Goal: Task Accomplishment & Management: Complete application form

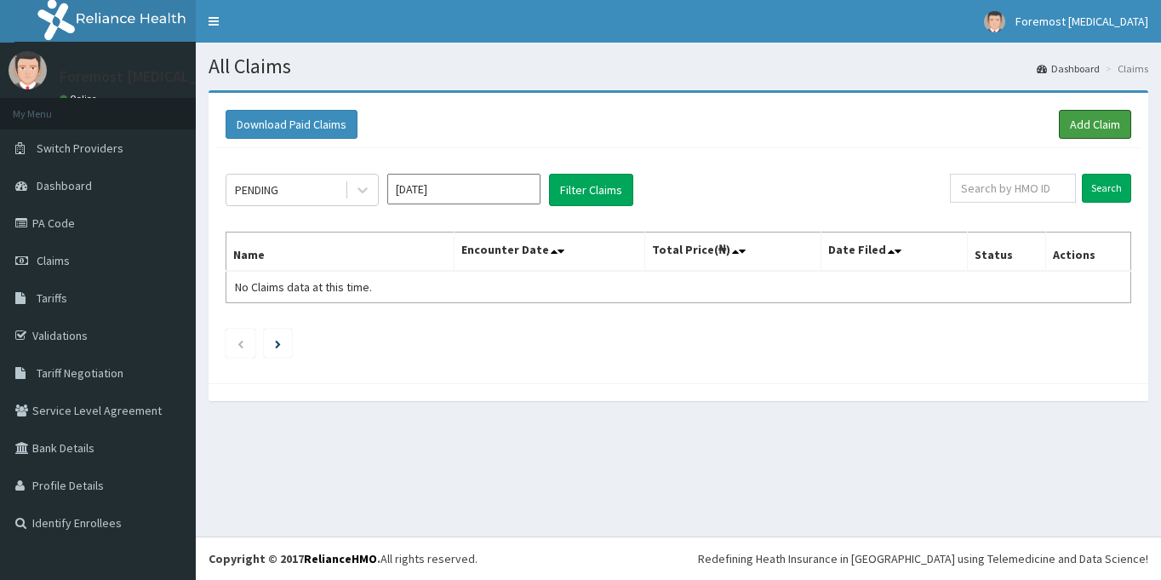
click at [1072, 117] on link "Add Claim" at bounding box center [1095, 124] width 72 height 29
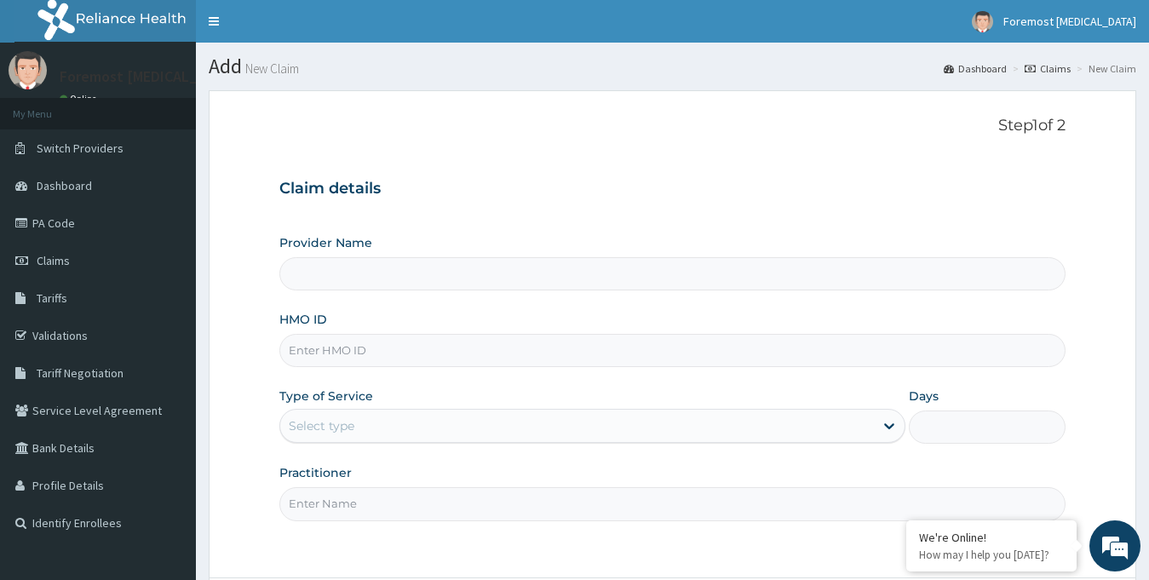
click at [331, 347] on input "HMO ID" at bounding box center [672, 350] width 787 height 33
type input "Foremost [MEDICAL_DATA]"
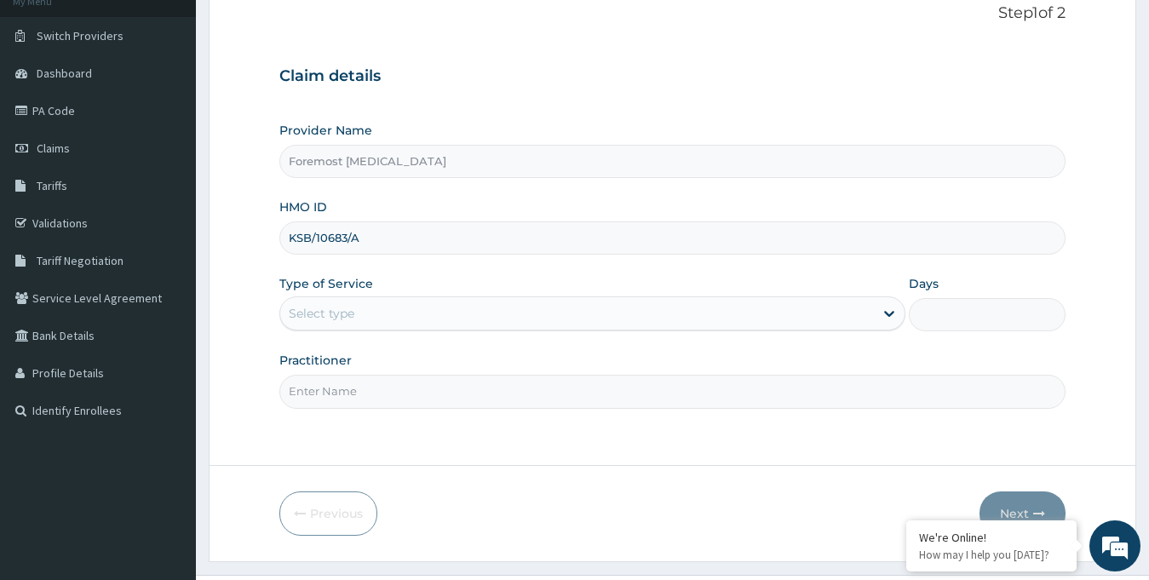
scroll to position [151, 0]
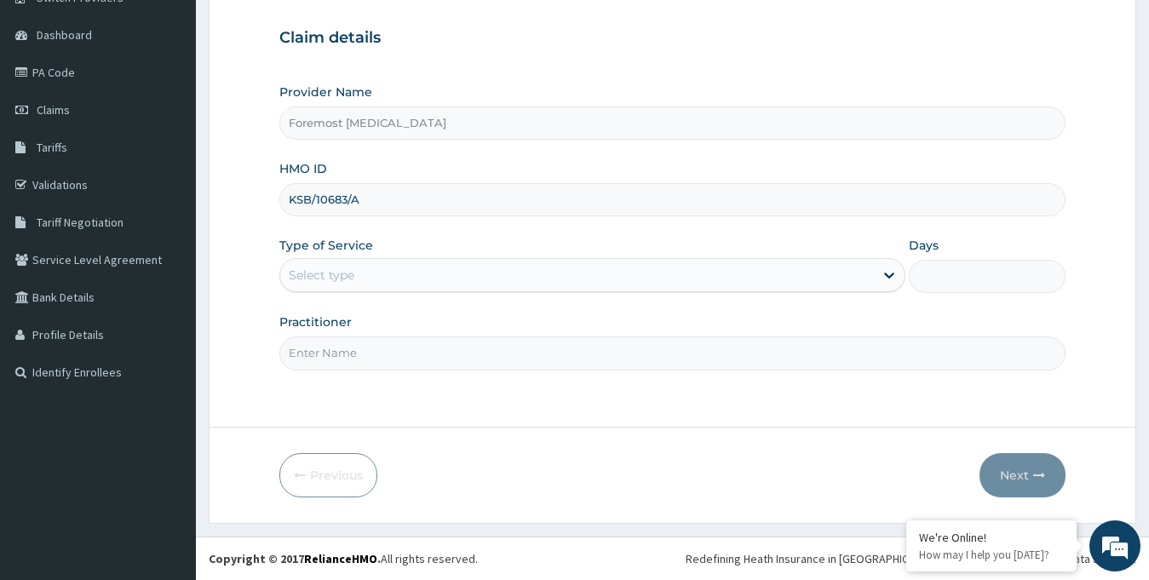
type input "KSB/10683/A"
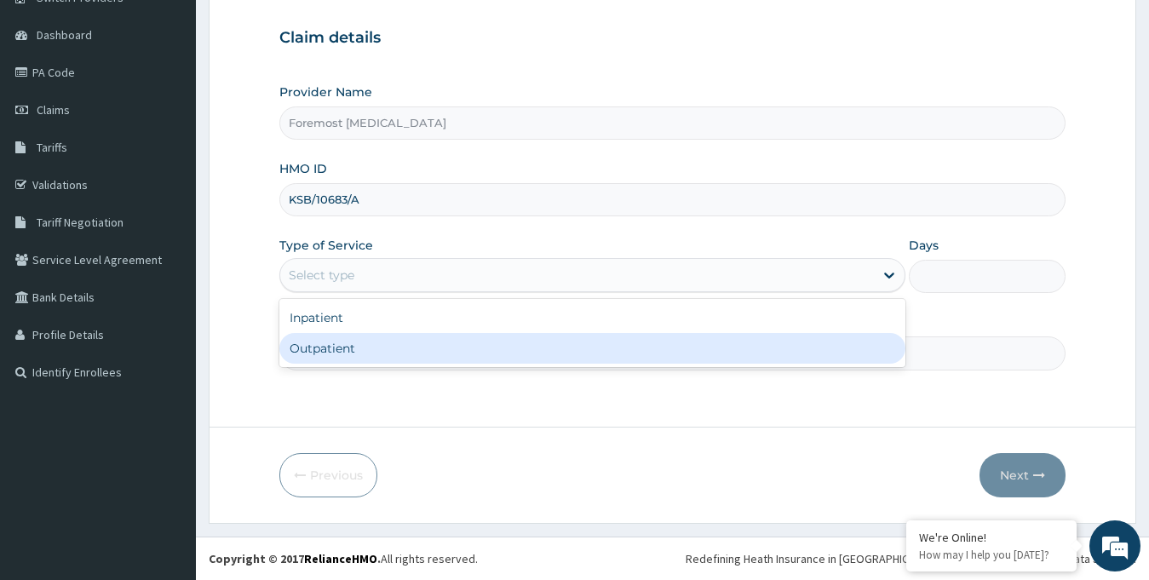
drag, startPoint x: 448, startPoint y: 284, endPoint x: 408, endPoint y: 341, distance: 70.4
click at [408, 292] on div "option Outpatient focused, 2 of 2. 2 results available. Use Up and Down to choo…" at bounding box center [592, 275] width 627 height 34
click at [408, 341] on div "Outpatient" at bounding box center [592, 348] width 627 height 31
type input "1"
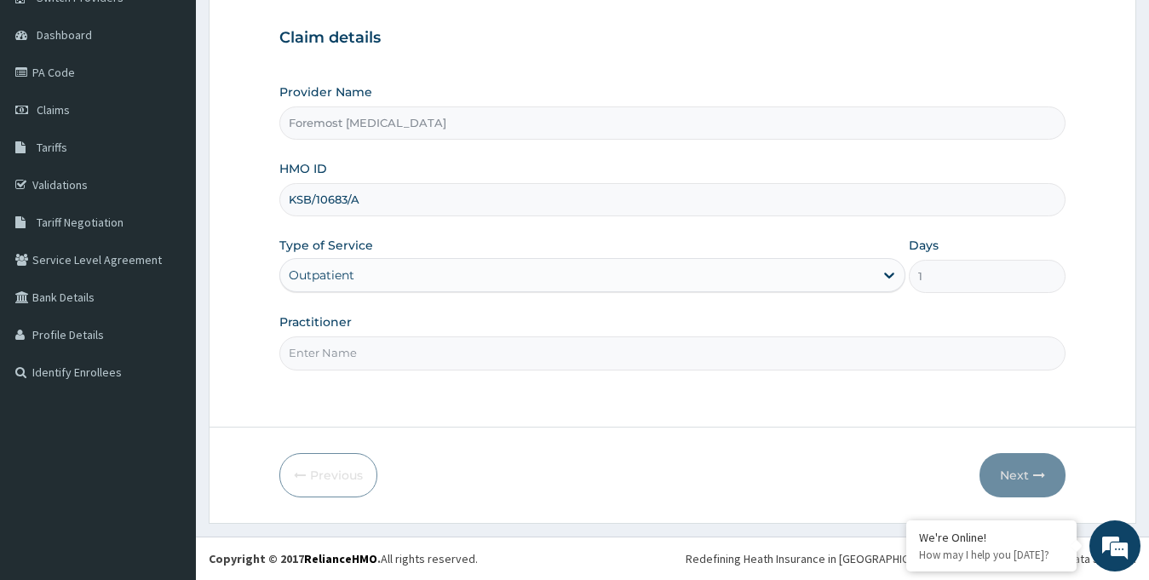
click at [384, 357] on input "Practitioner" at bounding box center [672, 352] width 787 height 33
type input "NULL"
click at [1000, 478] on button "Next" at bounding box center [1022, 475] width 86 height 44
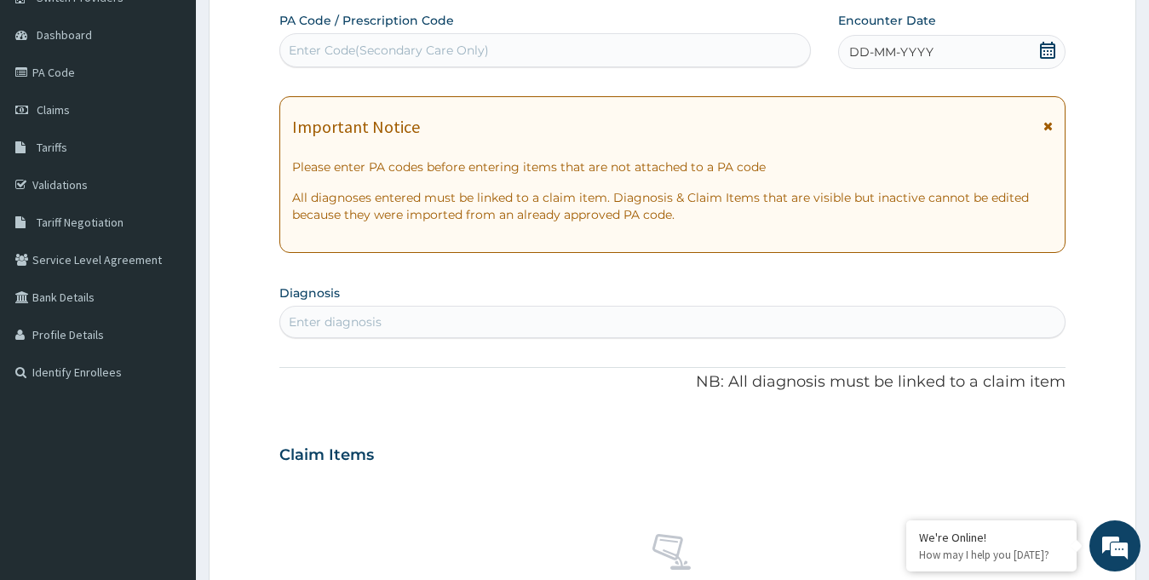
click at [899, 66] on div "DD-MM-YYYY" at bounding box center [952, 52] width 228 height 34
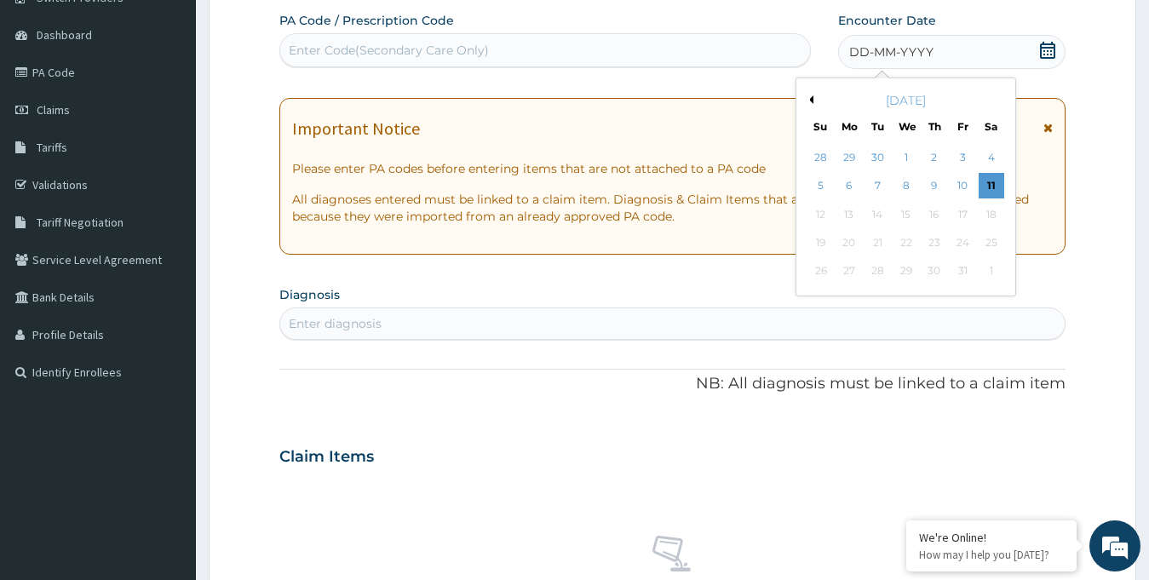
click at [815, 95] on div "October 2025" at bounding box center [905, 100] width 205 height 17
click at [808, 102] on button "Previous Month" at bounding box center [809, 99] width 9 height 9
drag, startPoint x: 996, startPoint y: 240, endPoint x: 679, endPoint y: 135, distance: 334.4
click at [679, 135] on div "PA Code / Prescription Code Enter Code(Secondary Care Only) Encounter Date DD-M…" at bounding box center [672, 453] width 787 height 883
click at [992, 239] on div "27" at bounding box center [990, 243] width 26 height 26
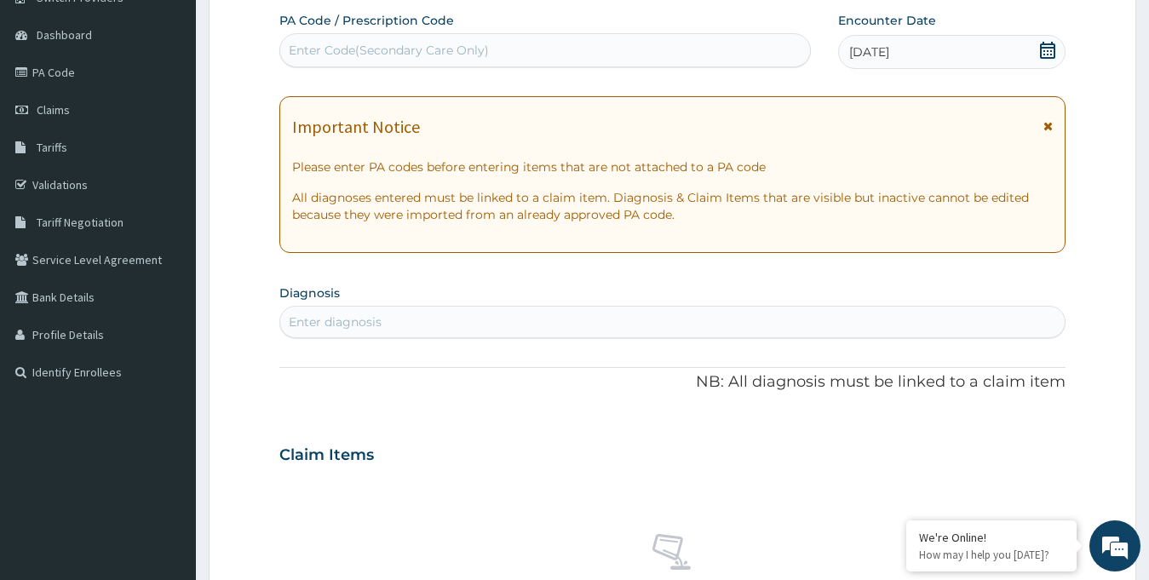
click at [415, 52] on div "Enter Code(Secondary Care Only)" at bounding box center [389, 50] width 200 height 17
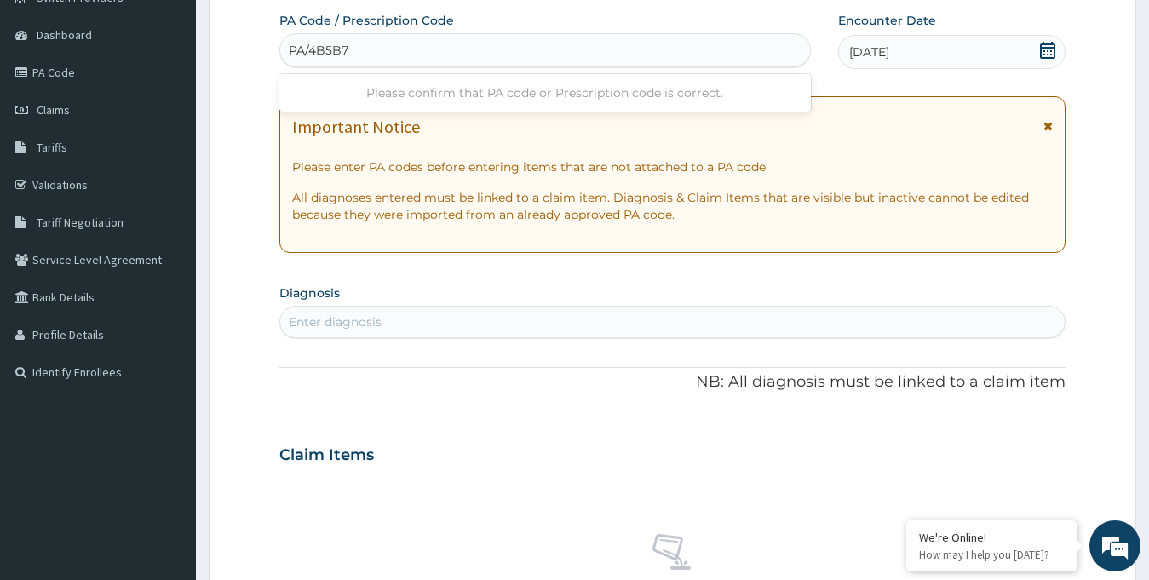
type input "PA/4B5B7A"
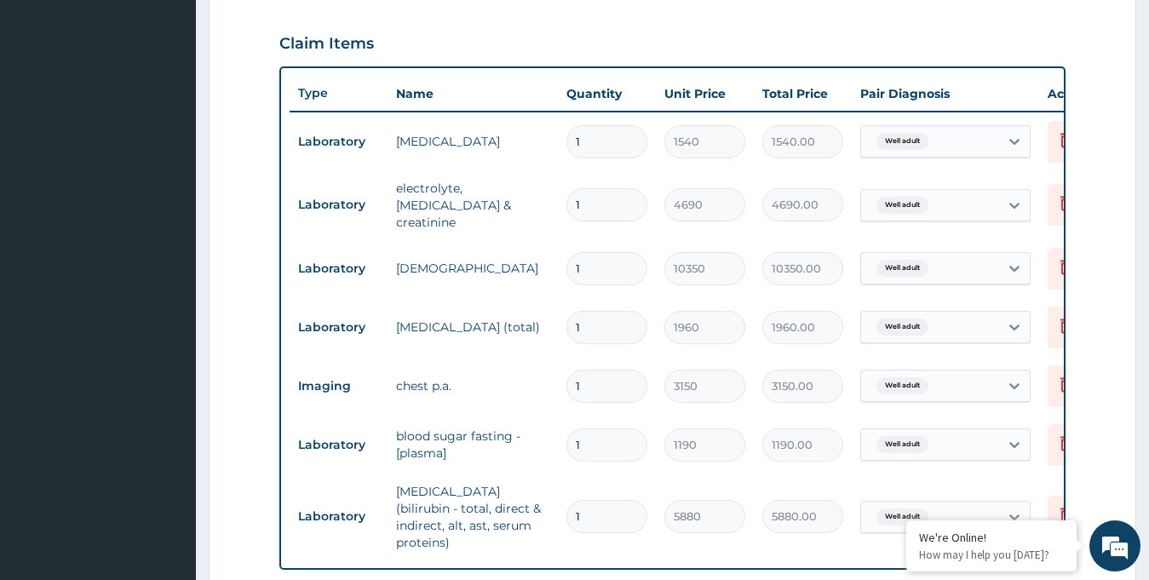
scroll to position [959, 0]
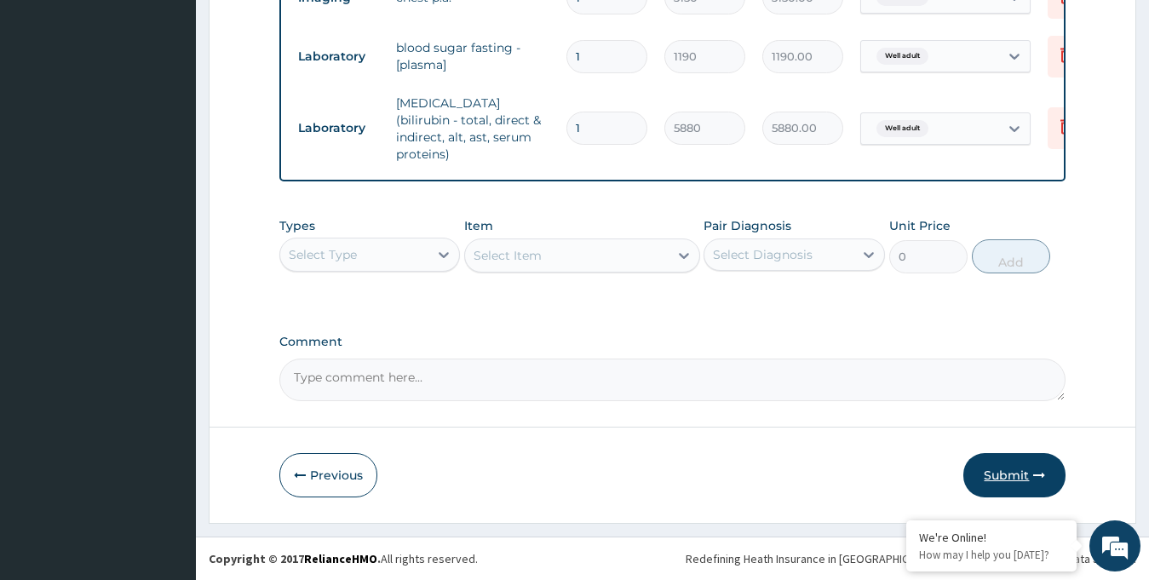
click at [1021, 466] on button "Submit" at bounding box center [1014, 475] width 102 height 44
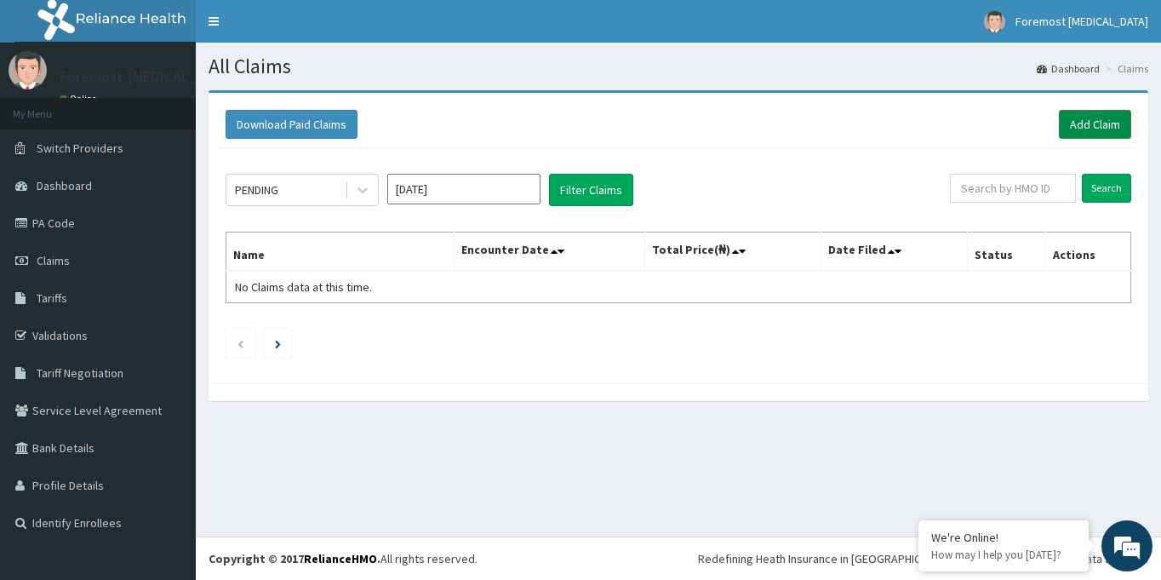
click at [1087, 129] on link "Add Claim" at bounding box center [1095, 124] width 72 height 29
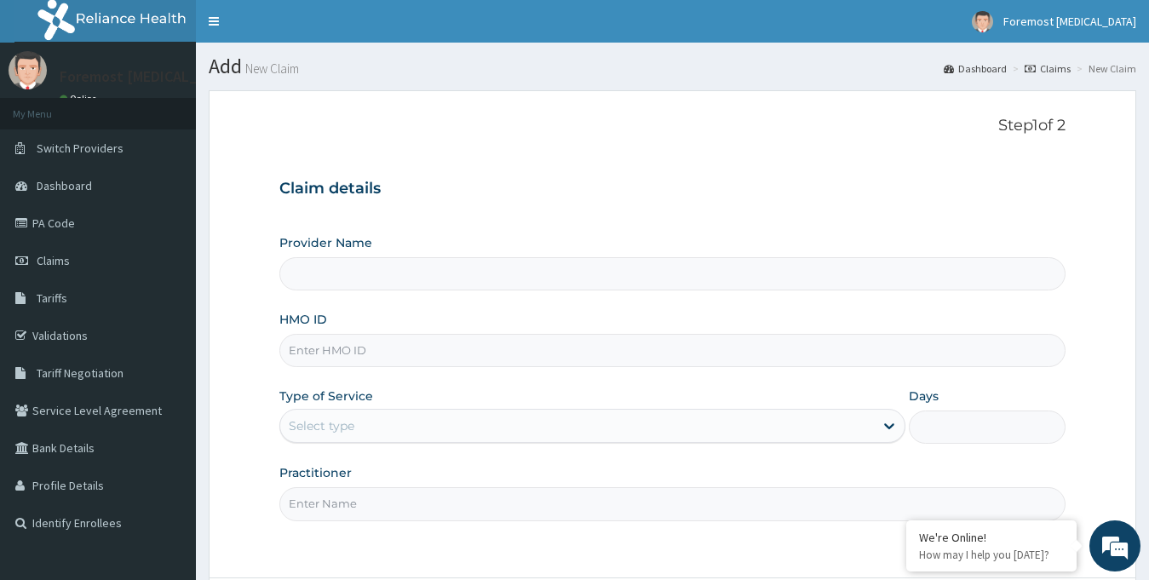
type input "Foremost [MEDICAL_DATA]"
click at [542, 370] on div "Provider Name Foremost Radiology HMO ID Type of Service Select type Days Practi…" at bounding box center [672, 377] width 787 height 286
click at [455, 358] on input "HMO ID" at bounding box center [672, 350] width 787 height 33
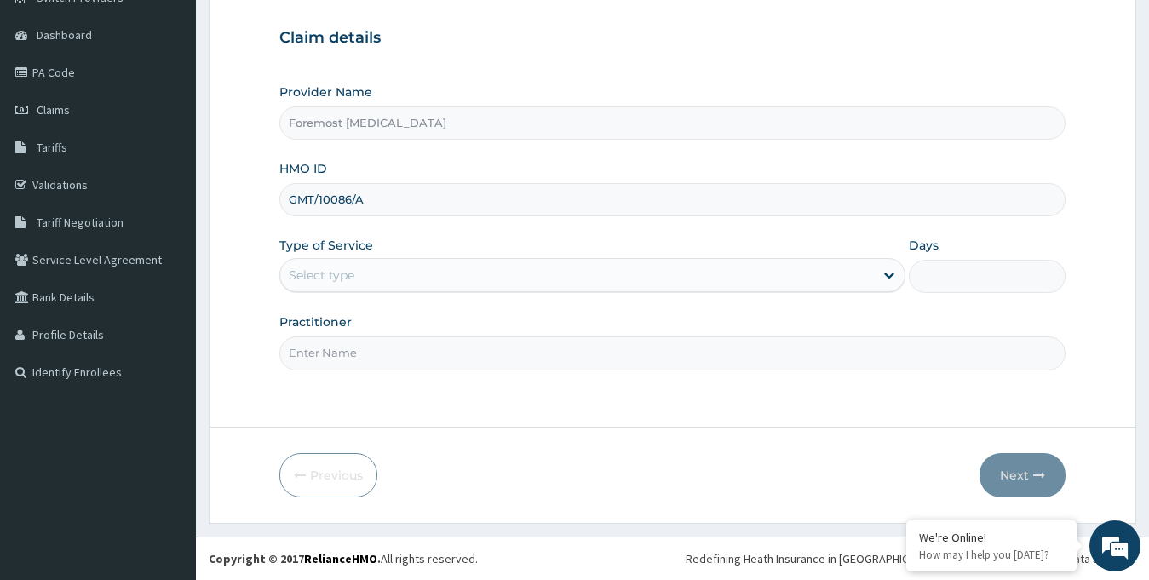
type input "GMT/10086/A"
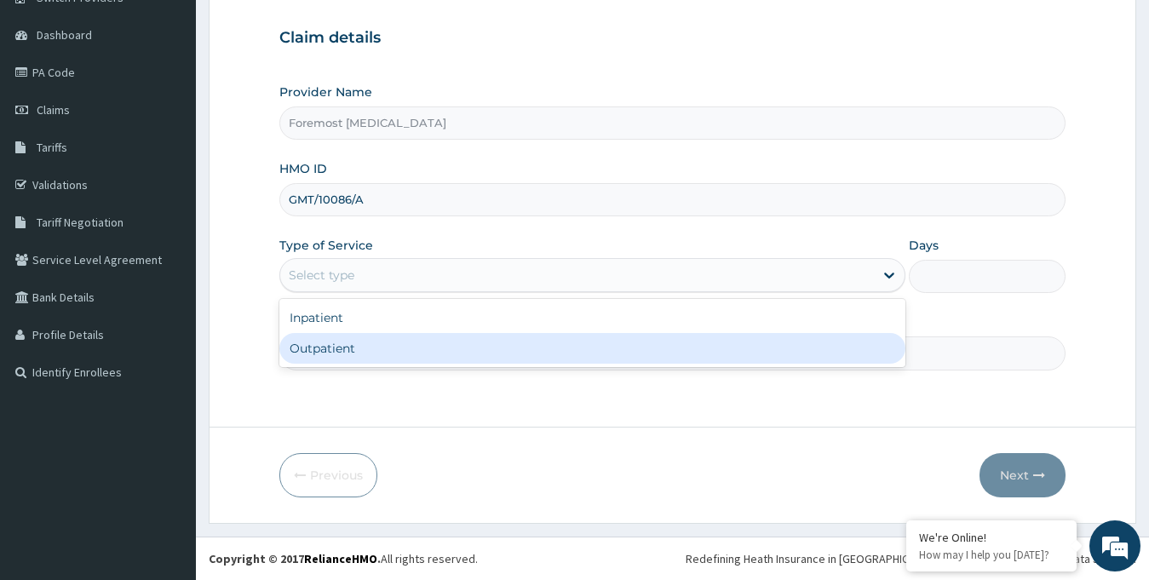
drag, startPoint x: 582, startPoint y: 273, endPoint x: 501, endPoint y: 374, distance: 129.0
click at [501, 374] on div "Step 1 of 2 Claim details Provider Name Foremost Radiology HMO ID GMT/10086/A T…" at bounding box center [672, 183] width 787 height 435
drag, startPoint x: 466, startPoint y: 361, endPoint x: 442, endPoint y: 361, distance: 23.8
click at [442, 361] on div "Outpatient" at bounding box center [592, 348] width 627 height 31
type input "1"
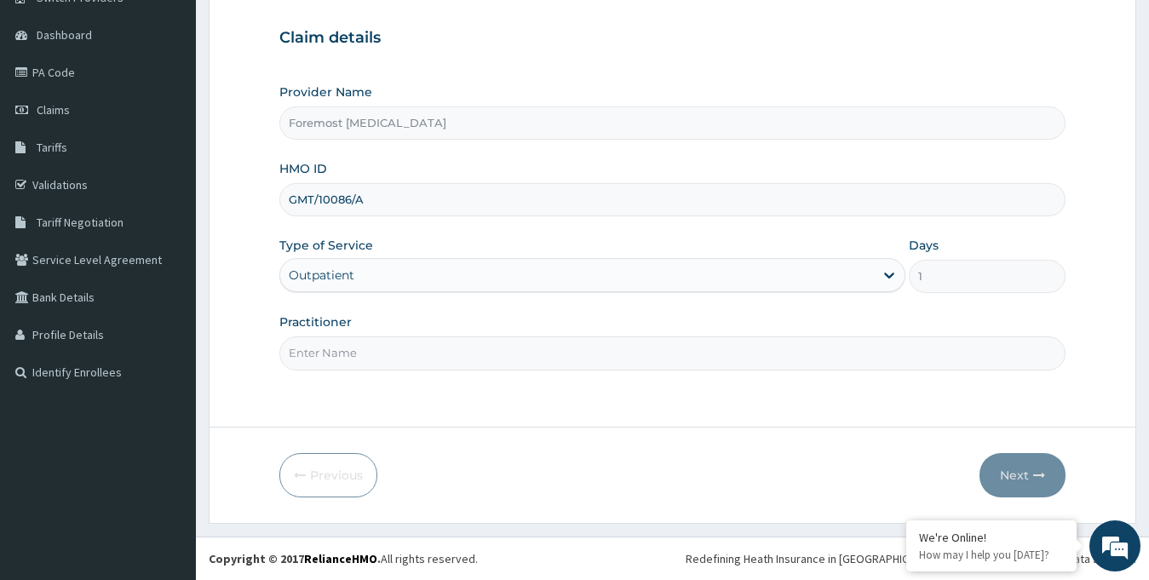
click at [442, 361] on input "Practitioner" at bounding box center [672, 352] width 787 height 33
paste input "NULL"
type input "NULL"
click at [1037, 478] on icon "button" at bounding box center [1039, 475] width 12 height 12
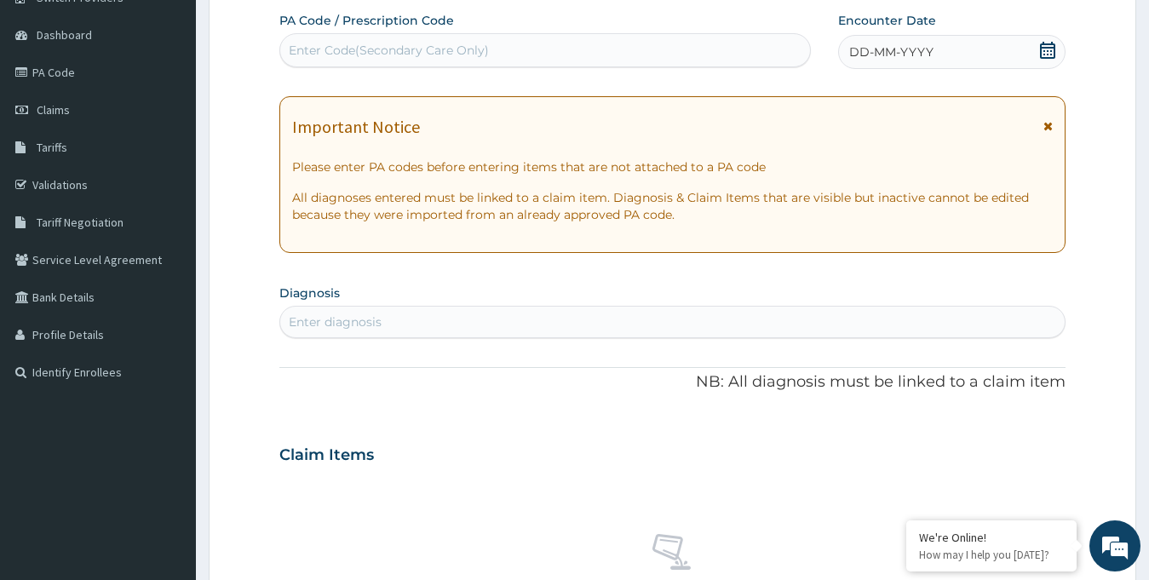
click at [913, 56] on span "DD-MM-YYYY" at bounding box center [891, 51] width 84 height 17
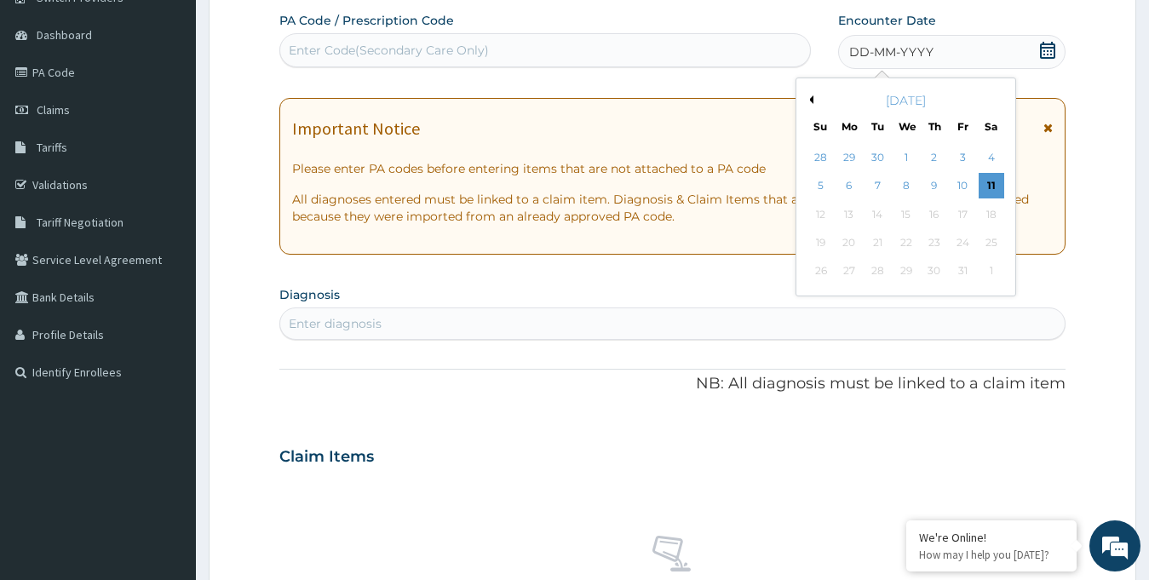
click at [810, 100] on button "Previous Month" at bounding box center [809, 99] width 9 height 9
click at [987, 244] on div "27" at bounding box center [990, 243] width 26 height 26
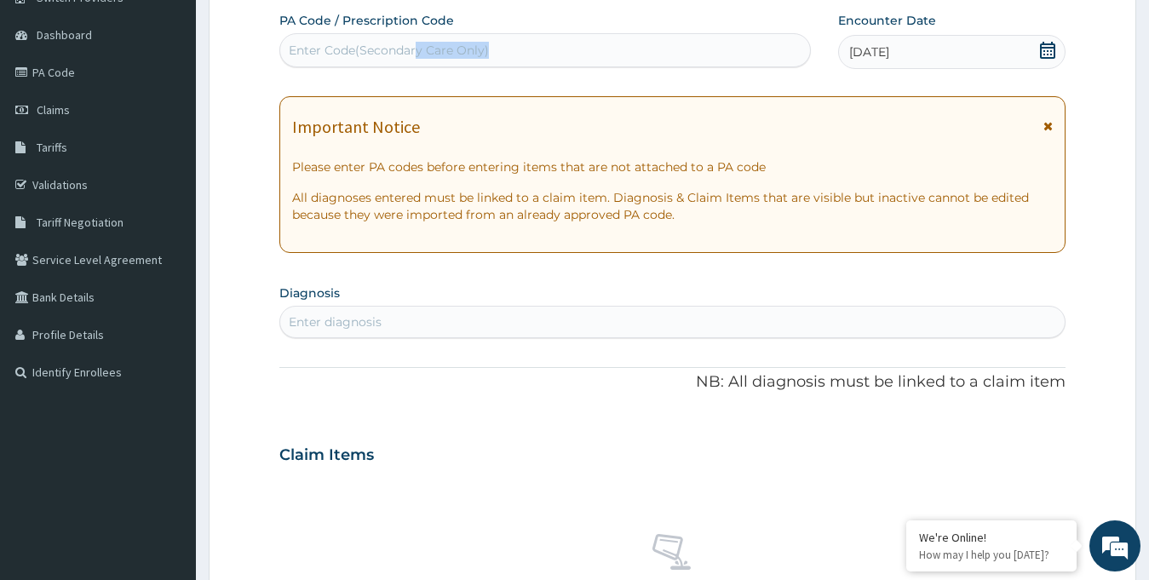
drag, startPoint x: 459, startPoint y: 70, endPoint x: 418, endPoint y: 47, distance: 46.9
click at [418, 47] on div "PA Code / Prescription Code Enter Code(Secondary Care Only) Encounter Date 27-0…" at bounding box center [672, 452] width 787 height 881
click at [418, 47] on div "Enter Code(Secondary Care Only)" at bounding box center [389, 50] width 200 height 17
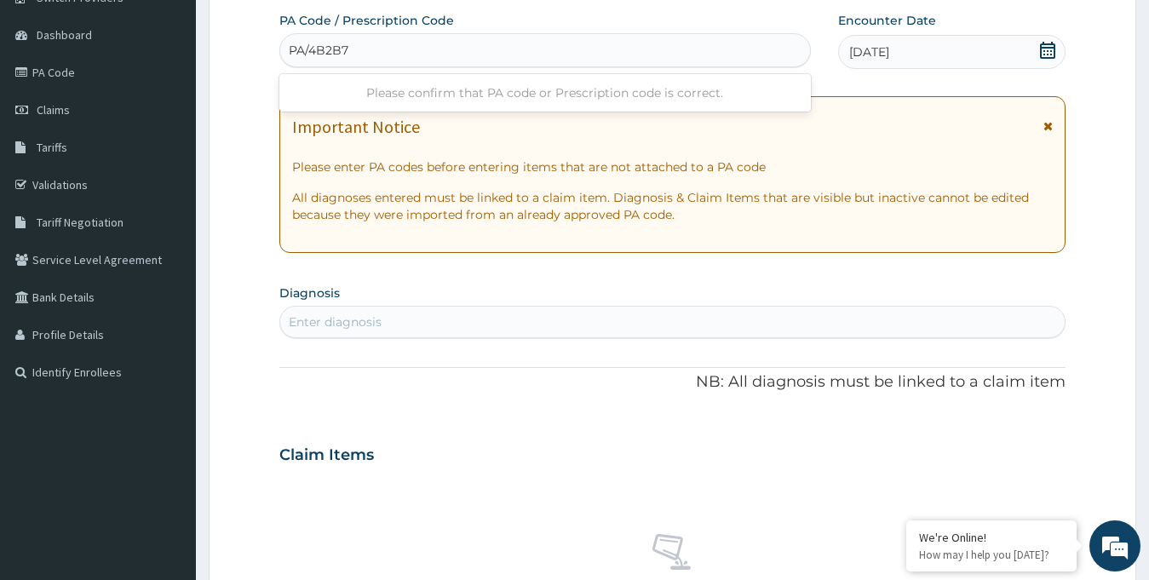
type input "PA/4B2B76"
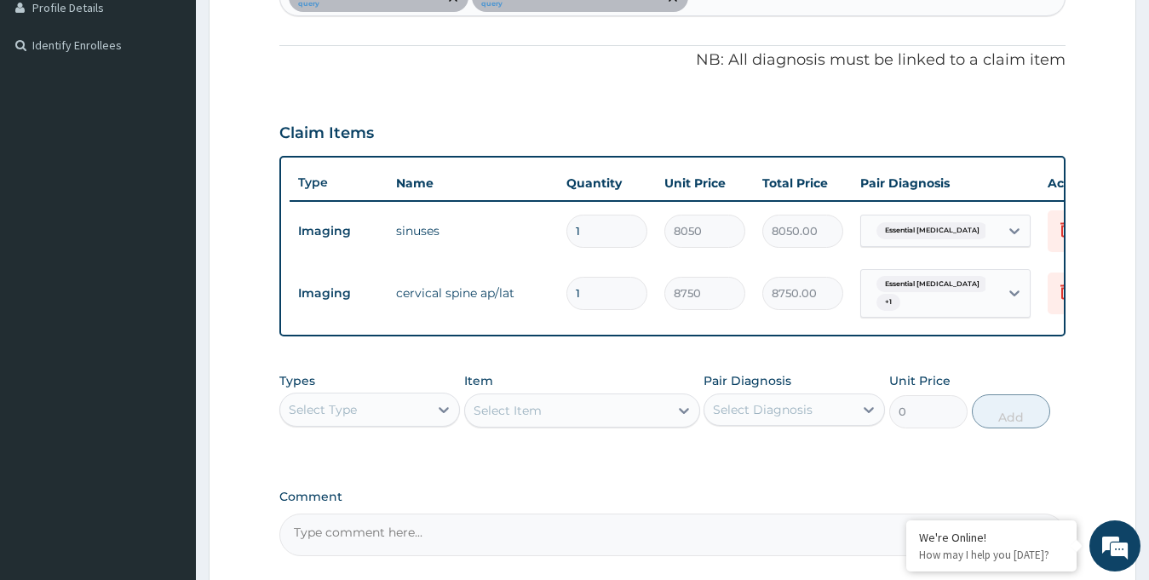
scroll to position [639, 0]
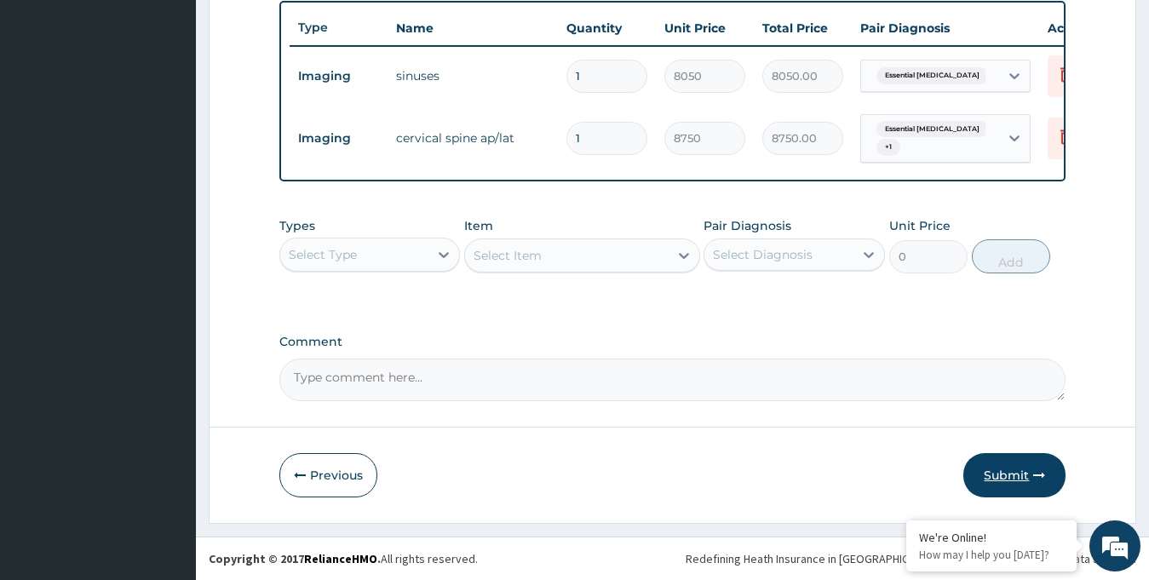
click at [995, 459] on button "Submit" at bounding box center [1014, 475] width 102 height 44
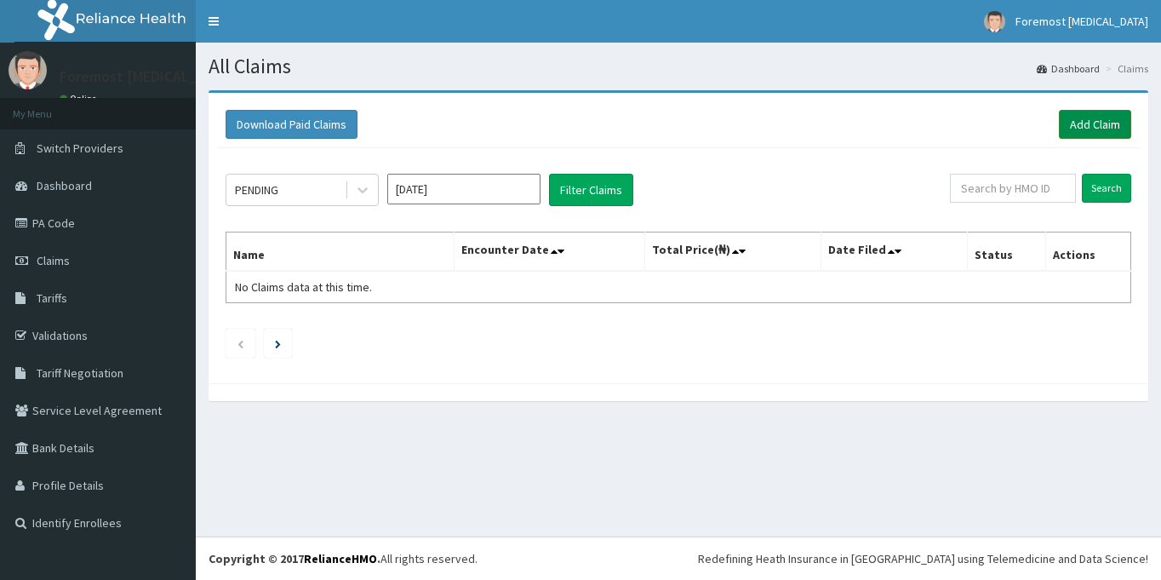
click at [1082, 118] on link "Add Claim" at bounding box center [1095, 124] width 72 height 29
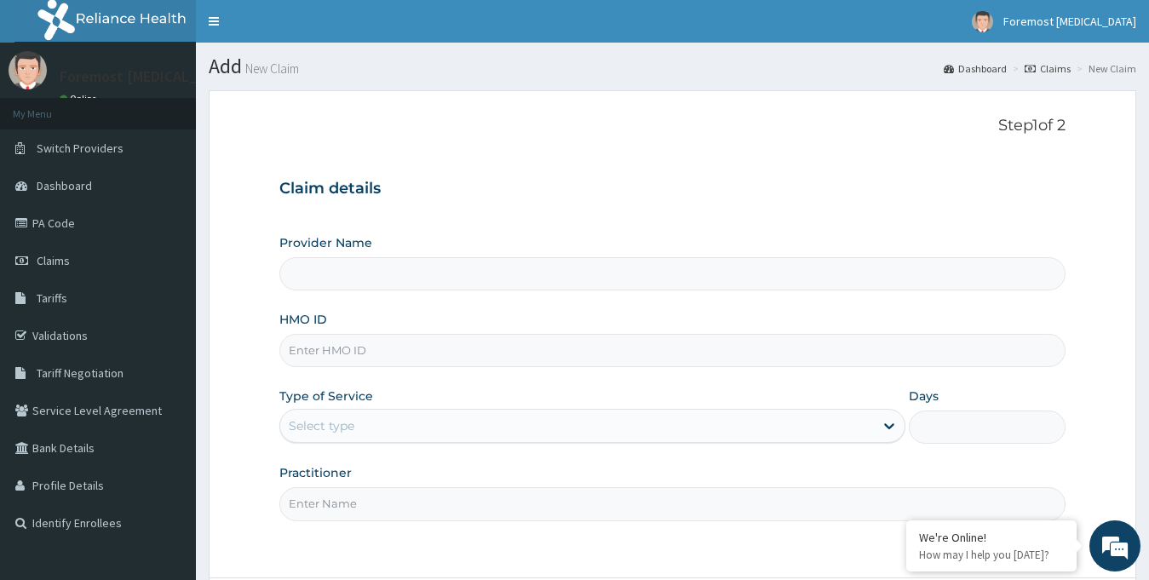
click at [364, 356] on input "HMO ID" at bounding box center [672, 350] width 787 height 33
type input "Foremost [MEDICAL_DATA]"
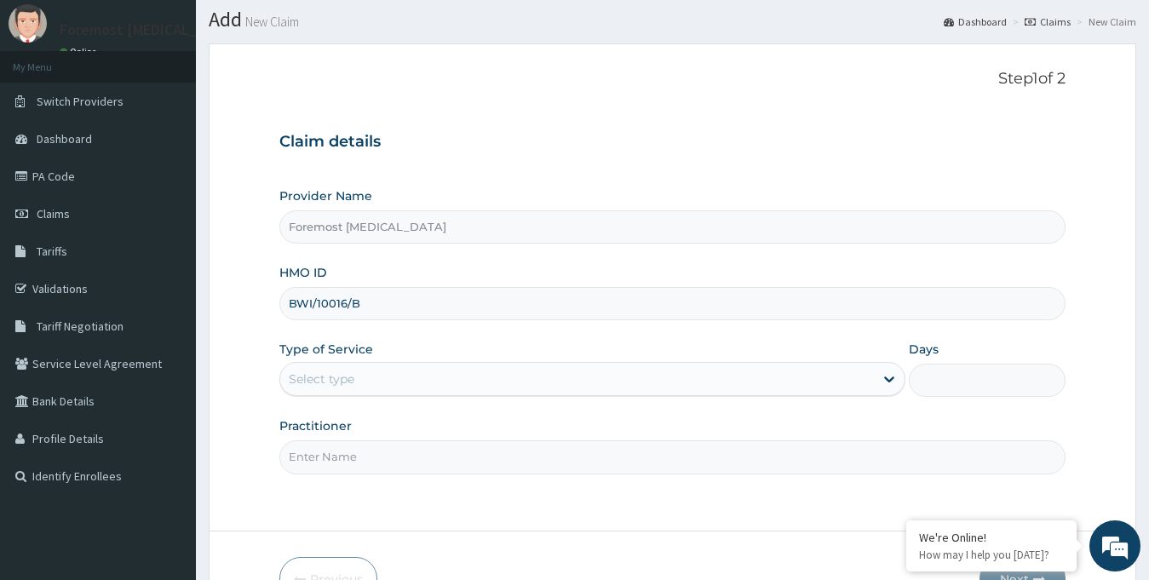
scroll to position [151, 0]
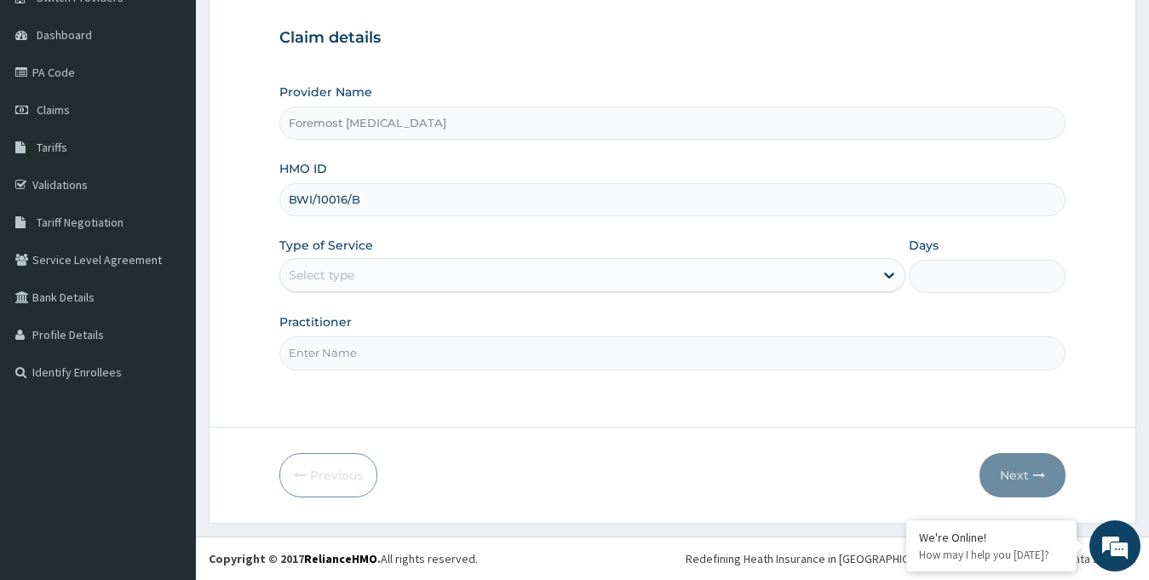
type input "BWI/10016/B"
click at [587, 269] on div "Select type" at bounding box center [577, 274] width 594 height 27
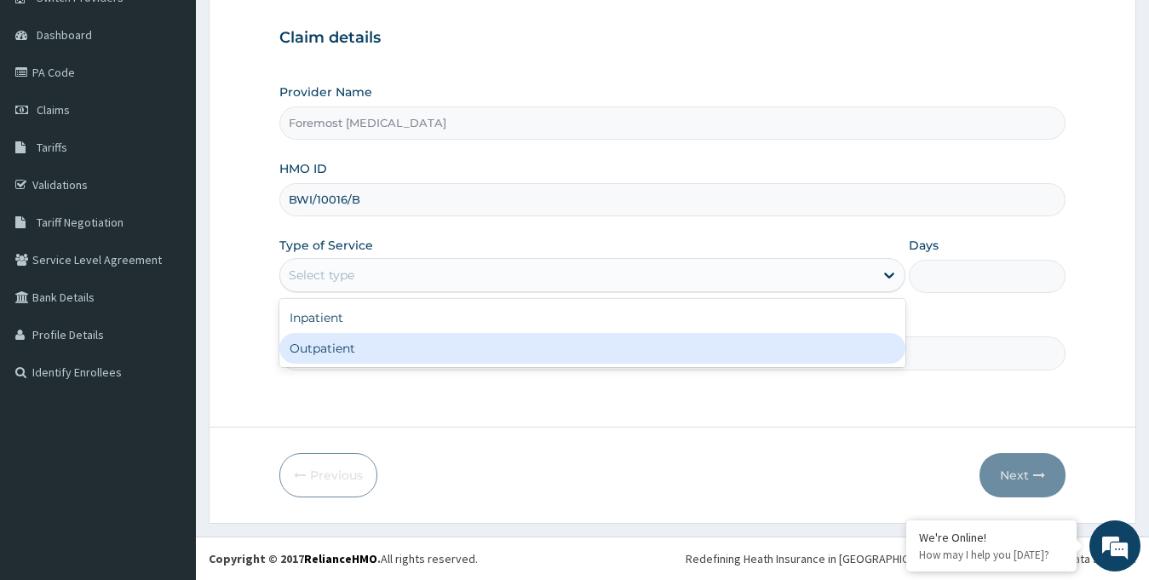
click at [456, 355] on div "Outpatient" at bounding box center [592, 348] width 627 height 31
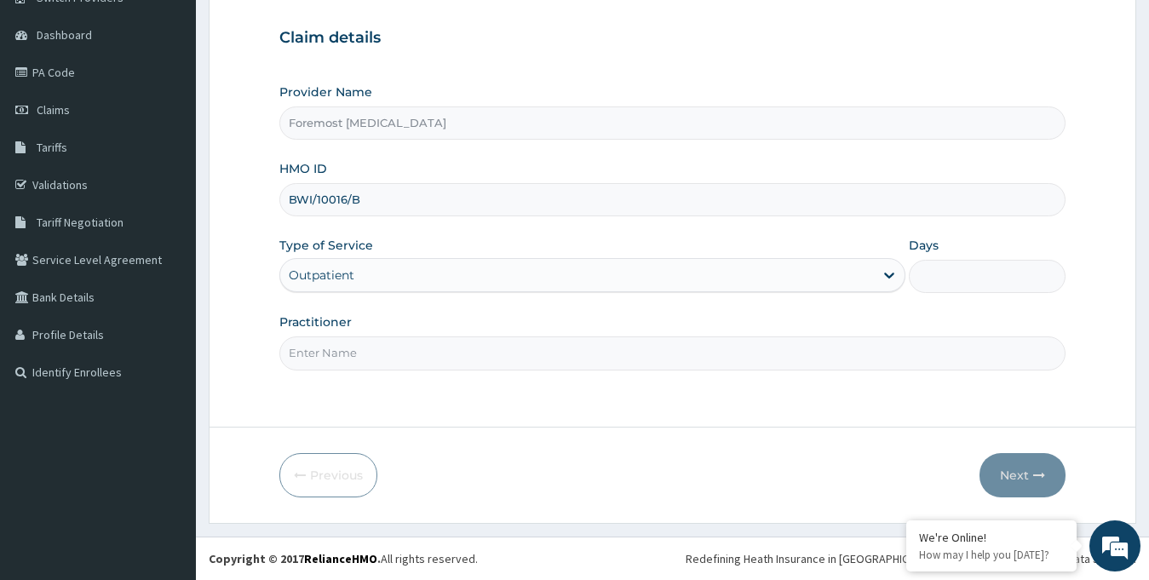
type input "1"
click at [415, 351] on input "Practitioner" at bounding box center [672, 352] width 787 height 33
paste input "NULL"
type input "NULL"
click at [1025, 482] on button "Next" at bounding box center [1022, 475] width 86 height 44
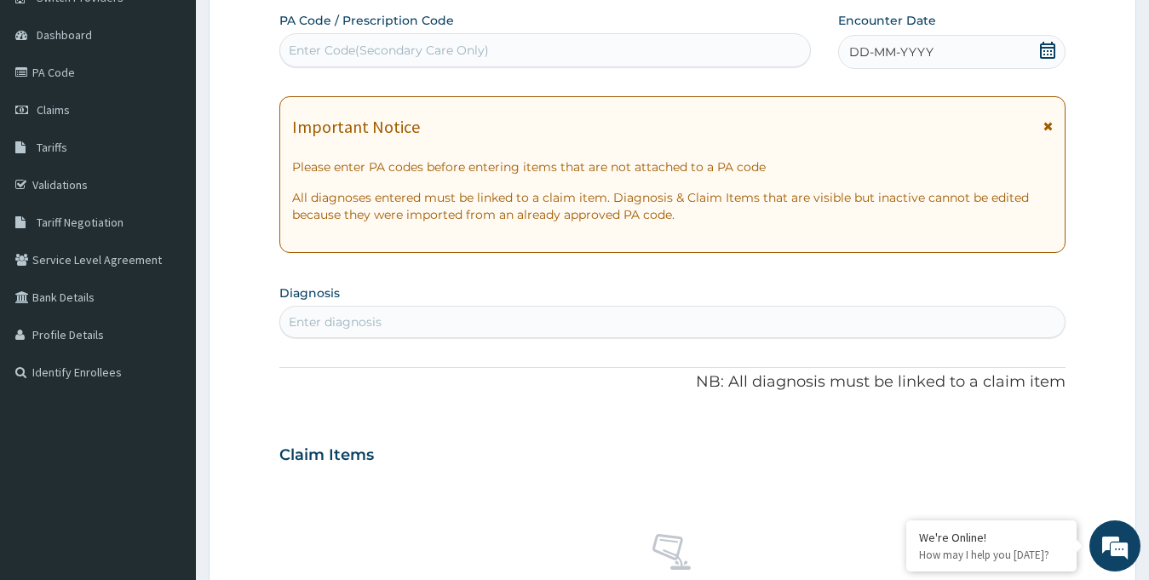
click at [902, 47] on span "DD-MM-YYYY" at bounding box center [891, 51] width 84 height 17
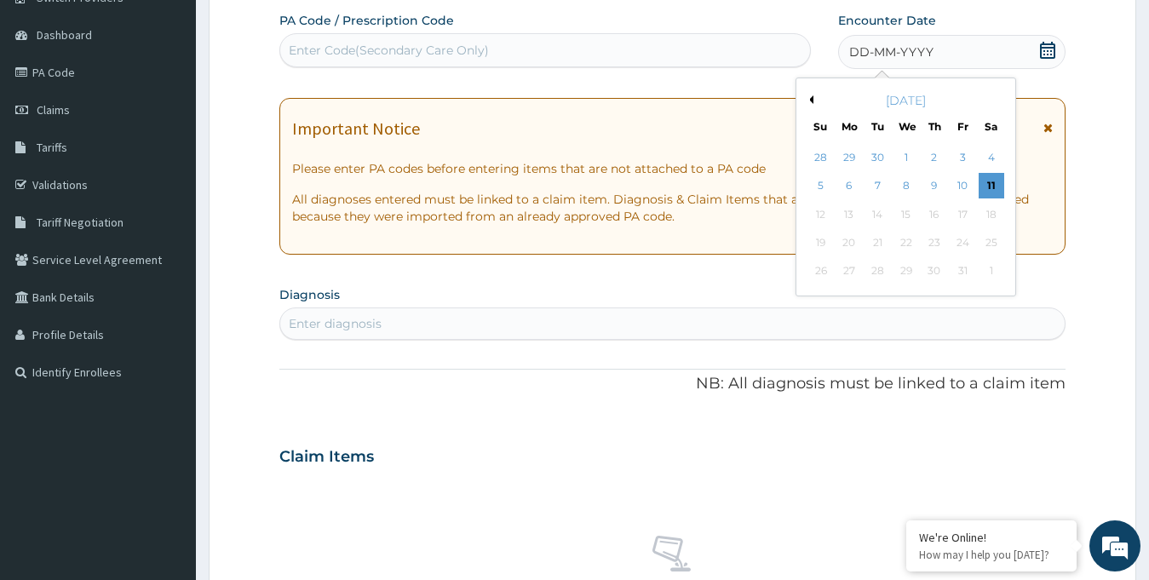
click at [808, 100] on button "Previous Month" at bounding box center [809, 99] width 9 height 9
click at [850, 264] on div "29" at bounding box center [849, 272] width 26 height 26
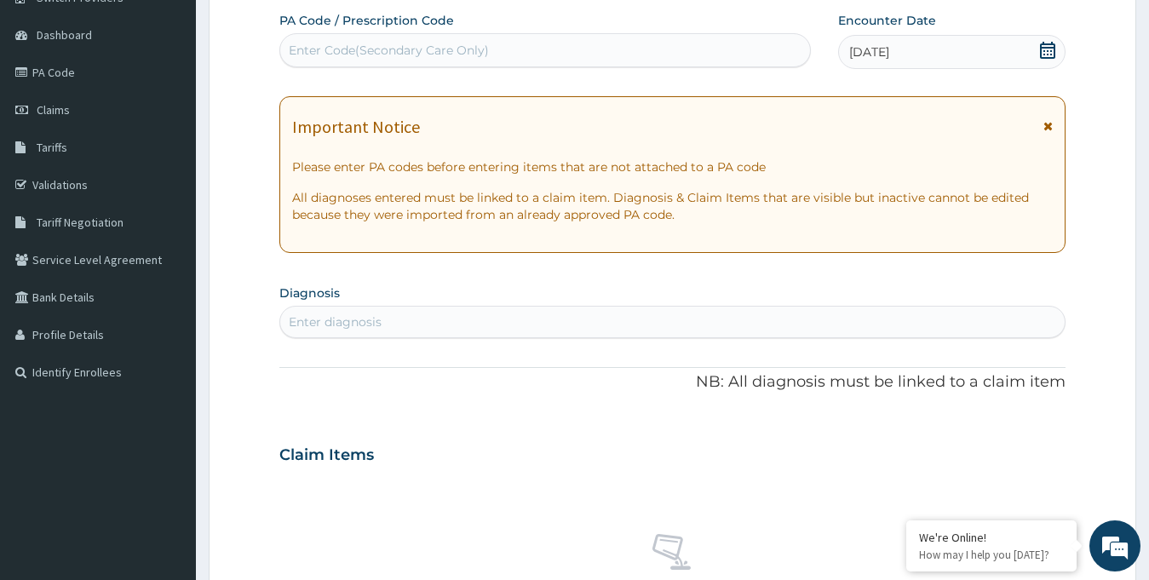
click at [316, 66] on div "Enter Code(Secondary Care Only)" at bounding box center [544, 50] width 531 height 34
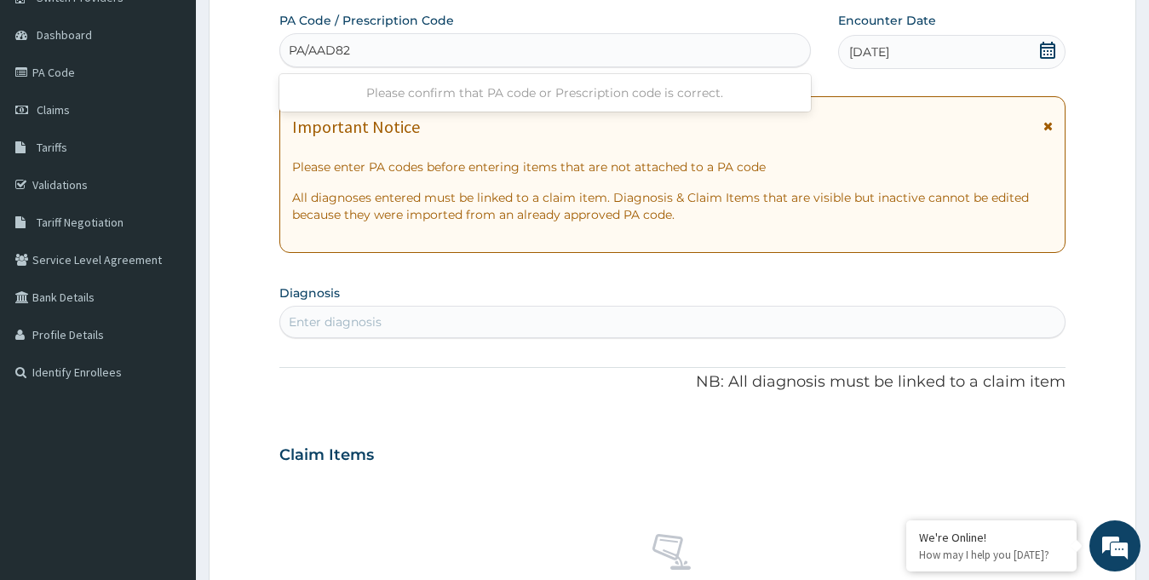
type input "PA/AAD828"
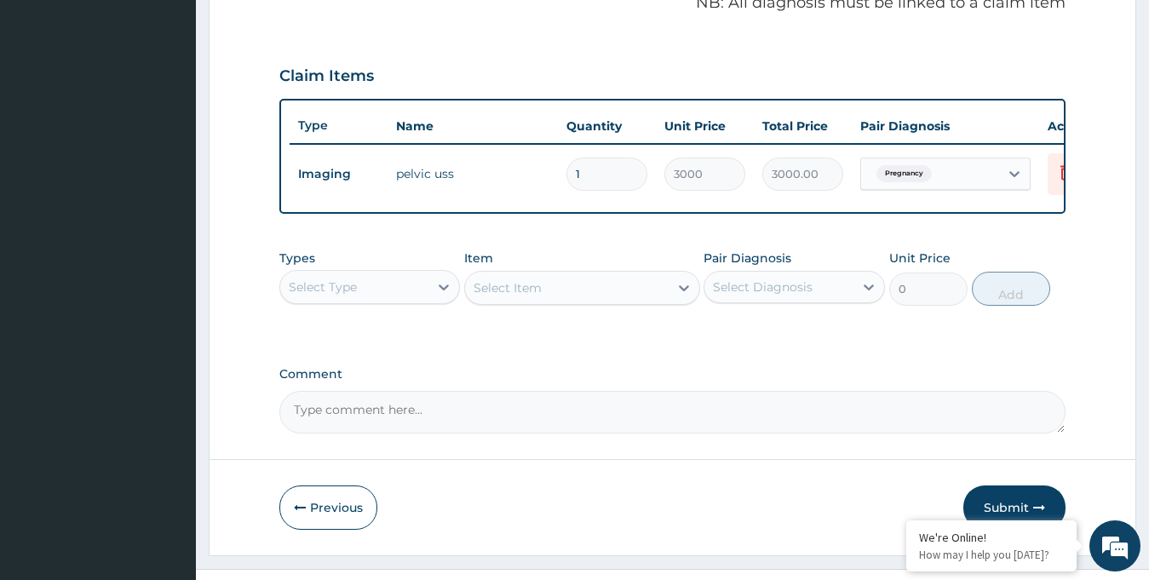
scroll to position [580, 0]
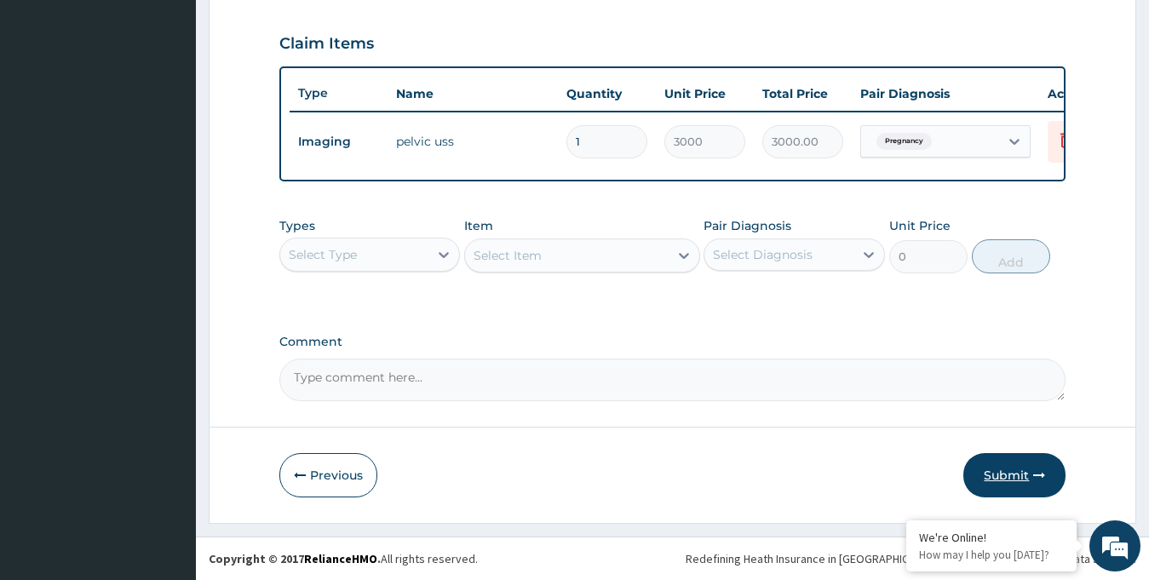
click at [988, 485] on button "Submit" at bounding box center [1014, 475] width 102 height 44
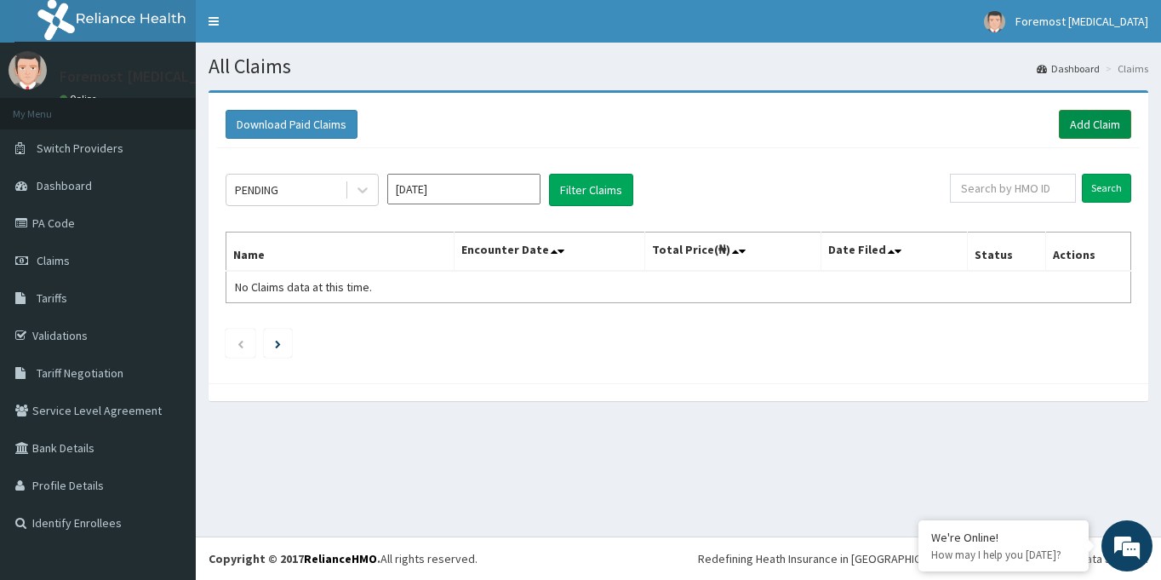
click at [1077, 127] on link "Add Claim" at bounding box center [1095, 124] width 72 height 29
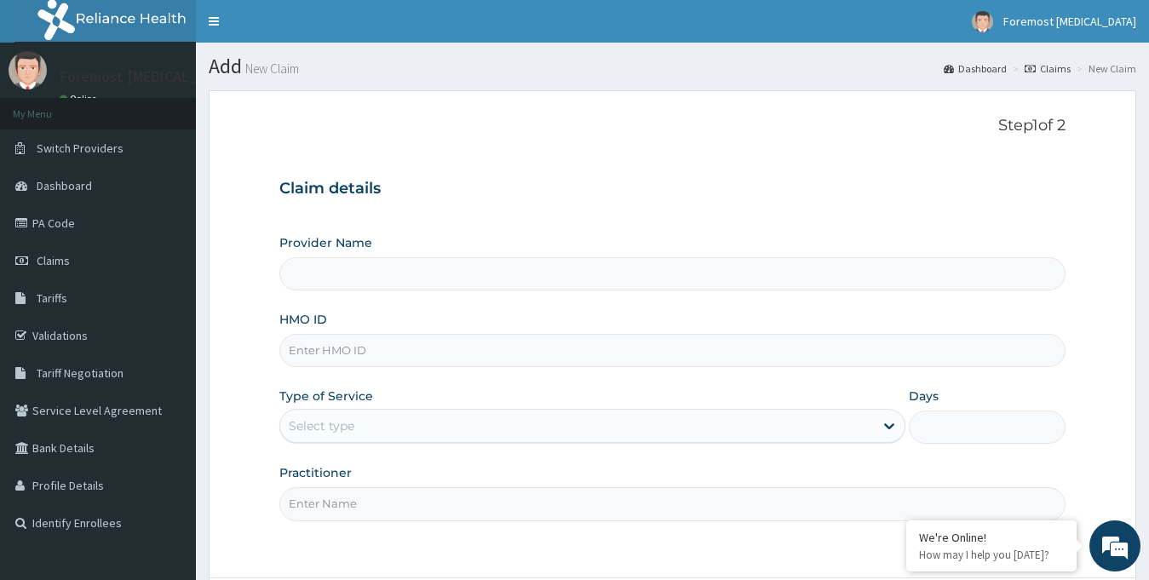
type input "Foremost [MEDICAL_DATA]"
click at [452, 343] on input "HMO ID" at bounding box center [672, 350] width 787 height 33
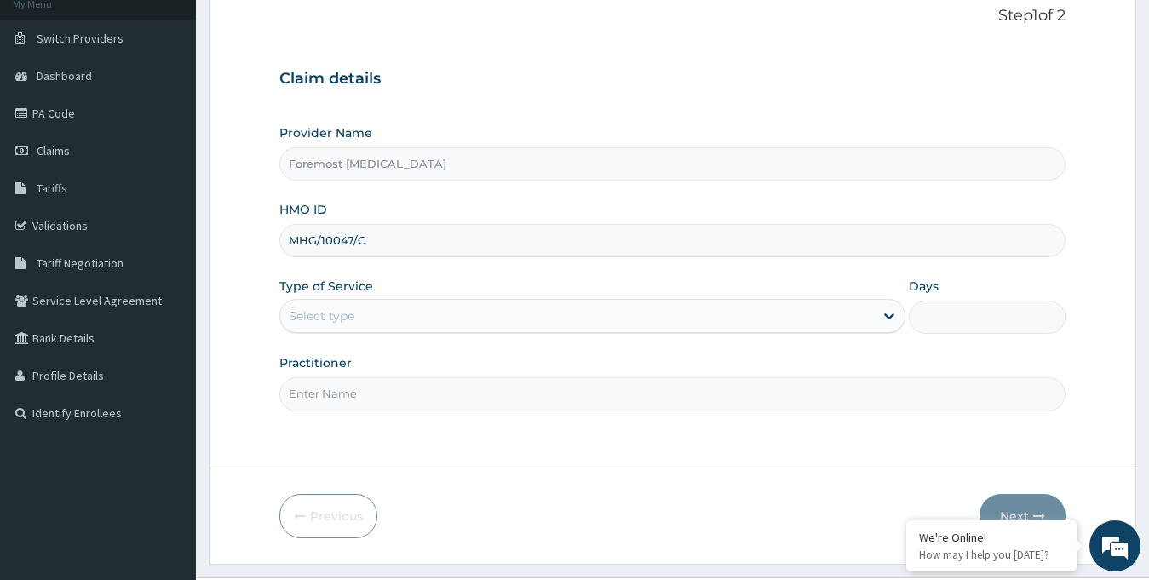
scroll to position [151, 0]
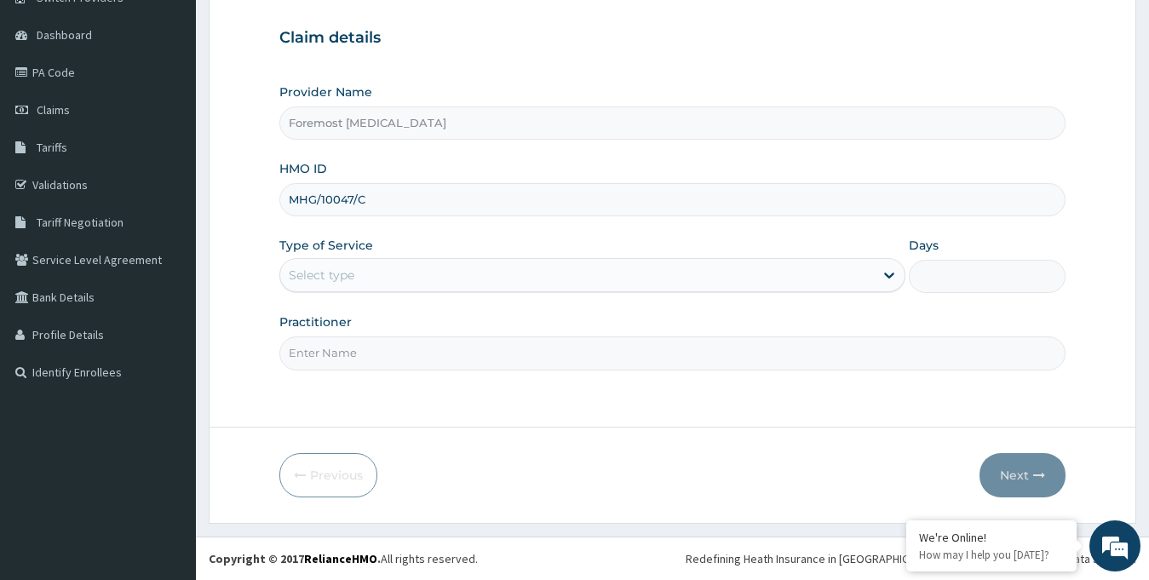
type input "MHG/10047/C"
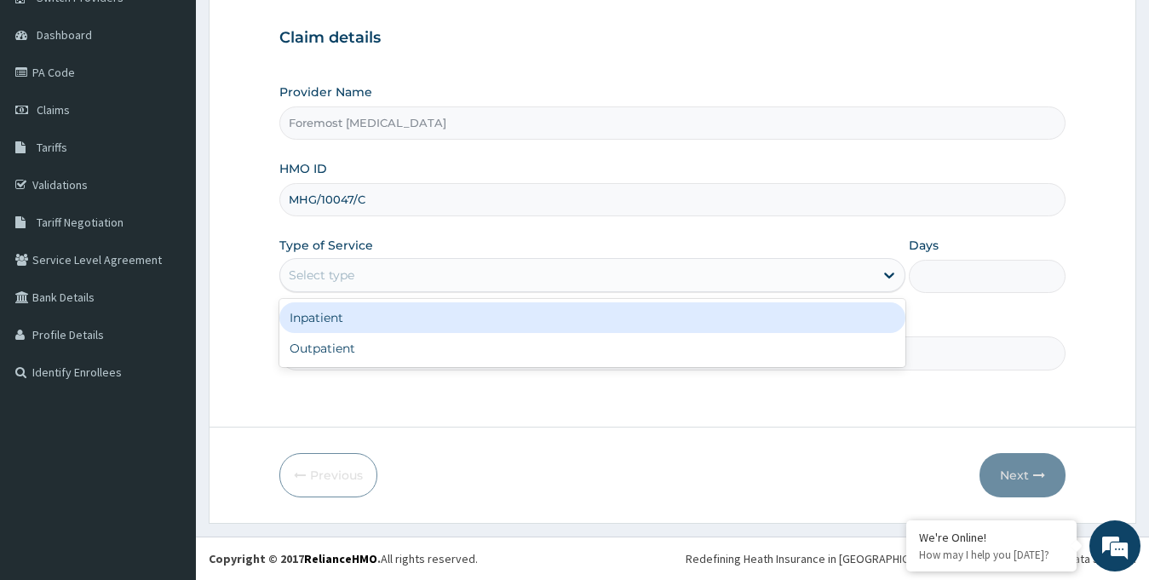
drag, startPoint x: 559, startPoint y: 284, endPoint x: 513, endPoint y: 345, distance: 76.6
click at [513, 292] on div "option Inpatient focused, 1 of 2. 2 results available. Use Up and Down to choos…" at bounding box center [592, 275] width 627 height 34
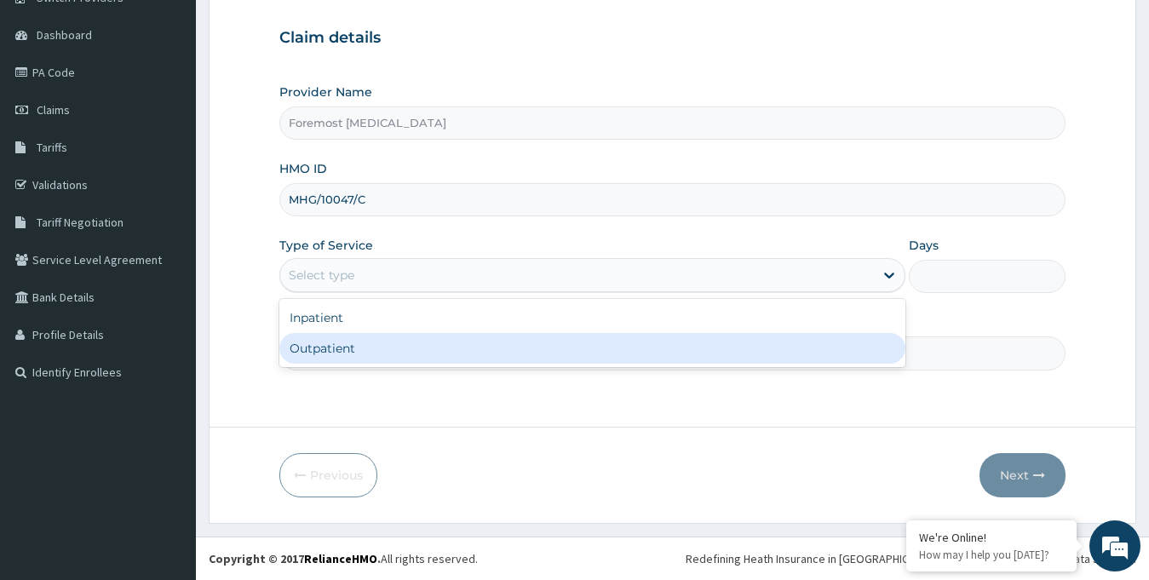
click at [513, 345] on div "Outpatient" at bounding box center [592, 348] width 627 height 31
type input "1"
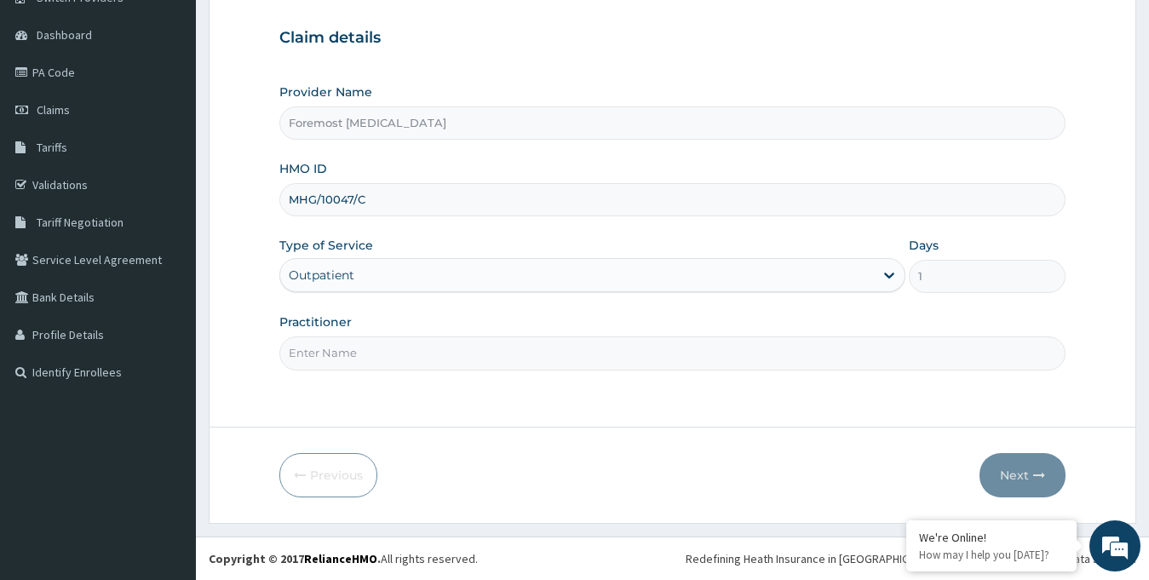
click at [451, 356] on input "Practitioner" at bounding box center [672, 352] width 787 height 33
paste input "NULL"
type input "NULL"
click at [1016, 469] on button "Next" at bounding box center [1022, 475] width 86 height 44
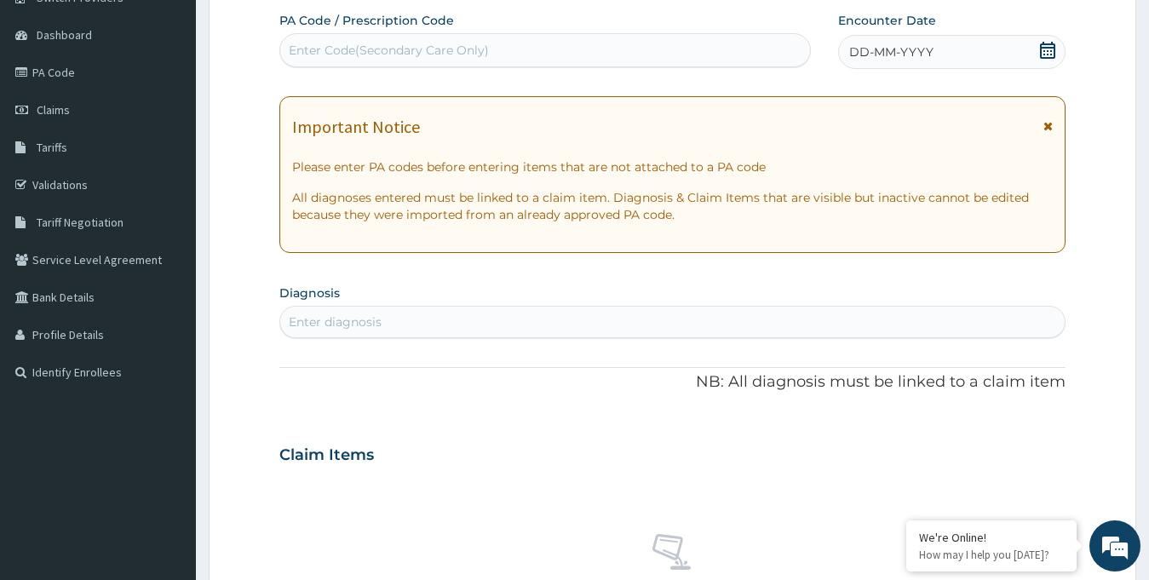
click at [922, 49] on span "DD-MM-YYYY" at bounding box center [891, 51] width 84 height 17
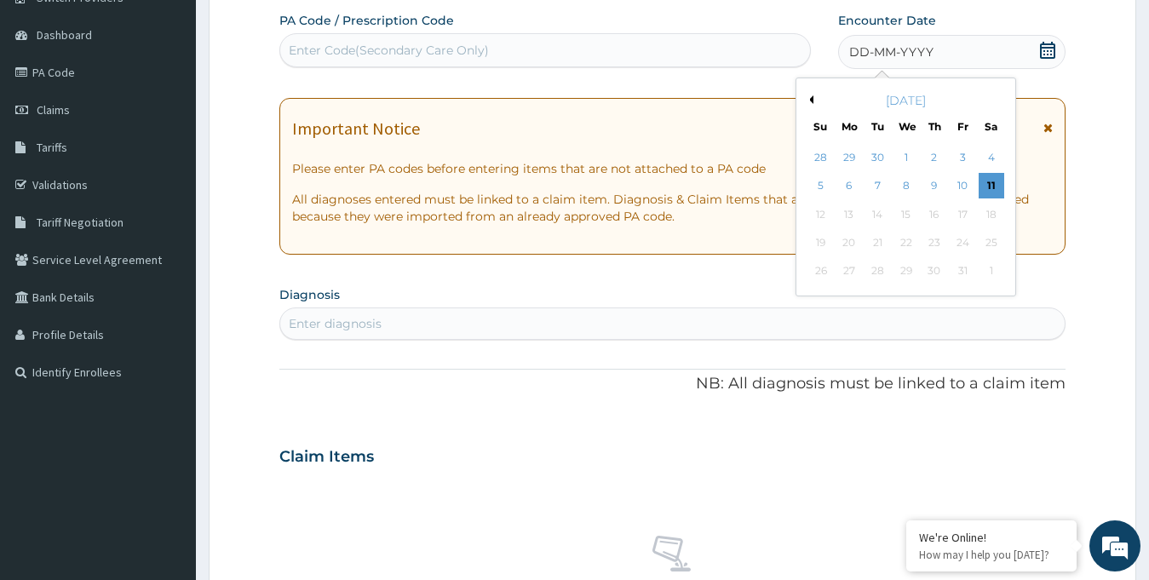
click at [811, 98] on button "Previous Month" at bounding box center [809, 99] width 9 height 9
click at [857, 265] on div "29" at bounding box center [849, 272] width 26 height 26
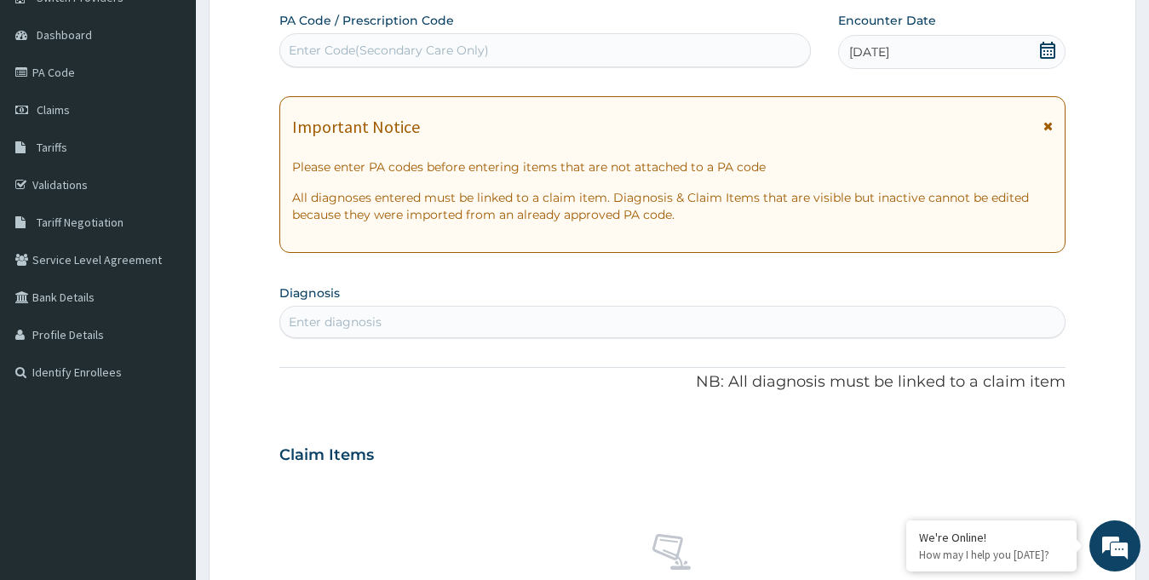
click at [447, 53] on div "Enter Code(Secondary Care Only)" at bounding box center [389, 50] width 200 height 17
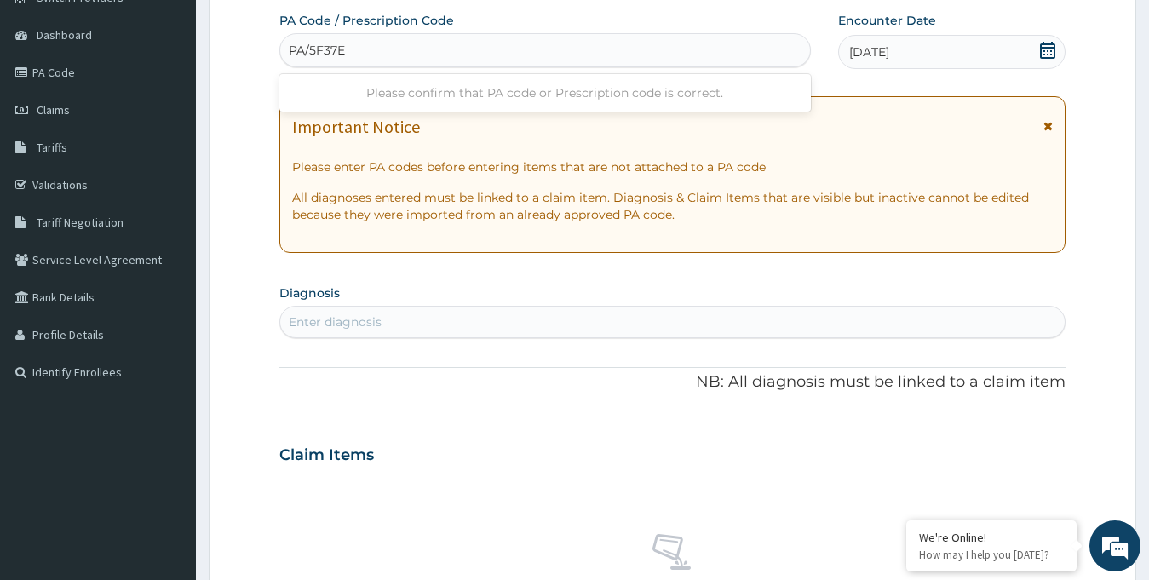
type input "PA/5F37E2"
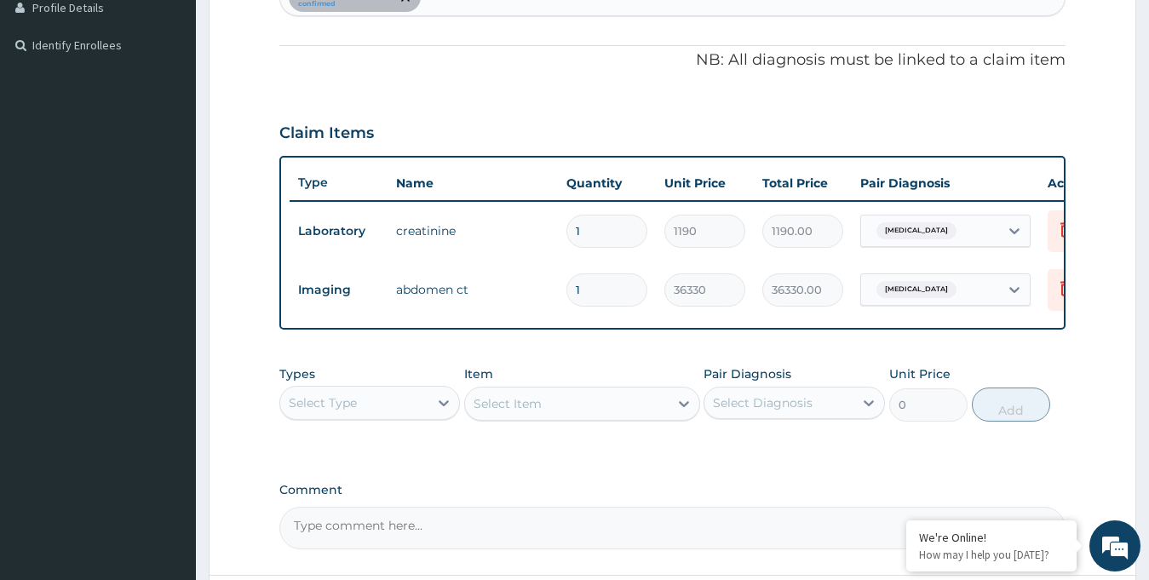
scroll to position [639, 0]
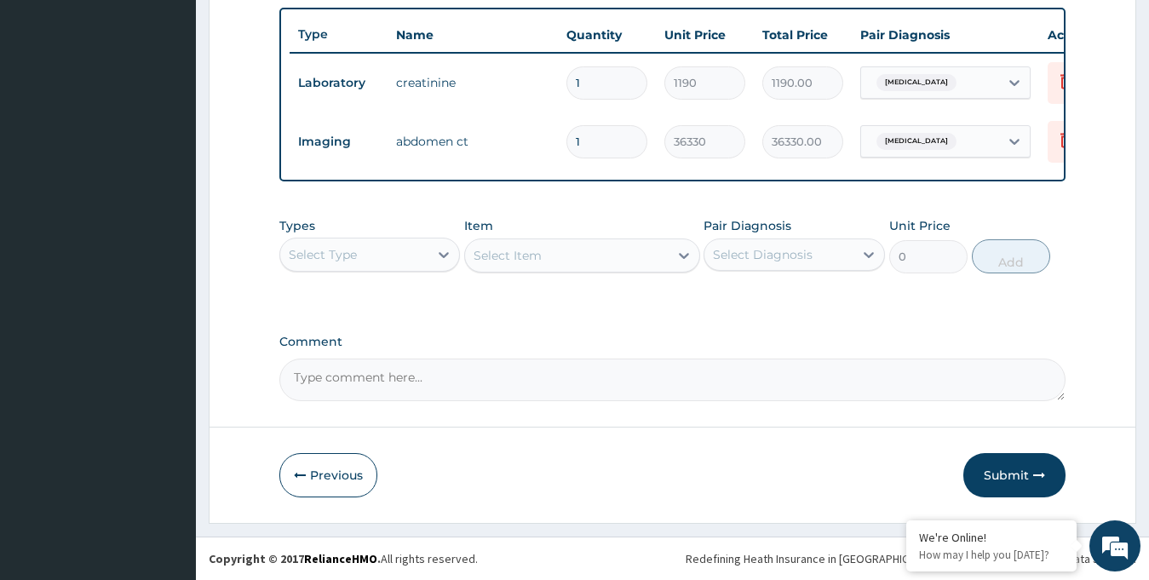
click at [964, 460] on div "Submit" at bounding box center [1014, 475] width 102 height 44
click at [998, 470] on button "Submit" at bounding box center [1014, 475] width 102 height 44
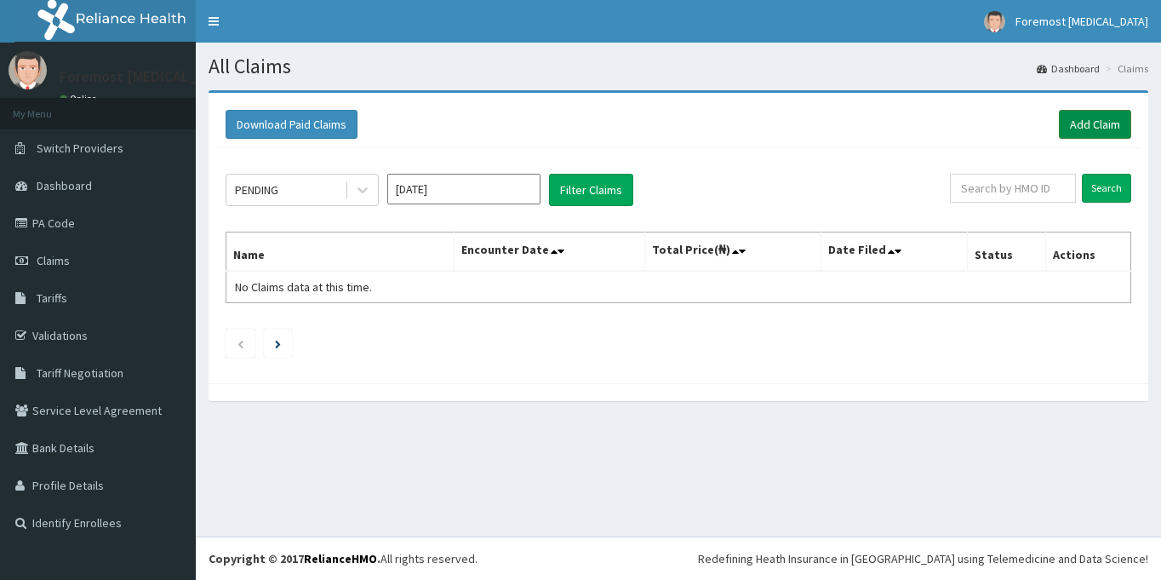
click at [1080, 129] on link "Add Claim" at bounding box center [1095, 124] width 72 height 29
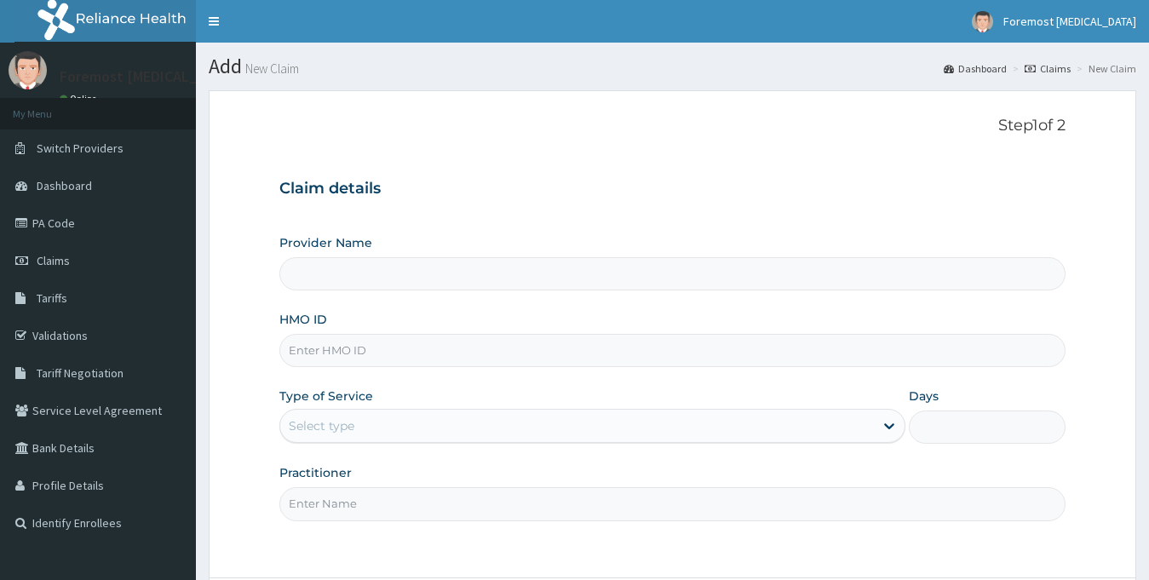
click at [332, 267] on input "Provider Name" at bounding box center [672, 273] width 787 height 33
click at [348, 363] on input "HMO ID" at bounding box center [672, 350] width 787 height 33
type input "Foremost [MEDICAL_DATA]"
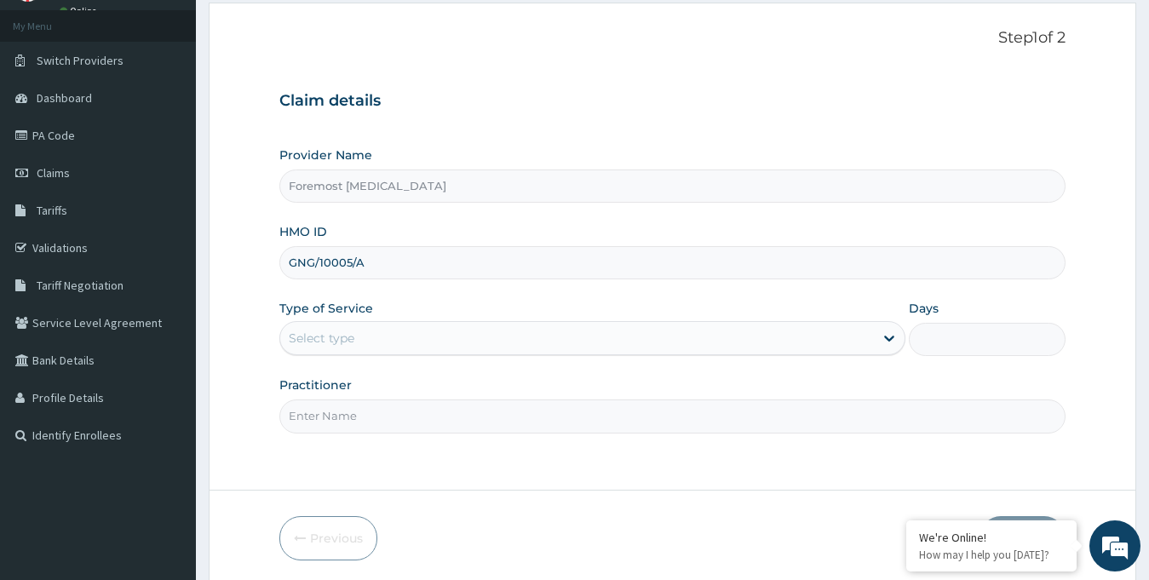
scroll to position [151, 0]
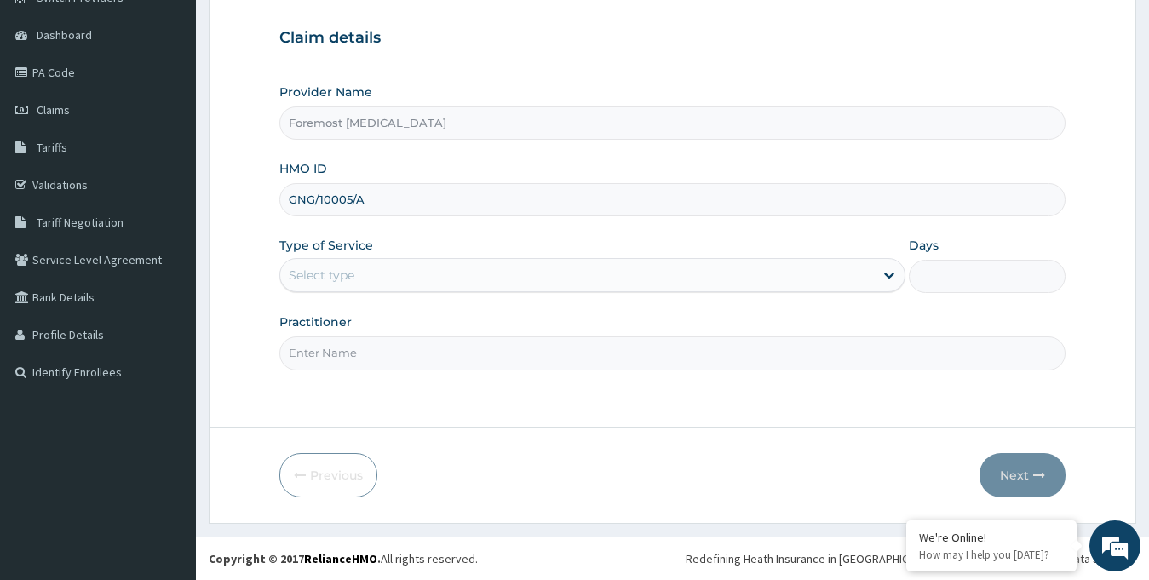
type input "GNG/10005/A"
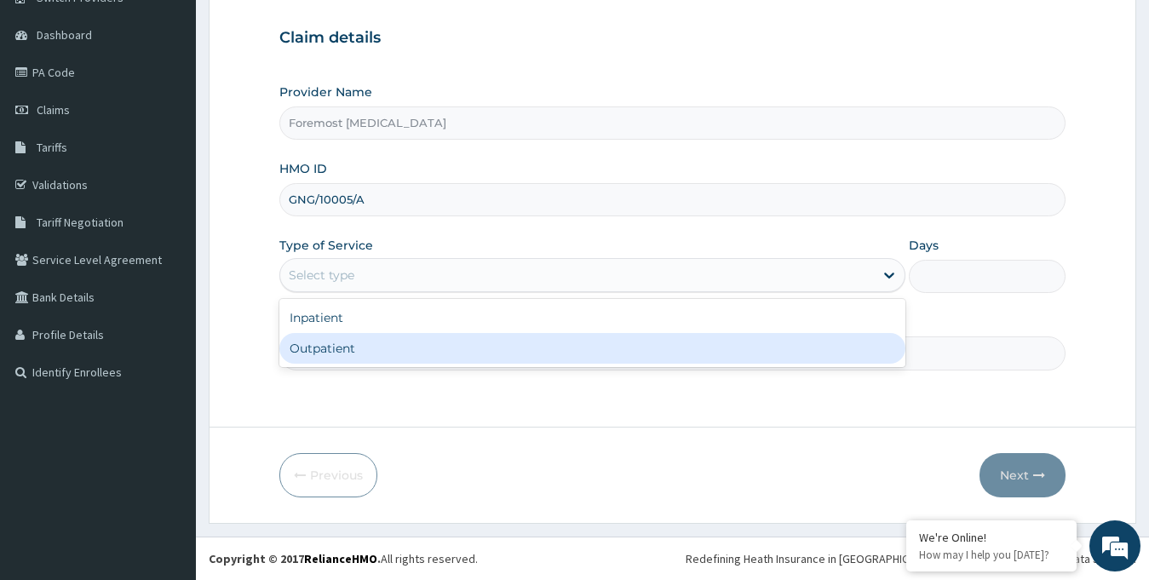
drag, startPoint x: 532, startPoint y: 270, endPoint x: 425, endPoint y: 358, distance: 139.1
click at [425, 292] on div "option Outpatient focused, 2 of 2. 2 results available. Use Up and Down to choo…" at bounding box center [592, 275] width 627 height 34
click at [425, 358] on div "Outpatient" at bounding box center [592, 348] width 627 height 31
type input "1"
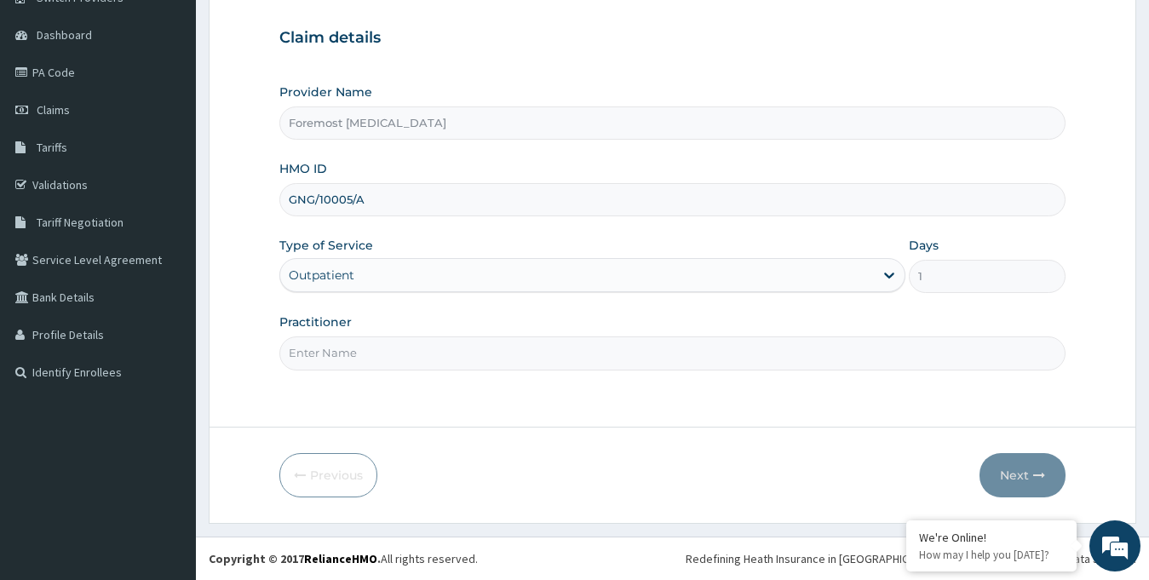
click at [365, 352] on input "Practitioner" at bounding box center [672, 352] width 787 height 33
paste input "NULL"
type input "NULL"
click at [1022, 473] on button "Next" at bounding box center [1022, 475] width 86 height 44
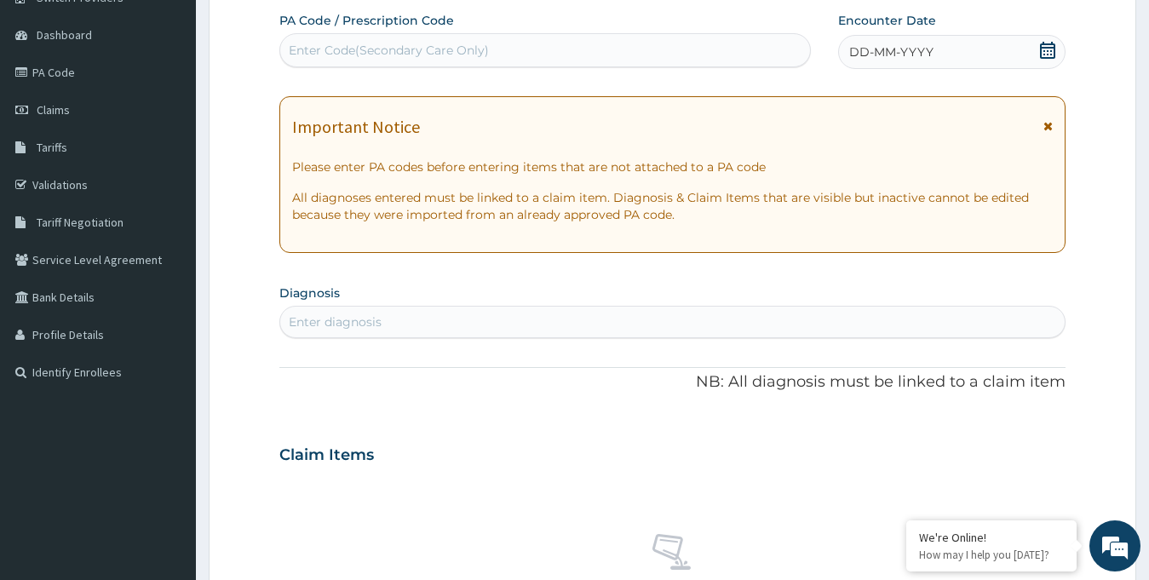
click at [941, 58] on div "DD-MM-YYYY" at bounding box center [952, 52] width 228 height 34
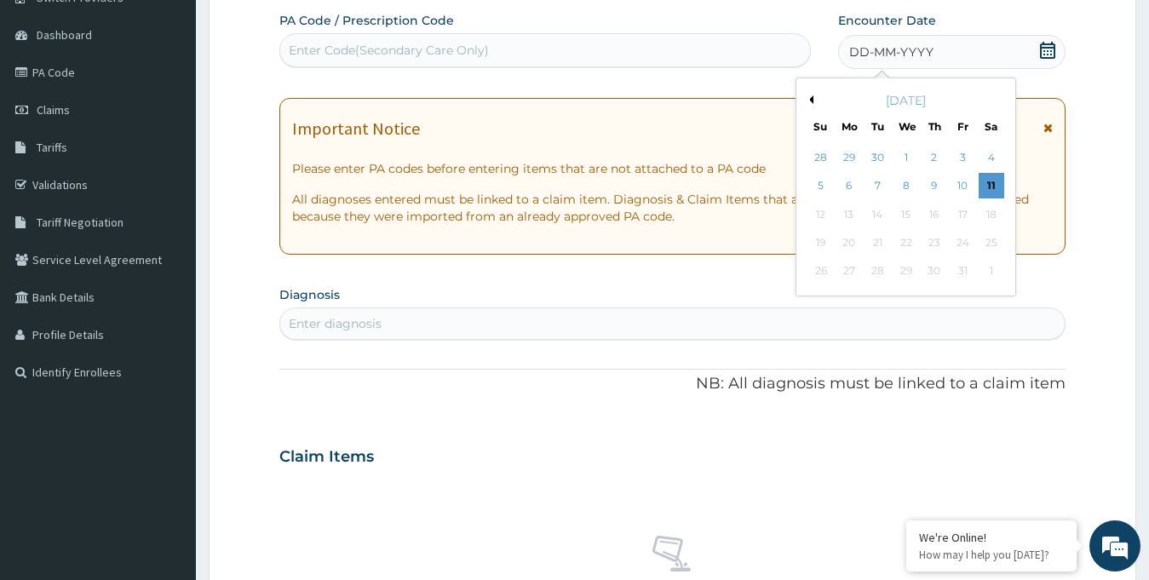
click at [808, 101] on button "Previous Month" at bounding box center [809, 99] width 9 height 9
click at [848, 268] on div "29" at bounding box center [849, 272] width 26 height 26
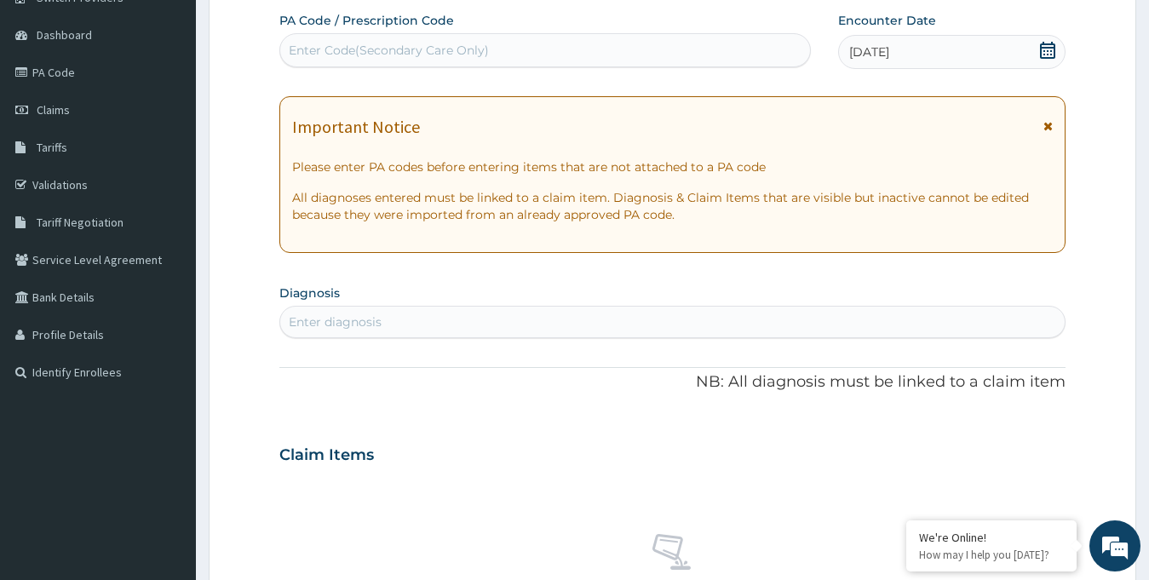
click at [503, 62] on div "Enter Code(Secondary Care Only)" at bounding box center [545, 50] width 530 height 27
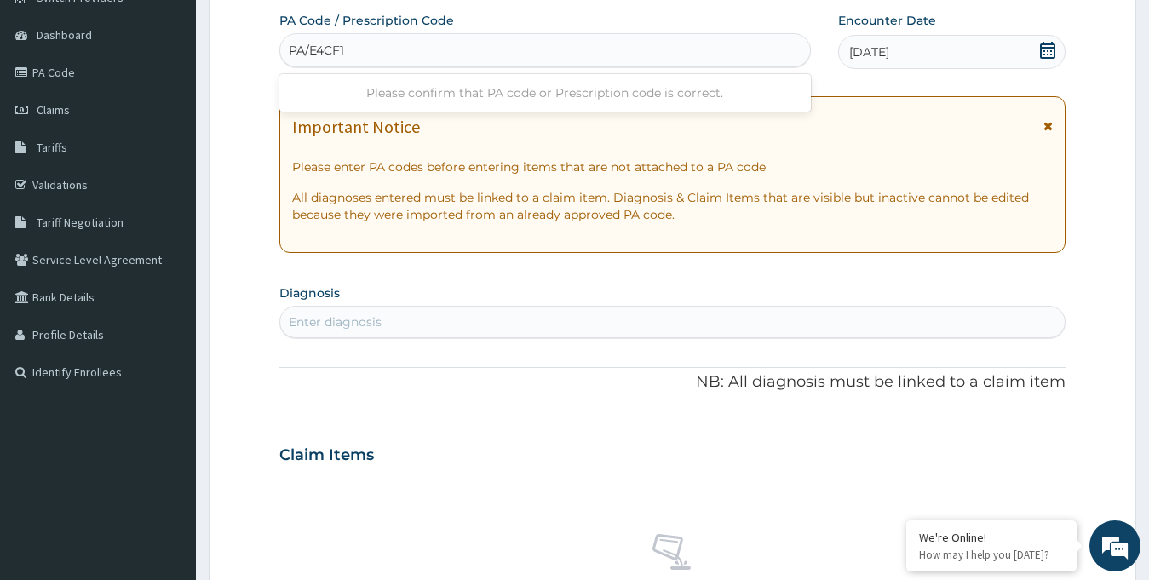
type input "PA/E4CF11"
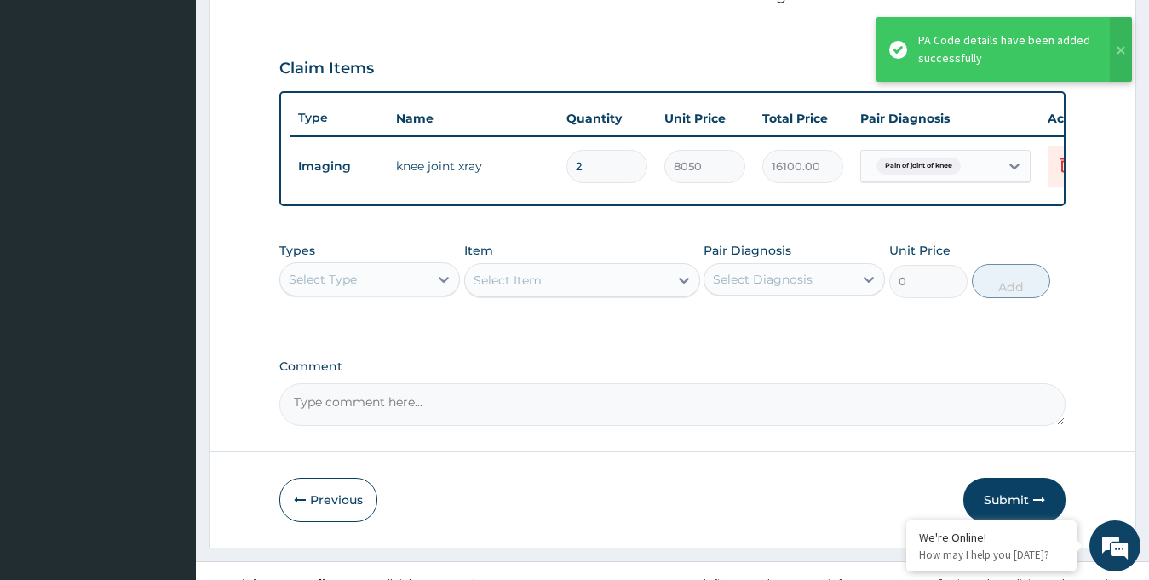
scroll to position [580, 0]
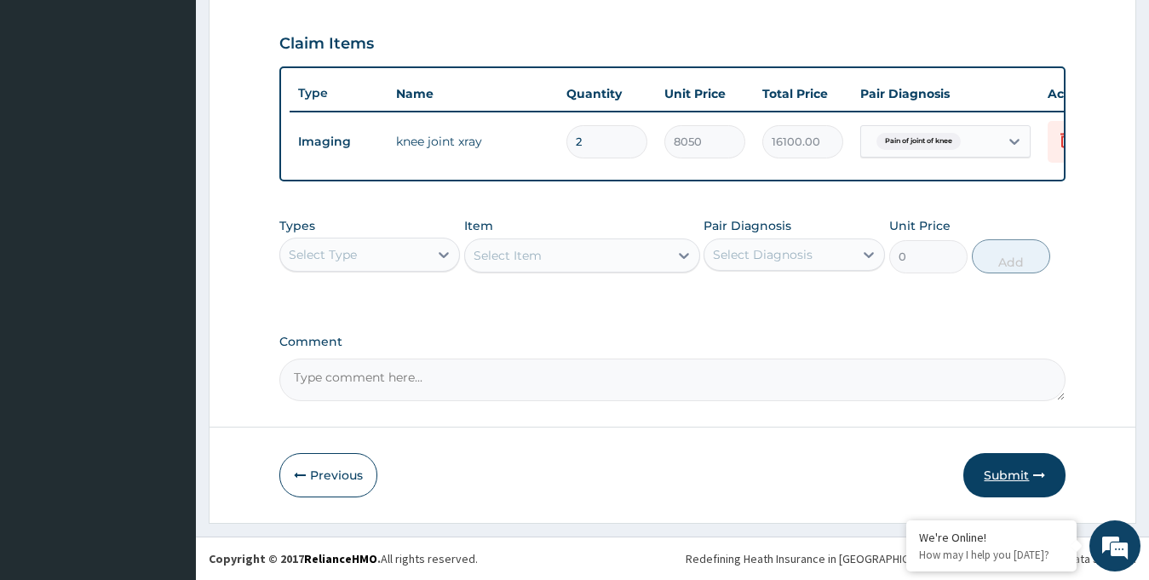
click at [998, 473] on button "Submit" at bounding box center [1014, 475] width 102 height 44
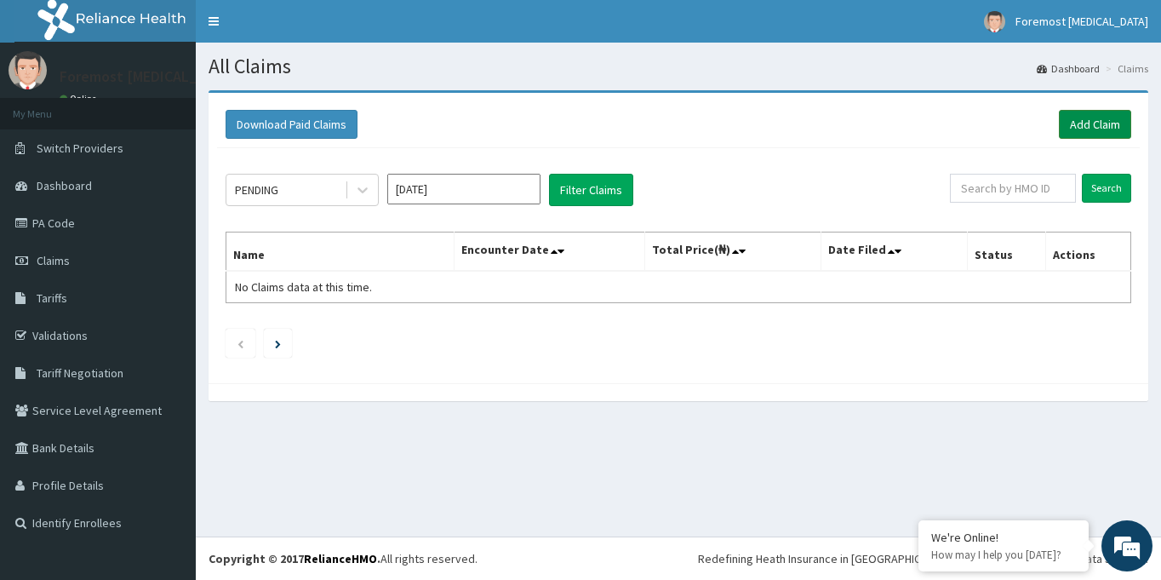
click at [1082, 135] on link "Add Claim" at bounding box center [1095, 124] width 72 height 29
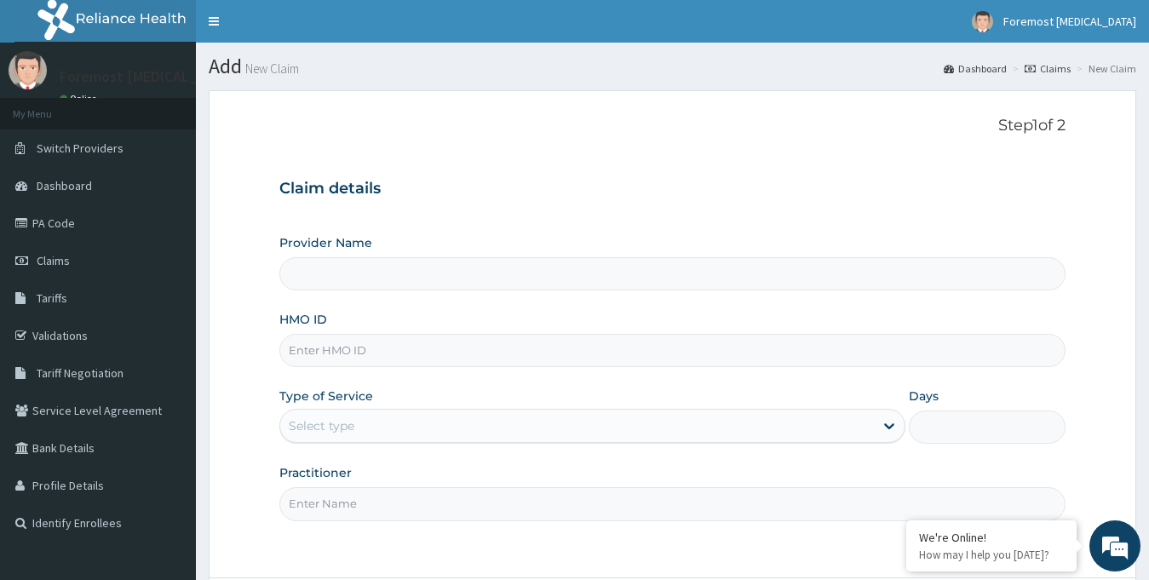
type input "Foremost [MEDICAL_DATA]"
click at [479, 338] on input "HMO ID" at bounding box center [672, 350] width 787 height 33
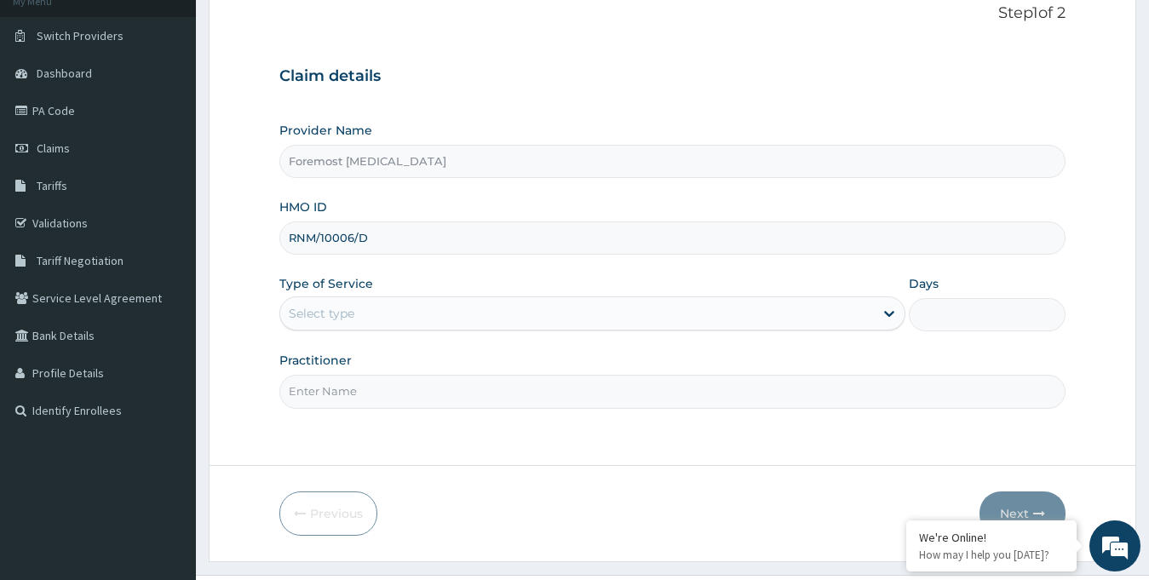
scroll to position [151, 0]
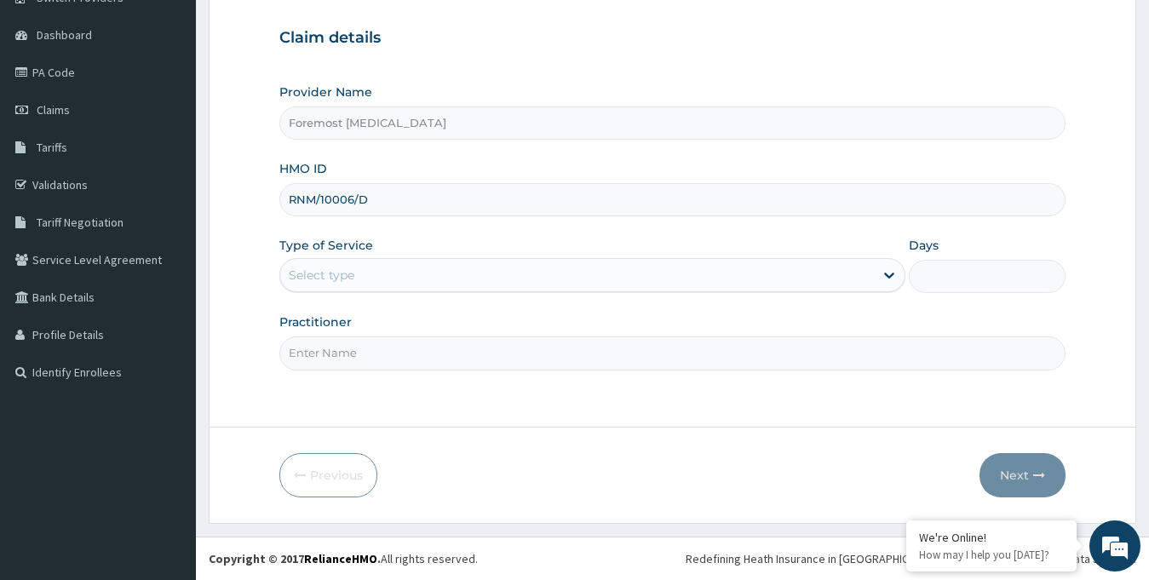
type input "RNM/10006/D"
click at [610, 278] on div "Select type" at bounding box center [577, 274] width 594 height 27
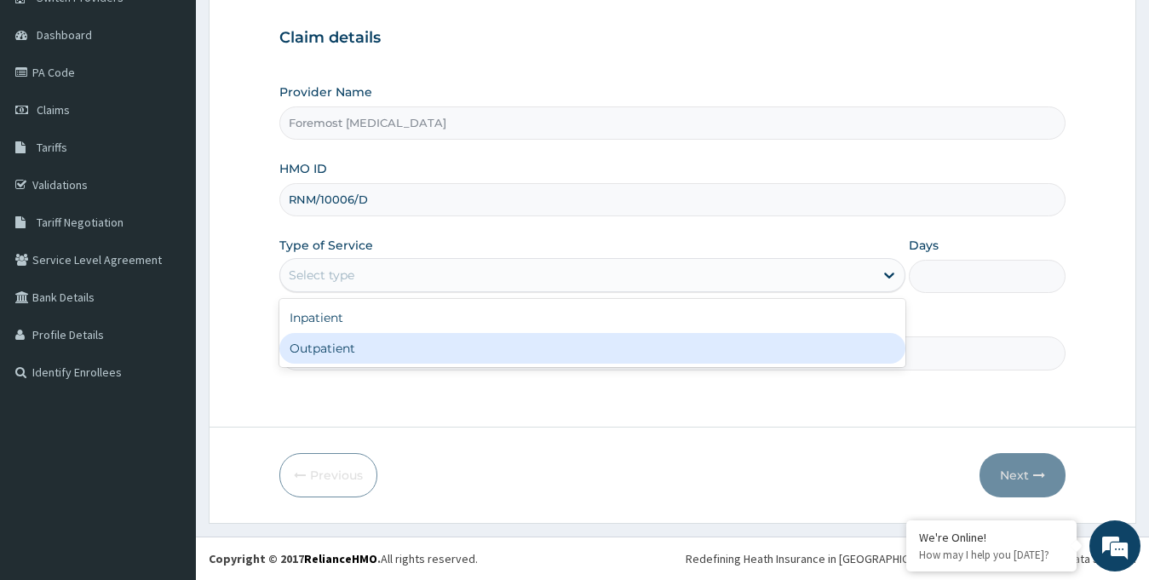
click at [438, 362] on div "Outpatient" at bounding box center [592, 348] width 627 height 31
type input "1"
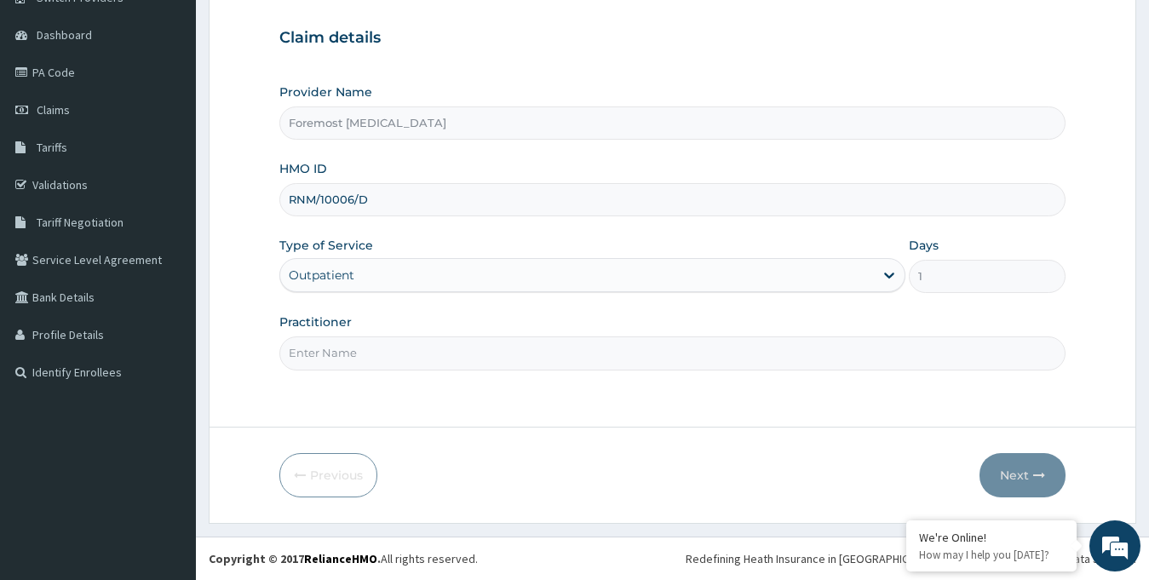
click at [404, 359] on input "Practitioner" at bounding box center [672, 352] width 787 height 33
paste input "NULL"
type input "NULL"
click at [1024, 473] on button "Next" at bounding box center [1022, 475] width 86 height 44
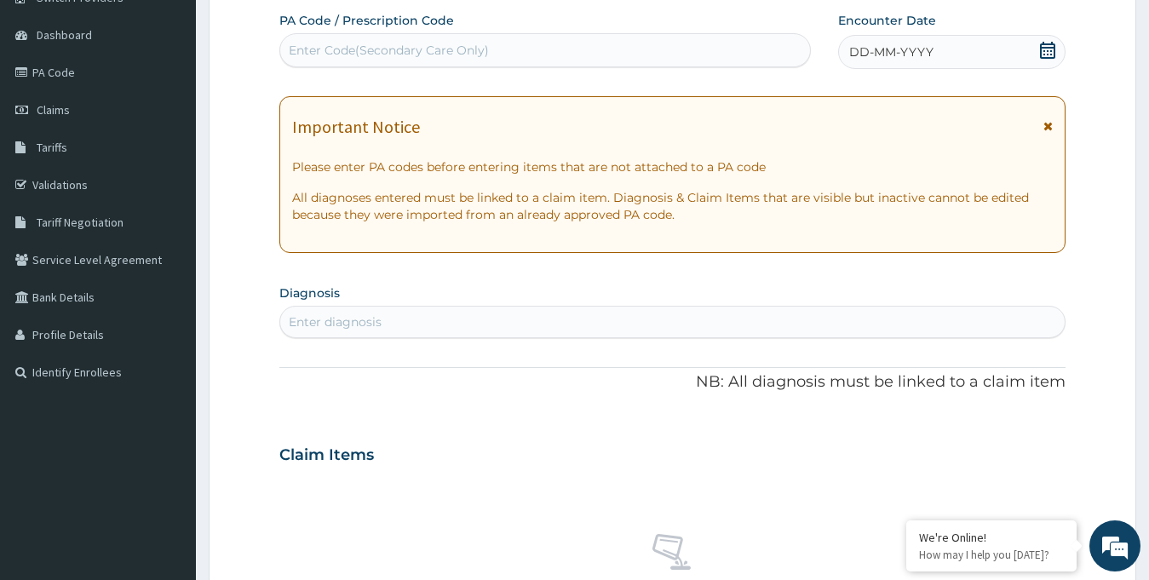
click at [948, 58] on div "DD-MM-YYYY" at bounding box center [952, 52] width 228 height 34
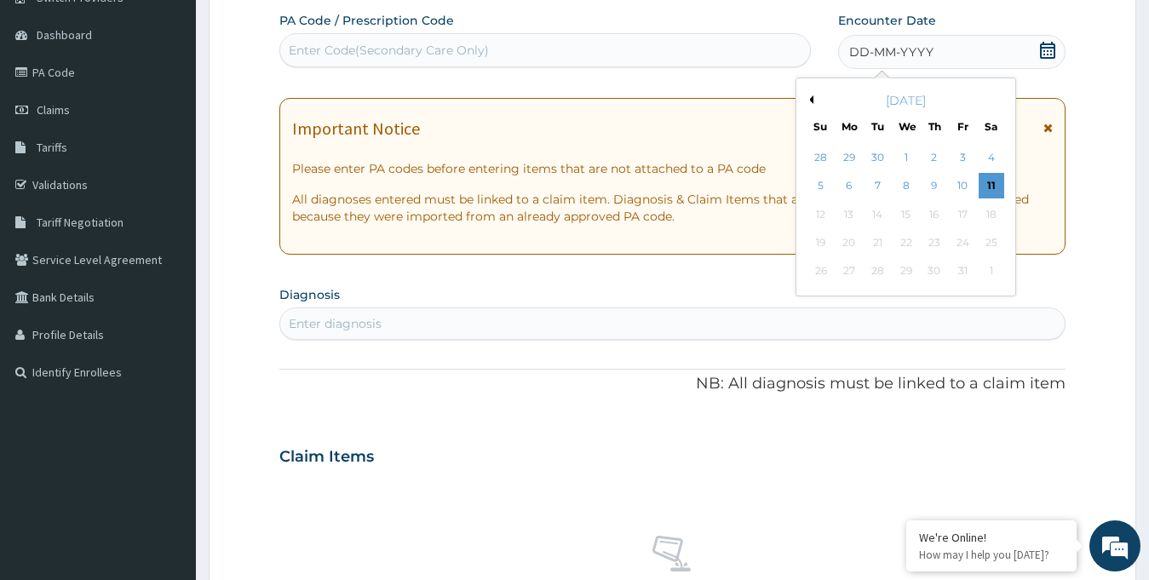
click at [811, 99] on button "Previous Month" at bounding box center [809, 99] width 9 height 9
click at [857, 271] on div "29" at bounding box center [849, 272] width 26 height 26
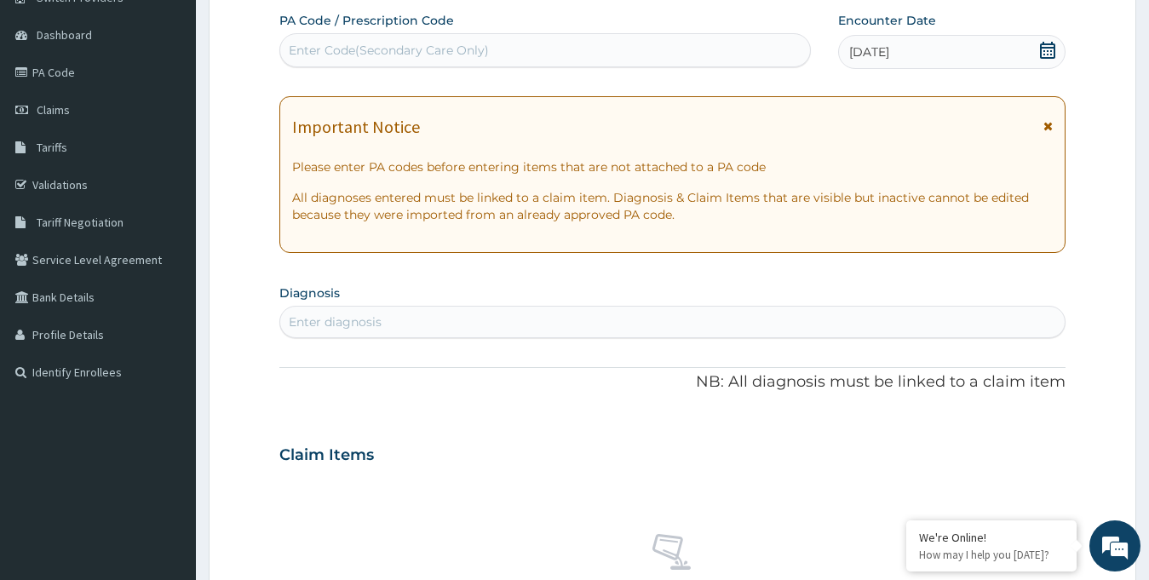
click at [453, 58] on div "Enter Code(Secondary Care Only)" at bounding box center [389, 50] width 200 height 17
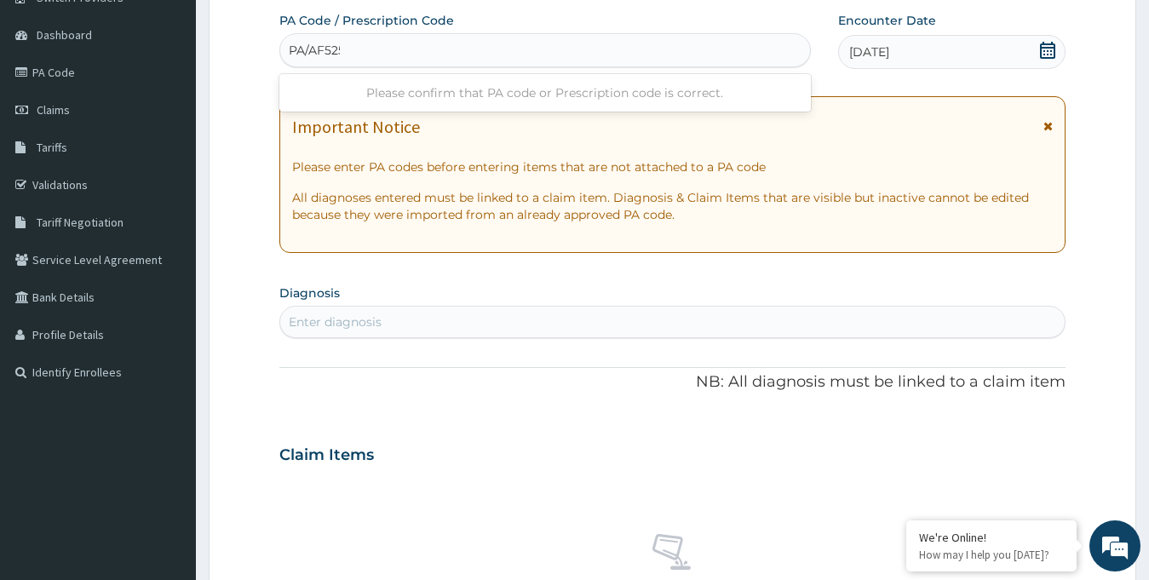
type input "PA/AF5252"
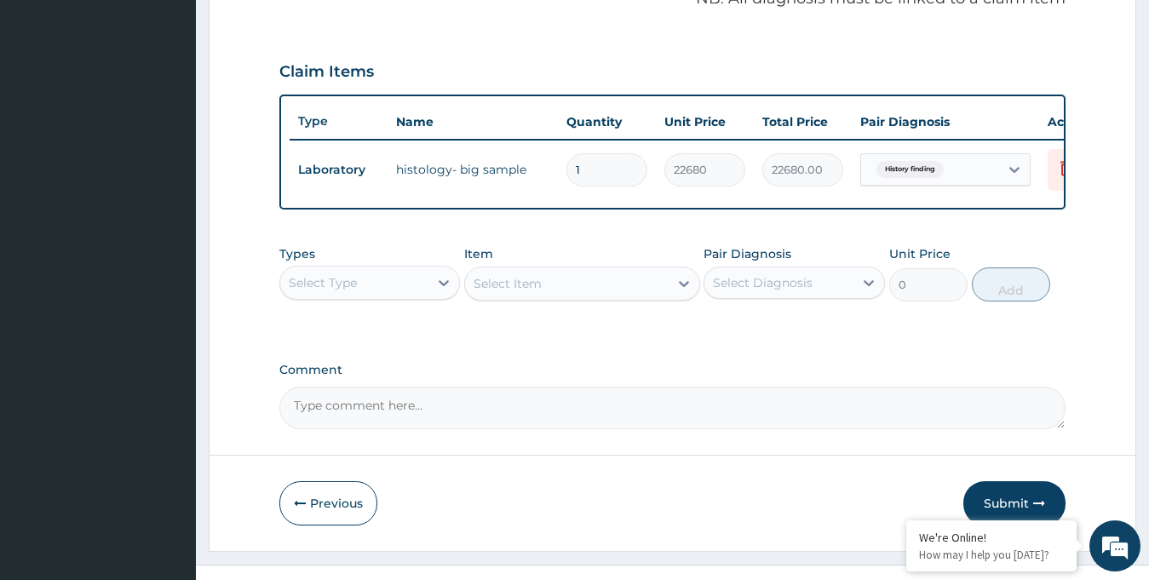
scroll to position [580, 0]
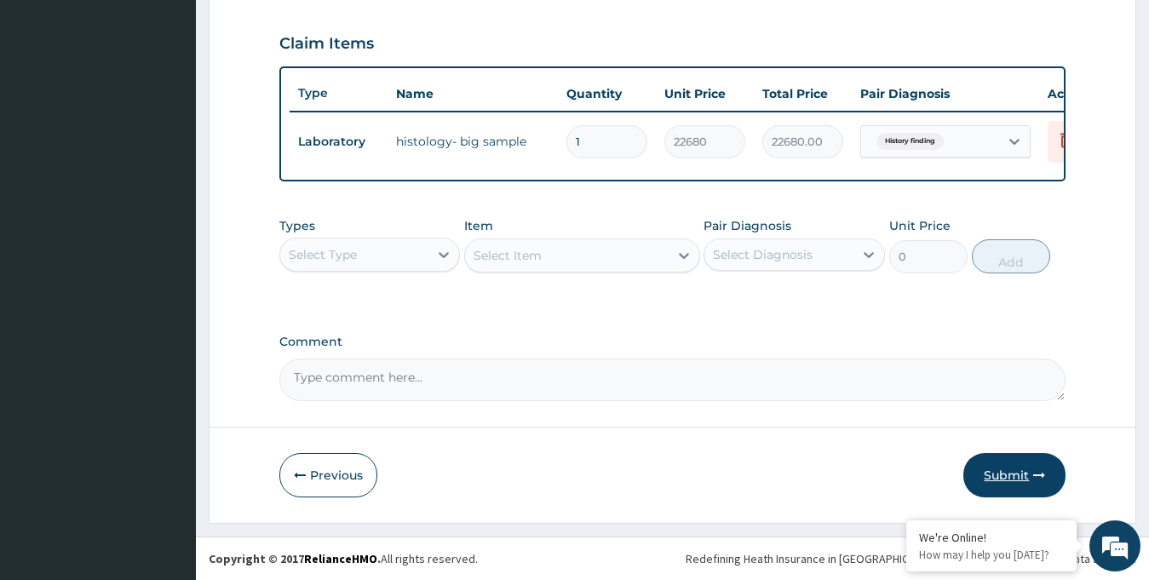
click at [1000, 474] on button "Submit" at bounding box center [1014, 475] width 102 height 44
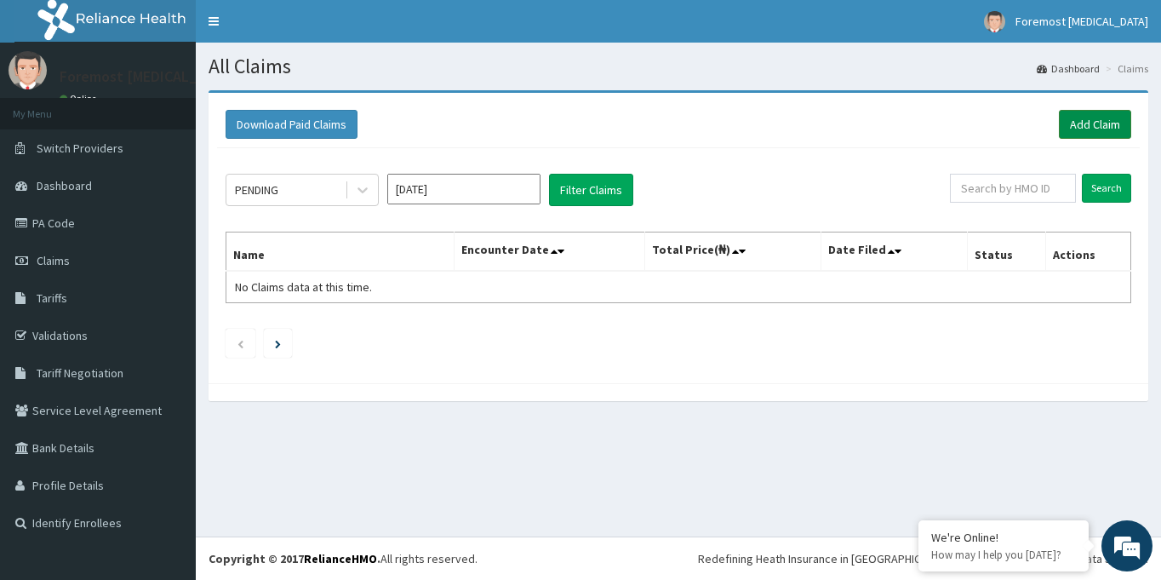
click at [1086, 132] on link "Add Claim" at bounding box center [1095, 124] width 72 height 29
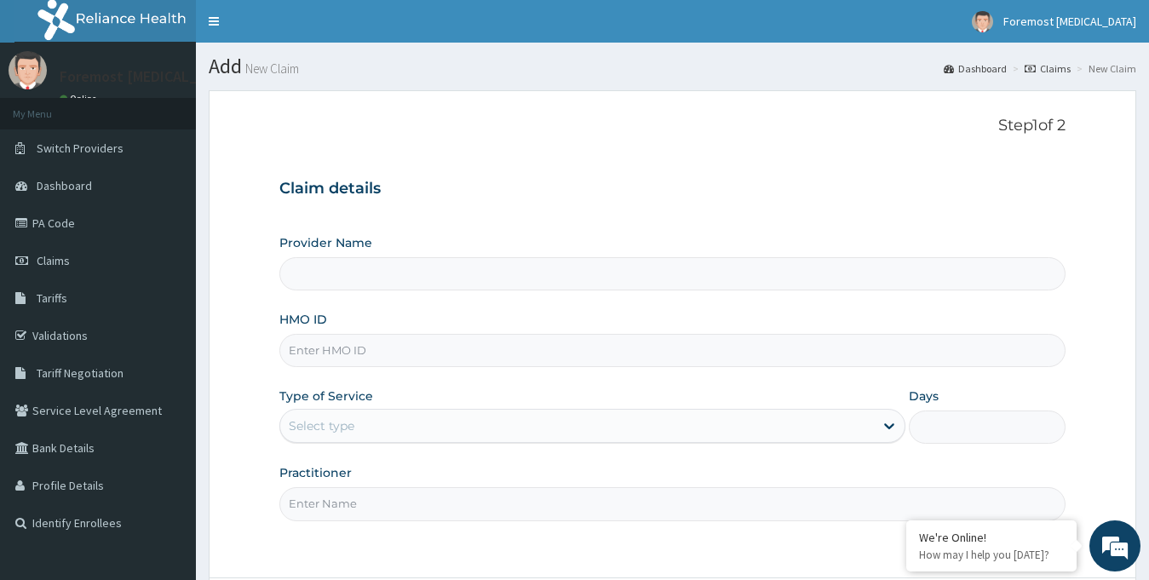
click at [389, 338] on input "HMO ID" at bounding box center [672, 350] width 787 height 33
type input "Foremost [MEDICAL_DATA]"
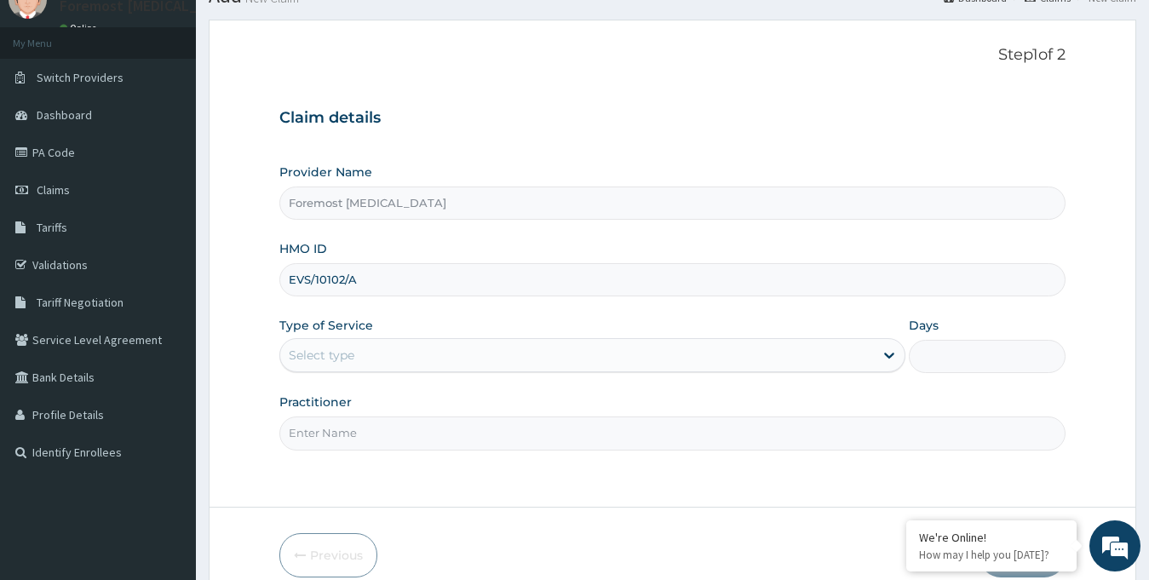
scroll to position [151, 0]
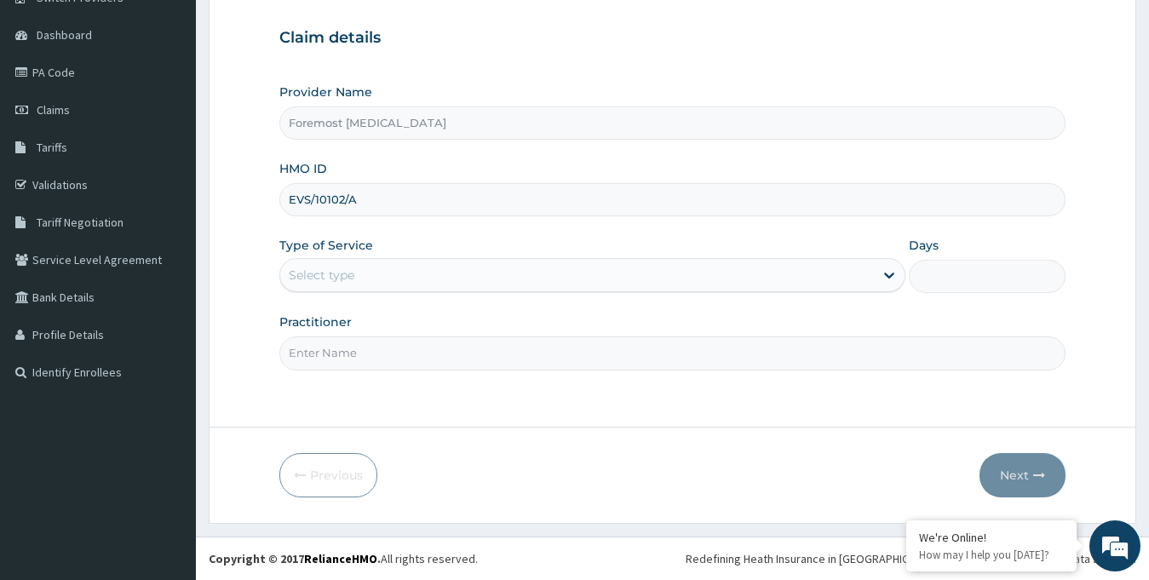
type input "EVS/10102/A"
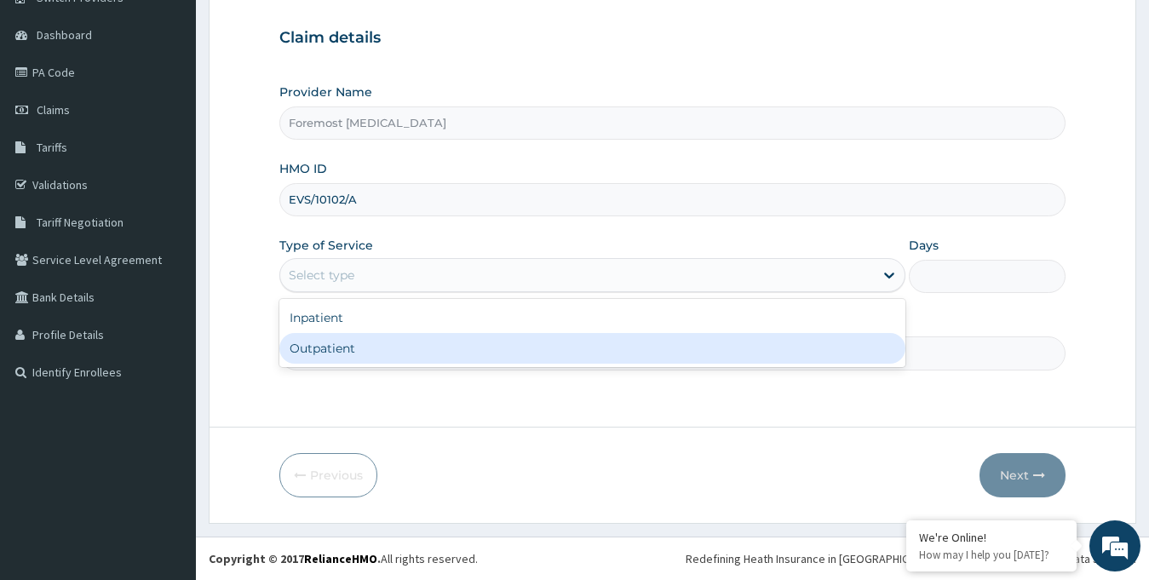
drag, startPoint x: 519, startPoint y: 278, endPoint x: 468, endPoint y: 350, distance: 88.1
click at [468, 292] on div "option Outpatient focused, 2 of 2. 2 results available. Use Up and Down to choo…" at bounding box center [592, 275] width 627 height 34
click at [468, 350] on div "Outpatient" at bounding box center [592, 348] width 627 height 31
type input "1"
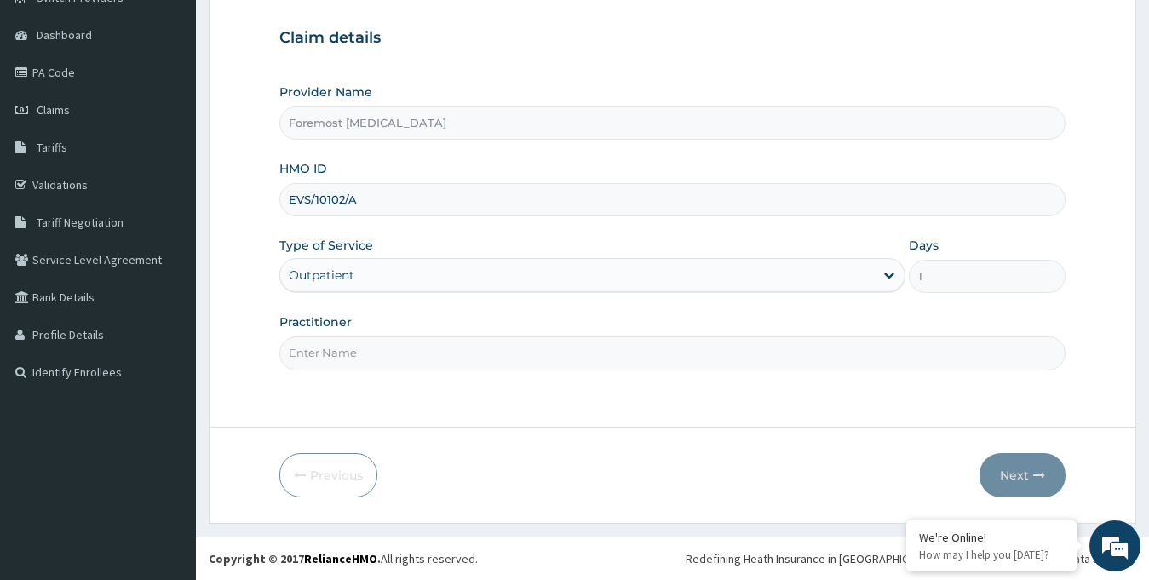
click at [410, 360] on input "Practitioner" at bounding box center [672, 352] width 787 height 33
paste input "NULL"
type input "NULL"
click at [1014, 474] on button "Next" at bounding box center [1022, 475] width 86 height 44
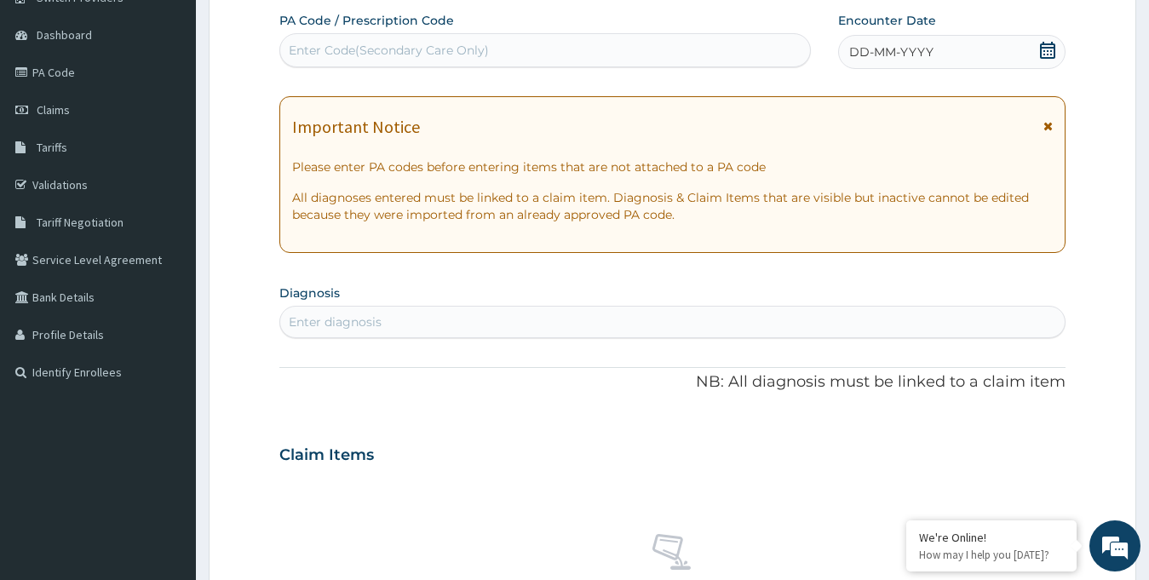
click at [896, 51] on span "DD-MM-YYYY" at bounding box center [891, 51] width 84 height 17
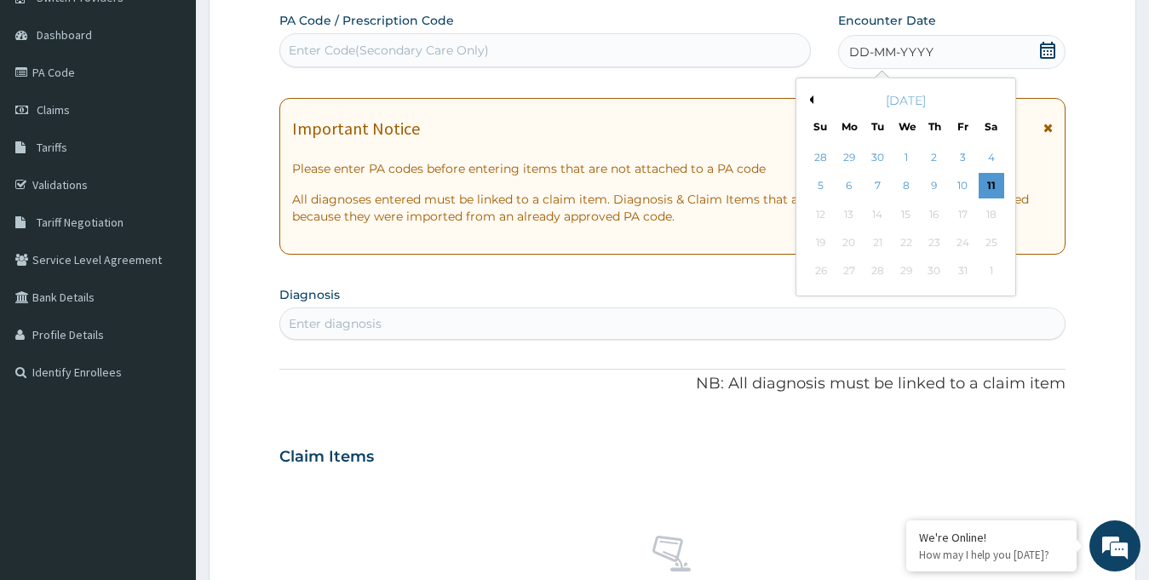
click at [811, 99] on button "Previous Month" at bounding box center [809, 99] width 9 height 9
click at [858, 272] on div "29" at bounding box center [849, 272] width 26 height 26
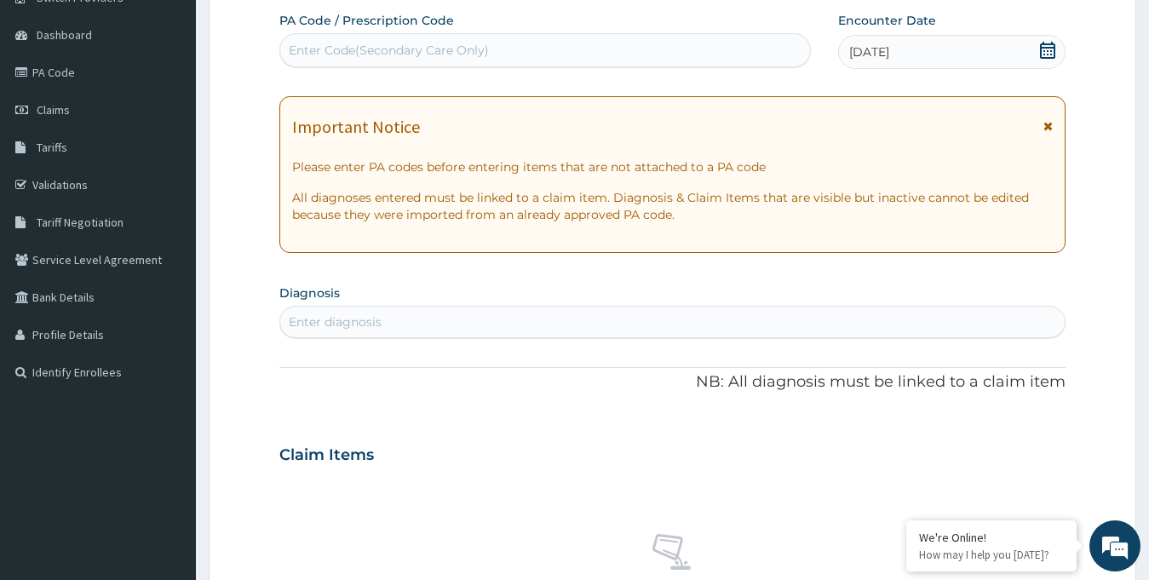
click at [520, 52] on div "Enter Code(Secondary Care Only)" at bounding box center [545, 50] width 530 height 27
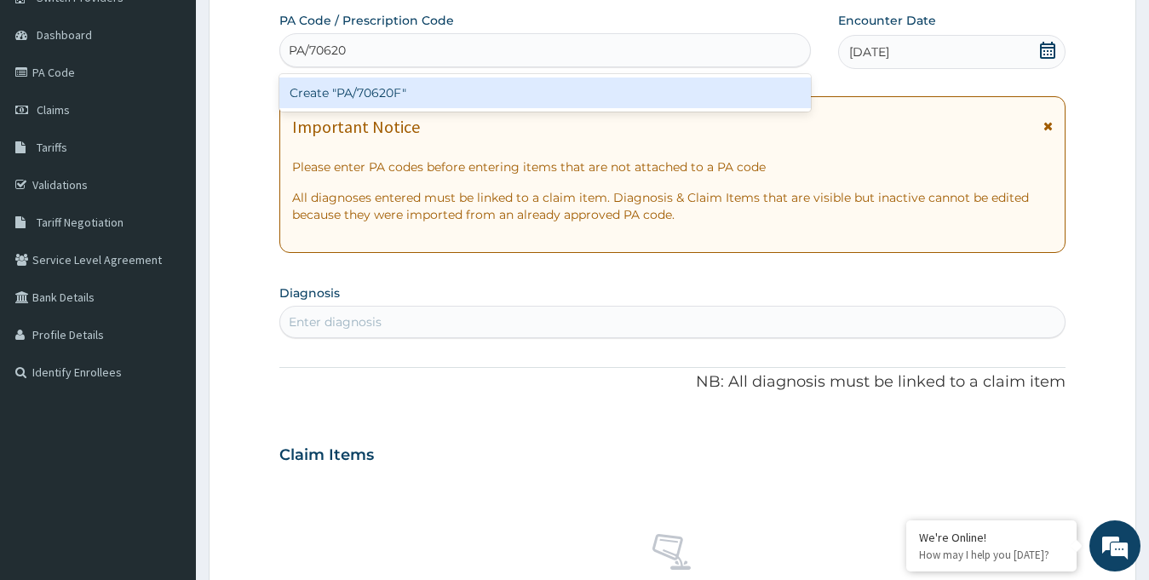
type input "PA/70620F"
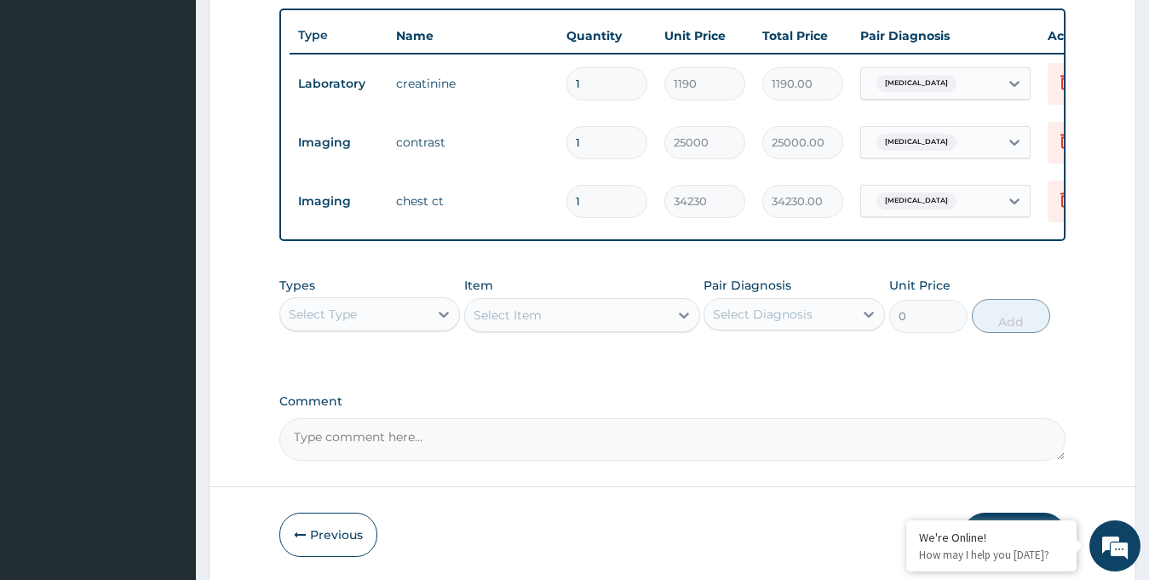
scroll to position [697, 0]
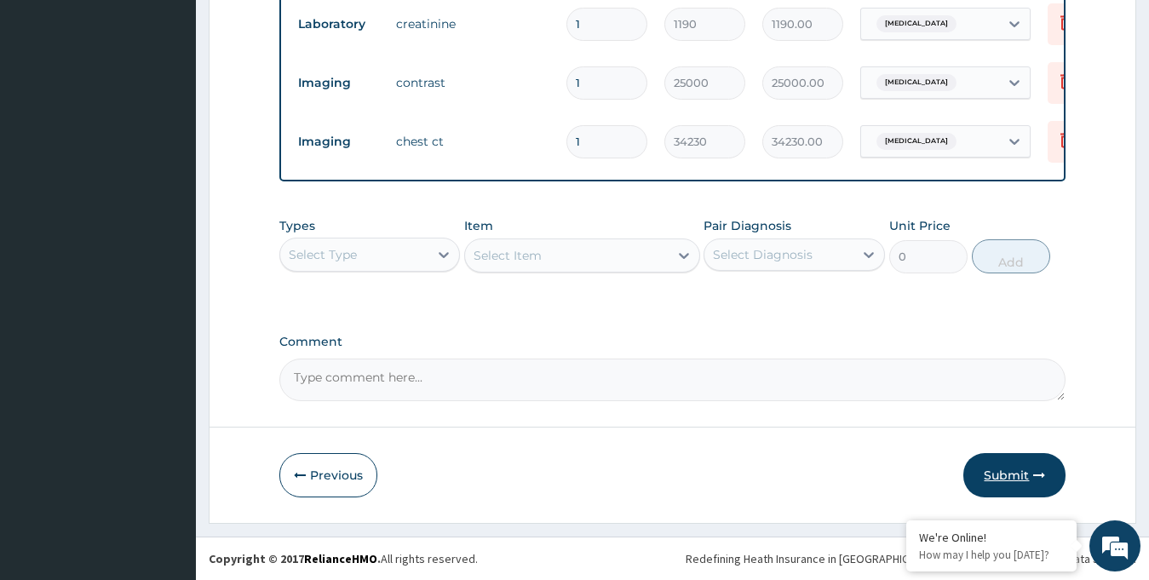
click at [1013, 488] on button "Submit" at bounding box center [1014, 475] width 102 height 44
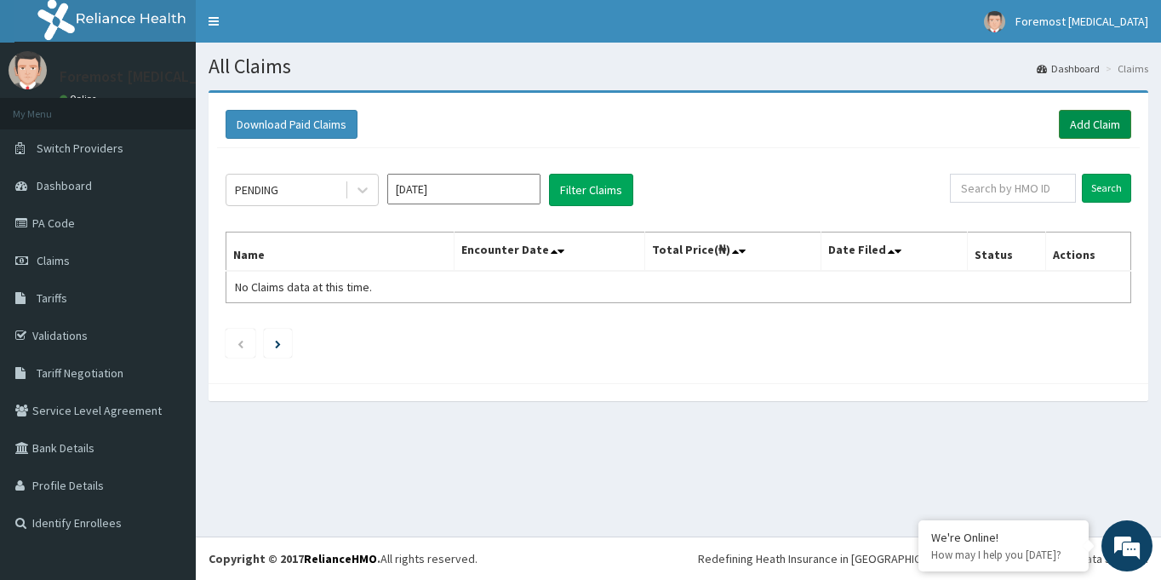
click at [1086, 126] on link "Add Claim" at bounding box center [1095, 124] width 72 height 29
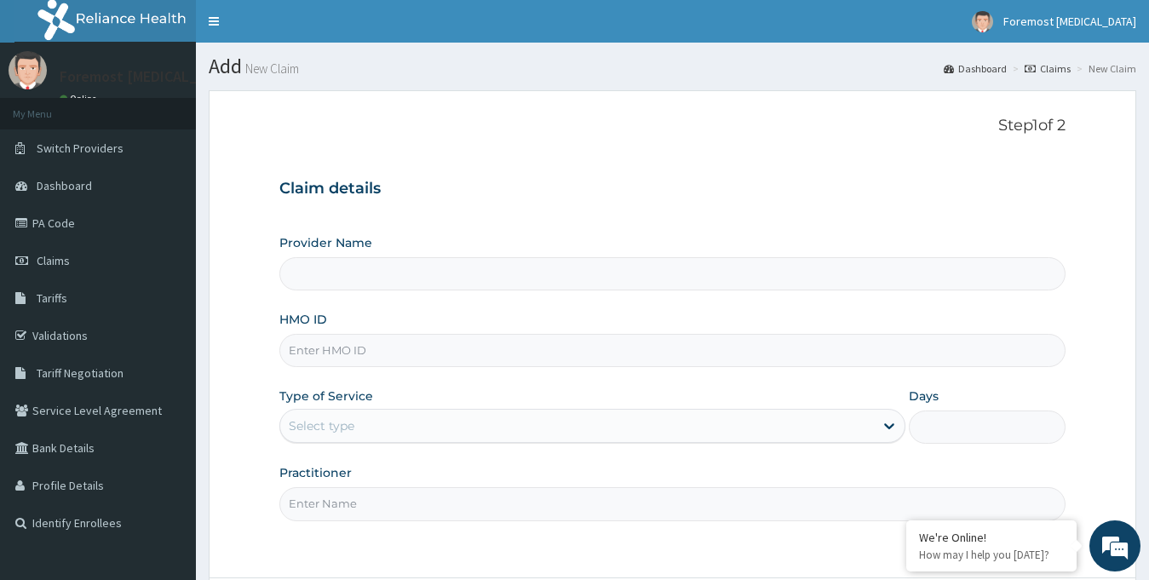
type input "Foremost [MEDICAL_DATA]"
click at [449, 352] on input "HMO ID" at bounding box center [672, 350] width 787 height 33
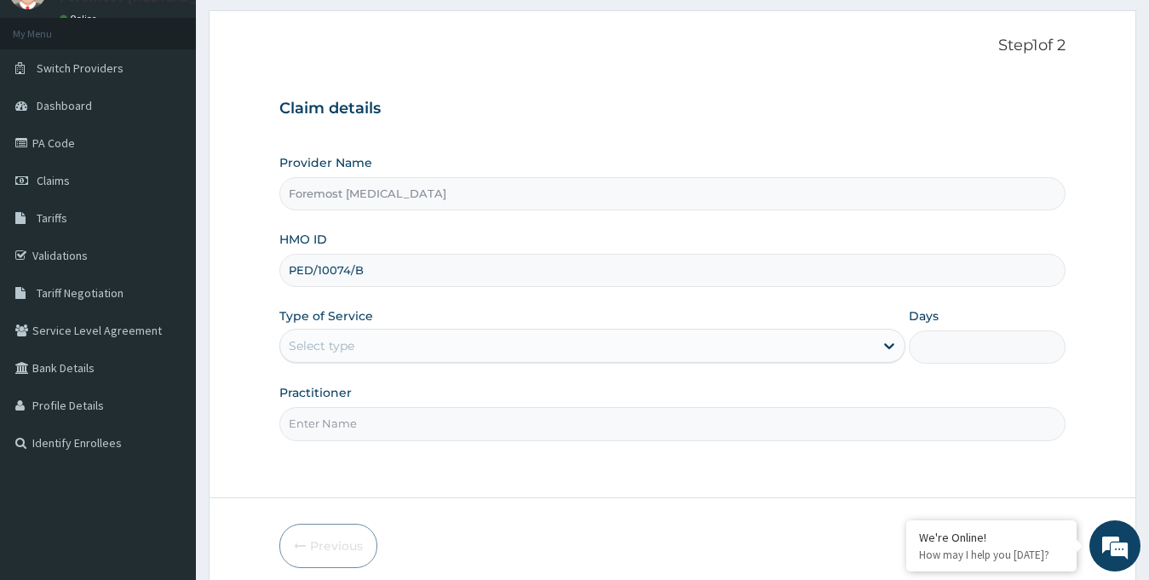
scroll to position [151, 0]
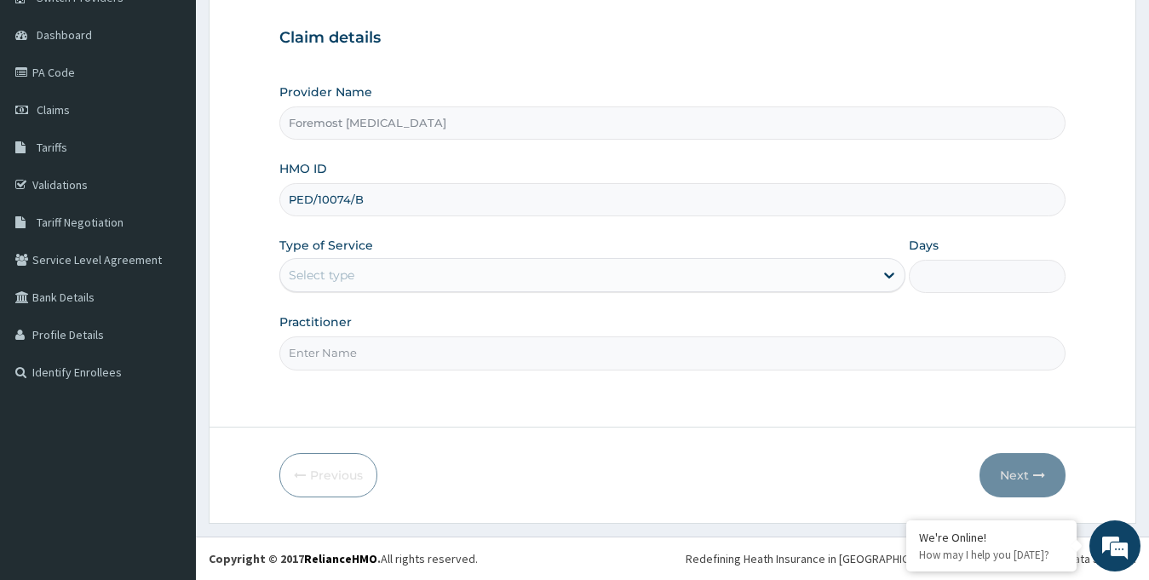
type input "PED/10074/B"
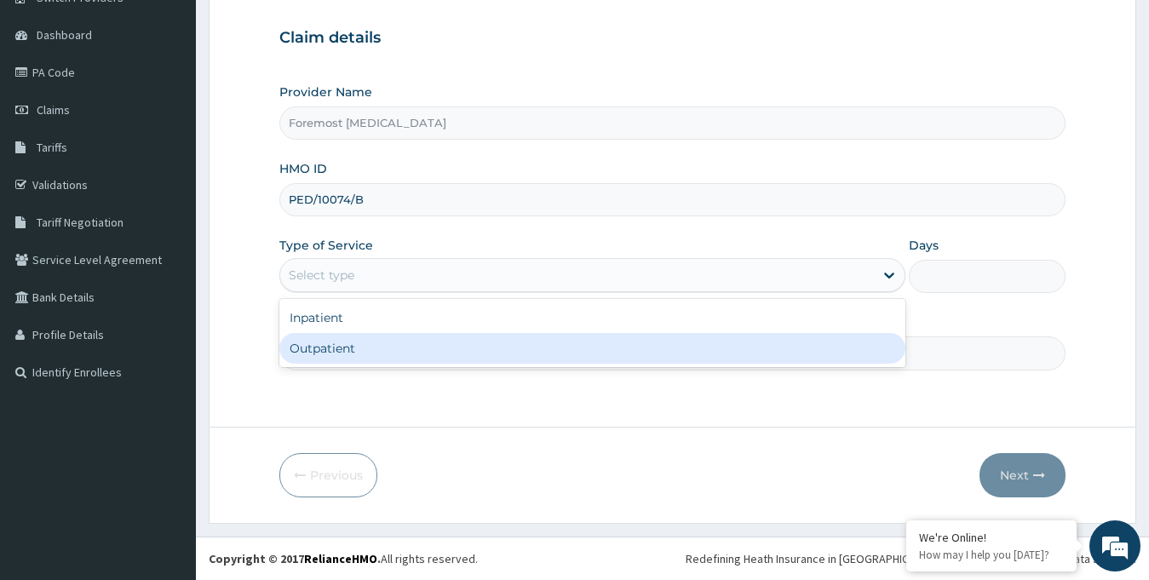
drag, startPoint x: 530, startPoint y: 278, endPoint x: 455, endPoint y: 364, distance: 114.6
click at [455, 292] on div "option Outpatient focused, 2 of 2. 2 results available. Use Up and Down to choo…" at bounding box center [592, 275] width 627 height 34
click at [454, 364] on div "Inpatient Outpatient" at bounding box center [592, 333] width 627 height 68
click at [375, 345] on div "Outpatient" at bounding box center [592, 348] width 627 height 31
type input "1"
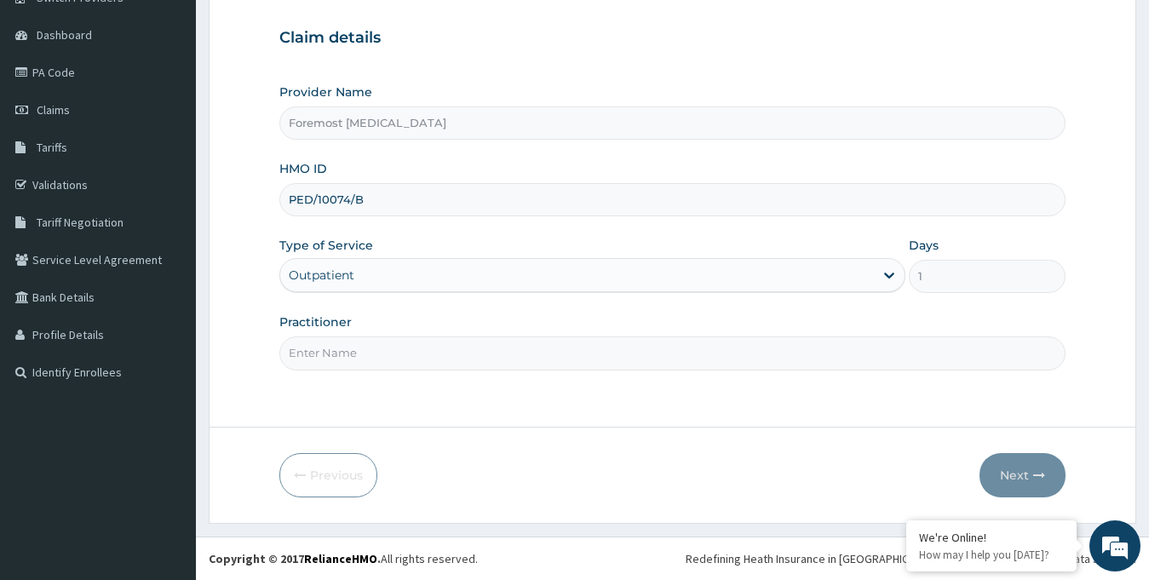
click at [352, 347] on input "Practitioner" at bounding box center [672, 352] width 787 height 33
paste input "NULL"
type input "NULL"
click at [1021, 483] on button "Next" at bounding box center [1022, 475] width 86 height 44
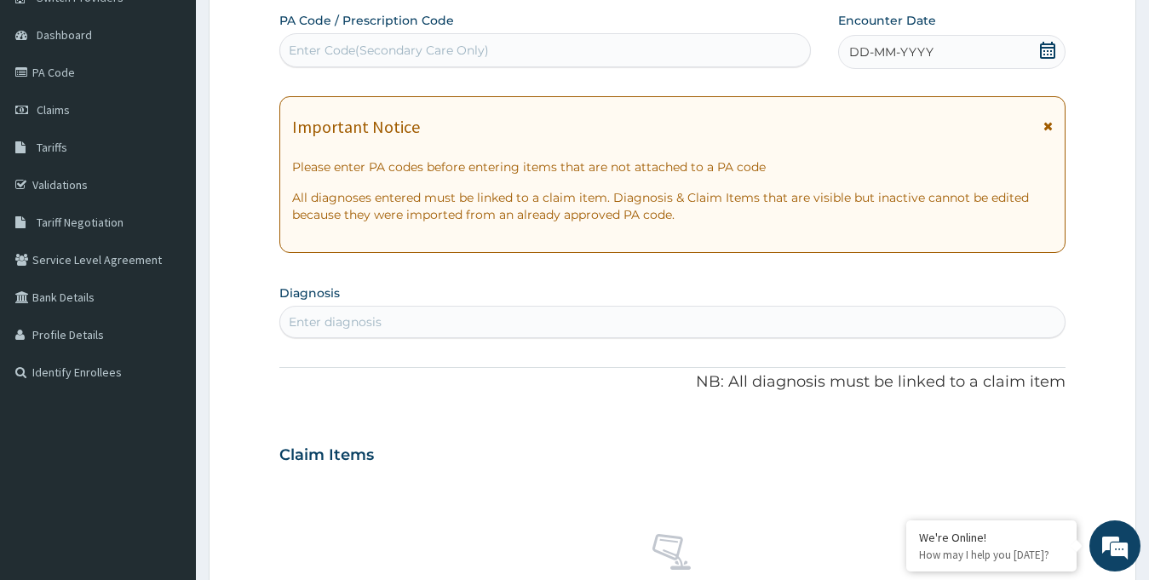
click at [897, 60] on span "DD-MM-YYYY" at bounding box center [891, 51] width 84 height 17
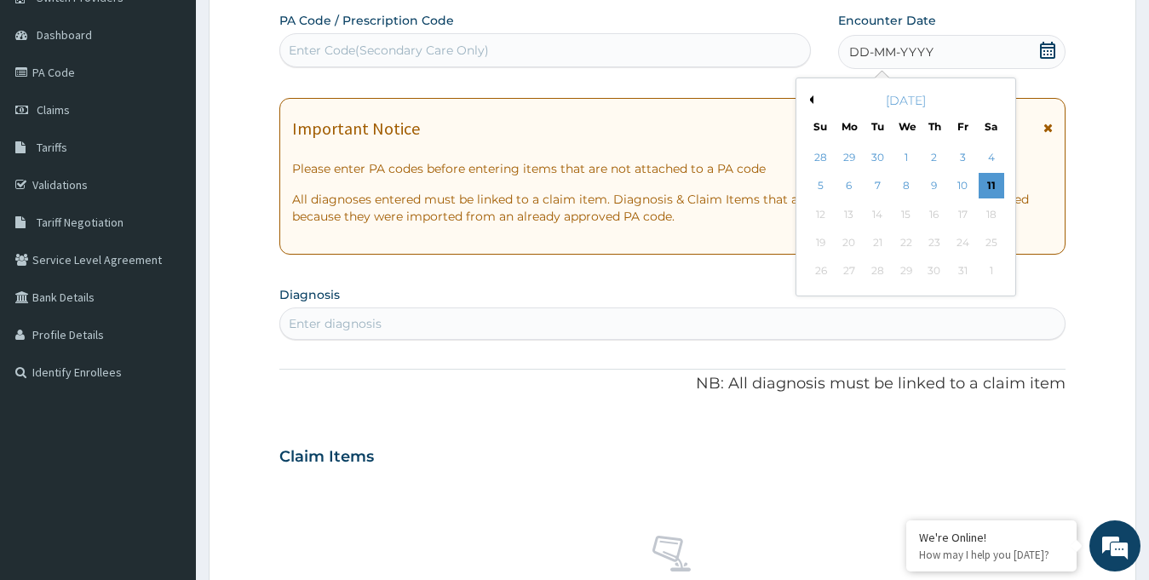
click at [808, 98] on button "Previous Month" at bounding box center [809, 99] width 9 height 9
click at [993, 241] on div "27" at bounding box center [990, 243] width 26 height 26
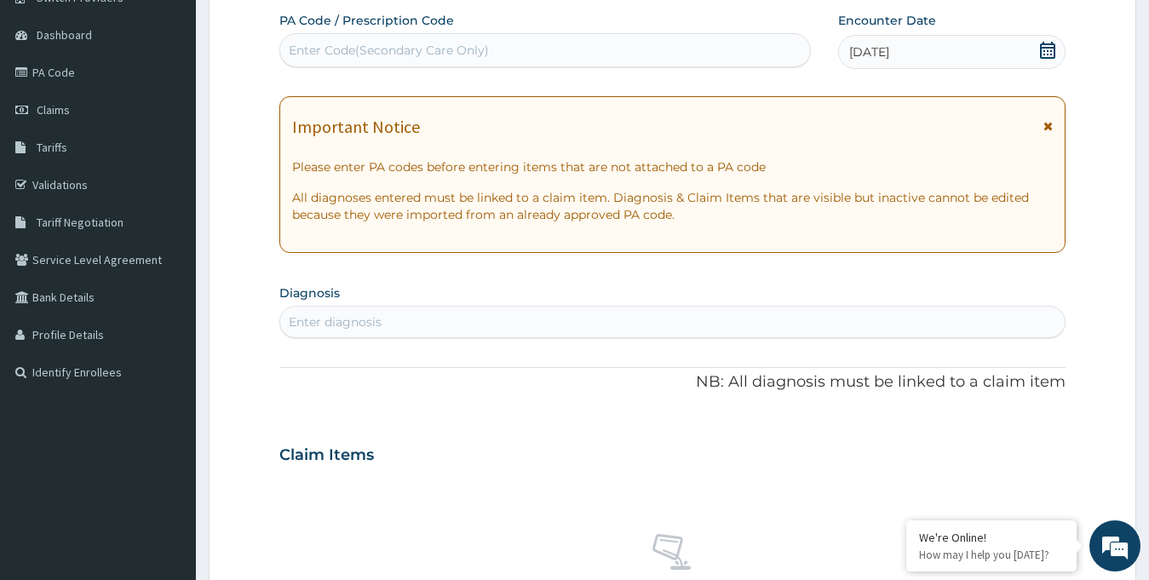
click at [410, 59] on div "Enter Code(Secondary Care Only)" at bounding box center [389, 50] width 200 height 17
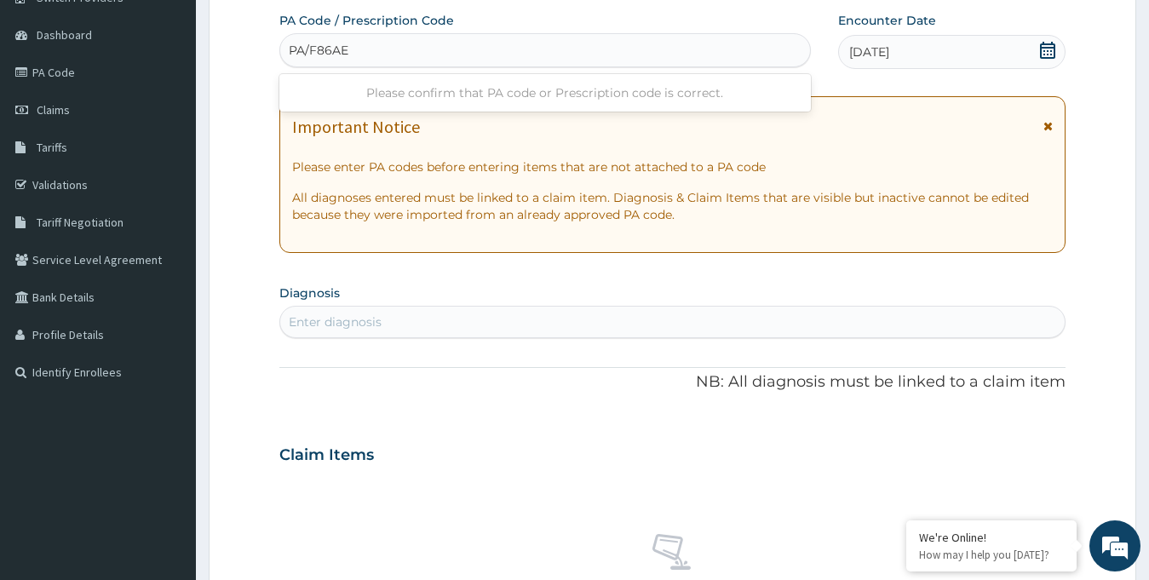
type input "PA/F86AE2"
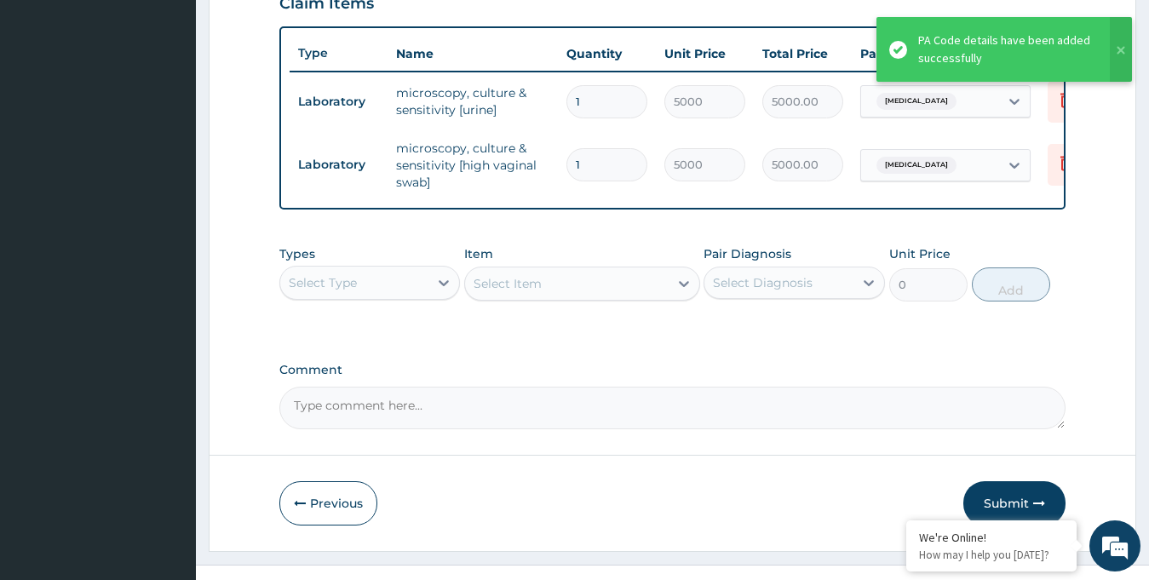
scroll to position [648, 0]
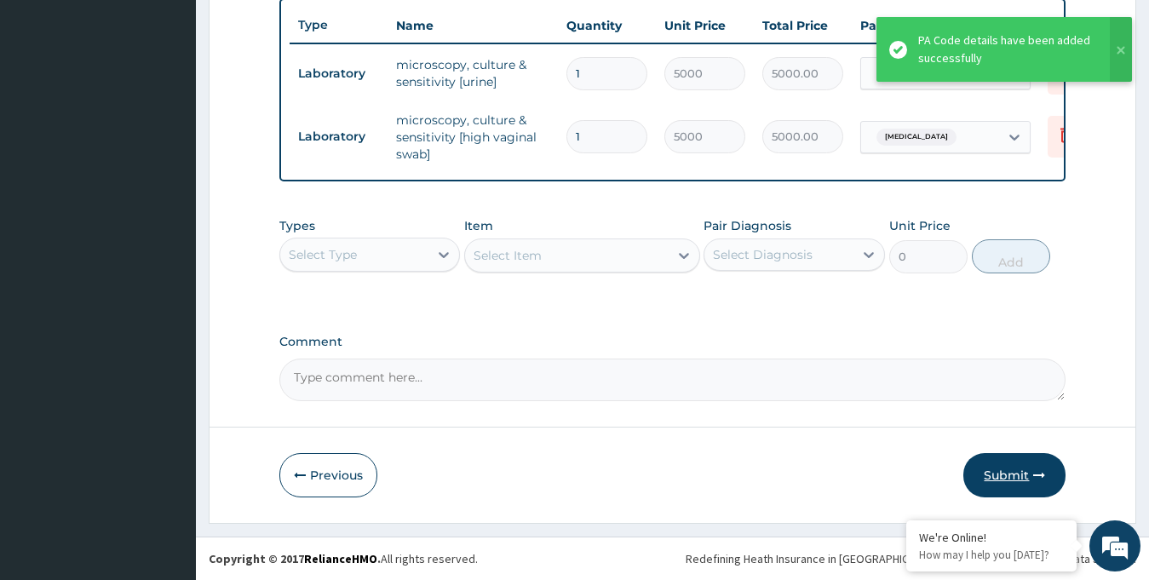
click at [1000, 480] on button "Submit" at bounding box center [1014, 475] width 102 height 44
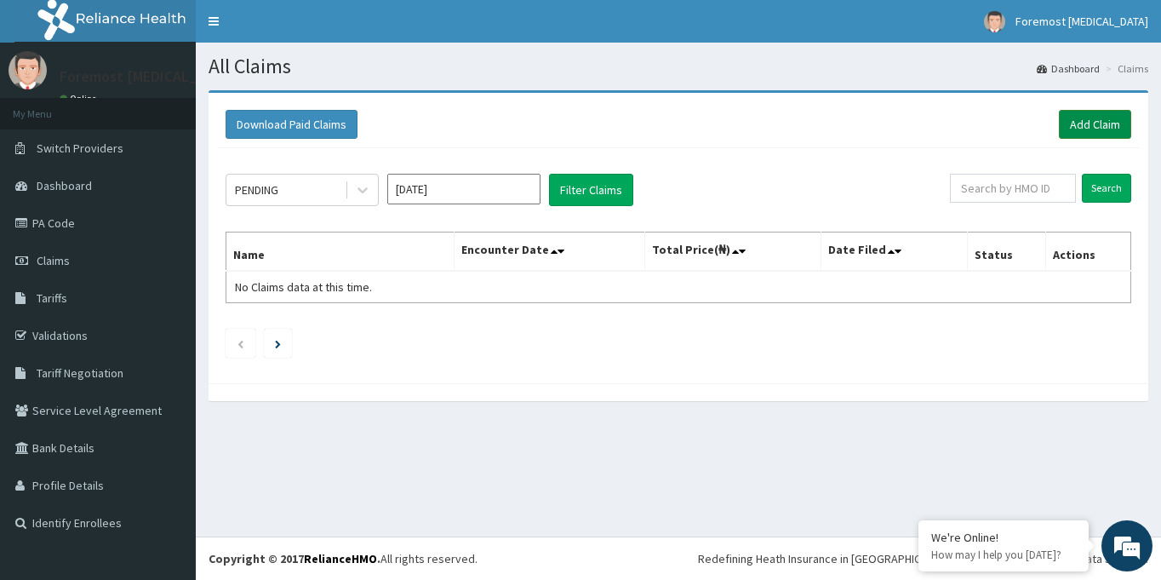
drag, startPoint x: 1054, startPoint y: 135, endPoint x: 1067, endPoint y: 131, distance: 13.2
click at [1067, 131] on div "Download Paid Claims Add Claim" at bounding box center [679, 124] width 906 height 29
click at [1067, 131] on link "Add Claim" at bounding box center [1095, 124] width 72 height 29
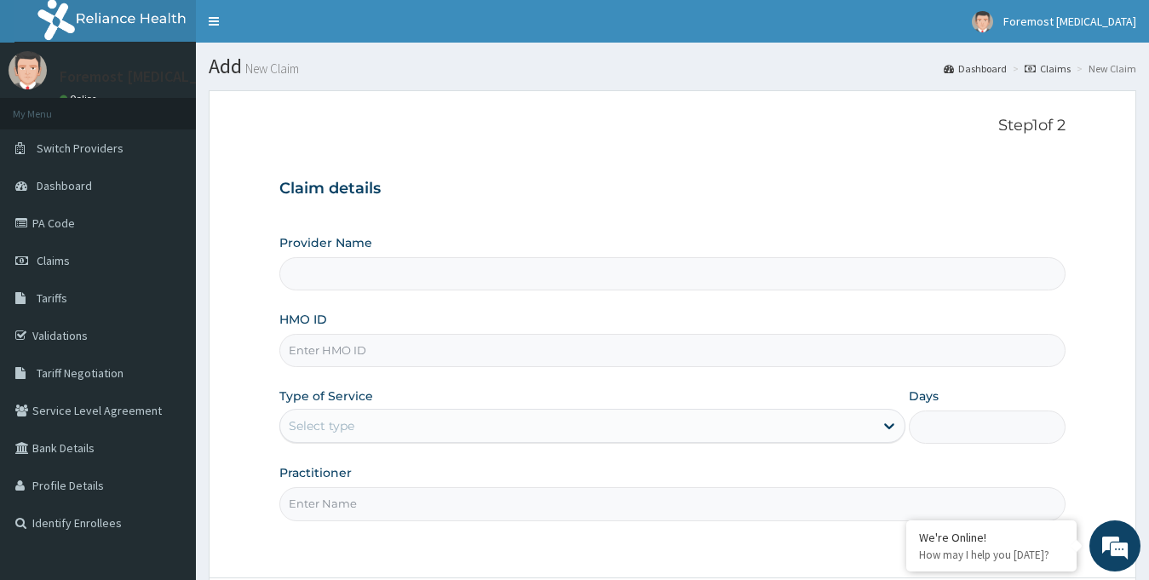
type input "Foremost [MEDICAL_DATA]"
click at [417, 348] on input "HMO ID" at bounding box center [672, 350] width 787 height 33
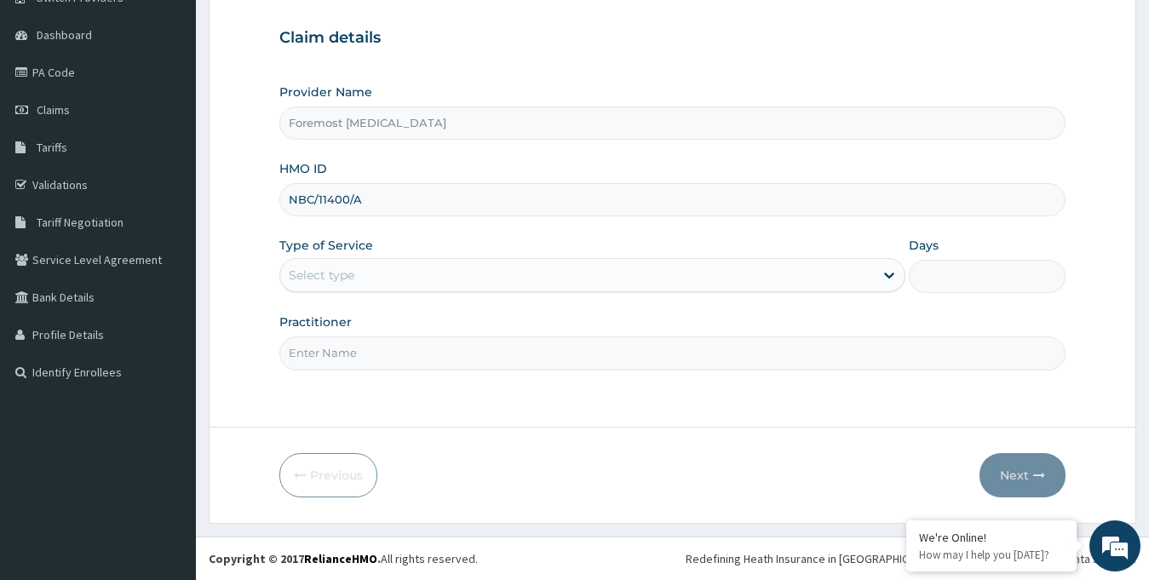
type input "NBC/11400/A"
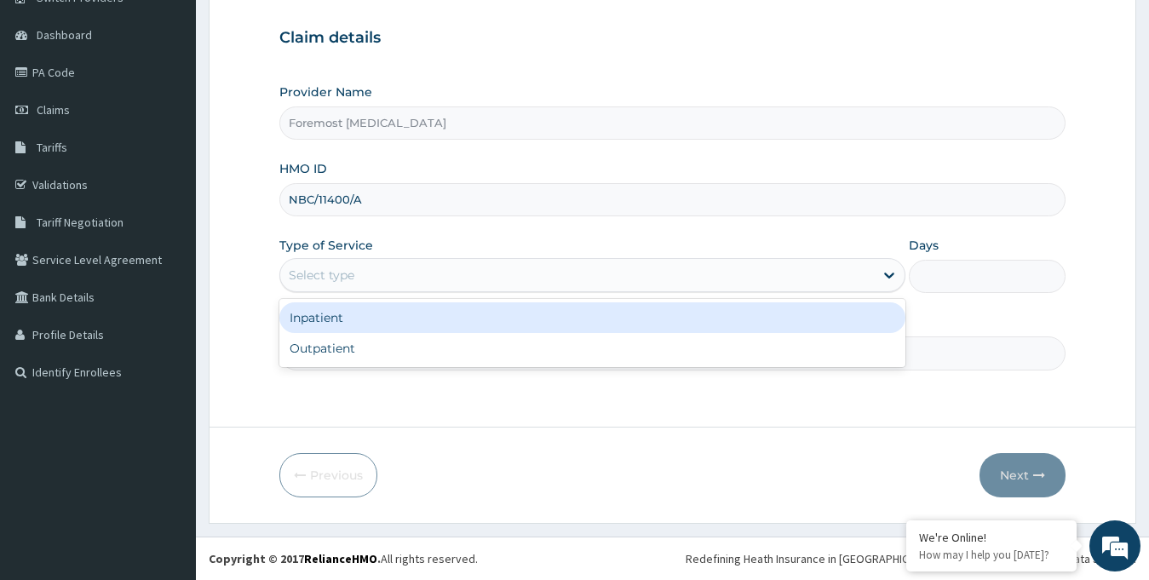
drag, startPoint x: 473, startPoint y: 273, endPoint x: 438, endPoint y: 347, distance: 81.5
click at [438, 292] on div "option Inpatient focused, 1 of 2. 2 results available. Use Up and Down to choos…" at bounding box center [592, 275] width 627 height 34
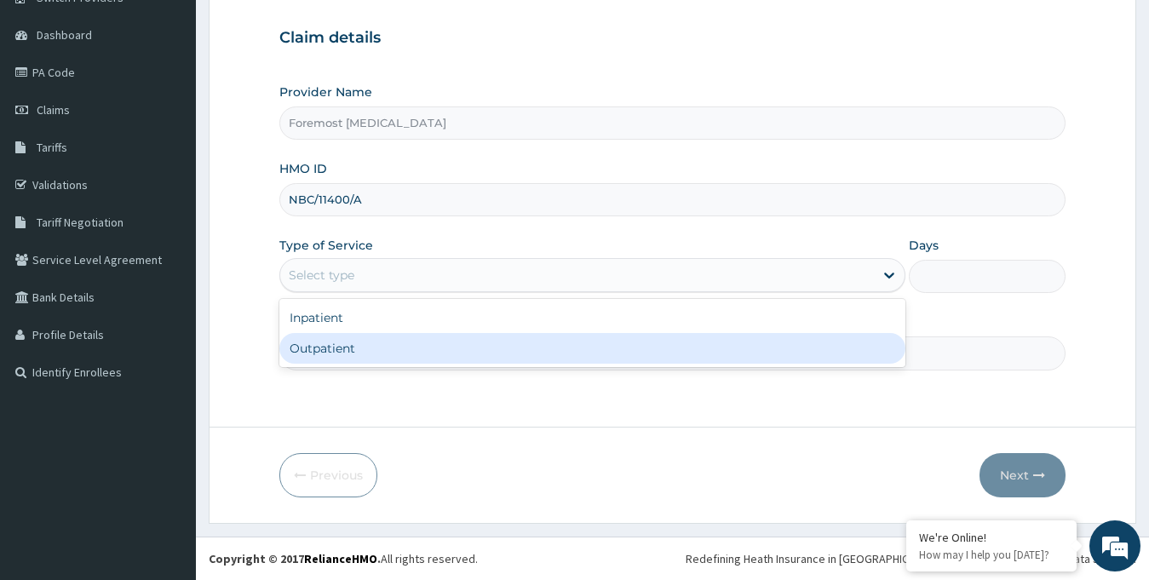
click at [438, 347] on div "Outpatient" at bounding box center [592, 348] width 627 height 31
type input "1"
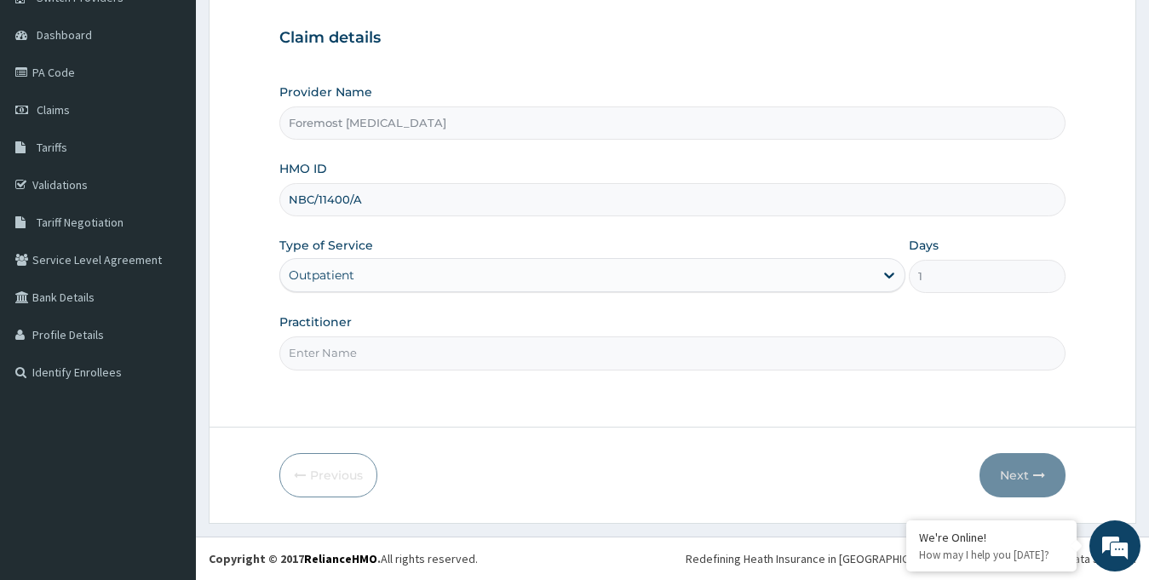
click at [387, 344] on input "Practitioner" at bounding box center [672, 352] width 787 height 33
paste input "NULL"
type input "NULL"
click at [1015, 478] on button "Next" at bounding box center [1022, 475] width 86 height 44
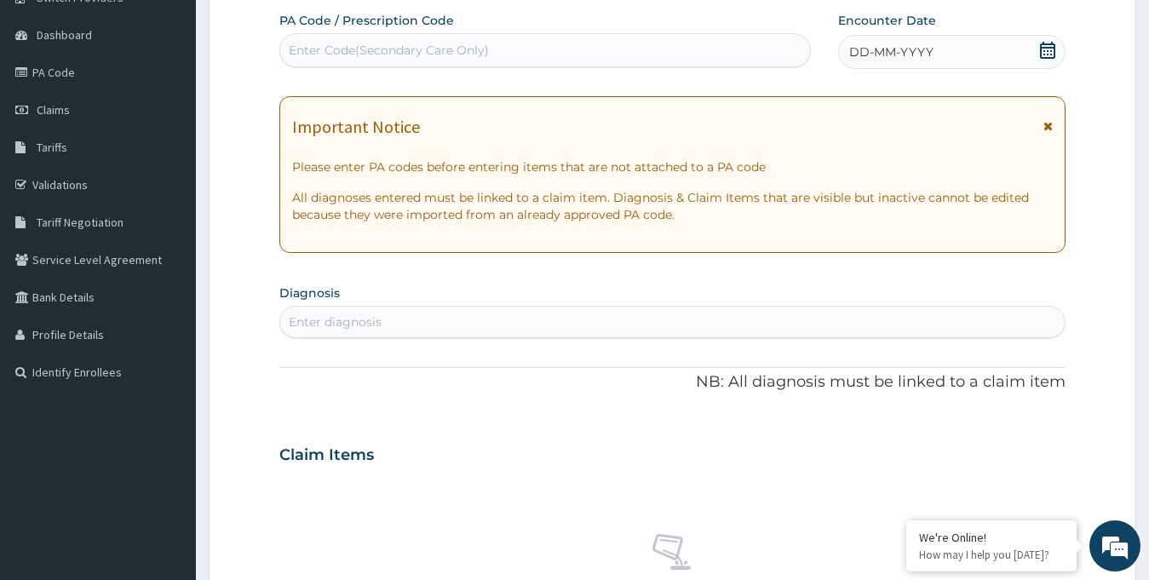
click at [902, 47] on span "DD-MM-YYYY" at bounding box center [891, 51] width 84 height 17
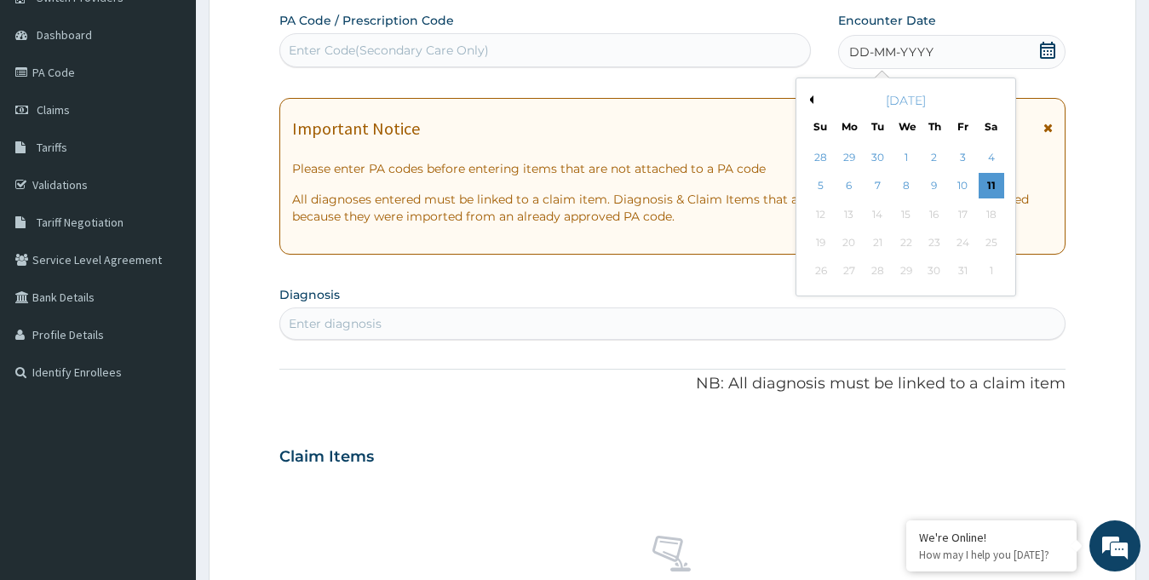
click at [805, 101] on button "Previous Month" at bounding box center [809, 99] width 9 height 9
click at [990, 246] on div "27" at bounding box center [990, 243] width 26 height 26
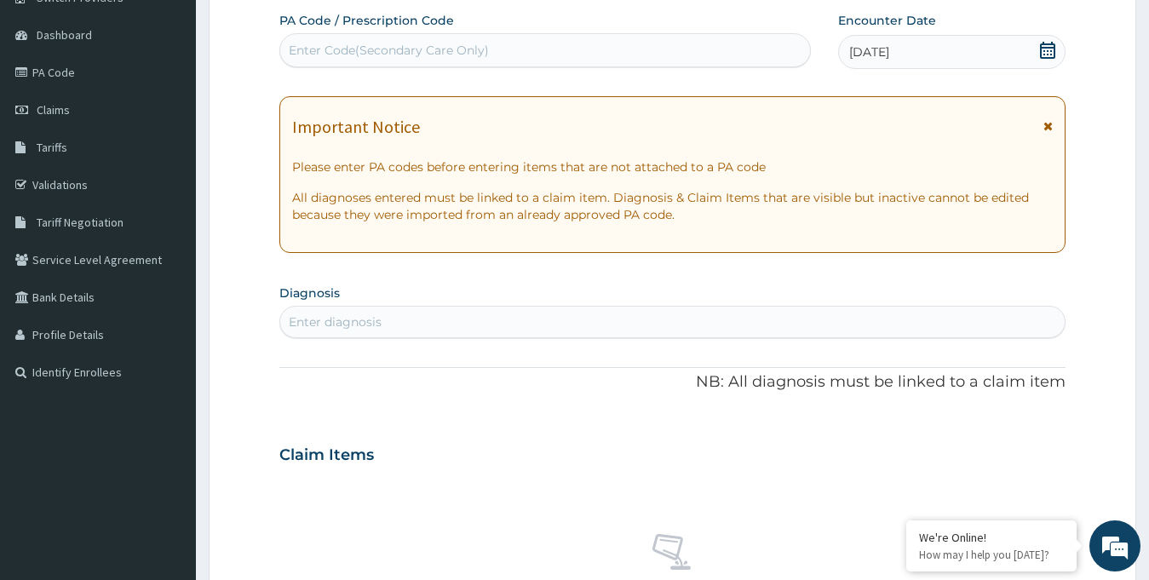
click at [474, 56] on div "Enter Code(Secondary Care Only)" at bounding box center [389, 50] width 200 height 17
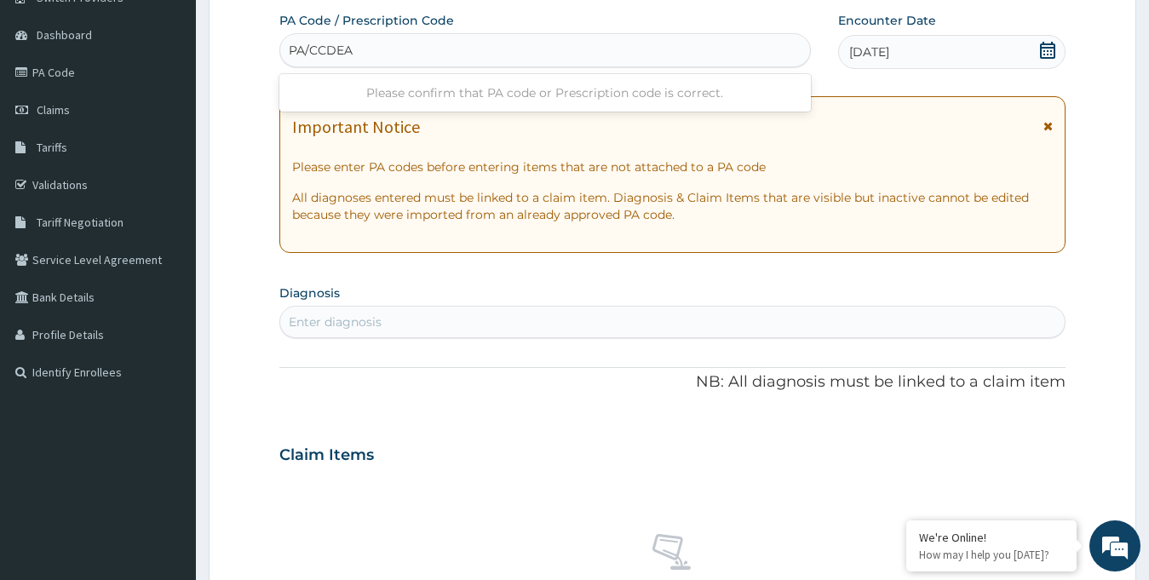
type input "PA/CCDEA3"
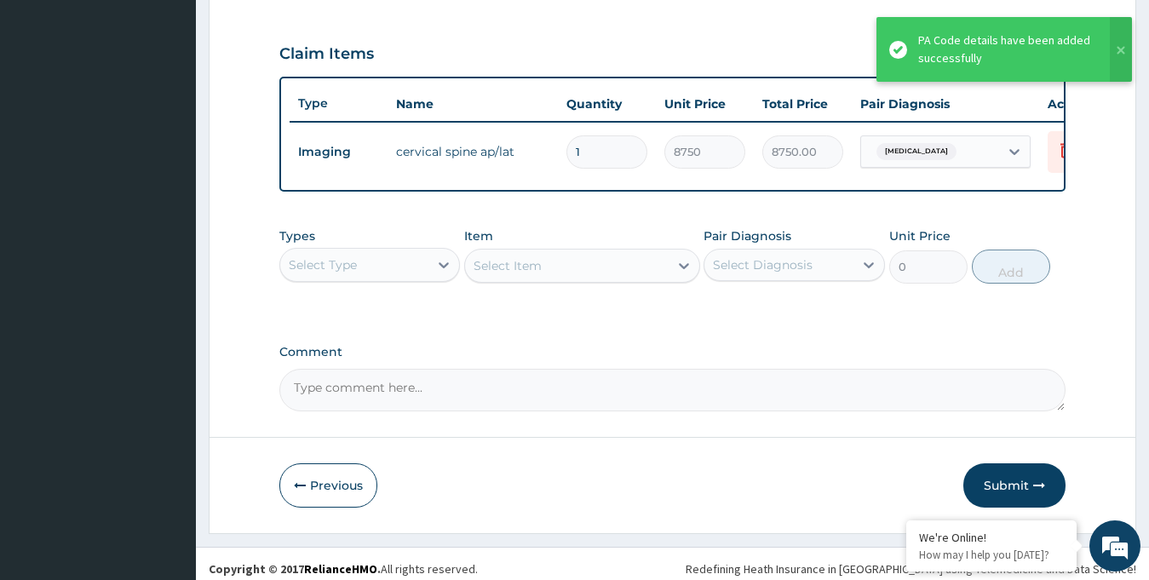
scroll to position [580, 0]
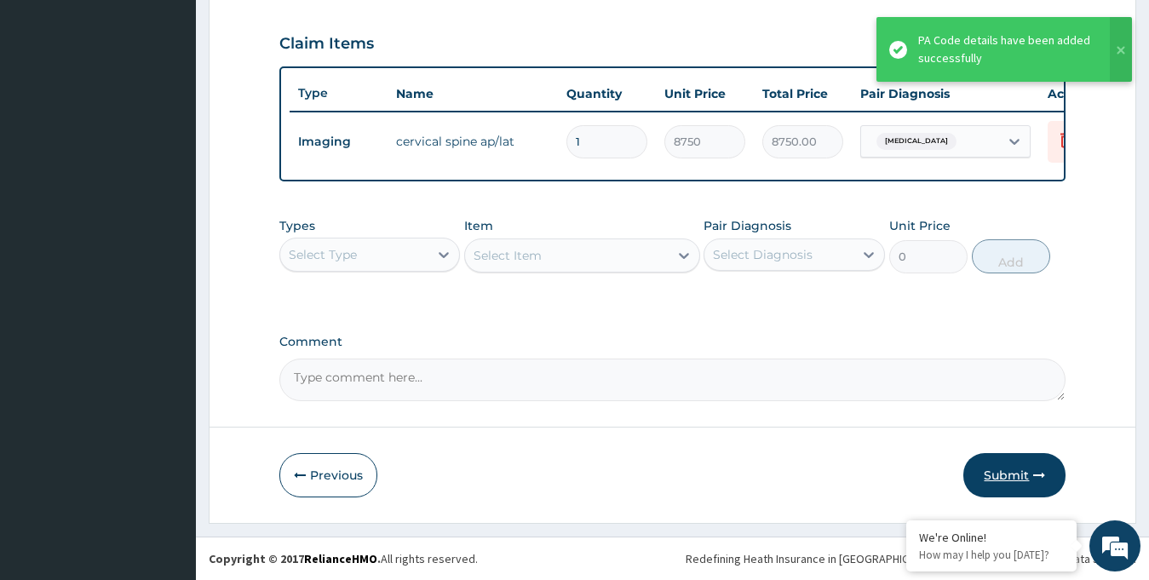
click at [1013, 478] on button "Submit" at bounding box center [1014, 475] width 102 height 44
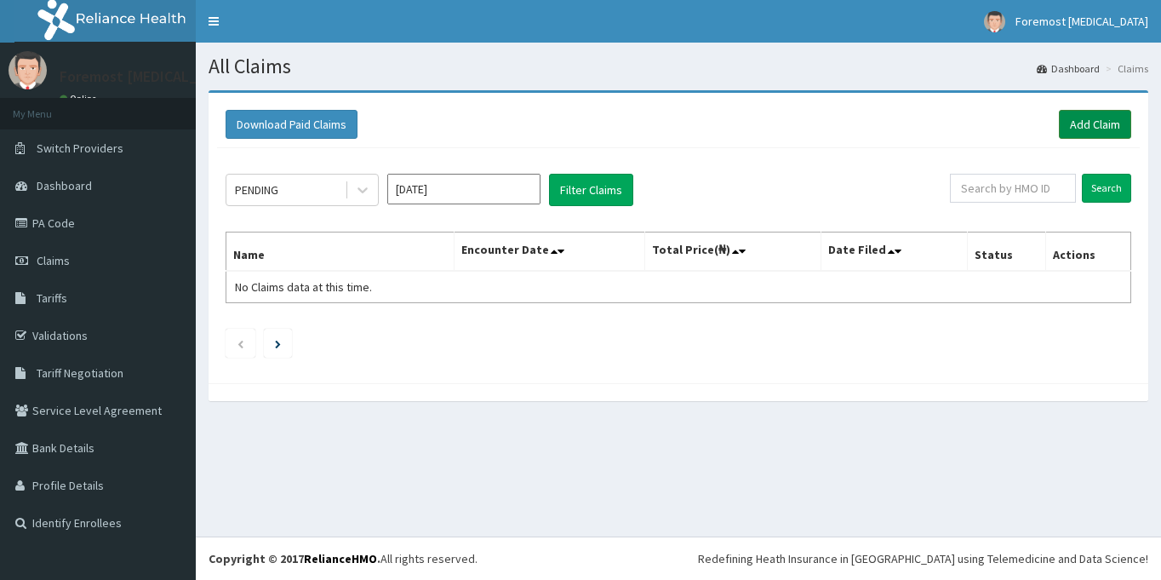
click at [1068, 123] on link "Add Claim" at bounding box center [1095, 124] width 72 height 29
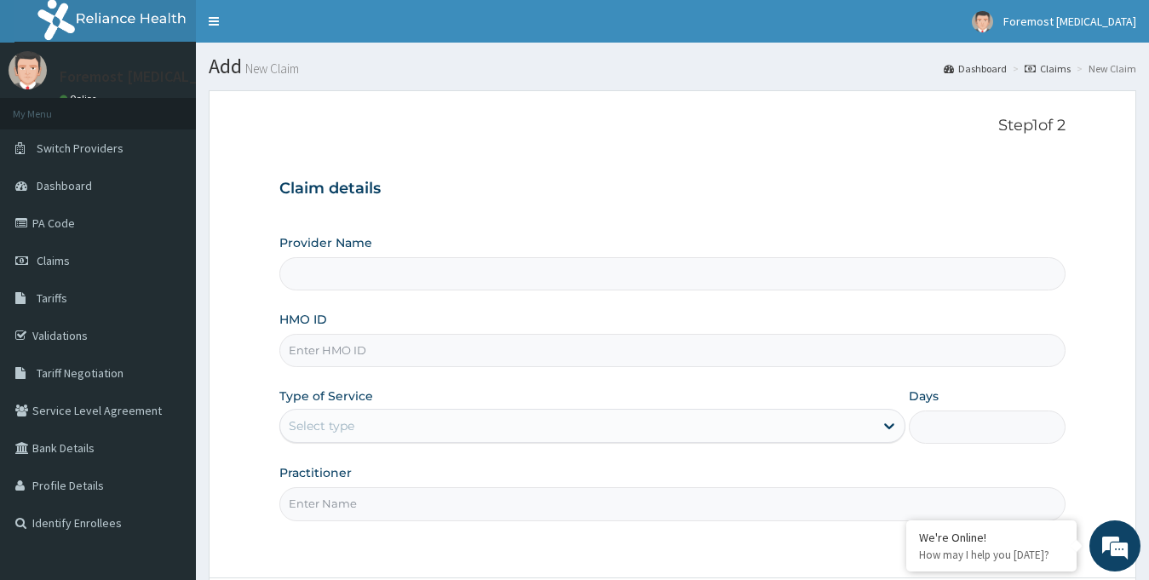
type input "Foremost [MEDICAL_DATA]"
click at [430, 339] on input "HMO ID" at bounding box center [672, 350] width 787 height 33
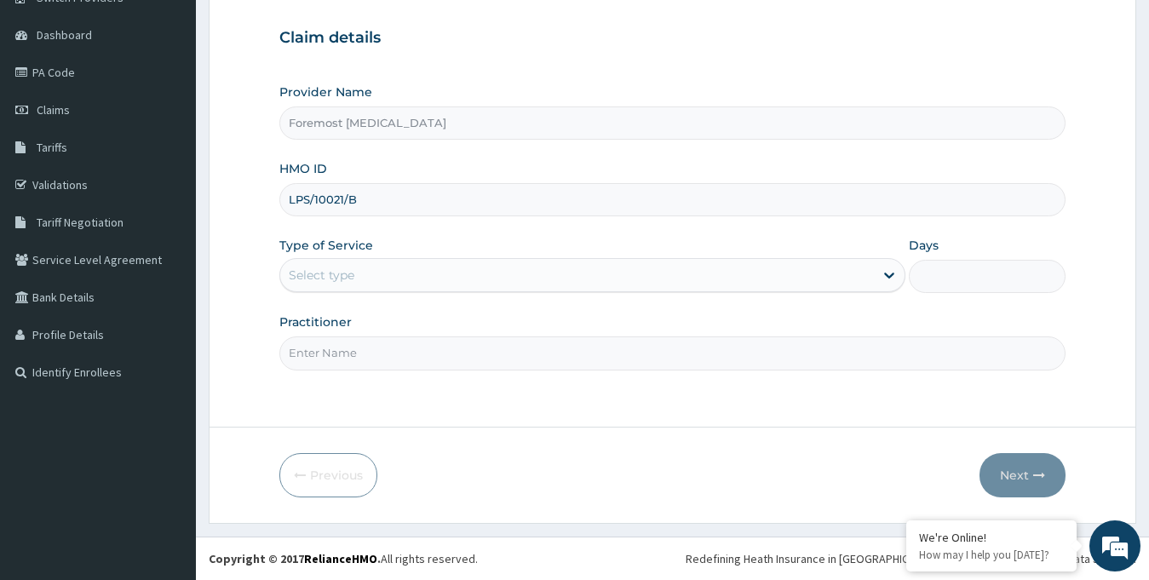
type input "LPS/10021/B"
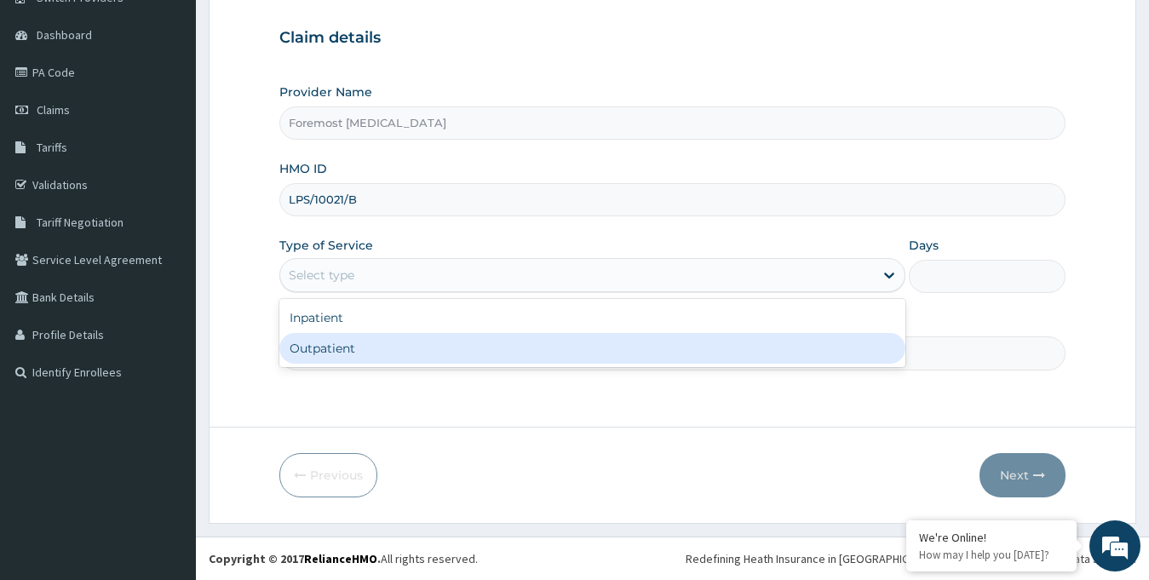
drag, startPoint x: 509, startPoint y: 272, endPoint x: 449, endPoint y: 349, distance: 98.3
click at [449, 292] on div "option Outpatient focused, 2 of 2. 2 results available. Use Up and Down to choo…" at bounding box center [592, 275] width 627 height 34
click at [449, 349] on div "Outpatient" at bounding box center [592, 348] width 627 height 31
type input "1"
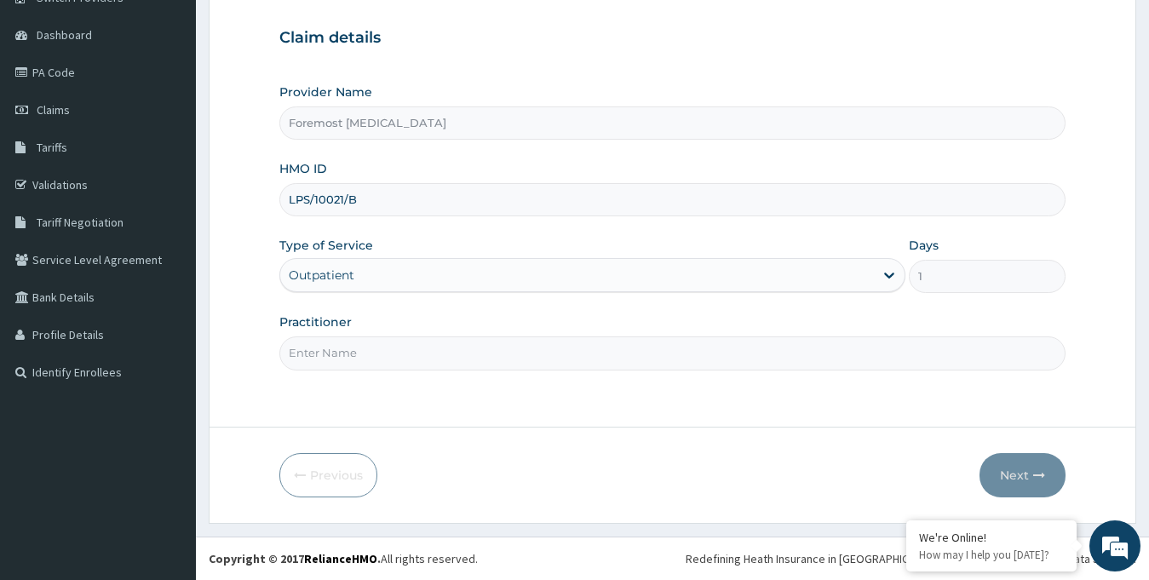
click at [404, 352] on input "Practitioner" at bounding box center [672, 352] width 787 height 33
paste input "NULL"
type input "NULL"
click at [1012, 478] on button "Next" at bounding box center [1022, 475] width 86 height 44
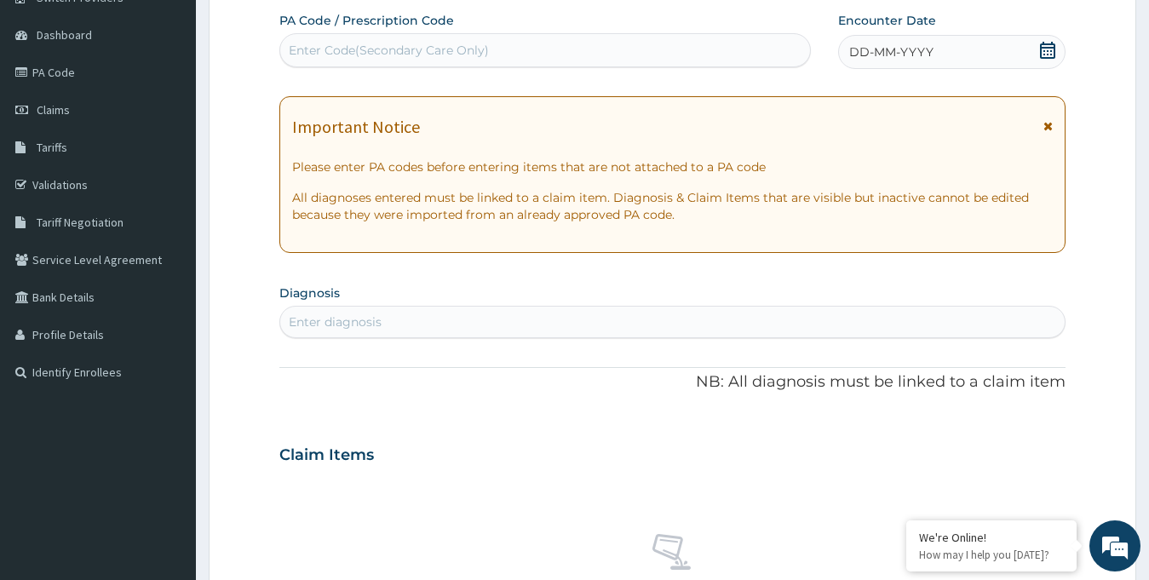
click at [890, 56] on span "DD-MM-YYYY" at bounding box center [891, 51] width 84 height 17
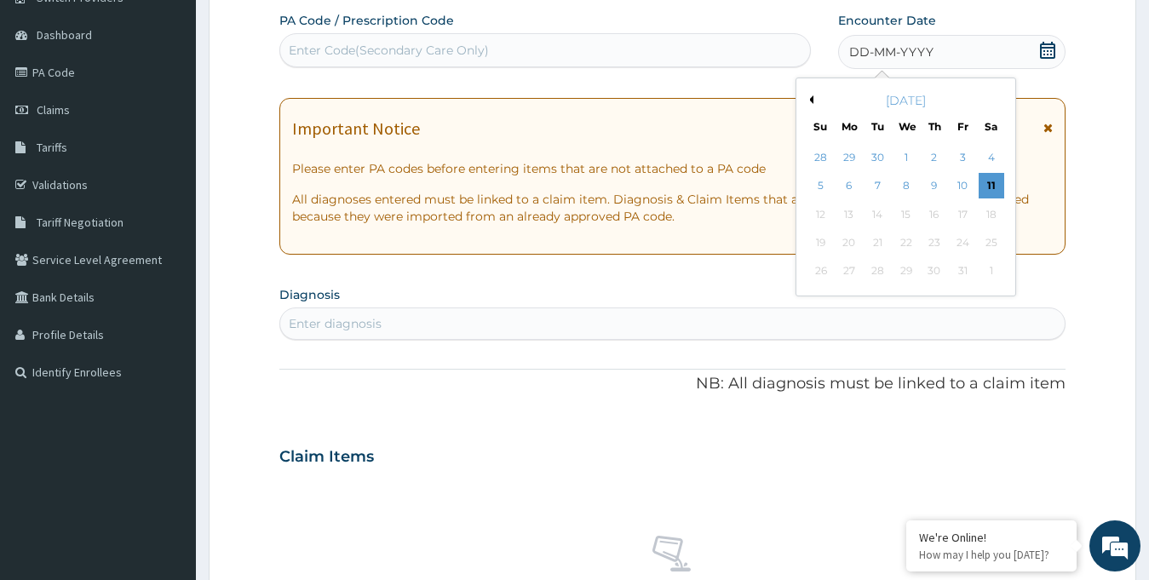
click at [813, 104] on div "[DATE]" at bounding box center [905, 100] width 205 height 17
click at [809, 99] on button "Previous Month" at bounding box center [809, 99] width 9 height 9
click at [983, 237] on div "27" at bounding box center [990, 243] width 26 height 26
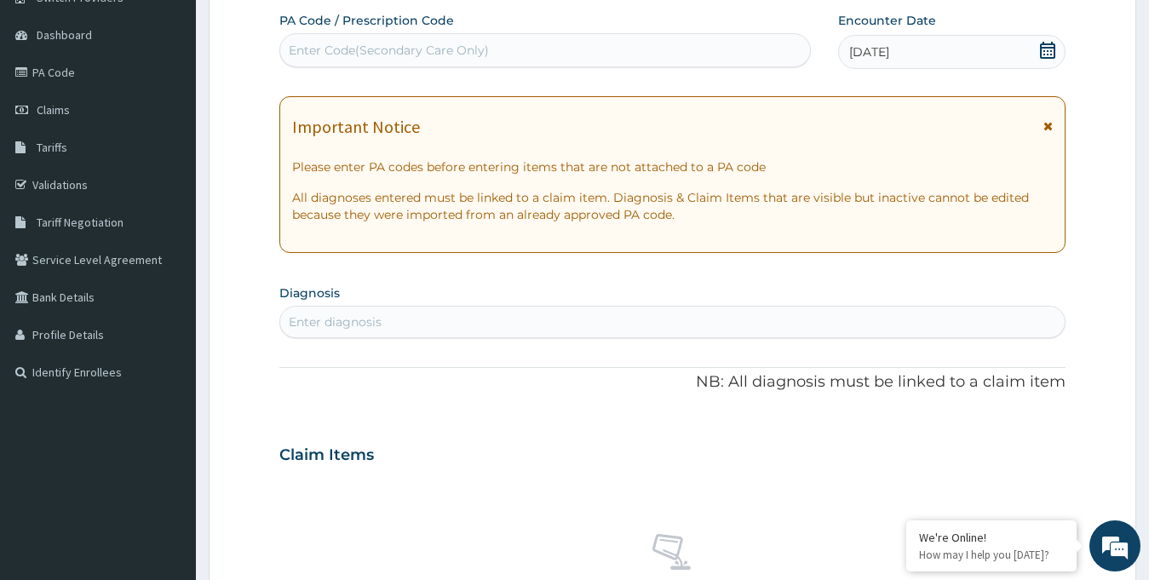
click at [492, 60] on div "Enter Code(Secondary Care Only)" at bounding box center [545, 50] width 530 height 27
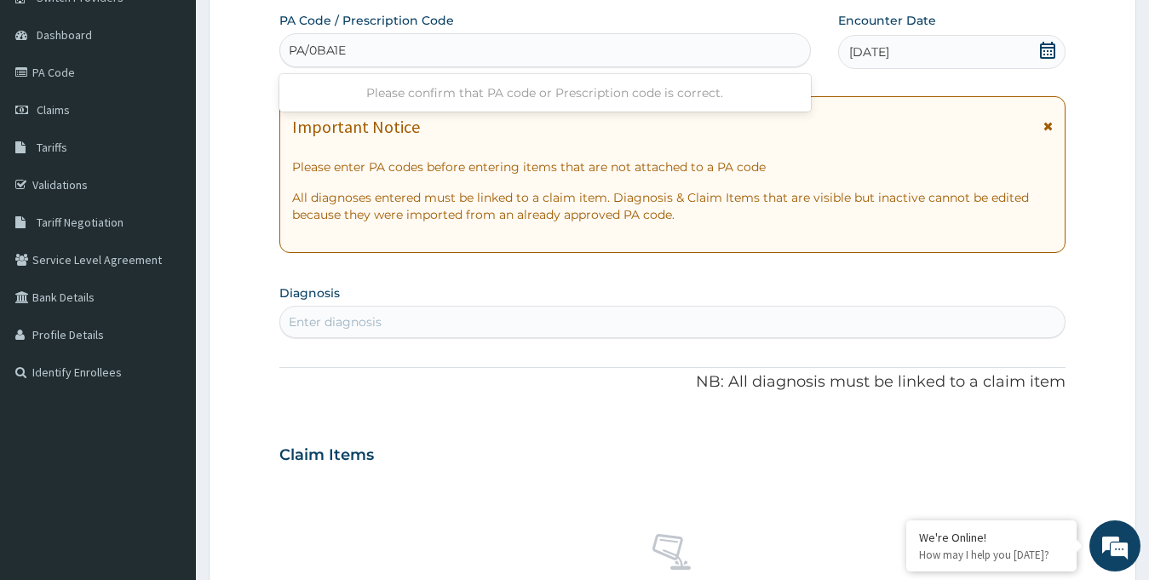
type input "PA/0BA1EC"
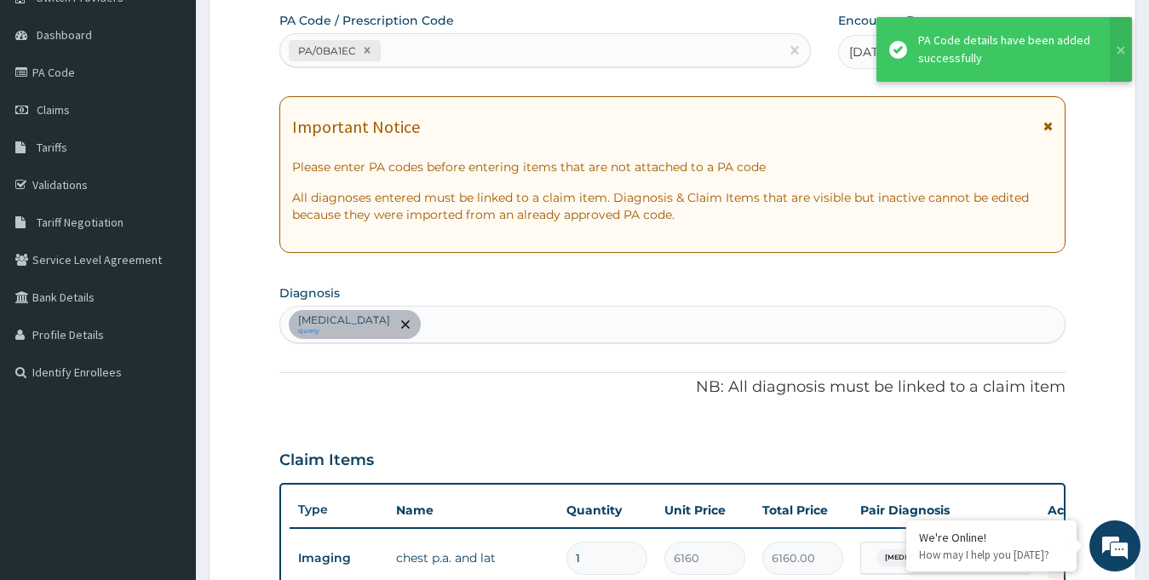
scroll to position [580, 0]
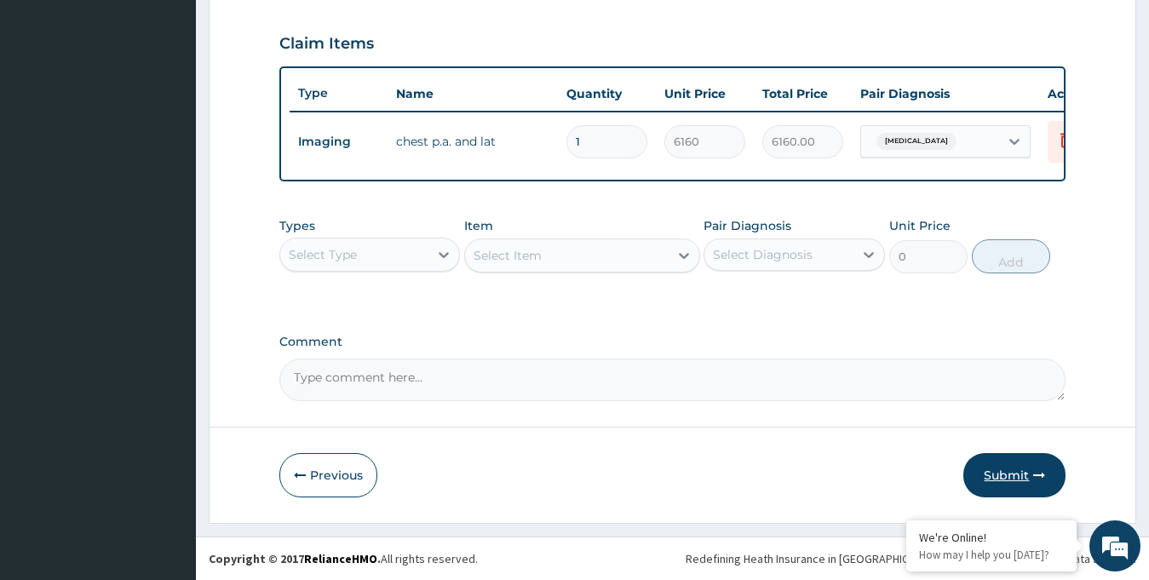
click at [1016, 470] on button "Submit" at bounding box center [1014, 475] width 102 height 44
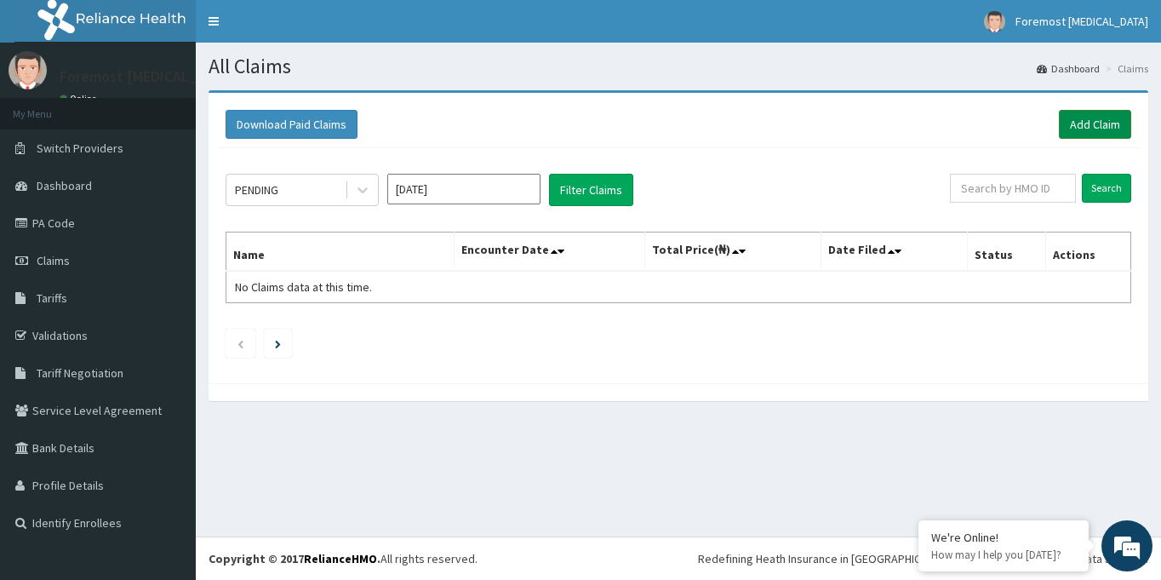
click at [1086, 114] on link "Add Claim" at bounding box center [1095, 124] width 72 height 29
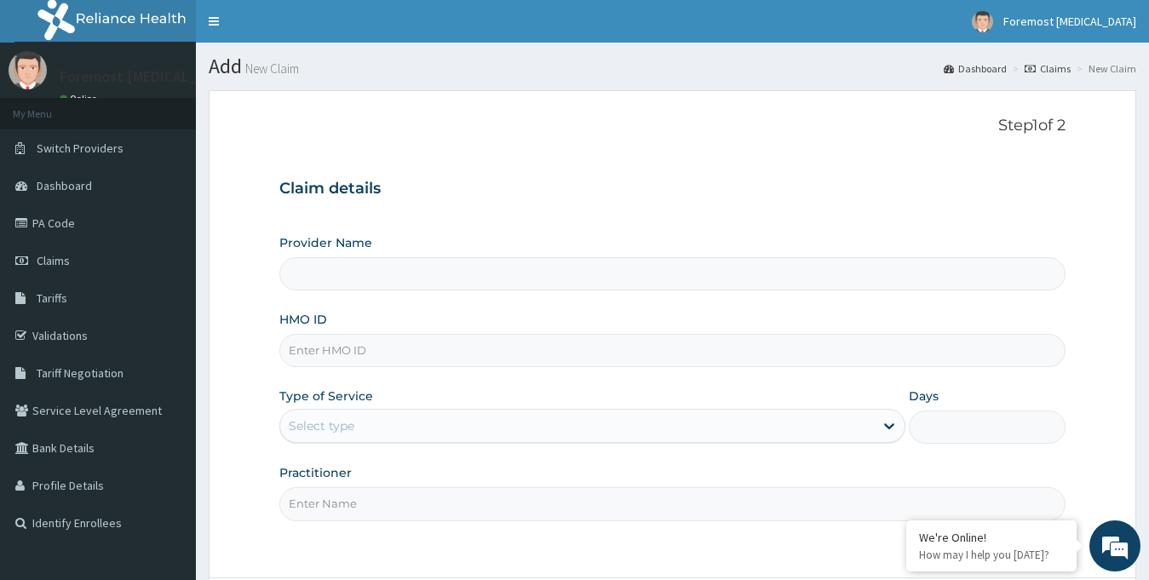
click at [327, 335] on input "HMO ID" at bounding box center [672, 350] width 787 height 33
type input "Foremost [MEDICAL_DATA]"
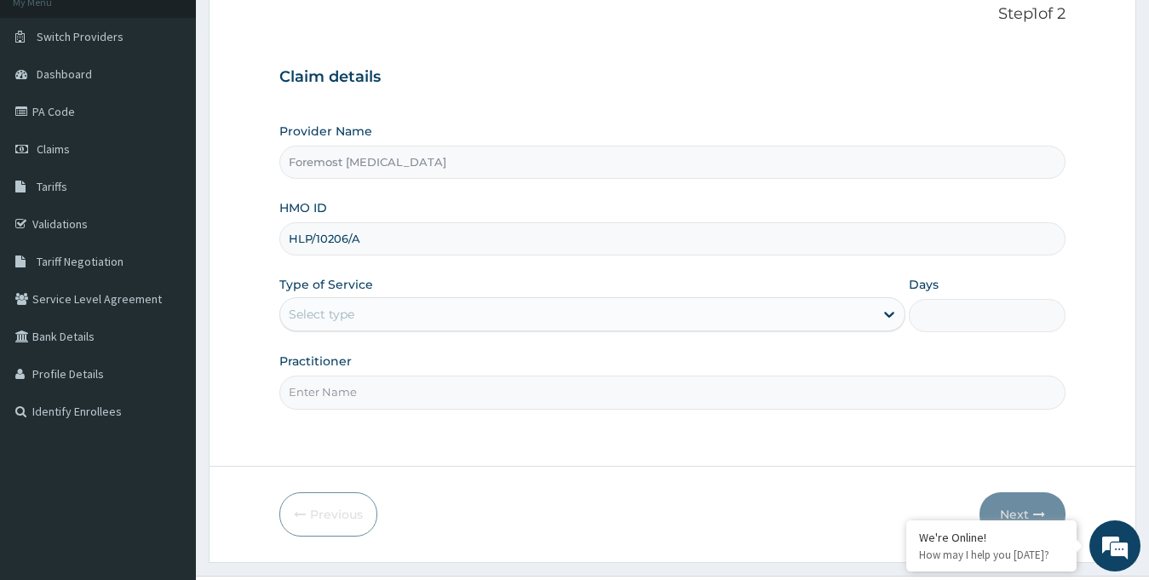
scroll to position [151, 0]
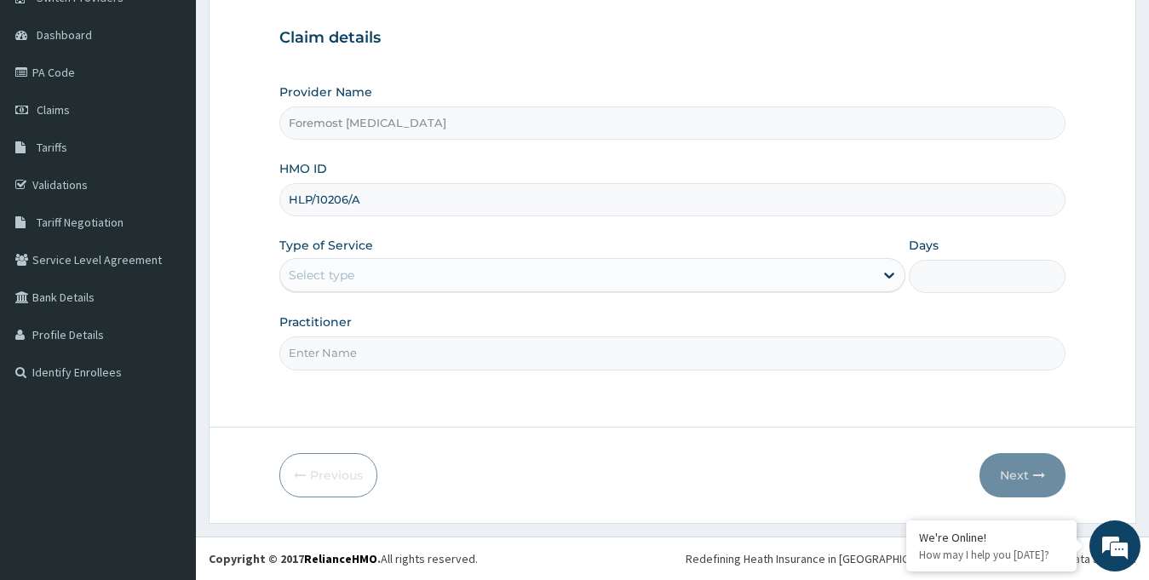
type input "HLP/10206/A"
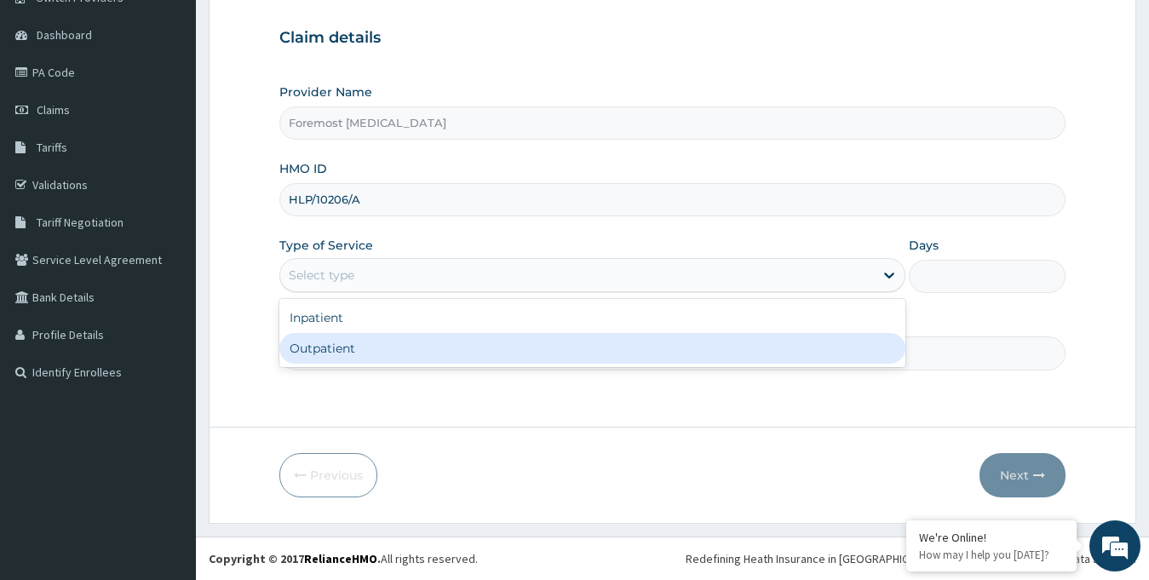
drag, startPoint x: 388, startPoint y: 283, endPoint x: 378, endPoint y: 343, distance: 61.3
click at [378, 292] on div "option Outpatient focused, 2 of 2. 2 results available. Use Up and Down to choo…" at bounding box center [592, 275] width 627 height 34
click at [378, 343] on div "Outpatient" at bounding box center [592, 348] width 627 height 31
type input "1"
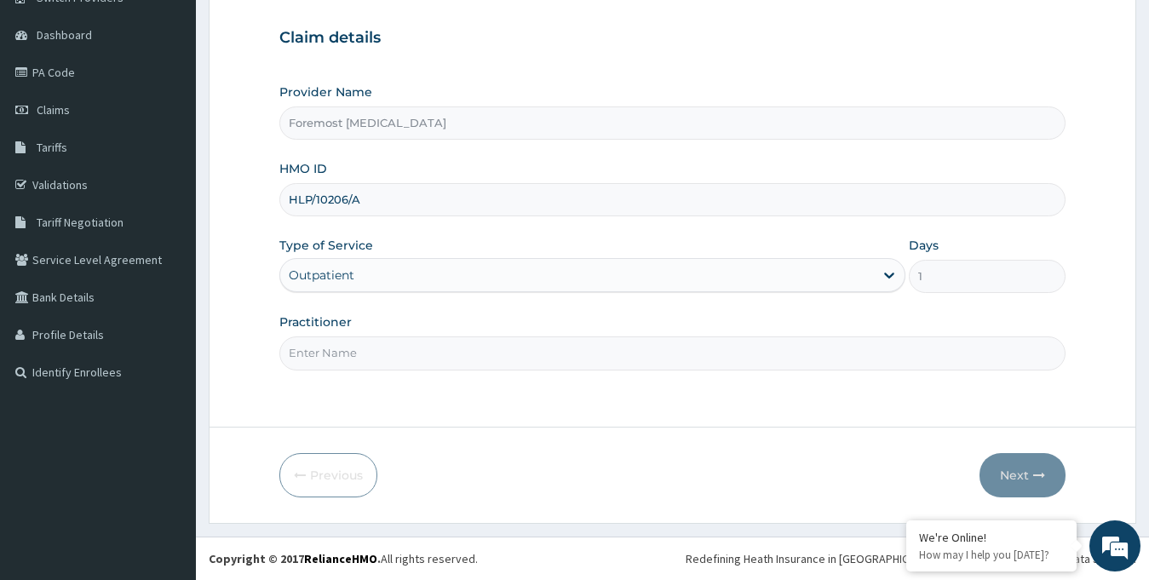
click at [339, 349] on input "Practitioner" at bounding box center [672, 352] width 787 height 33
paste input "NULL"
type input "NULL"
click at [1015, 473] on button "Next" at bounding box center [1022, 475] width 86 height 44
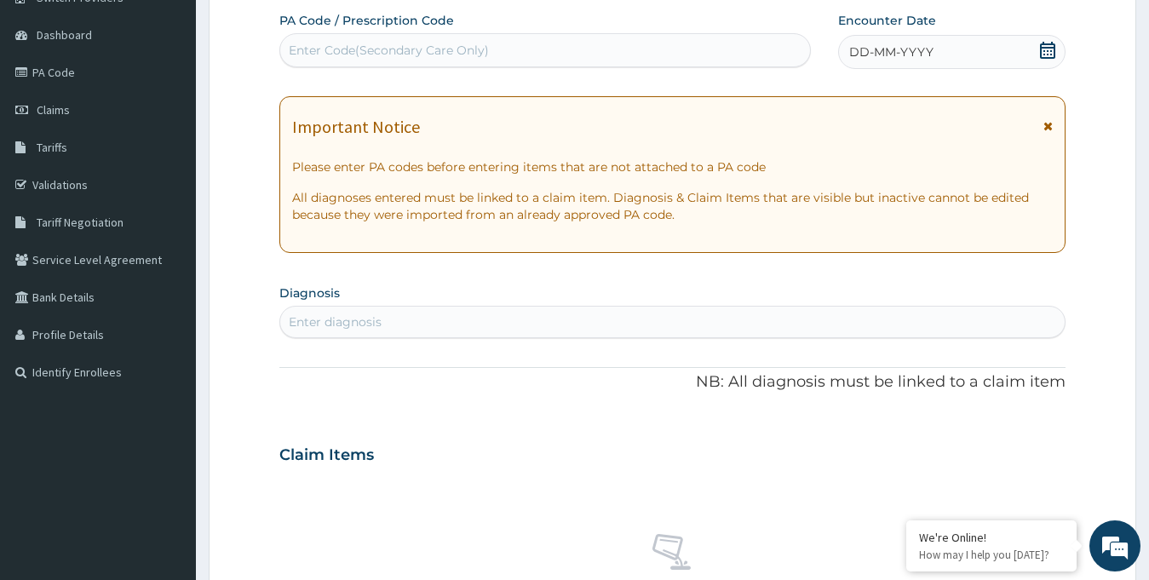
click at [907, 66] on div "DD-MM-YYYY" at bounding box center [952, 52] width 228 height 34
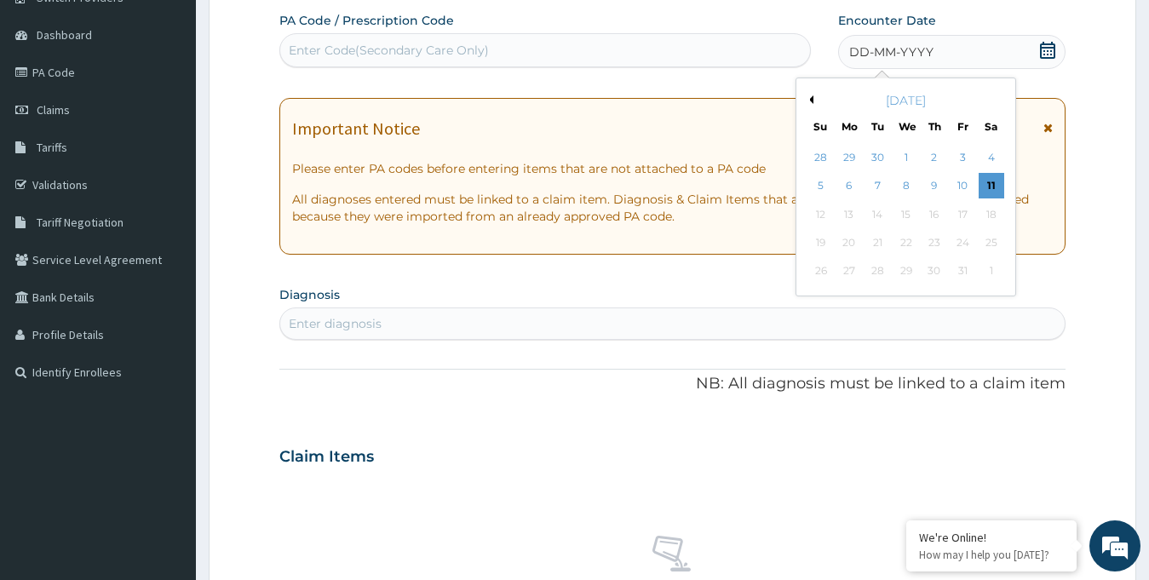
click at [811, 101] on button "Previous Month" at bounding box center [809, 99] width 9 height 9
click at [983, 239] on div "27" at bounding box center [990, 243] width 26 height 26
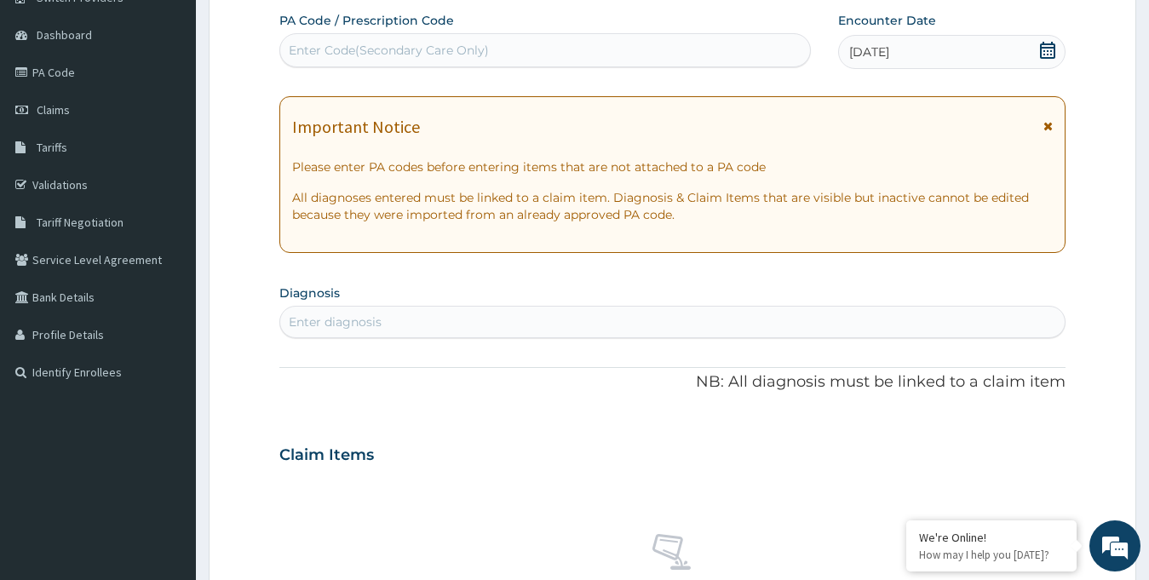
click at [471, 54] on div "Enter Code(Secondary Care Only)" at bounding box center [389, 50] width 200 height 17
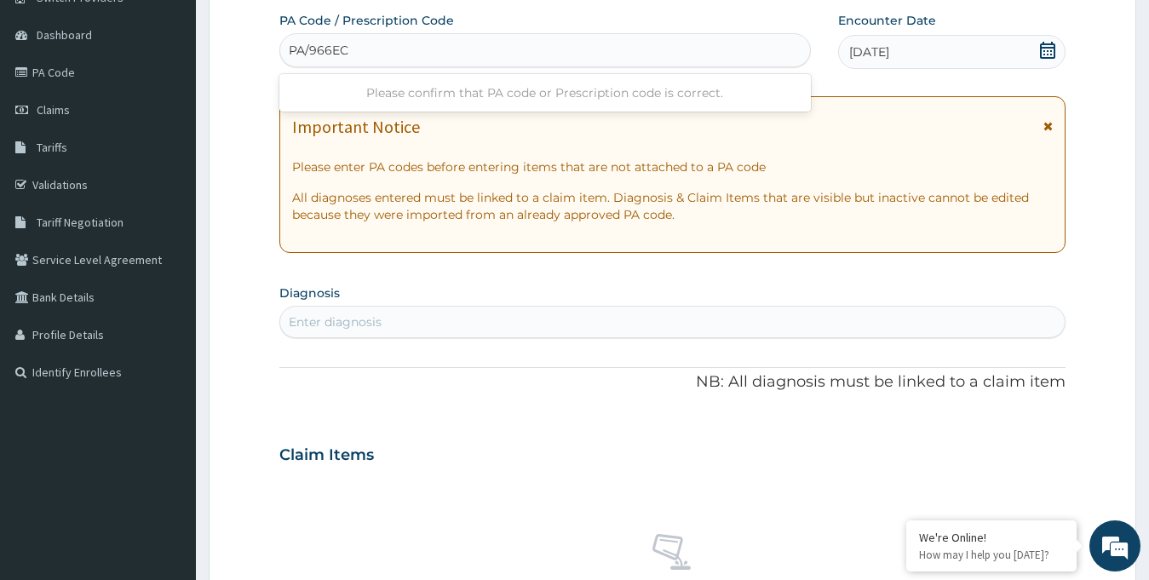
type input "PA/966ECE"
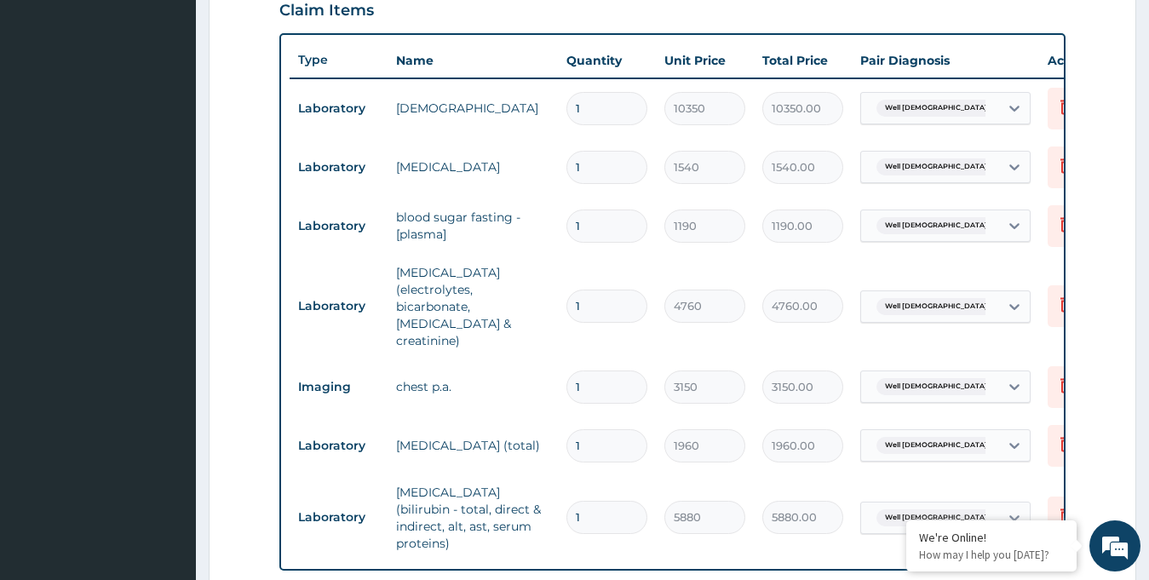
scroll to position [968, 0]
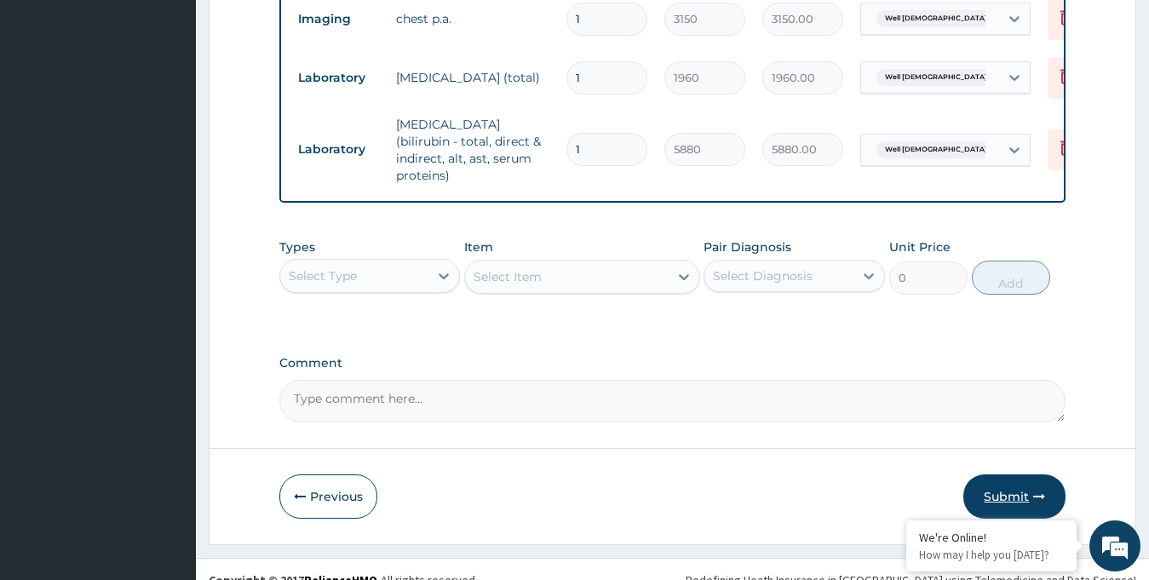
click at [1022, 478] on button "Submit" at bounding box center [1014, 496] width 102 height 44
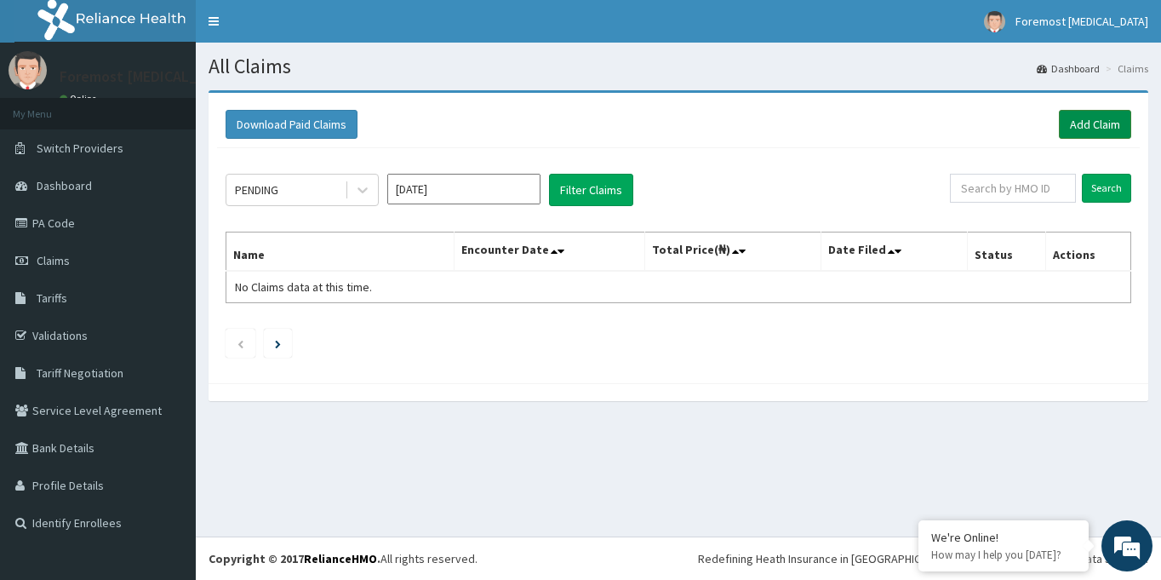
click at [1073, 134] on link "Add Claim" at bounding box center [1095, 124] width 72 height 29
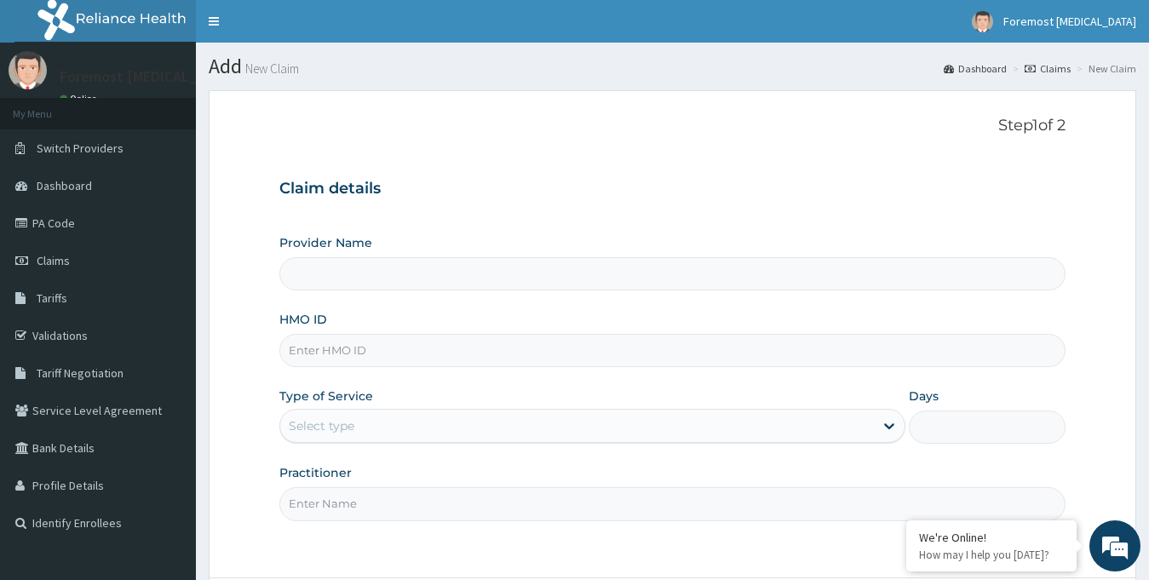
click at [370, 357] on input "HMO ID" at bounding box center [672, 350] width 787 height 33
type input "Foremost [MEDICAL_DATA]"
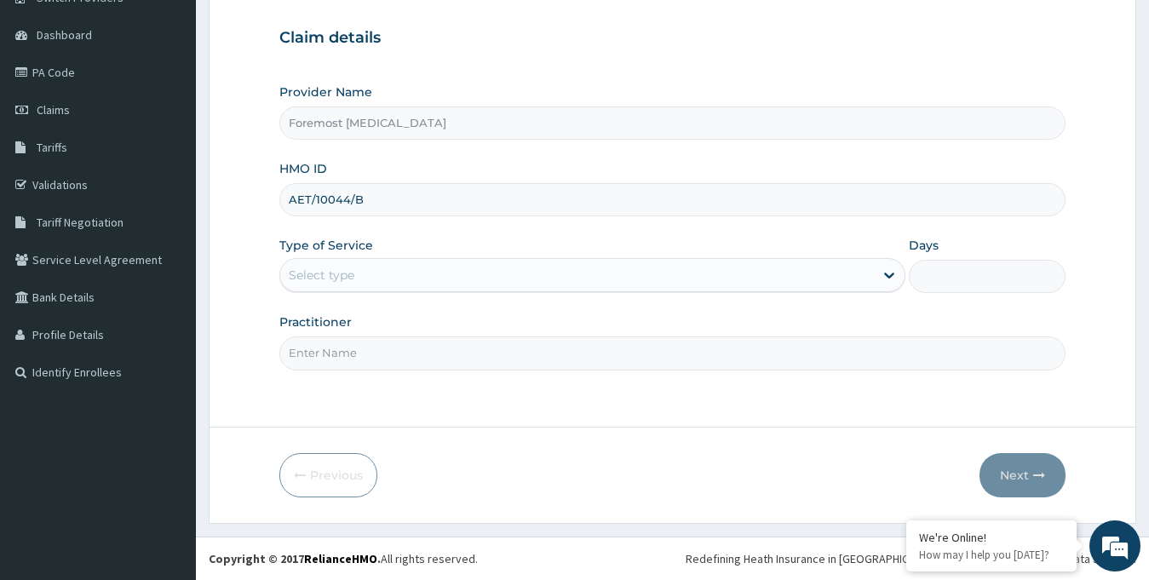
type input "AET/10044/B"
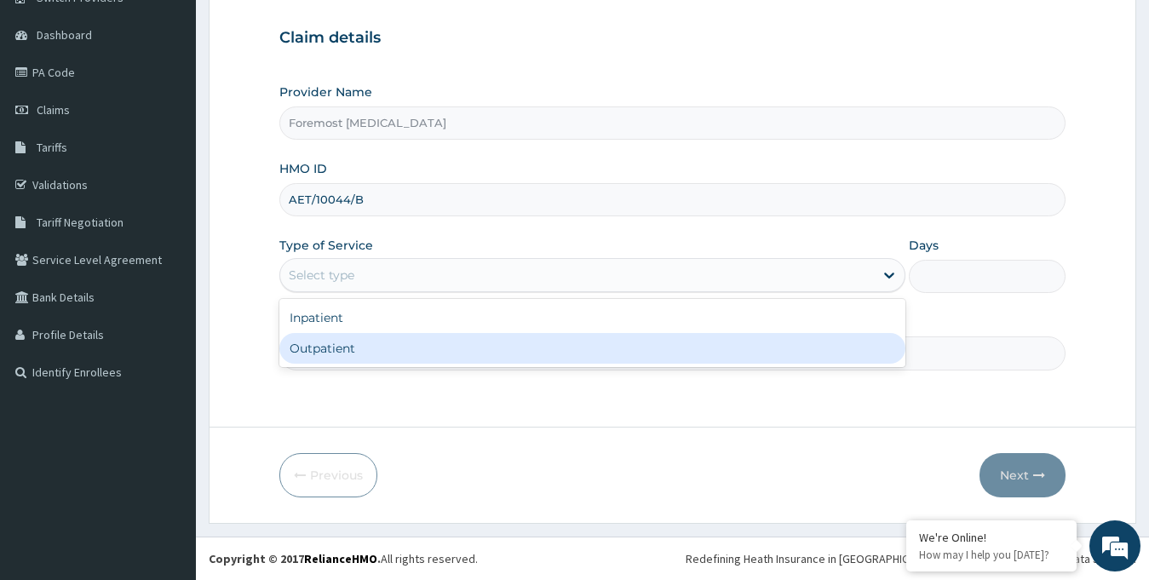
drag, startPoint x: 559, startPoint y: 284, endPoint x: 511, endPoint y: 344, distance: 77.0
click at [511, 292] on div "option Outpatient focused, 2 of 2. 2 results available. Use Up and Down to choo…" at bounding box center [592, 275] width 627 height 34
click at [511, 344] on div "Outpatient" at bounding box center [592, 348] width 627 height 31
type input "1"
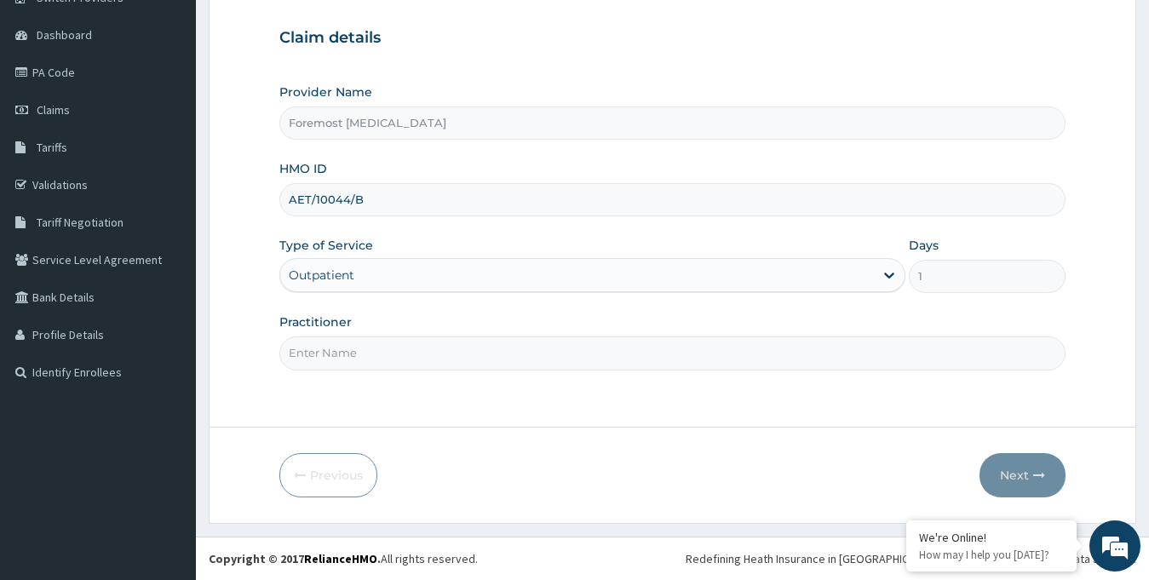
click at [446, 369] on input "Practitioner" at bounding box center [672, 352] width 787 height 33
paste input "NULL"
type input "NULL"
click at [1011, 477] on button "Next" at bounding box center [1022, 475] width 86 height 44
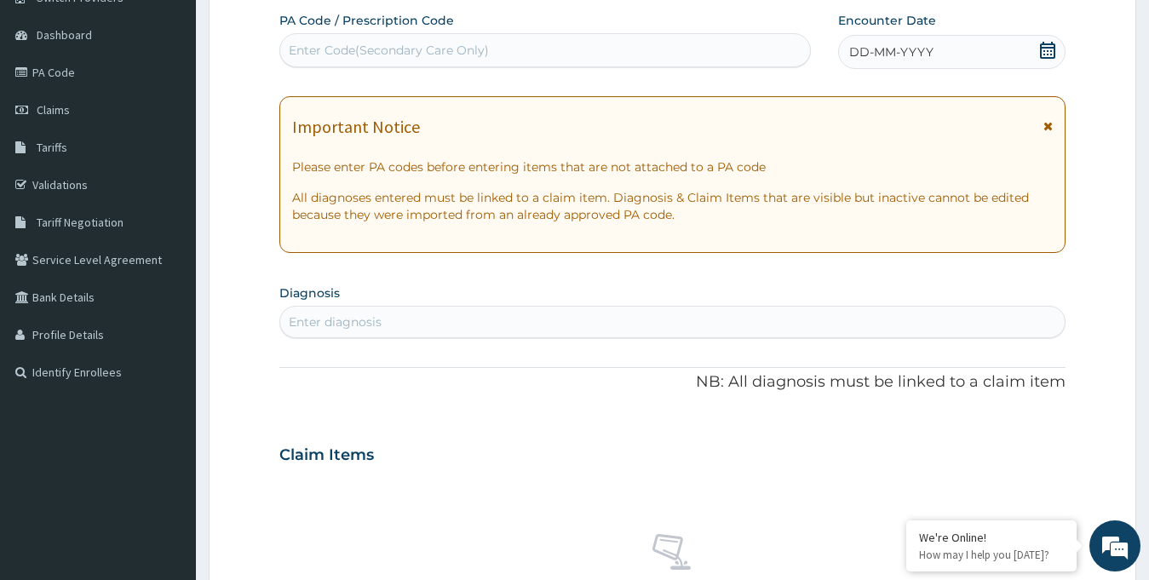
click at [908, 54] on span "DD-MM-YYYY" at bounding box center [891, 51] width 84 height 17
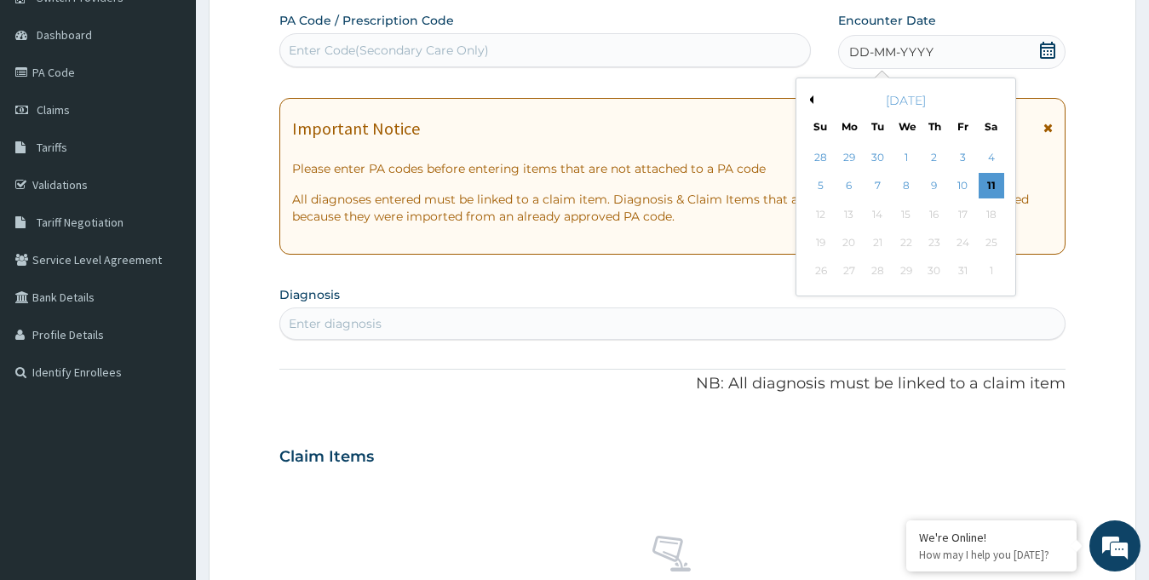
click at [811, 96] on button "Previous Month" at bounding box center [809, 99] width 9 height 9
click at [879, 271] on div "30" at bounding box center [877, 272] width 26 height 26
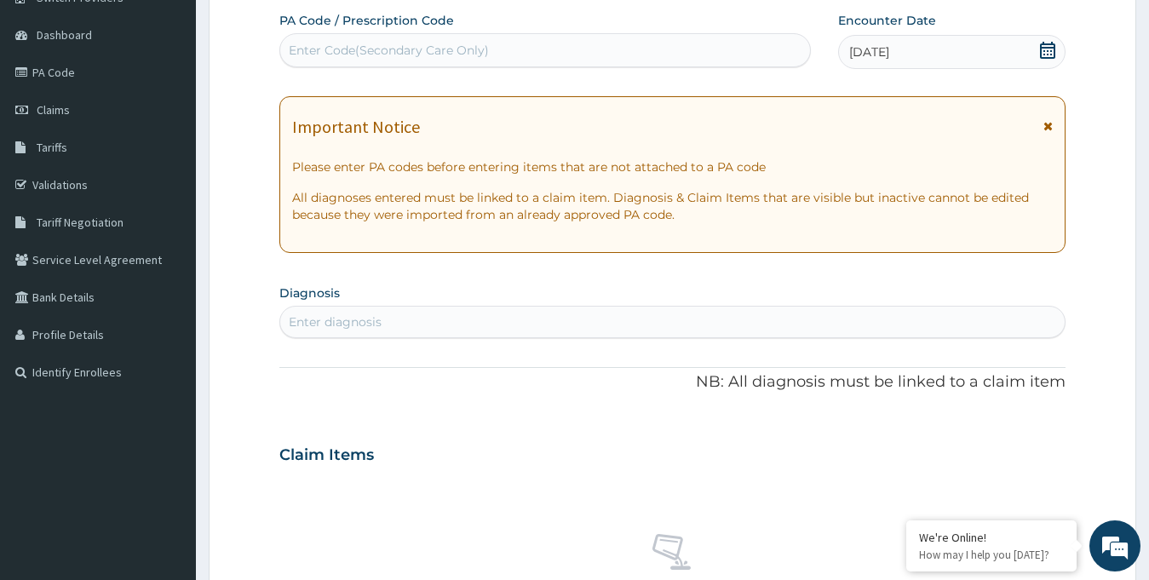
click at [349, 33] on div "Enter Code(Secondary Care Only)" at bounding box center [544, 50] width 531 height 34
click at [341, 49] on div "Enter Code(Secondary Care Only)" at bounding box center [389, 50] width 200 height 17
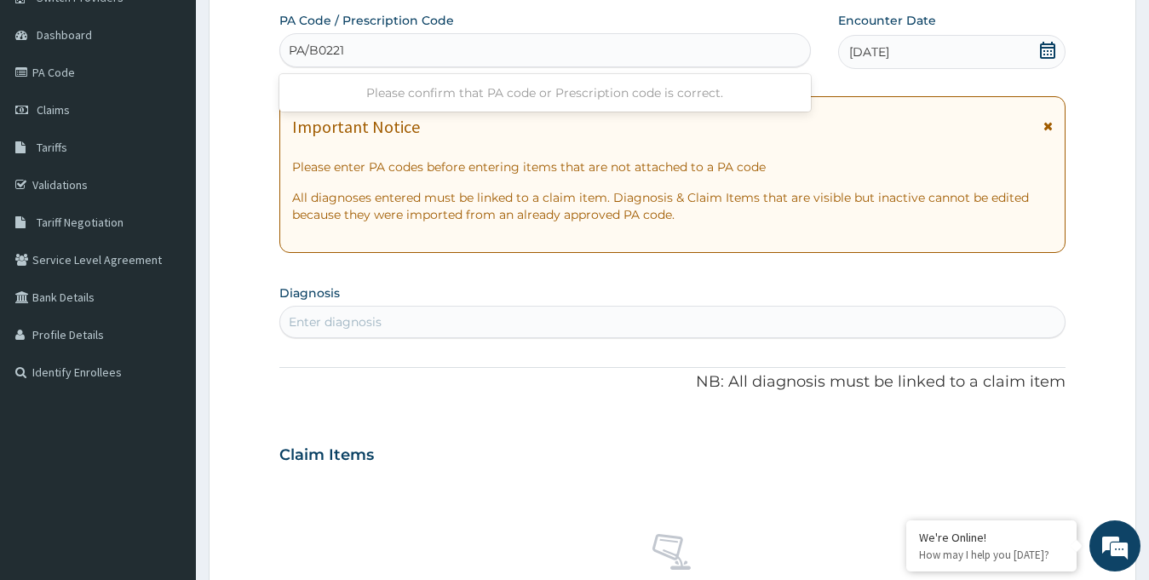
type input "PA/B02216"
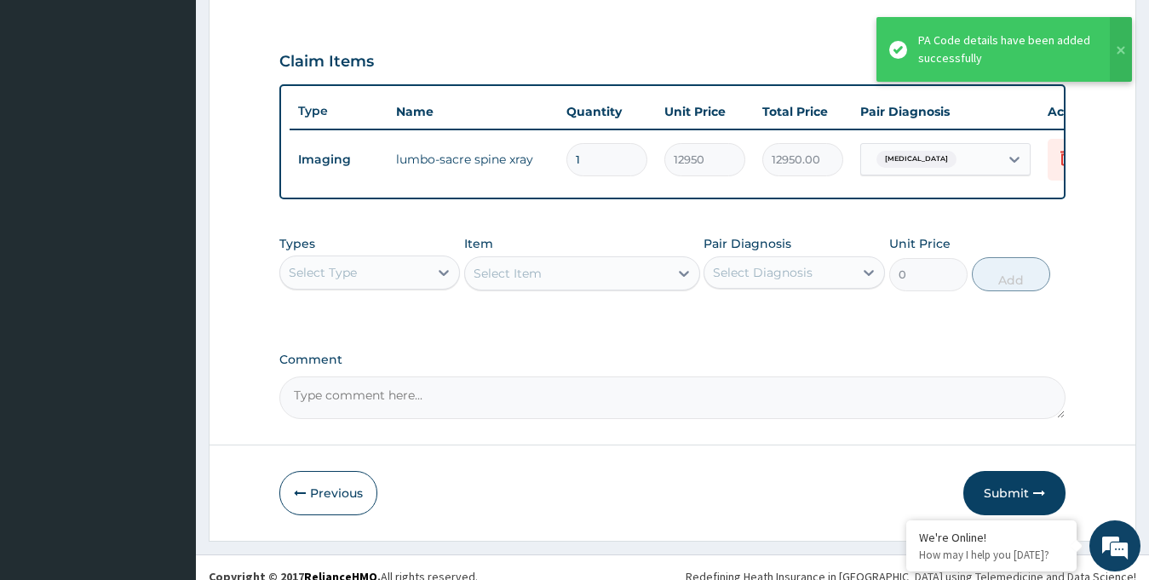
scroll to position [580, 0]
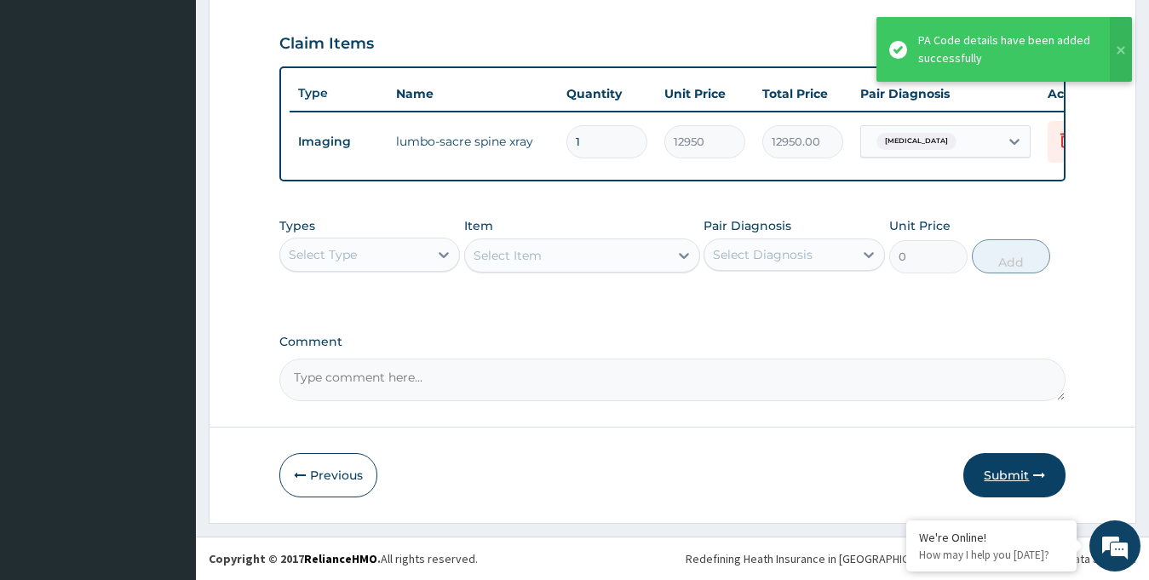
click at [990, 484] on button "Submit" at bounding box center [1014, 475] width 102 height 44
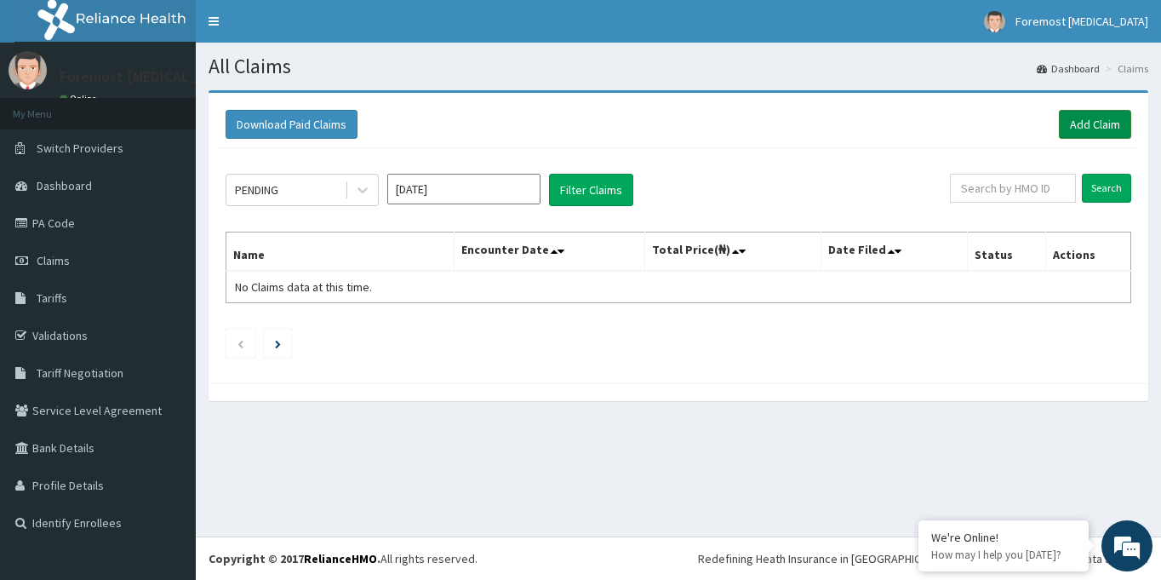
click at [1080, 130] on link "Add Claim" at bounding box center [1095, 124] width 72 height 29
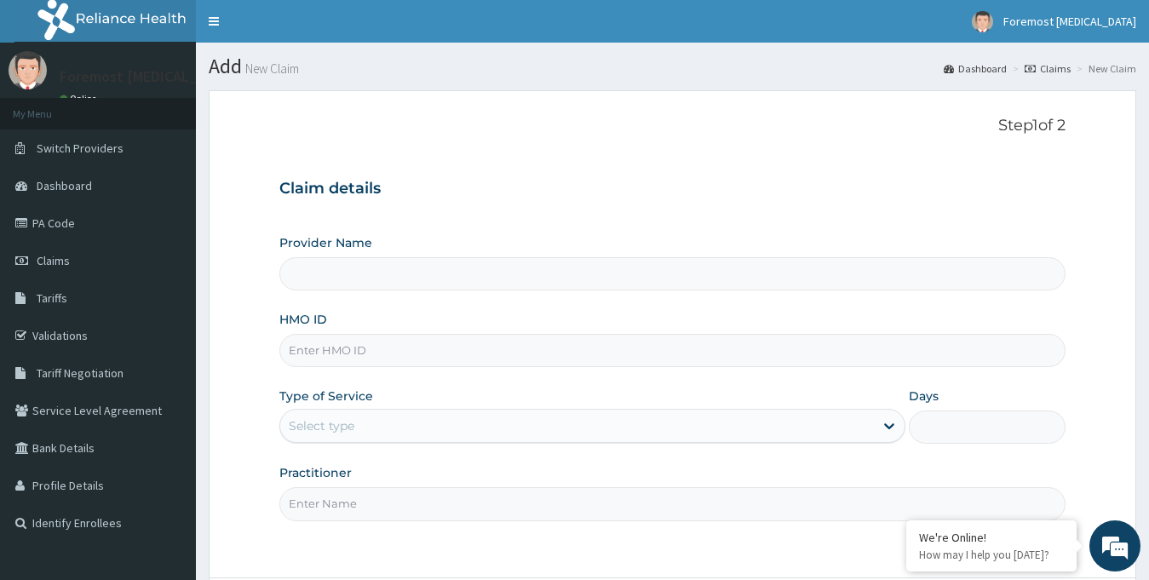
type input "Foremost [MEDICAL_DATA]"
click at [375, 343] on input "HMO ID" at bounding box center [672, 350] width 787 height 33
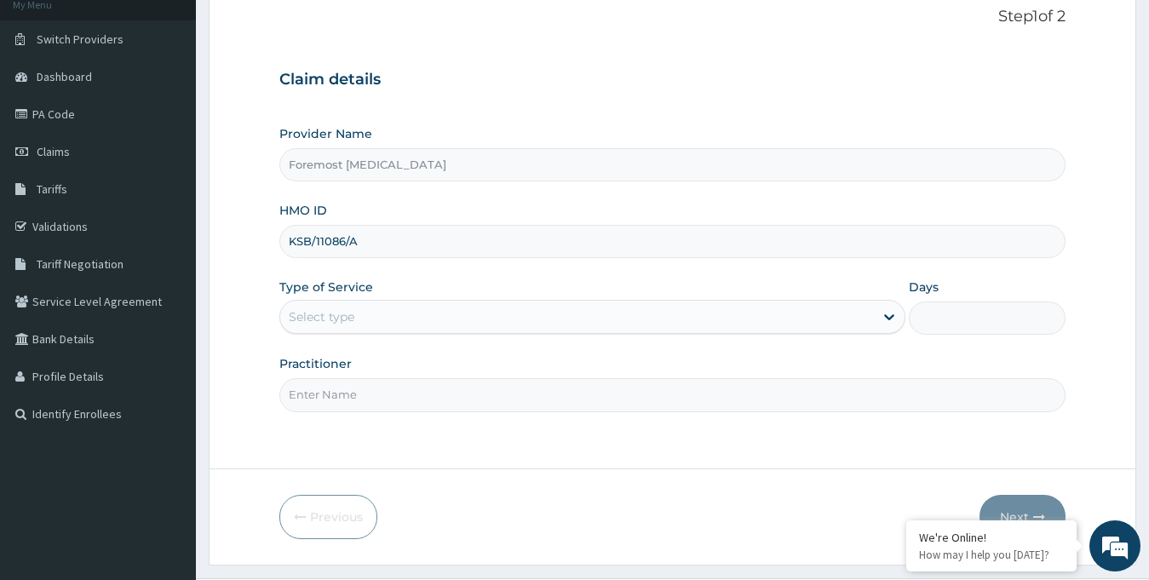
scroll to position [151, 0]
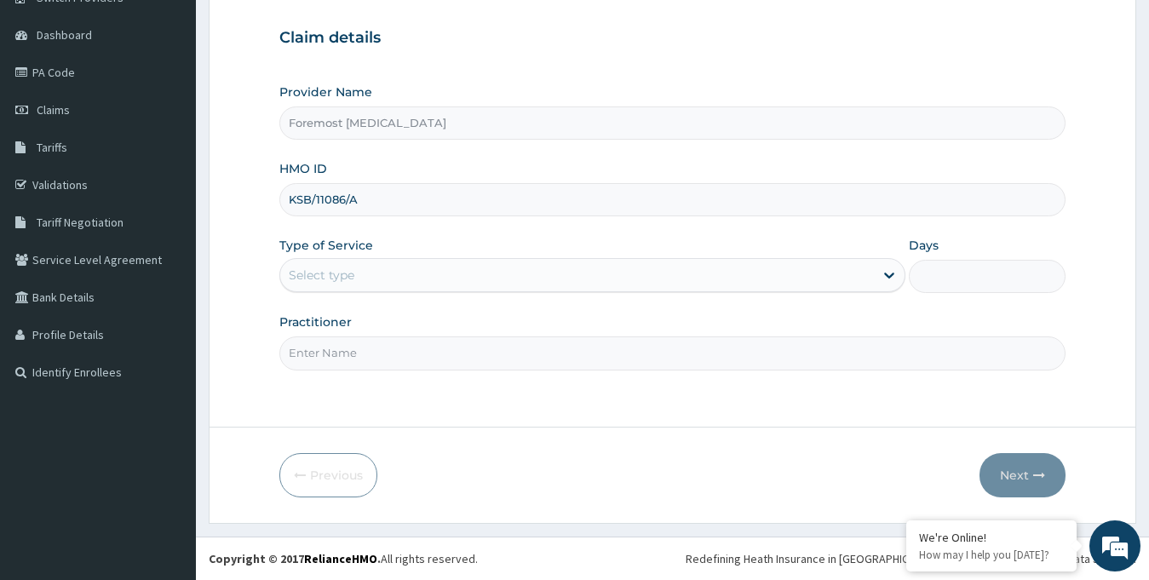
type input "KSB/11086/A"
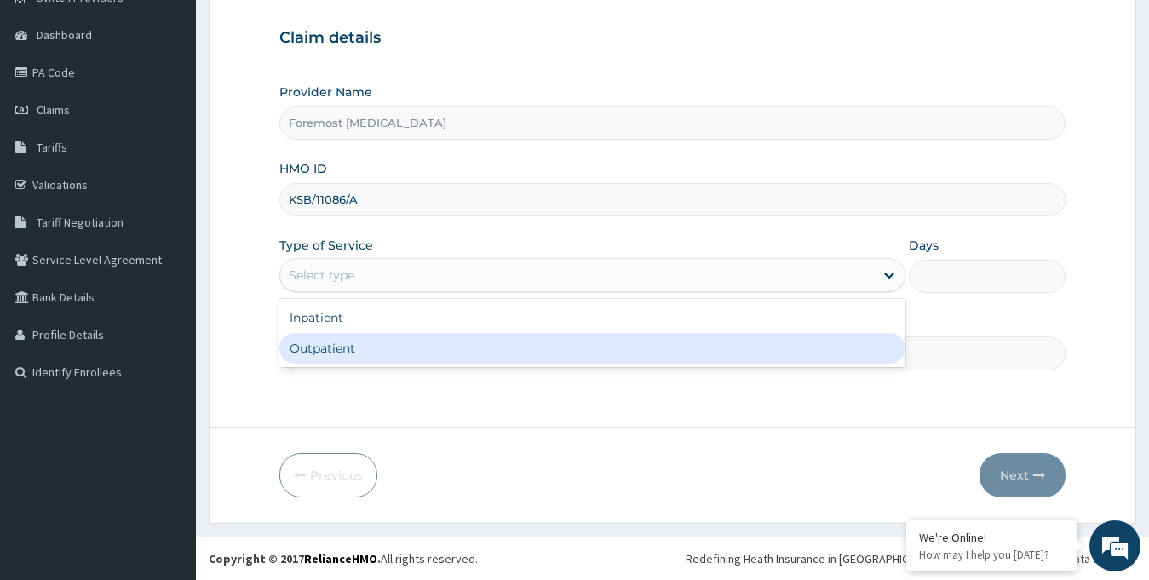
drag, startPoint x: 454, startPoint y: 272, endPoint x: 395, endPoint y: 350, distance: 97.9
click at [395, 292] on div "option Outpatient focused, 2 of 2. 2 results available. Use Up and Down to choo…" at bounding box center [592, 275] width 627 height 34
click at [395, 350] on div "Outpatient" at bounding box center [592, 348] width 627 height 31
type input "1"
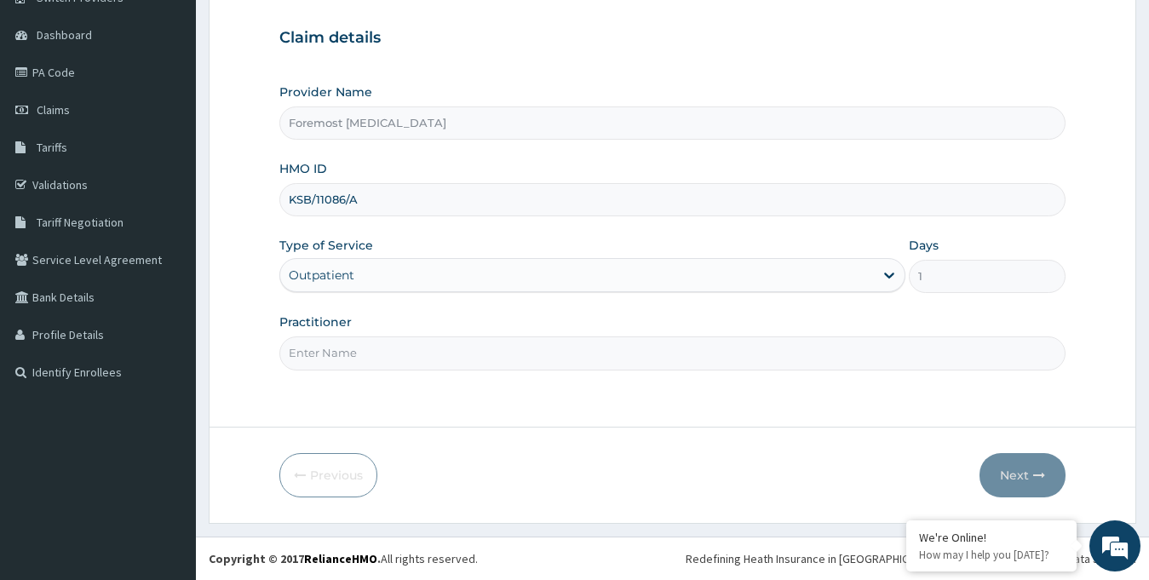
click at [361, 352] on input "Practitioner" at bounding box center [672, 352] width 787 height 33
paste input "NULL"
type input "NULL"
click at [998, 476] on button "Next" at bounding box center [1022, 475] width 86 height 44
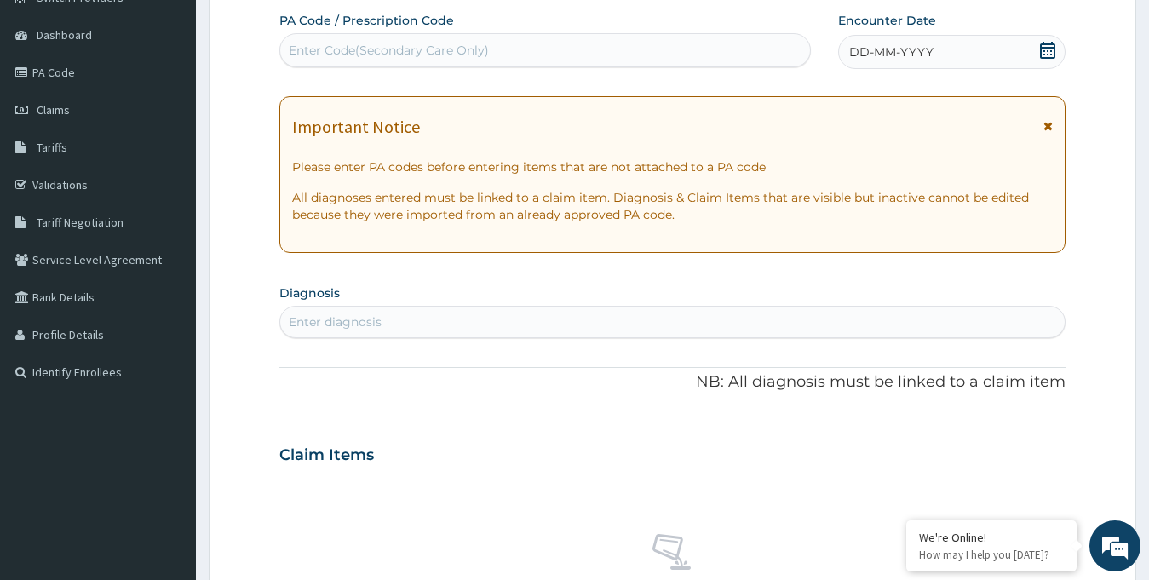
click at [882, 59] on span "DD-MM-YYYY" at bounding box center [891, 51] width 84 height 17
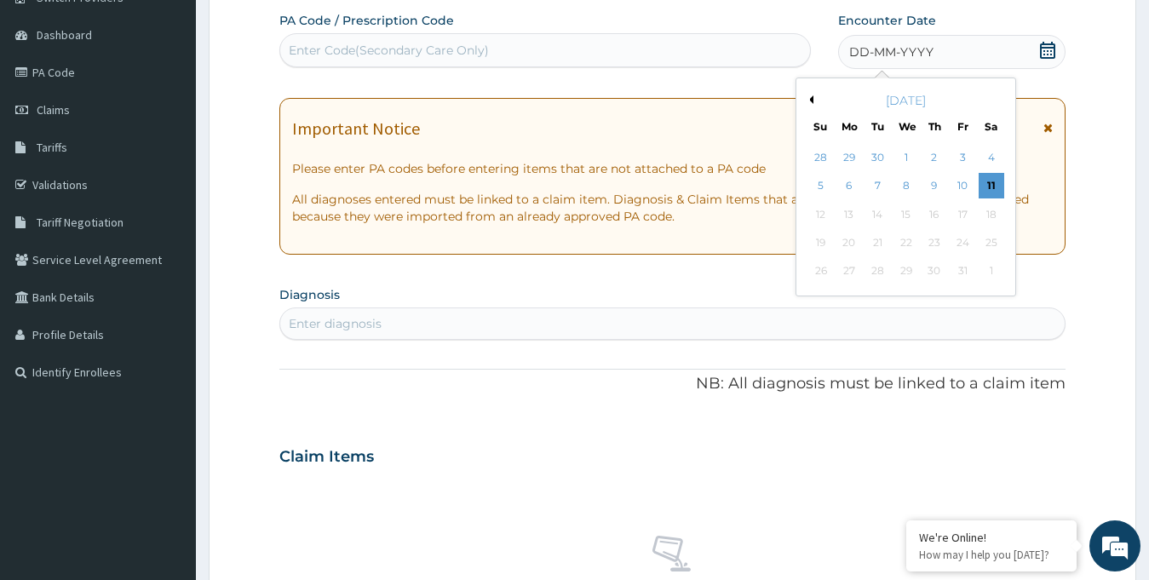
click at [811, 91] on div "October 2025 Su Mo Tu We Th Fr Sa" at bounding box center [905, 109] width 205 height 49
click at [811, 108] on div "October 2025" at bounding box center [905, 100] width 205 height 17
click at [811, 101] on button "Previous Month" at bounding box center [809, 99] width 9 height 9
click at [961, 240] on div "26" at bounding box center [962, 243] width 26 height 26
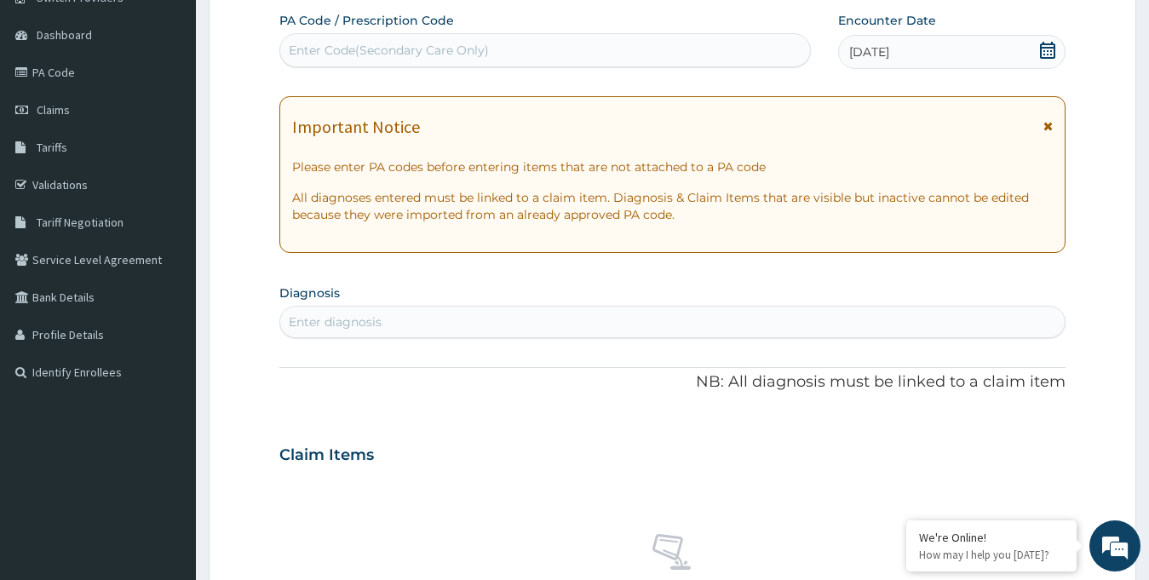
click at [398, 49] on div "Enter Code(Secondary Care Only)" at bounding box center [389, 50] width 200 height 17
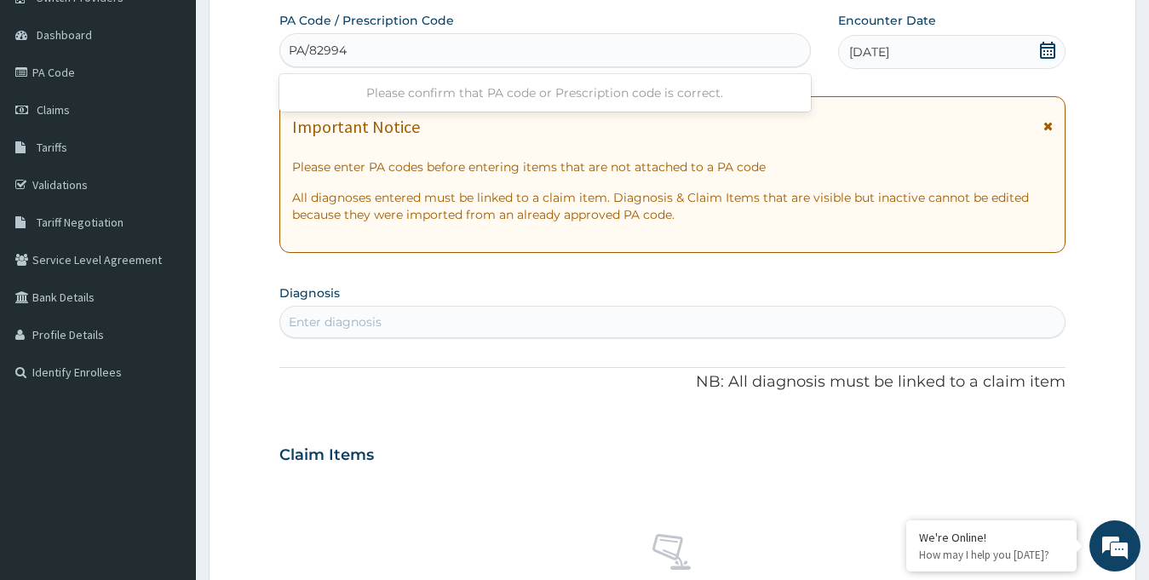
type input "PA/829940"
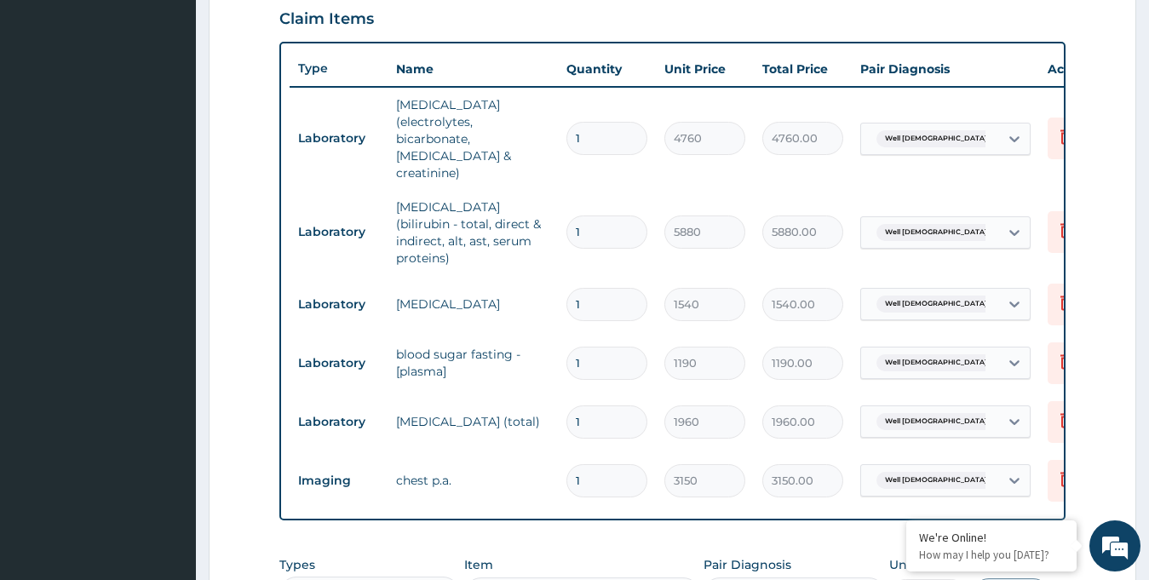
scroll to position [909, 0]
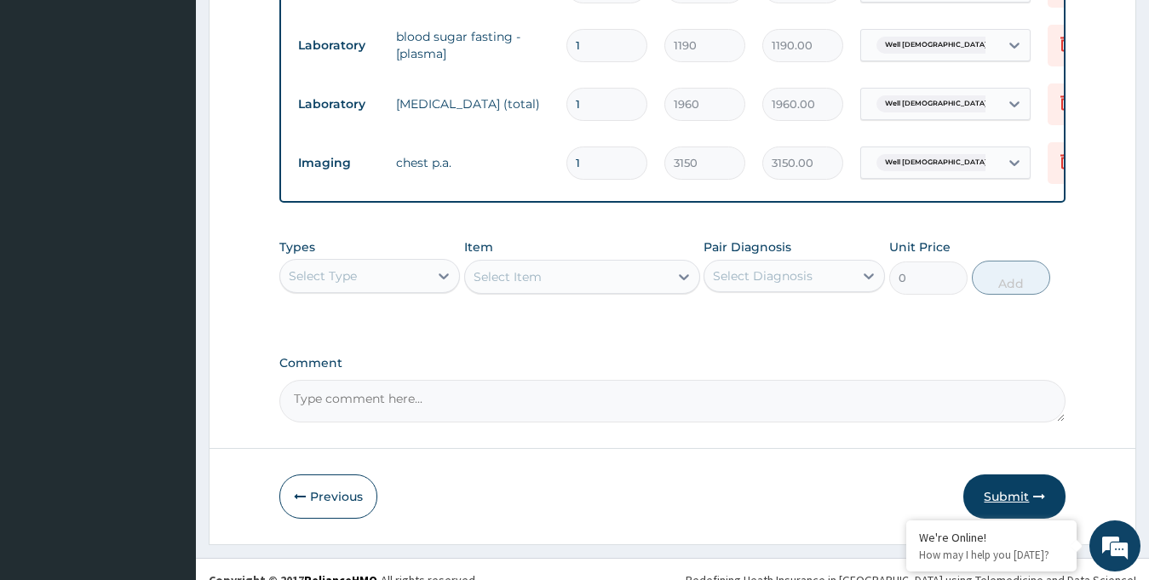
click at [994, 475] on button "Submit" at bounding box center [1014, 496] width 102 height 44
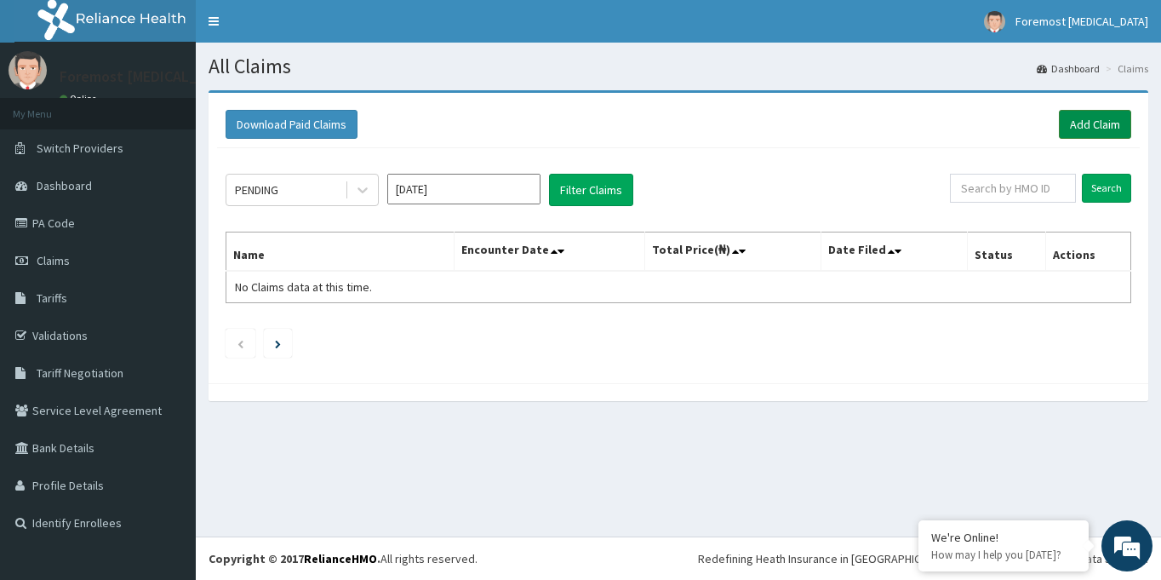
click at [1074, 133] on link "Add Claim" at bounding box center [1095, 124] width 72 height 29
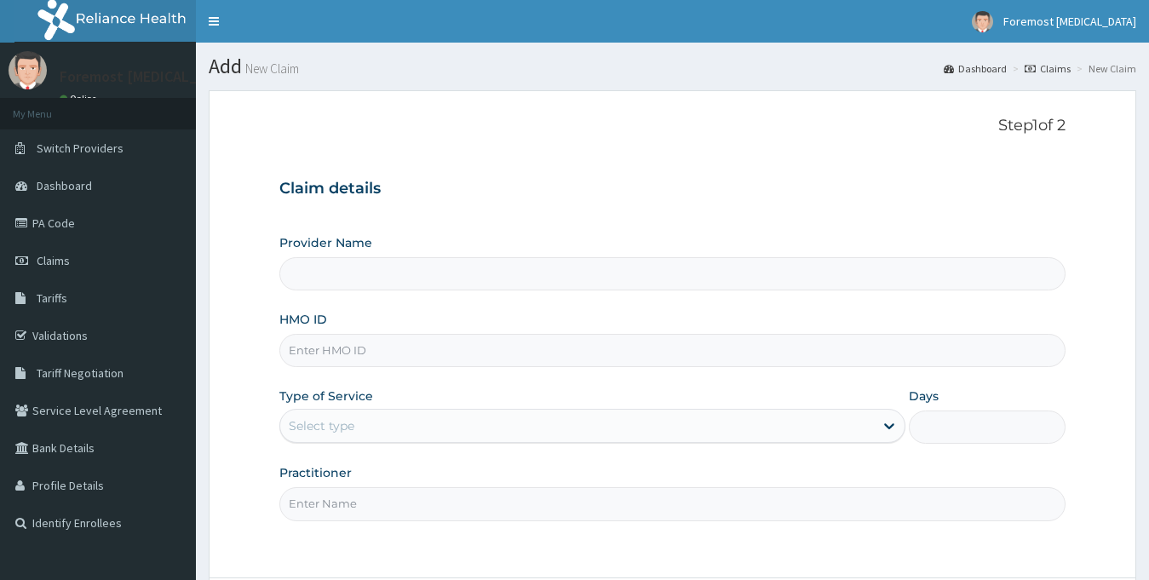
click at [332, 359] on input "HMO ID" at bounding box center [672, 350] width 787 height 33
type input "Foremost [MEDICAL_DATA]"
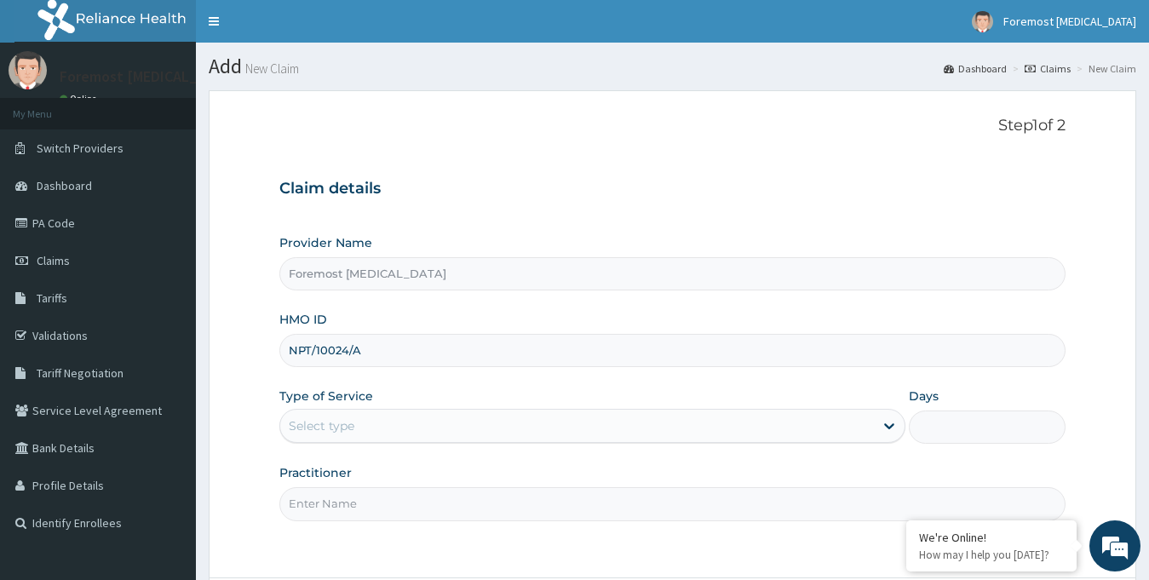
scroll to position [151, 0]
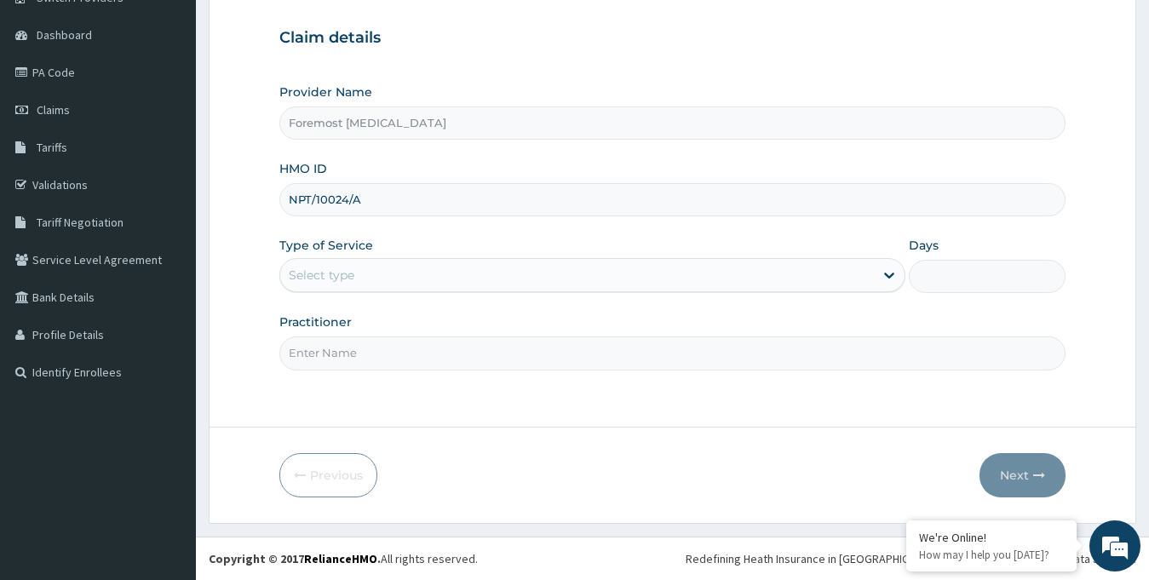
type input "NPT/10024/A"
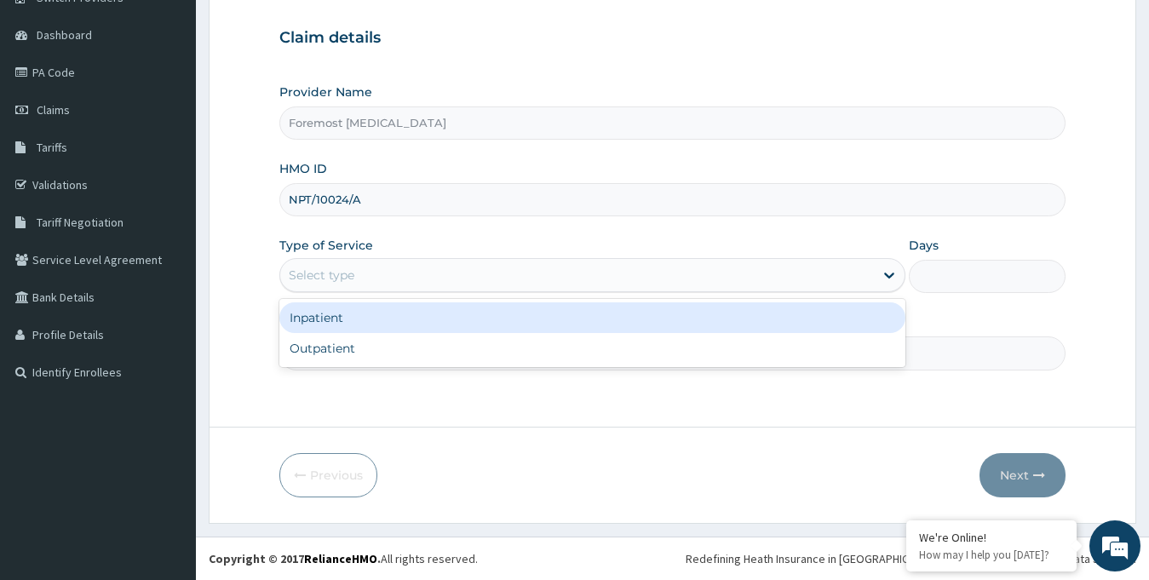
drag, startPoint x: 355, startPoint y: 286, endPoint x: 341, endPoint y: 347, distance: 62.2
click at [341, 292] on div "option Inpatient focused, 1 of 2. 2 results available. Use Up and Down to choos…" at bounding box center [592, 275] width 627 height 34
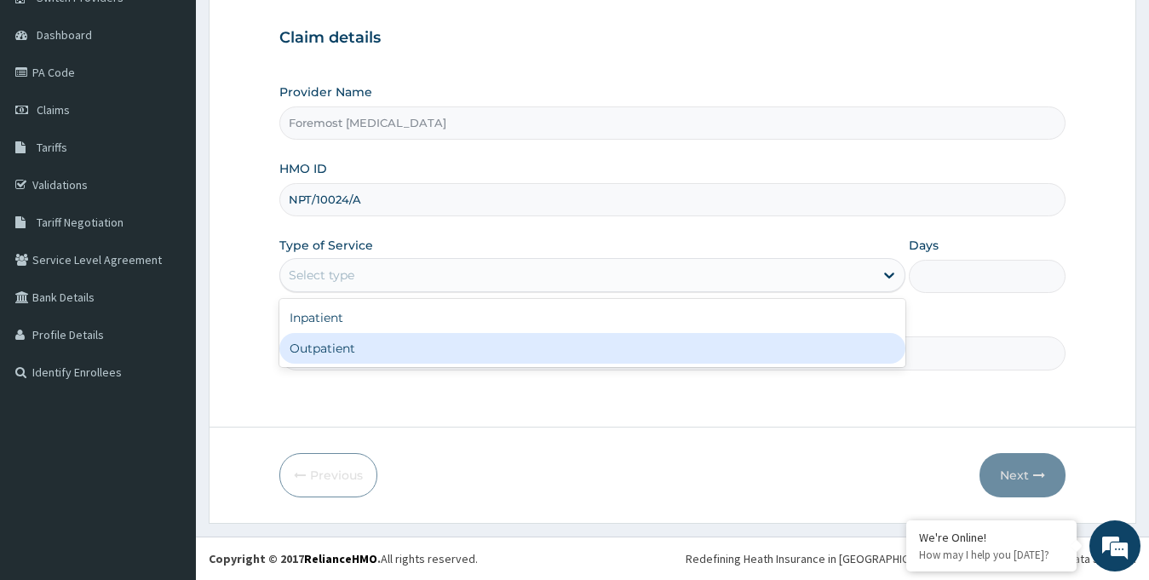
click at [341, 347] on div "Outpatient" at bounding box center [592, 348] width 627 height 31
type input "1"
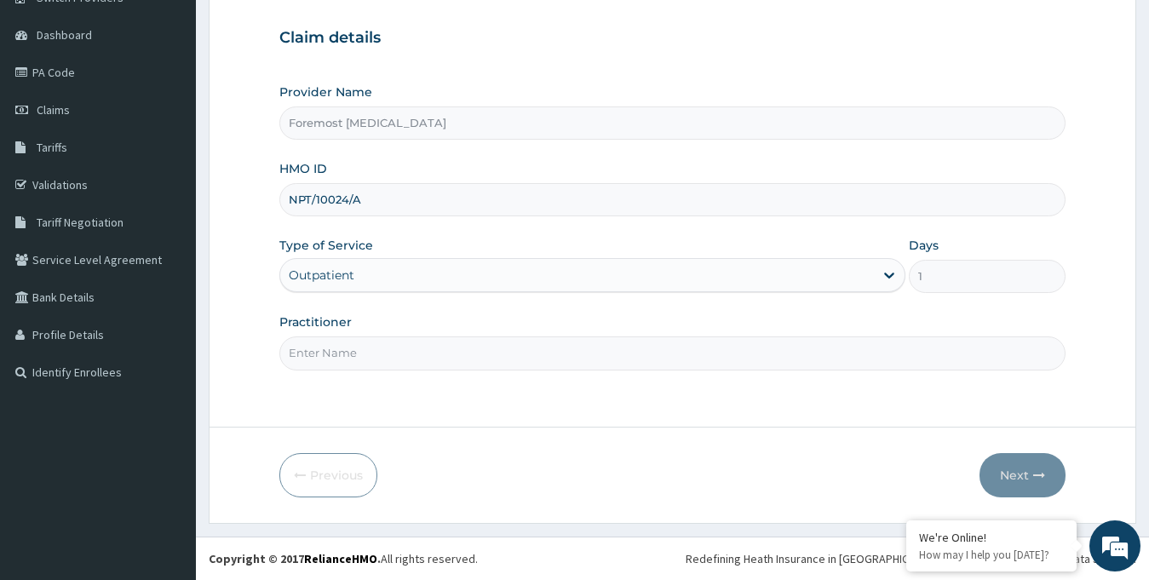
click at [341, 347] on input "Practitioner" at bounding box center [672, 352] width 787 height 33
paste input "NULL"
type input "NULL"
click at [1006, 471] on button "Next" at bounding box center [1022, 475] width 86 height 44
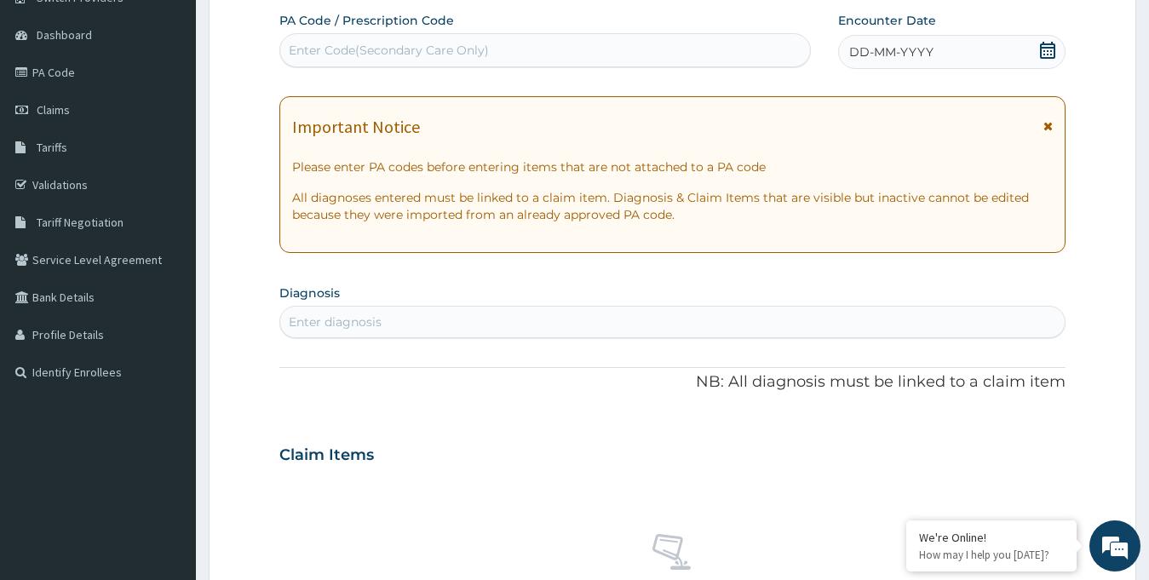
click at [911, 54] on span "DD-MM-YYYY" at bounding box center [891, 51] width 84 height 17
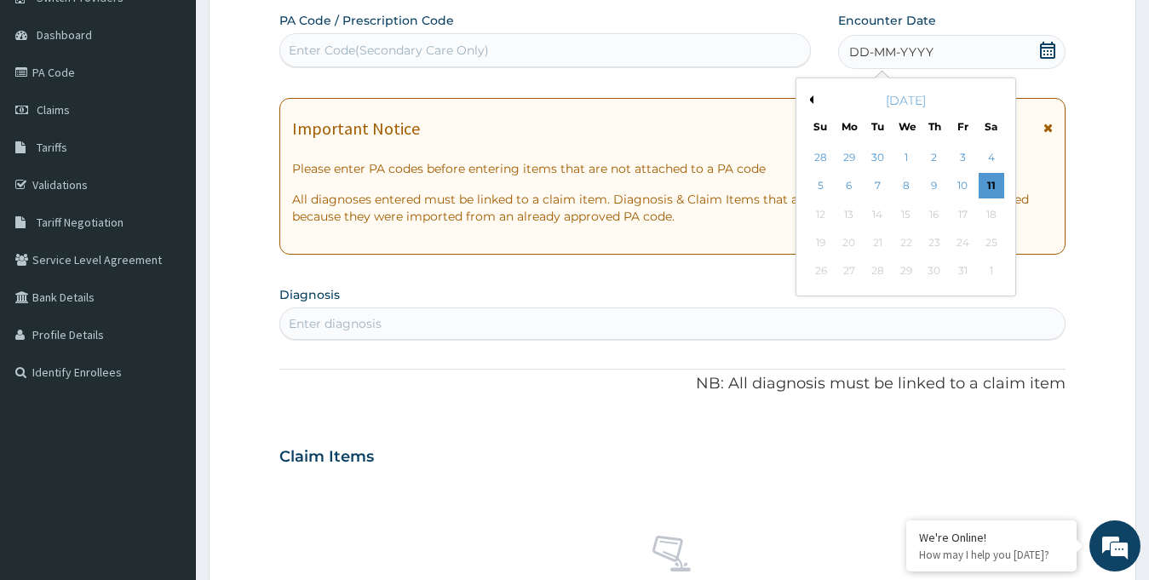
click at [813, 99] on div "October 2025" at bounding box center [905, 100] width 205 height 17
click at [809, 96] on button "Previous Month" at bounding box center [809, 99] width 9 height 9
click at [958, 244] on div "26" at bounding box center [962, 243] width 26 height 26
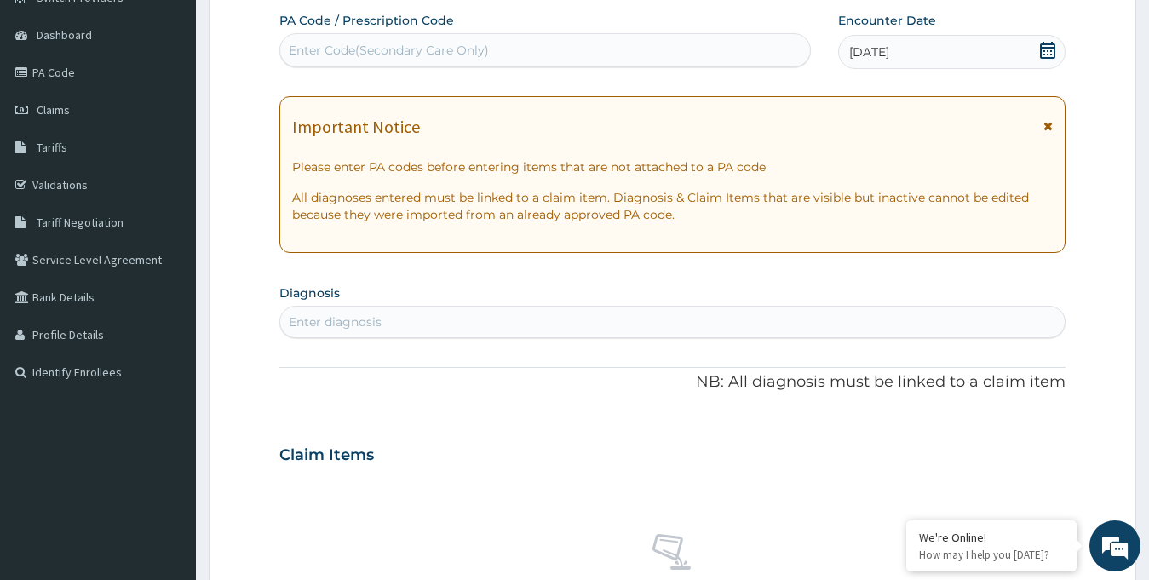
click at [483, 65] on div "Enter Code(Secondary Care Only)" at bounding box center [544, 50] width 531 height 34
click at [427, 53] on div "Enter Code(Secondary Care Only)" at bounding box center [389, 50] width 200 height 17
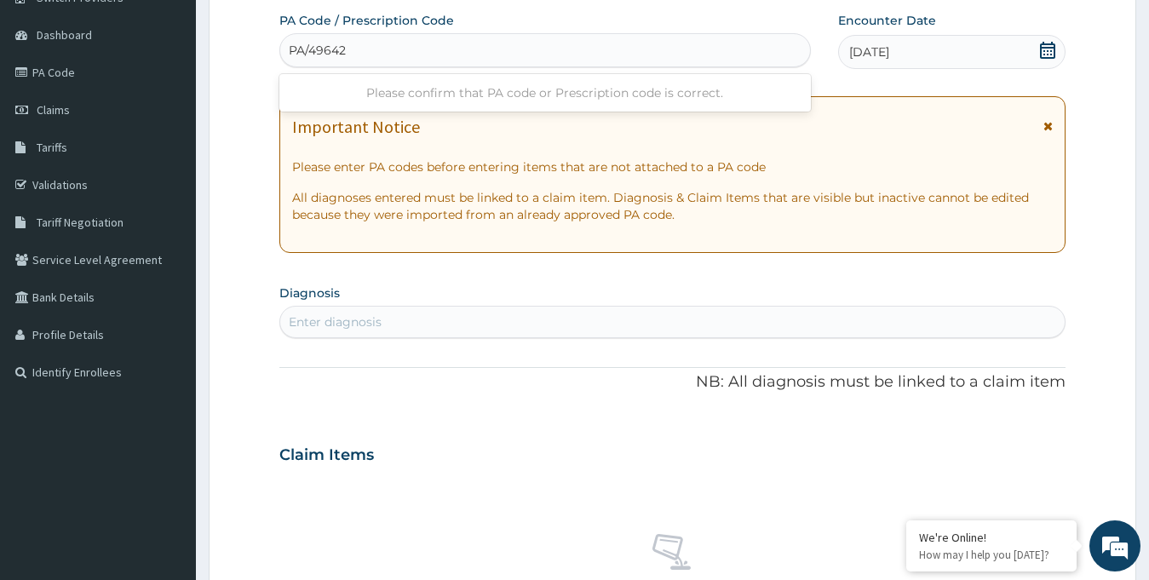
type input "PA/496423"
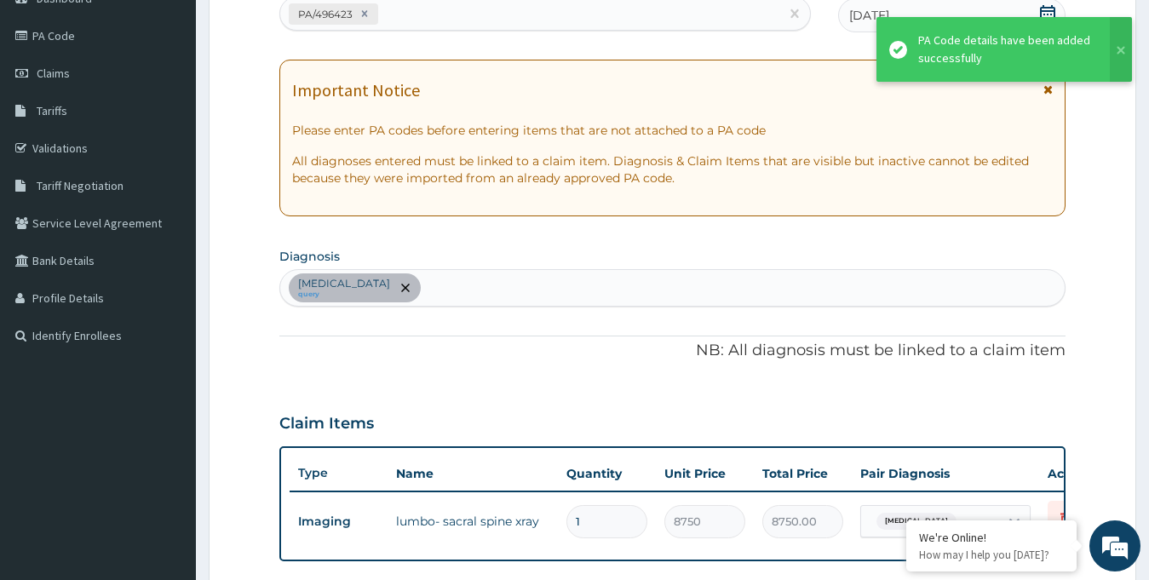
scroll to position [580, 0]
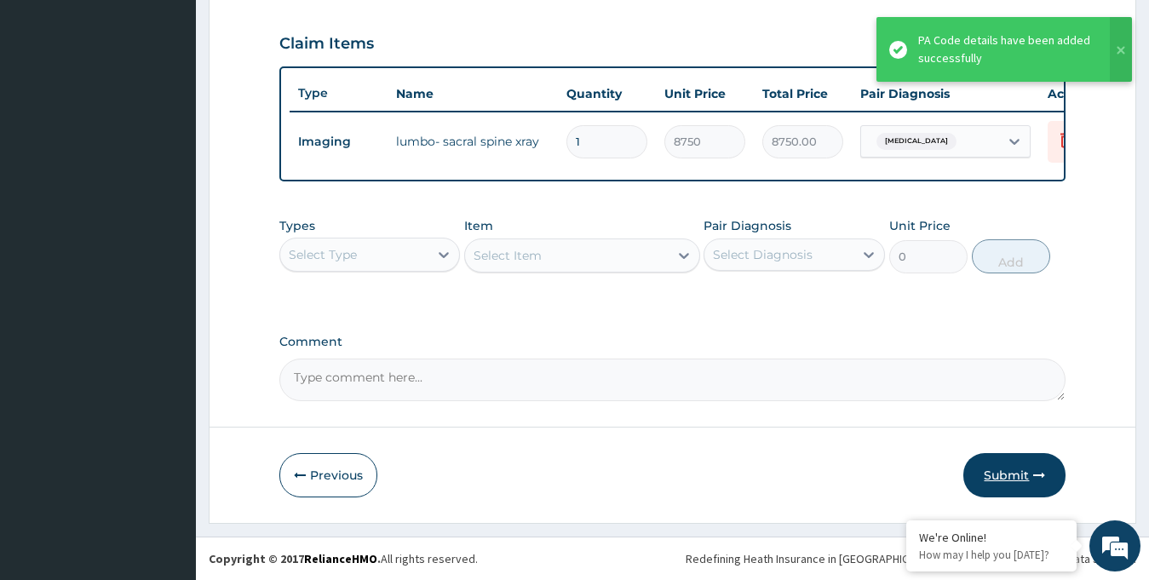
click at [1006, 478] on button "Submit" at bounding box center [1014, 475] width 102 height 44
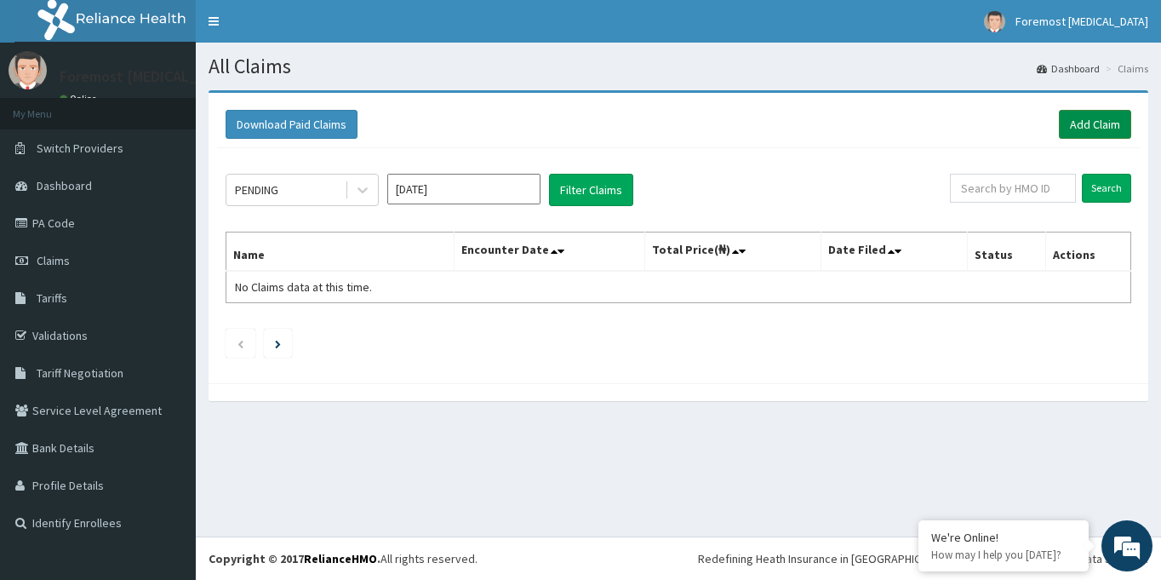
click at [1080, 120] on link "Add Claim" at bounding box center [1095, 124] width 72 height 29
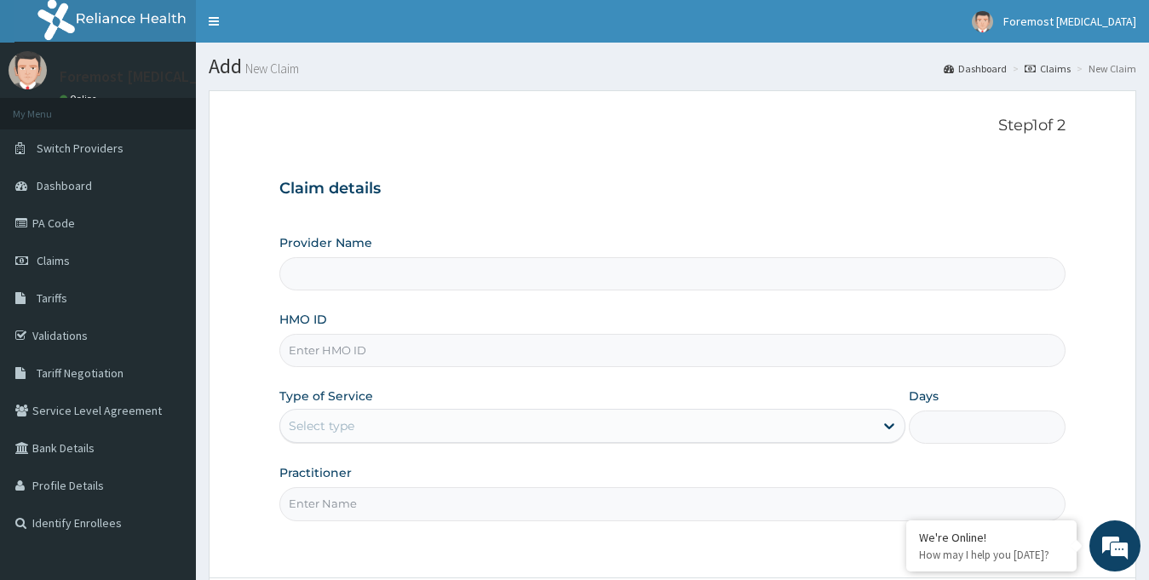
click at [508, 345] on input "HMO ID" at bounding box center [672, 350] width 787 height 33
type input "Foremost [MEDICAL_DATA]"
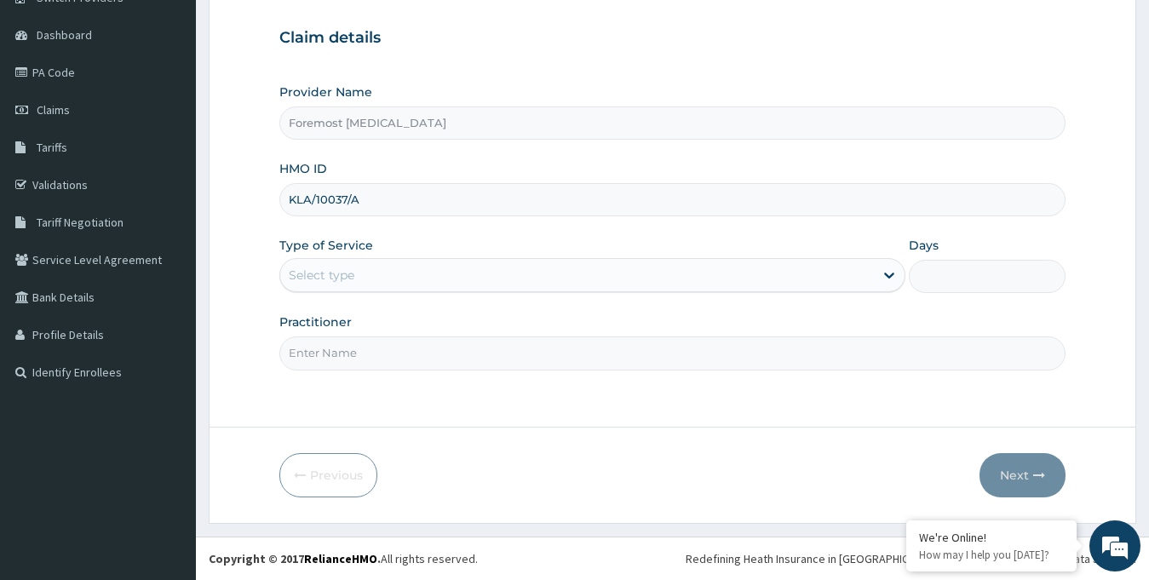
type input "KLA/10037/A"
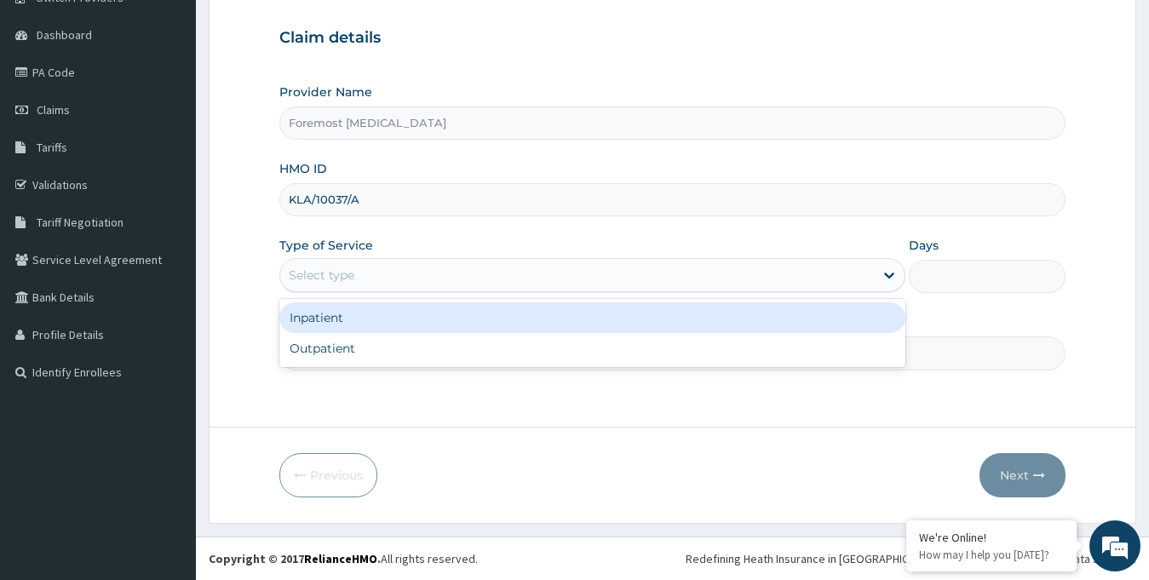
drag, startPoint x: 444, startPoint y: 270, endPoint x: 381, endPoint y: 345, distance: 97.9
click at [381, 292] on div "option Inpatient focused, 1 of 2. 2 results available. Use Up and Down to choos…" at bounding box center [592, 275] width 627 height 34
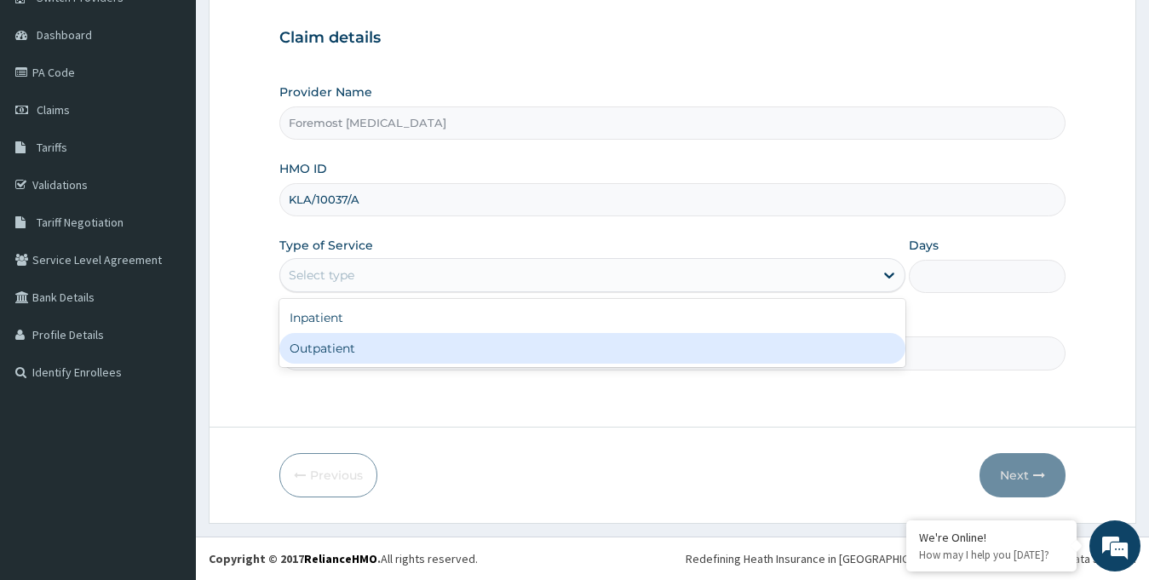
click at [381, 345] on div "Outpatient" at bounding box center [592, 348] width 627 height 31
type input "1"
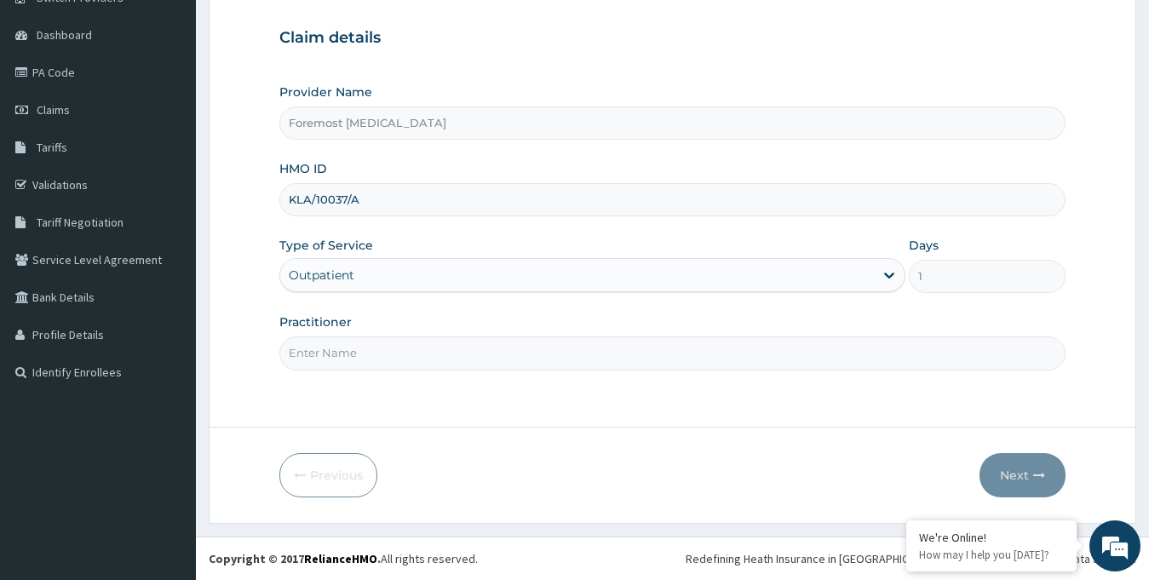
click at [343, 342] on input "Practitioner" at bounding box center [672, 352] width 787 height 33
paste input "NULL"
type input "NULL"
click at [1014, 473] on button "Next" at bounding box center [1022, 475] width 86 height 44
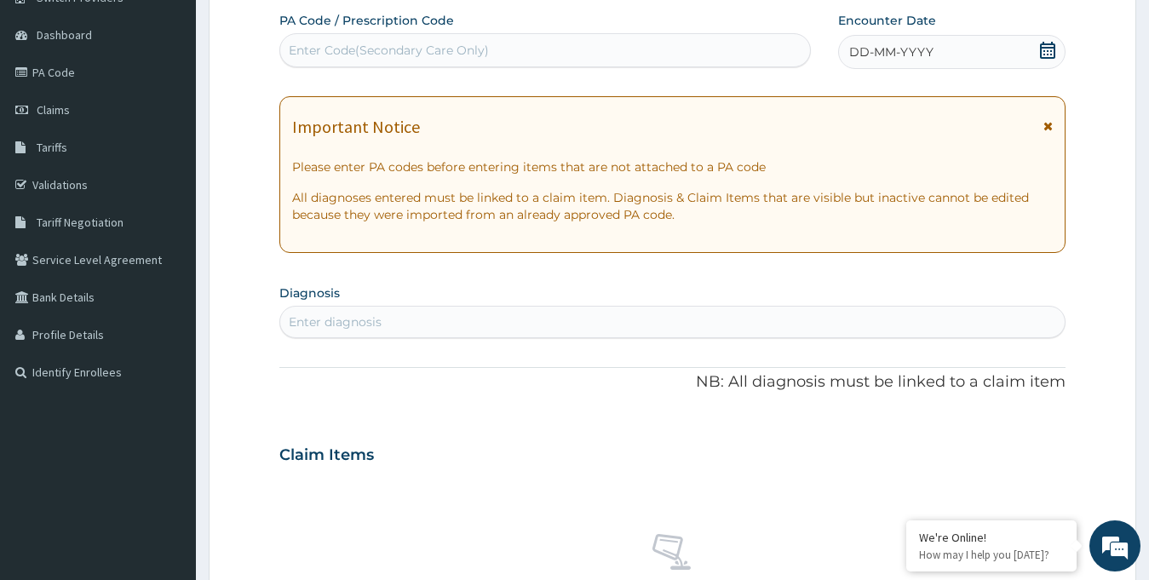
click at [920, 60] on span "DD-MM-YYYY" at bounding box center [891, 51] width 84 height 17
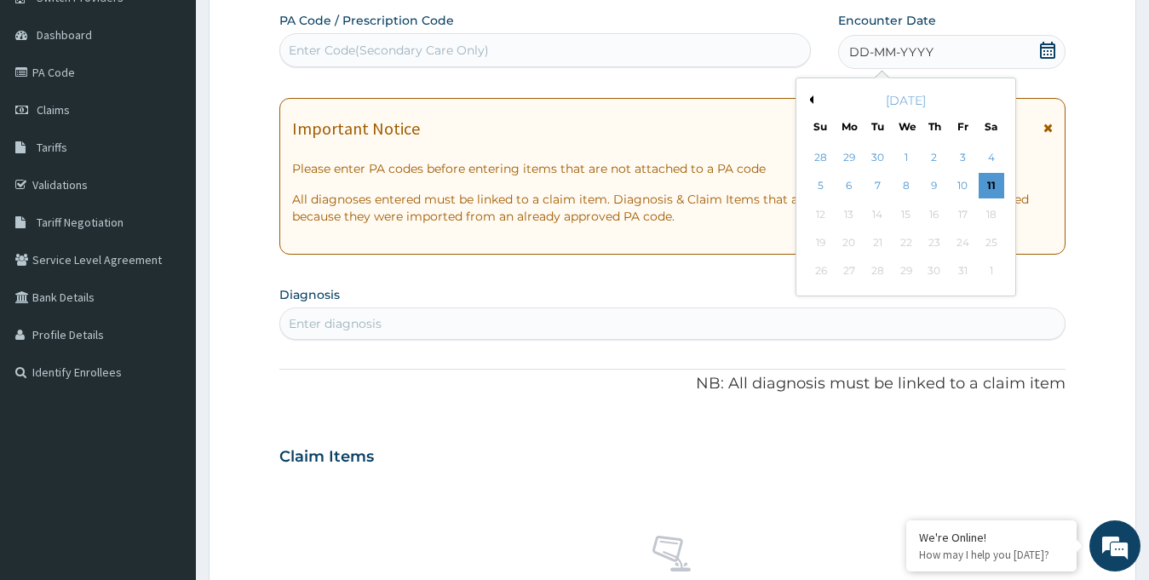
click at [811, 100] on button "Previous Month" at bounding box center [809, 99] width 9 height 9
click at [906, 186] on div "10" at bounding box center [905, 187] width 26 height 26
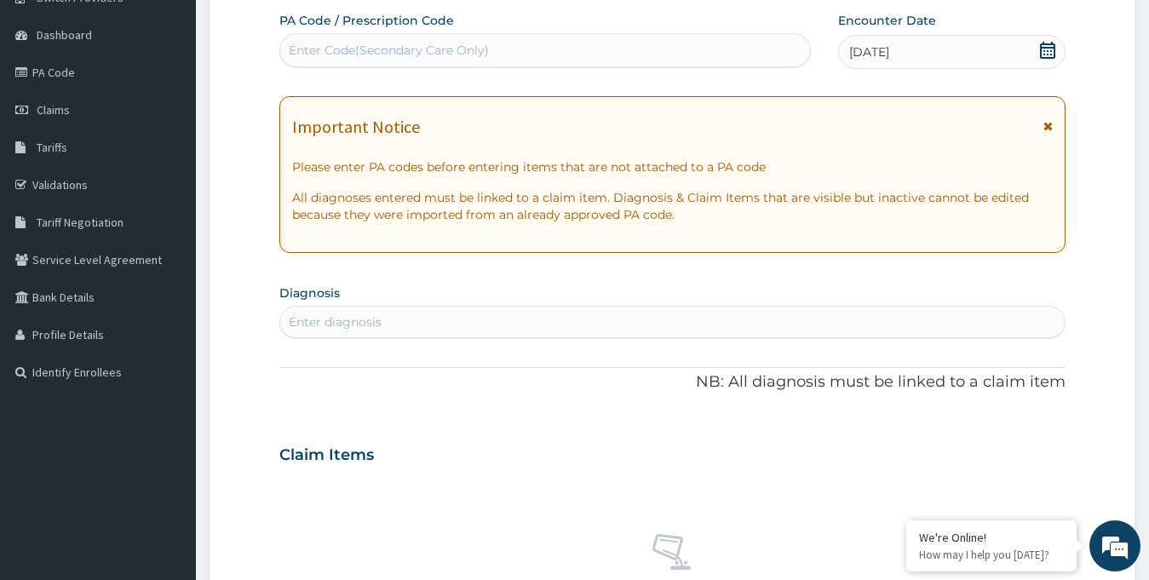
click at [473, 54] on div "Enter Code(Secondary Care Only)" at bounding box center [389, 50] width 200 height 17
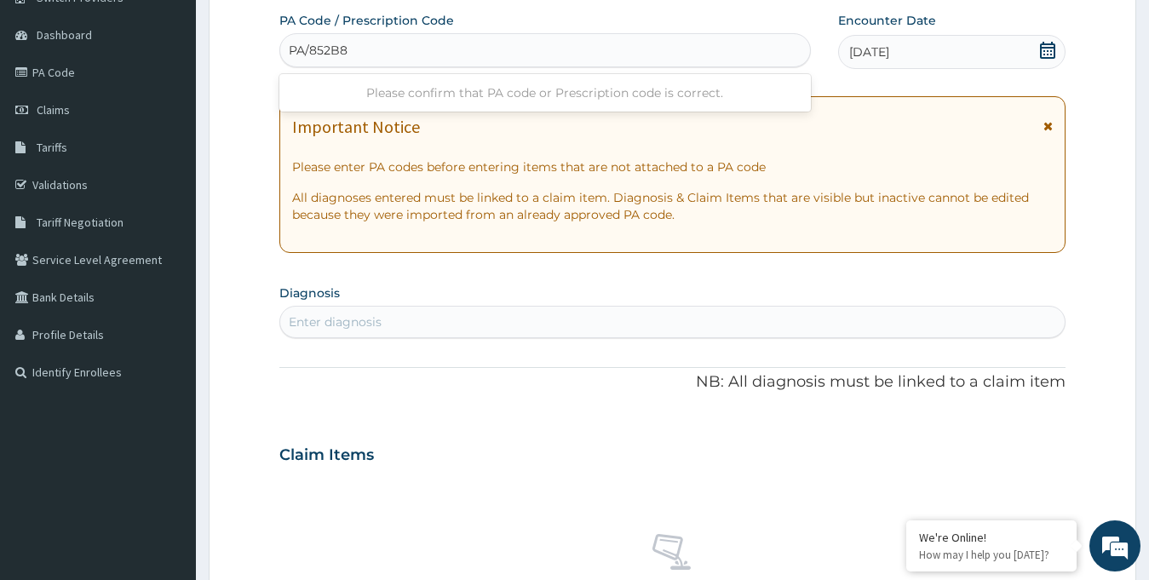
type input "PA/852B84"
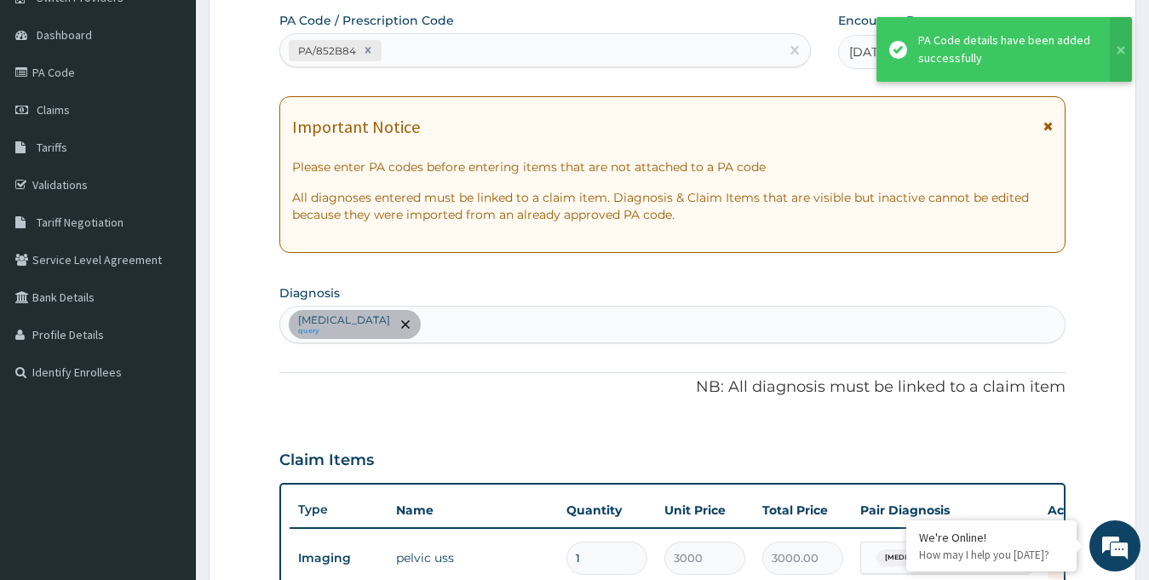
scroll to position [580, 0]
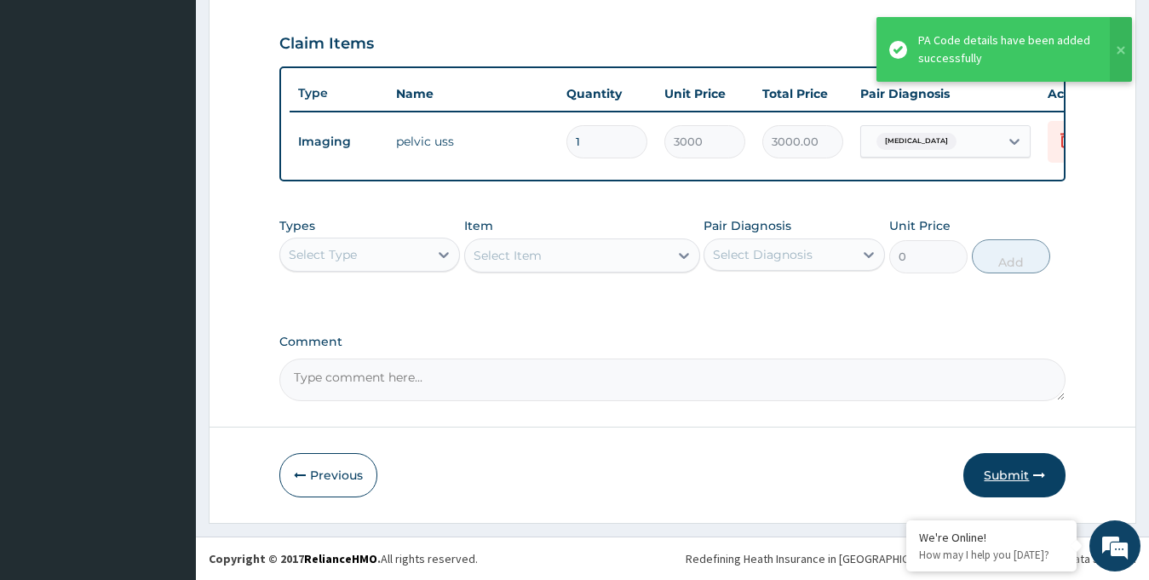
click at [983, 467] on button "Submit" at bounding box center [1014, 475] width 102 height 44
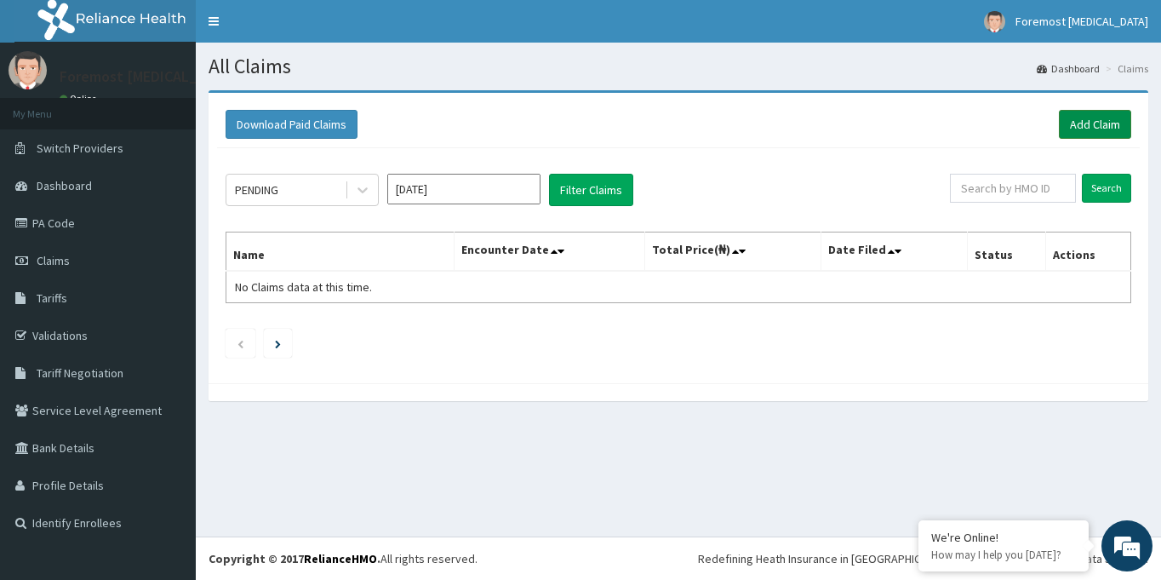
click at [1078, 138] on link "Add Claim" at bounding box center [1095, 124] width 72 height 29
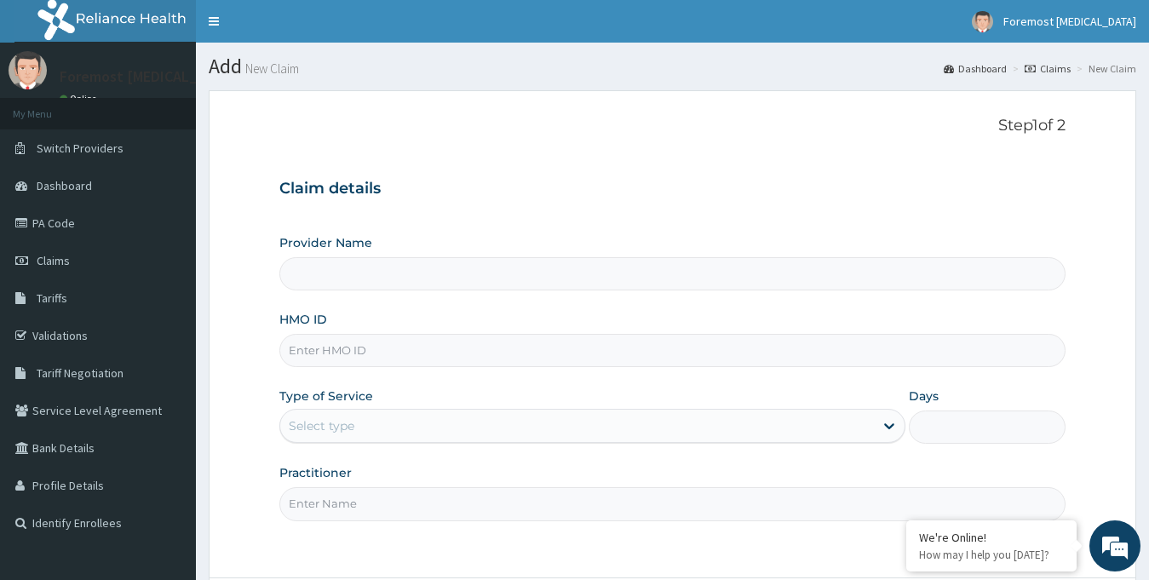
type input "Foremost [MEDICAL_DATA]"
click at [510, 361] on input "HMO ID" at bounding box center [672, 350] width 787 height 33
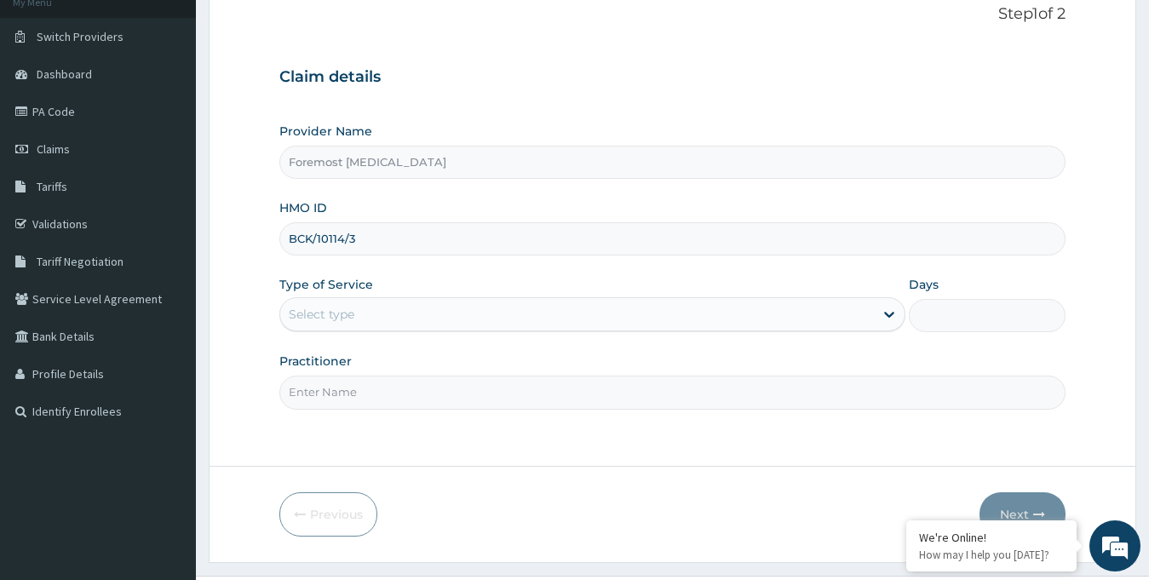
scroll to position [151, 0]
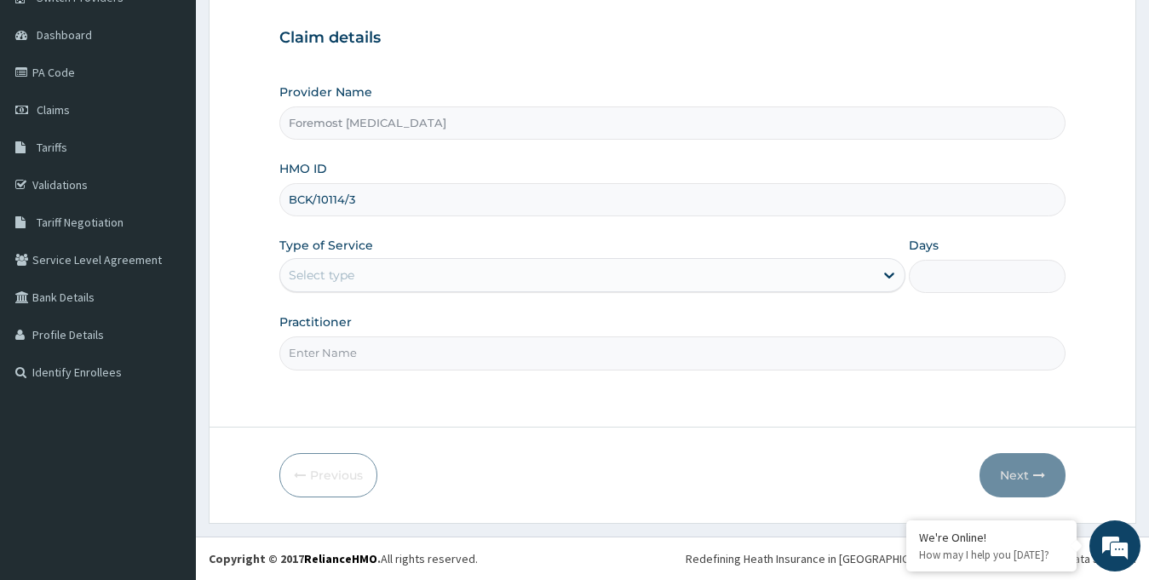
type input "BCK/10114/3"
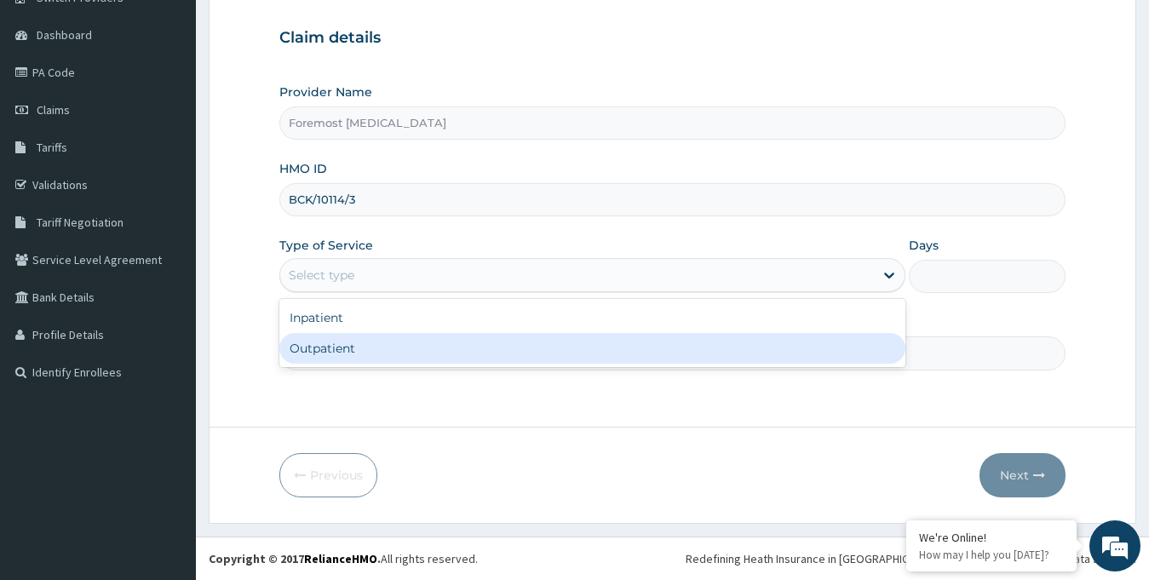
drag, startPoint x: 419, startPoint y: 284, endPoint x: 395, endPoint y: 365, distance: 85.1
click at [395, 292] on div "option Outpatient focused, 2 of 2. 2 results available. Use Up and Down to choo…" at bounding box center [592, 275] width 627 height 34
click at [395, 365] on div "Inpatient Outpatient" at bounding box center [592, 333] width 627 height 68
click at [365, 355] on div "Outpatient" at bounding box center [592, 348] width 627 height 31
type input "1"
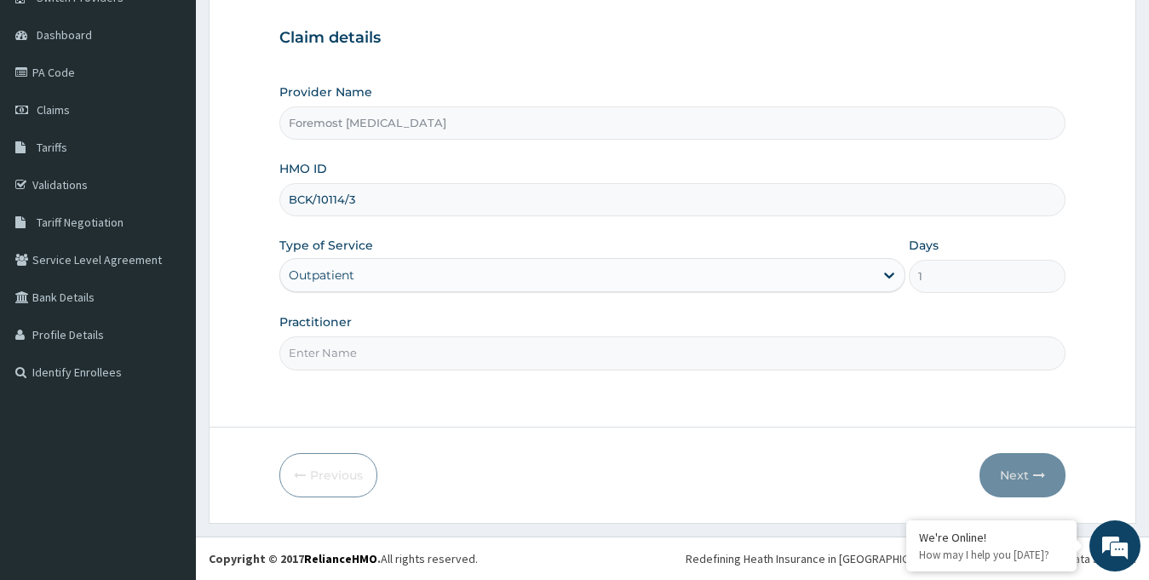
click at [348, 354] on input "Practitioner" at bounding box center [672, 352] width 787 height 33
paste input "NULL"
type input "NULL"
click at [1027, 475] on button "Next" at bounding box center [1022, 475] width 86 height 44
click at [1016, 474] on button "Next" at bounding box center [1022, 475] width 86 height 44
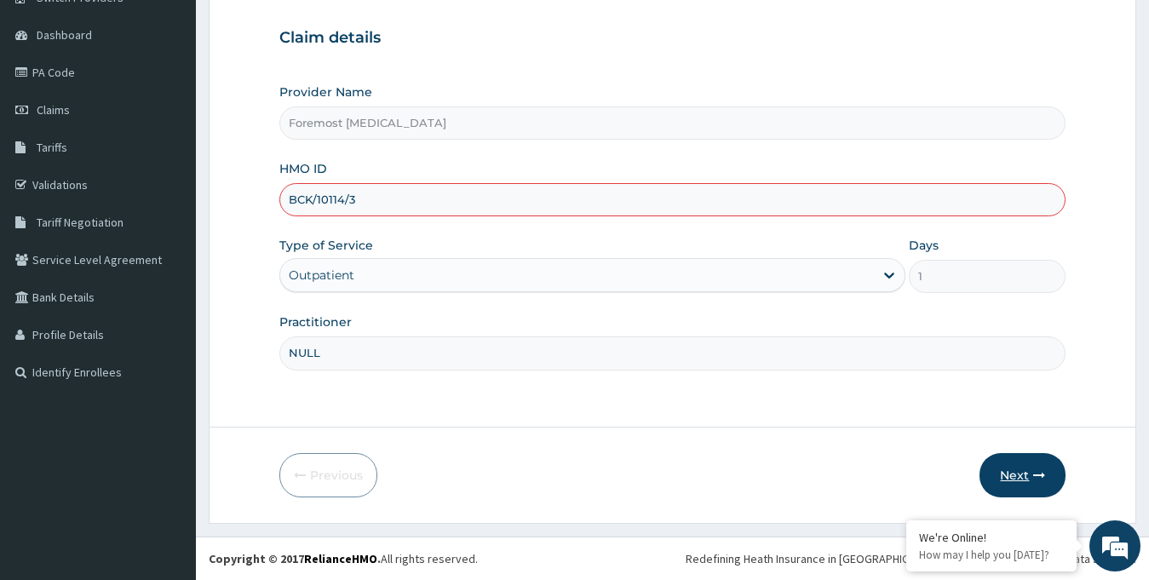
click at [1024, 474] on button "Next" at bounding box center [1022, 475] width 86 height 44
click at [848, 466] on div "Previous Next" at bounding box center [672, 475] width 787 height 44
click at [842, 467] on div "Previous Next" at bounding box center [672, 475] width 787 height 44
click at [522, 393] on div "Step 1 of 2 Claim details Provider Name Foremost Radiology HMO ID BCK/10114/3 T…" at bounding box center [672, 183] width 787 height 435
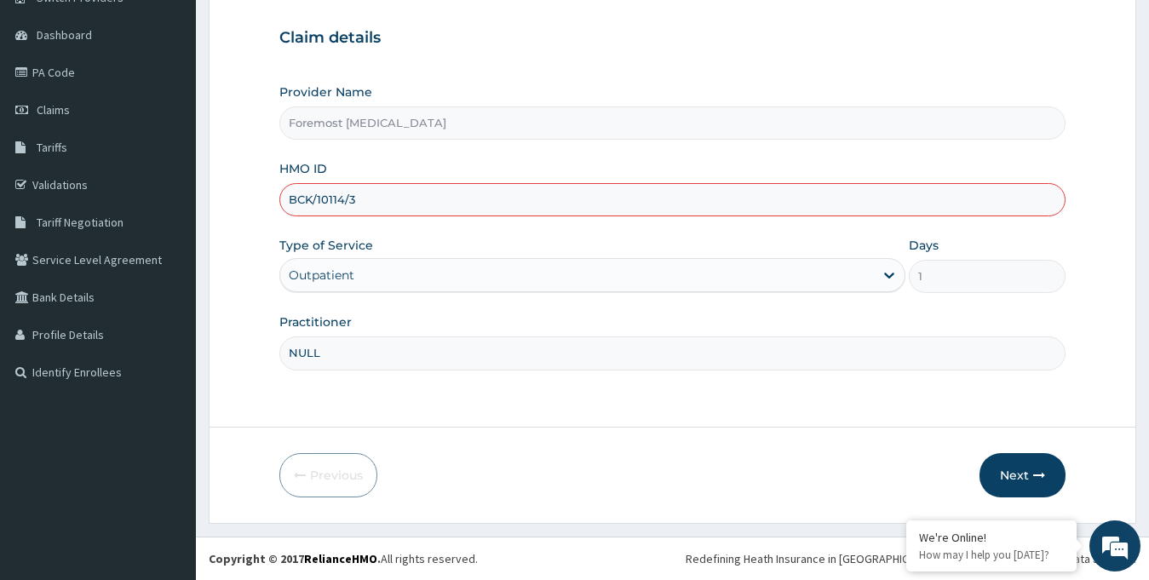
click at [471, 201] on input "BCK/10114/3" at bounding box center [672, 199] width 787 height 33
click at [432, 272] on div "Outpatient" at bounding box center [577, 274] width 594 height 27
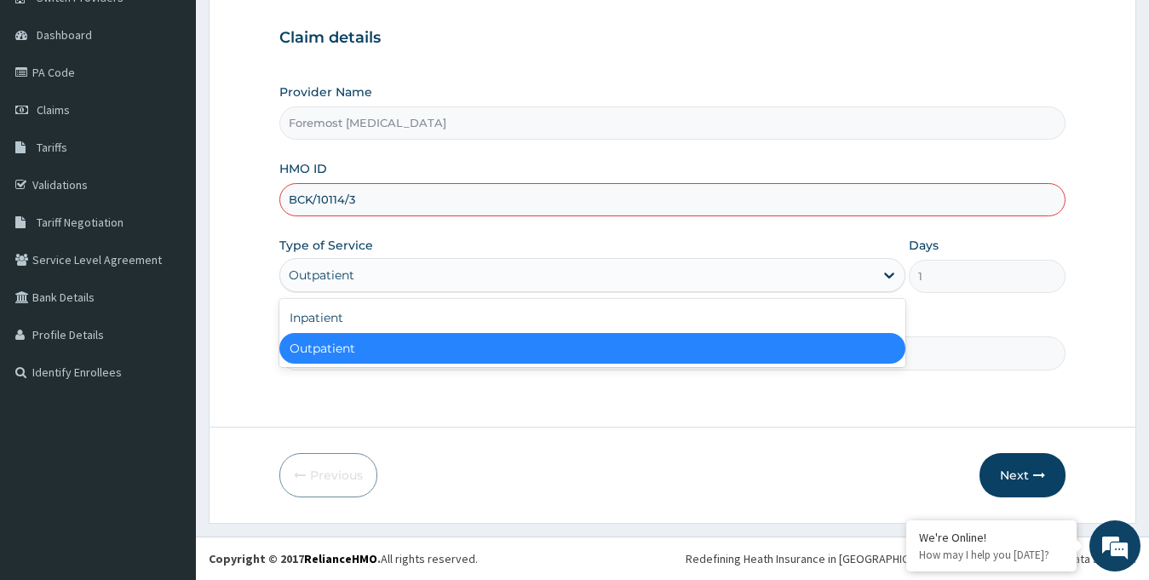
click at [402, 349] on div "Outpatient" at bounding box center [592, 348] width 627 height 31
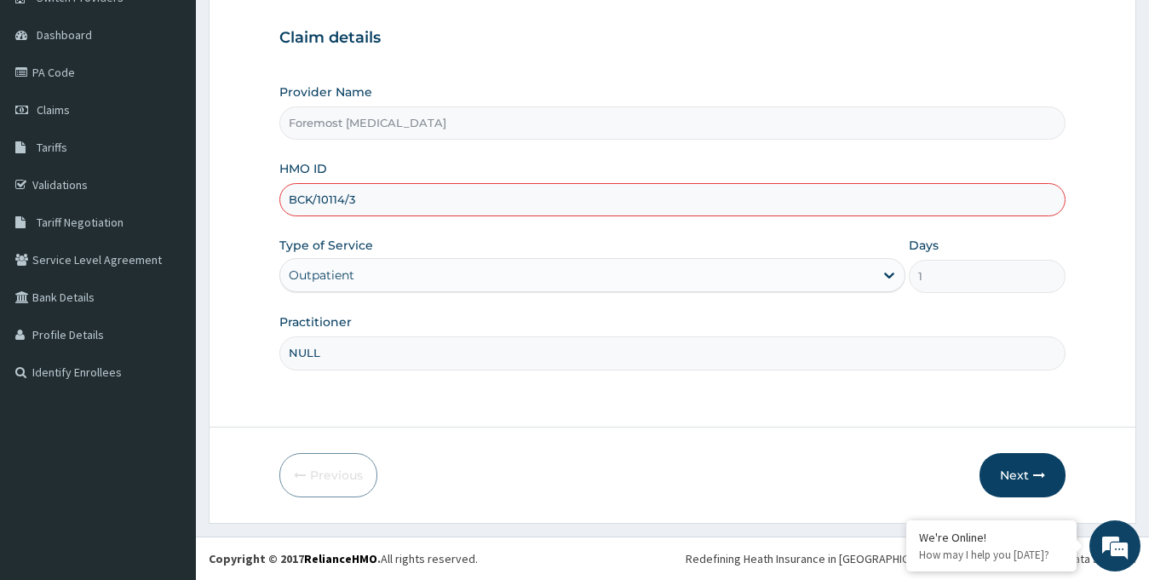
click at [358, 355] on input "NULL" at bounding box center [672, 352] width 787 height 33
click at [1009, 478] on button "Next" at bounding box center [1022, 475] width 86 height 44
click at [1013, 470] on button "Next" at bounding box center [1022, 475] width 86 height 44
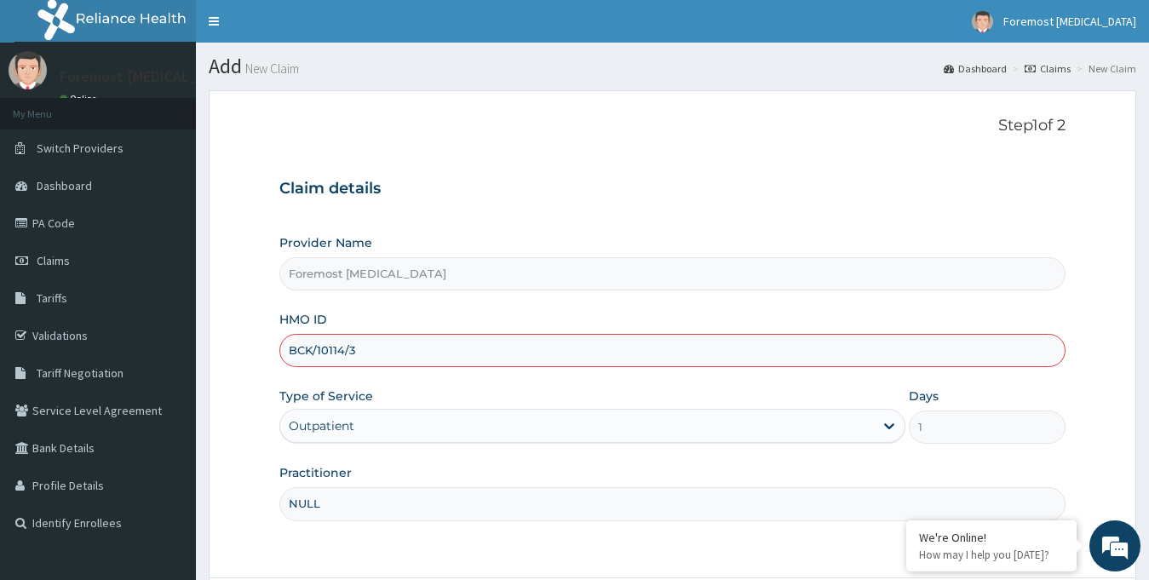
click at [639, 202] on div "Claim details Provider Name Foremost Radiology HMO ID BCK/10114/3 Type of Servi…" at bounding box center [672, 342] width 787 height 358
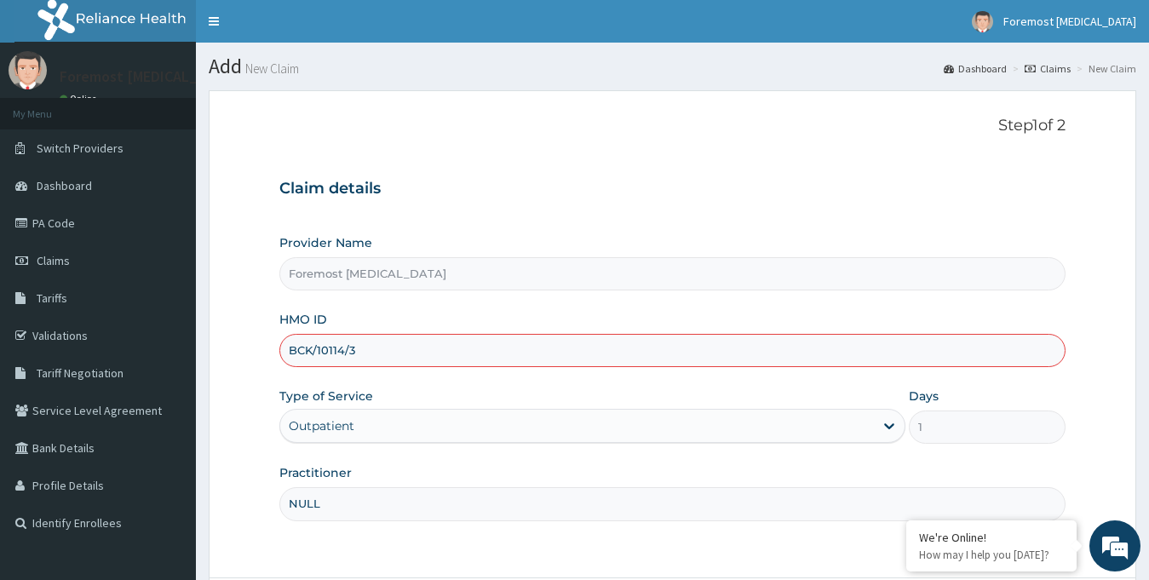
click at [545, 291] on div "Provider Name Foremost Radiology HMO ID BCK/10114/3 Type of Service Outpatient …" at bounding box center [672, 377] width 787 height 286
click at [541, 352] on input "BCK/10114/3" at bounding box center [672, 350] width 787 height 33
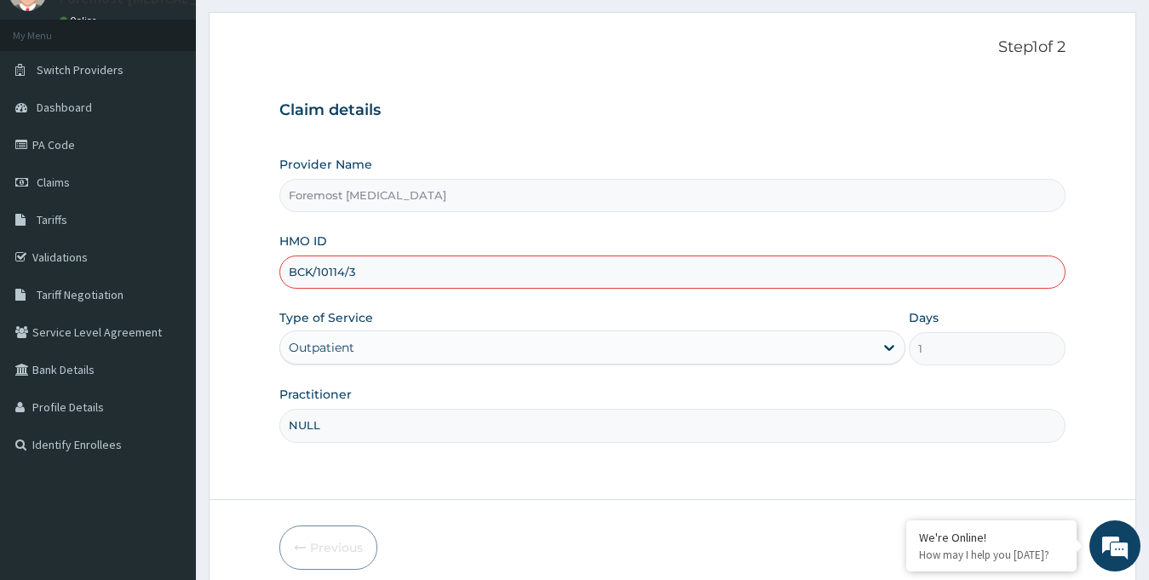
scroll to position [151, 0]
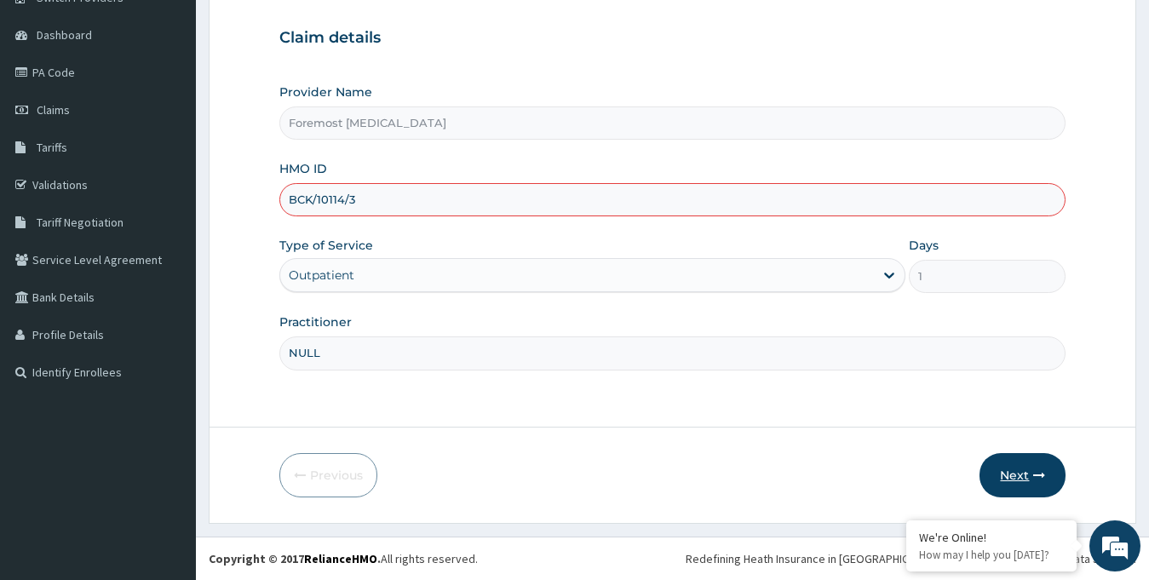
click at [1013, 479] on button "Next" at bounding box center [1022, 475] width 86 height 44
click at [1012, 478] on button "Next" at bounding box center [1022, 475] width 86 height 44
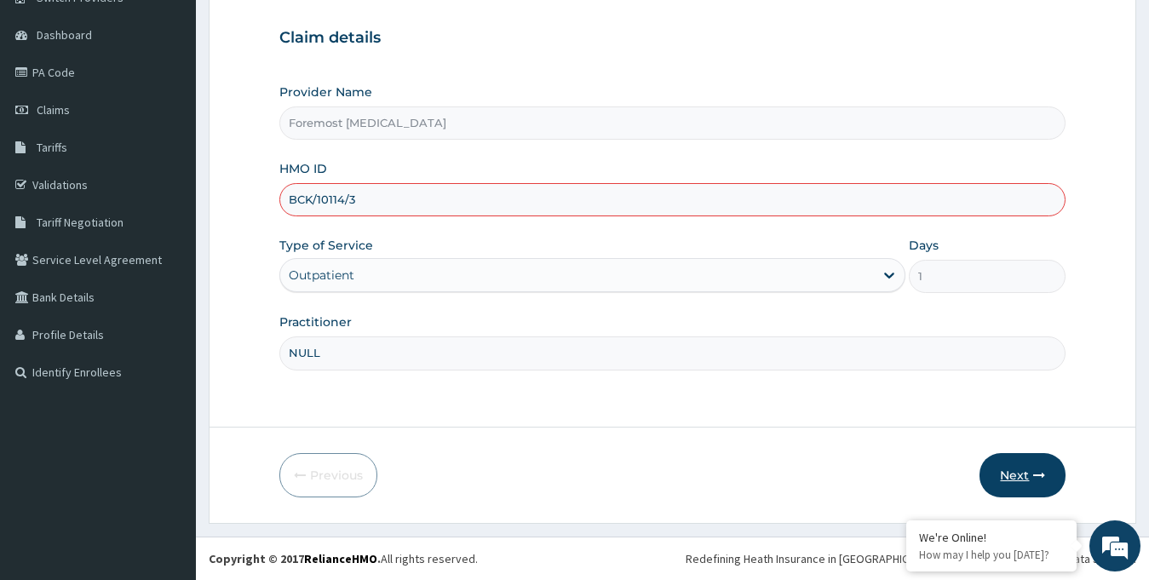
click at [1012, 478] on button "Next" at bounding box center [1022, 475] width 86 height 44
click at [414, 205] on input "BCK/10114/3" at bounding box center [672, 199] width 787 height 33
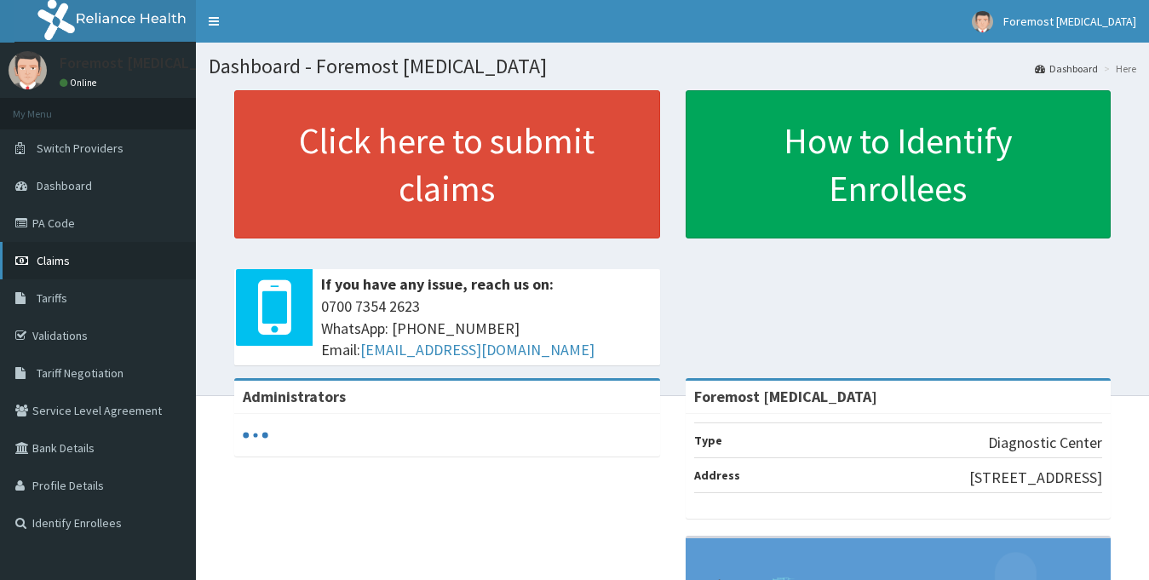
click at [92, 270] on link "Claims" at bounding box center [98, 260] width 196 height 37
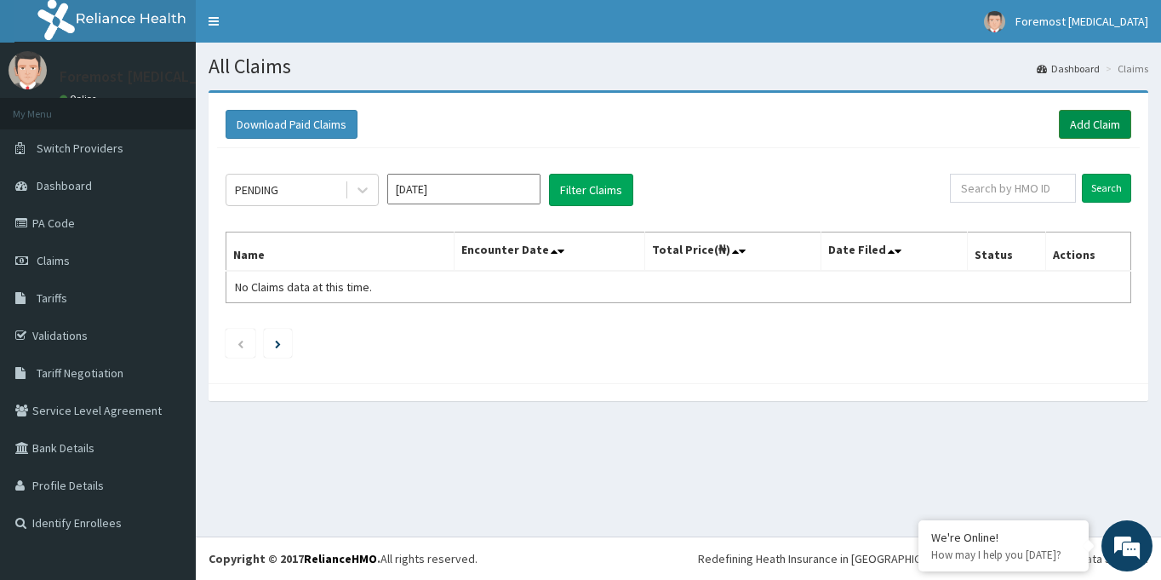
click at [1083, 124] on link "Add Claim" at bounding box center [1095, 124] width 72 height 29
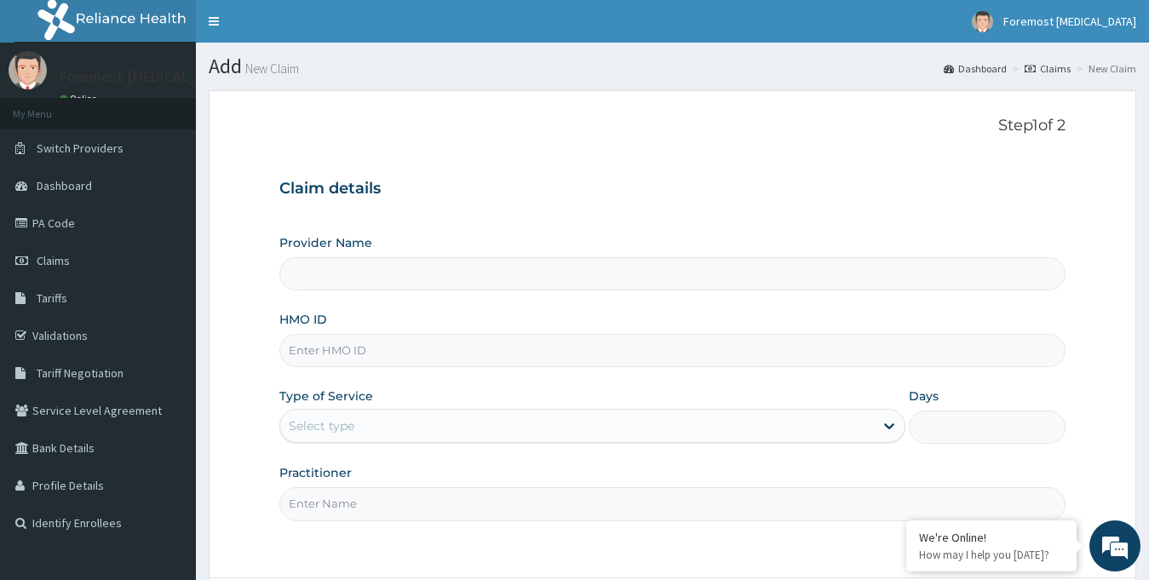
click at [341, 347] on input "HMO ID" at bounding box center [672, 350] width 787 height 33
type input "Foremost [MEDICAL_DATA]"
paste input "BCK/10114/3"
type input "BCK/10114/3"
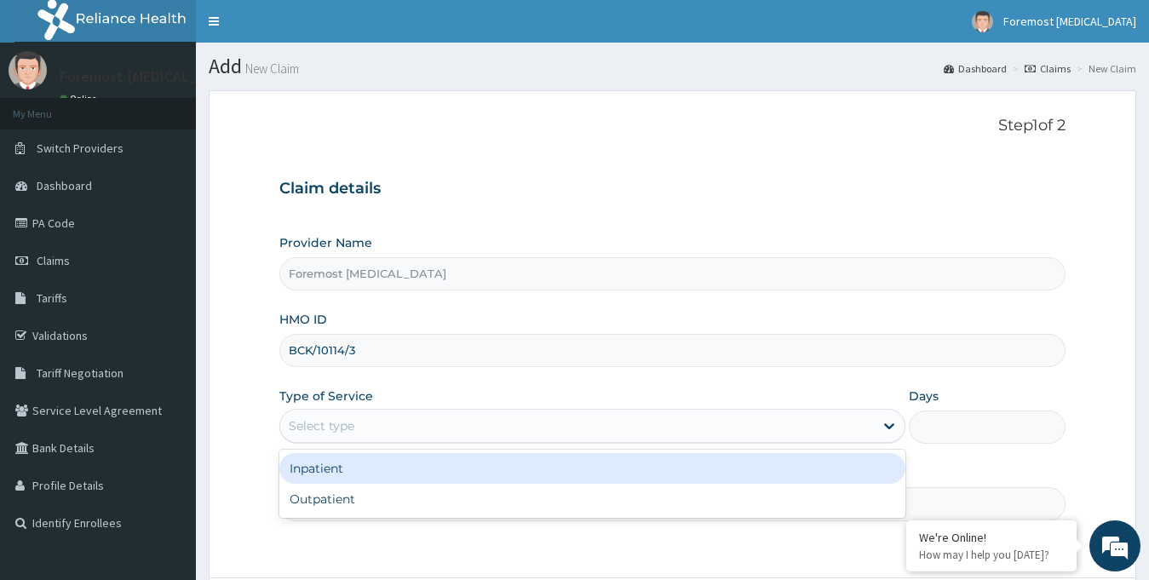
click at [334, 438] on div "Select type" at bounding box center [577, 425] width 594 height 27
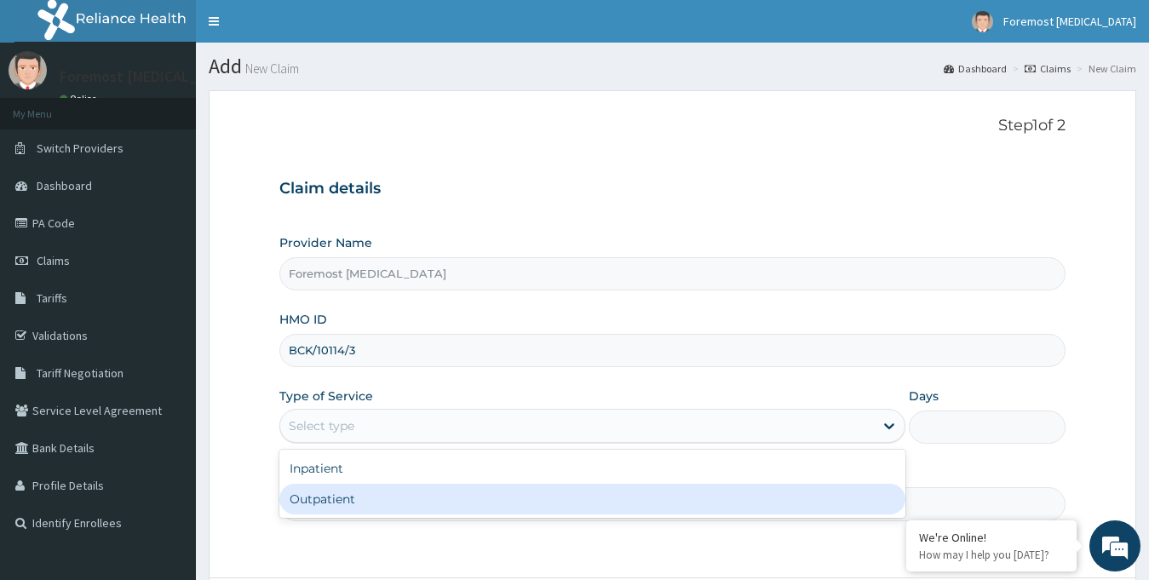
click at [335, 490] on div "Outpatient" at bounding box center [592, 499] width 627 height 31
type input "1"
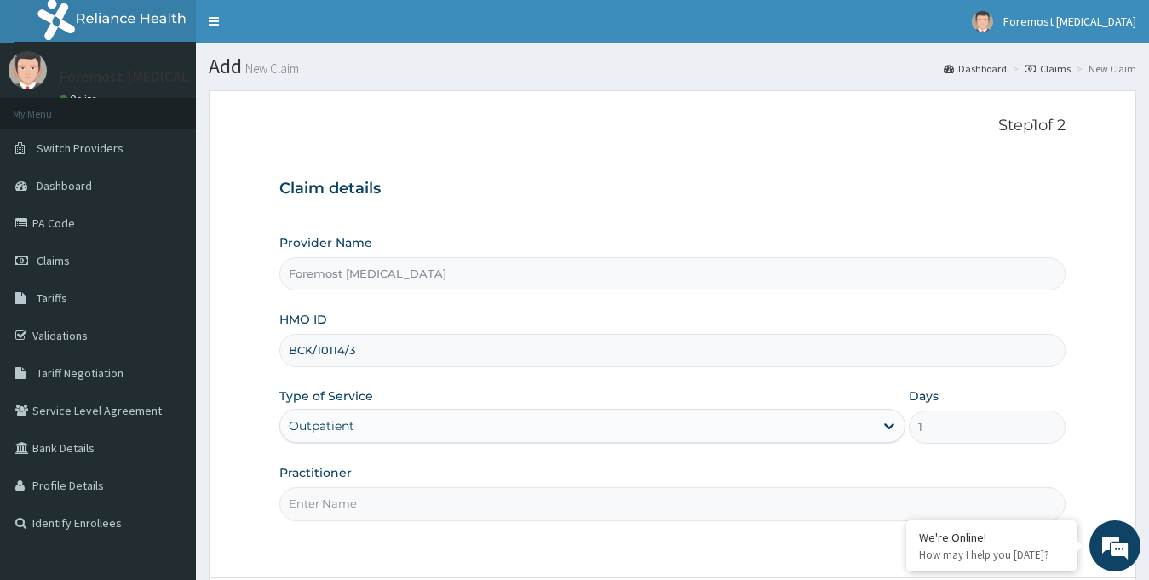
click at [324, 491] on input "Practitioner" at bounding box center [672, 503] width 787 height 33
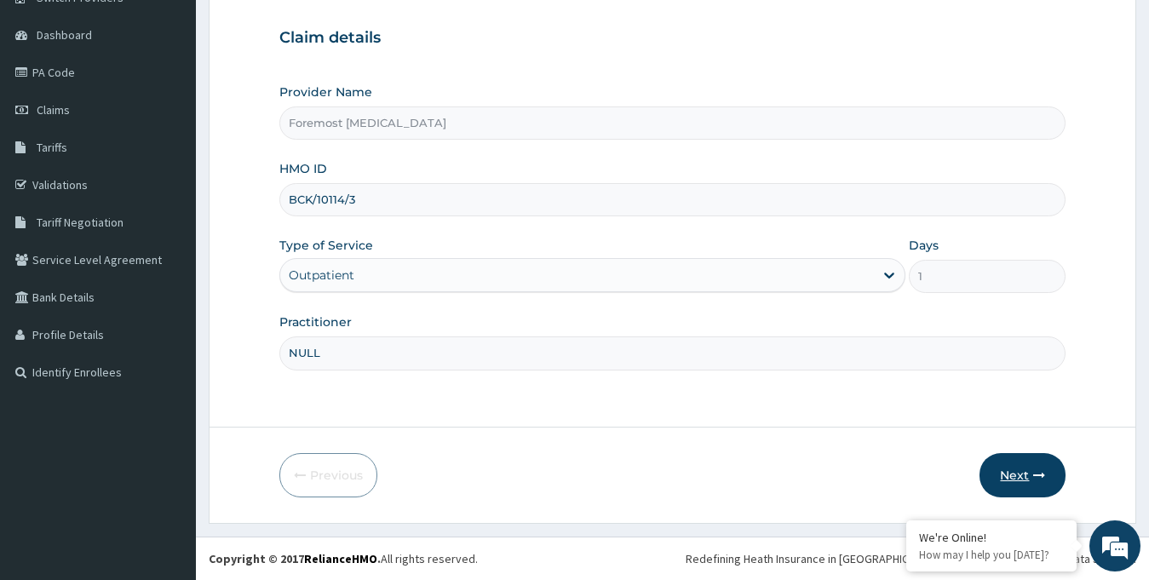
type input "NULL"
click at [1008, 462] on button "Next" at bounding box center [1022, 475] width 86 height 44
type input "BCK/10114/B"
click at [1027, 478] on button "Next" at bounding box center [1022, 475] width 86 height 44
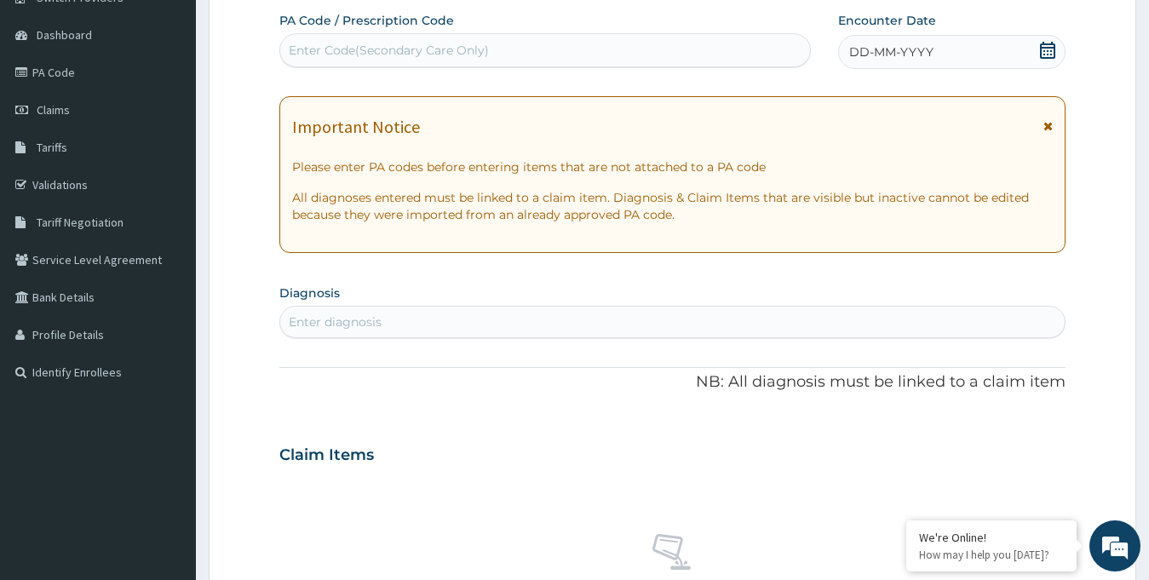
click at [905, 49] on span "DD-MM-YYYY" at bounding box center [891, 51] width 84 height 17
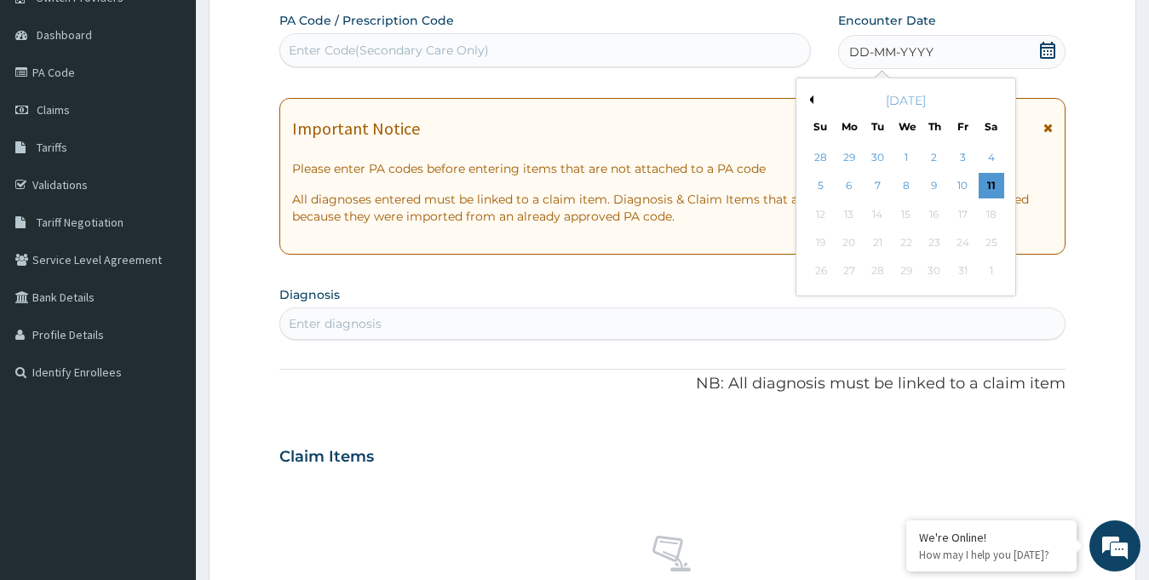
click at [813, 100] on div "[DATE]" at bounding box center [905, 100] width 205 height 17
click at [811, 98] on button "Previous Month" at bounding box center [809, 99] width 9 height 9
click at [917, 187] on div "10" at bounding box center [905, 187] width 26 height 26
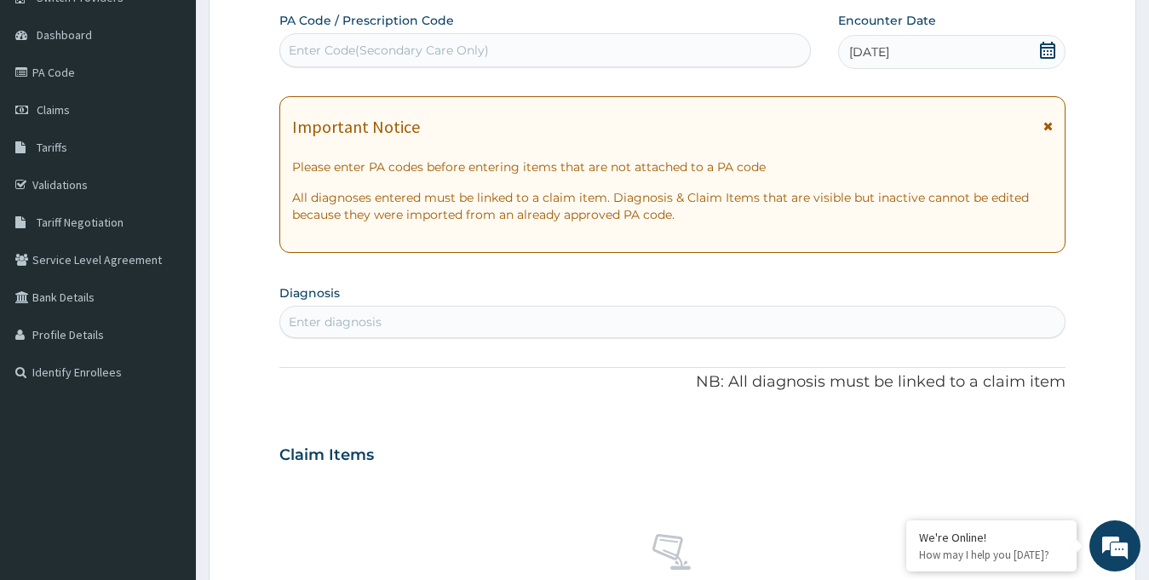
click at [421, 55] on div "Enter Code(Secondary Care Only)" at bounding box center [389, 50] width 200 height 17
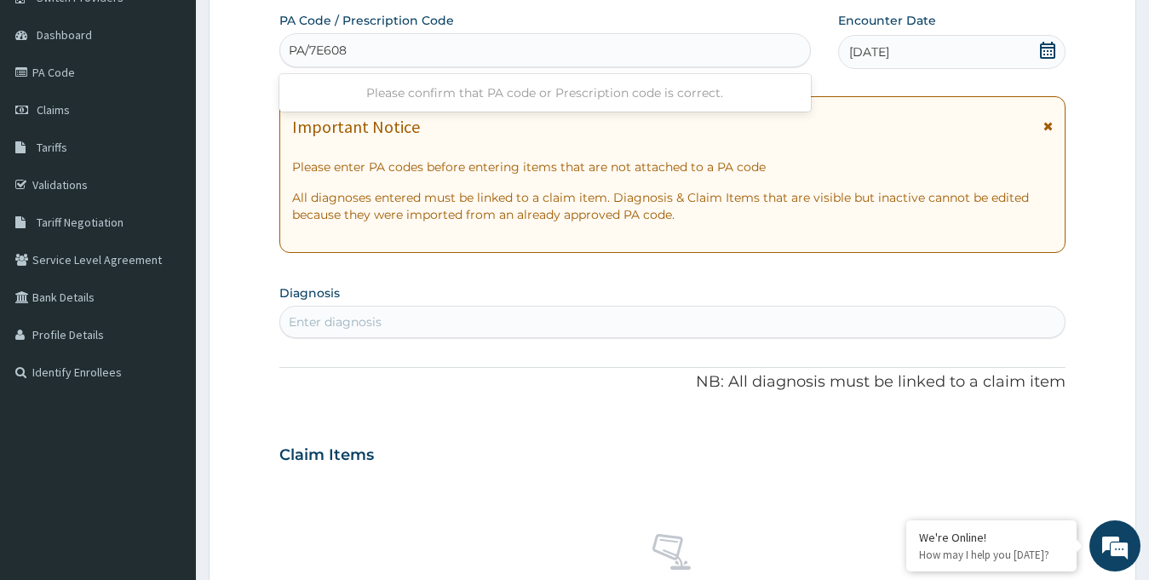
type input "PA/7E608C"
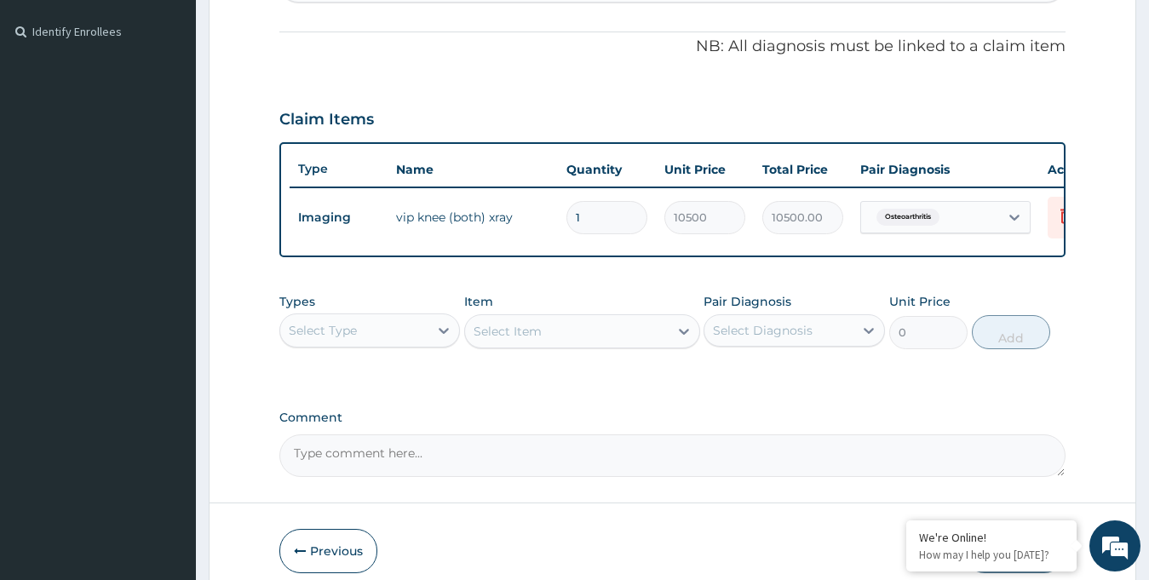
scroll to position [580, 0]
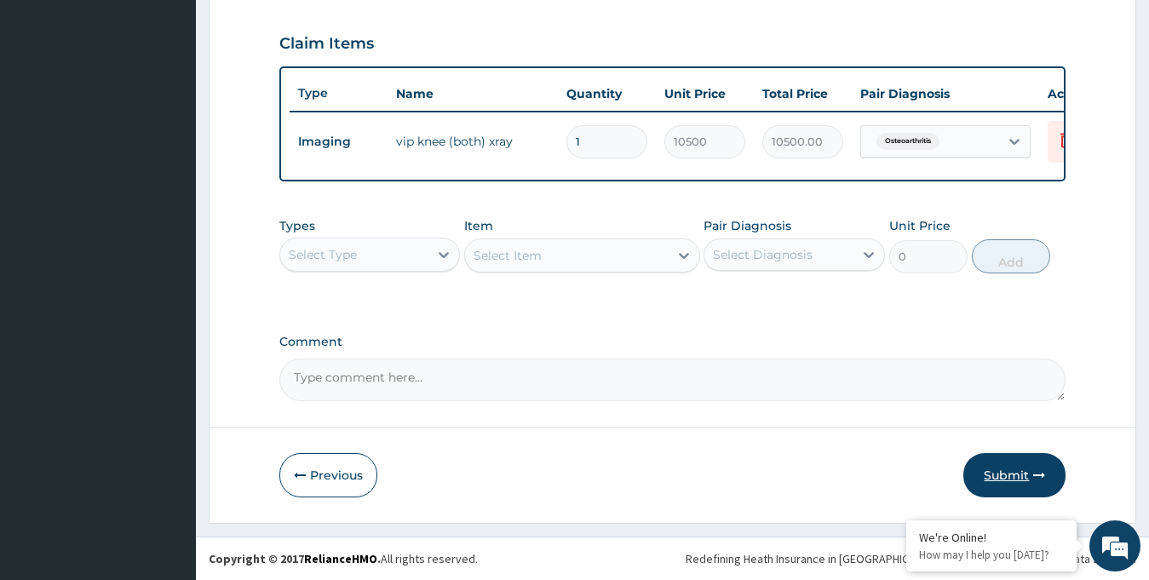
click at [1007, 477] on button "Submit" at bounding box center [1014, 475] width 102 height 44
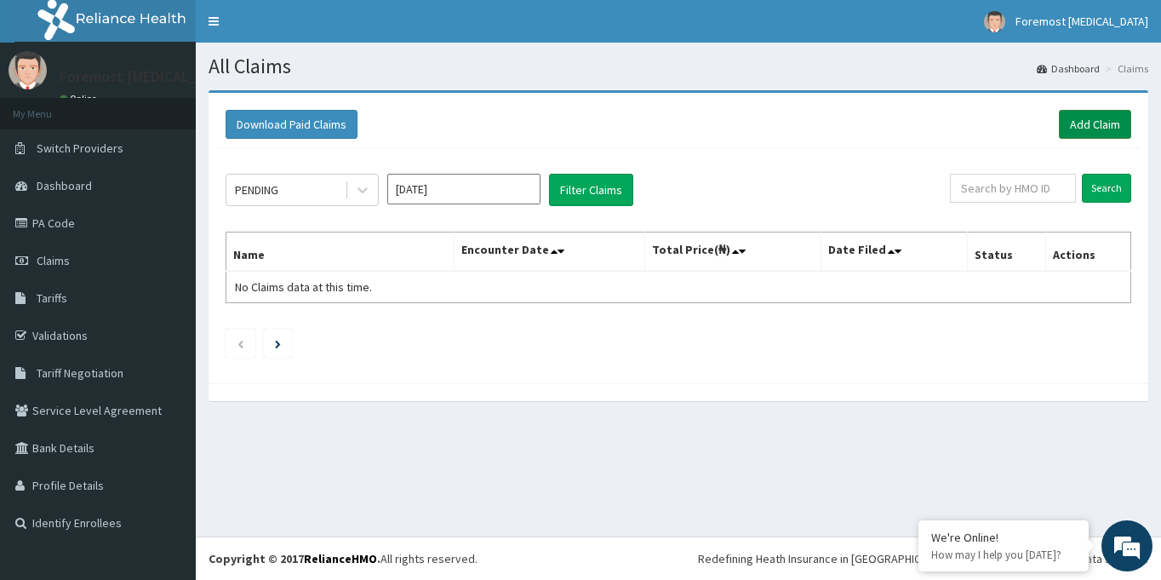
click at [1099, 125] on link "Add Claim" at bounding box center [1095, 124] width 72 height 29
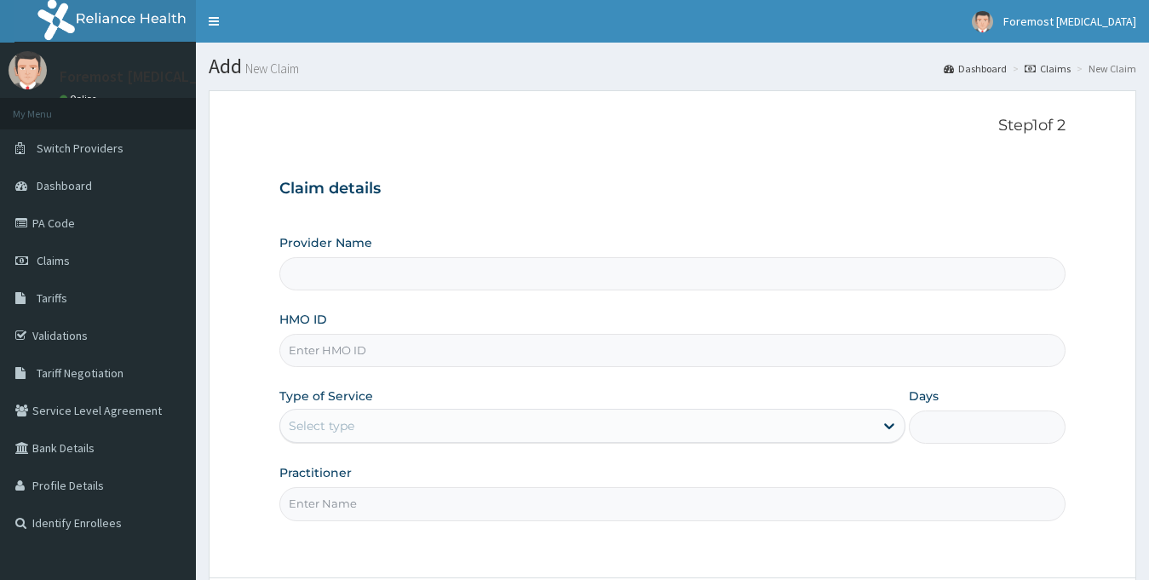
click at [318, 360] on input "HMO ID" at bounding box center [672, 350] width 787 height 33
type input "Foremost [MEDICAL_DATA]"
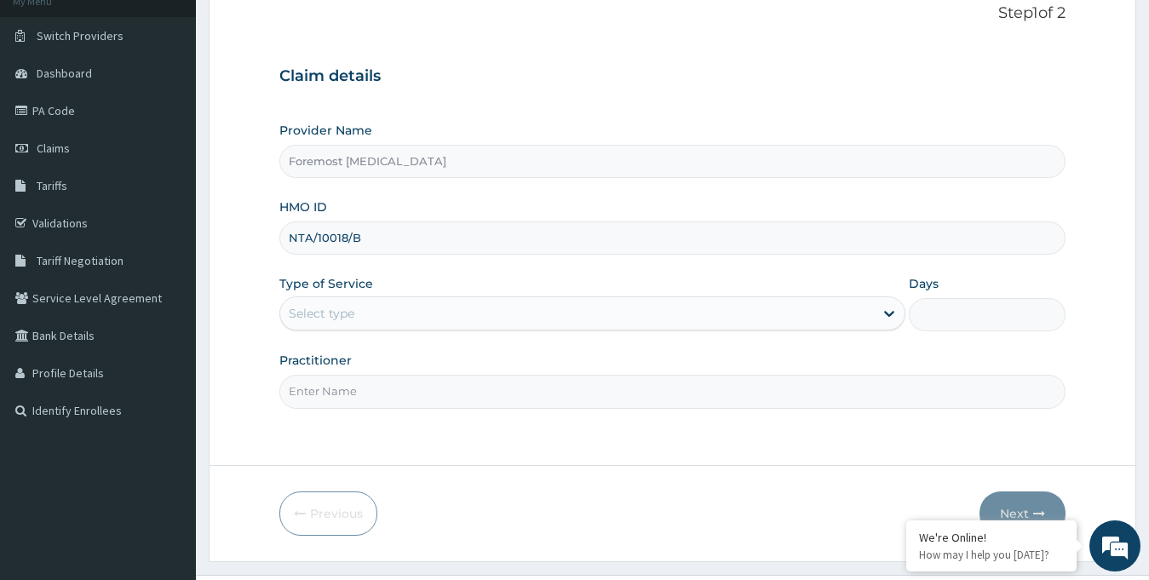
scroll to position [151, 0]
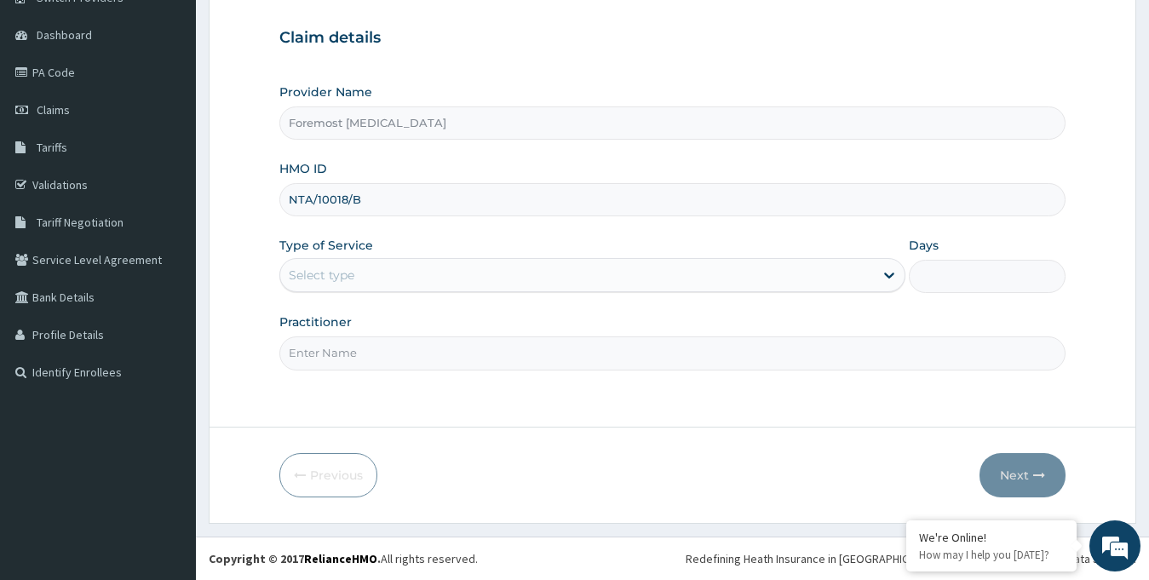
type input "NTA/10018/B"
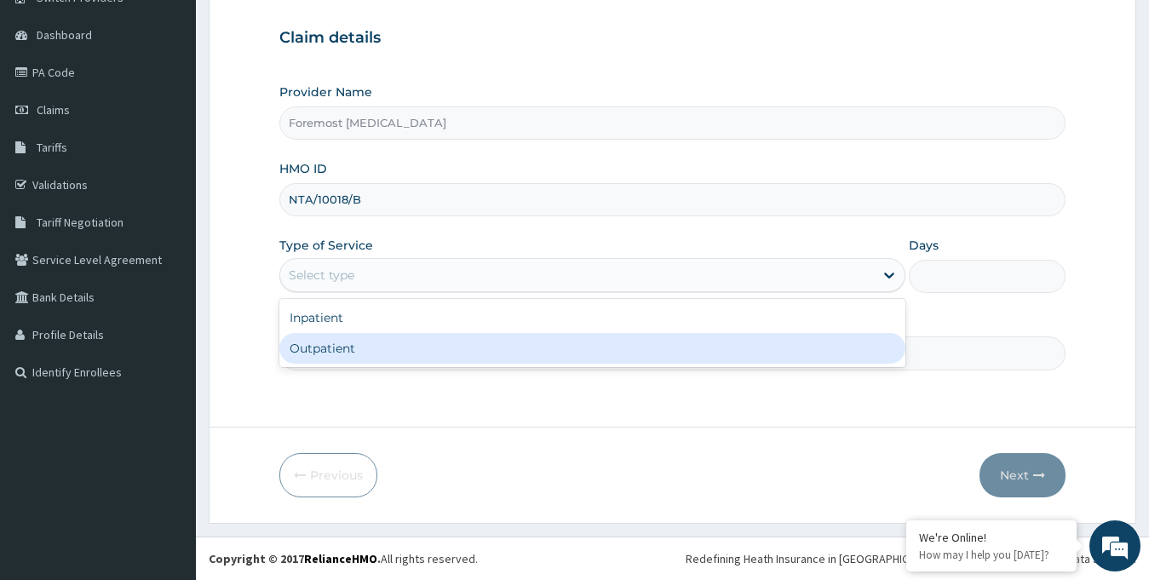
drag, startPoint x: 489, startPoint y: 272, endPoint x: 407, endPoint y: 370, distance: 127.5
click at [407, 370] on div "Step 1 of 2 Claim details Provider Name Foremost [MEDICAL_DATA] HMO ID NTA/1001…" at bounding box center [672, 183] width 787 height 435
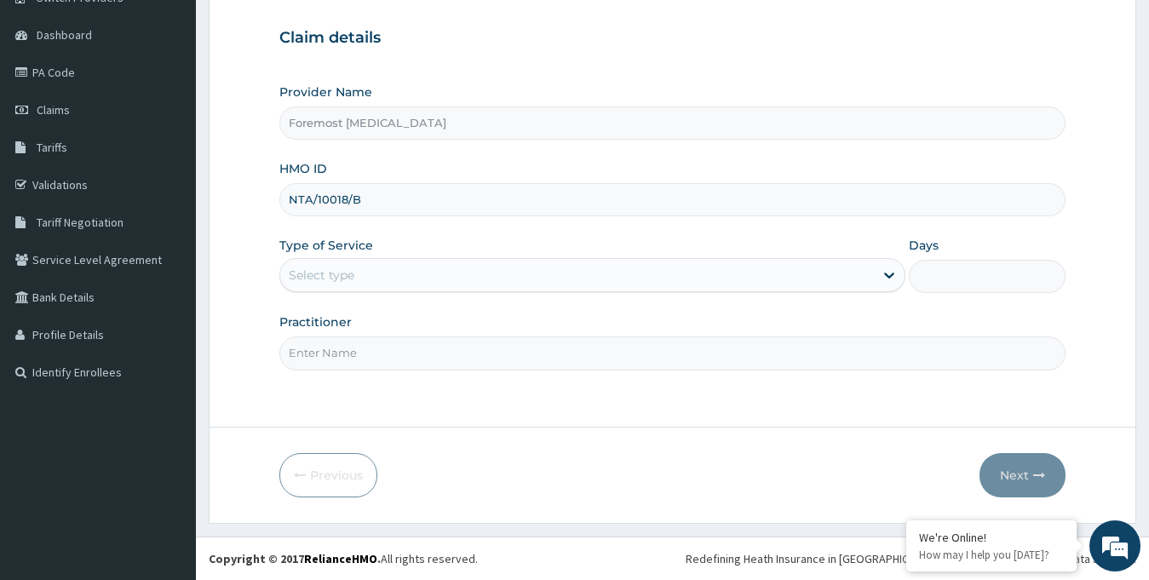
click at [407, 370] on div "Step 1 of 2 Claim details Provider Name Foremost [MEDICAL_DATA] HMO ID NTA/1001…" at bounding box center [672, 183] width 787 height 435
click at [356, 288] on div "Select type" at bounding box center [577, 274] width 594 height 27
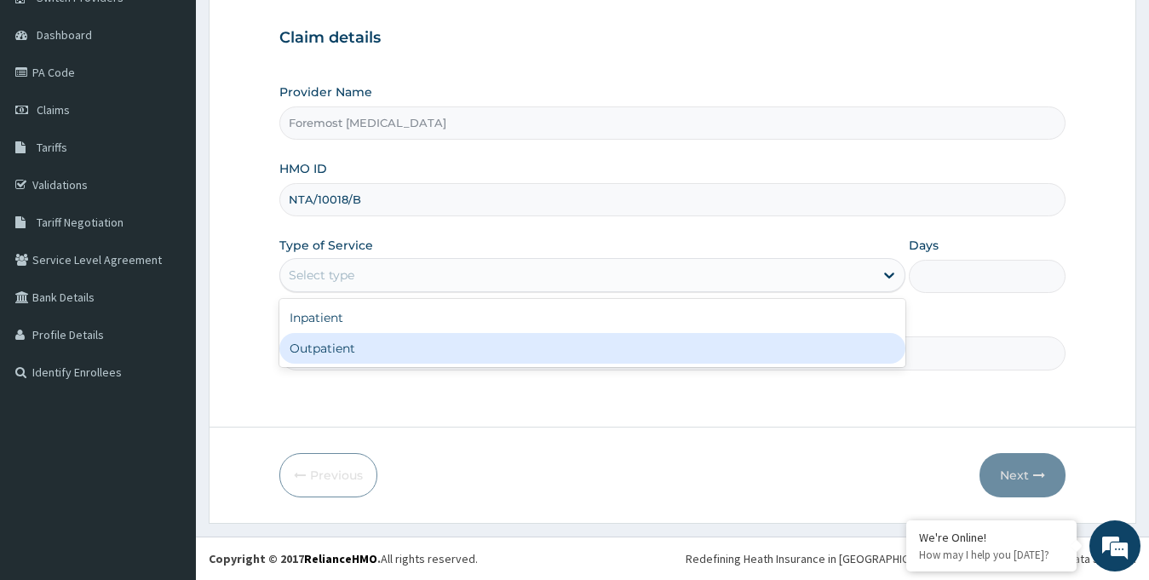
click at [347, 345] on div "Outpatient" at bounding box center [592, 348] width 627 height 31
type input "1"
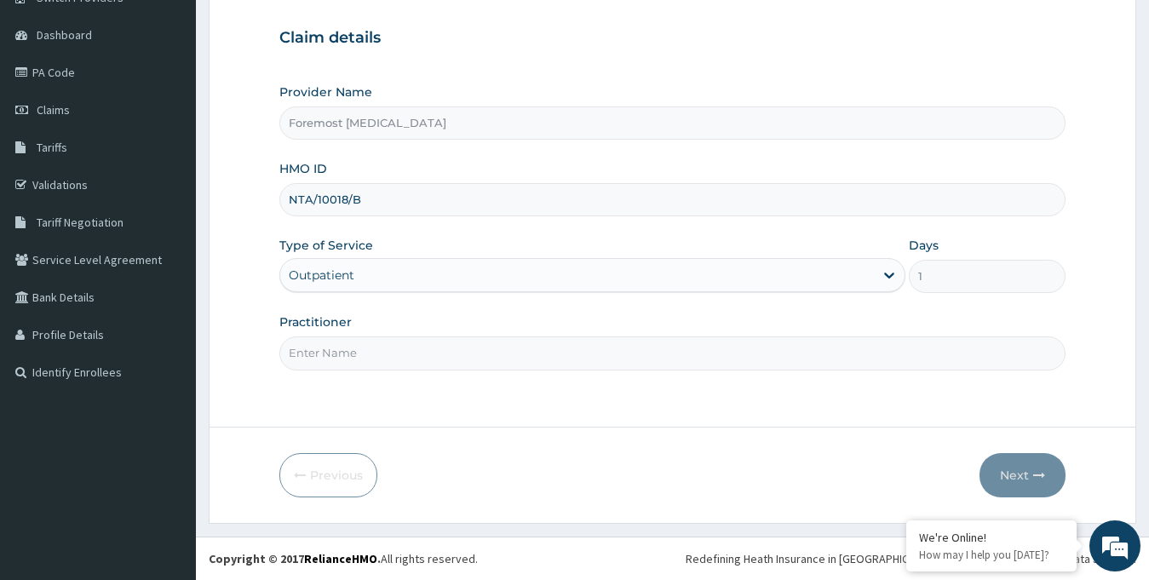
click at [333, 344] on input "Practitioner" at bounding box center [672, 352] width 787 height 33
click at [369, 358] on input "Practitioner" at bounding box center [672, 352] width 787 height 33
paste input "Below is the receipt for Crestview outsourcing"
type input "NULL"
click at [1022, 474] on button "Next" at bounding box center [1022, 475] width 86 height 44
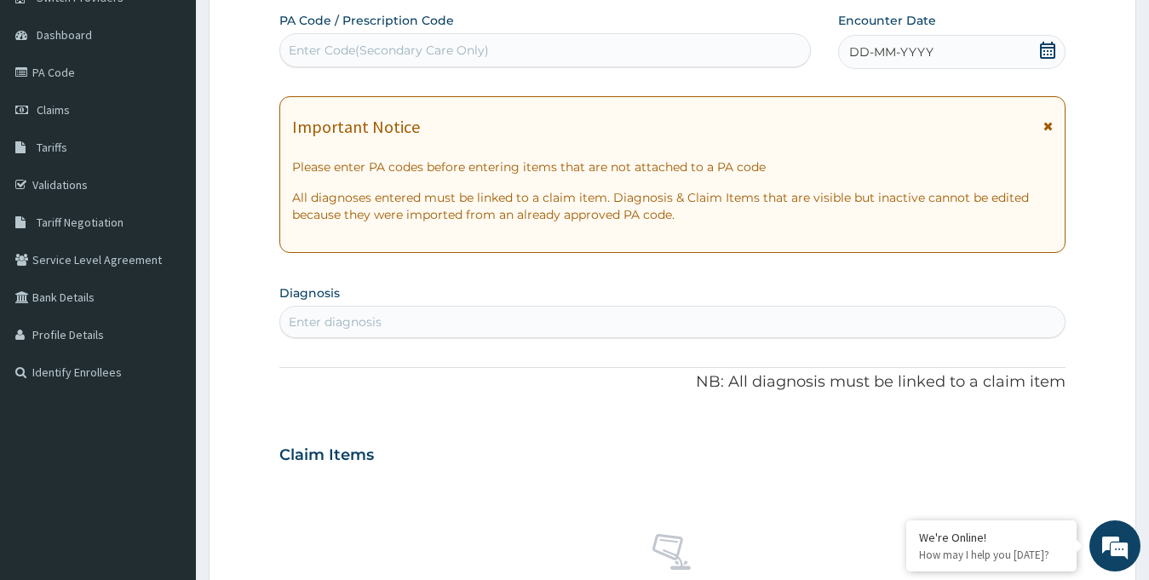
click at [901, 57] on span "DD-MM-YYYY" at bounding box center [891, 51] width 84 height 17
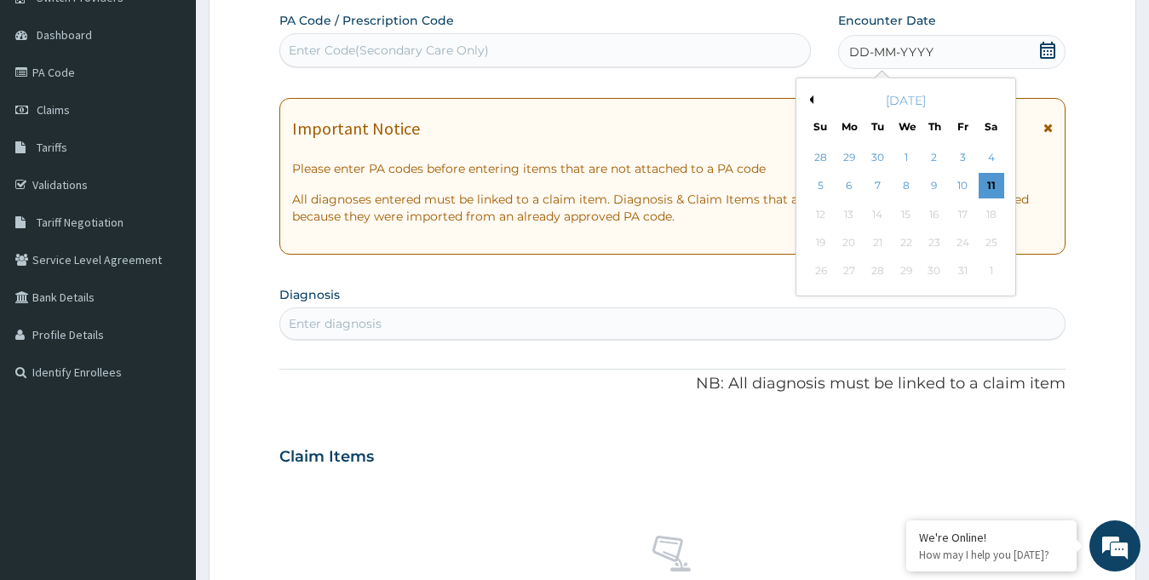
click at [811, 100] on button "Previous Month" at bounding box center [809, 99] width 9 height 9
click at [904, 185] on div "10" at bounding box center [905, 187] width 26 height 26
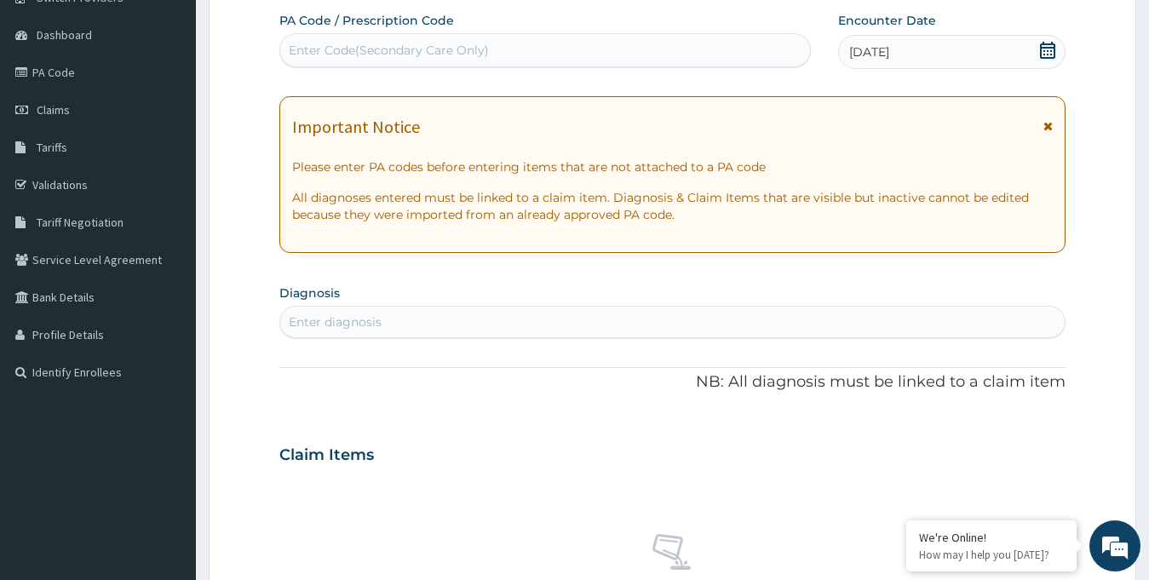
click at [541, 51] on div "Enter Code(Secondary Care Only)" at bounding box center [545, 50] width 530 height 27
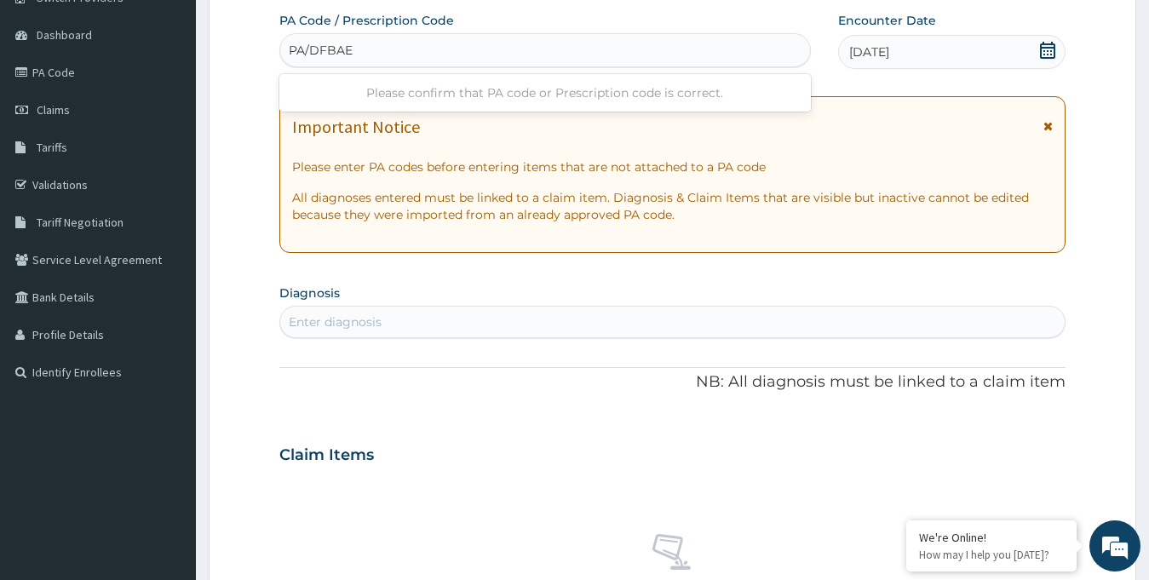
type input "PA/DFBAEE"
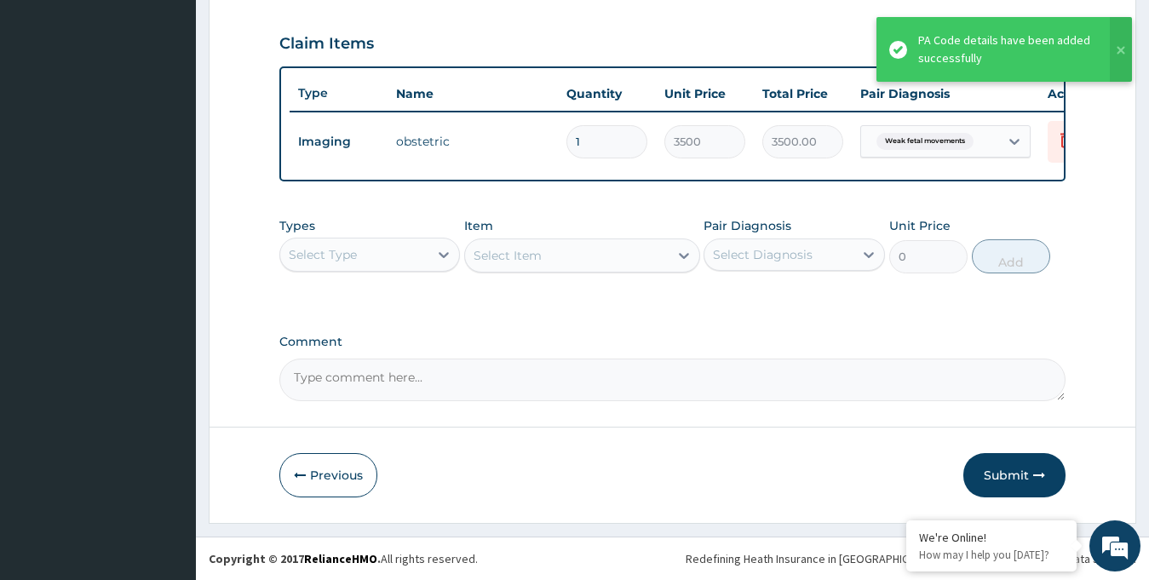
scroll to position [580, 0]
click at [1004, 473] on button "Submit" at bounding box center [1014, 475] width 102 height 44
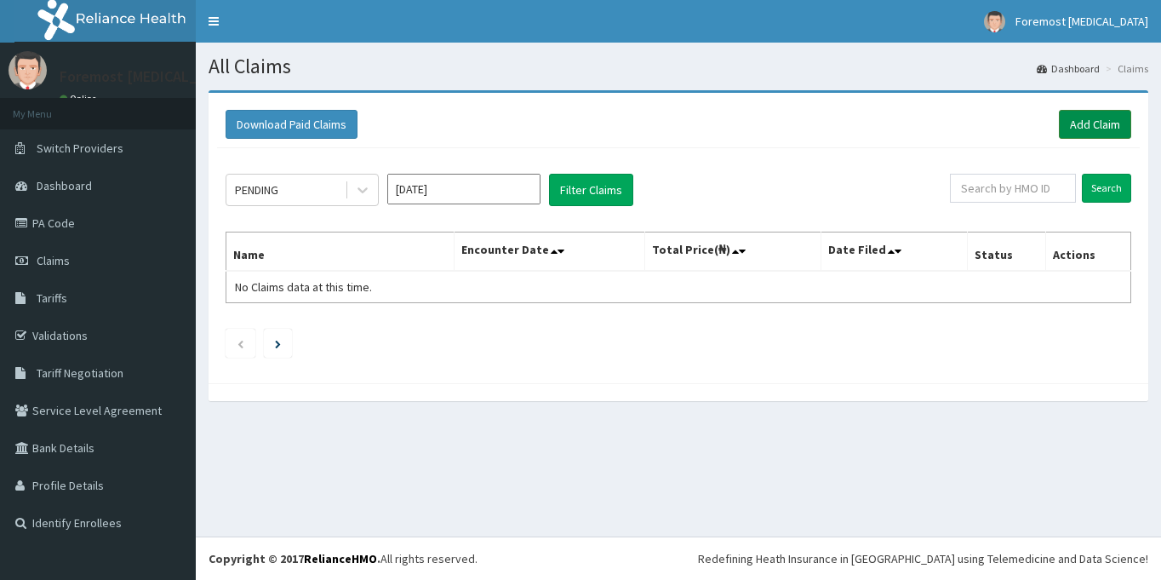
click at [1087, 132] on link "Add Claim" at bounding box center [1095, 124] width 72 height 29
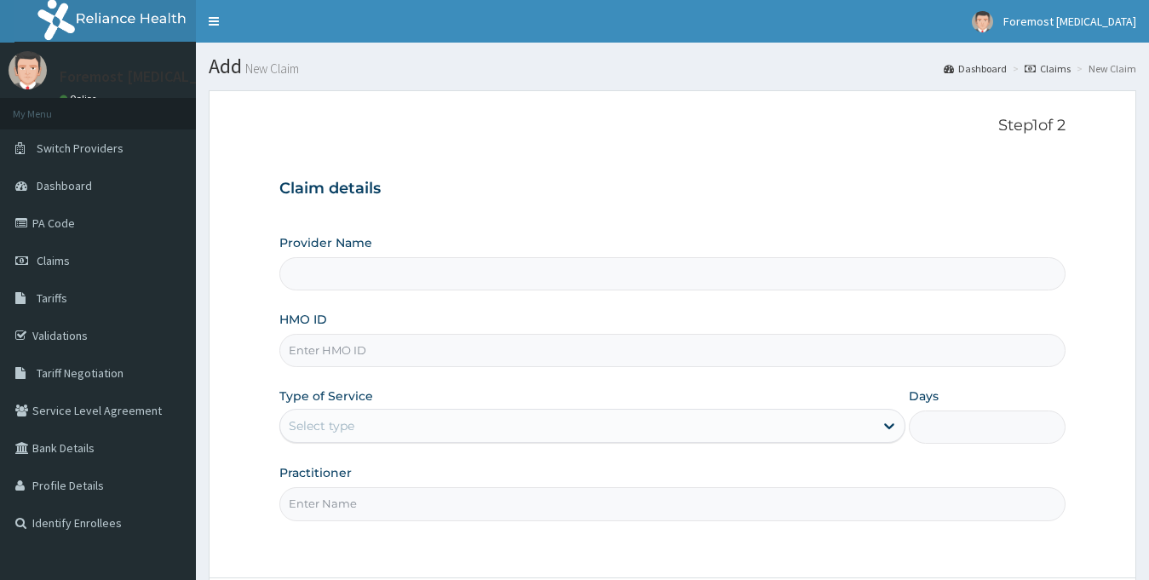
click at [349, 353] on input "HMO ID" at bounding box center [672, 350] width 787 height 33
type input "Foremost [MEDICAL_DATA]"
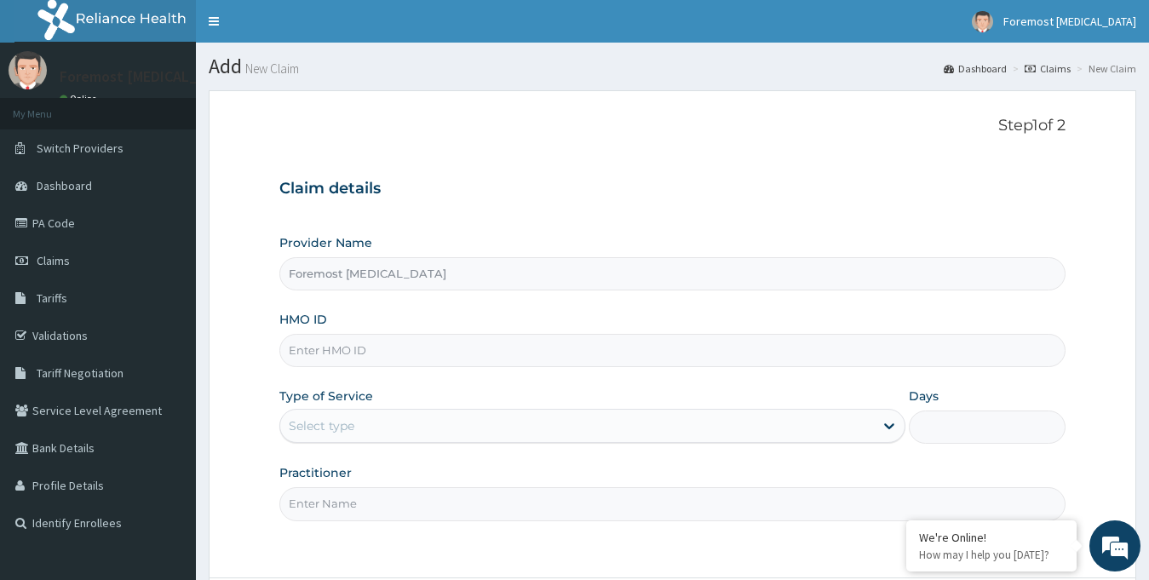
click at [341, 353] on input "HMO ID" at bounding box center [672, 350] width 787 height 33
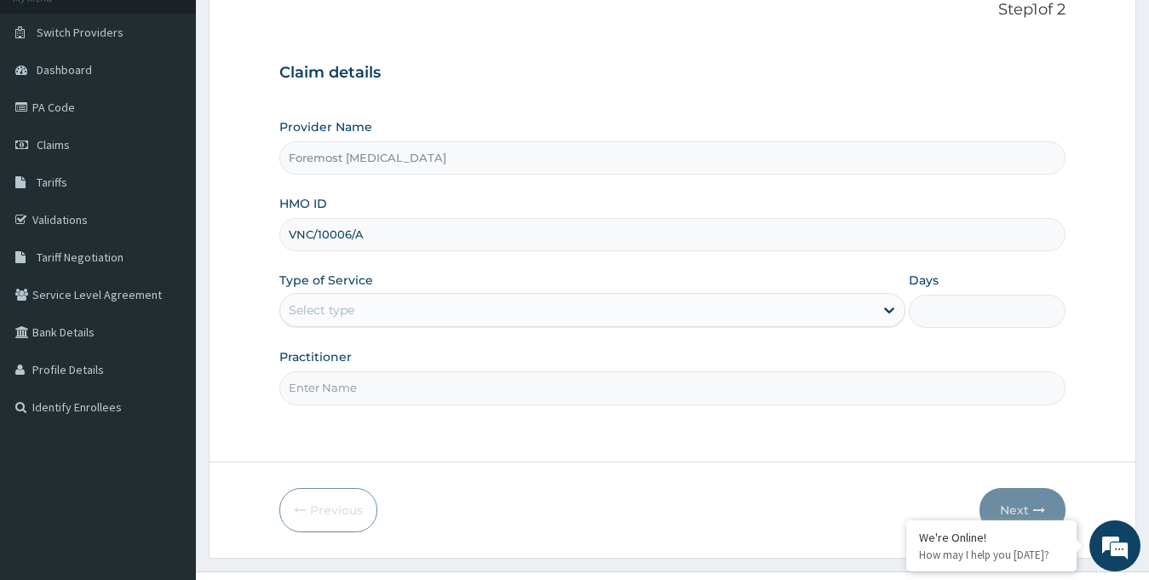
scroll to position [151, 0]
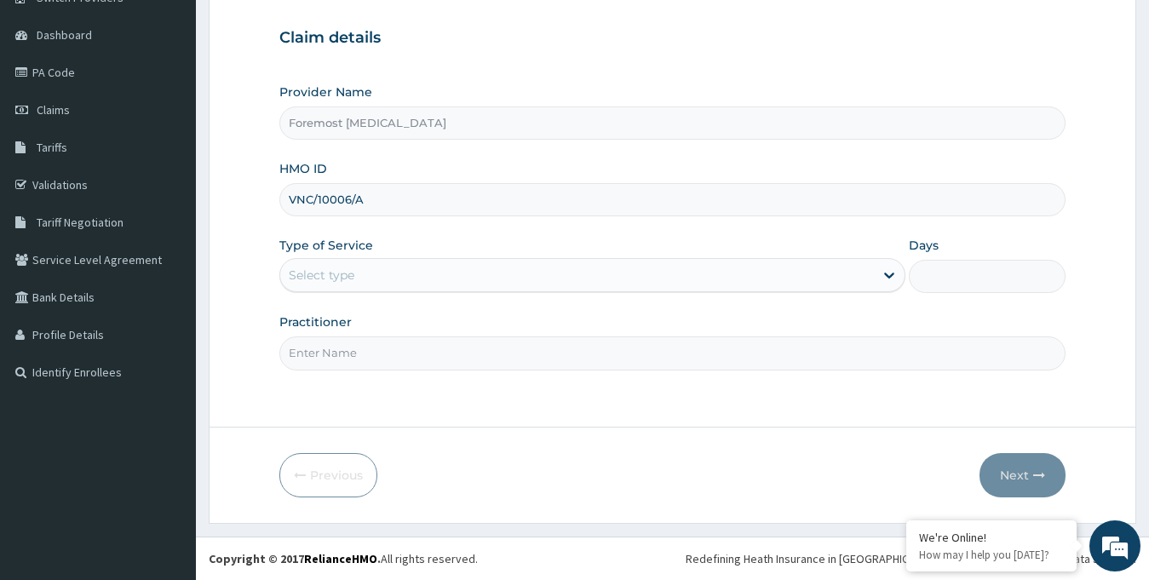
type input "VNC/10006/A"
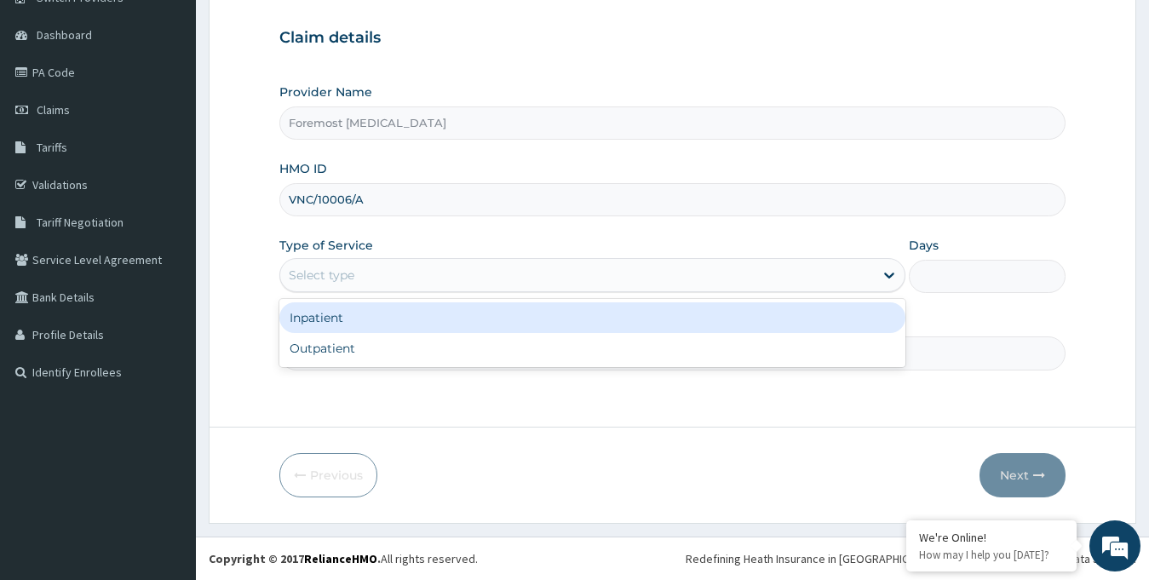
drag, startPoint x: 339, startPoint y: 275, endPoint x: 327, endPoint y: 337, distance: 63.3
click at [327, 292] on div "option Inpatient focused, 1 of 2. 2 results available. Use Up and Down to choos…" at bounding box center [592, 275] width 627 height 34
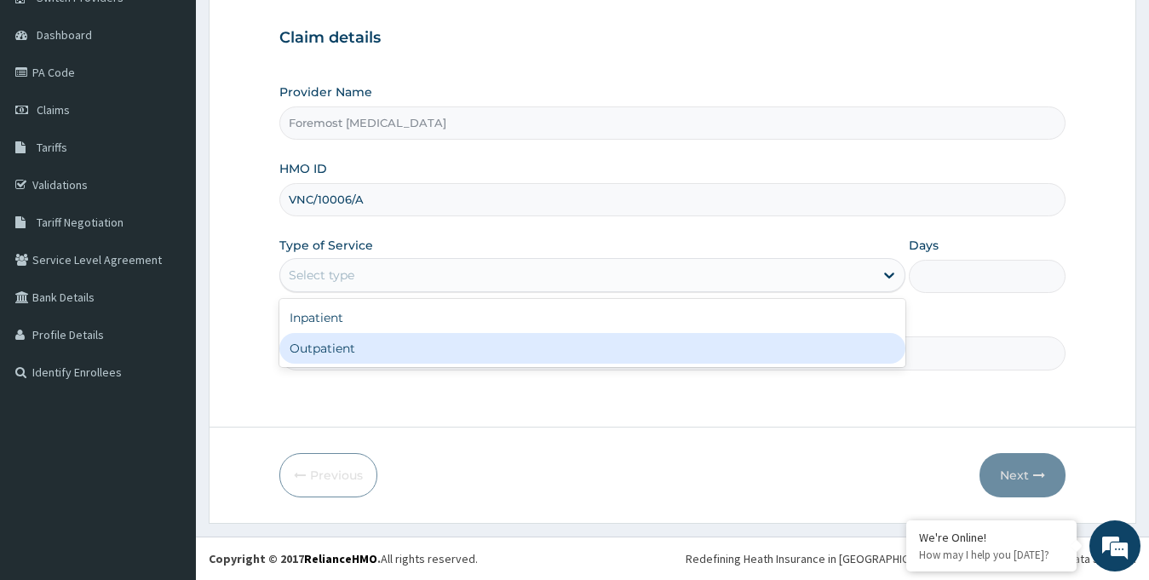
click at [327, 338] on div "Outpatient" at bounding box center [592, 348] width 627 height 31
type input "1"
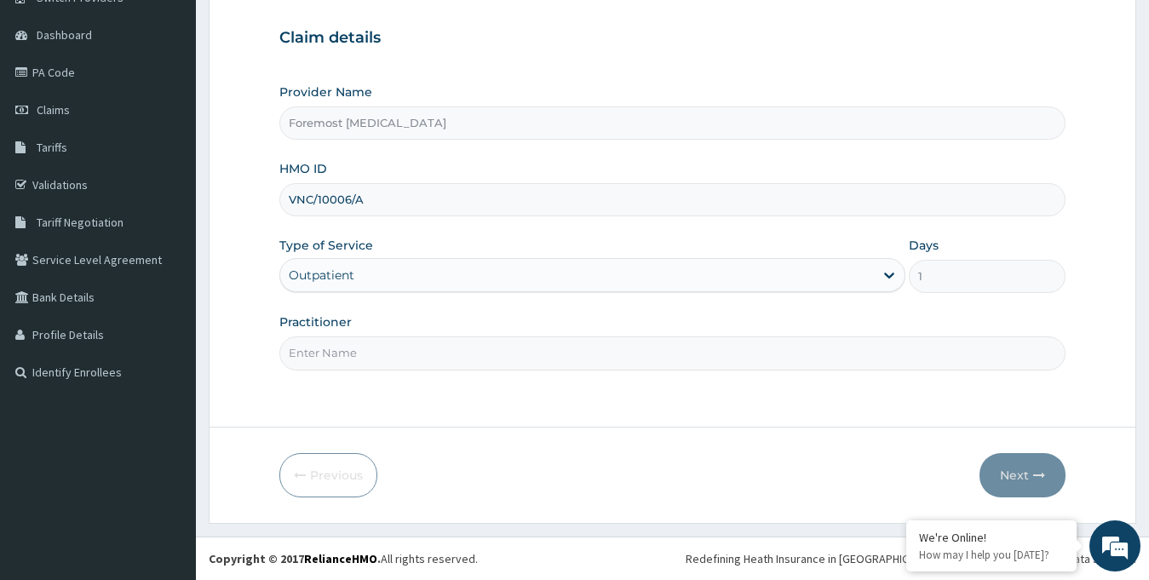
click at [328, 348] on input "Practitioner" at bounding box center [672, 352] width 787 height 33
paste input "NULL"
type input "NULL"
click at [1018, 471] on button "Next" at bounding box center [1022, 475] width 86 height 44
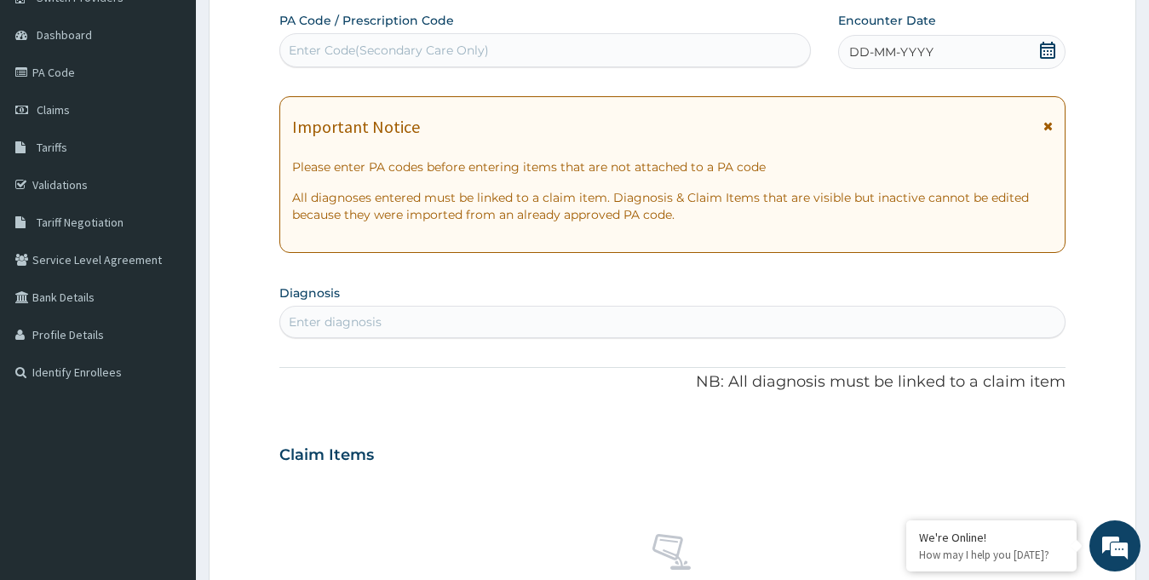
click at [899, 57] on span "DD-MM-YYYY" at bounding box center [891, 51] width 84 height 17
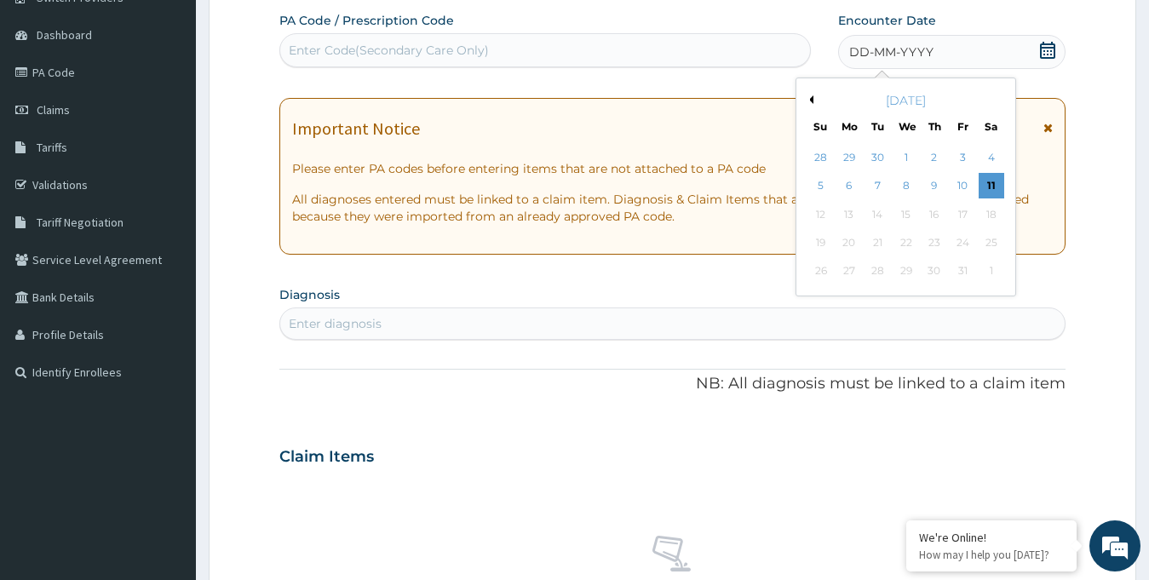
click at [811, 100] on button "Previous Month" at bounding box center [809, 99] width 9 height 9
click at [938, 187] on div "11" at bounding box center [934, 187] width 26 height 26
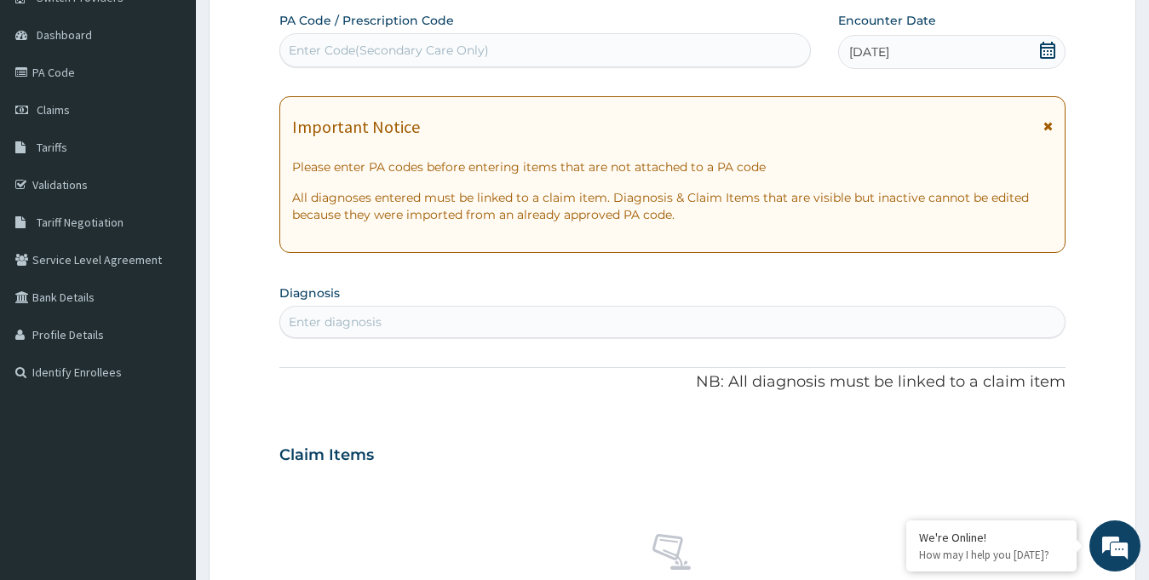
click at [425, 54] on div "Enter Code(Secondary Care Only)" at bounding box center [389, 50] width 200 height 17
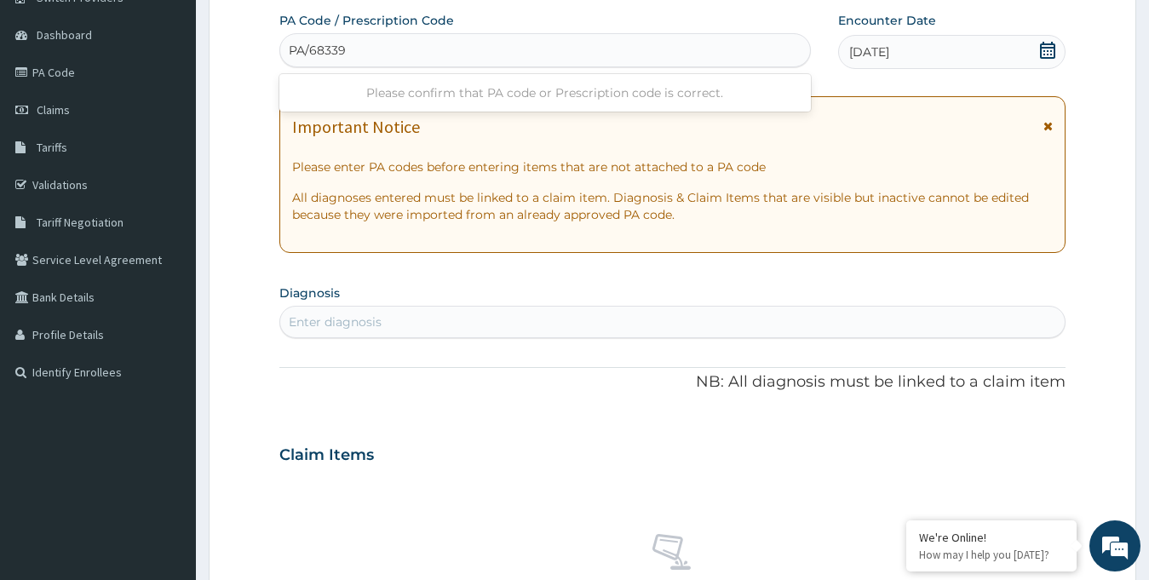
type input "PA/683392"
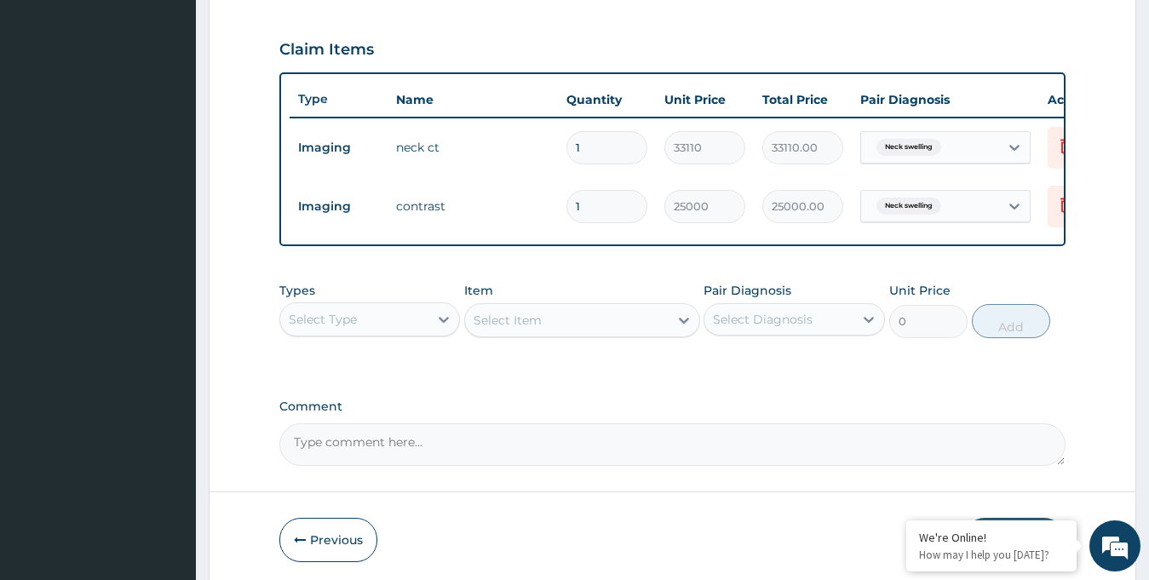
scroll to position [639, 0]
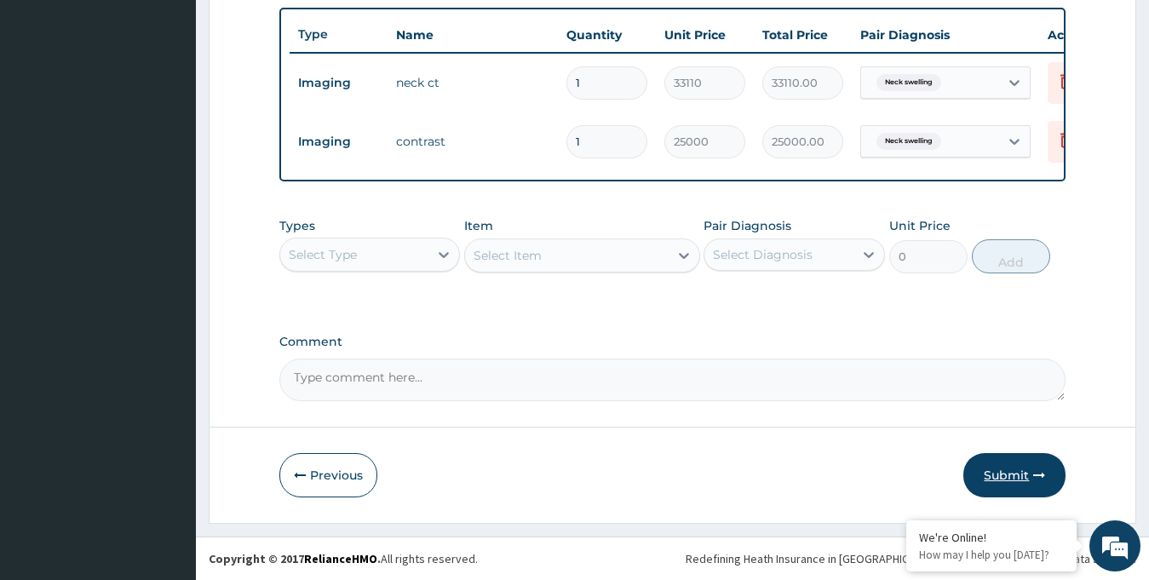
click at [977, 480] on button "Submit" at bounding box center [1014, 475] width 102 height 44
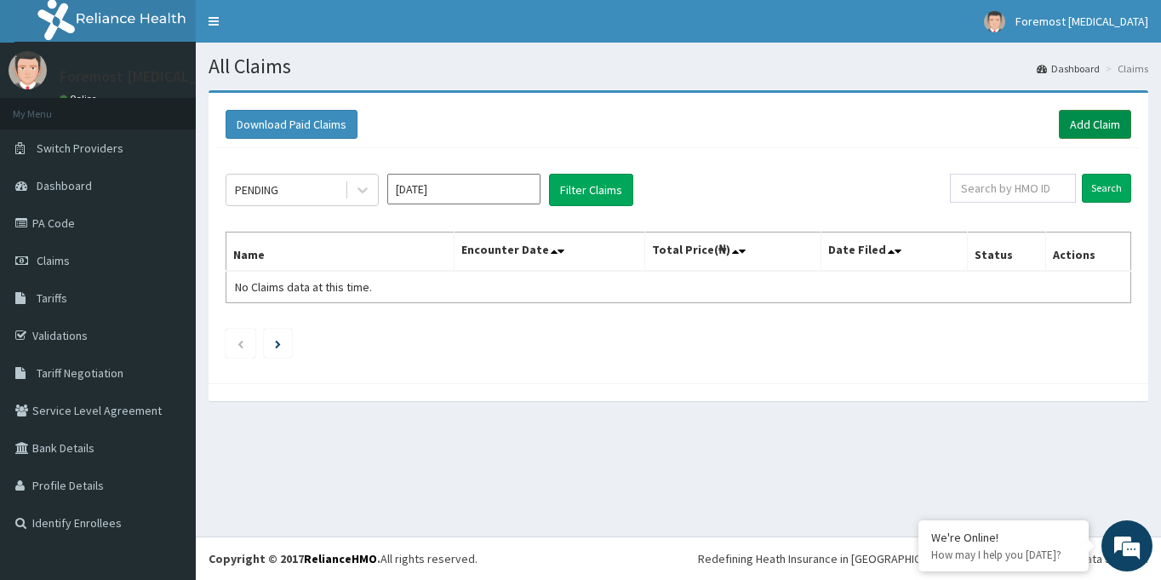
click at [1076, 125] on link "Add Claim" at bounding box center [1095, 124] width 72 height 29
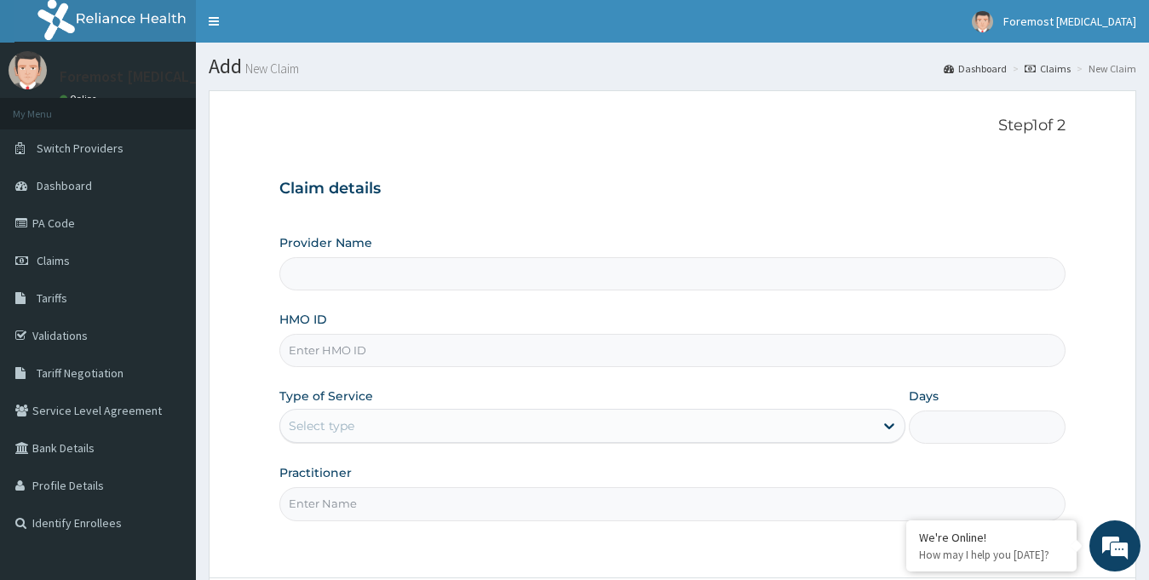
click at [340, 352] on input "HMO ID" at bounding box center [672, 350] width 787 height 33
type input "Foremost [MEDICAL_DATA]"
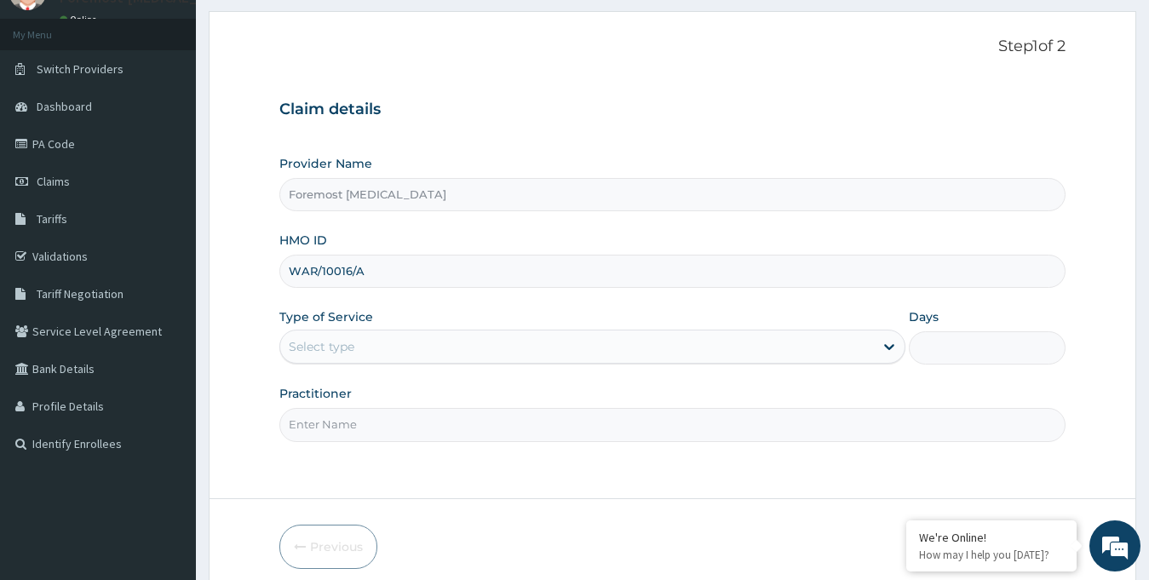
scroll to position [151, 0]
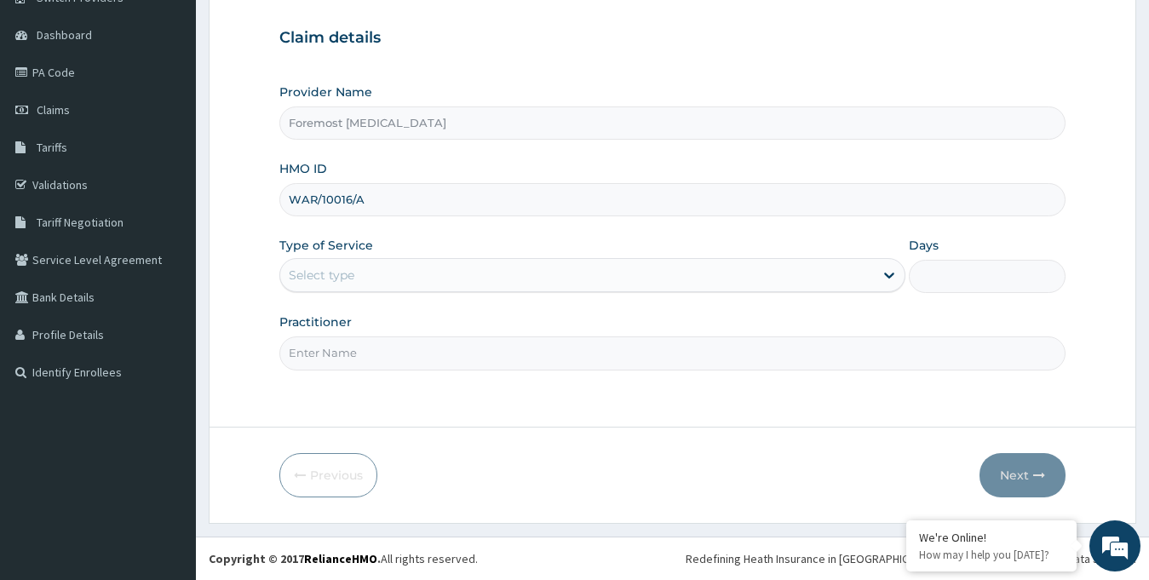
type input "WAR/10016/A"
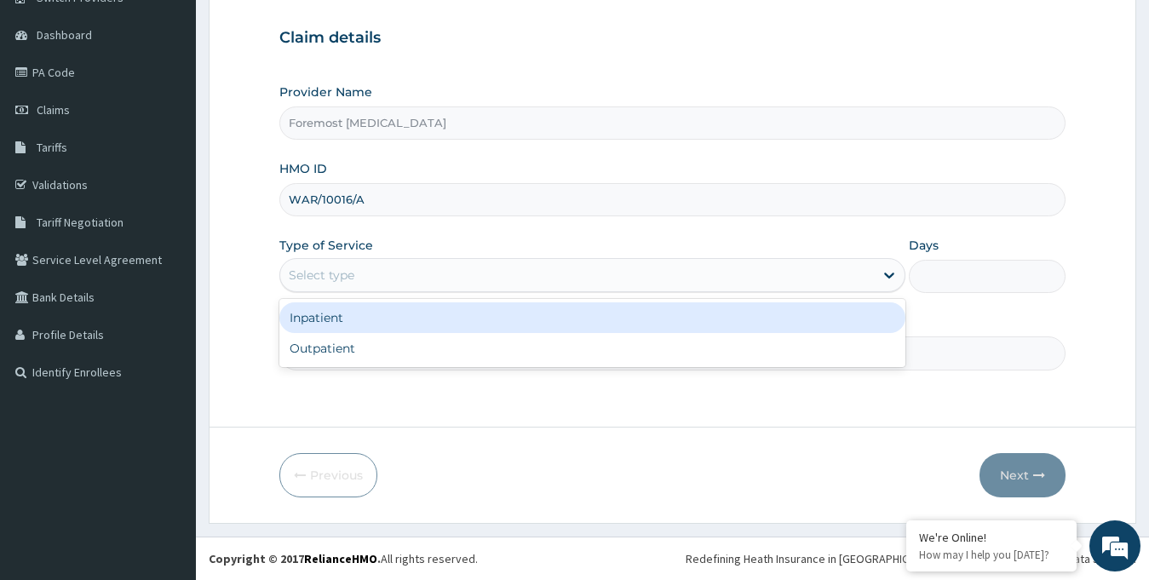
drag, startPoint x: 467, startPoint y: 274, endPoint x: 433, endPoint y: 318, distance: 55.9
click at [433, 292] on div "option Inpatient focused, 1 of 2. 2 results available. Use Up and Down to choos…" at bounding box center [592, 275] width 627 height 34
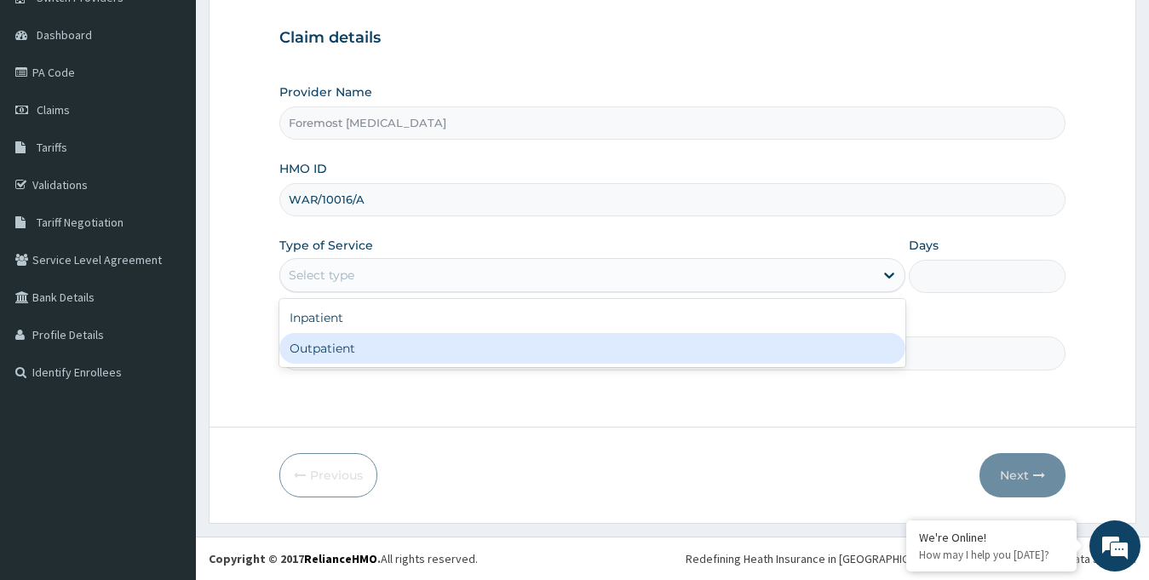
click at [402, 355] on div "Outpatient" at bounding box center [592, 348] width 627 height 31
type input "1"
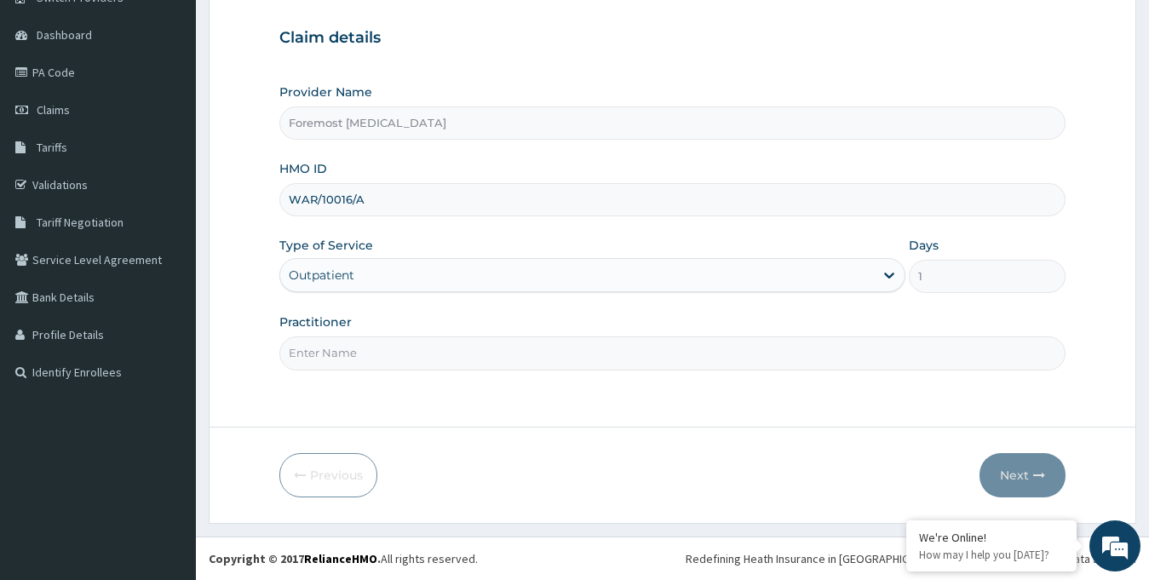
click at [358, 341] on input "Practitioner" at bounding box center [672, 352] width 787 height 33
type input "NULL"
click at [1023, 471] on button "Next" at bounding box center [1022, 475] width 86 height 44
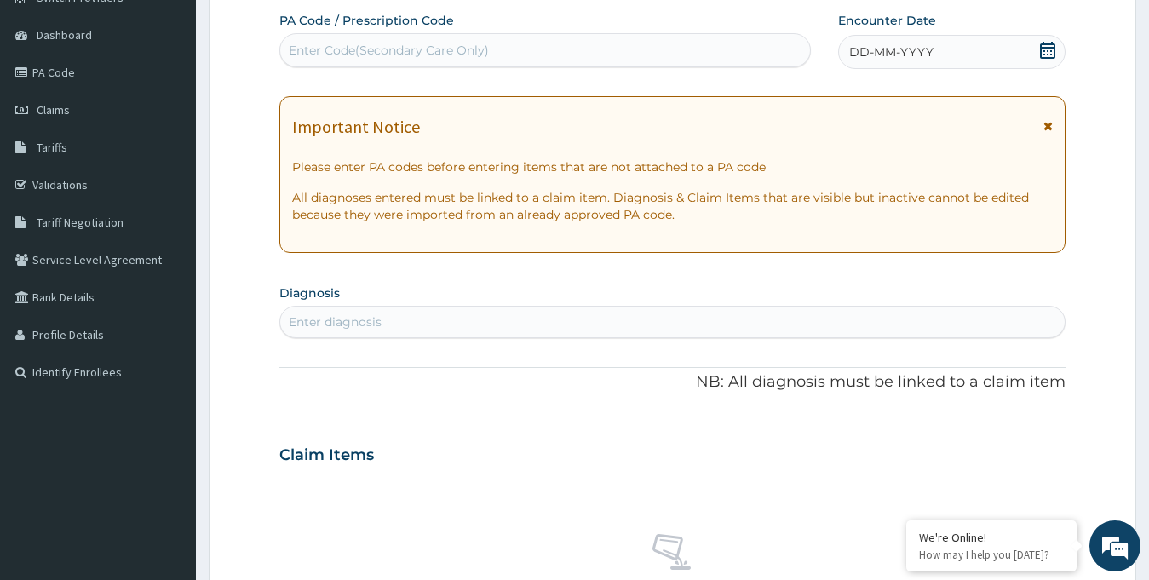
click at [899, 60] on span "DD-MM-YYYY" at bounding box center [891, 51] width 84 height 17
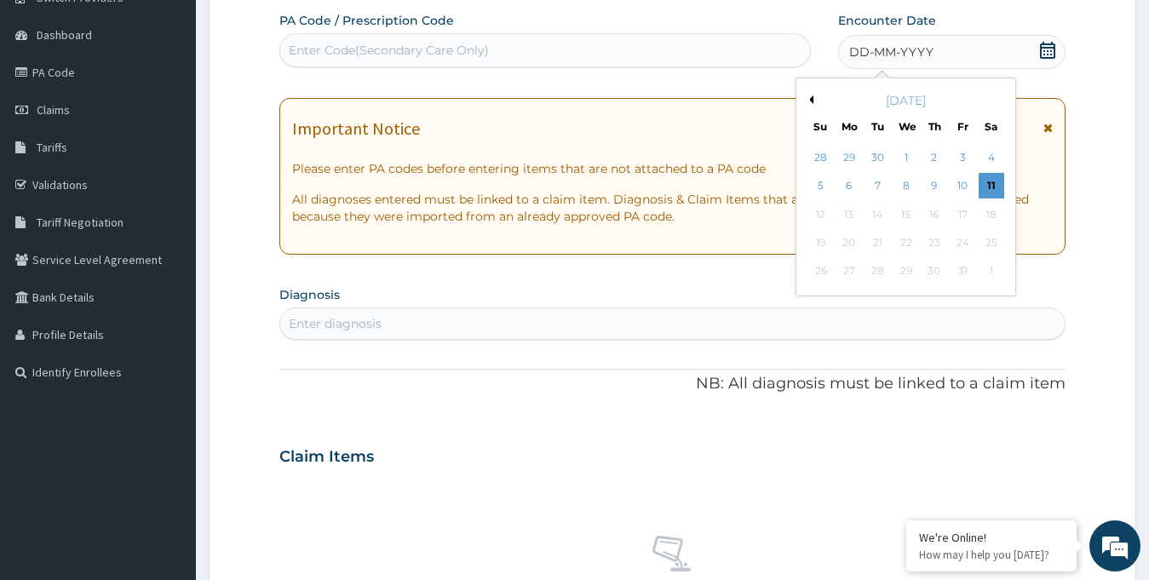
click at [811, 96] on button "Previous Month" at bounding box center [809, 99] width 9 height 9
click at [936, 186] on div "11" at bounding box center [934, 187] width 26 height 26
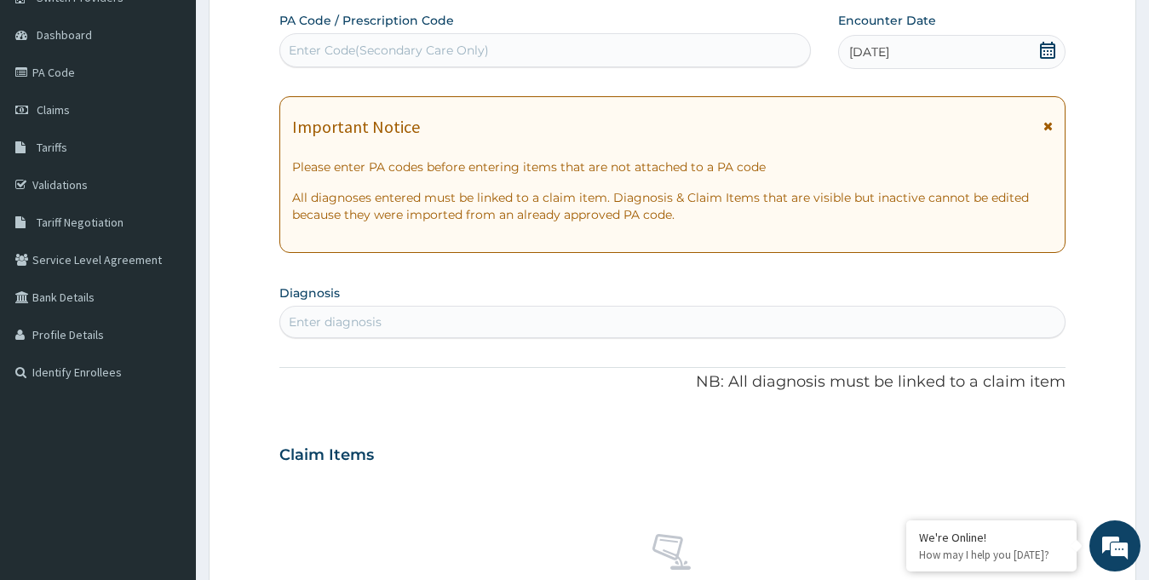
click at [467, 54] on div "Enter Code(Secondary Care Only)" at bounding box center [389, 50] width 200 height 17
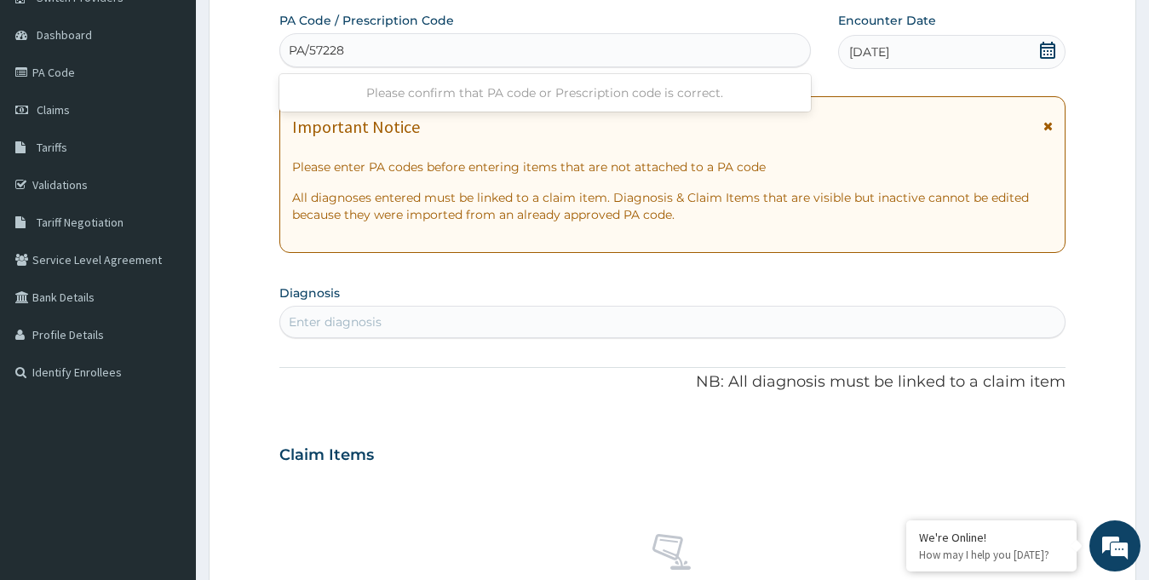
type input "PA/572286"
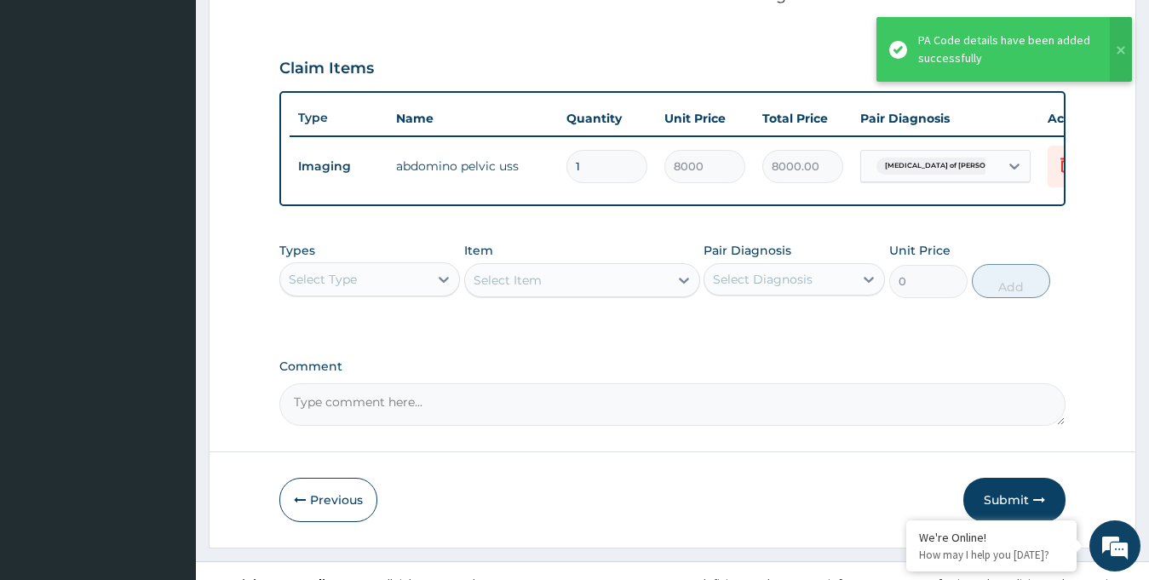
scroll to position [580, 0]
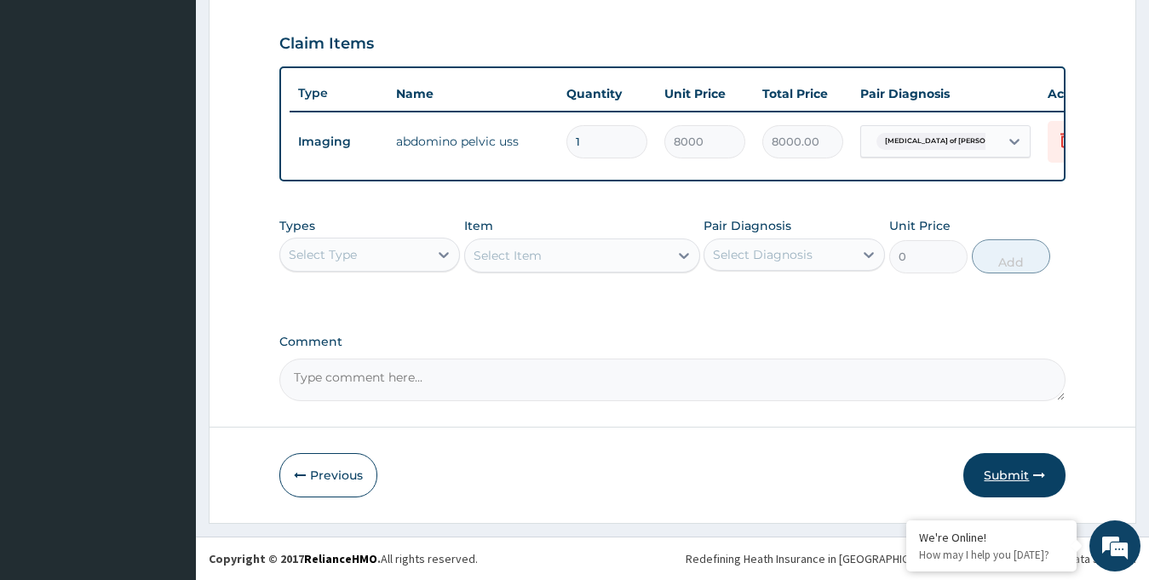
click at [997, 470] on button "Submit" at bounding box center [1014, 475] width 102 height 44
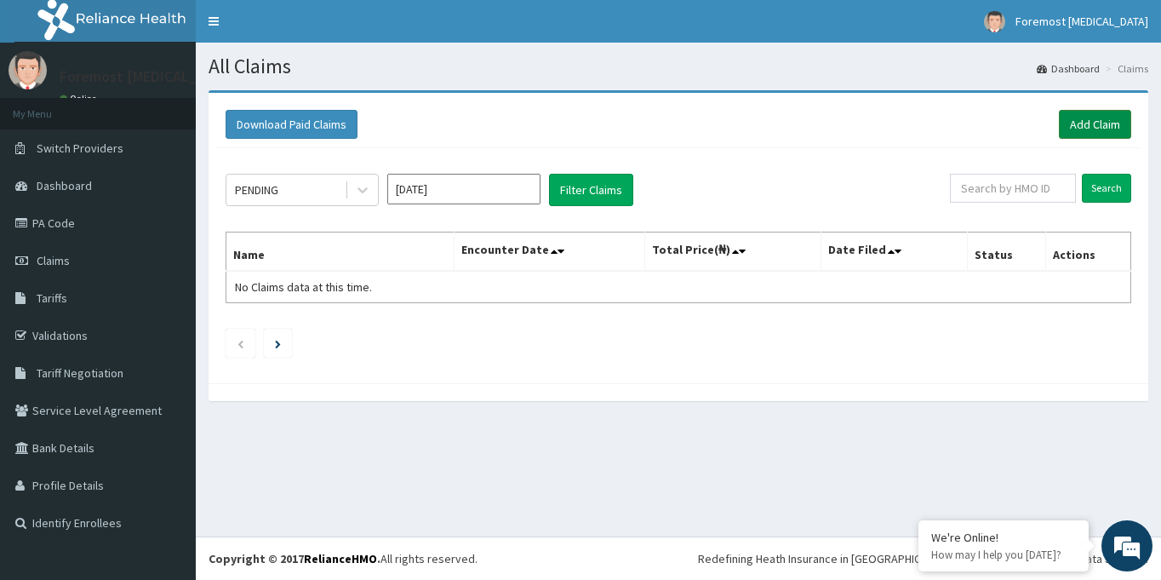
click at [1076, 127] on link "Add Claim" at bounding box center [1095, 124] width 72 height 29
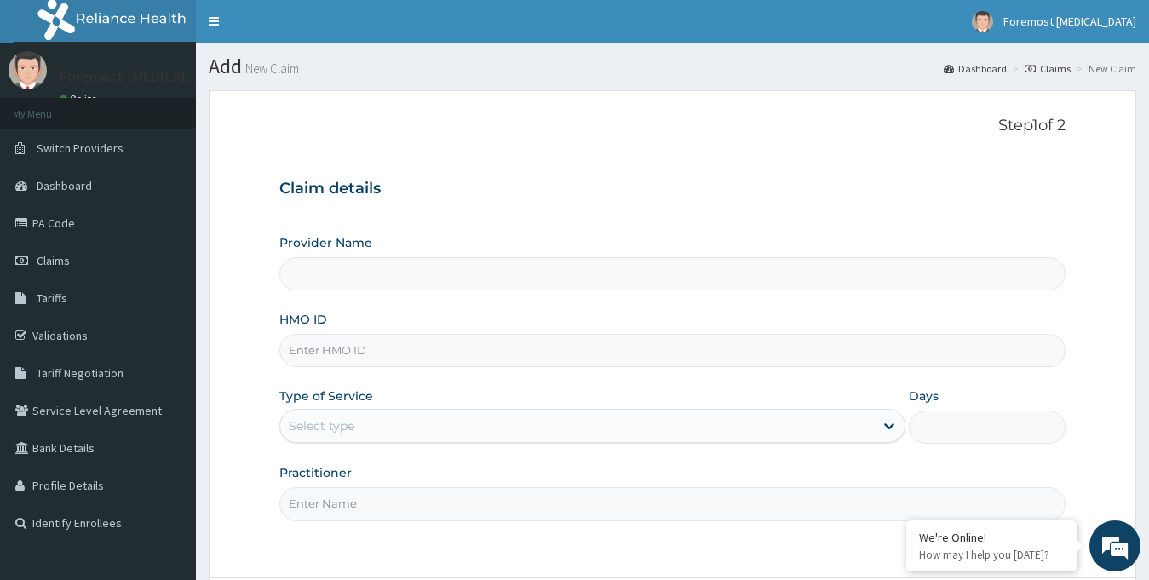
type input "Foremost [MEDICAL_DATA]"
click at [527, 350] on input "HMO ID" at bounding box center [672, 350] width 787 height 33
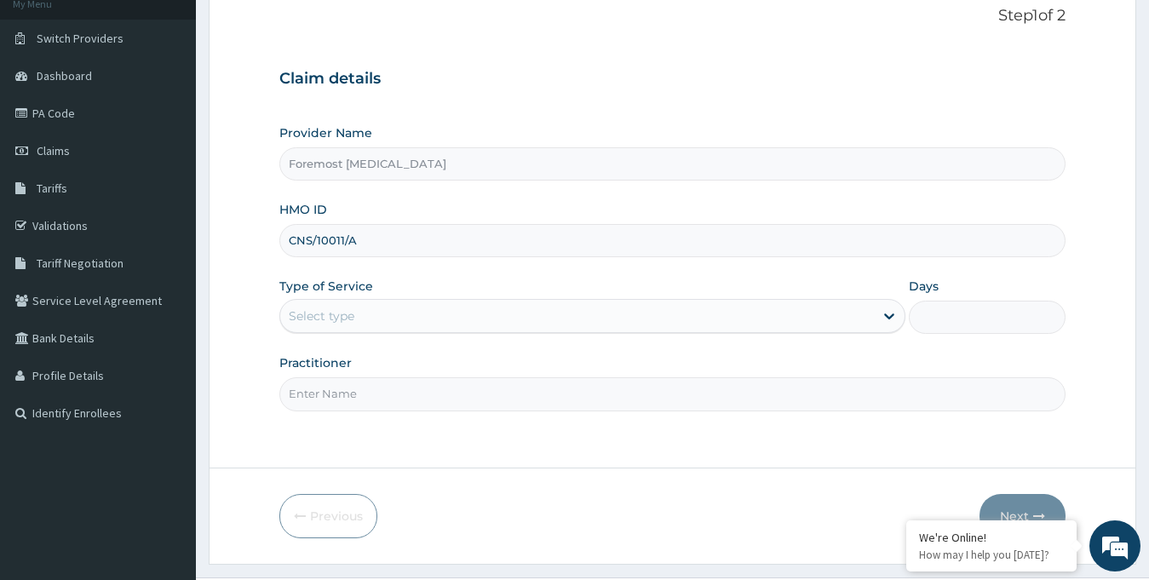
scroll to position [151, 0]
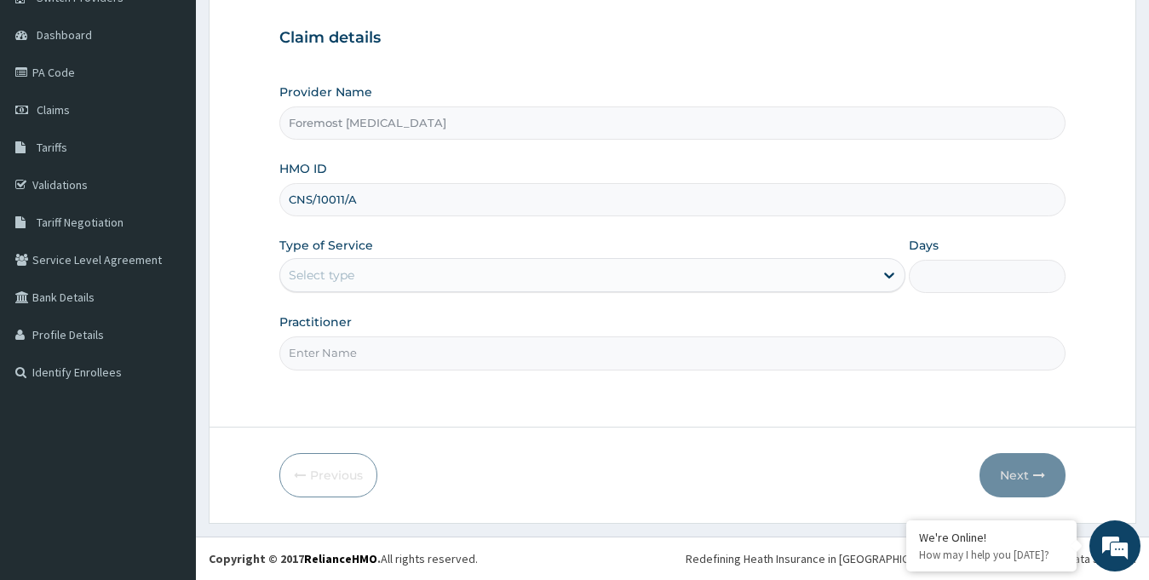
type input "CNS/10011/A"
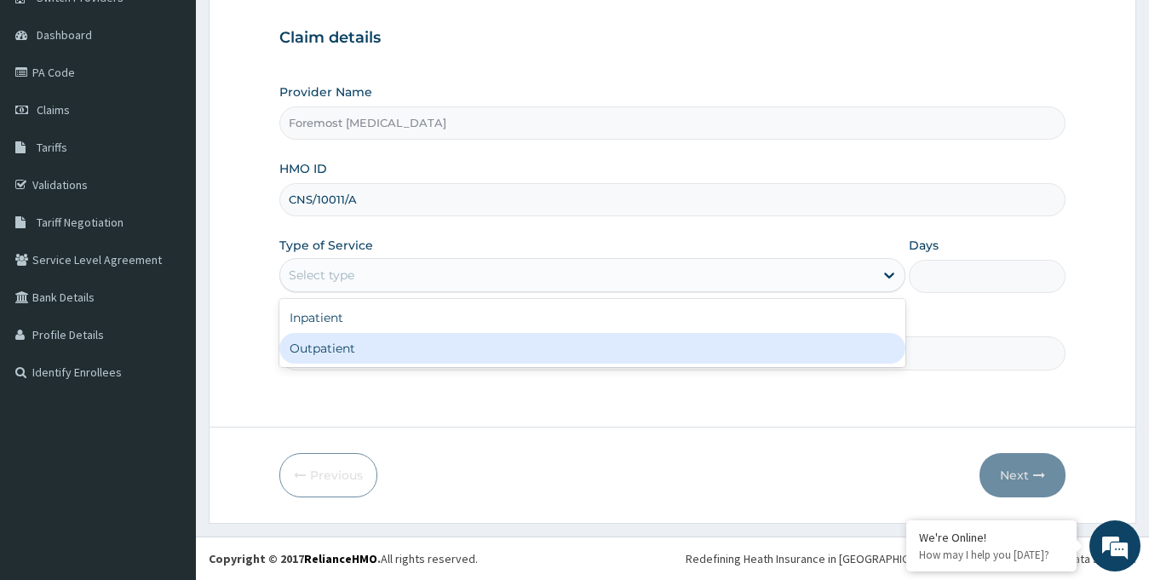
drag, startPoint x: 419, startPoint y: 261, endPoint x: 377, endPoint y: 342, distance: 91.0
click at [377, 292] on div "option Outpatient focused, 2 of 2. 2 results available. Use Up and Down to choo…" at bounding box center [592, 275] width 627 height 34
click at [376, 343] on div "Outpatient" at bounding box center [592, 348] width 627 height 31
type input "1"
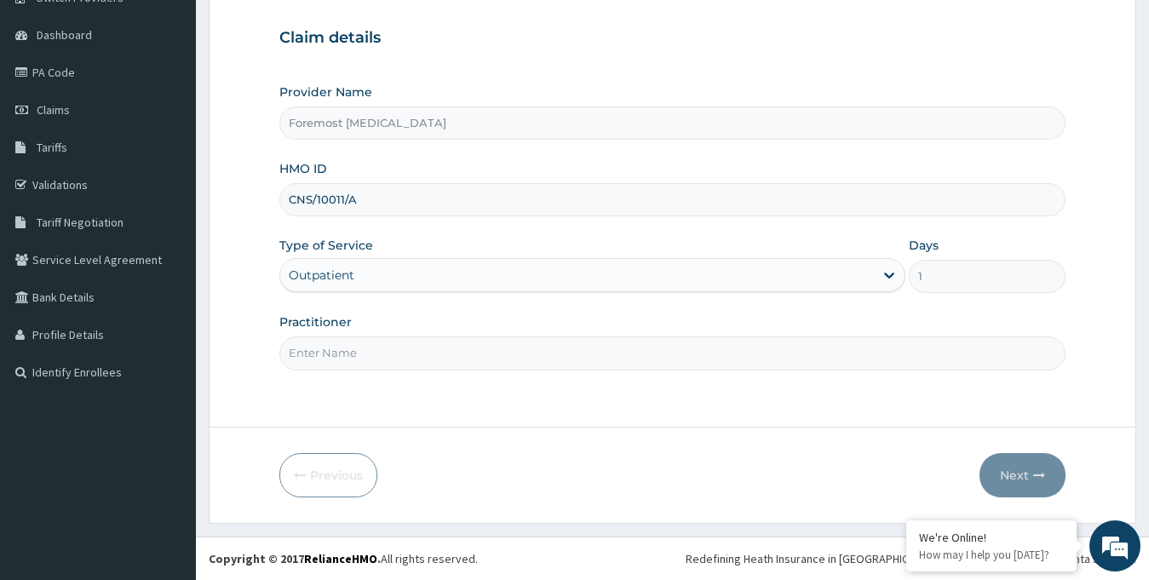
click at [353, 350] on input "Practitioner" at bounding box center [672, 352] width 787 height 33
paste input "2365601748"
type input "NULL"
click at [1009, 470] on button "Next" at bounding box center [1022, 475] width 86 height 44
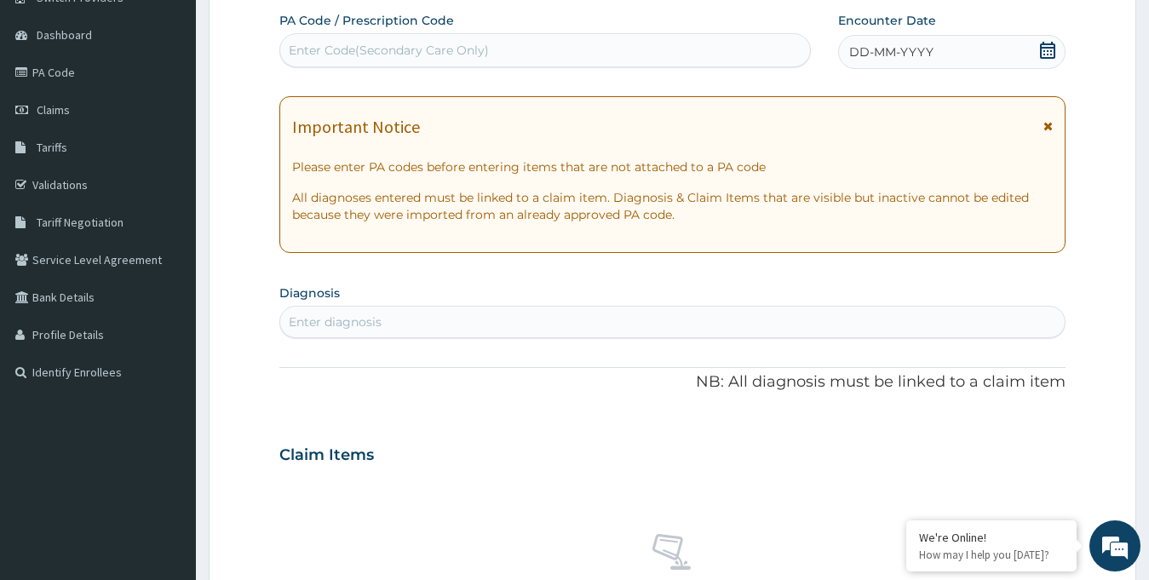
click at [866, 58] on span "DD-MM-YYYY" at bounding box center [891, 51] width 84 height 17
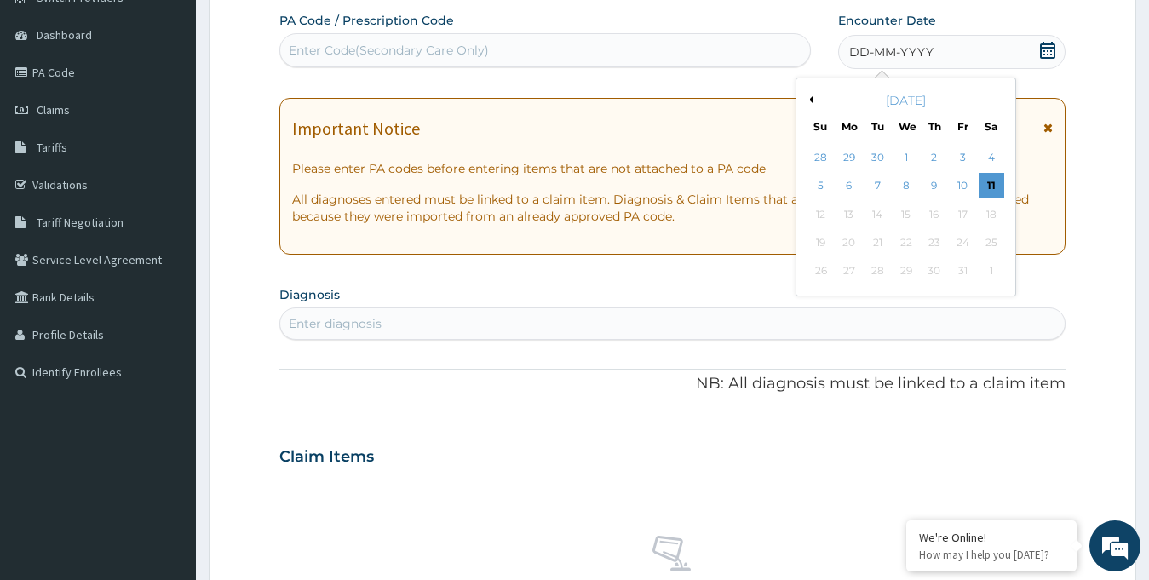
click at [814, 101] on div "October 2025" at bounding box center [905, 100] width 205 height 17
click at [809, 94] on div "October 2025" at bounding box center [905, 100] width 205 height 17
click at [809, 105] on div "October 2025" at bounding box center [905, 100] width 205 height 17
click at [809, 99] on button "Previous Month" at bounding box center [809, 99] width 9 height 9
click at [932, 179] on div "11" at bounding box center [934, 187] width 26 height 26
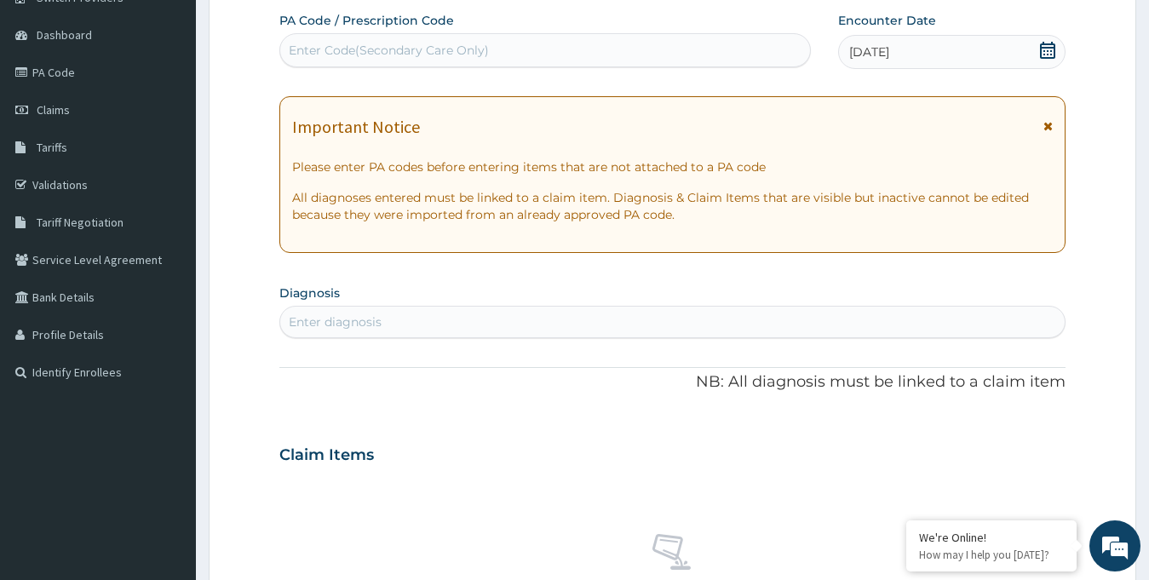
click at [410, 62] on div "Enter Code(Secondary Care Only)" at bounding box center [545, 50] width 530 height 27
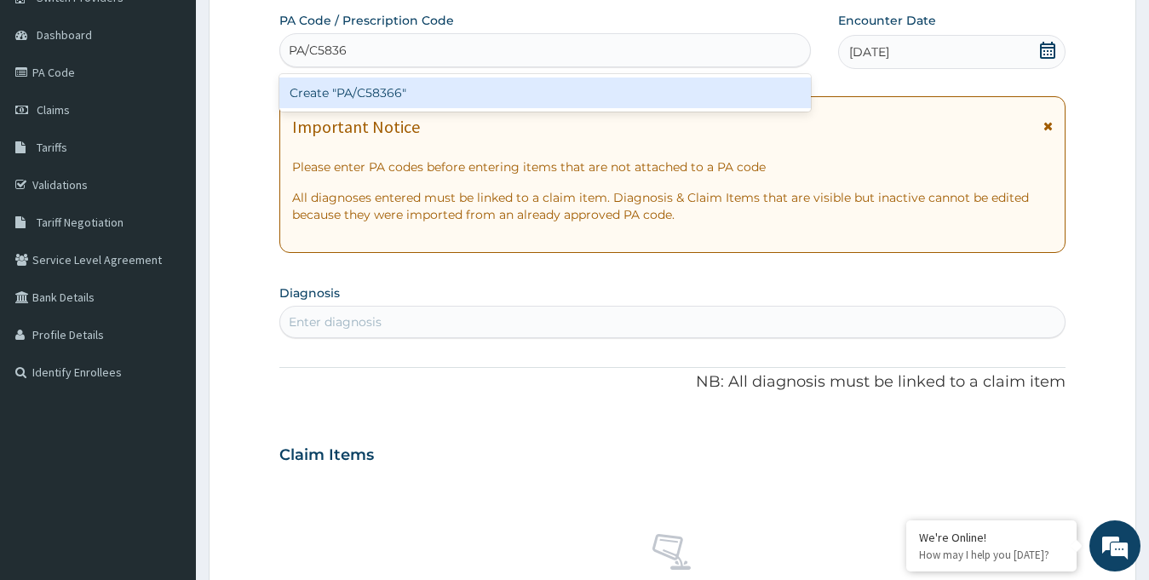
type input "PA/C58366"
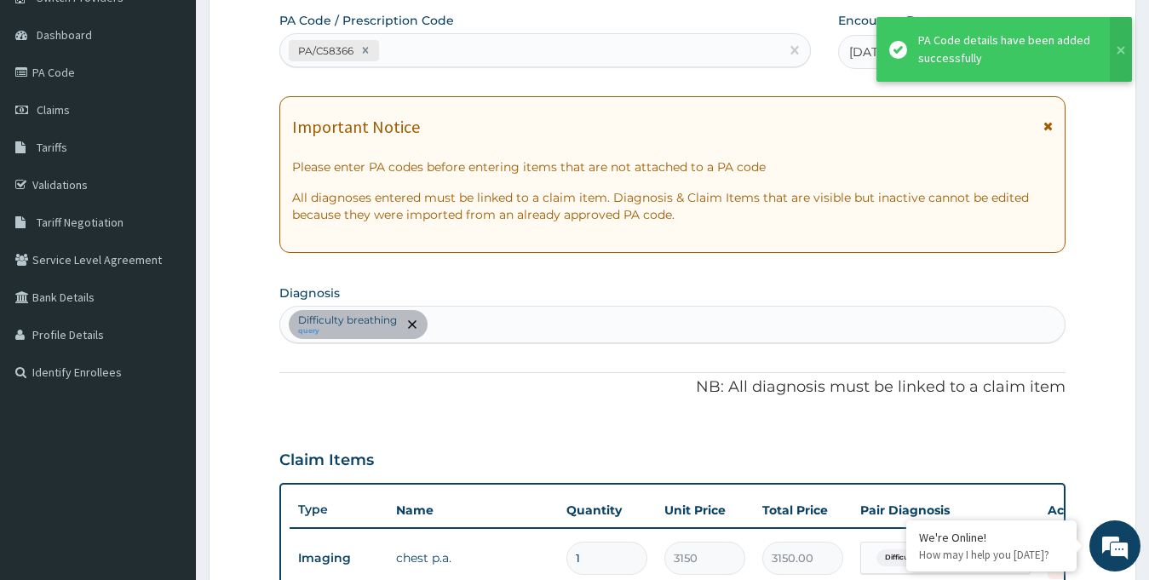
scroll to position [580, 0]
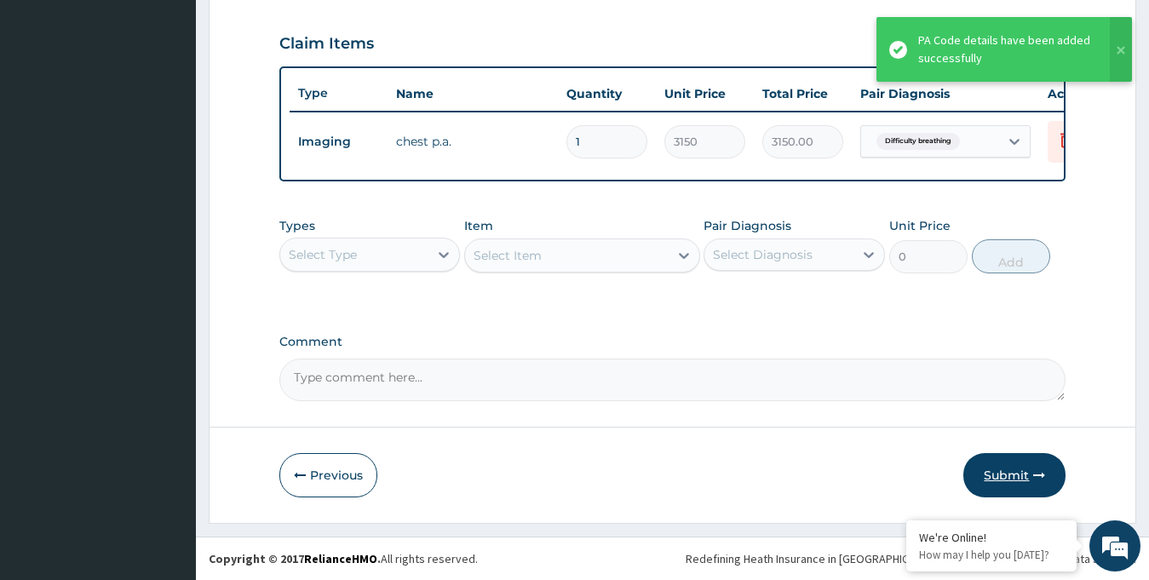
click at [1001, 471] on button "Submit" at bounding box center [1014, 475] width 102 height 44
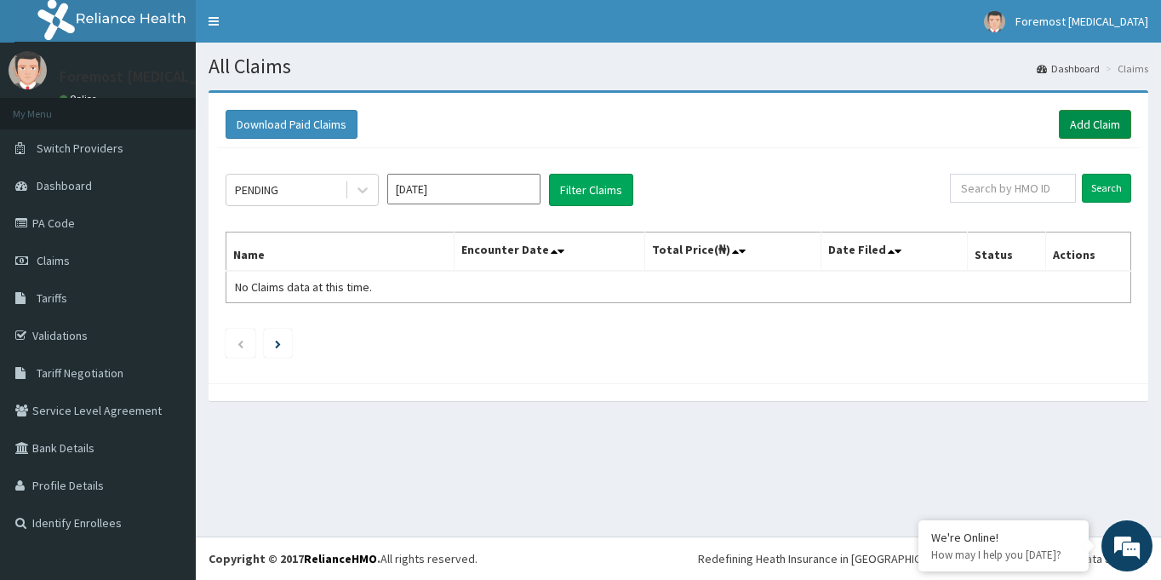
click at [1087, 114] on link "Add Claim" at bounding box center [1095, 124] width 72 height 29
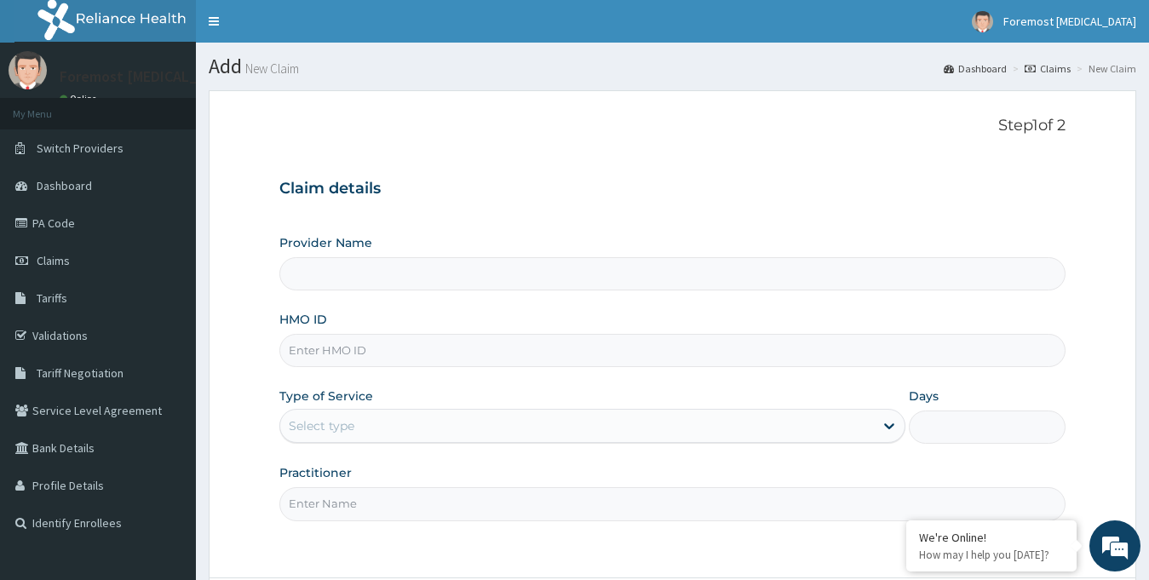
type input "Foremost [MEDICAL_DATA]"
click at [407, 361] on input "HMO ID" at bounding box center [672, 350] width 787 height 33
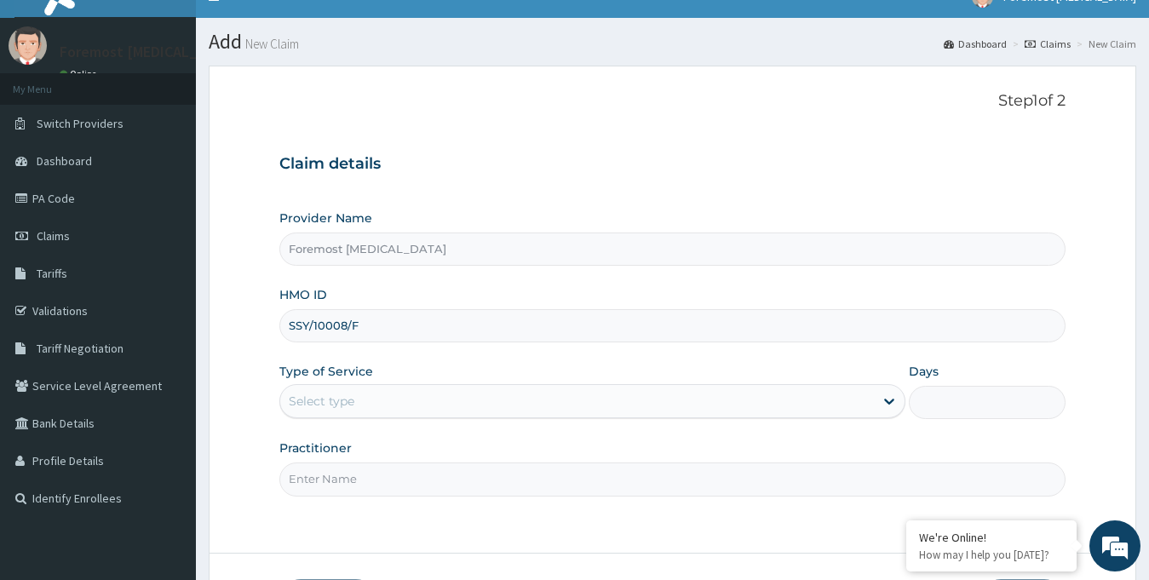
scroll to position [151, 0]
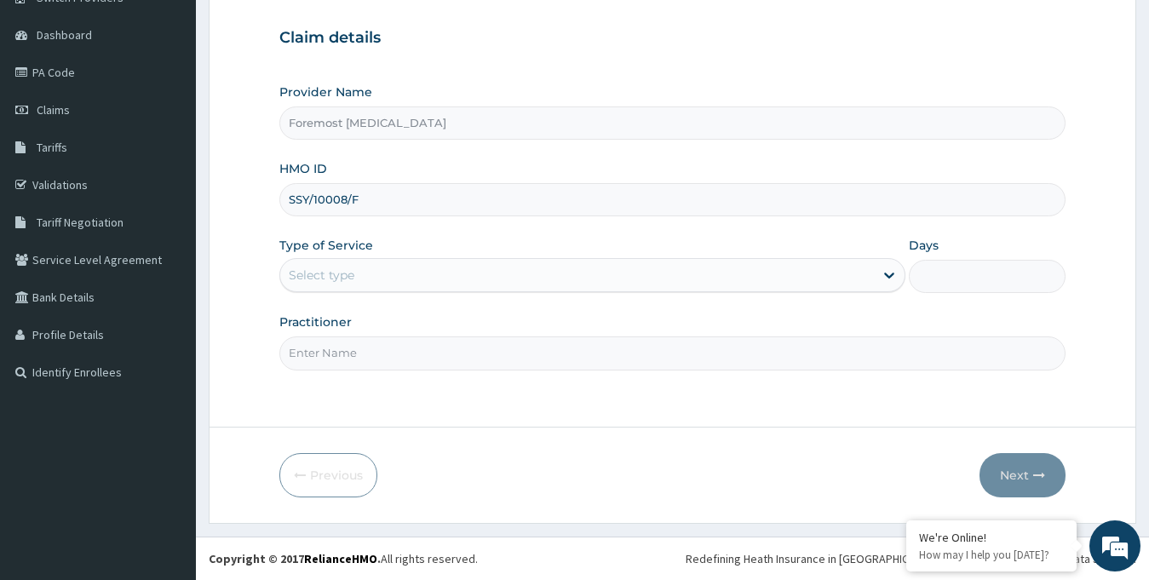
type input "SSY/10008/F"
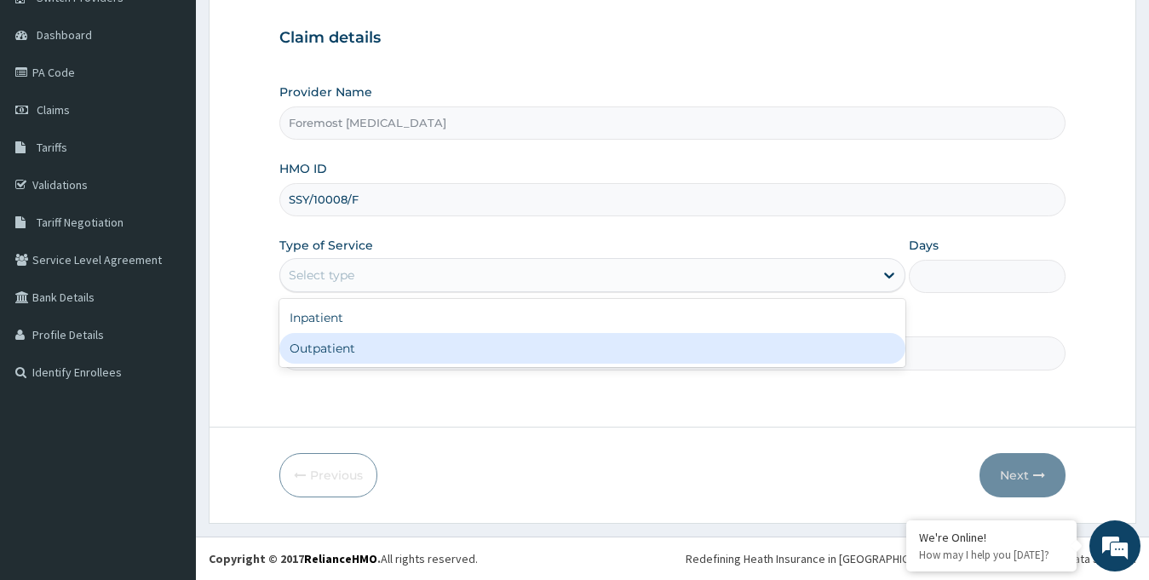
drag, startPoint x: 605, startPoint y: 283, endPoint x: 474, endPoint y: 363, distance: 153.6
click at [474, 292] on div "option Outpatient focused, 2 of 2. 2 results available. Use Up and Down to choo…" at bounding box center [592, 275] width 627 height 34
click at [474, 363] on div "Outpatient" at bounding box center [592, 348] width 627 height 31
type input "1"
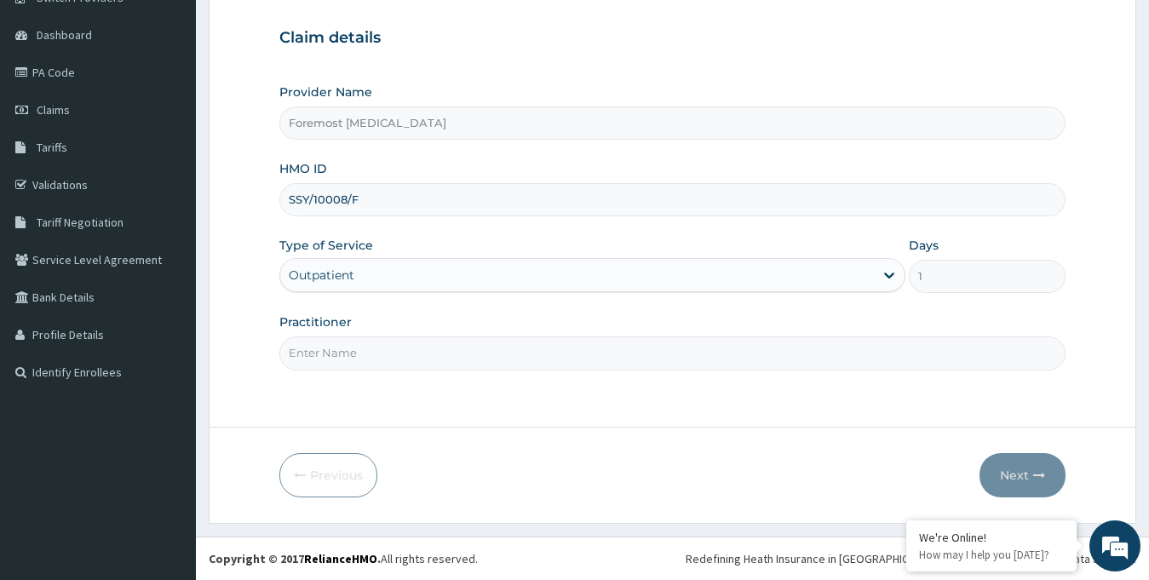
click at [429, 353] on input "Practitioner" at bounding box center [672, 352] width 787 height 33
paste input "NULL"
type input "NULL"
click at [1018, 473] on button "Next" at bounding box center [1022, 475] width 86 height 44
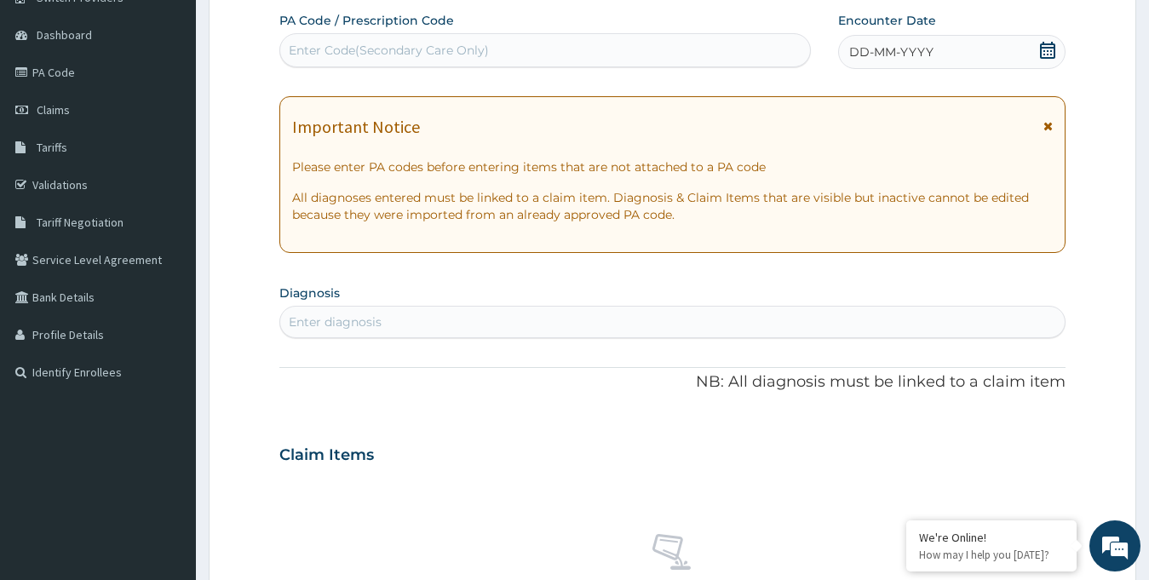
click at [924, 48] on span "DD-MM-YYYY" at bounding box center [891, 51] width 84 height 17
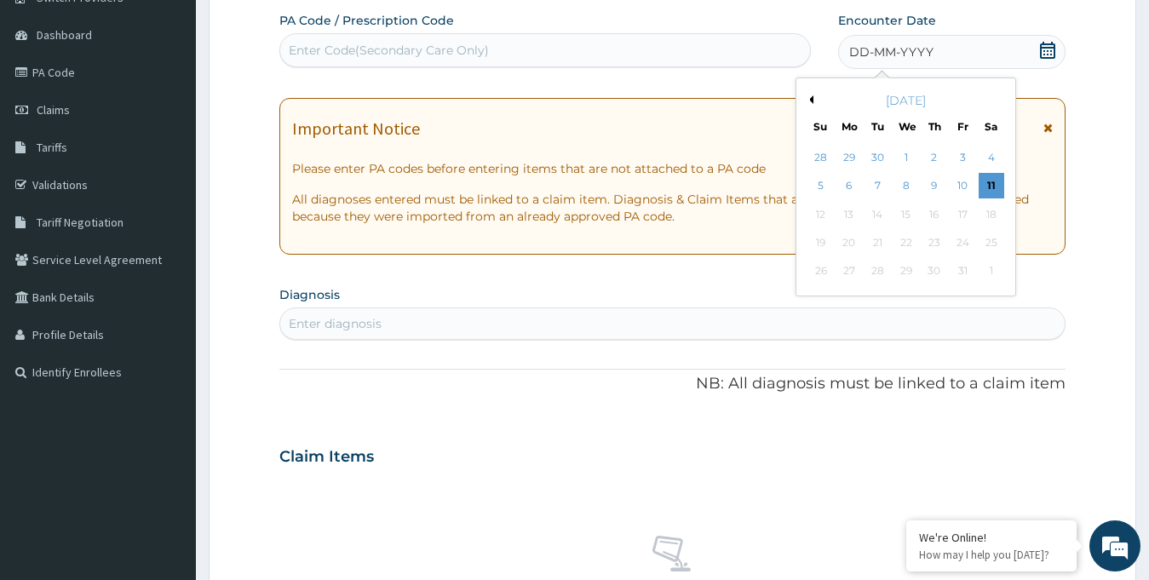
click at [810, 99] on button "Previous Month" at bounding box center [809, 99] width 9 height 9
click at [935, 183] on div "11" at bounding box center [934, 187] width 26 height 26
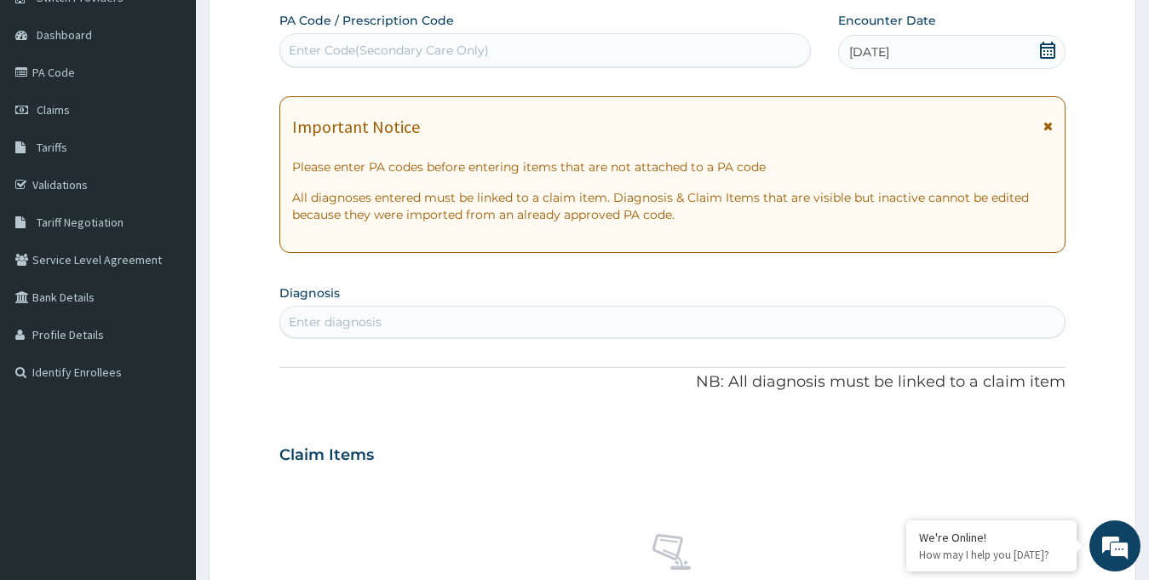
click at [446, 56] on div "Enter Code(Secondary Care Only)" at bounding box center [389, 50] width 200 height 17
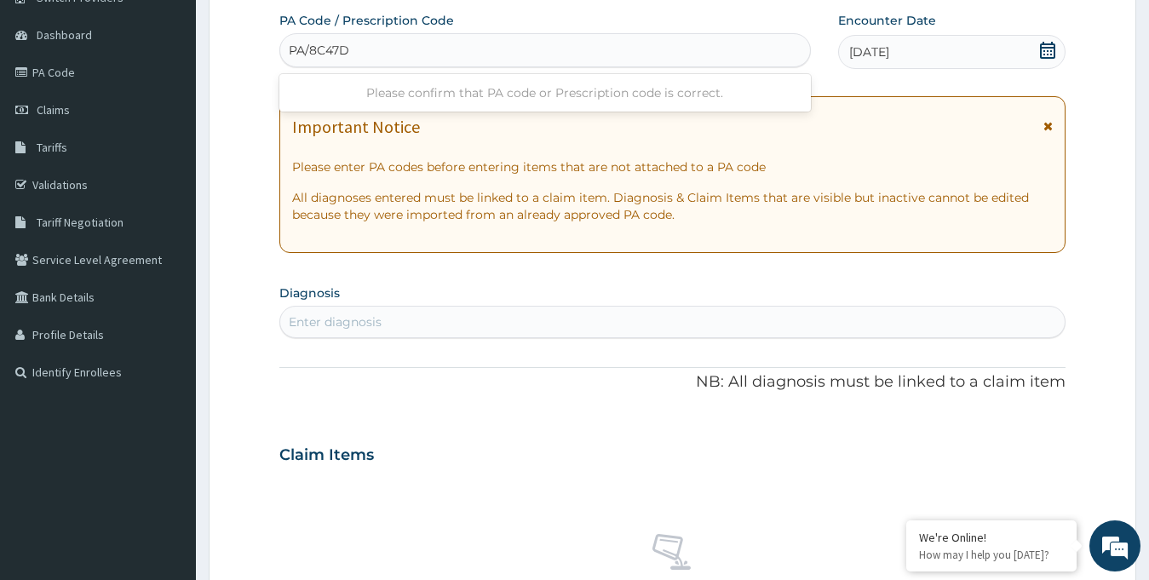
type input "PA/8C47DC"
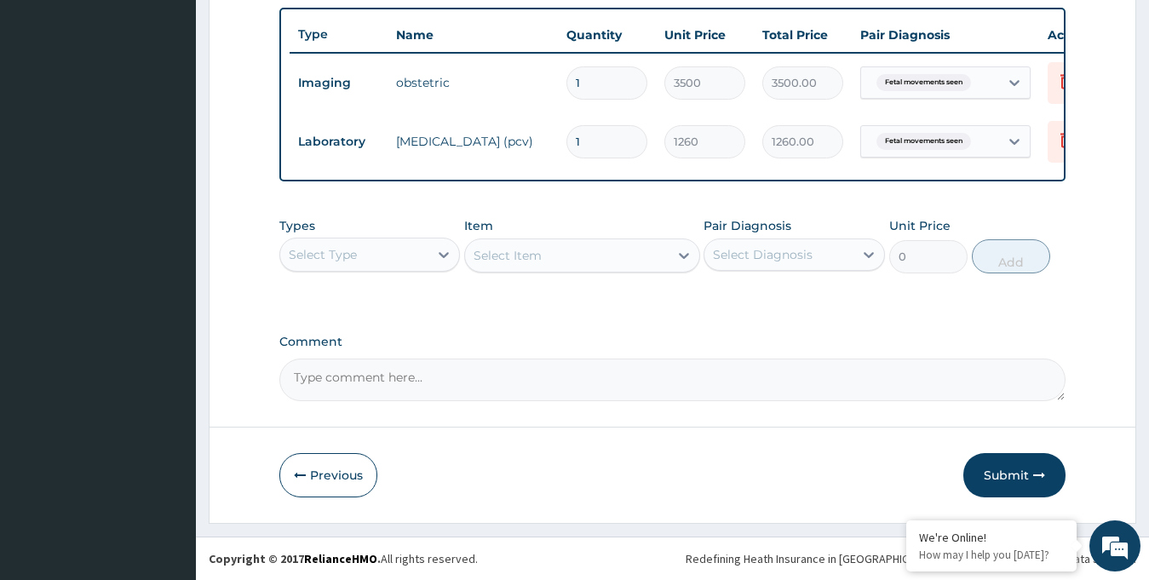
scroll to position [639, 0]
click at [994, 478] on button "Submit" at bounding box center [1014, 475] width 102 height 44
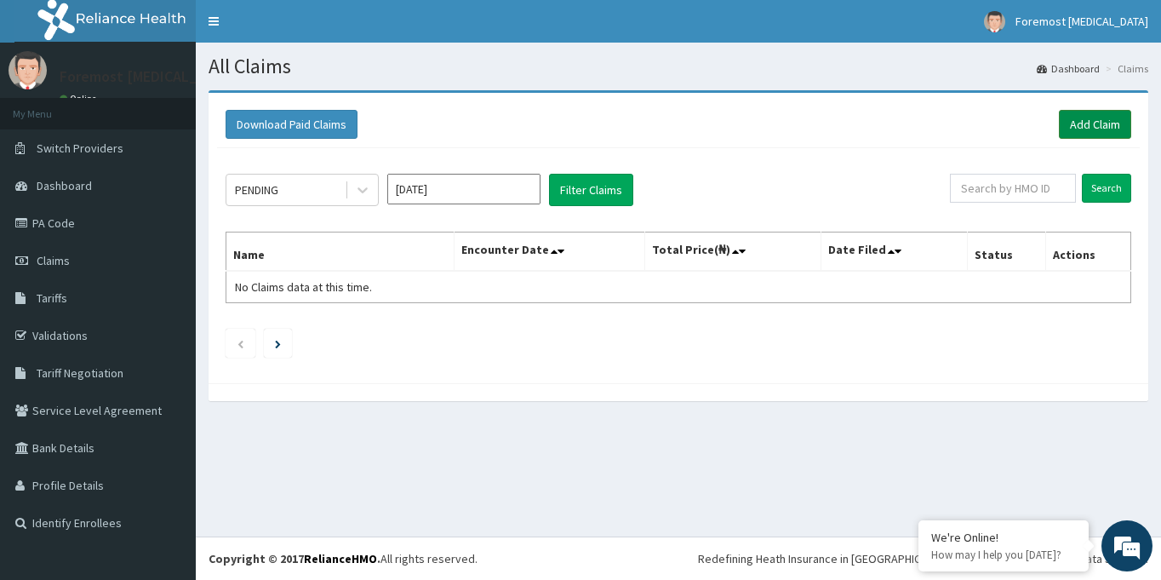
click at [1069, 124] on link "Add Claim" at bounding box center [1095, 124] width 72 height 29
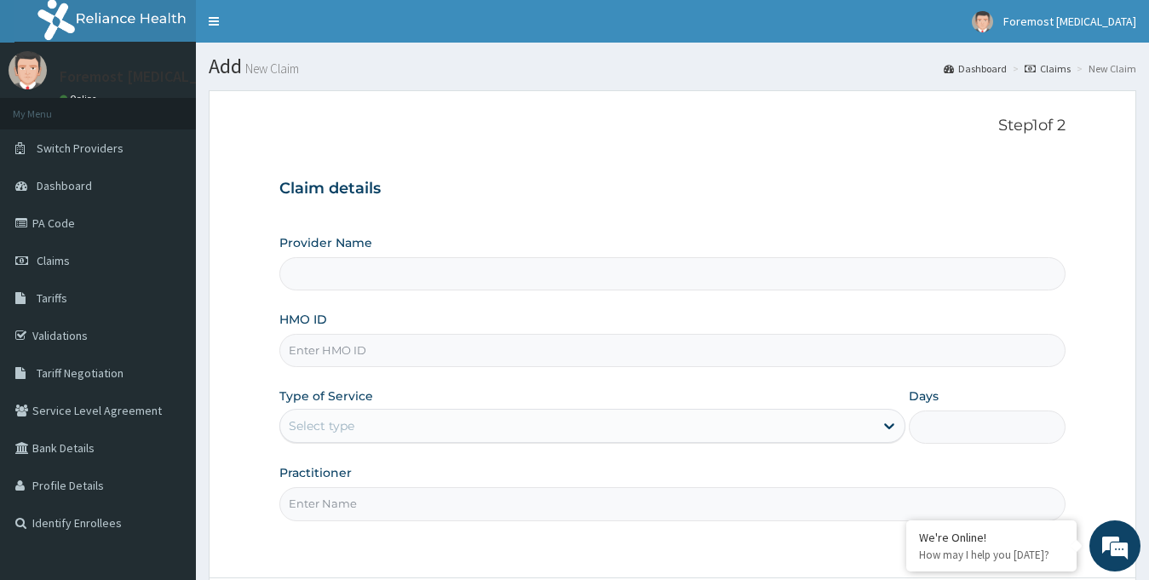
type input "Foremost [MEDICAL_DATA]"
click at [456, 367] on input "HMO ID" at bounding box center [672, 350] width 787 height 33
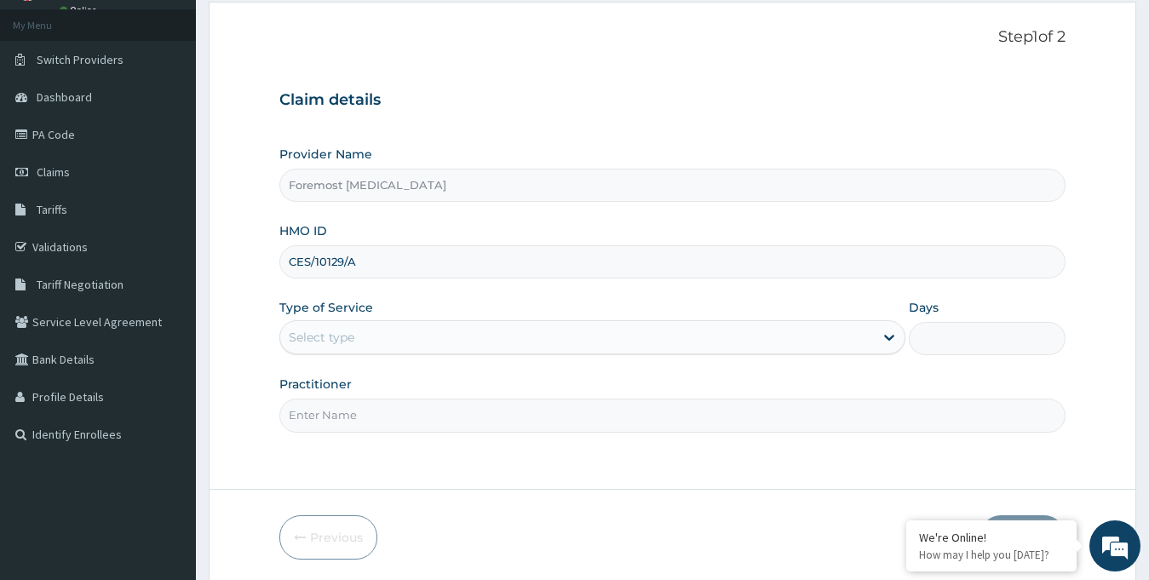
scroll to position [151, 0]
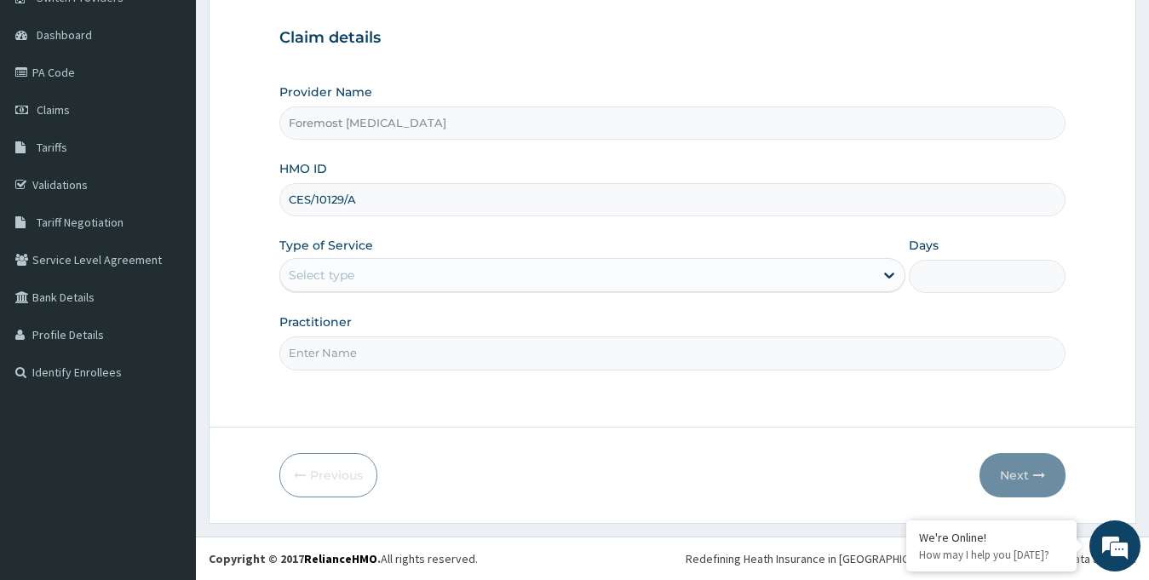
type input "CES/10129/A"
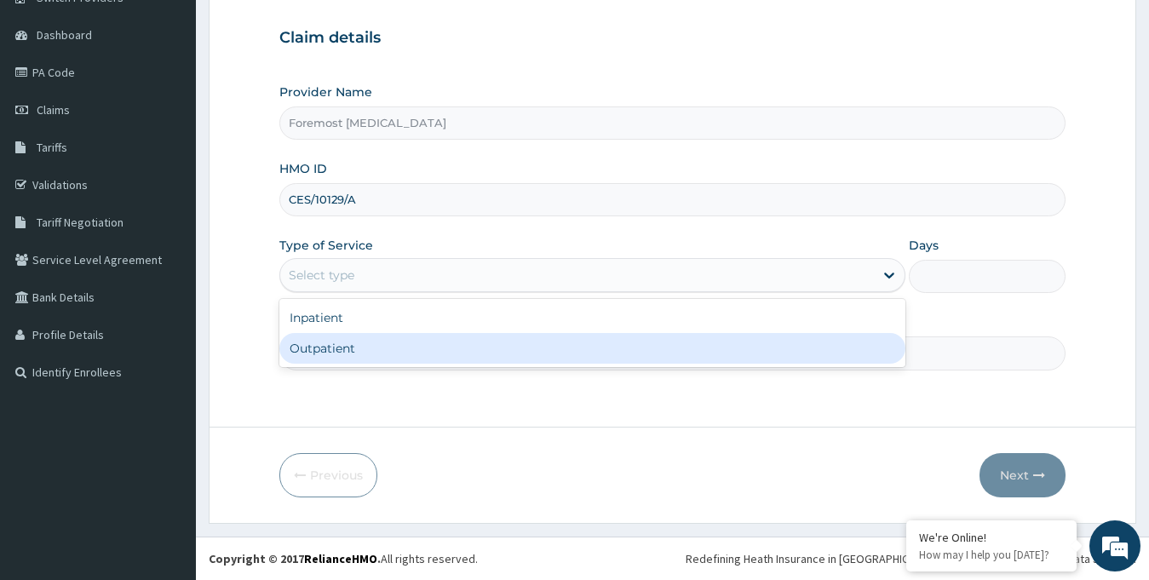
drag, startPoint x: 514, startPoint y: 274, endPoint x: 468, endPoint y: 352, distance: 90.1
click at [468, 292] on div "option Outpatient focused, 2 of 2. 2 results available. Use Up and Down to choo…" at bounding box center [592, 275] width 627 height 34
click at [468, 352] on div "Outpatient" at bounding box center [592, 348] width 627 height 31
type input "1"
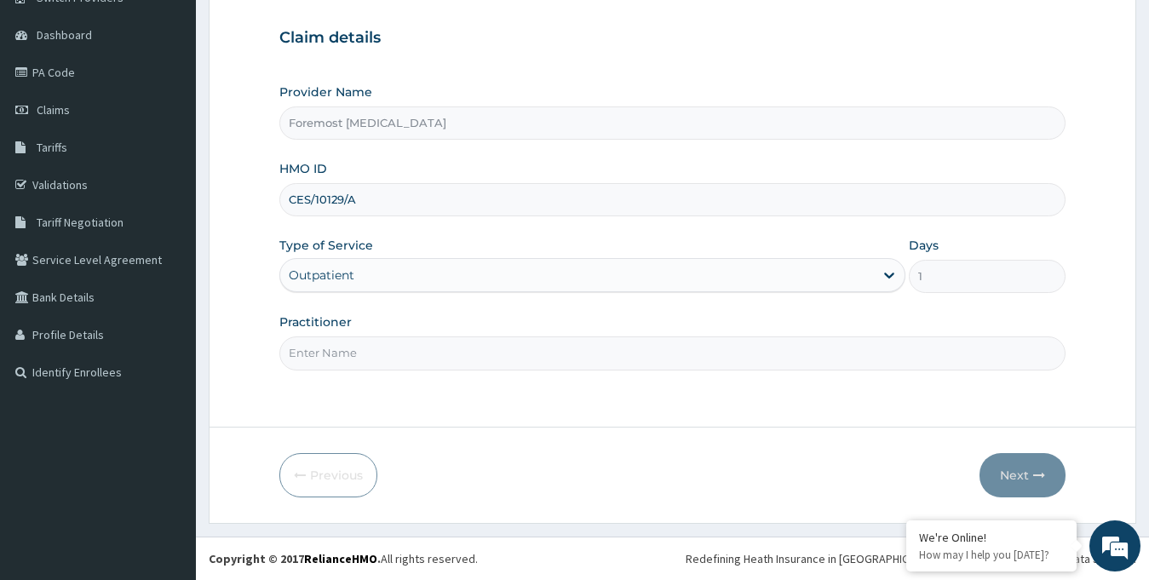
click at [468, 352] on input "Practitioner" at bounding box center [672, 352] width 787 height 33
click at [374, 357] on input "Practitioner" at bounding box center [672, 352] width 787 height 33
paste input "NULL"
type input "NULL"
click at [1006, 478] on button "Next" at bounding box center [1022, 475] width 86 height 44
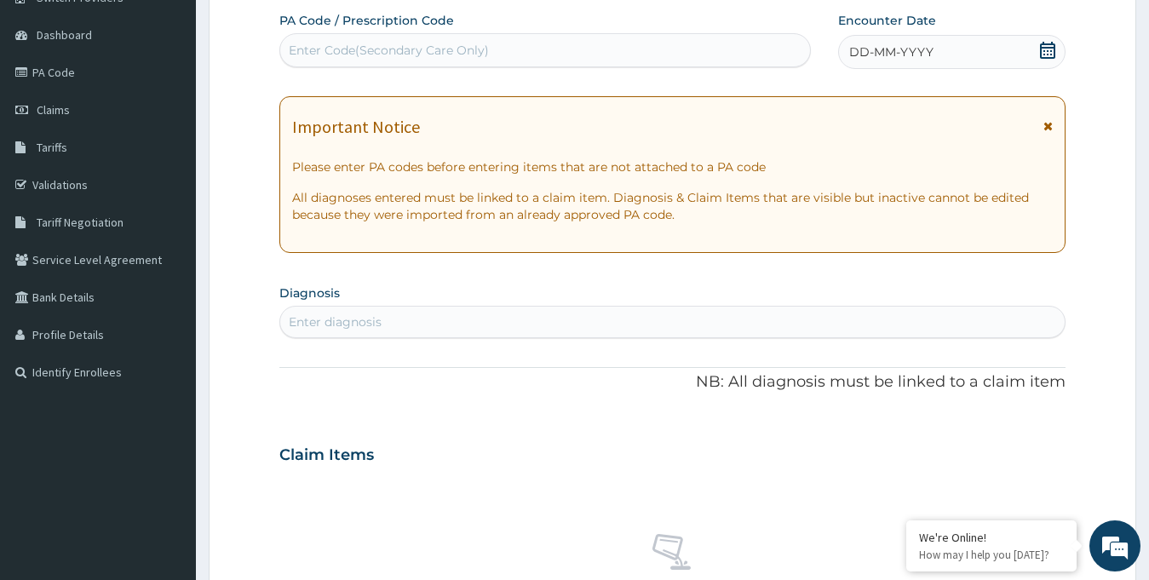
click at [927, 59] on span "DD-MM-YYYY" at bounding box center [891, 51] width 84 height 17
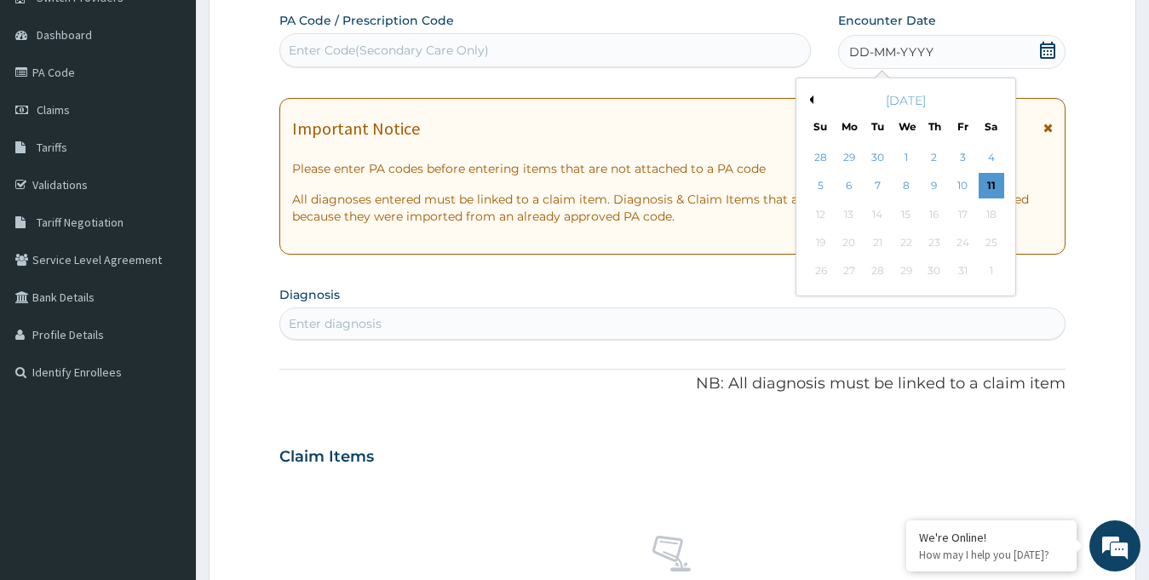
click at [810, 98] on button "Previous Month" at bounding box center [809, 99] width 9 height 9
click at [931, 180] on div "11" at bounding box center [934, 187] width 26 height 26
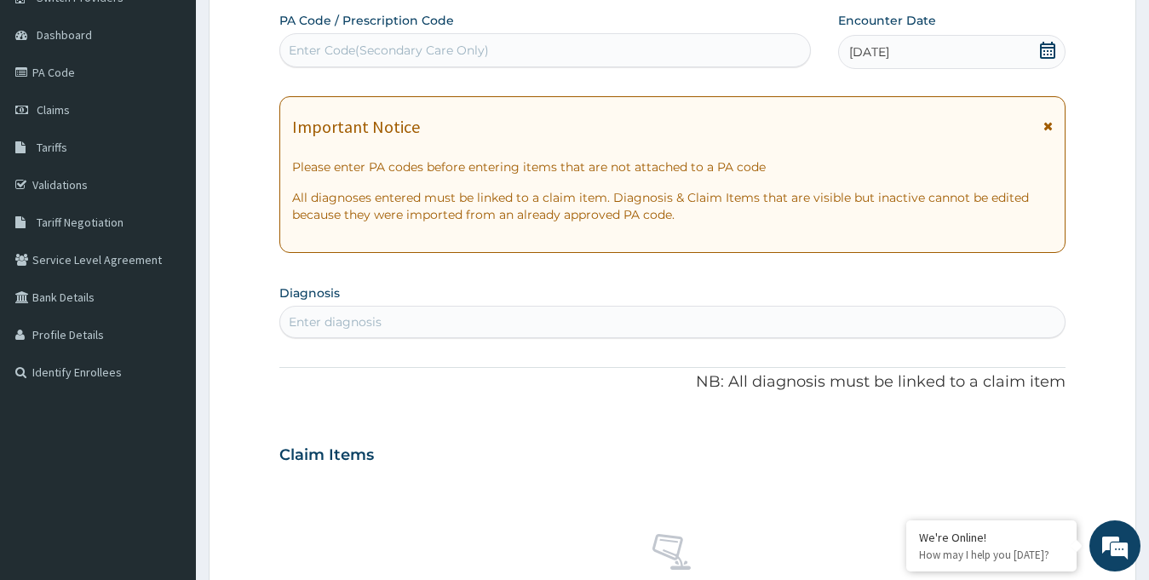
click at [459, 54] on div "Enter Code(Secondary Care Only)" at bounding box center [389, 50] width 200 height 17
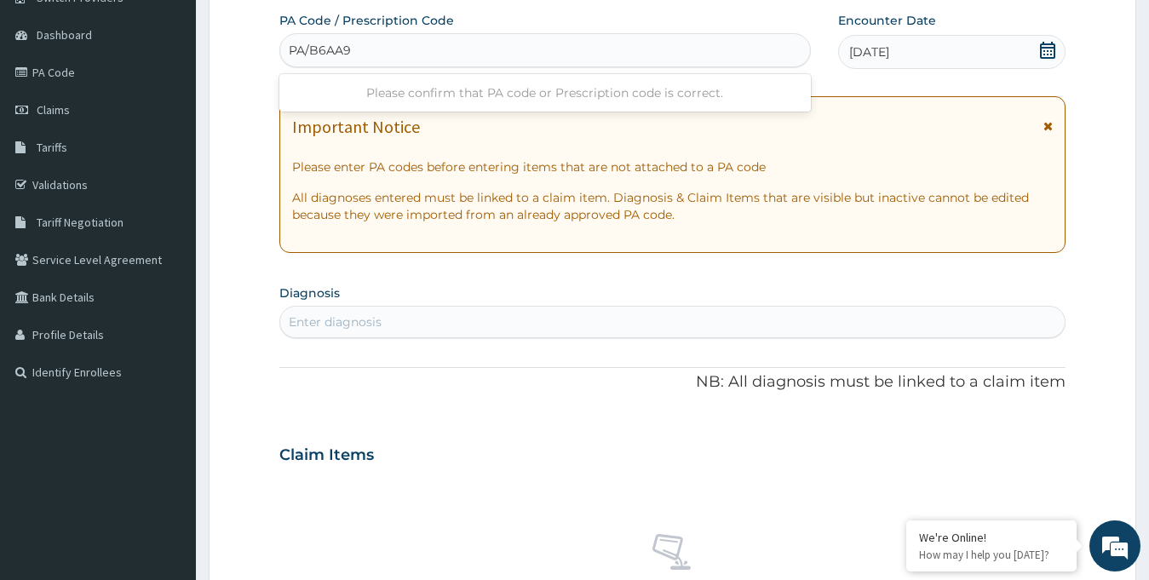
type input "PA/B6AA92"
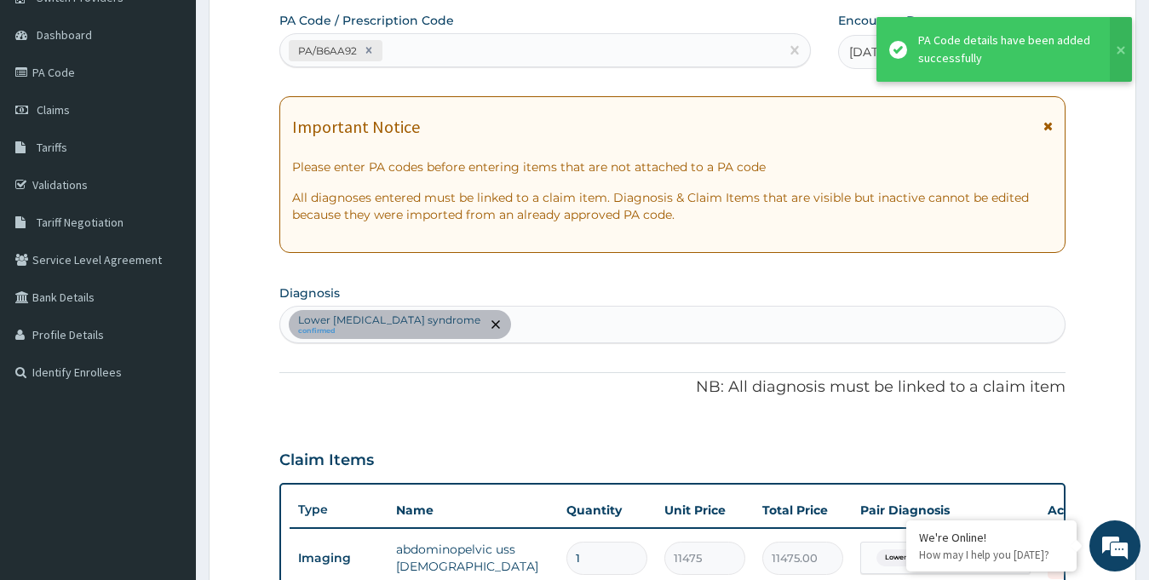
scroll to position [478, 0]
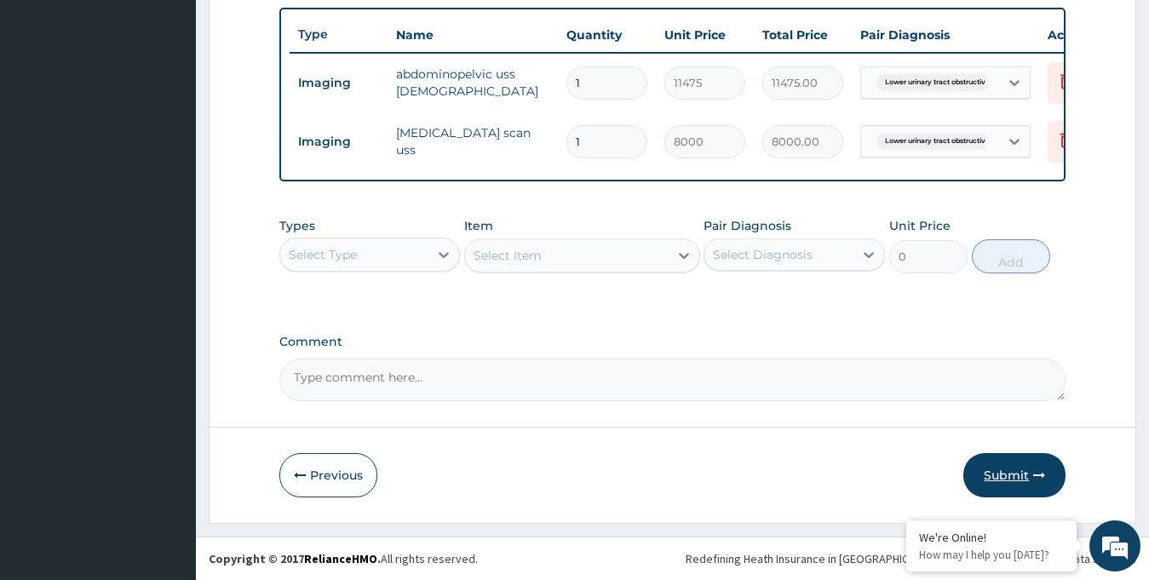
click at [993, 460] on button "Submit" at bounding box center [1014, 475] width 102 height 44
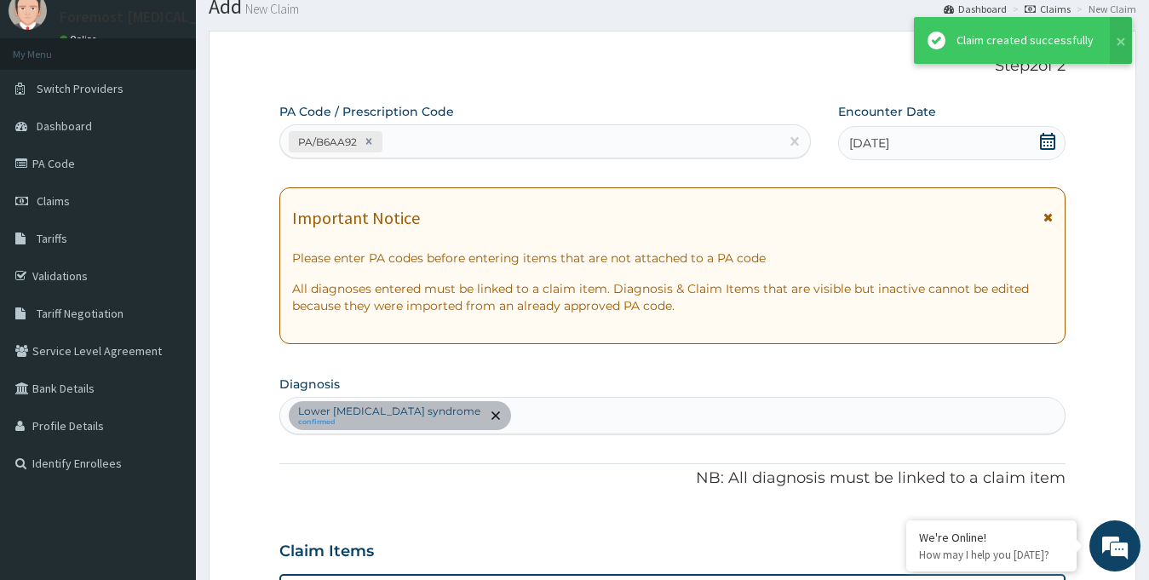
scroll to position [639, 0]
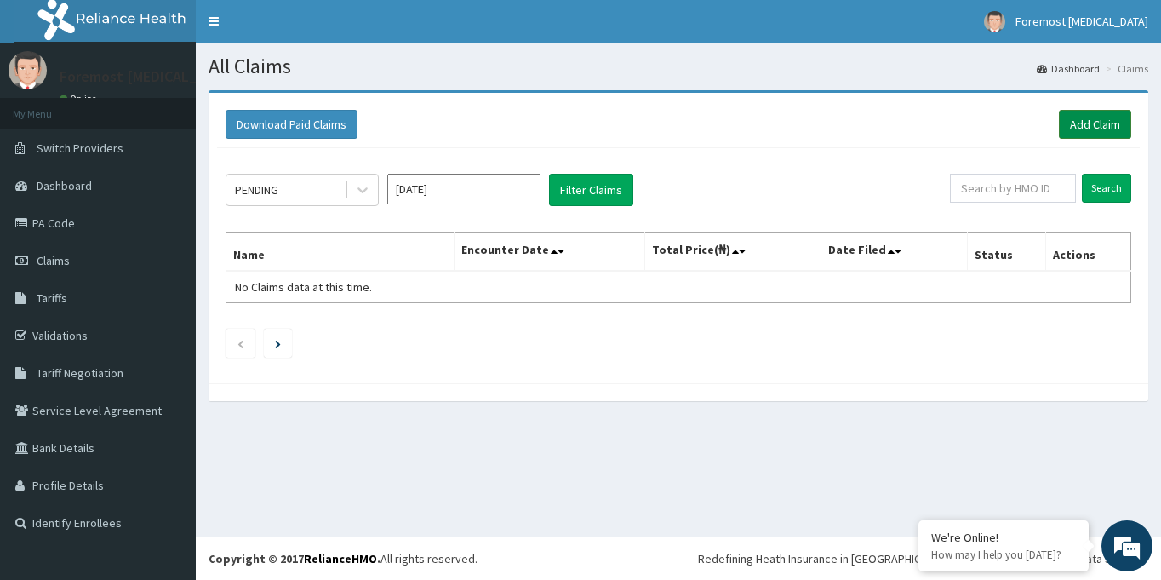
click at [1105, 125] on link "Add Claim" at bounding box center [1095, 124] width 72 height 29
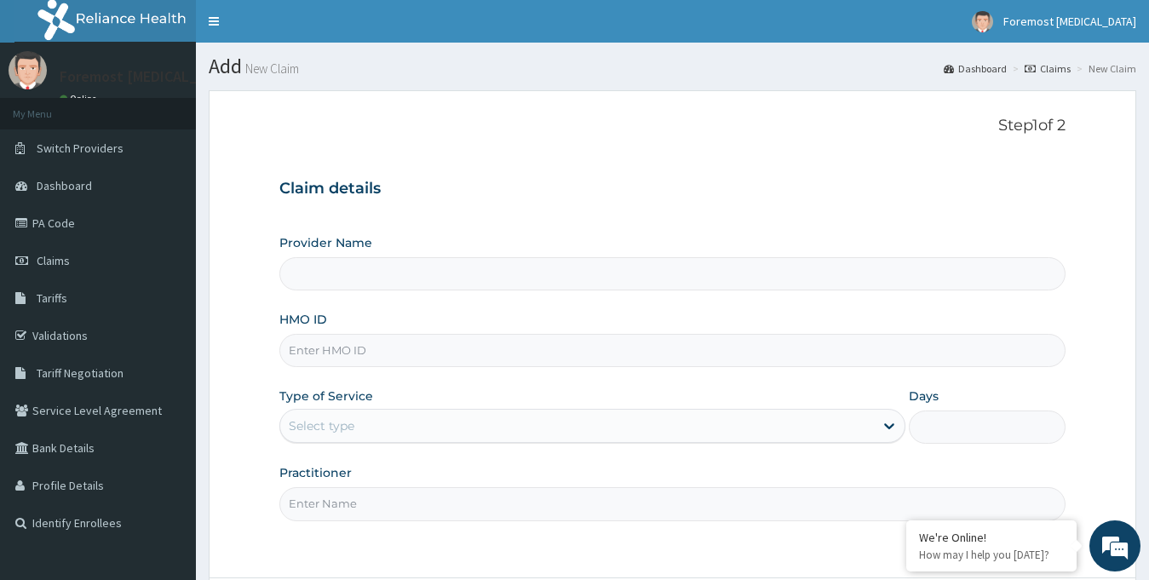
click at [414, 361] on input "HMO ID" at bounding box center [672, 350] width 787 height 33
type input "Foremost [MEDICAL_DATA]"
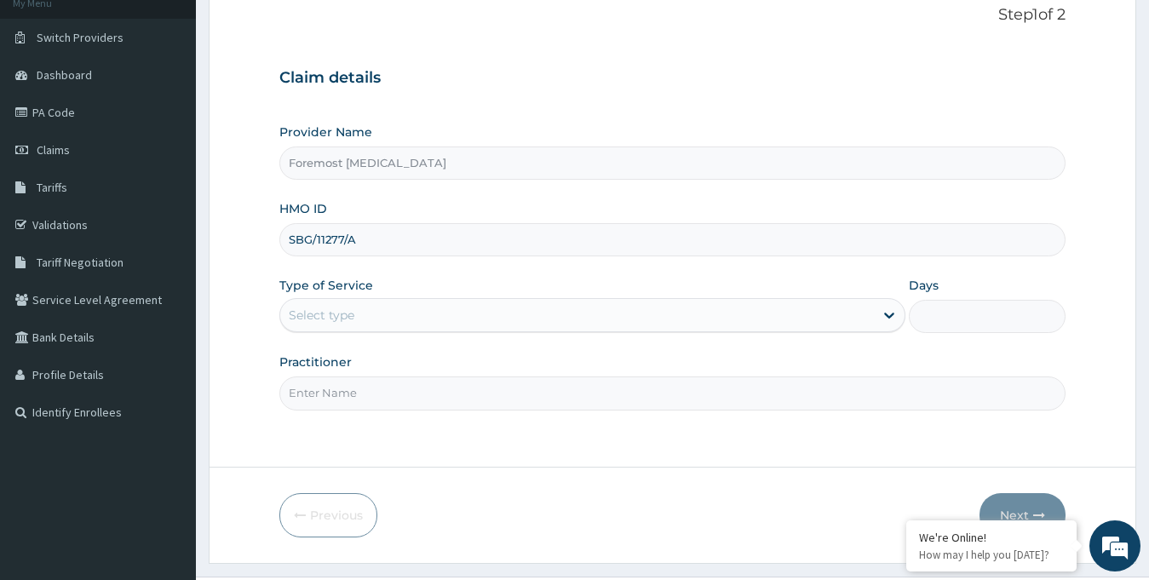
scroll to position [151, 0]
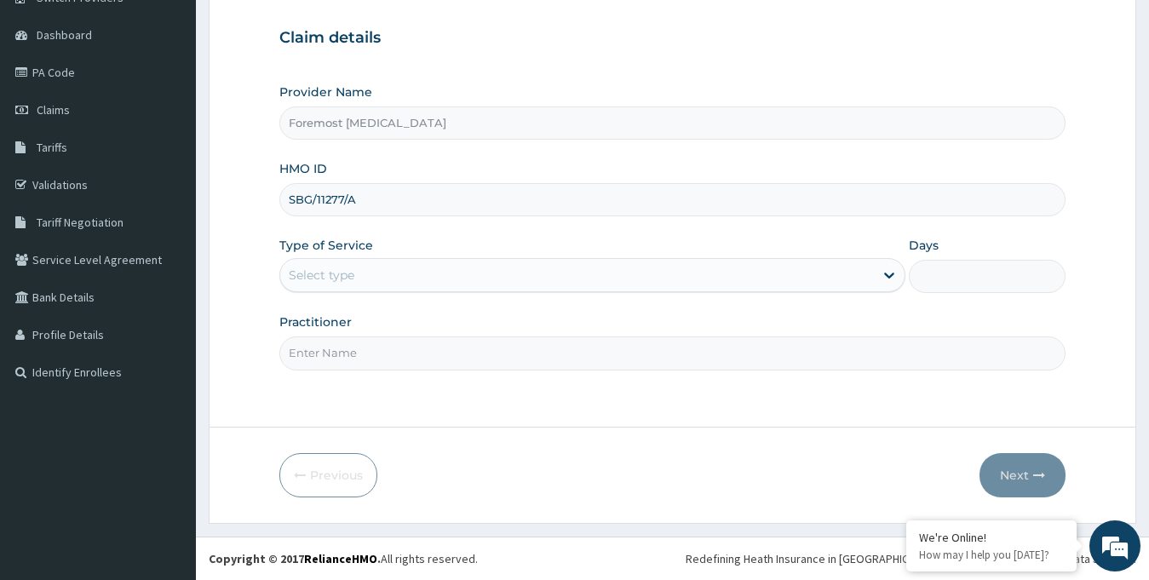
type input "SBG/11277/A"
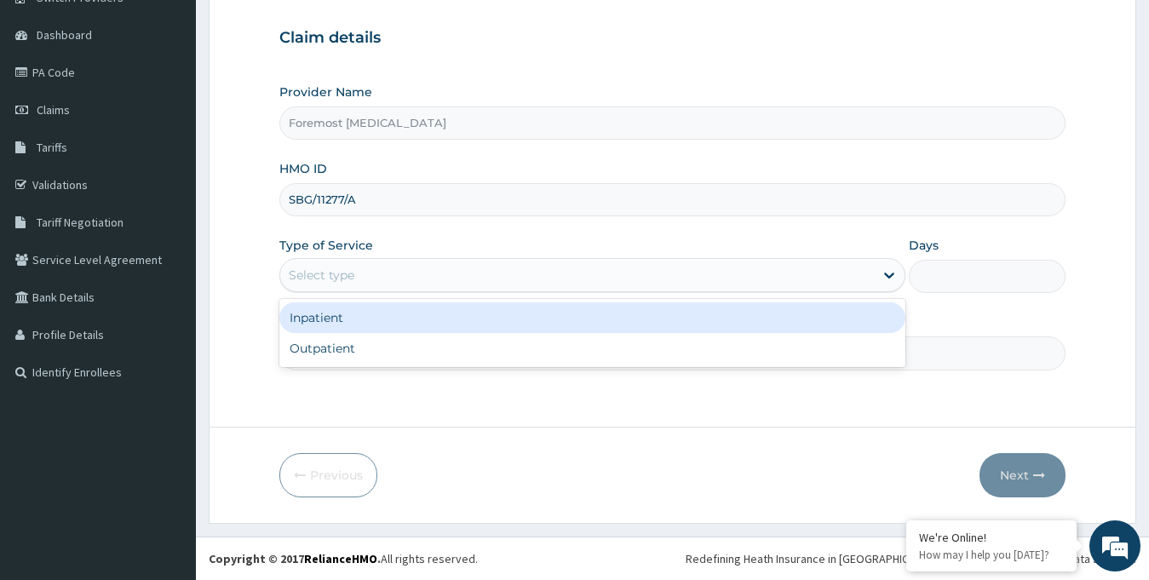
click at [382, 289] on div "Select type" at bounding box center [592, 275] width 627 height 34
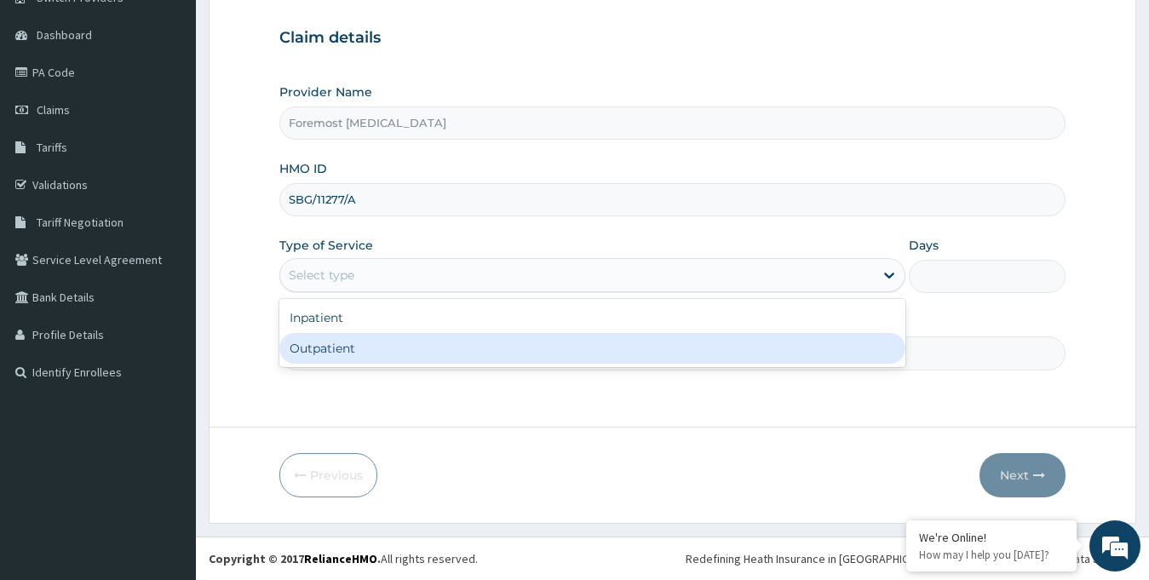
click at [362, 340] on div "Outpatient" at bounding box center [592, 348] width 627 height 31
type input "1"
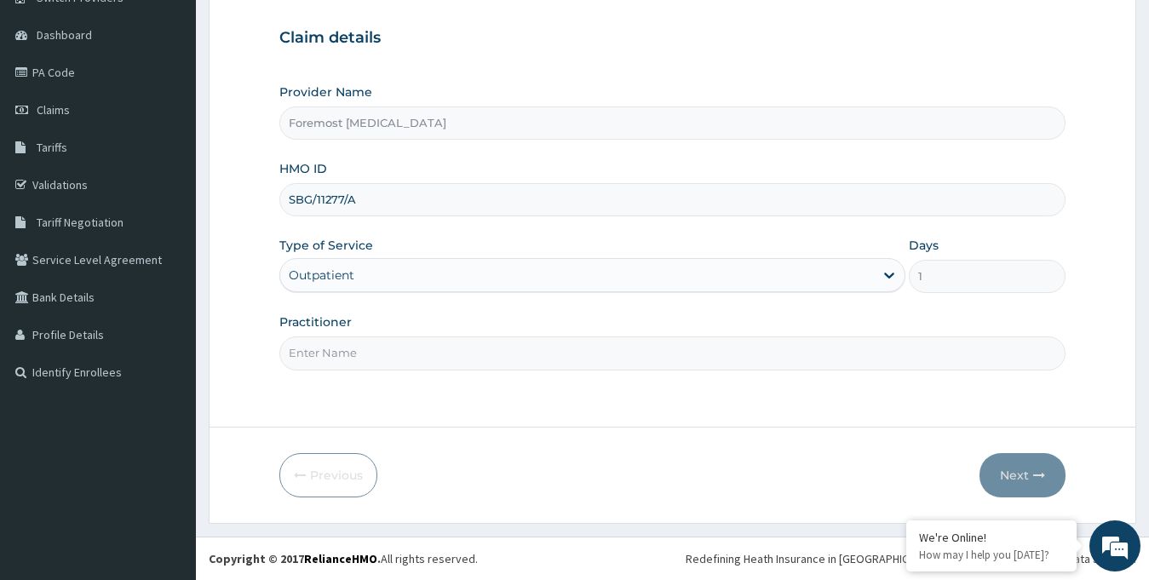
click at [352, 342] on input "Practitioner" at bounding box center [672, 352] width 787 height 33
type input "NULL"
click at [1015, 471] on button "Next" at bounding box center [1022, 475] width 86 height 44
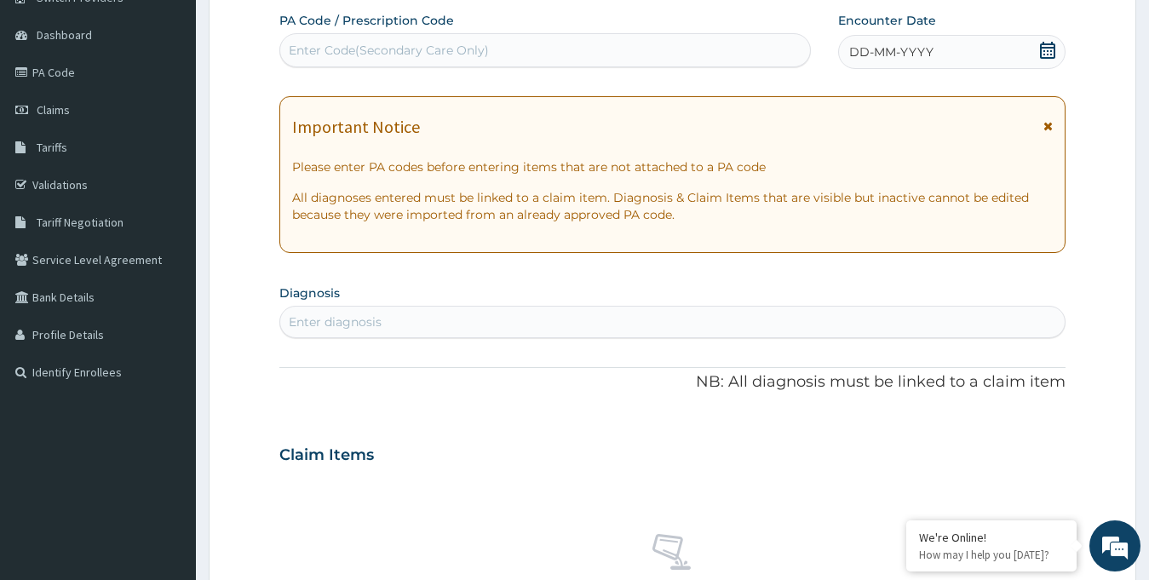
click at [907, 58] on span "DD-MM-YYYY" at bounding box center [891, 51] width 84 height 17
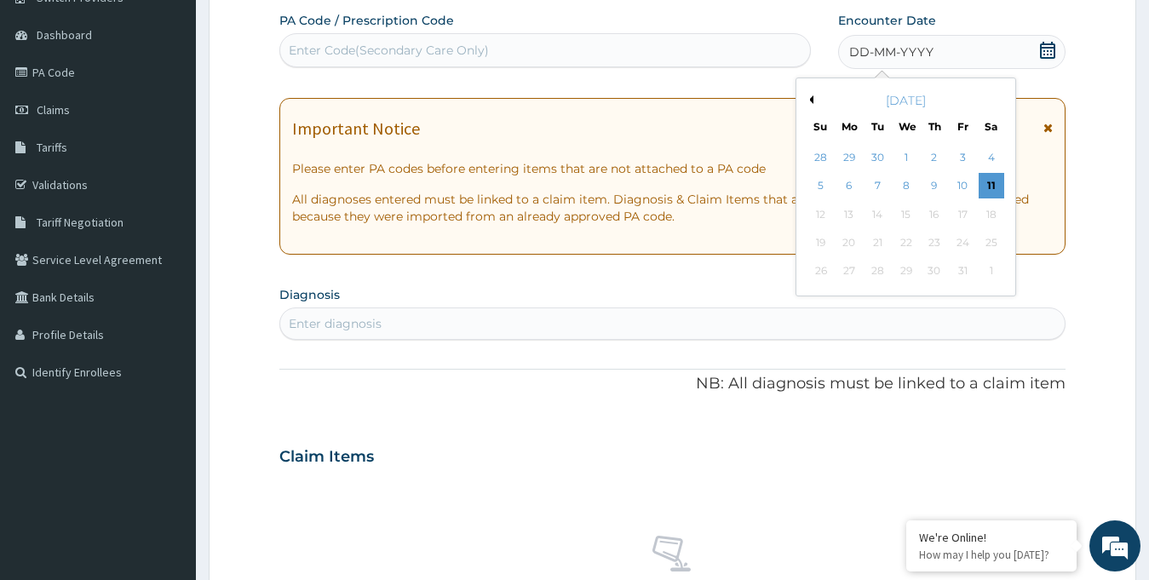
click at [812, 98] on button "Previous Month" at bounding box center [809, 99] width 9 height 9
click at [939, 182] on div "11" at bounding box center [934, 187] width 26 height 26
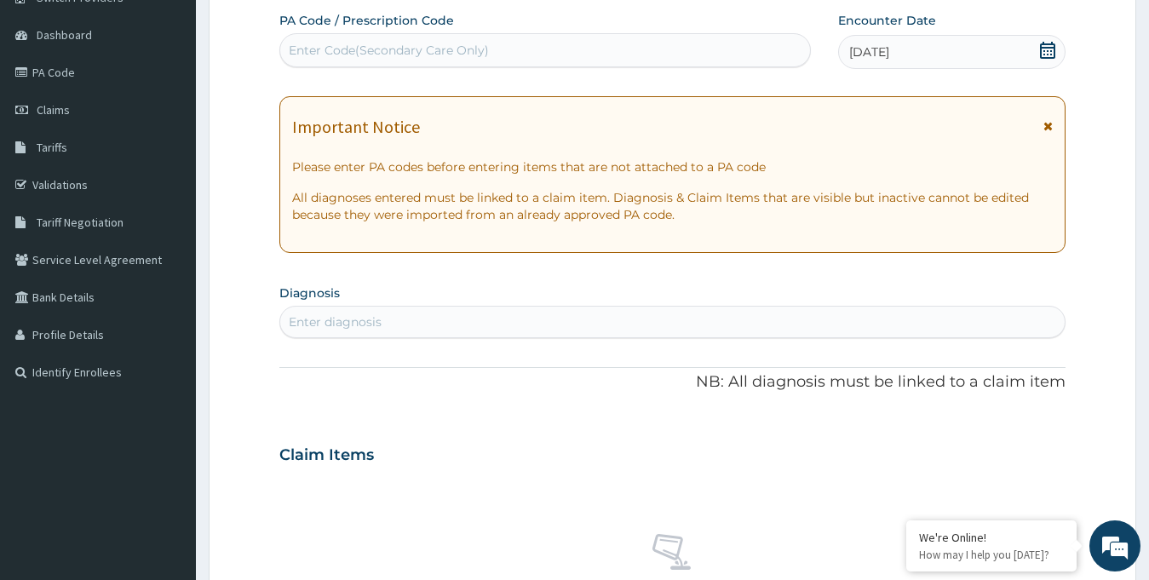
click at [474, 51] on div "Enter Code(Secondary Care Only)" at bounding box center [389, 50] width 200 height 17
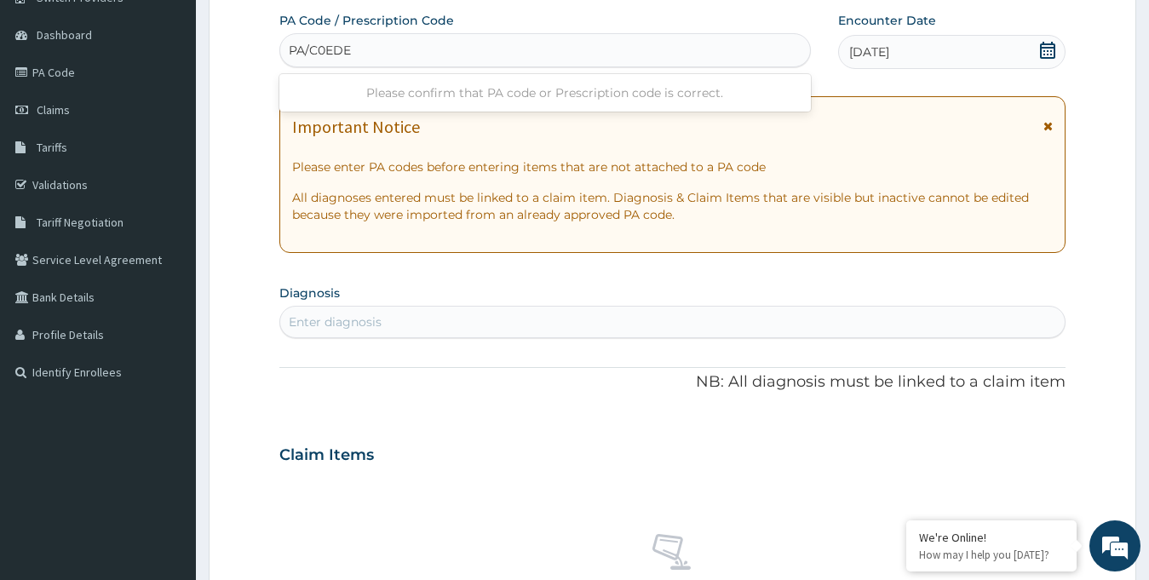
type input "PA/C0EDE4"
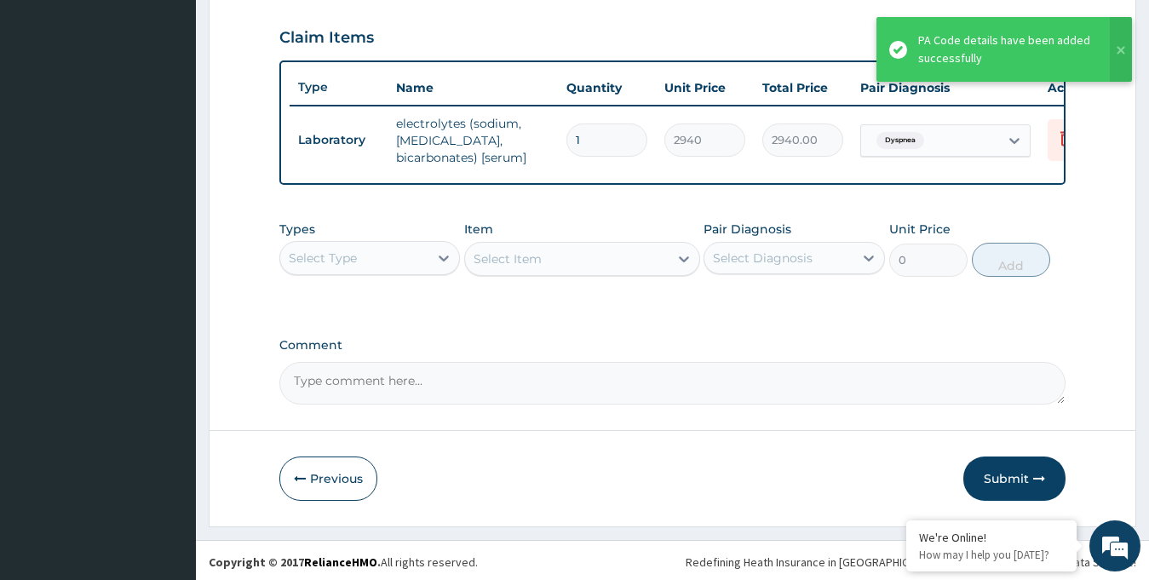
scroll to position [589, 0]
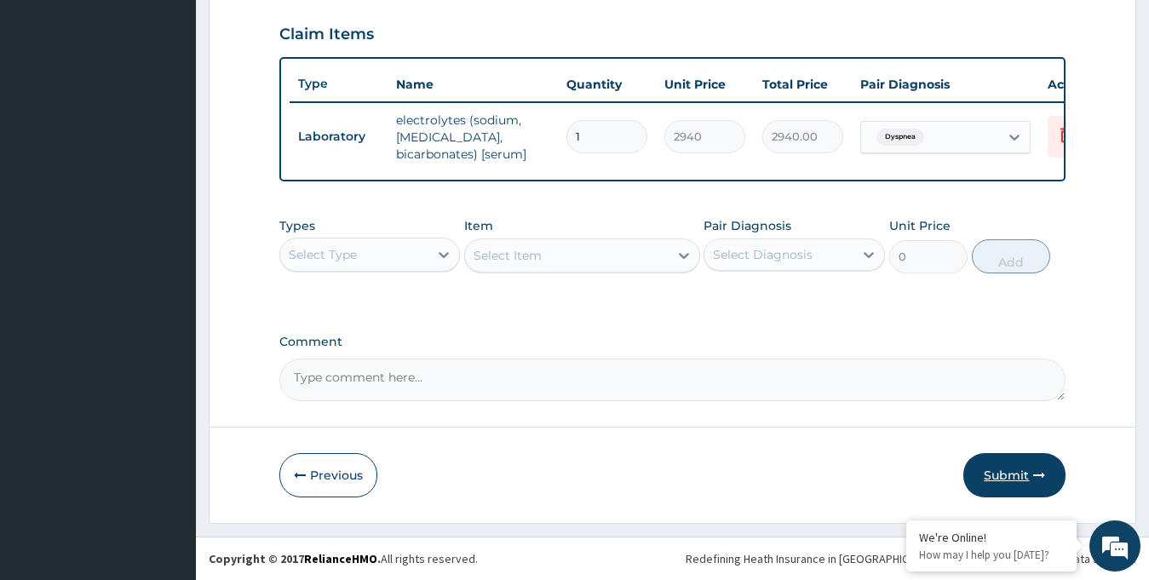
click at [1009, 484] on button "Submit" at bounding box center [1014, 475] width 102 height 44
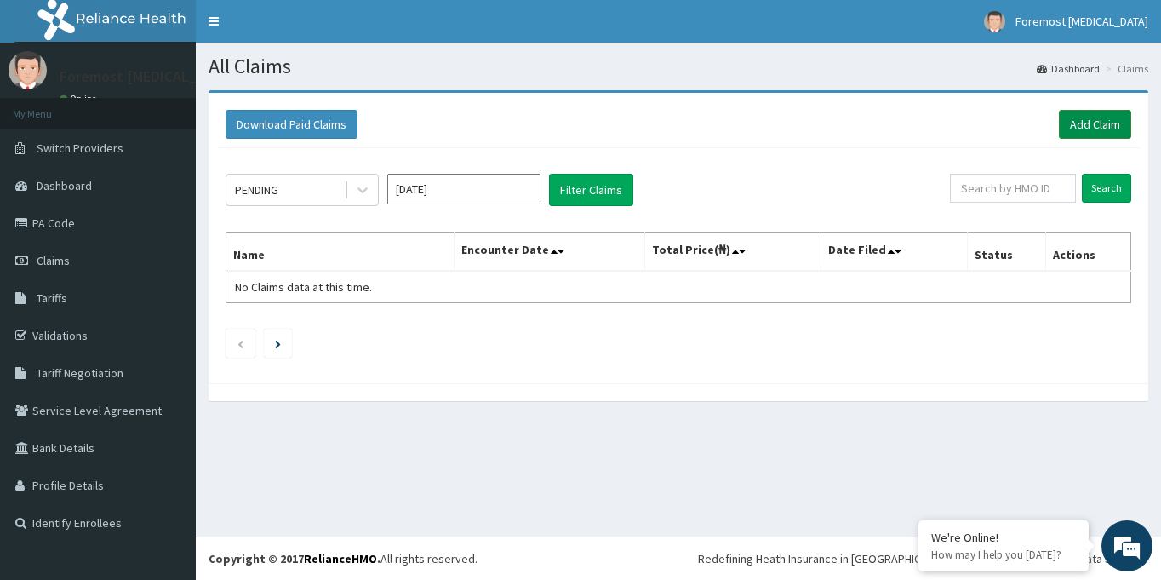
click at [1085, 126] on link "Add Claim" at bounding box center [1095, 124] width 72 height 29
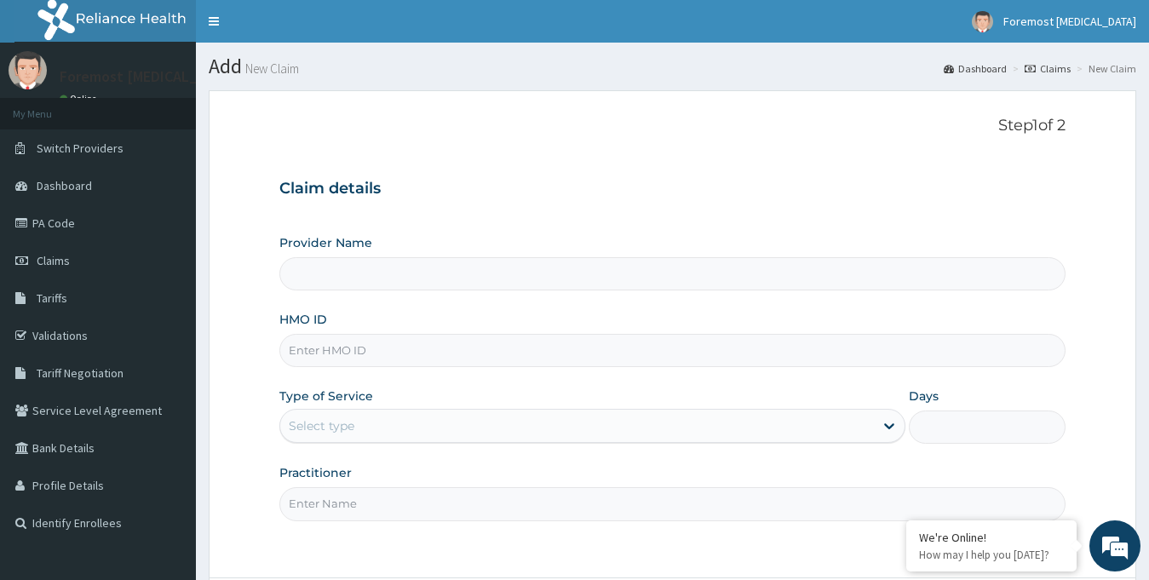
click at [361, 337] on input "HMO ID" at bounding box center [672, 350] width 787 height 33
type input "Foremost [MEDICAL_DATA]"
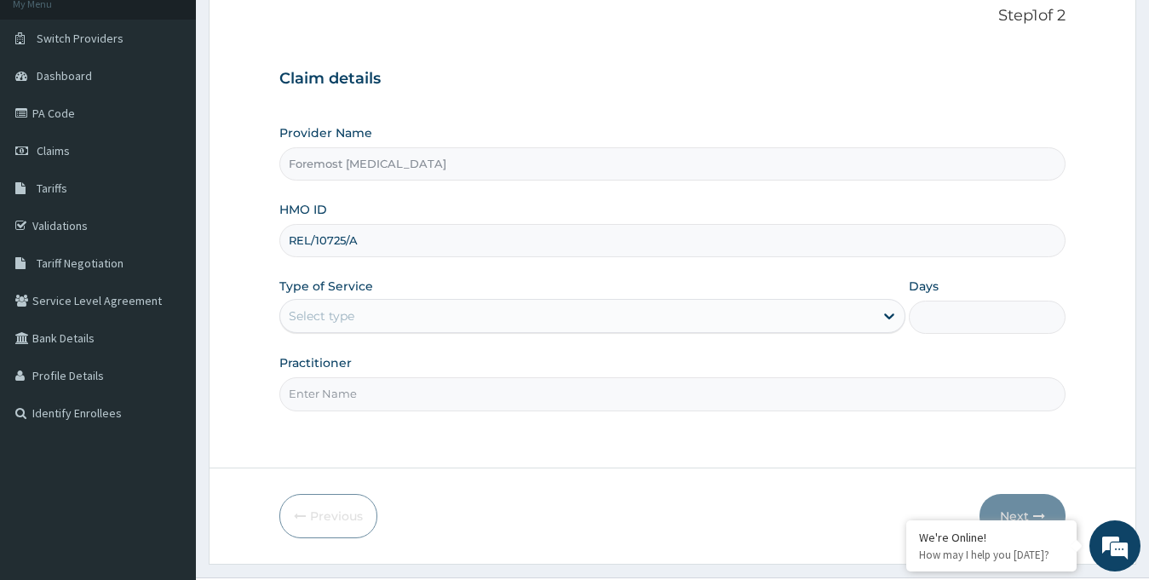
scroll to position [151, 0]
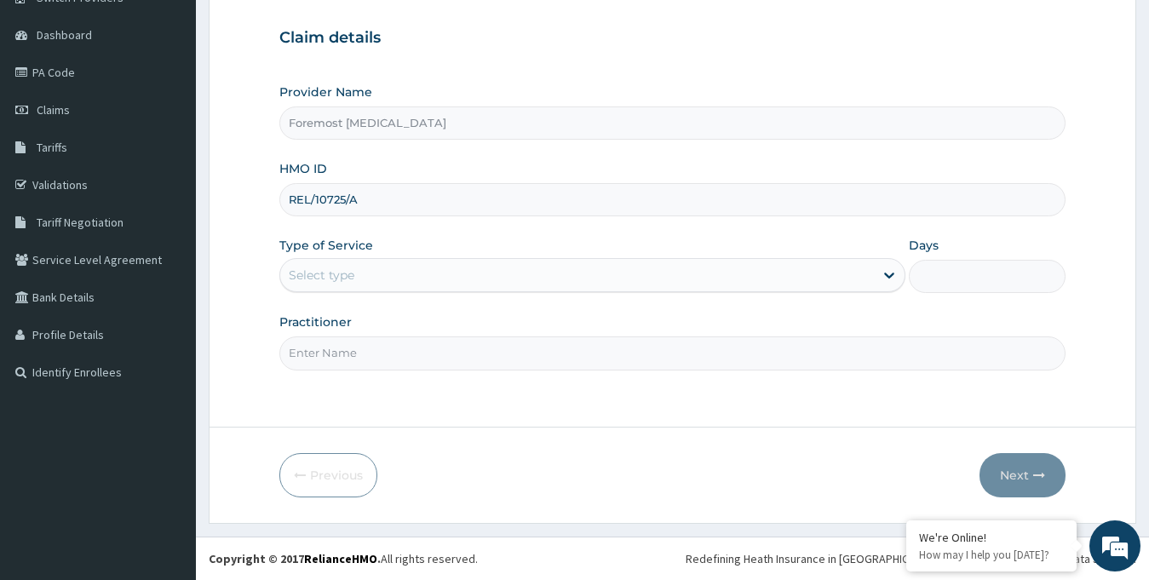
type input "REL/10725/A"
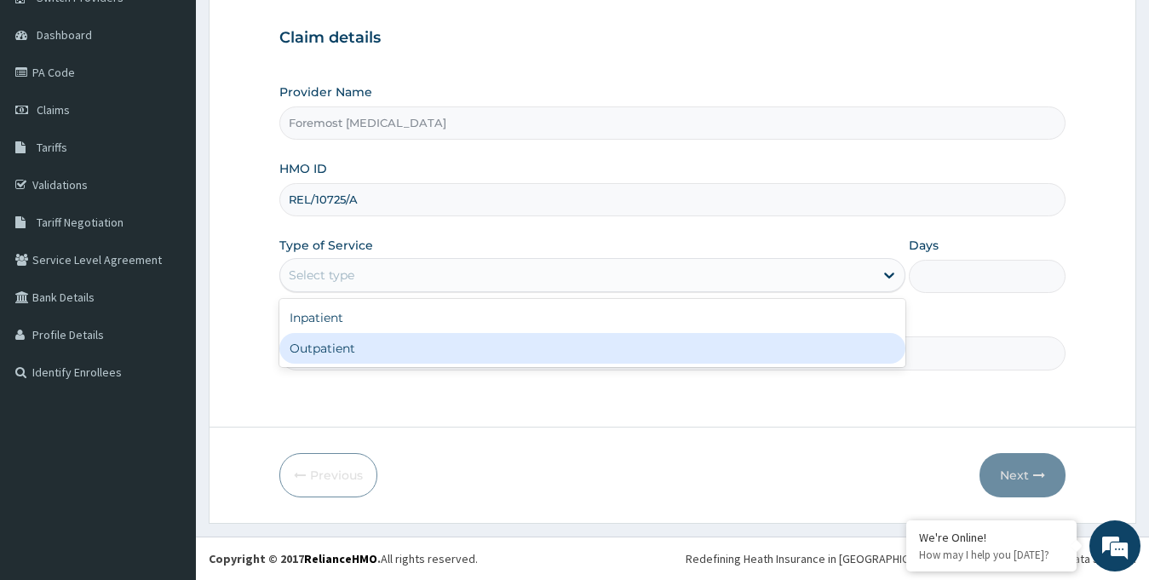
drag, startPoint x: 546, startPoint y: 274, endPoint x: 450, endPoint y: 362, distance: 129.6
click at [450, 292] on div "option Outpatient focused, 2 of 2. 2 results available. Use Up and Down to choo…" at bounding box center [592, 275] width 627 height 34
click at [450, 362] on div "Outpatient" at bounding box center [592, 348] width 627 height 31
type input "1"
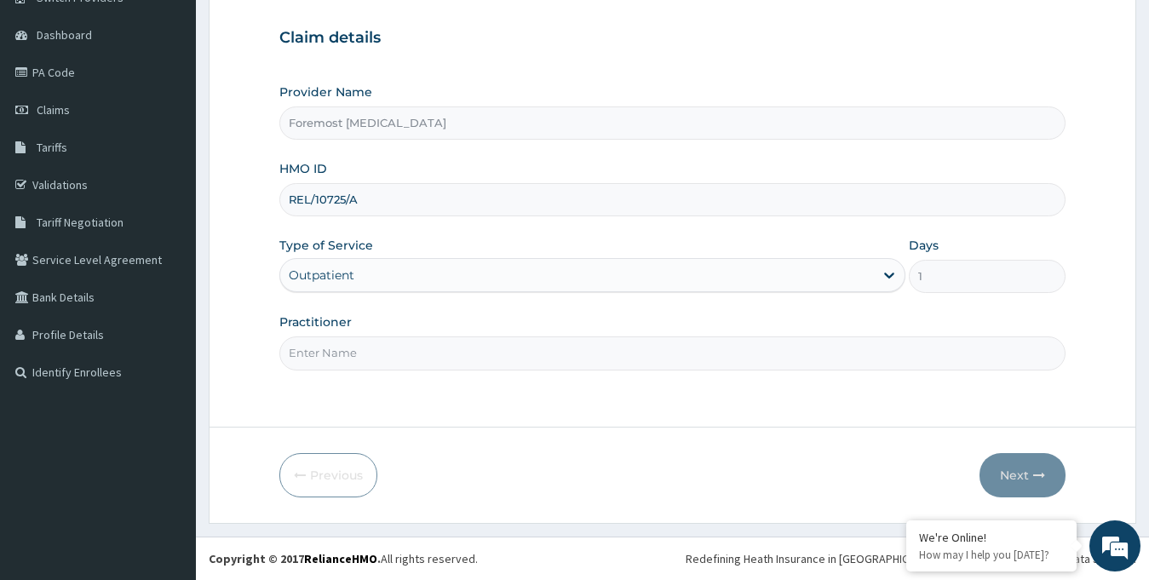
click at [388, 356] on input "Practitioner" at bounding box center [672, 352] width 787 height 33
paste input "NULL"
type input "NULL"
click at [1003, 465] on button "Next" at bounding box center [1022, 475] width 86 height 44
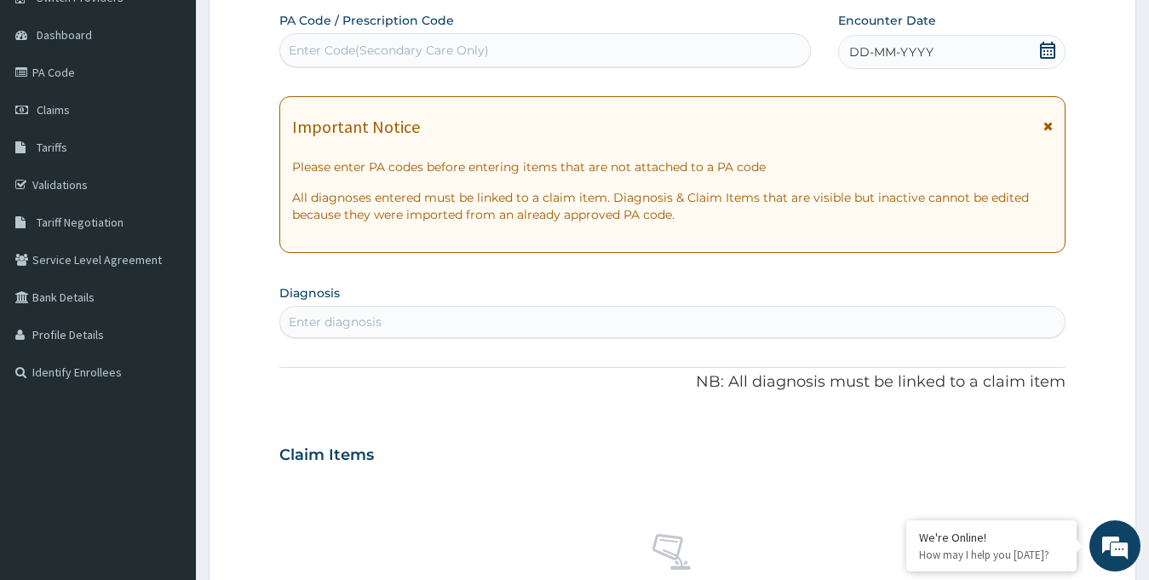
click at [940, 54] on div "DD-MM-YYYY" at bounding box center [952, 52] width 228 height 34
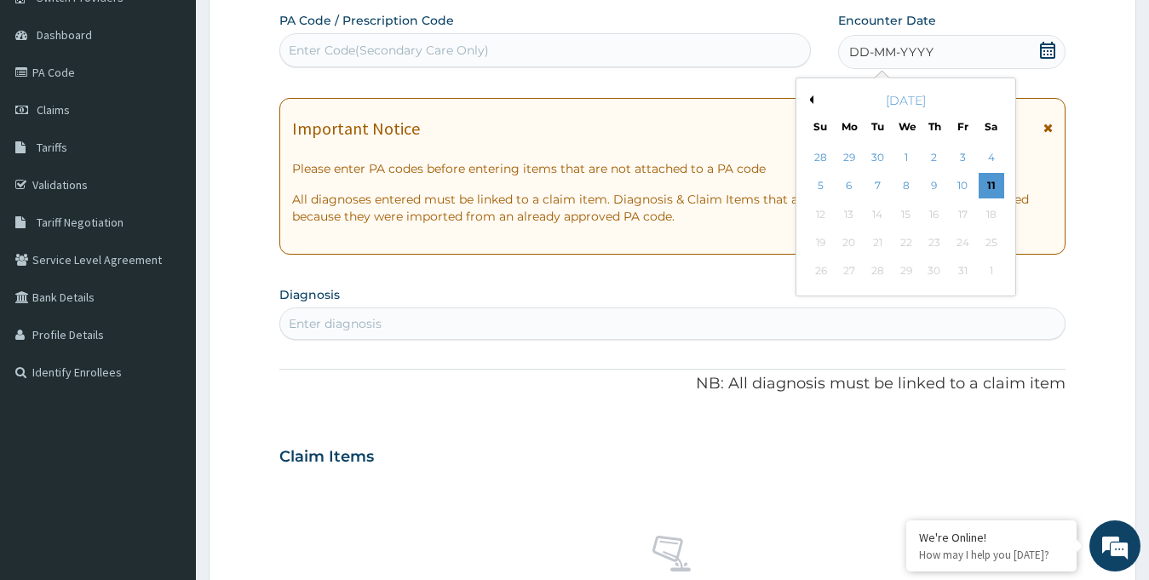
click at [813, 98] on div "[DATE]" at bounding box center [905, 100] width 205 height 17
click at [810, 98] on button "Previous Month" at bounding box center [809, 99] width 9 height 9
click at [936, 186] on div "11" at bounding box center [934, 187] width 26 height 26
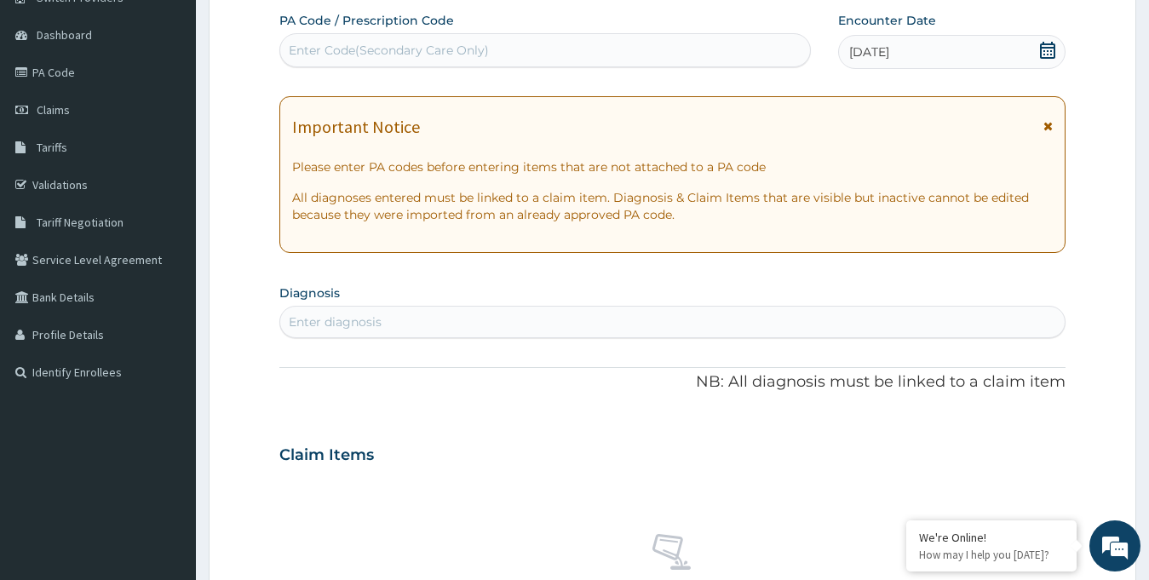
click at [429, 53] on div "Enter Code(Secondary Care Only)" at bounding box center [389, 50] width 200 height 17
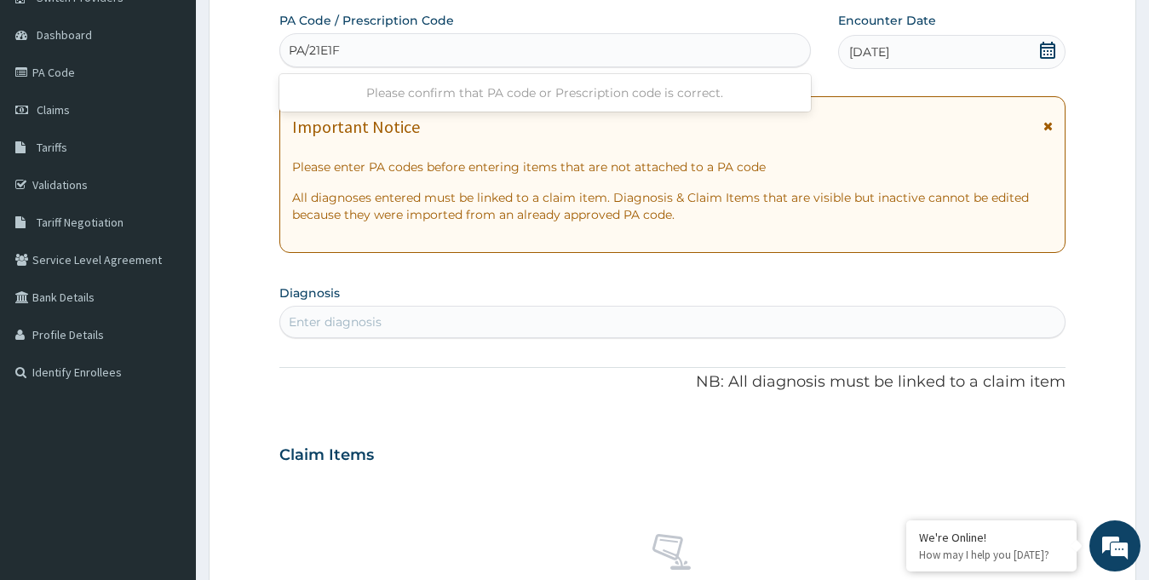
type input "PA/21E1F6"
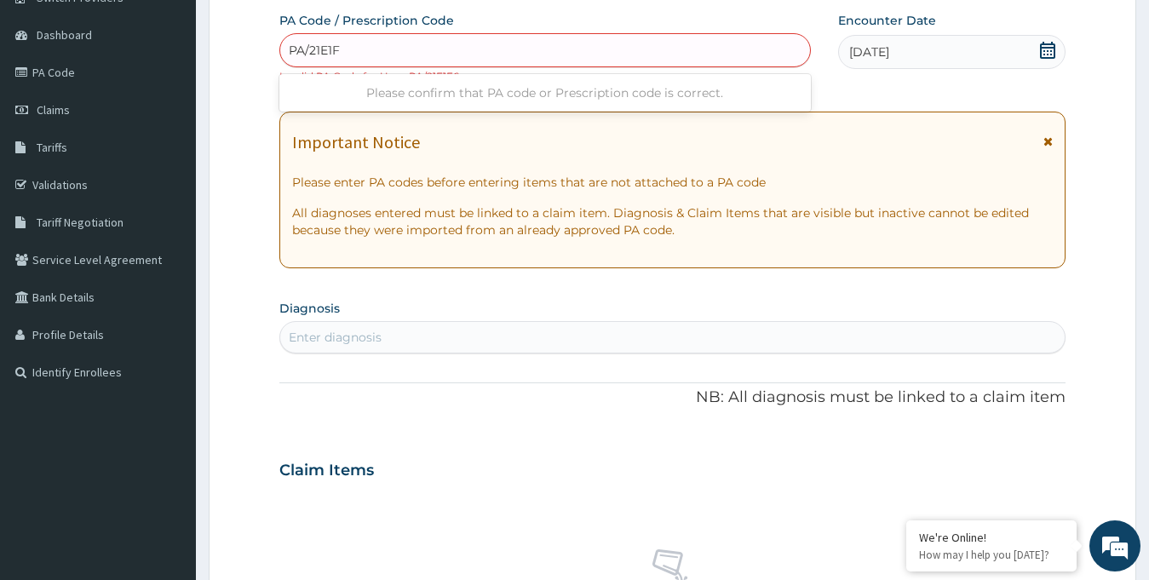
type input "PA/21E1F6"
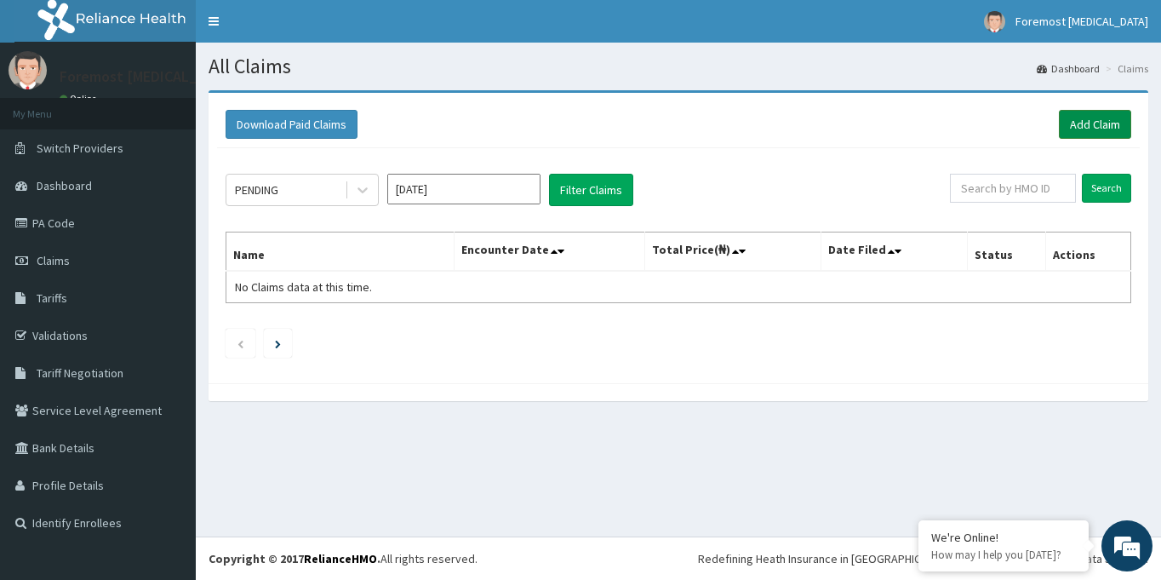
click at [1064, 130] on link "Add Claim" at bounding box center [1095, 124] width 72 height 29
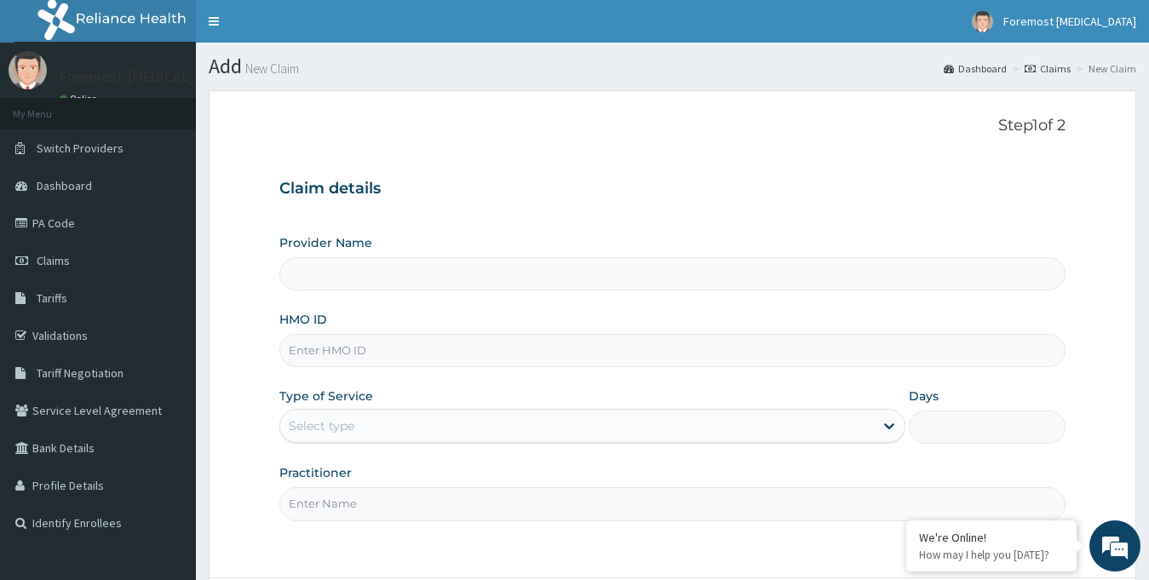
click at [332, 345] on input "HMO ID" at bounding box center [672, 350] width 787 height 33
type input "Foremost [MEDICAL_DATA]"
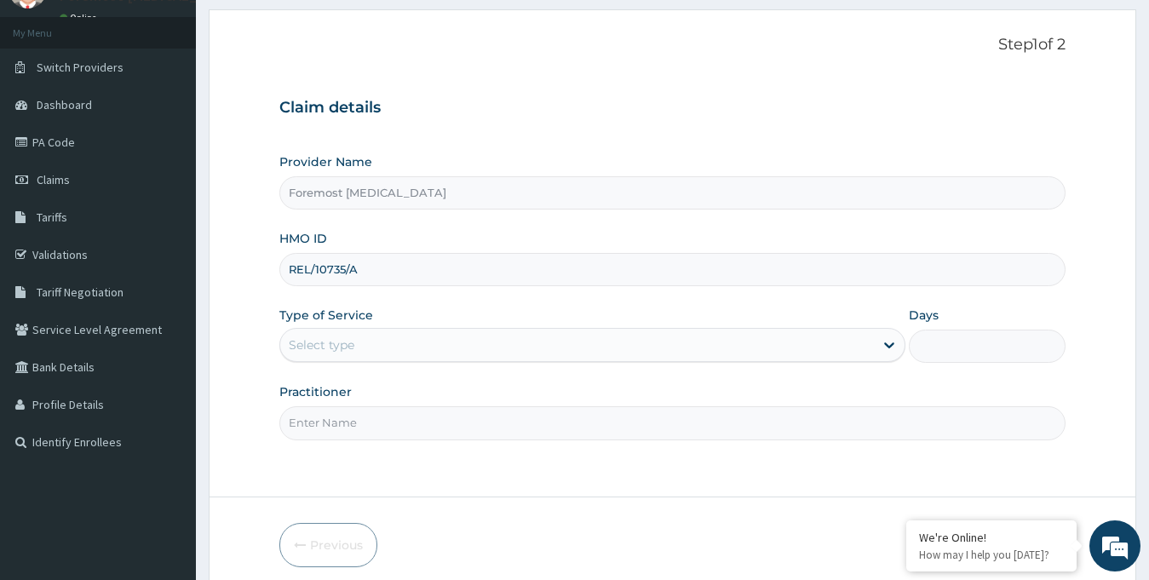
scroll to position [151, 0]
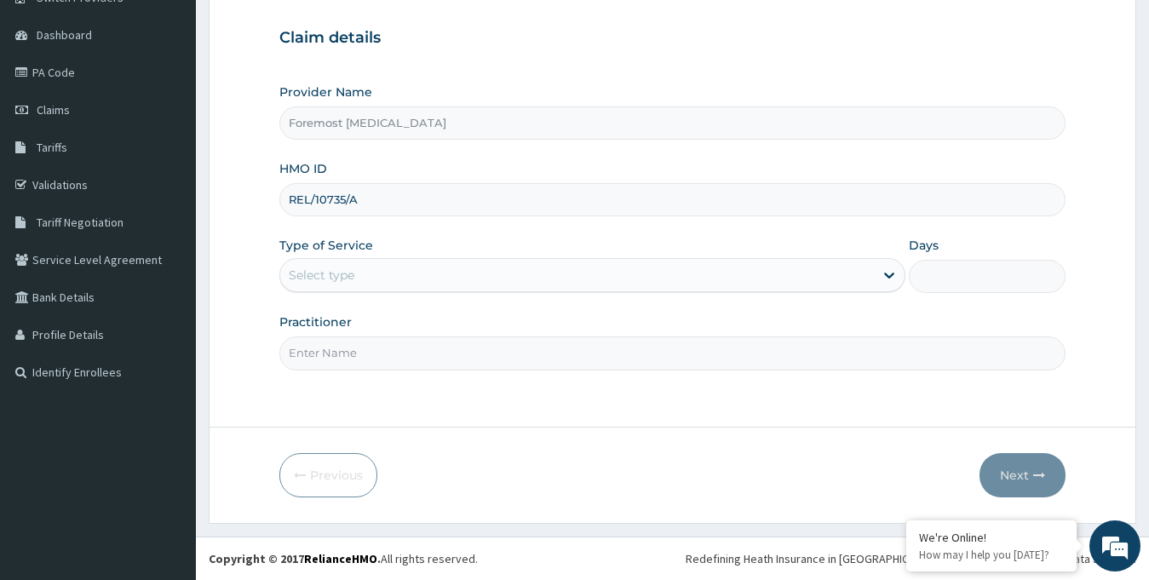
type input "REL/10735/A"
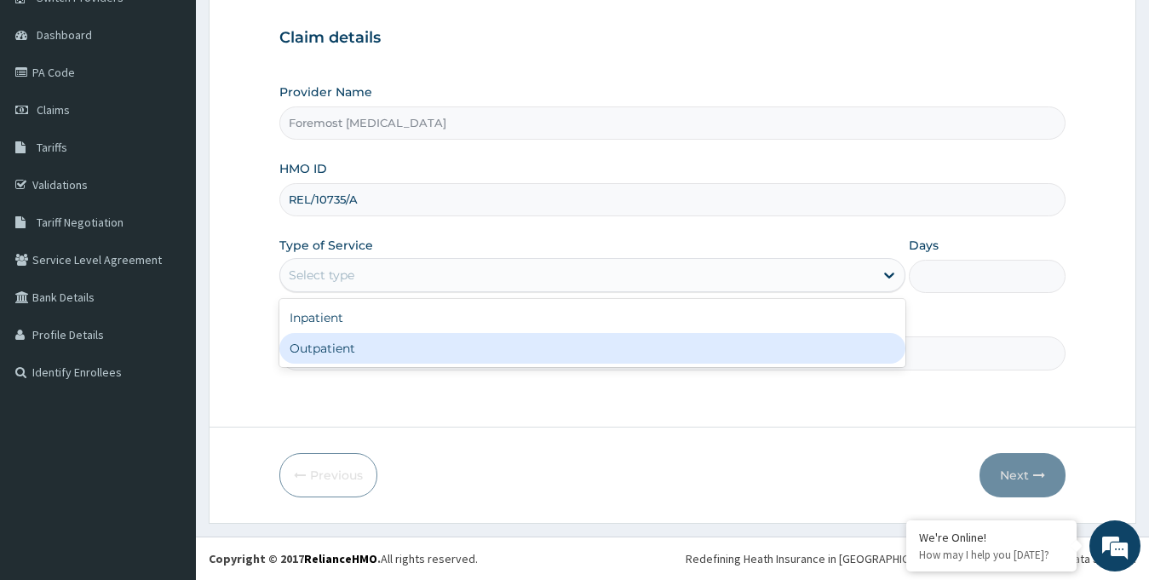
drag, startPoint x: 419, startPoint y: 282, endPoint x: 399, endPoint y: 358, distance: 79.1
click at [399, 292] on div "option Outpatient focused, 2 of 2. 2 results available. Use Up and Down to choo…" at bounding box center [592, 275] width 627 height 34
click at [399, 358] on div "Outpatient" at bounding box center [592, 348] width 627 height 31
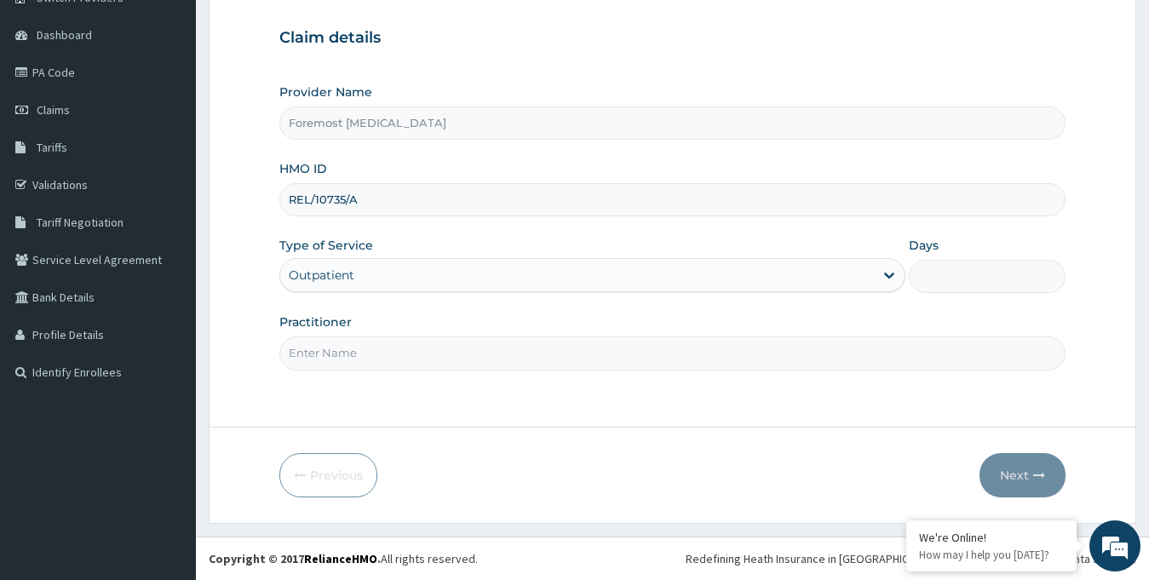
type input "1"
click at [371, 356] on input "Practitioner" at bounding box center [672, 352] width 787 height 33
type input "NULL"
click at [1011, 473] on button "Next" at bounding box center [1022, 475] width 86 height 44
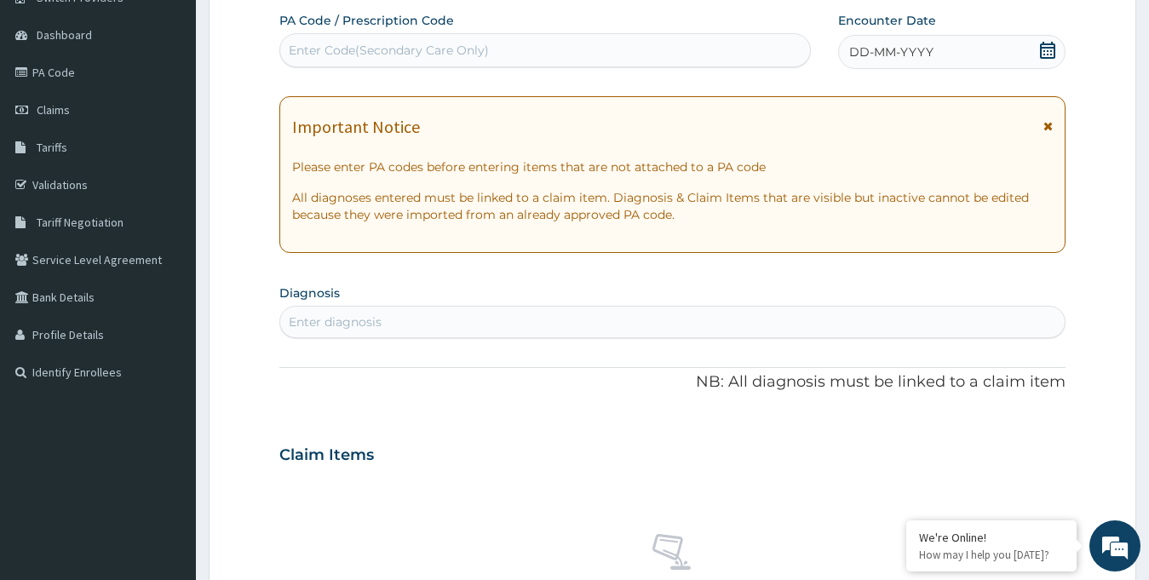
click at [888, 57] on span "DD-MM-YYYY" at bounding box center [891, 51] width 84 height 17
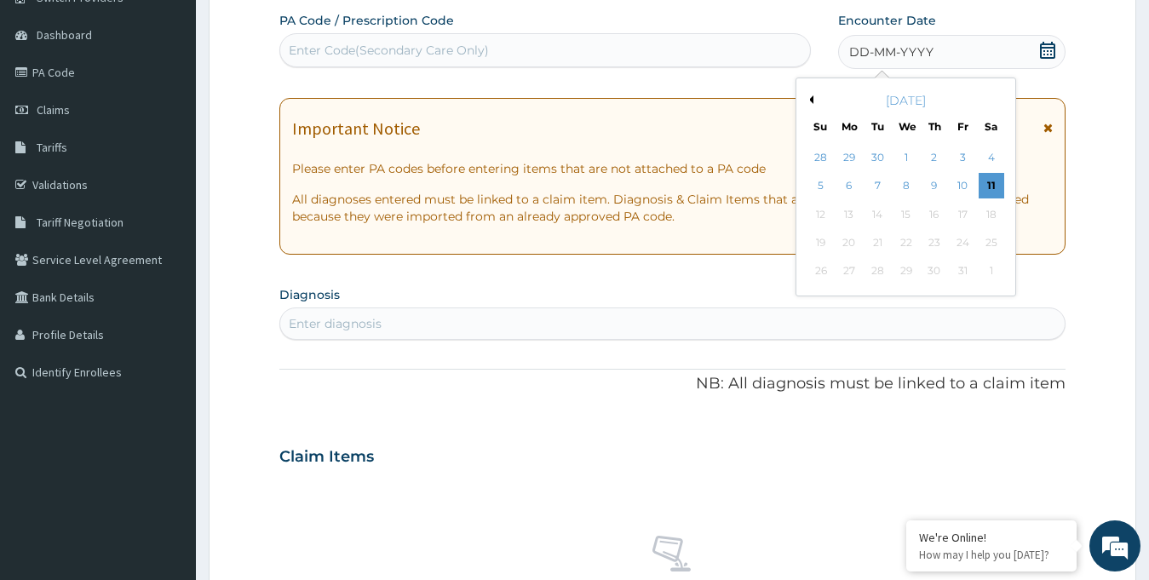
click at [807, 96] on button "Previous Month" at bounding box center [809, 99] width 9 height 9
click at [935, 183] on div "11" at bounding box center [934, 187] width 26 height 26
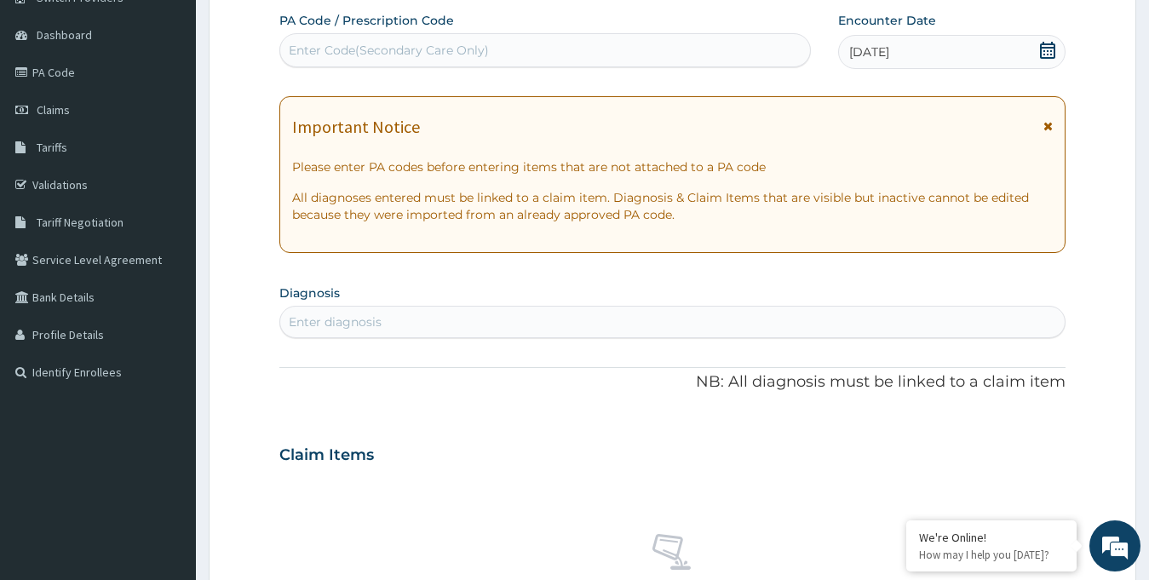
click at [443, 40] on div "Enter Code(Secondary Care Only)" at bounding box center [545, 50] width 530 height 27
paste input "PA/21E1F6"
type input "PA/21E1F6"
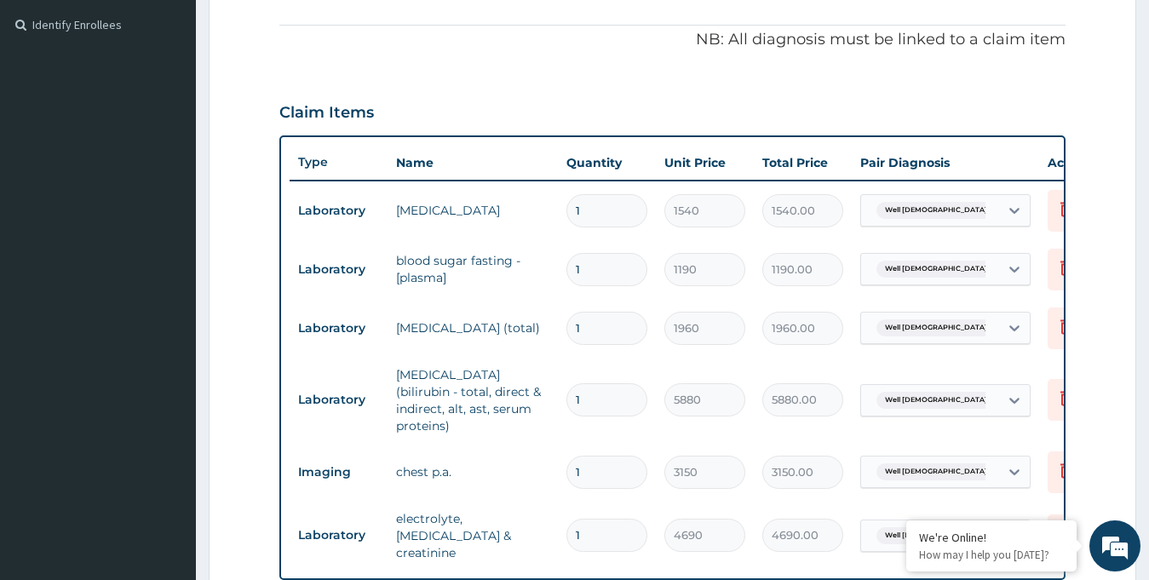
scroll to position [900, 0]
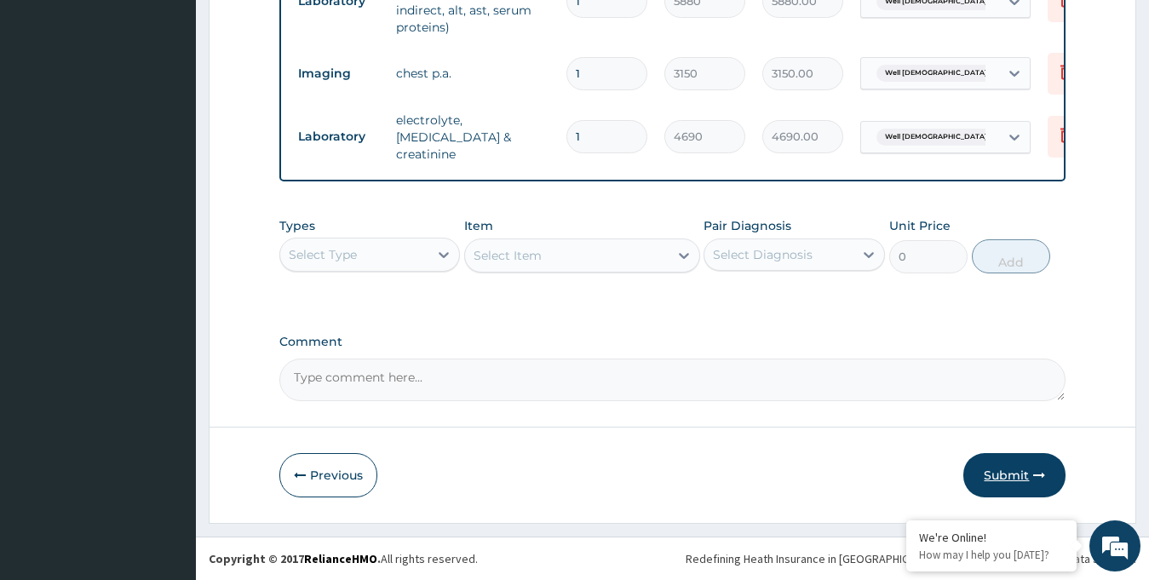
click at [997, 482] on button "Submit" at bounding box center [1014, 475] width 102 height 44
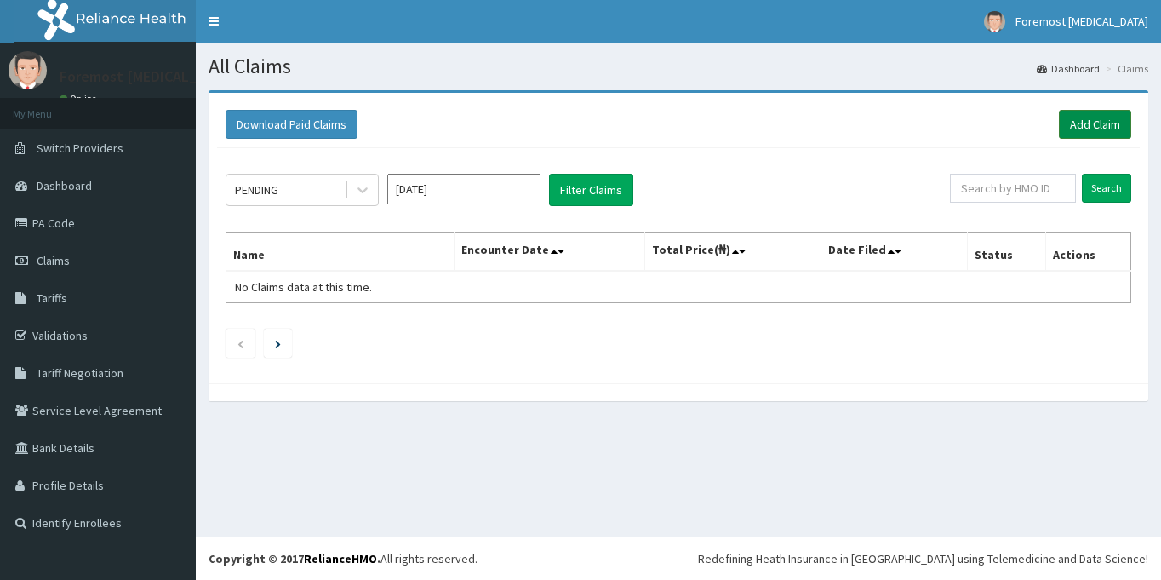
click at [1075, 125] on link "Add Claim" at bounding box center [1095, 124] width 72 height 29
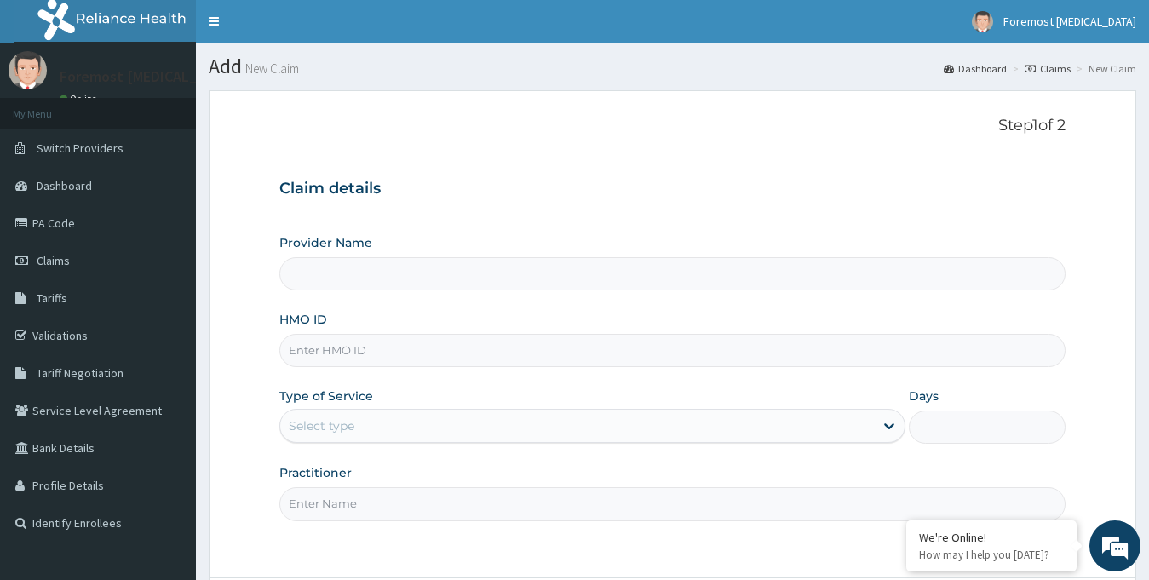
click at [363, 354] on input "HMO ID" at bounding box center [672, 350] width 787 height 33
type input "Foremost [MEDICAL_DATA]"
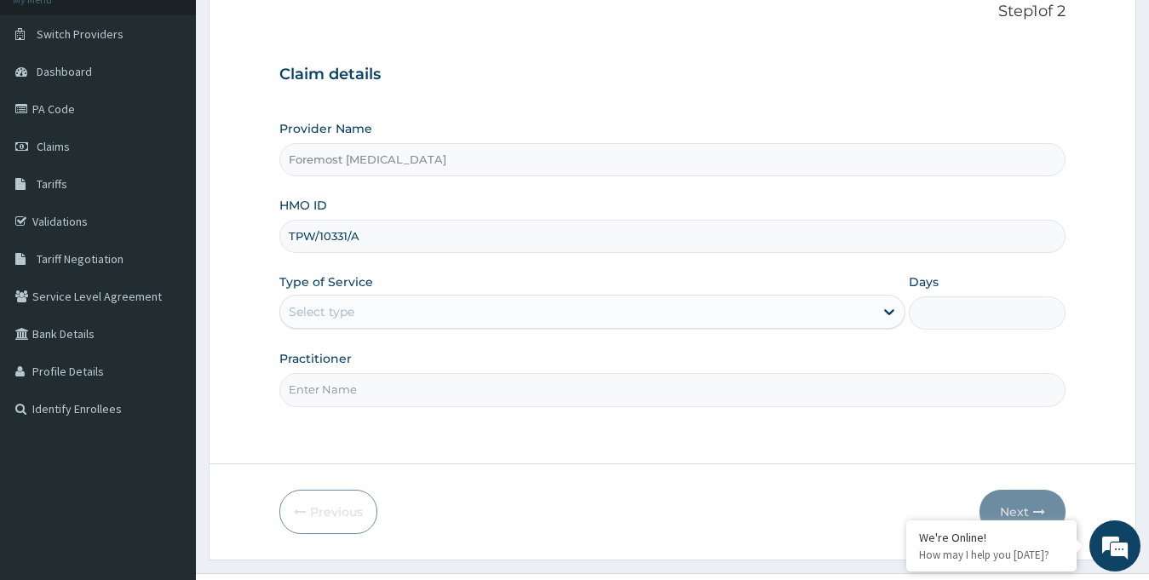
scroll to position [151, 0]
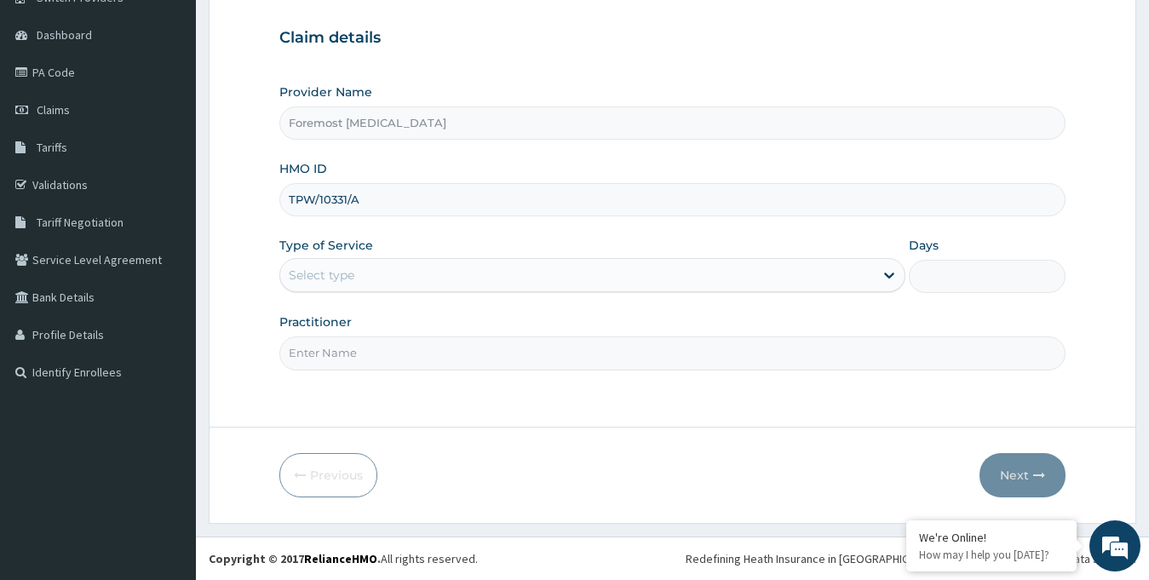
type input "TPW/10331/A"
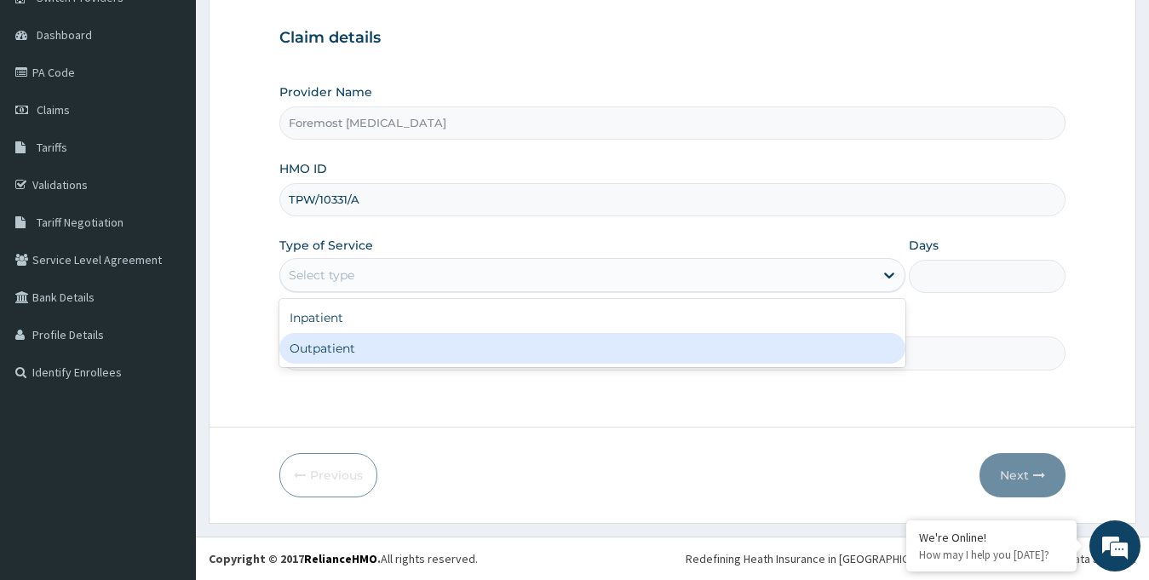
drag, startPoint x: 458, startPoint y: 276, endPoint x: 374, endPoint y: 356, distance: 116.2
click at [374, 292] on div "option Outpatient focused, 2 of 2. 2 results available. Use Up and Down to choo…" at bounding box center [592, 275] width 627 height 34
click at [374, 356] on div "Outpatient" at bounding box center [592, 348] width 627 height 31
type input "1"
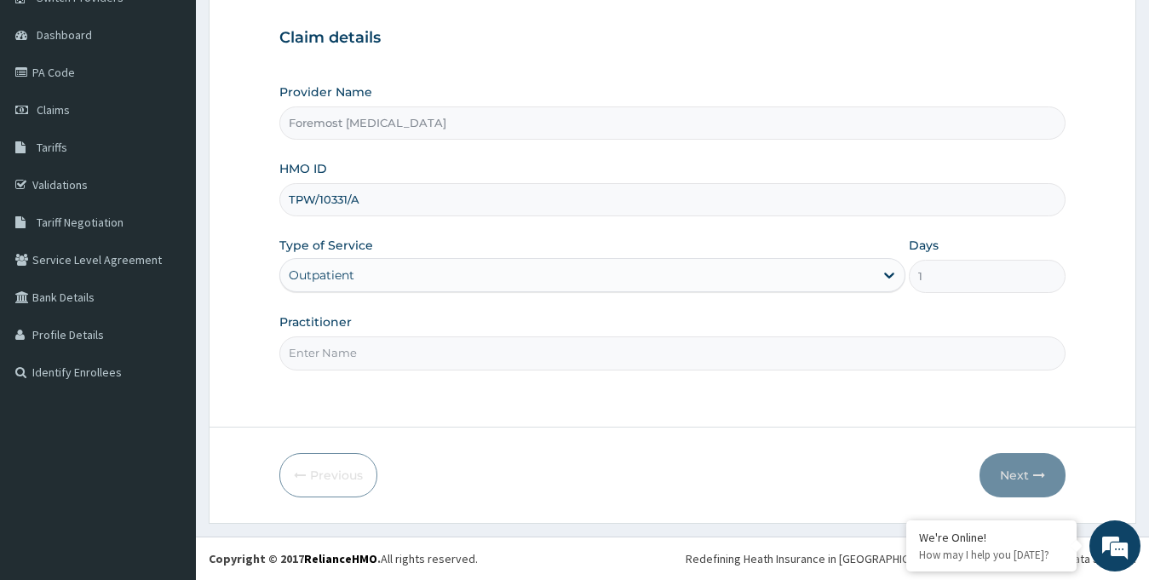
click at [398, 351] on input "Practitioner" at bounding box center [672, 352] width 787 height 33
type input "NULL"
click at [1006, 465] on button "Next" at bounding box center [1022, 475] width 86 height 44
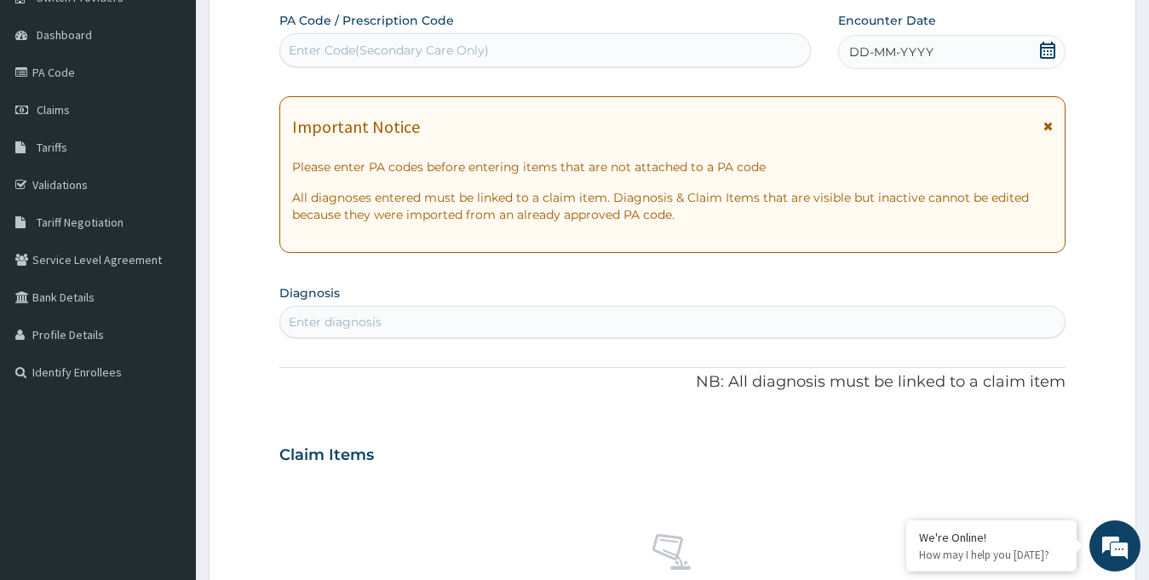
click at [897, 48] on span "DD-MM-YYYY" at bounding box center [891, 51] width 84 height 17
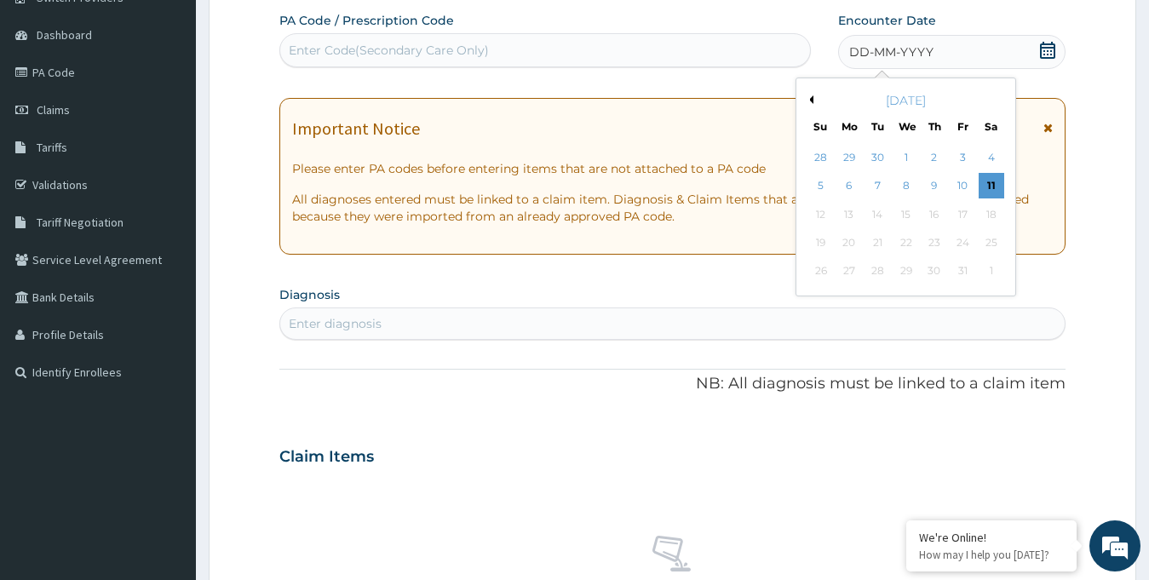
click at [809, 95] on div "October 2025" at bounding box center [905, 100] width 205 height 17
click at [809, 104] on div "October 2025" at bounding box center [905, 100] width 205 height 17
click at [812, 102] on button "Previous Month" at bounding box center [809, 99] width 9 height 9
click at [914, 180] on div "10" at bounding box center [905, 187] width 26 height 26
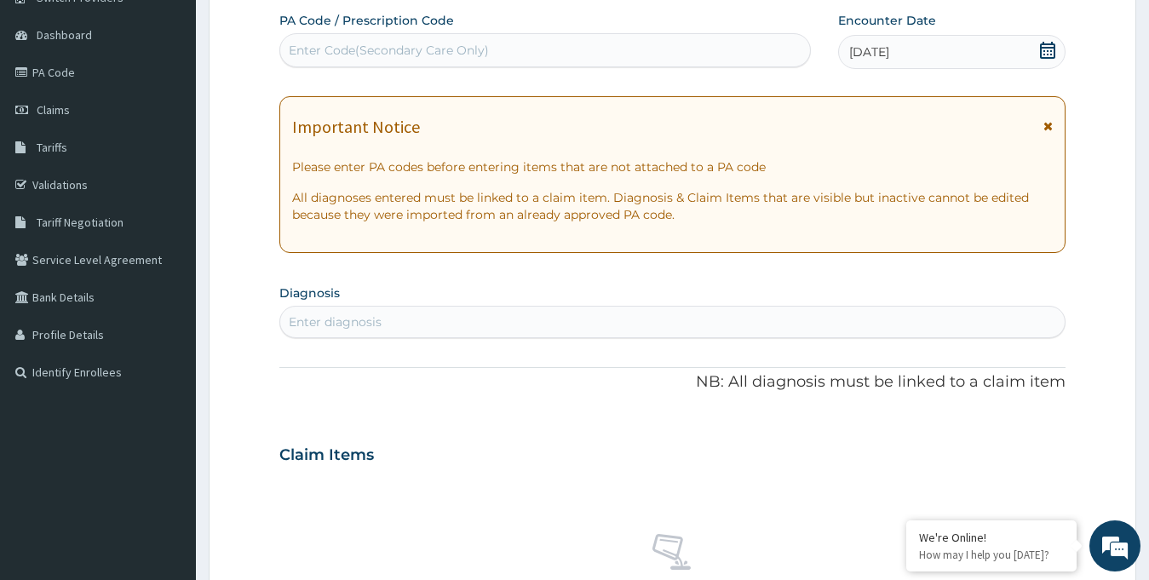
click at [406, 54] on div "Enter Code(Secondary Care Only)" at bounding box center [389, 50] width 200 height 17
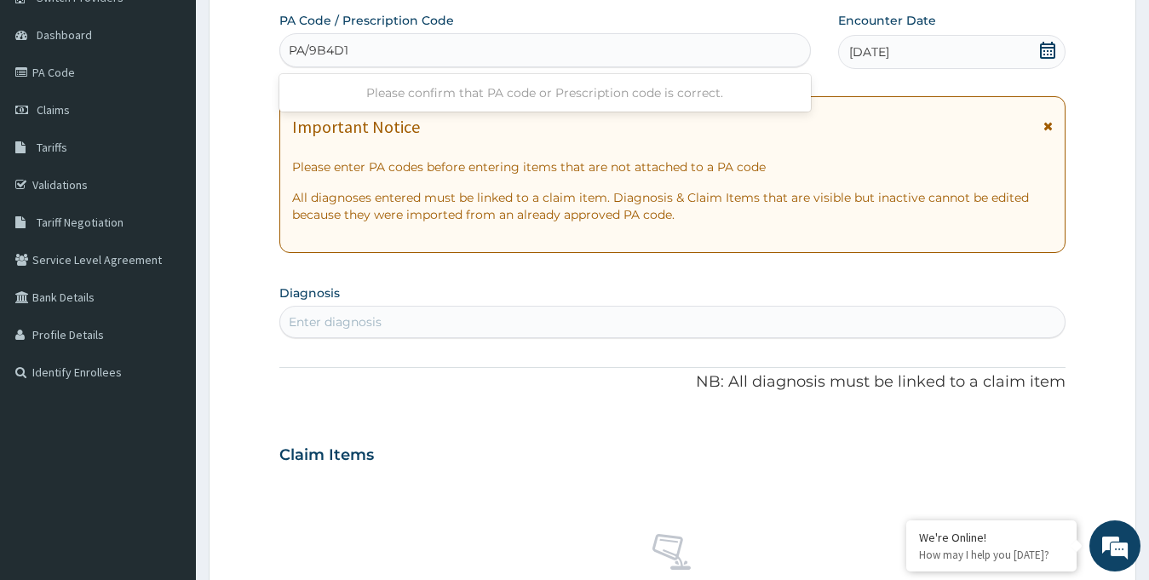
type input "PA/9B4D1B"
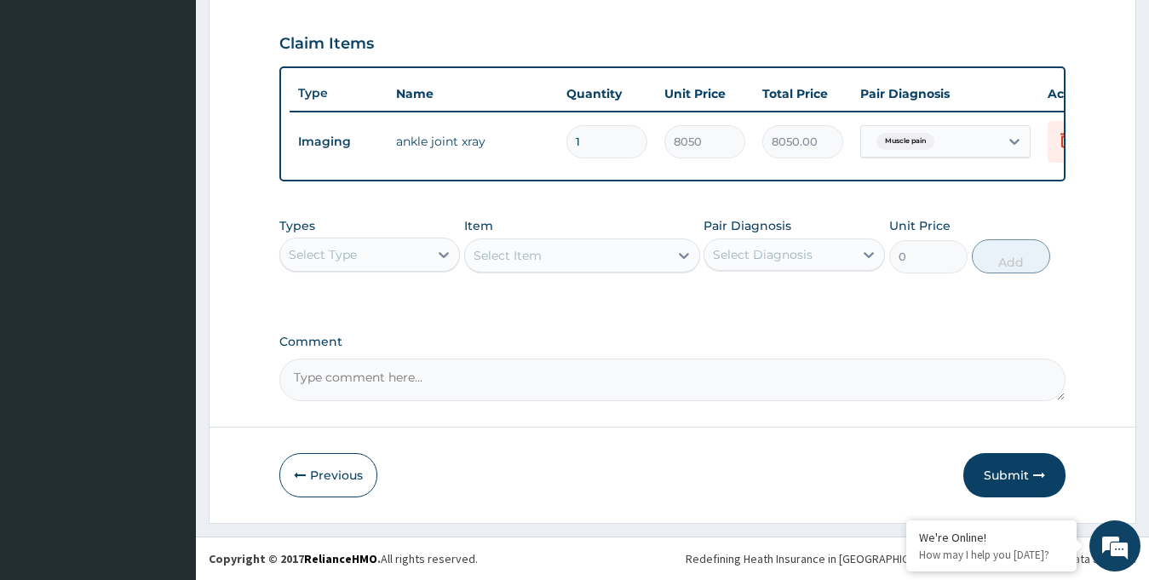
scroll to position [580, 0]
click at [1005, 464] on button "Submit" at bounding box center [1014, 475] width 102 height 44
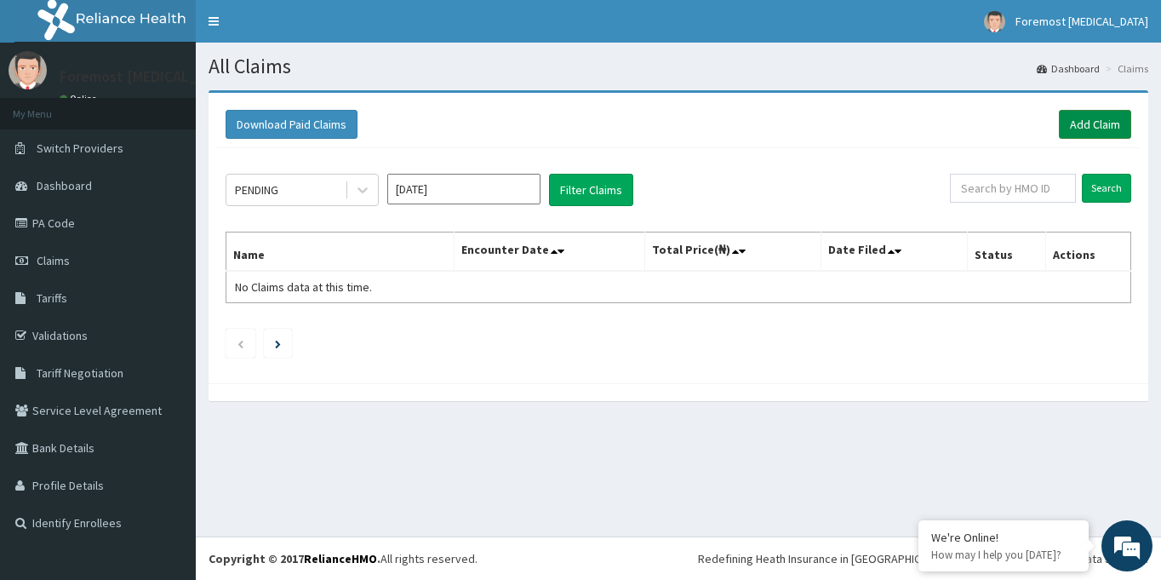
click at [1085, 129] on link "Add Claim" at bounding box center [1095, 124] width 72 height 29
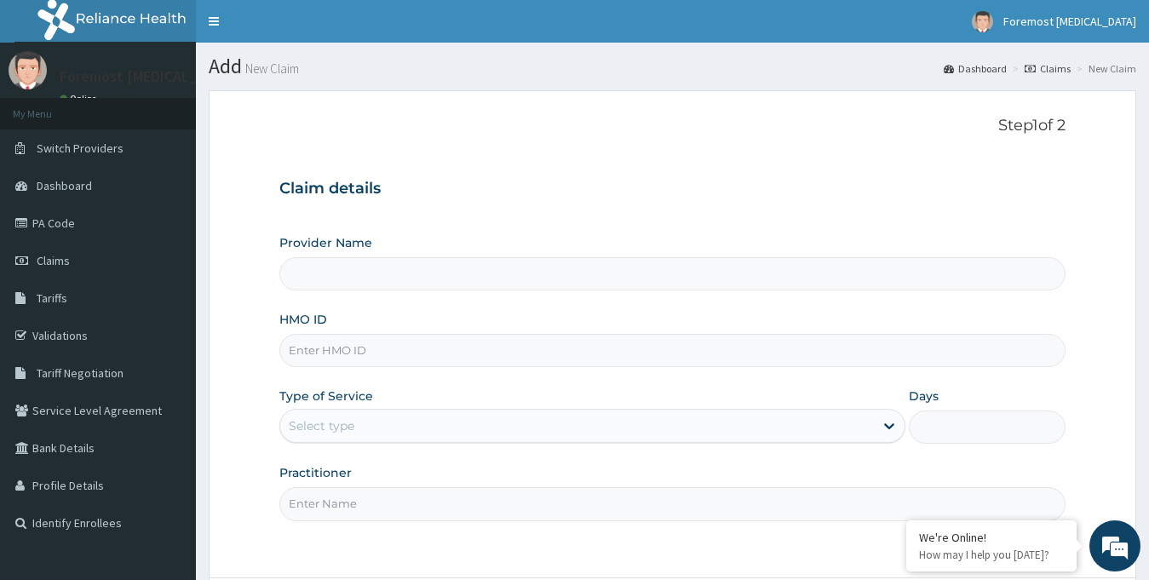
click at [347, 345] on input "HMO ID" at bounding box center [672, 350] width 787 height 33
type input "Foremost [MEDICAL_DATA]"
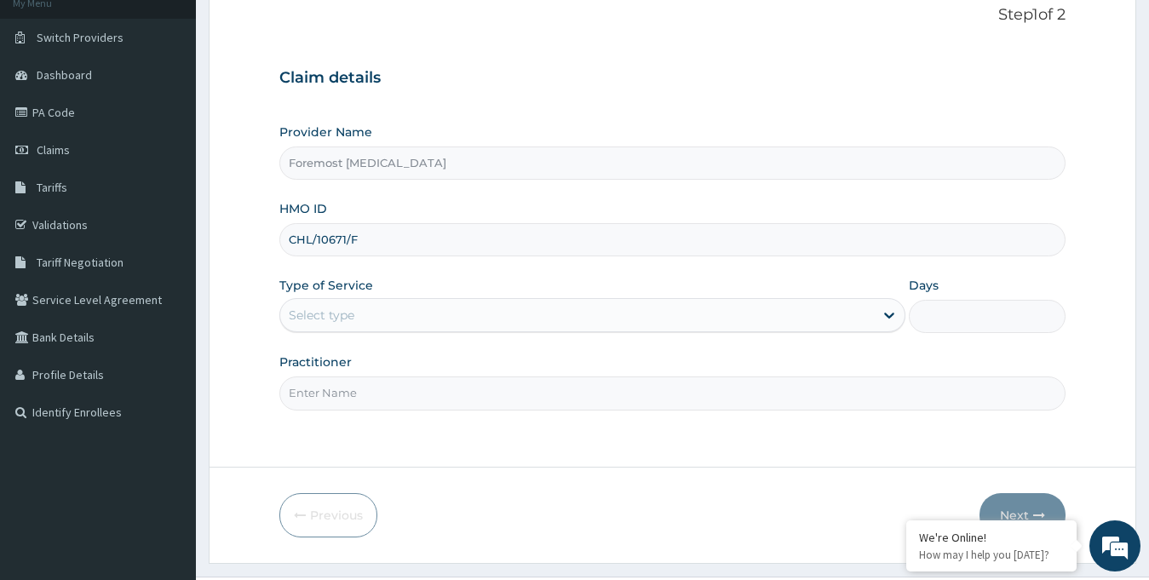
scroll to position [151, 0]
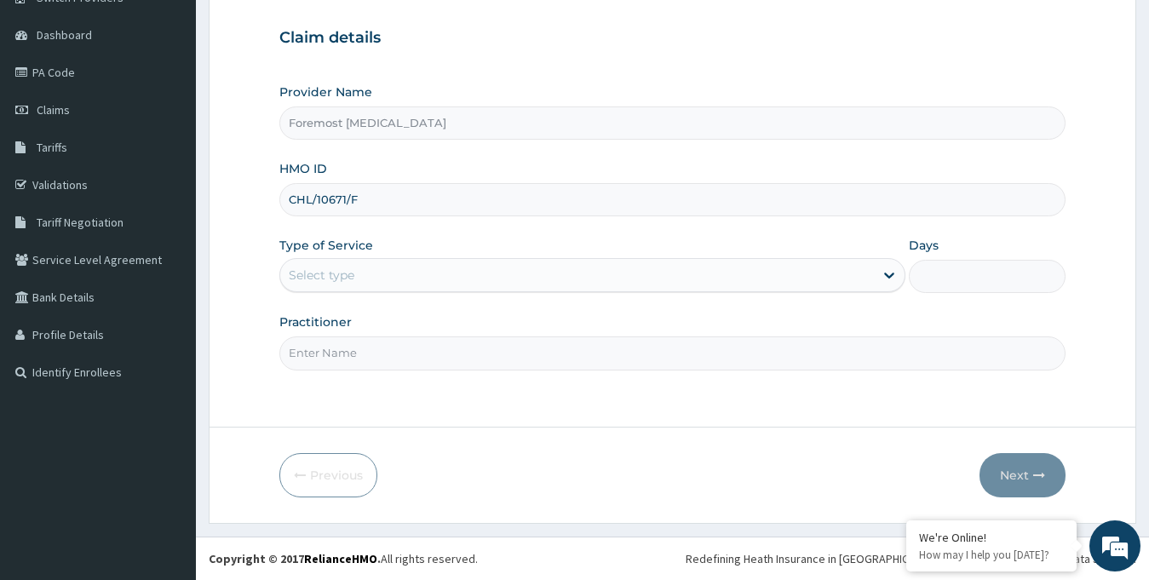
type input "CHL/10671/F"
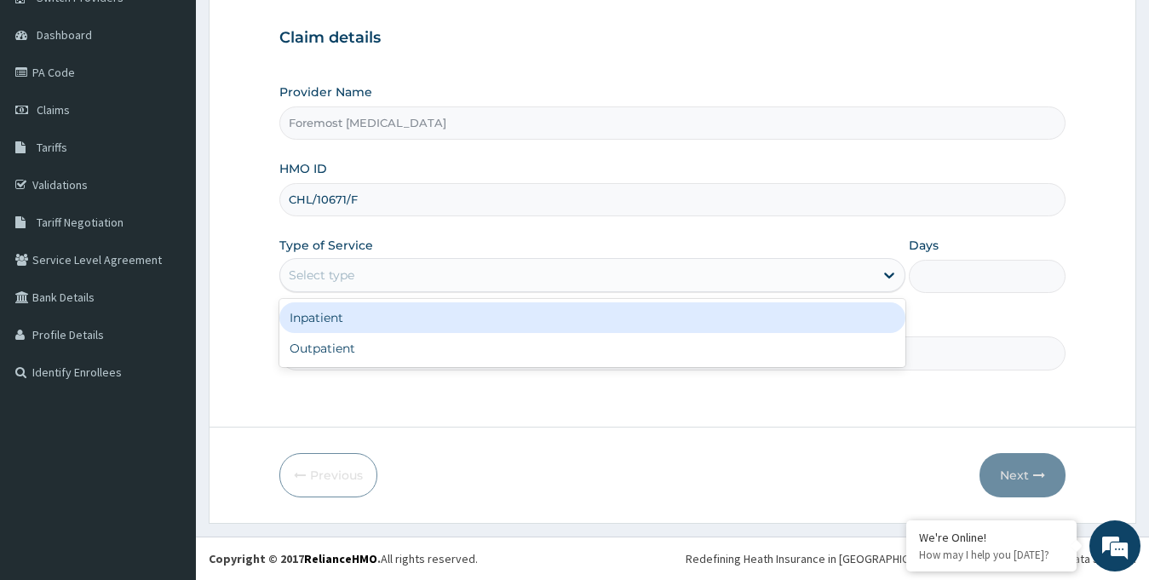
drag, startPoint x: 413, startPoint y: 269, endPoint x: 370, endPoint y: 340, distance: 82.5
click at [370, 292] on div "option Inpatient focused, 1 of 2. 2 results available. Use Up and Down to choos…" at bounding box center [592, 275] width 627 height 34
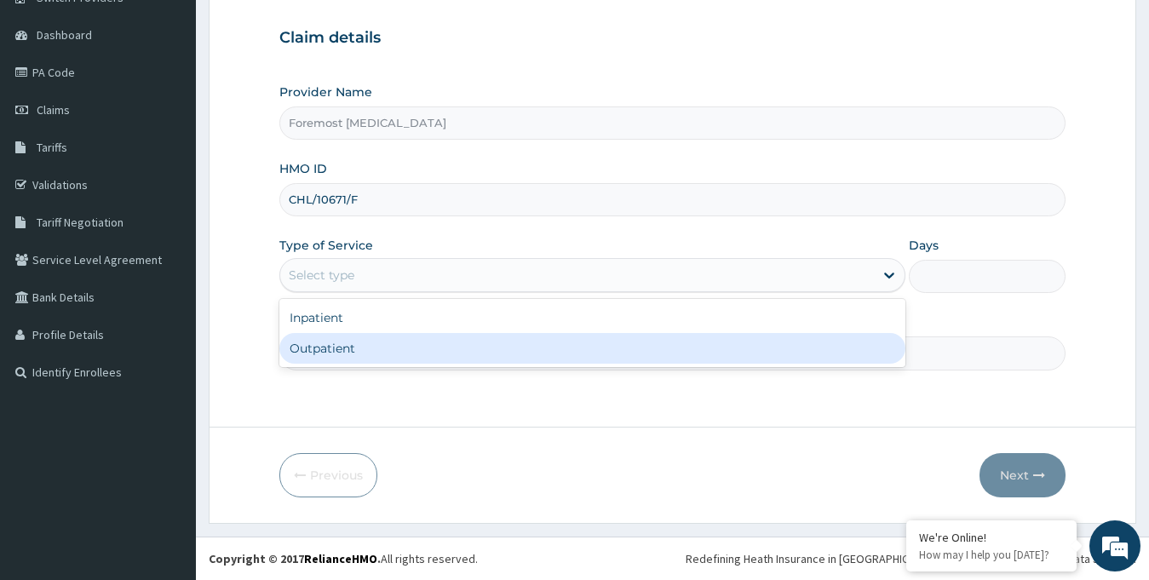
click at [370, 340] on div "Outpatient" at bounding box center [592, 348] width 627 height 31
type input "1"
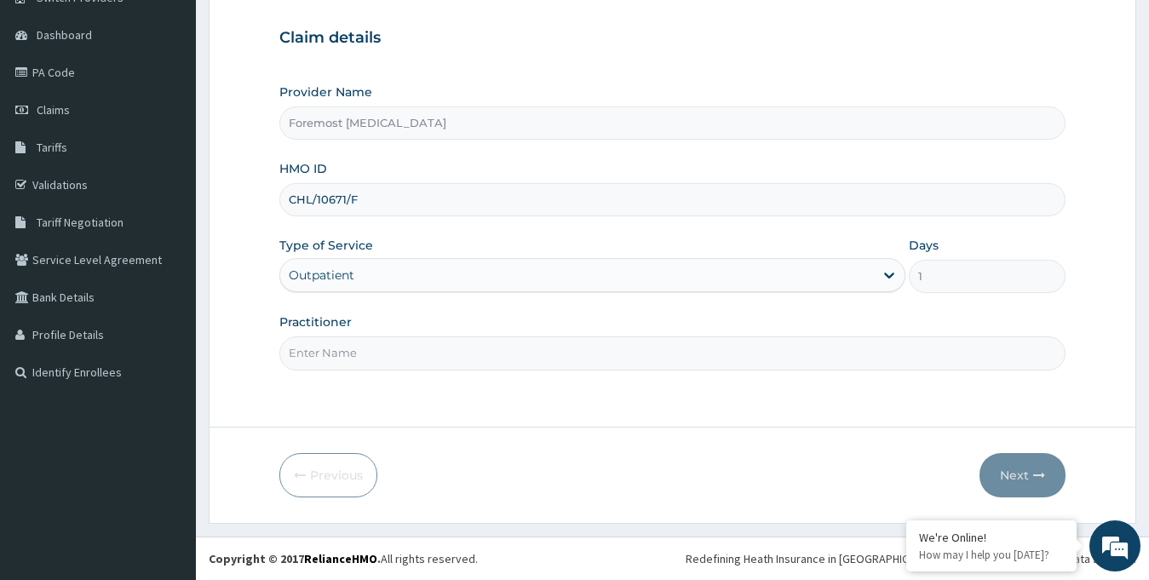
click at [370, 340] on input "Practitioner" at bounding box center [672, 352] width 787 height 33
paste input "NULL"
type input "NULL"
click at [1020, 472] on button "Next" at bounding box center [1022, 475] width 86 height 44
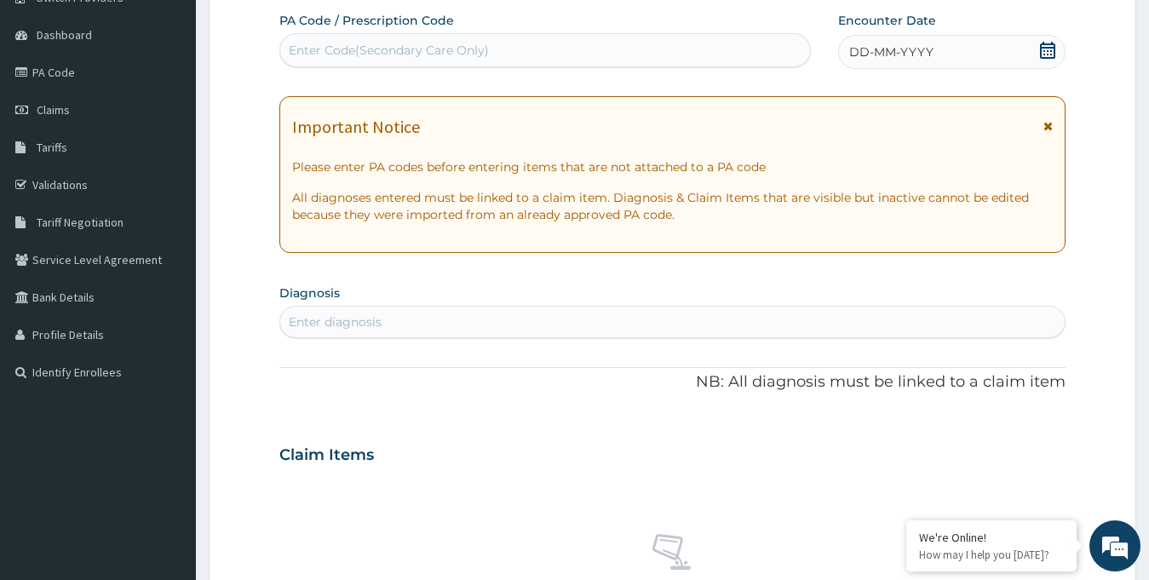
click at [1020, 472] on div "Claim Items" at bounding box center [672, 451] width 787 height 44
click at [880, 49] on span "DD-MM-YYYY" at bounding box center [891, 51] width 84 height 17
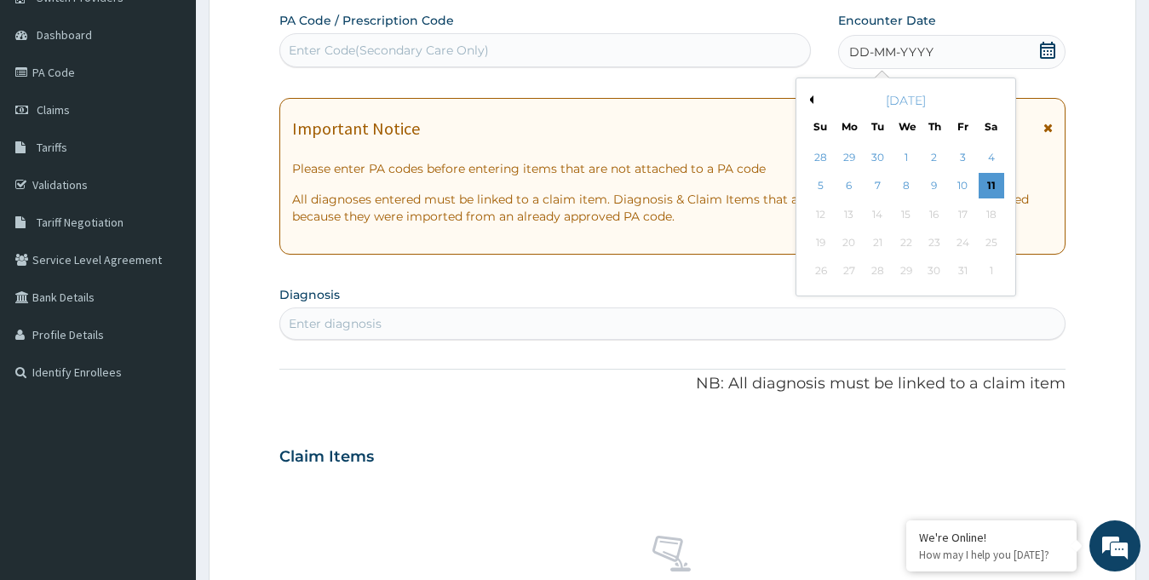
click at [813, 101] on div "[DATE]" at bounding box center [905, 100] width 205 height 17
click at [811, 97] on button "Previous Month" at bounding box center [809, 99] width 9 height 9
click at [910, 182] on div "10" at bounding box center [905, 187] width 26 height 26
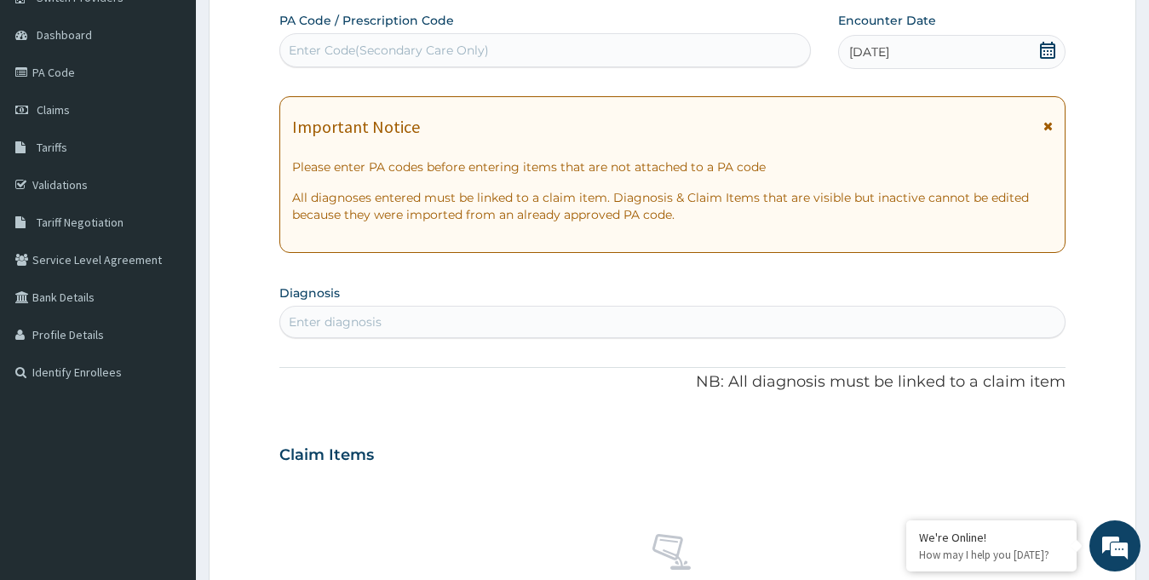
click at [539, 37] on div "Enter Code(Secondary Care Only)" at bounding box center [545, 50] width 530 height 27
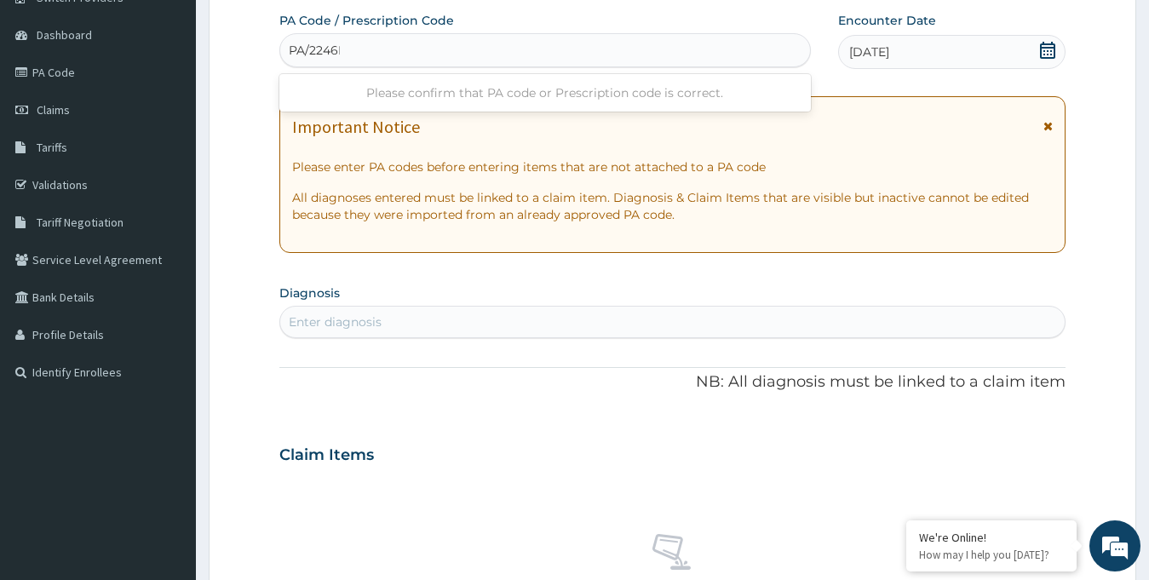
type input "PA/2246EE"
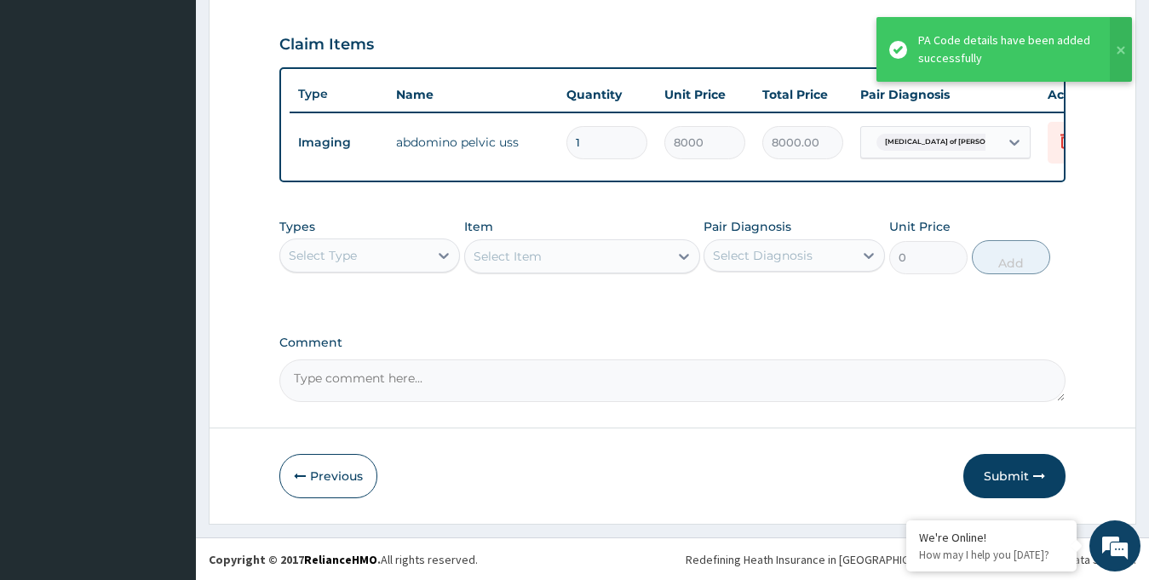
scroll to position [580, 0]
click at [1006, 478] on button "Submit" at bounding box center [1014, 475] width 102 height 44
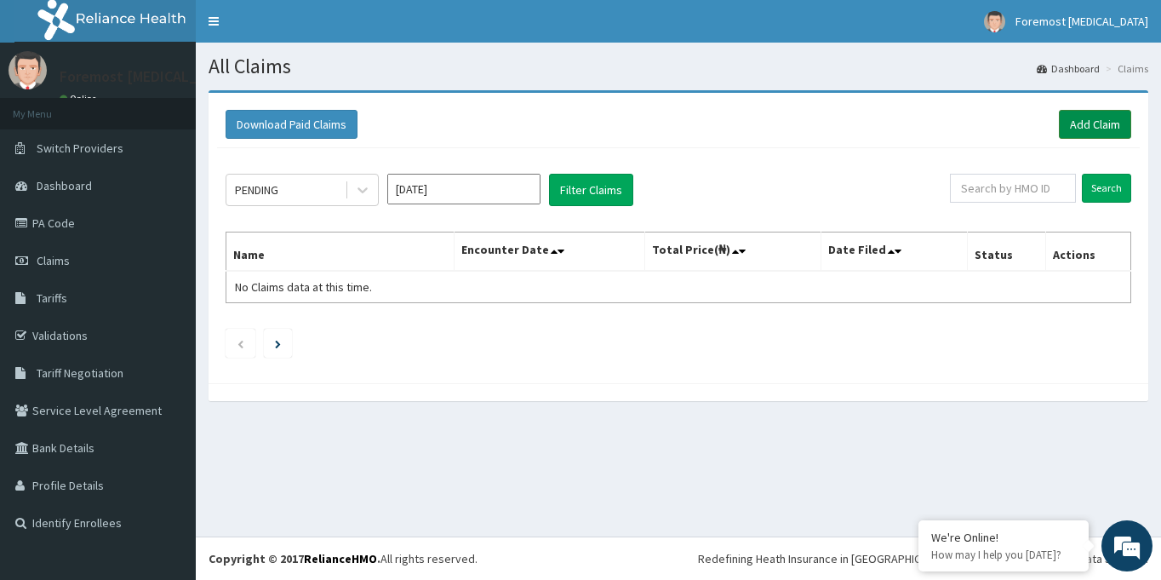
click at [1087, 134] on link "Add Claim" at bounding box center [1095, 124] width 72 height 29
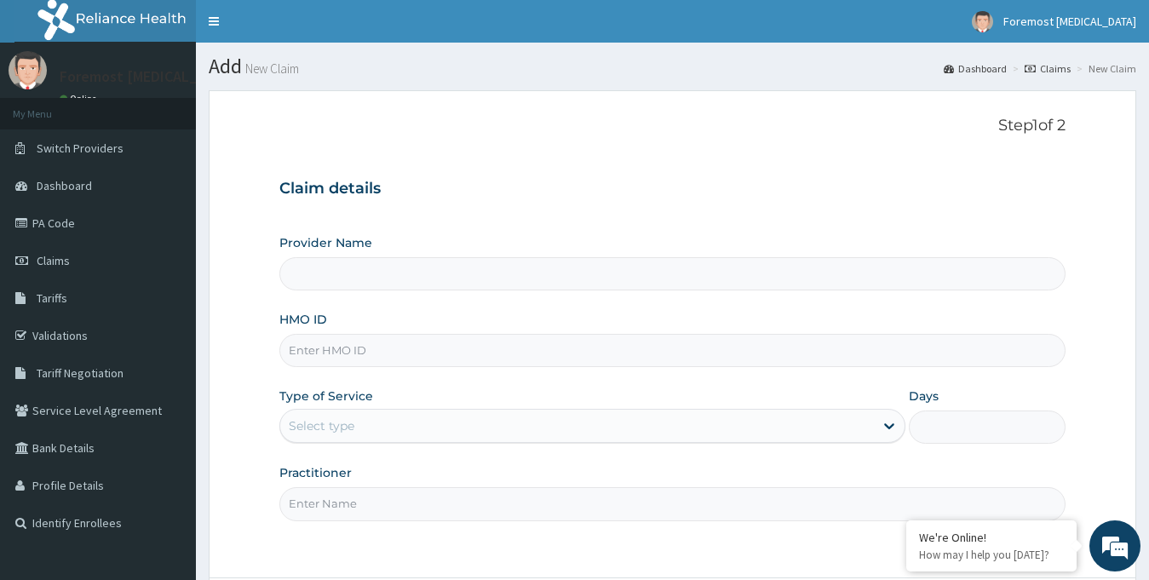
click at [358, 340] on input "HMO ID" at bounding box center [672, 350] width 787 height 33
type input "Foremost [MEDICAL_DATA]"
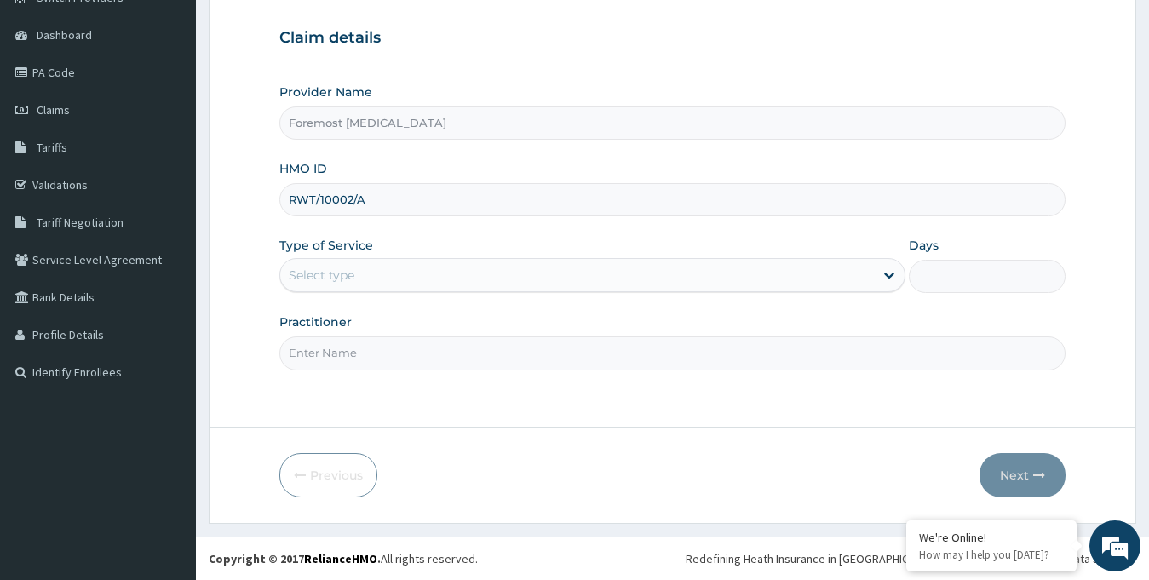
type input "RWT/10002/A"
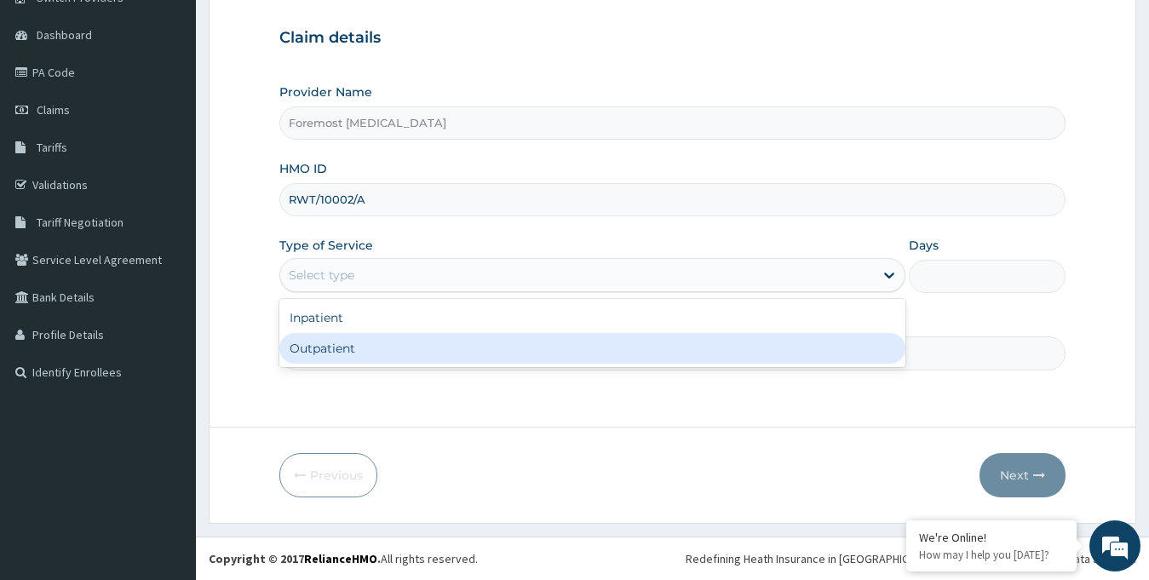
drag, startPoint x: 426, startPoint y: 284, endPoint x: 394, endPoint y: 353, distance: 76.6
click at [394, 292] on div "option Outpatient focused, 2 of 2. 2 results available. Use Up and Down to choo…" at bounding box center [592, 275] width 627 height 34
click at [394, 353] on div "Outpatient" at bounding box center [592, 348] width 627 height 31
type input "1"
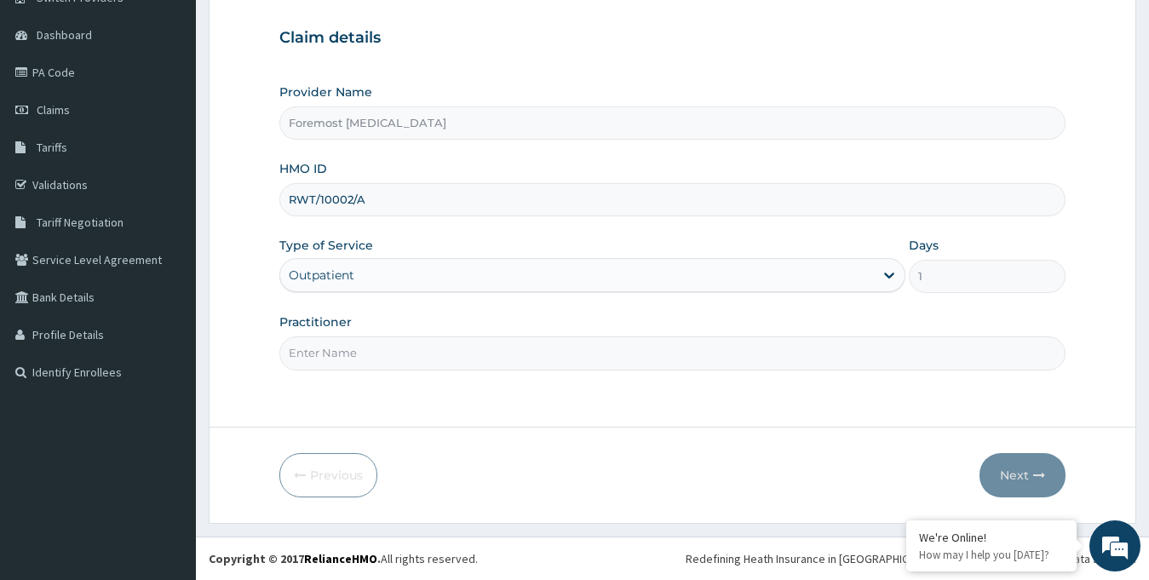
click at [394, 353] on input "Practitioner" at bounding box center [672, 352] width 787 height 33
paste input "NULL"
type input "NULL"
click at [1016, 474] on button "Next" at bounding box center [1022, 475] width 86 height 44
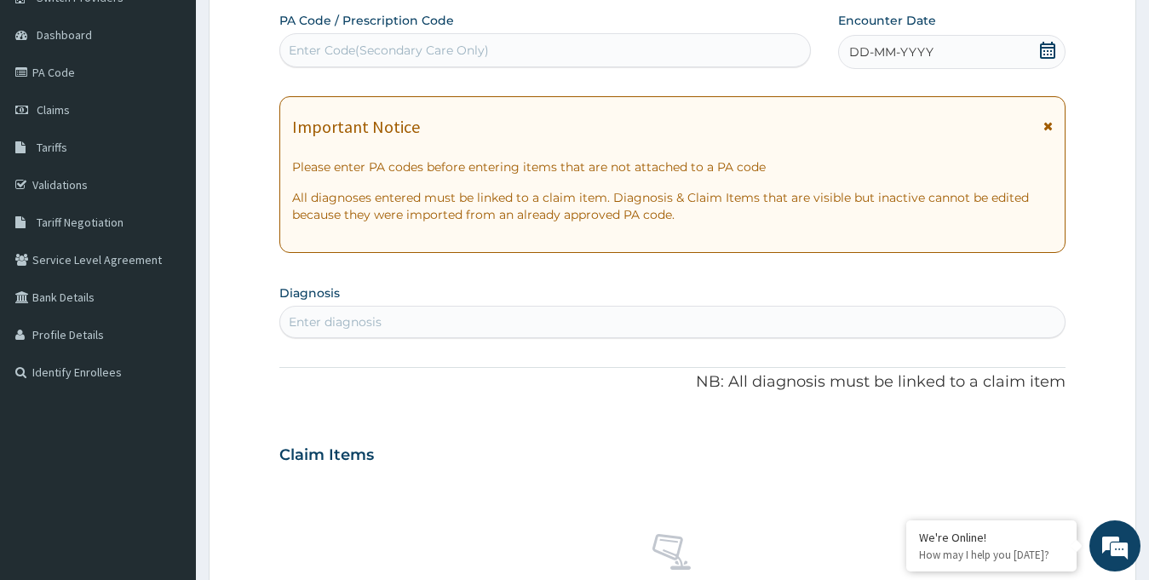
click at [906, 56] on span "DD-MM-YYYY" at bounding box center [891, 51] width 84 height 17
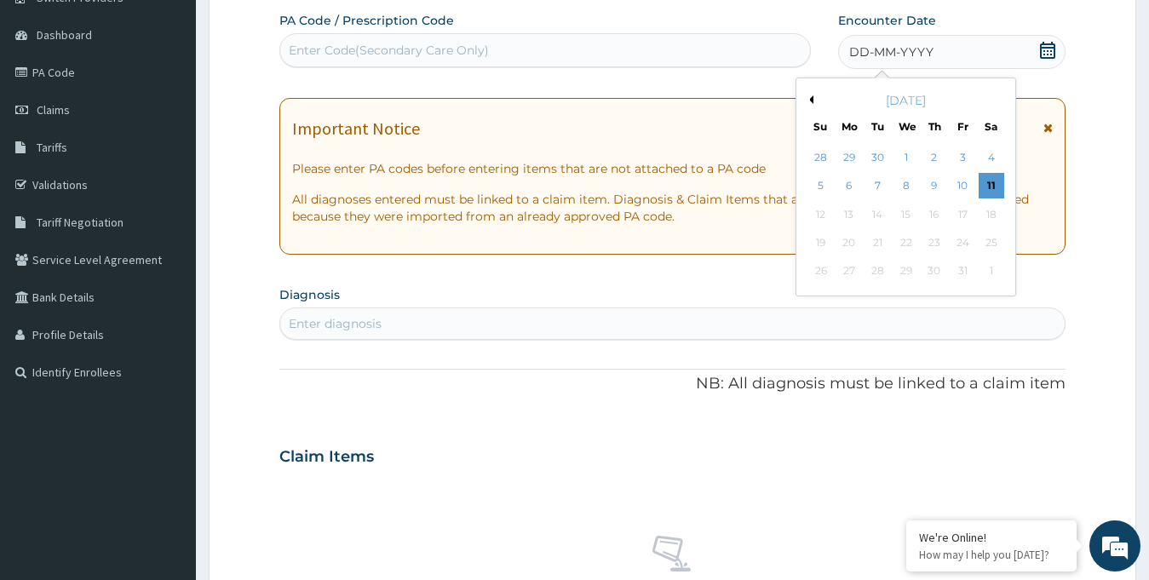
click at [810, 98] on button "Previous Month" at bounding box center [809, 99] width 9 height 9
click at [930, 186] on div "11" at bounding box center [934, 187] width 26 height 26
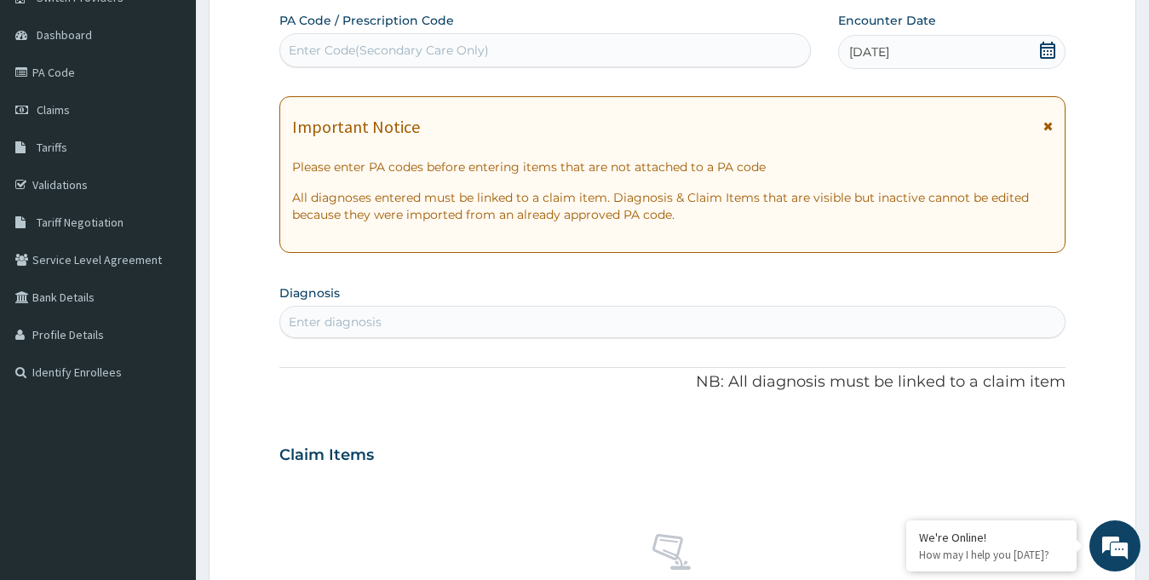
click at [488, 60] on div "Enter Code(Secondary Care Only)" at bounding box center [545, 50] width 530 height 27
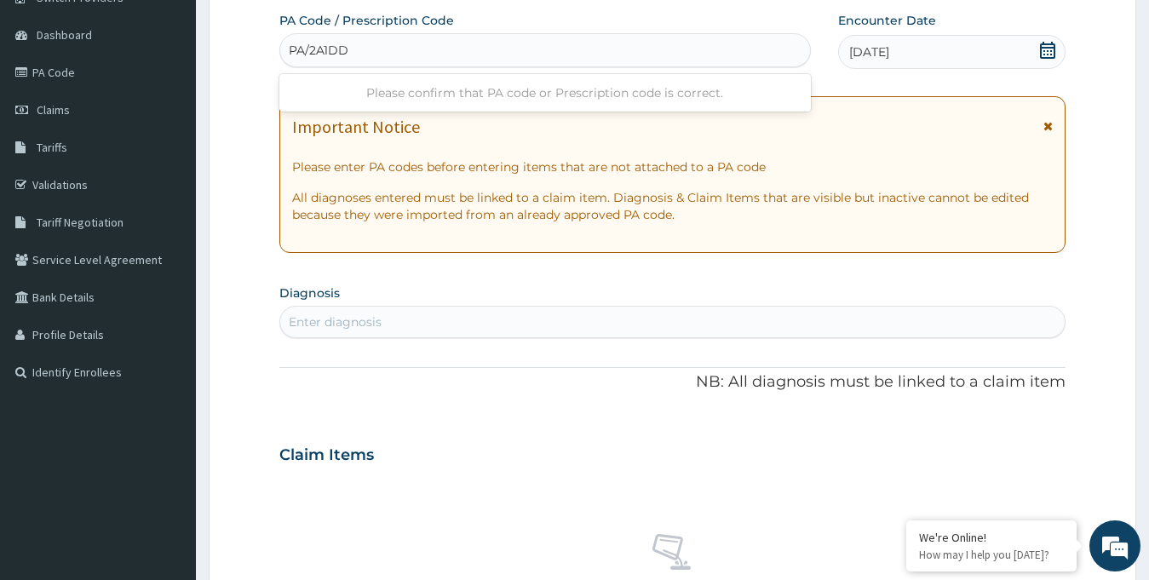
type input "PA/2A1DD3"
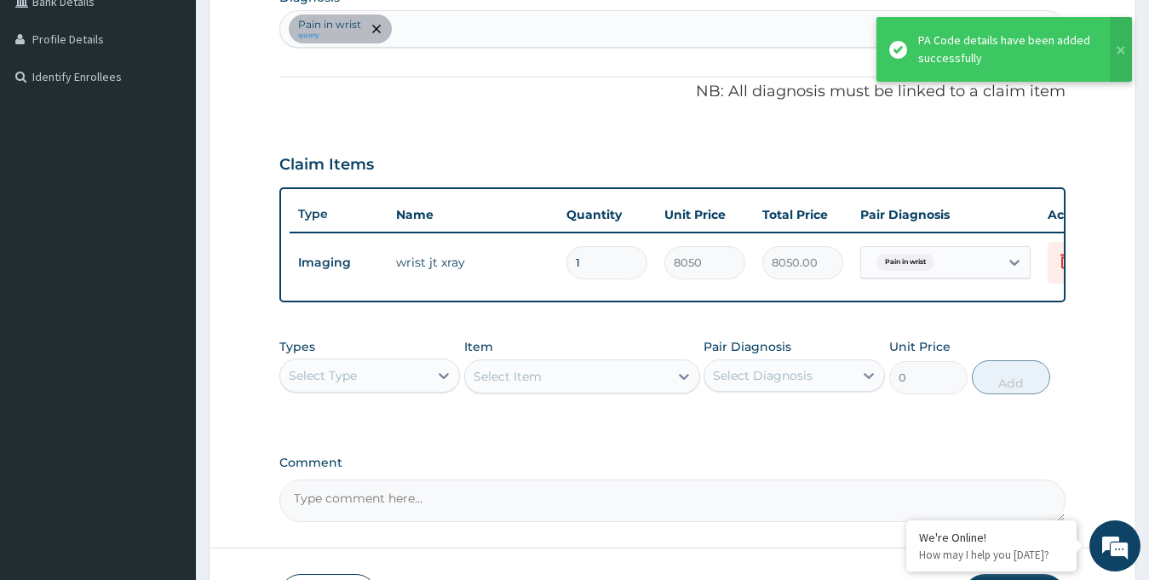
scroll to position [580, 0]
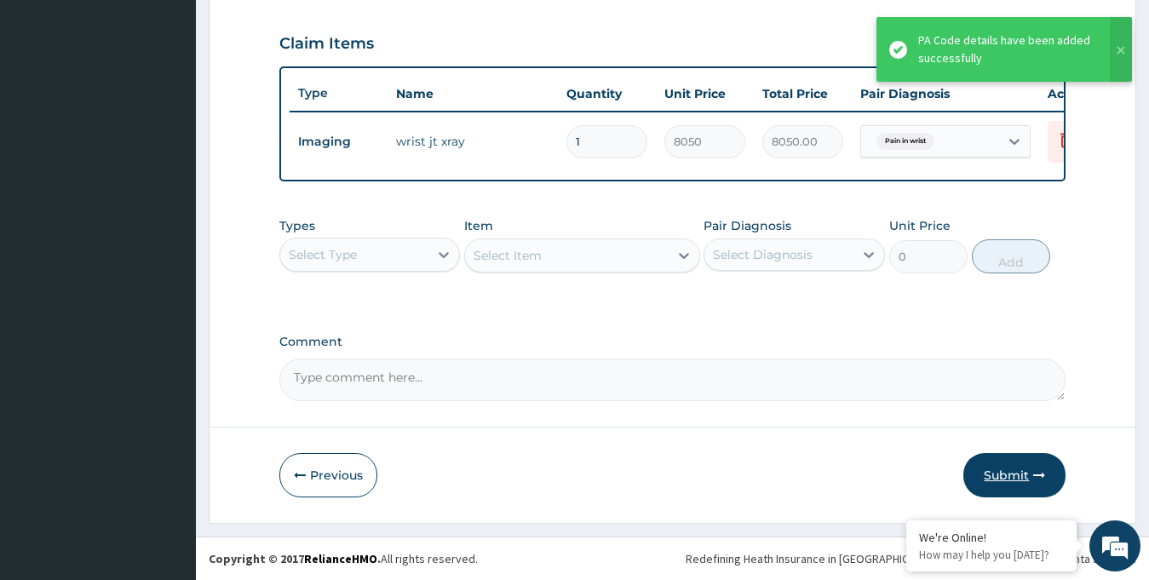
click at [994, 479] on button "Submit" at bounding box center [1014, 475] width 102 height 44
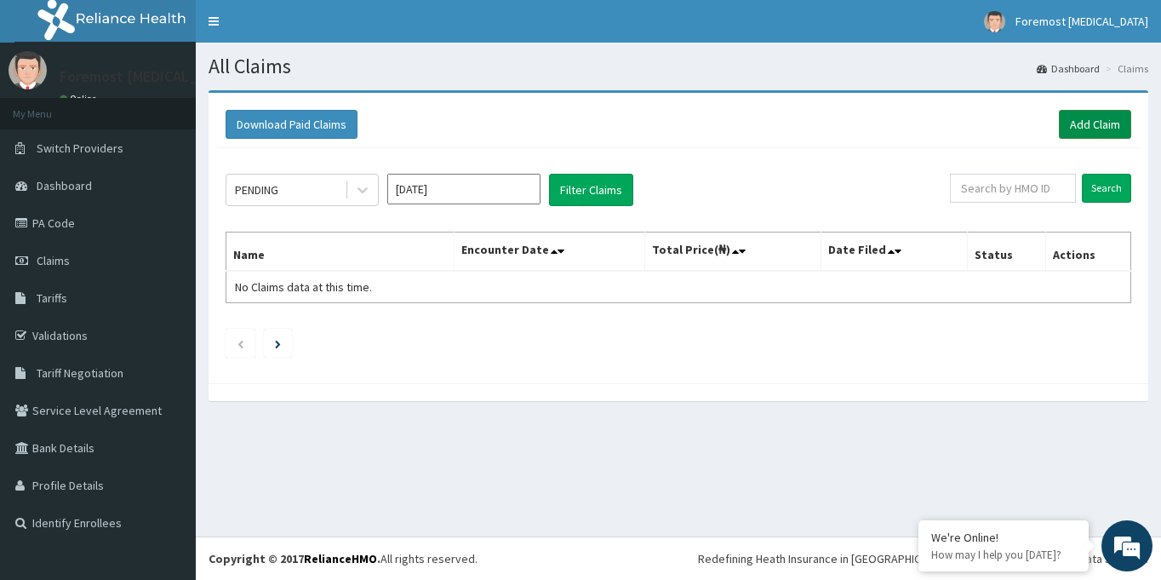
click at [1069, 129] on link "Add Claim" at bounding box center [1095, 124] width 72 height 29
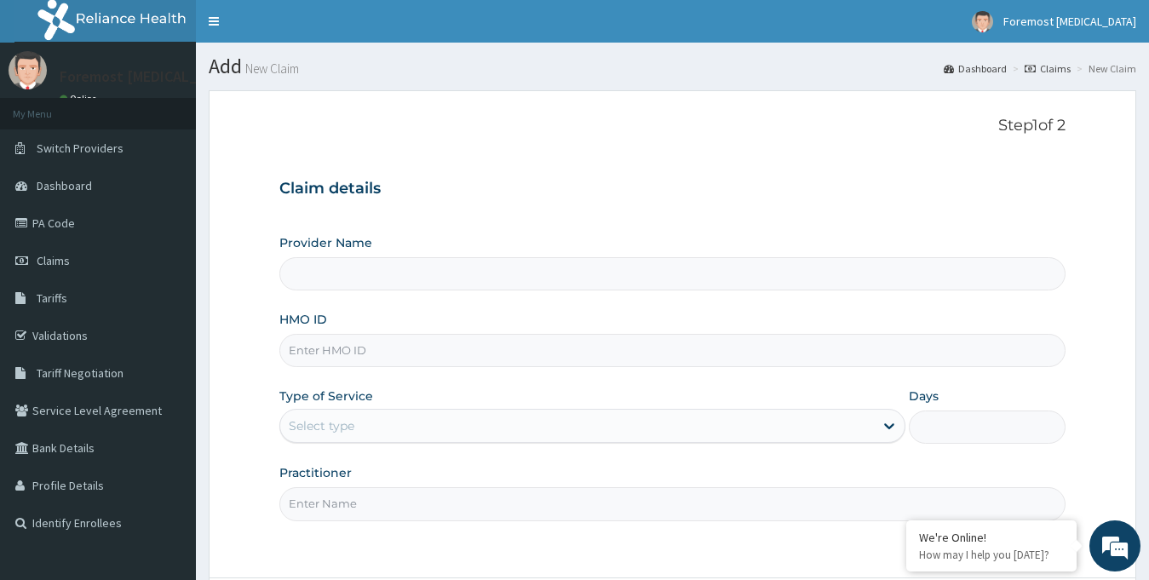
click at [336, 341] on input "HMO ID" at bounding box center [672, 350] width 787 height 33
type input "Foremost [MEDICAL_DATA]"
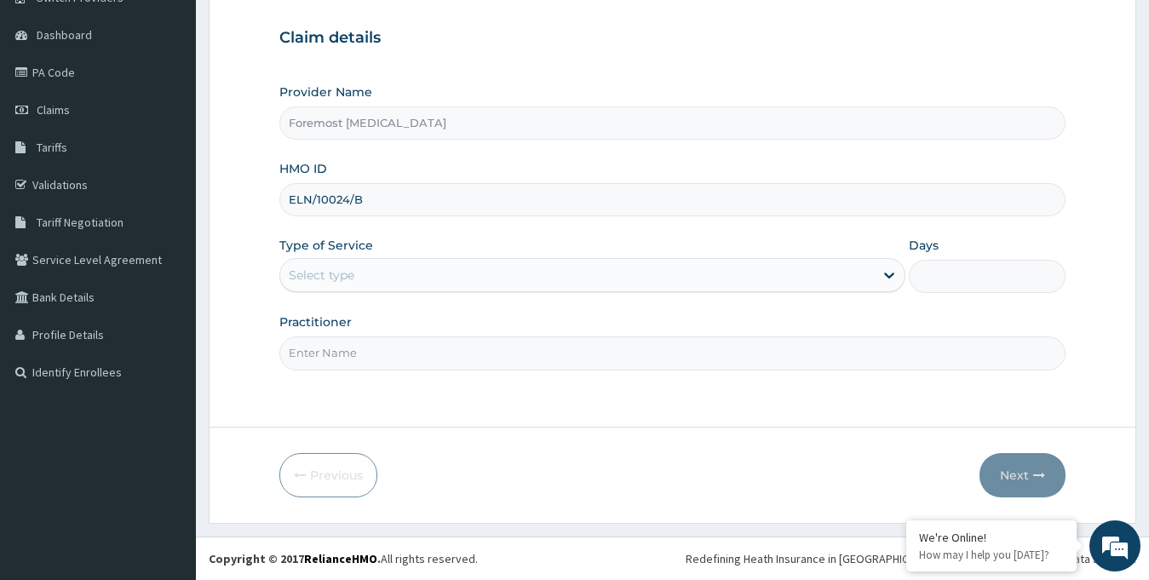
type input "ELN/10024/B"
click at [519, 281] on div "Select type" at bounding box center [577, 274] width 594 height 27
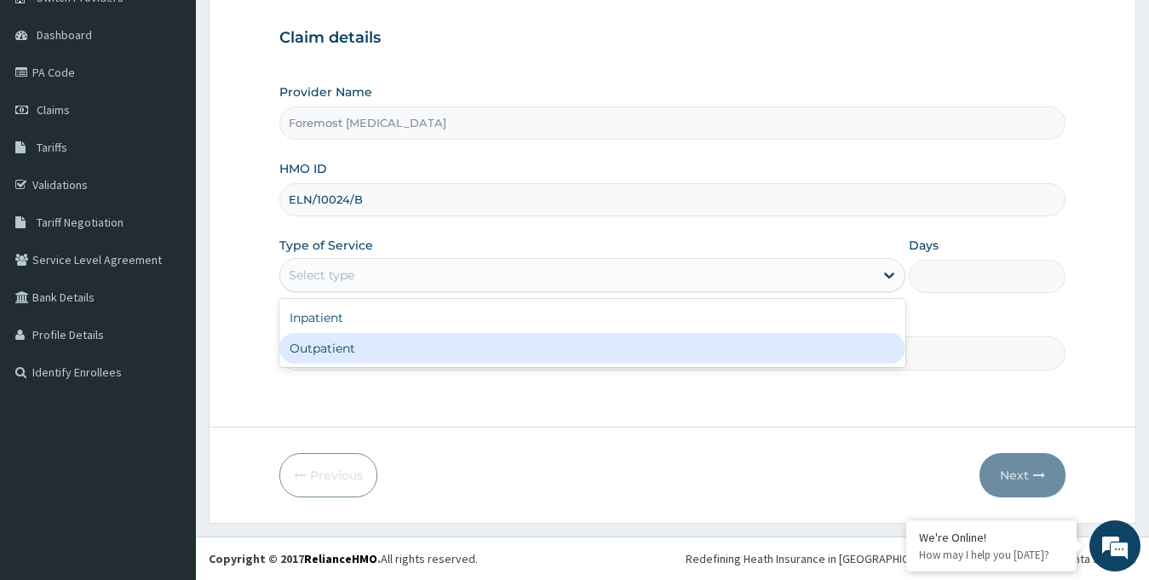
click at [364, 350] on div "Outpatient" at bounding box center [592, 348] width 627 height 31
type input "1"
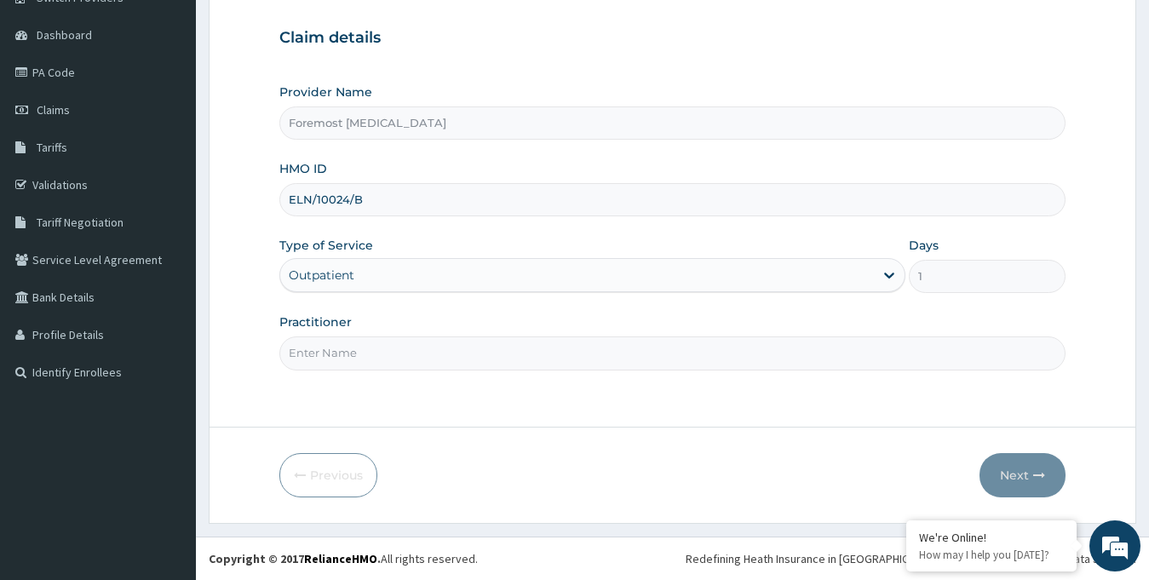
click at [382, 363] on input "Practitioner" at bounding box center [672, 352] width 787 height 33
paste input "NULL"
type input "NULL"
click at [1028, 475] on button "Next" at bounding box center [1022, 475] width 86 height 44
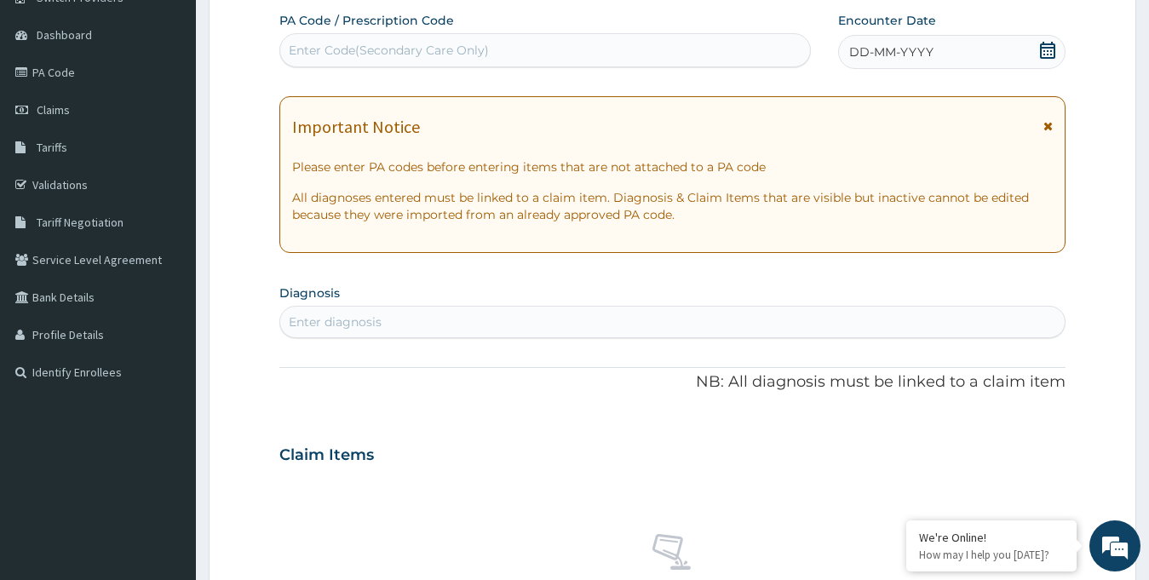
click at [905, 49] on span "DD-MM-YYYY" at bounding box center [891, 51] width 84 height 17
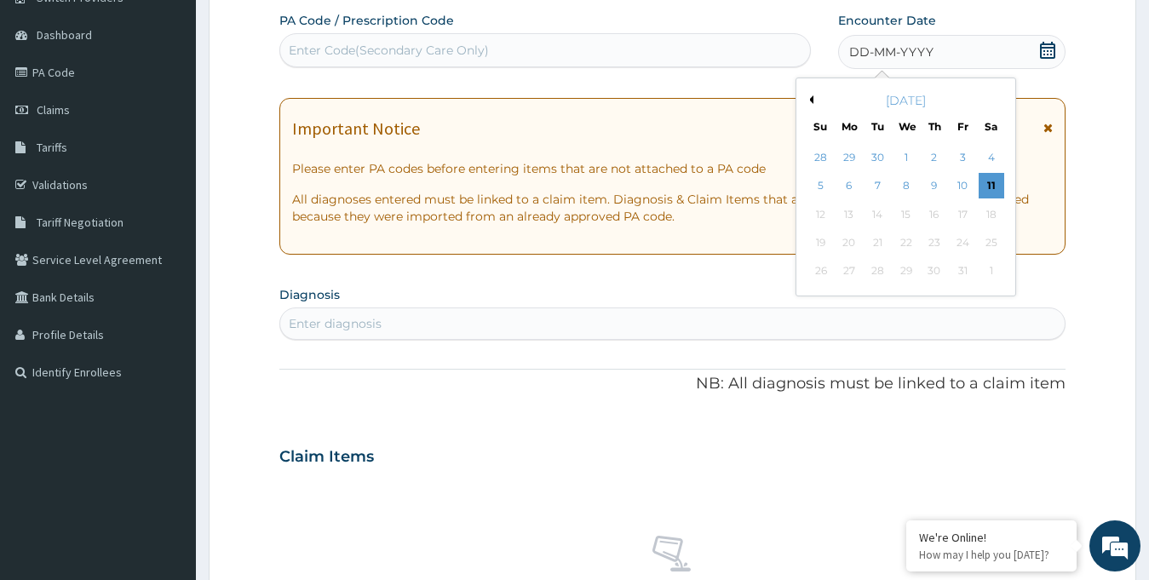
click at [810, 97] on button "Previous Month" at bounding box center [809, 99] width 9 height 9
click at [933, 185] on div "11" at bounding box center [934, 187] width 26 height 26
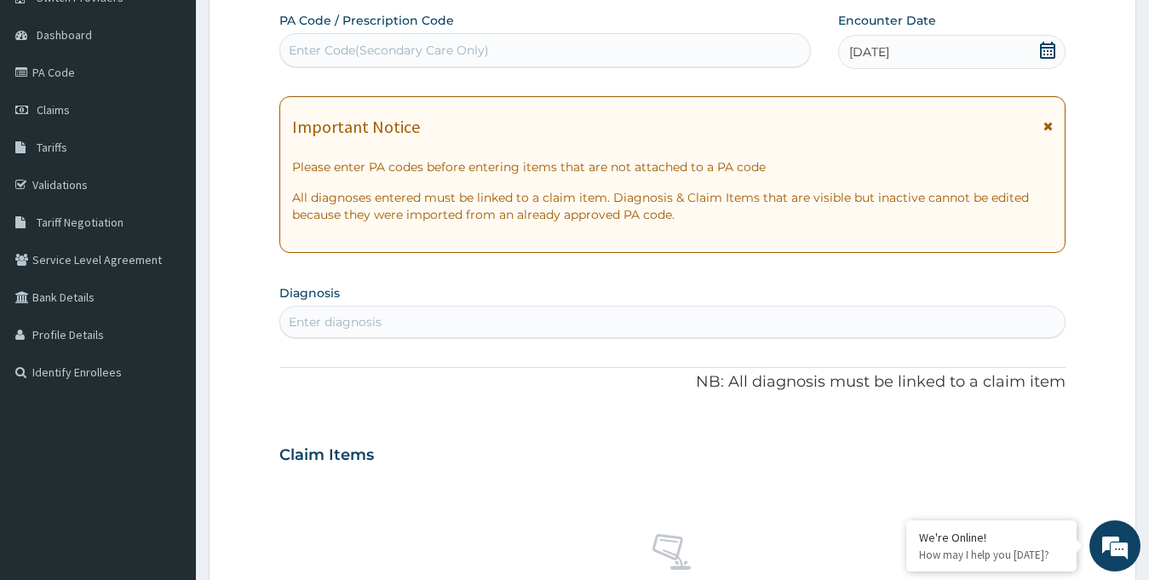
click at [427, 53] on div "Enter Code(Secondary Care Only)" at bounding box center [389, 50] width 200 height 17
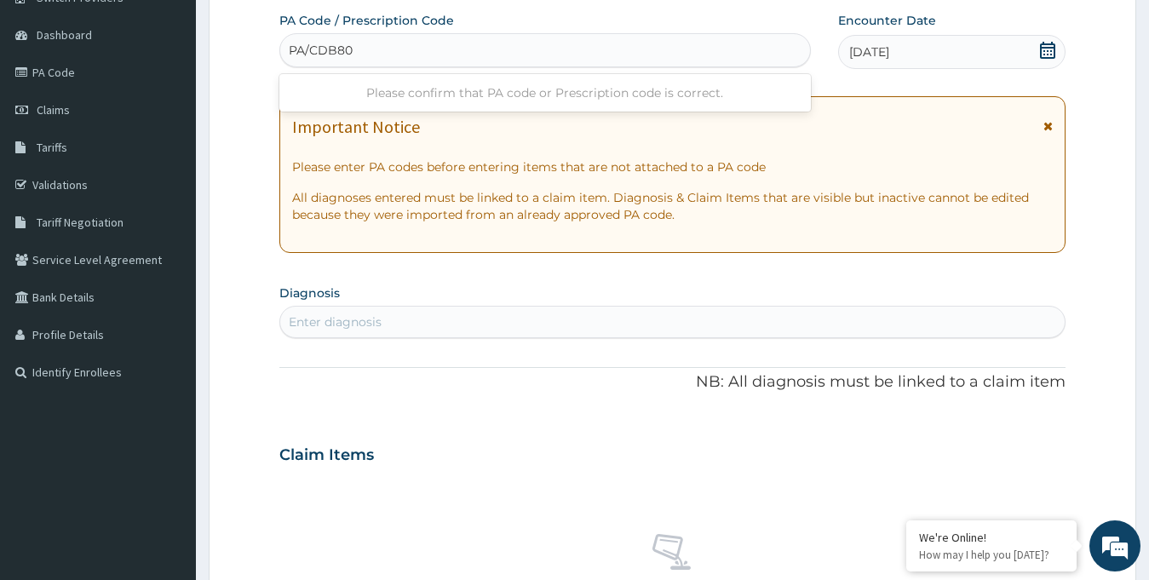
type input "PA/CDB80A"
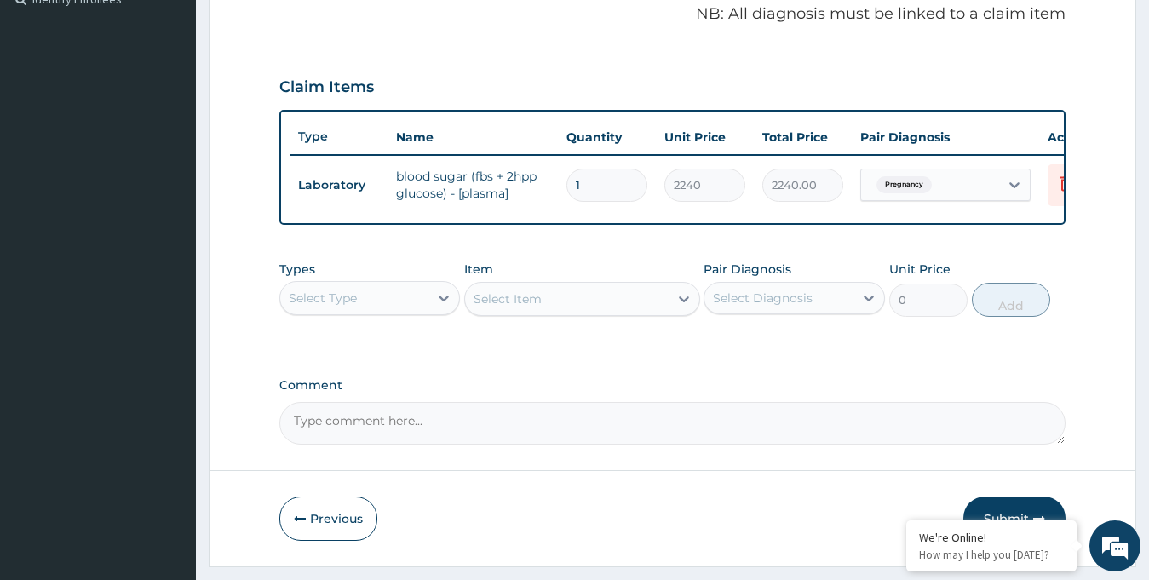
scroll to position [580, 0]
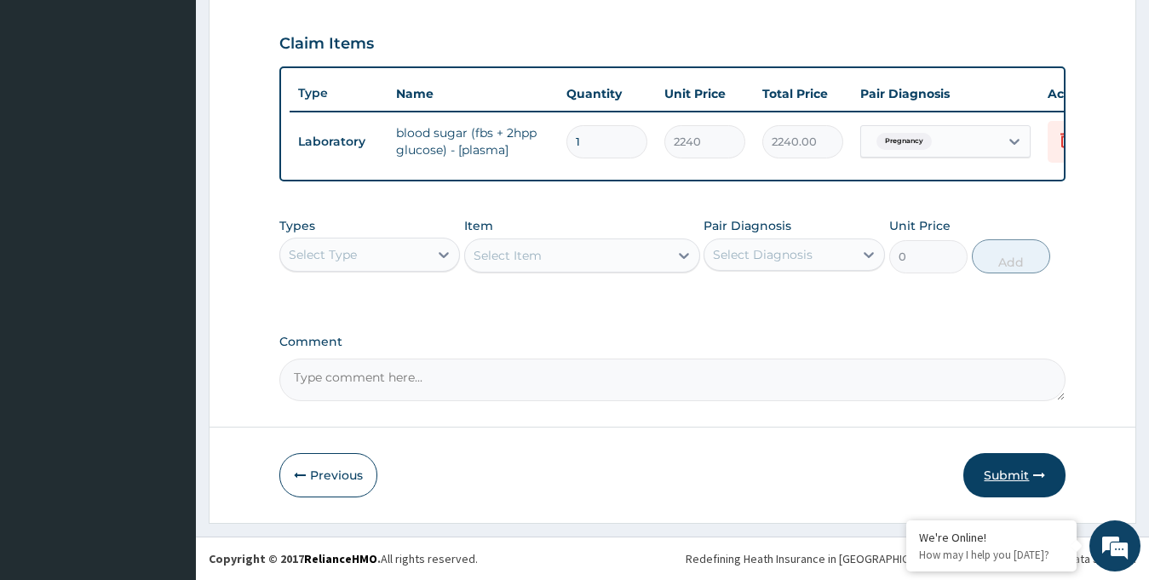
click at [1004, 473] on button "Submit" at bounding box center [1014, 475] width 102 height 44
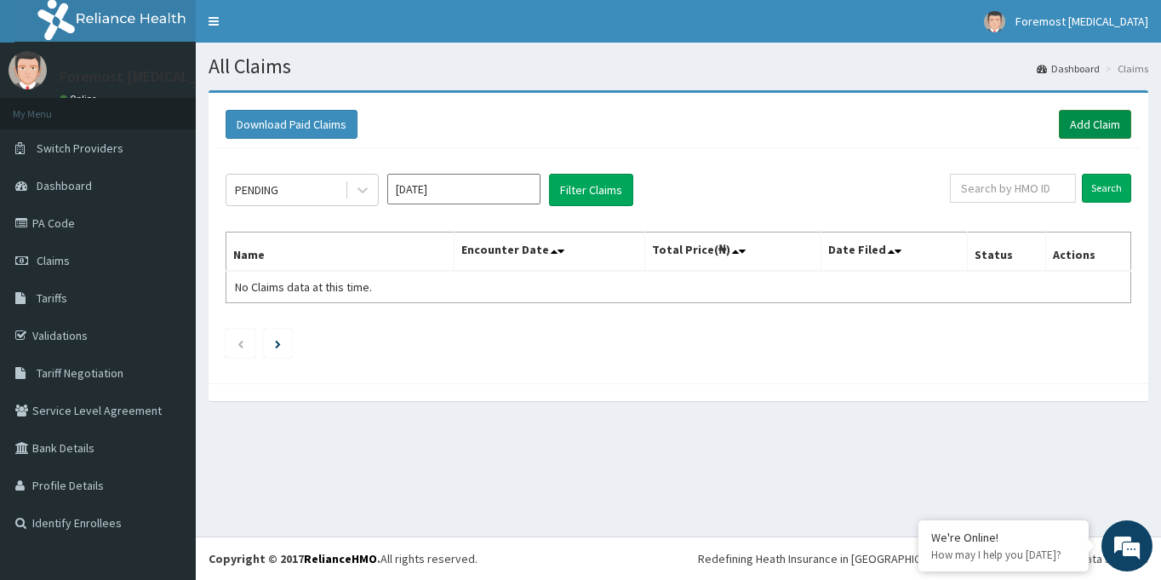
click at [1086, 121] on link "Add Claim" at bounding box center [1095, 124] width 72 height 29
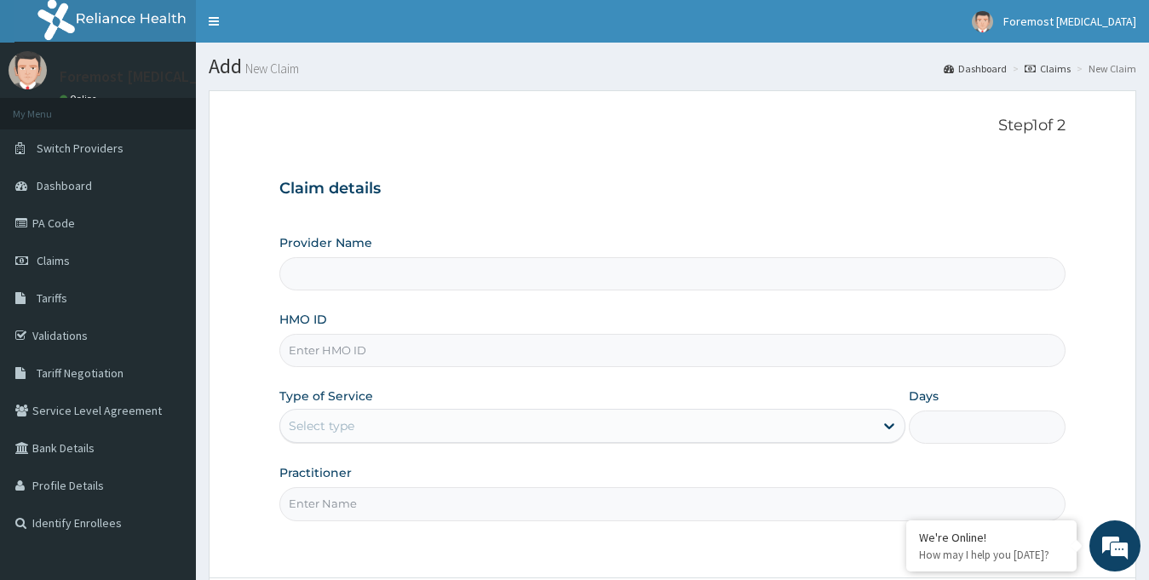
click at [354, 353] on input "HMO ID" at bounding box center [672, 350] width 787 height 33
type input "Foremost [MEDICAL_DATA]"
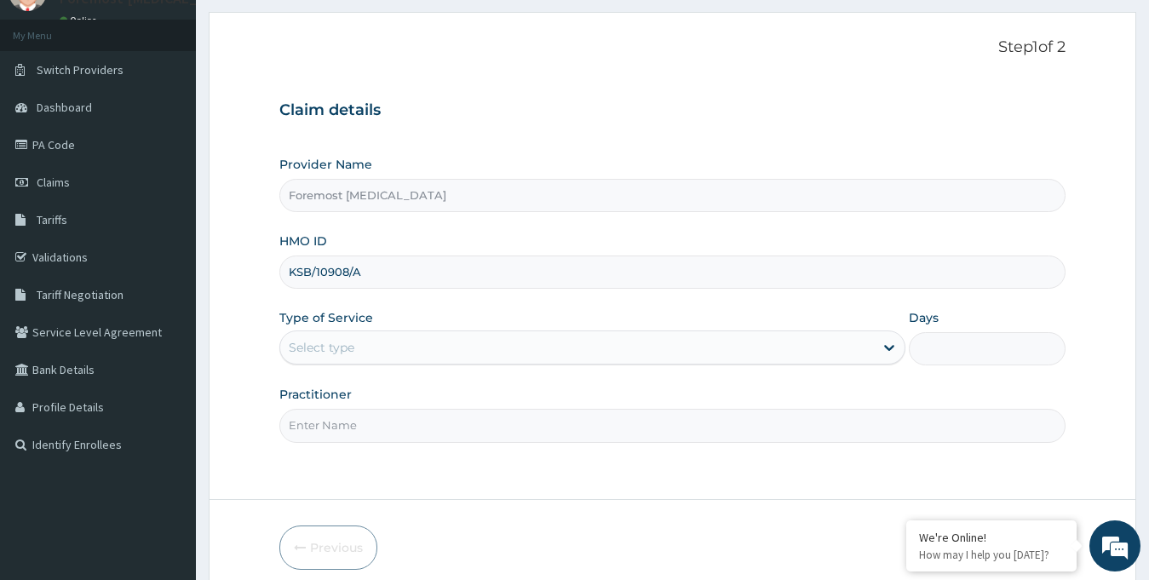
scroll to position [151, 0]
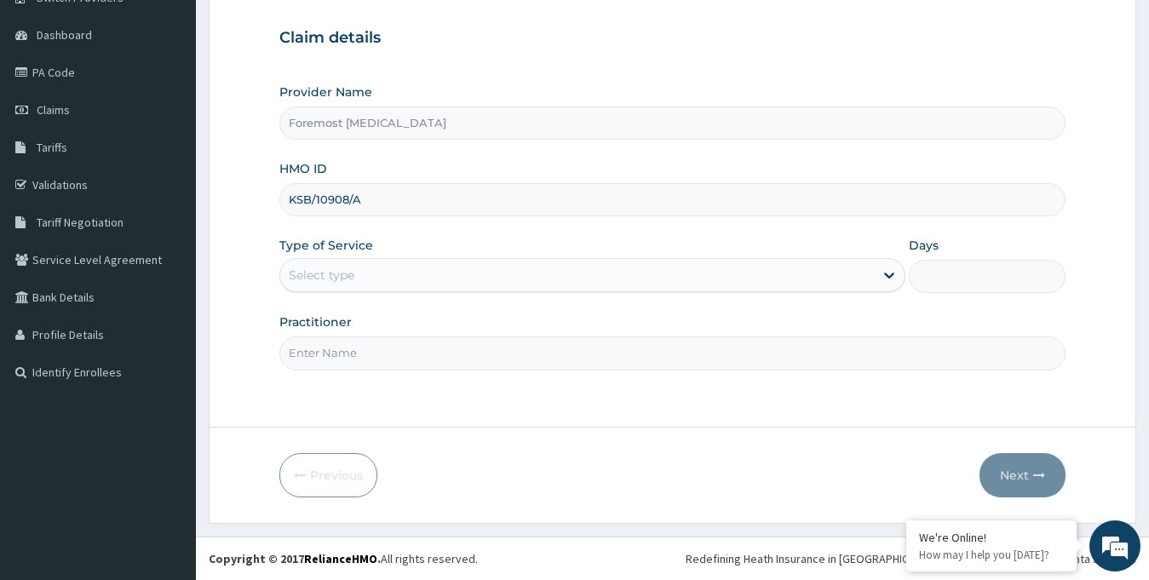
type input "KSB/10908/A"
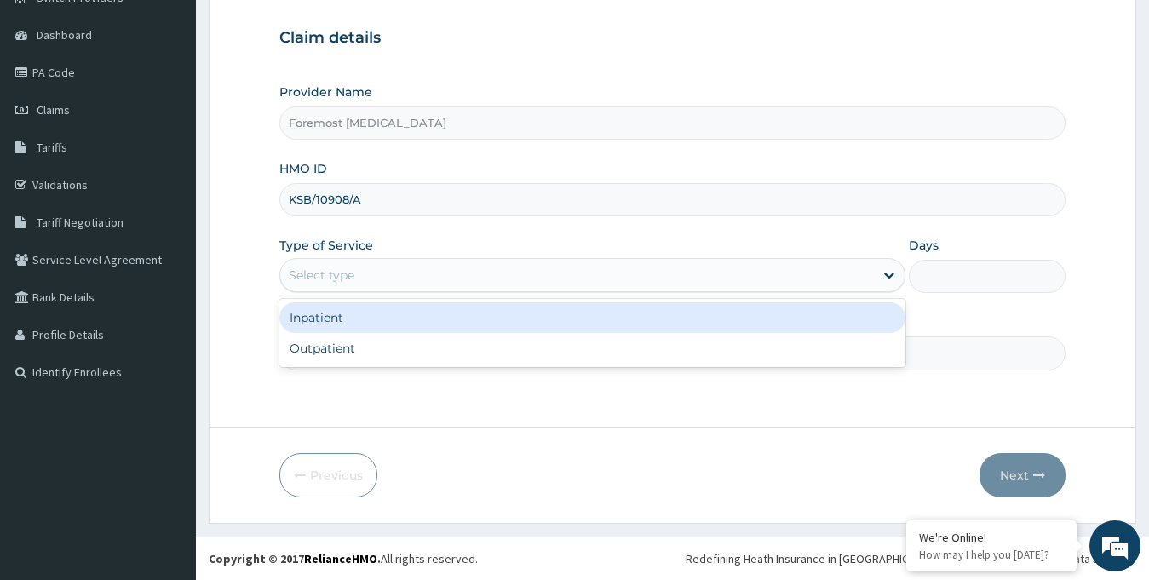
drag, startPoint x: 517, startPoint y: 277, endPoint x: 464, endPoint y: 351, distance: 91.0
click at [464, 292] on div "option Inpatient focused, 1 of 2. 2 results available. Use Up and Down to choos…" at bounding box center [592, 275] width 627 height 34
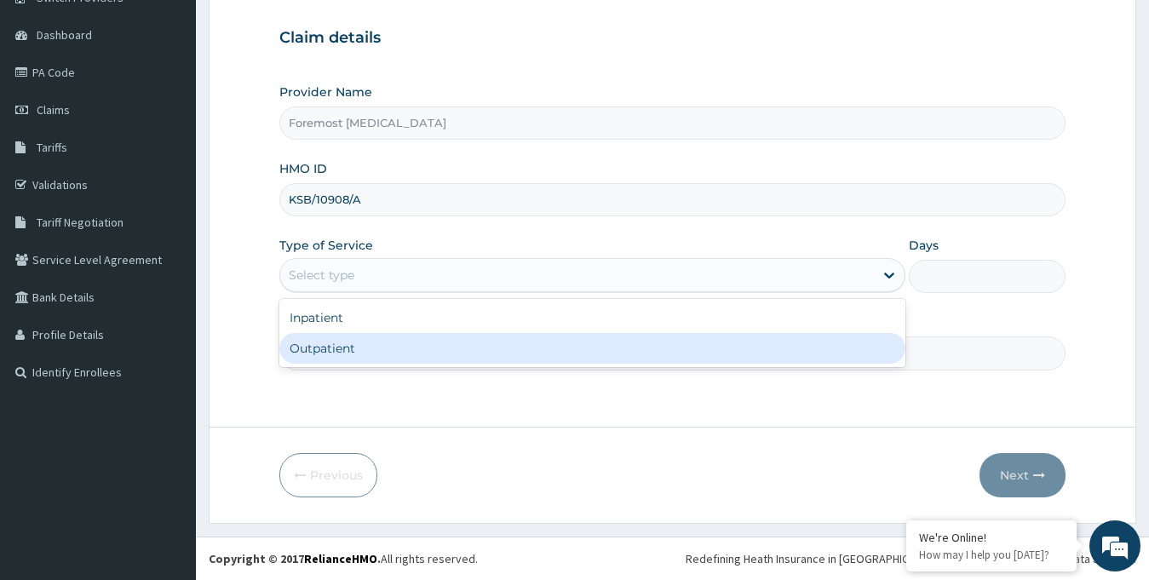
click at [464, 351] on div "Outpatient" at bounding box center [592, 348] width 627 height 31
type input "1"
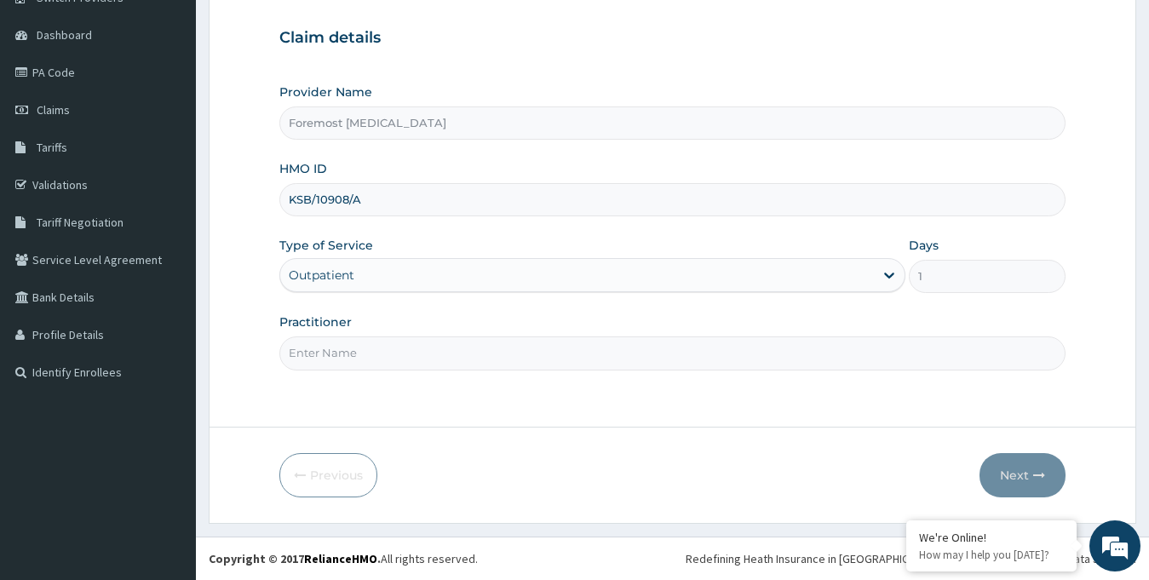
click at [464, 351] on input "Practitioner" at bounding box center [672, 352] width 787 height 33
paste input "NULL"
type input "NULL"
click at [1004, 470] on button "Next" at bounding box center [1022, 475] width 86 height 44
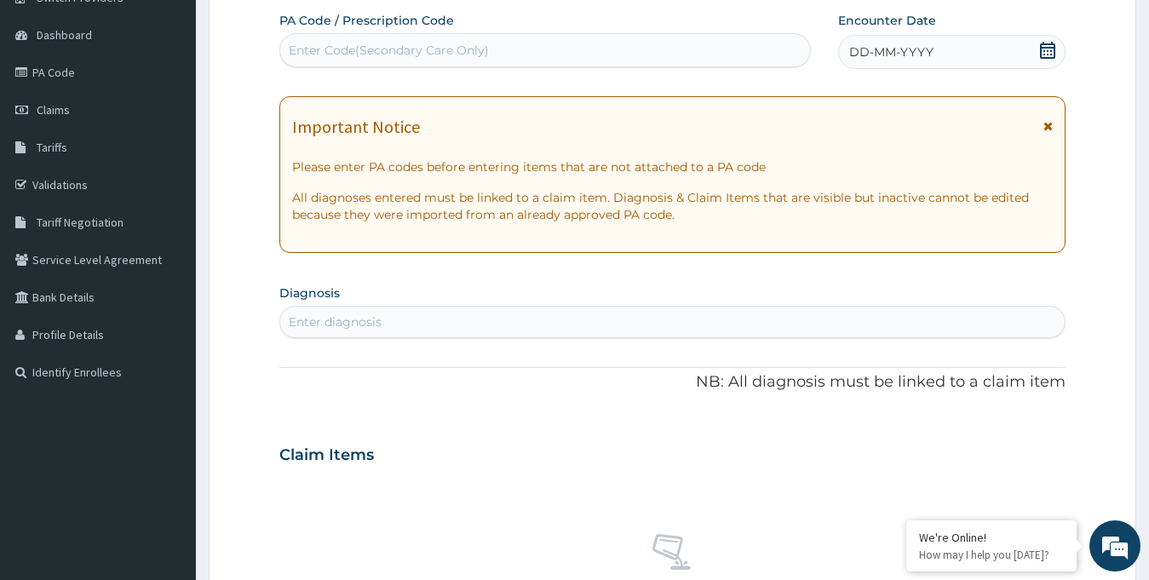
click at [913, 63] on div "DD-MM-YYYY" at bounding box center [952, 52] width 228 height 34
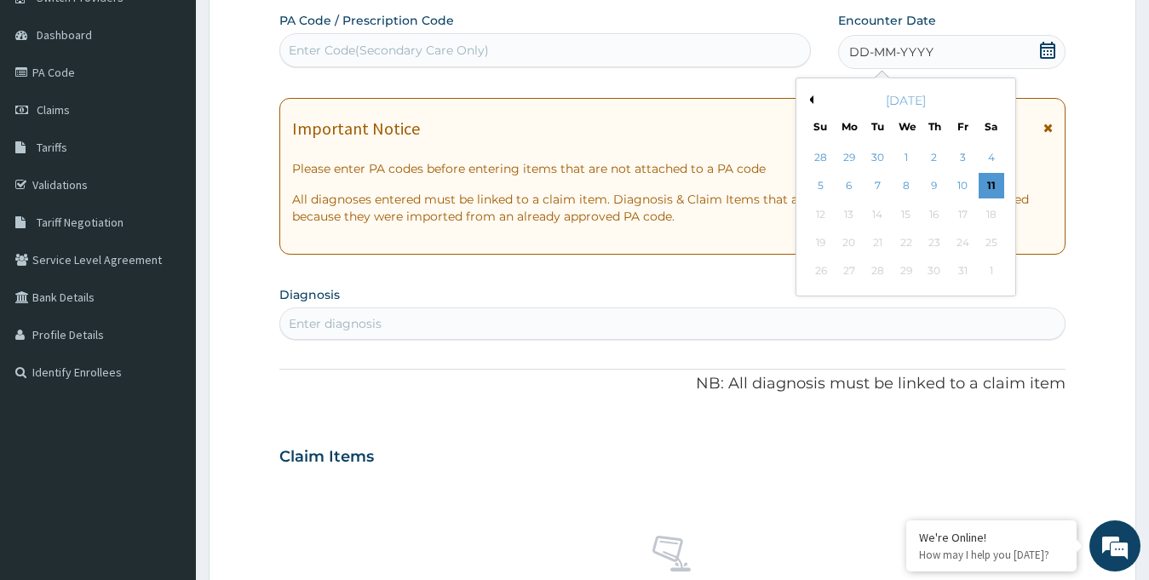
click at [811, 99] on button "Previous Month" at bounding box center [809, 99] width 9 height 9
click at [961, 181] on div "12" at bounding box center [962, 187] width 26 height 26
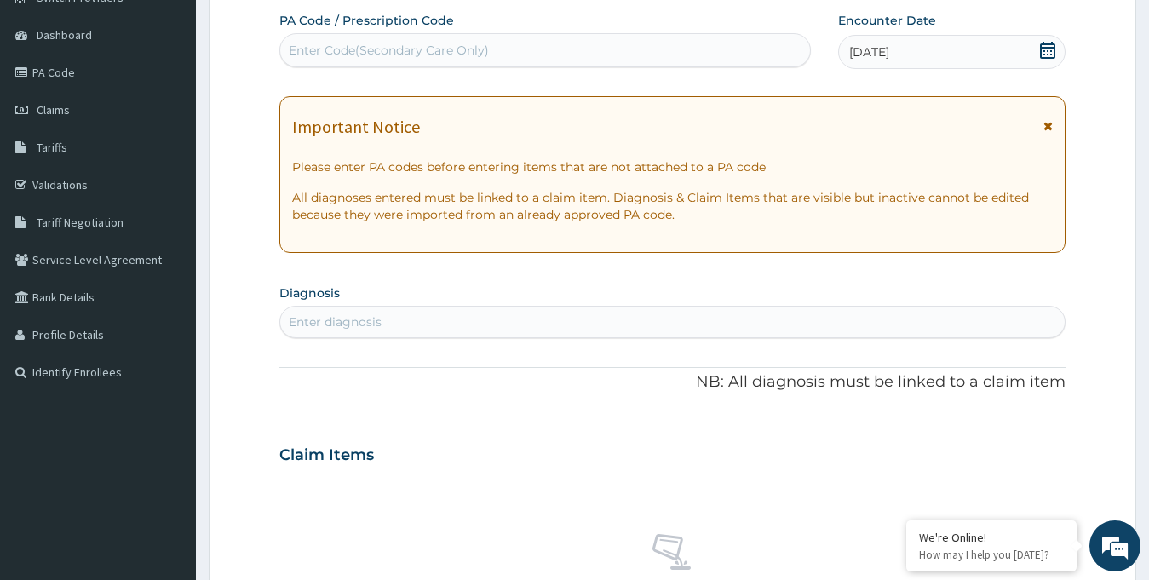
click at [582, 52] on div "Enter Code(Secondary Care Only)" at bounding box center [545, 50] width 530 height 27
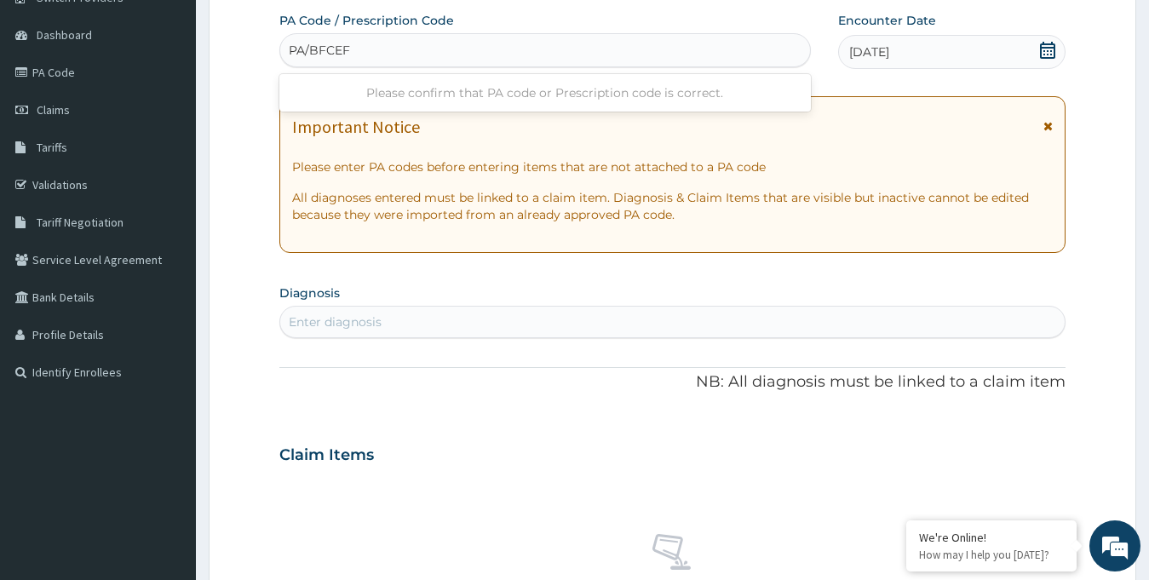
type input "PA/BFCEFE"
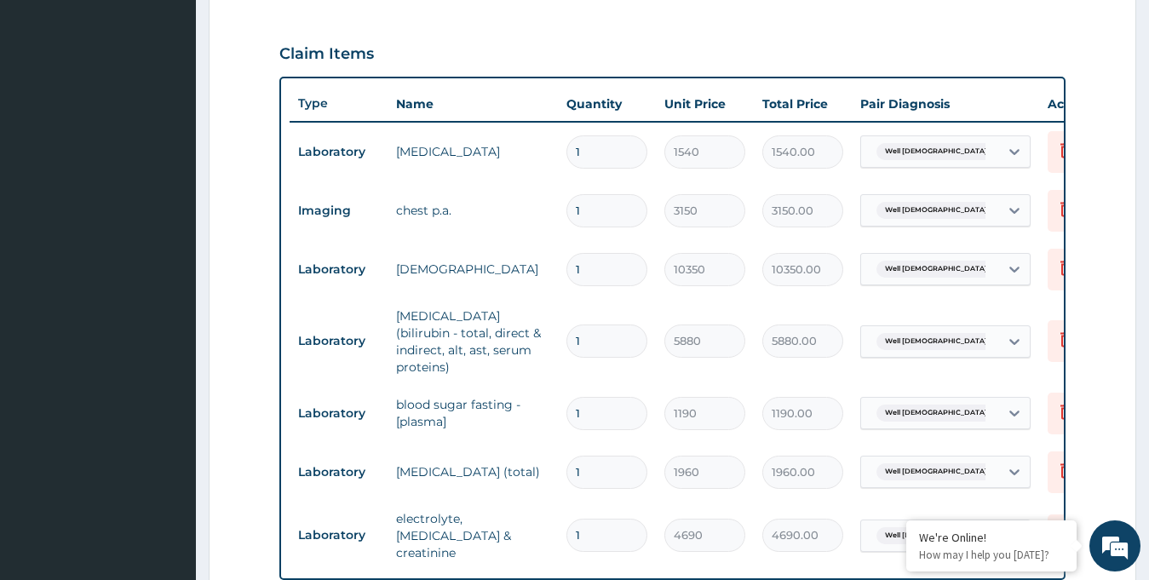
scroll to position [959, 0]
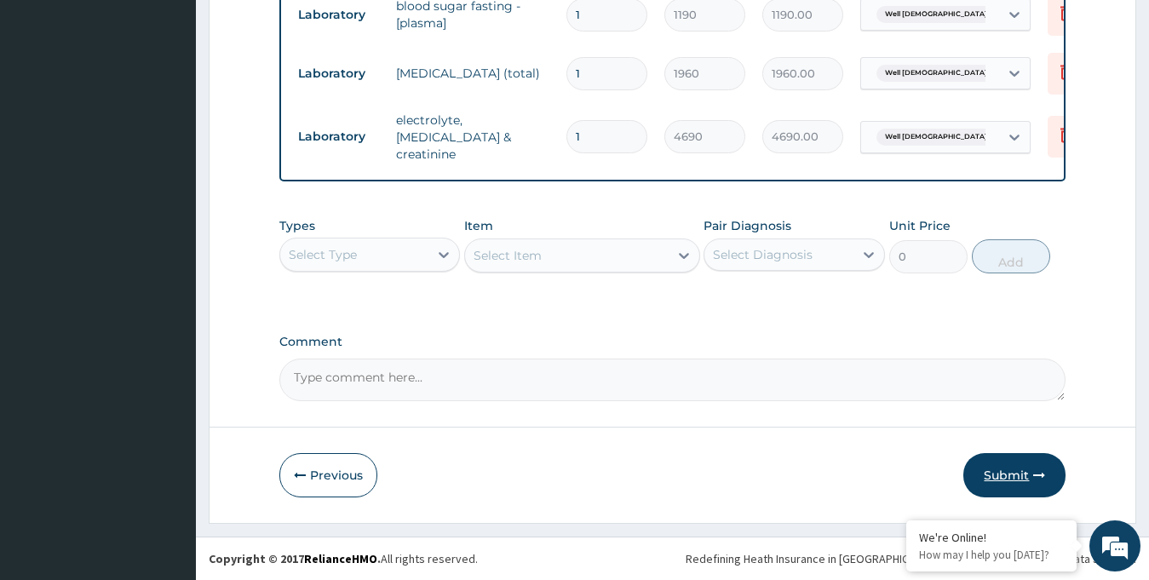
click at [1000, 473] on button "Submit" at bounding box center [1014, 475] width 102 height 44
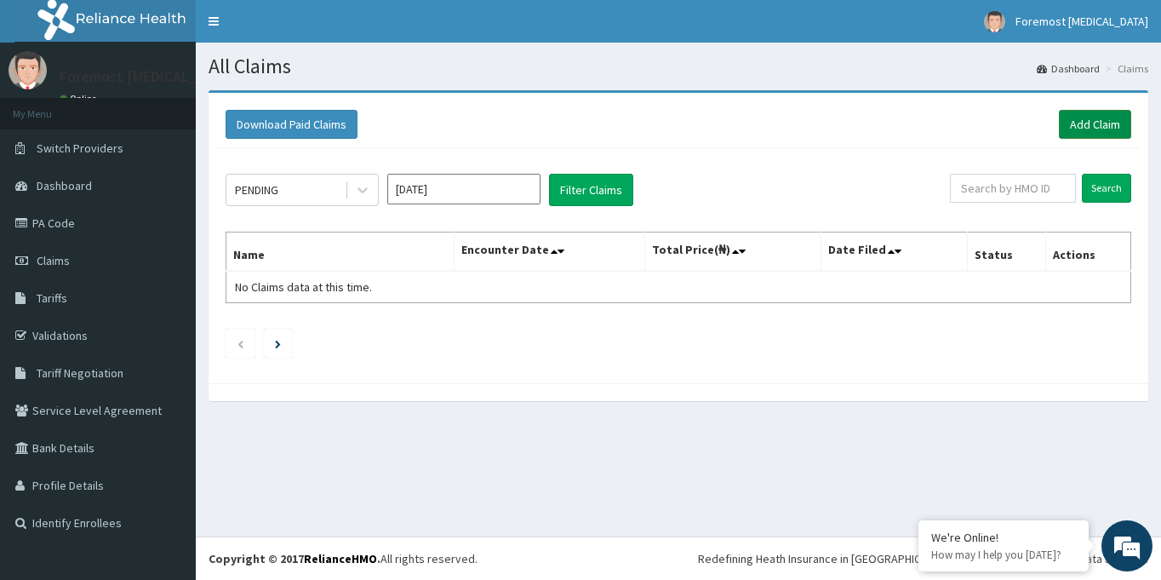
click at [1073, 128] on link "Add Claim" at bounding box center [1095, 124] width 72 height 29
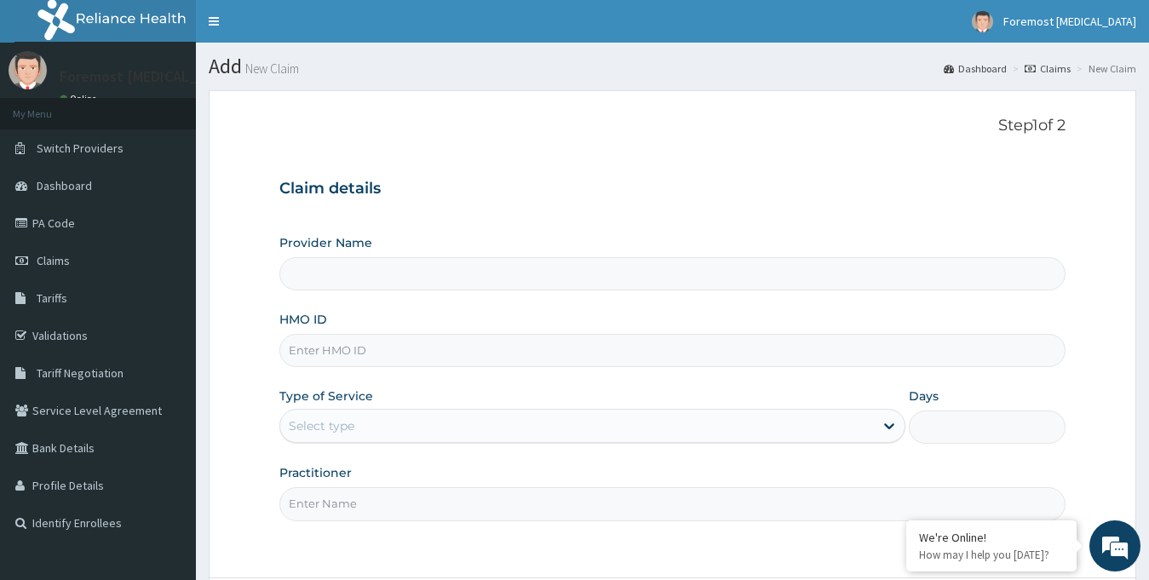
type input "Foremost [MEDICAL_DATA]"
click at [428, 356] on input "HMO ID" at bounding box center [672, 350] width 787 height 33
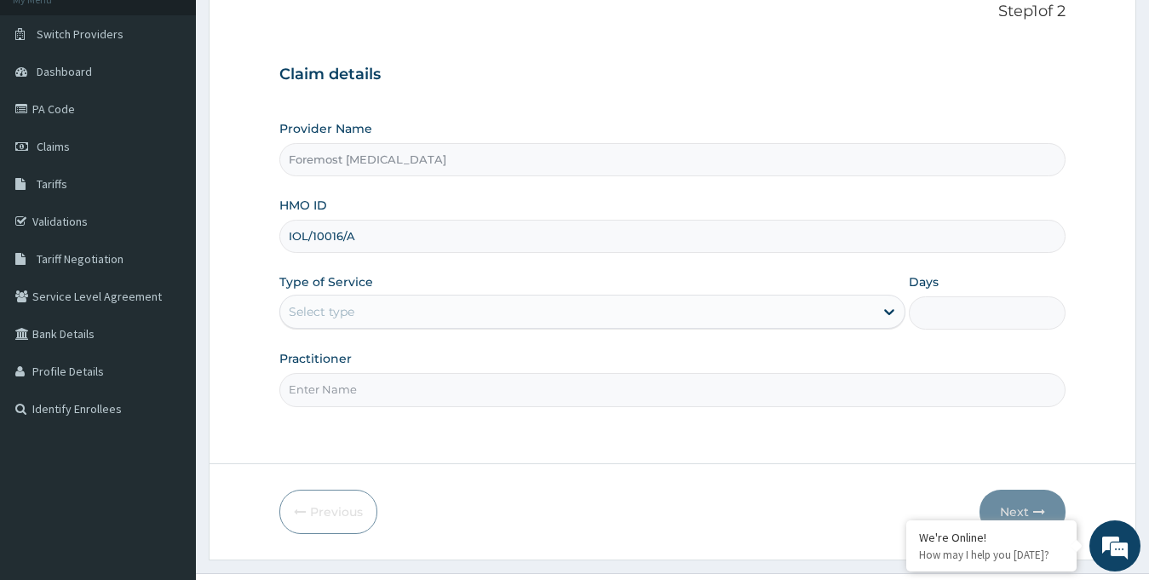
scroll to position [151, 0]
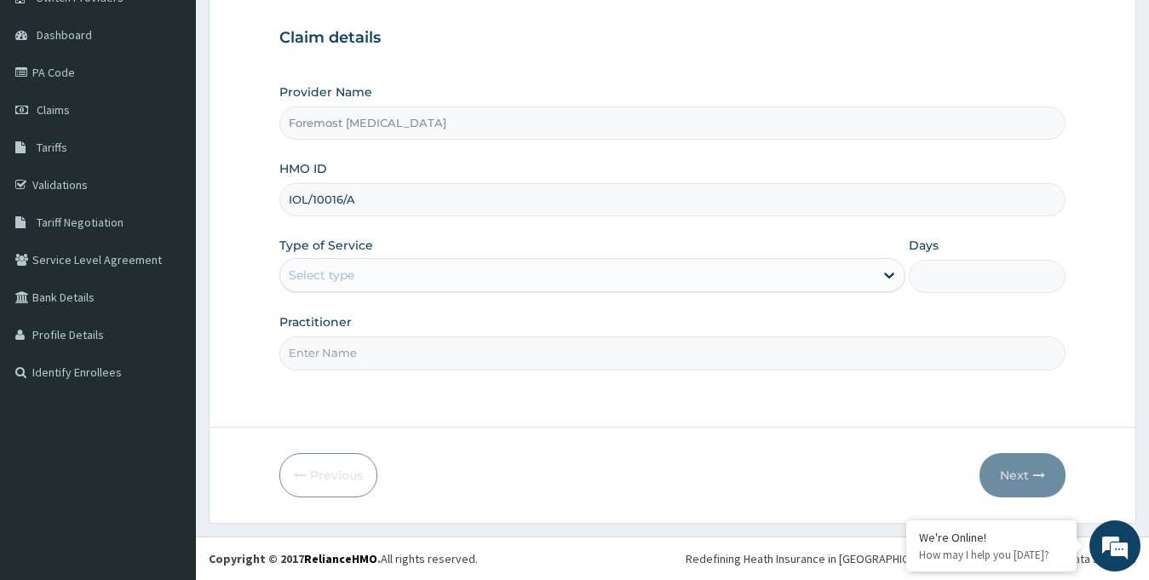
type input "IOL/10016/A"
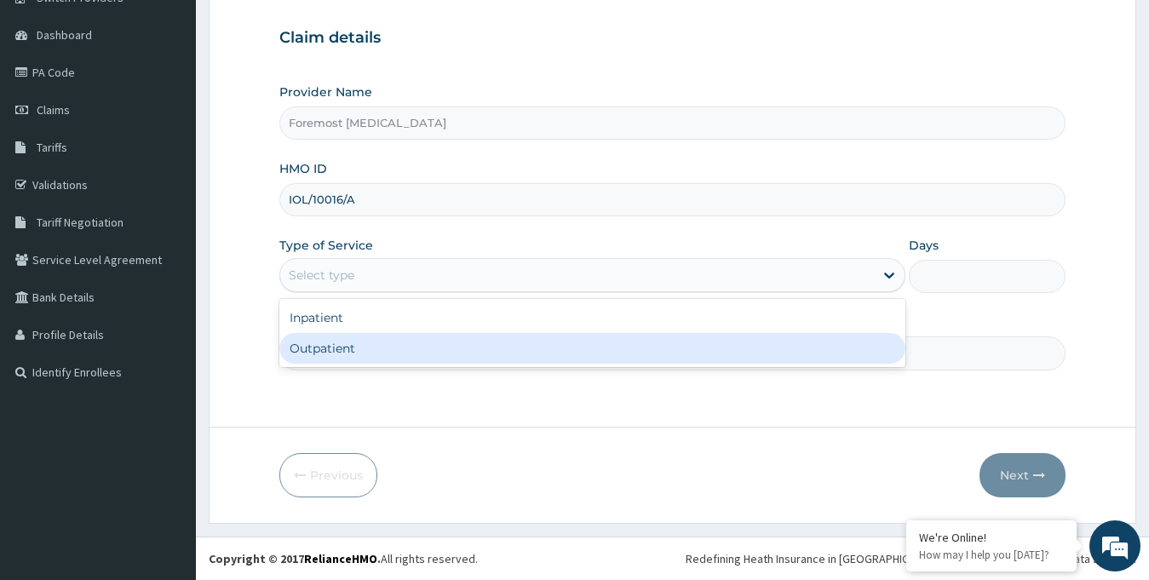
drag, startPoint x: 425, startPoint y: 273, endPoint x: 385, endPoint y: 348, distance: 84.9
click at [385, 292] on div "option Outpatient focused, 2 of 2. 2 results available. Use Up and Down to choo…" at bounding box center [592, 275] width 627 height 34
click at [385, 348] on div "Outpatient" at bounding box center [592, 348] width 627 height 31
type input "1"
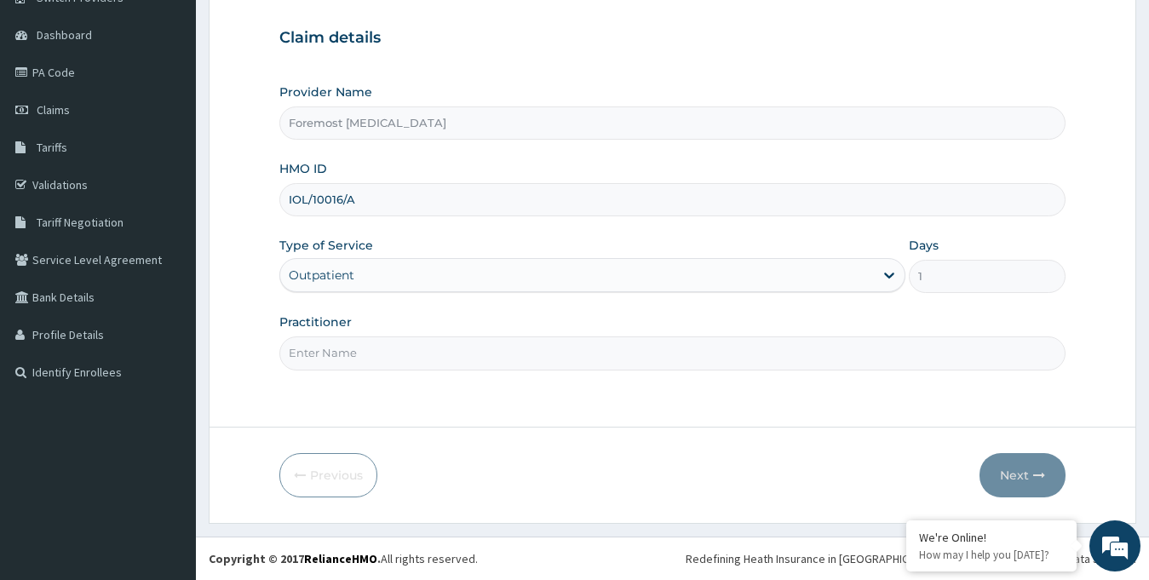
click at [385, 348] on input "Practitioner" at bounding box center [672, 352] width 787 height 33
paste input "NULL"
type input "NULL"
click at [1029, 471] on button "Next" at bounding box center [1022, 475] width 86 height 44
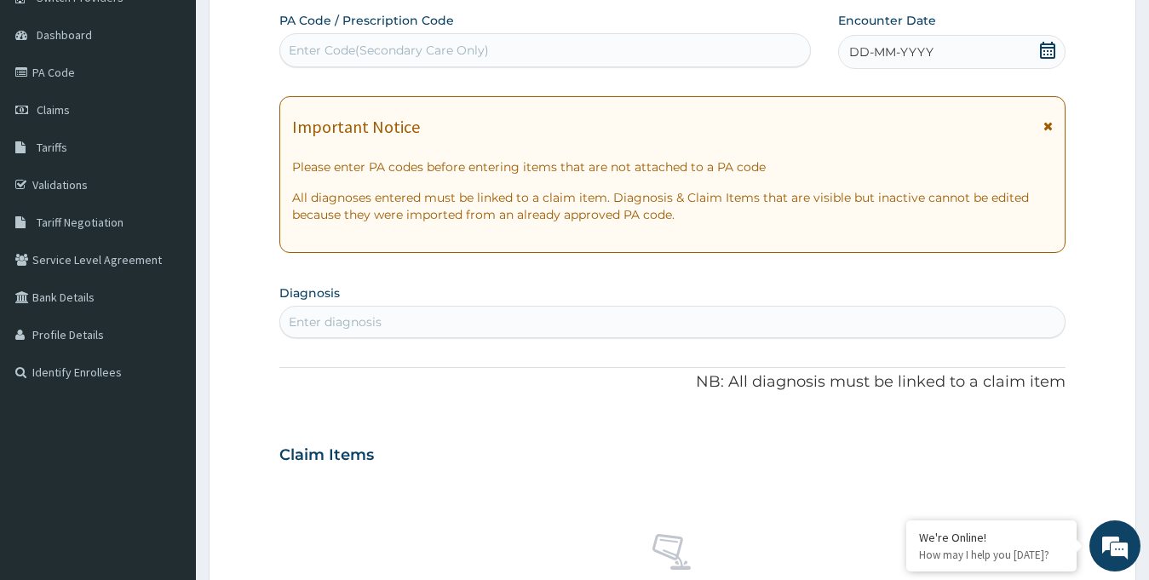
click at [883, 57] on span "DD-MM-YYYY" at bounding box center [891, 51] width 84 height 17
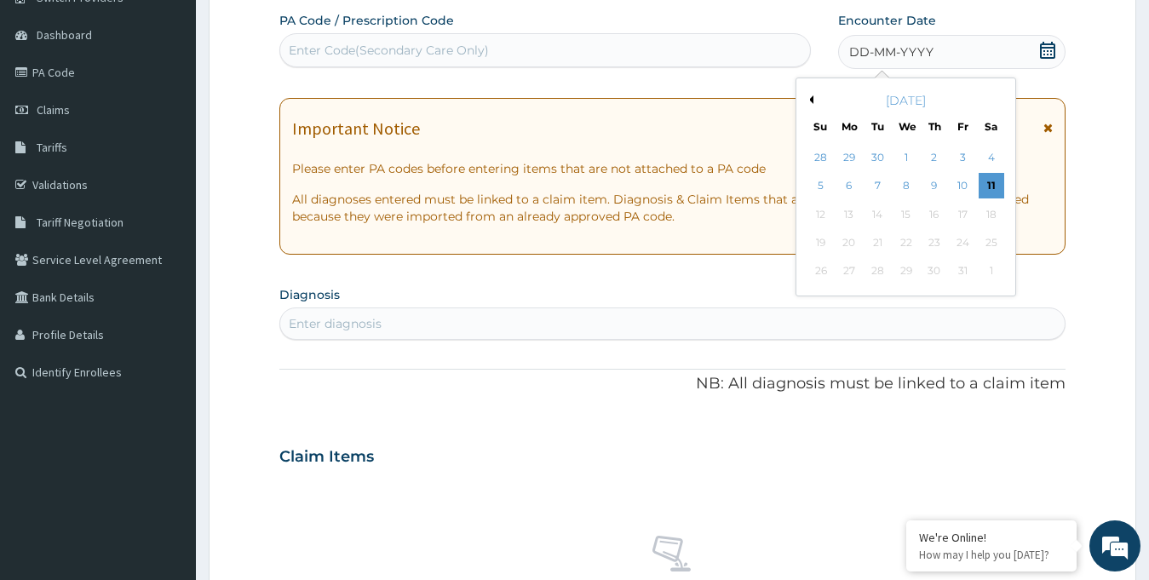
click at [813, 98] on div "[DATE]" at bounding box center [905, 100] width 205 height 17
click at [808, 96] on button "Previous Month" at bounding box center [809, 99] width 9 height 9
click at [971, 185] on div "12" at bounding box center [962, 187] width 26 height 26
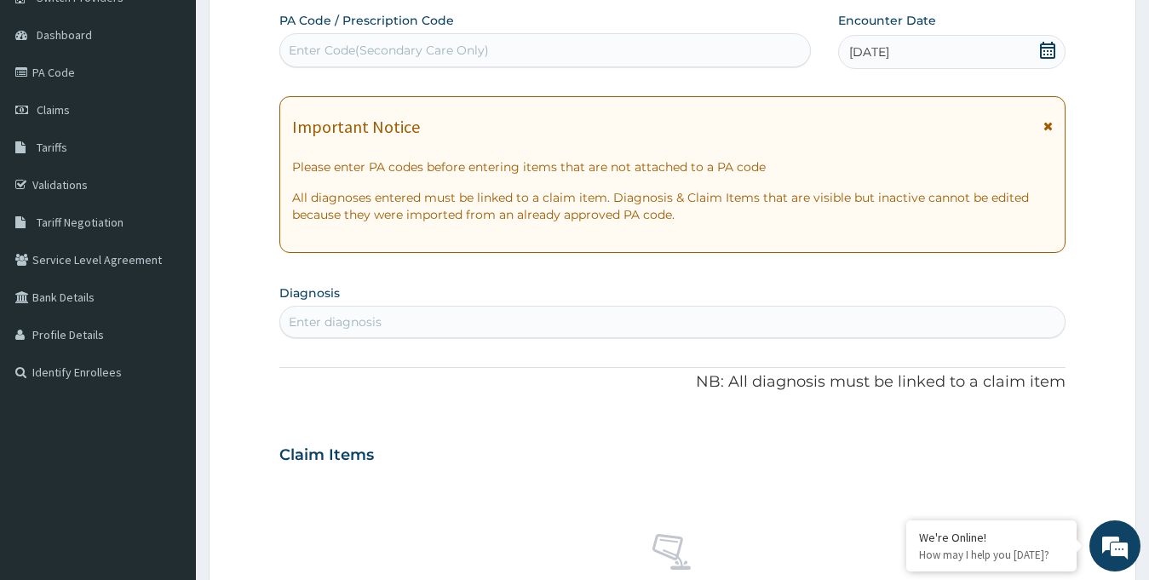
click at [489, 54] on div "Enter Code(Secondary Care Only)" at bounding box center [545, 50] width 530 height 27
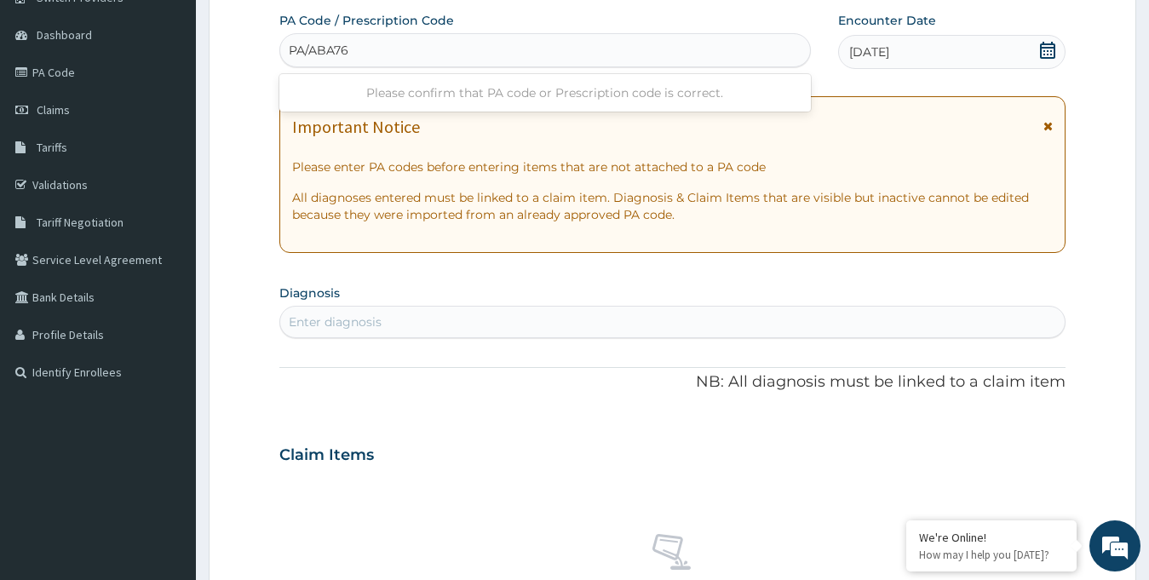
type input "PA/ABA764"
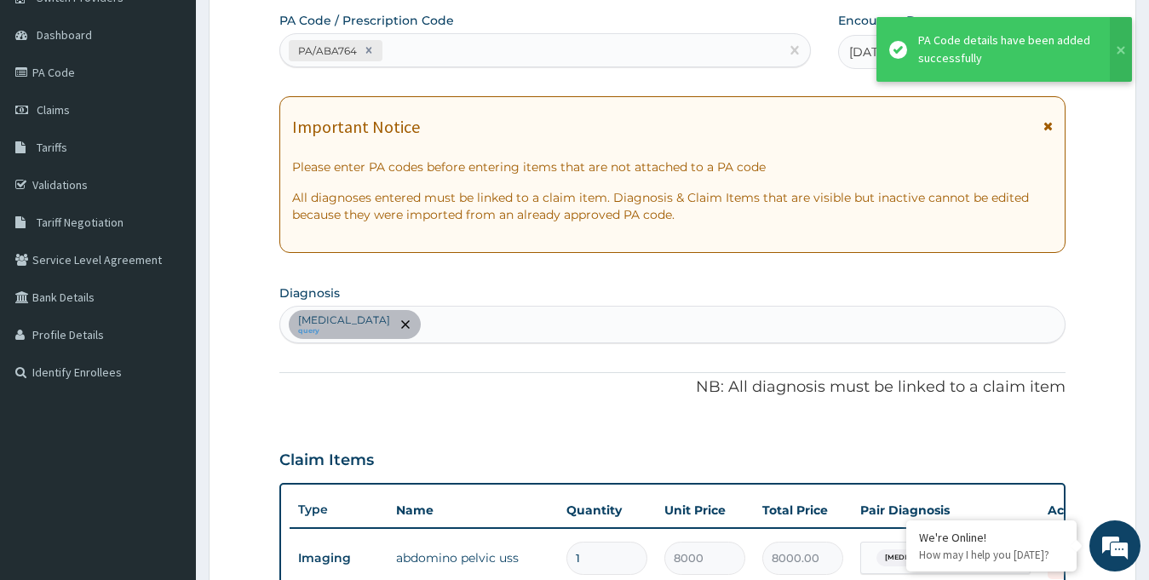
scroll to position [580, 0]
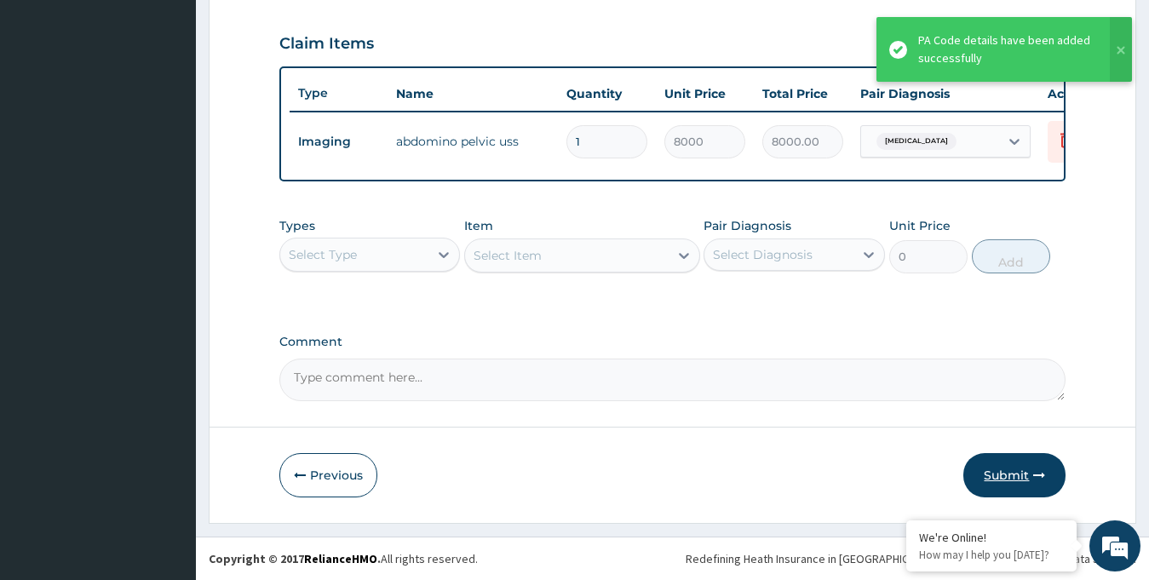
click at [988, 467] on button "Submit" at bounding box center [1014, 475] width 102 height 44
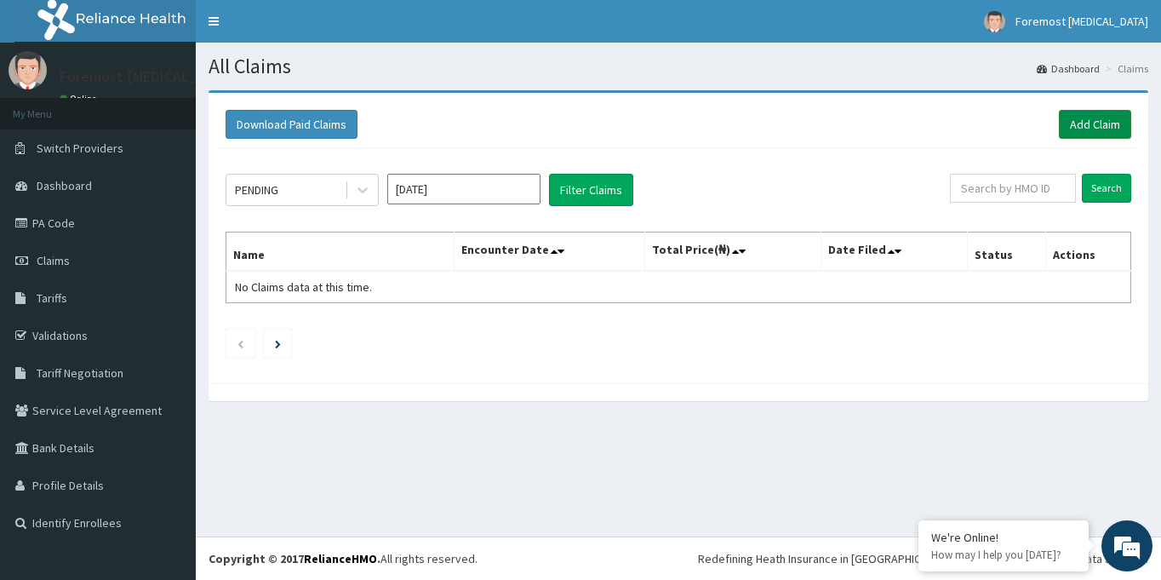
click at [1101, 128] on link "Add Claim" at bounding box center [1095, 124] width 72 height 29
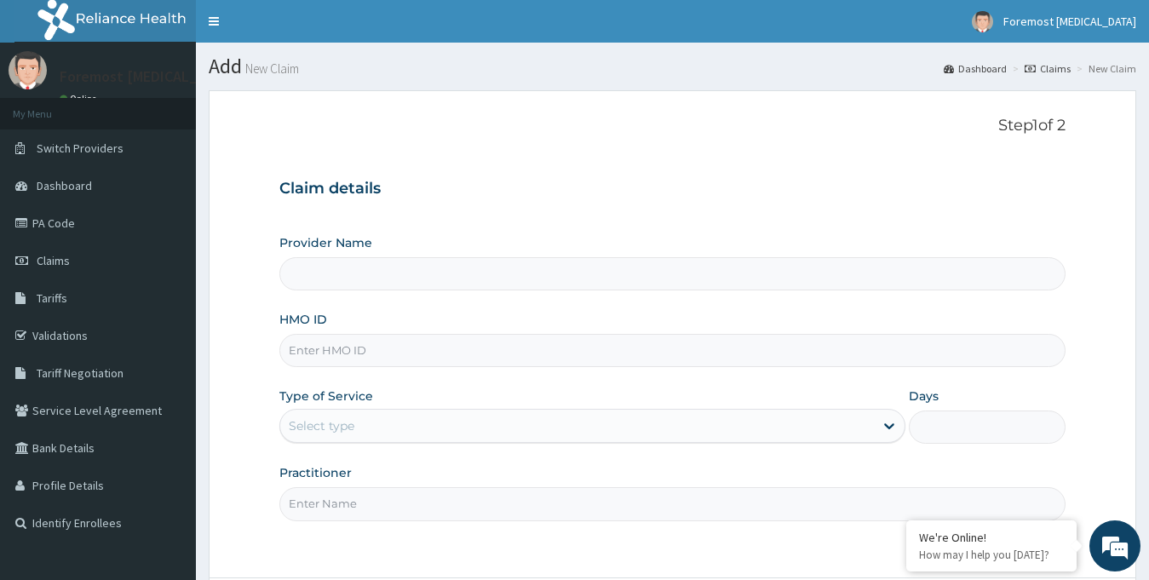
type input "Foremost [MEDICAL_DATA]"
click at [460, 354] on input "HMO ID" at bounding box center [672, 350] width 787 height 33
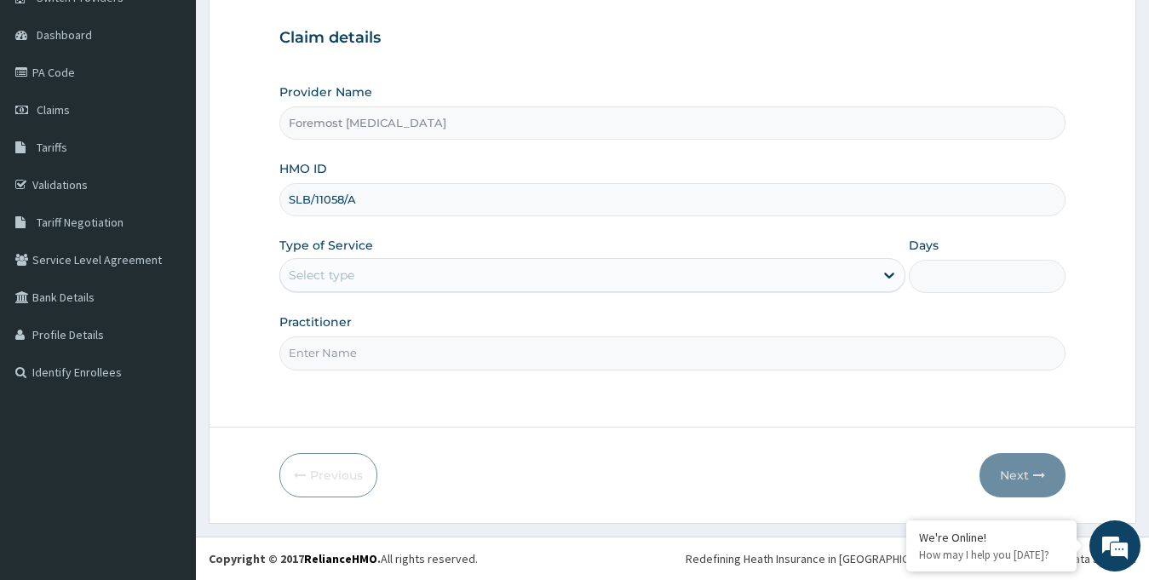
type input "SLB/11058/A"
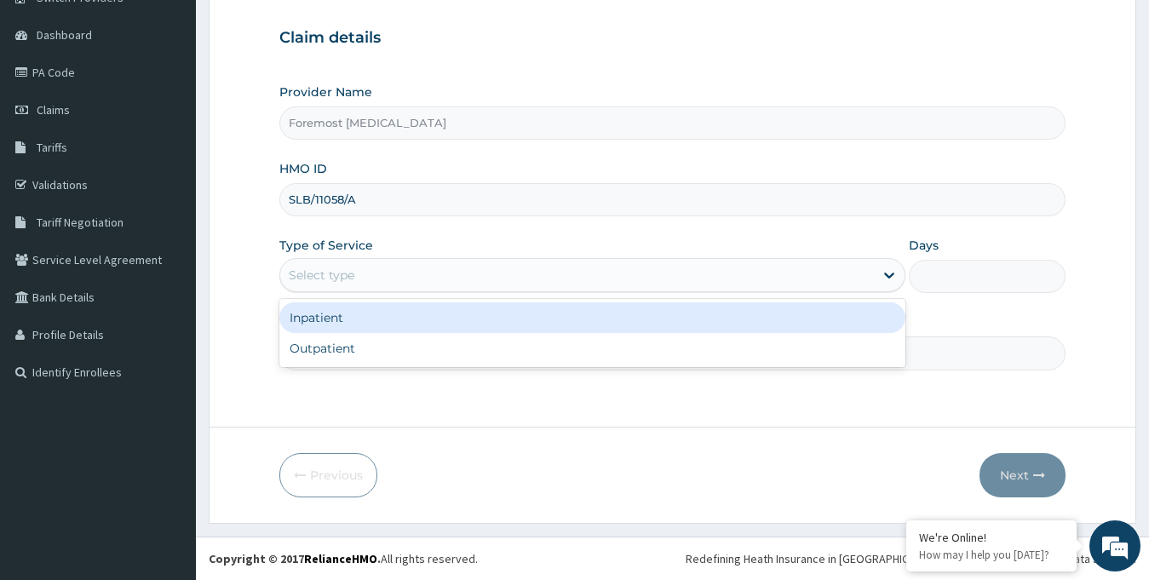
drag, startPoint x: 385, startPoint y: 283, endPoint x: 368, endPoint y: 346, distance: 65.3
click at [368, 292] on div "option Inpatient focused, 1 of 2. 2 results available. Use Up and Down to choos…" at bounding box center [592, 275] width 627 height 34
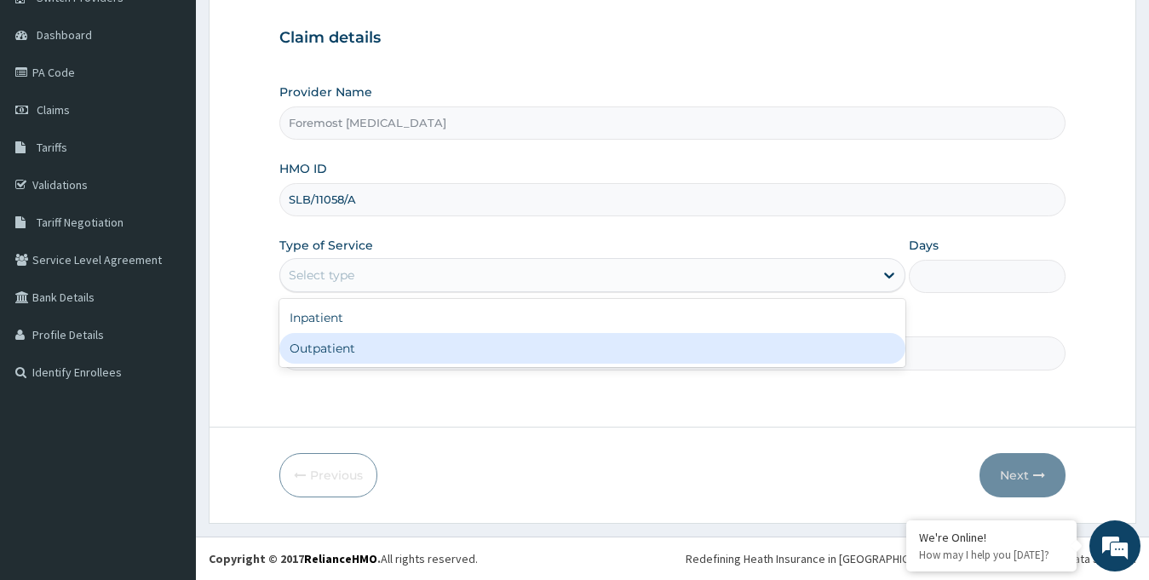
click at [368, 346] on div "Outpatient" at bounding box center [592, 348] width 627 height 31
type input "1"
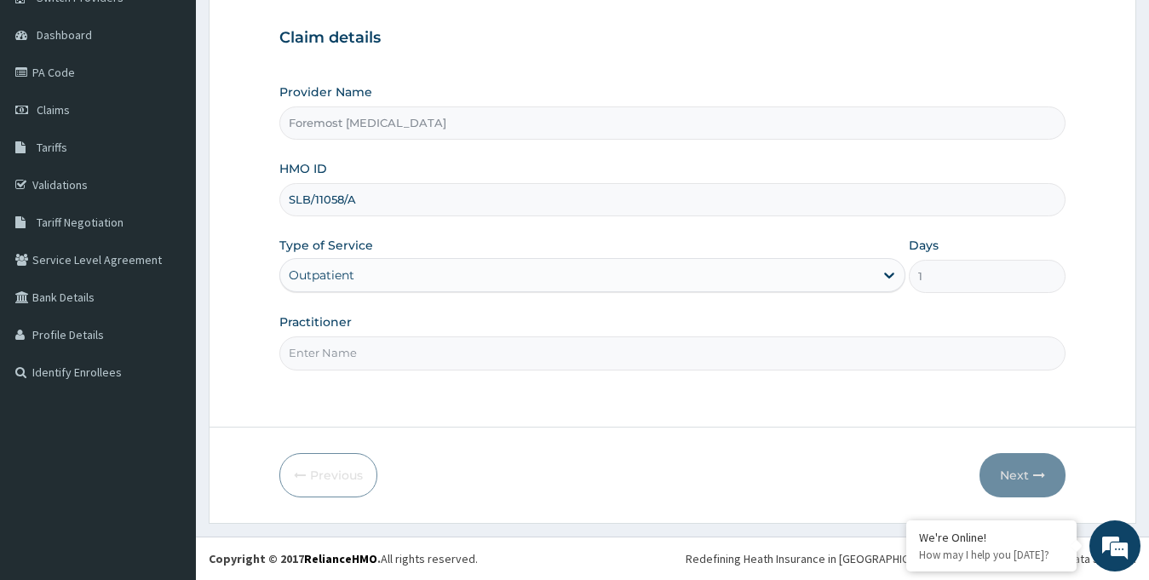
click at [347, 348] on input "Practitioner" at bounding box center [672, 352] width 787 height 33
paste input "NULL"
type input "NULL"
click at [1006, 472] on button "Next" at bounding box center [1022, 475] width 86 height 44
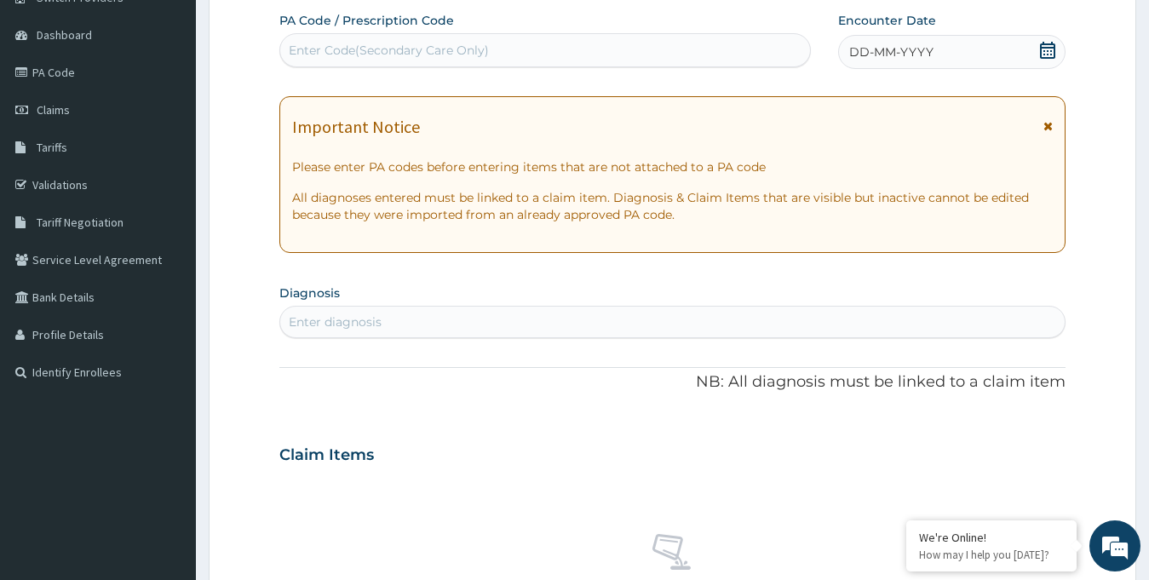
click at [911, 45] on span "DD-MM-YYYY" at bounding box center [891, 51] width 84 height 17
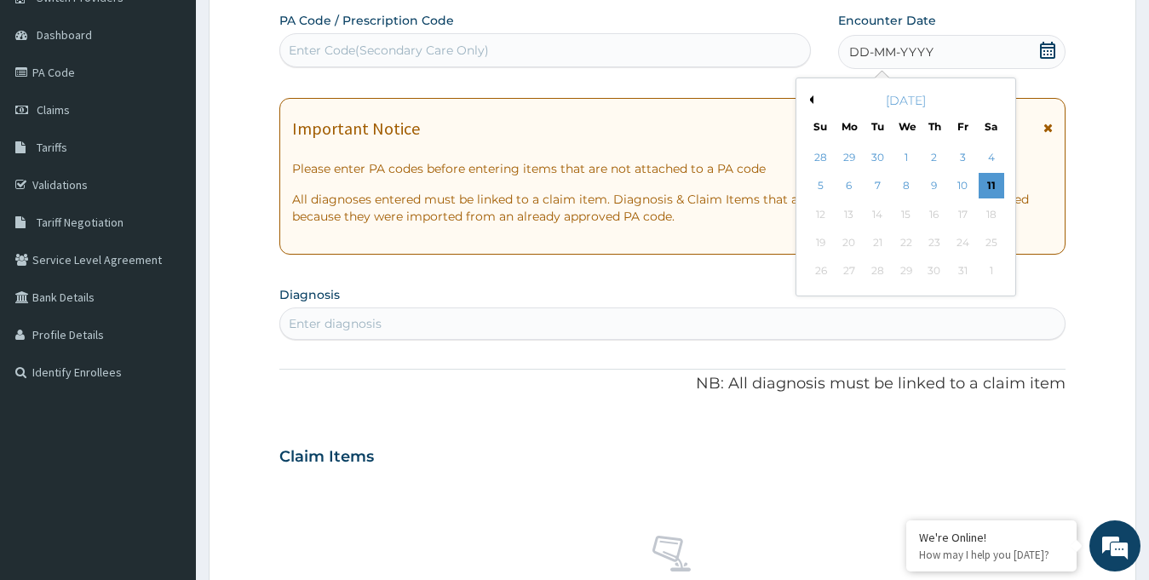
click at [810, 100] on button "Previous Month" at bounding box center [809, 99] width 9 height 9
click at [954, 184] on div "12" at bounding box center [962, 187] width 26 height 26
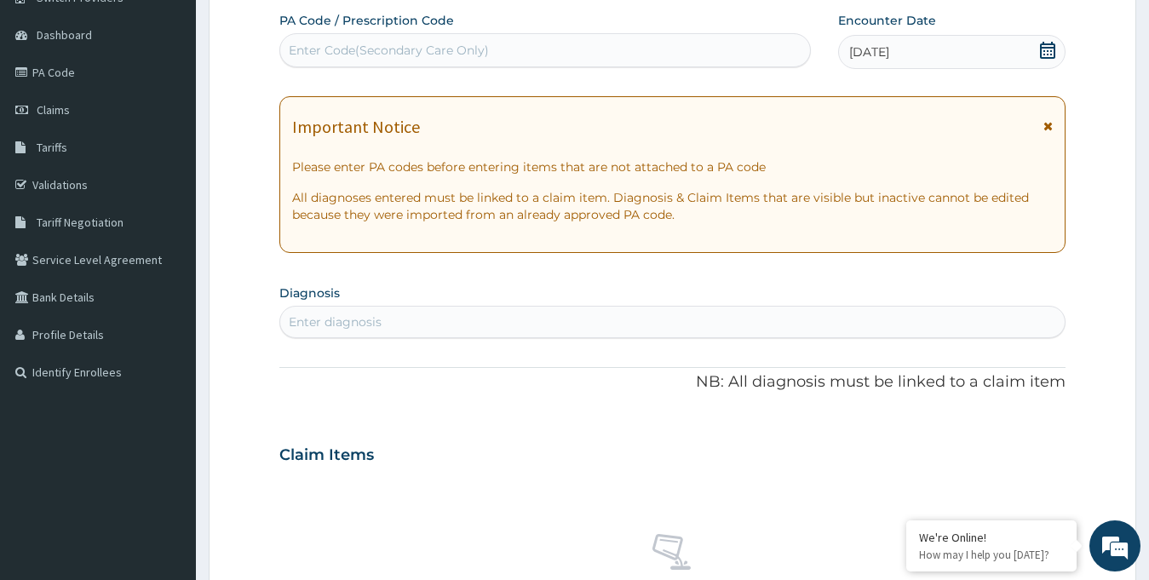
click at [504, 52] on div "Enter Code(Secondary Care Only)" at bounding box center [545, 50] width 530 height 27
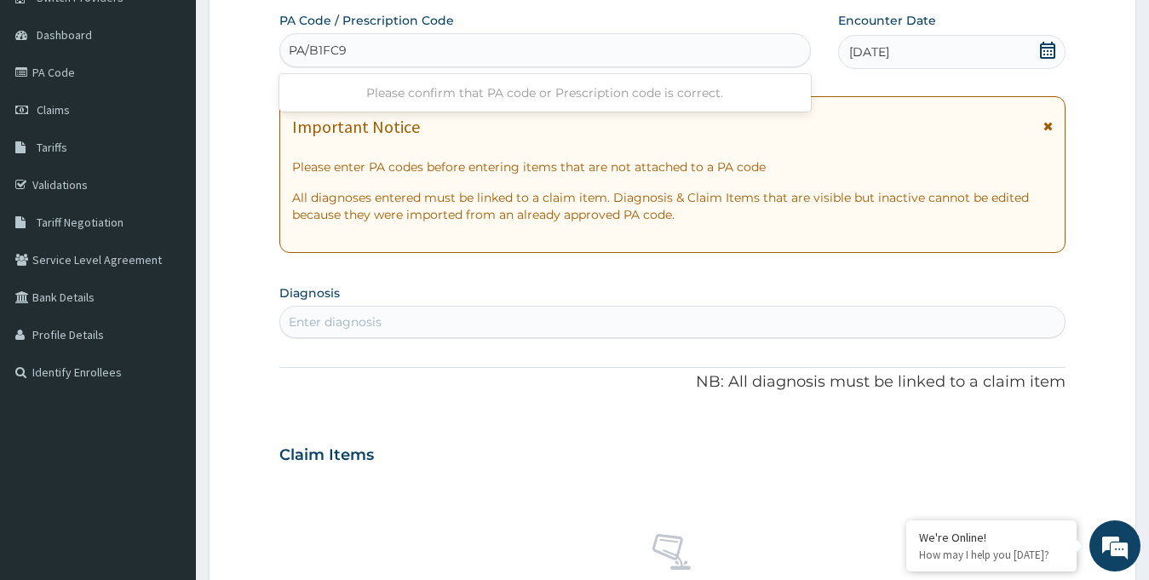
type input "PA/B1FC96"
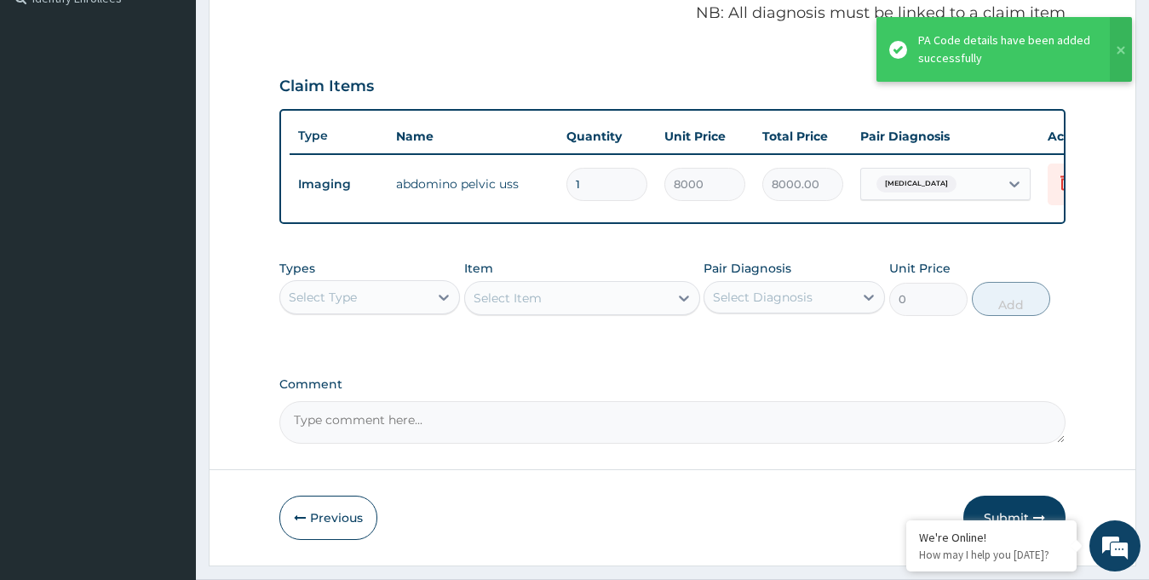
scroll to position [580, 0]
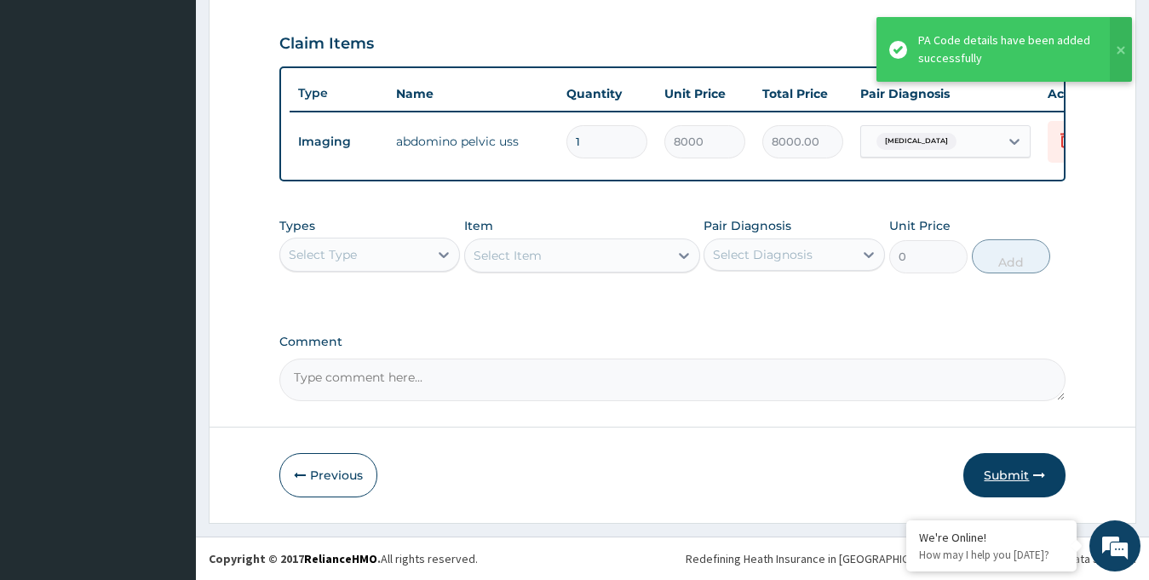
click at [976, 461] on button "Submit" at bounding box center [1014, 475] width 102 height 44
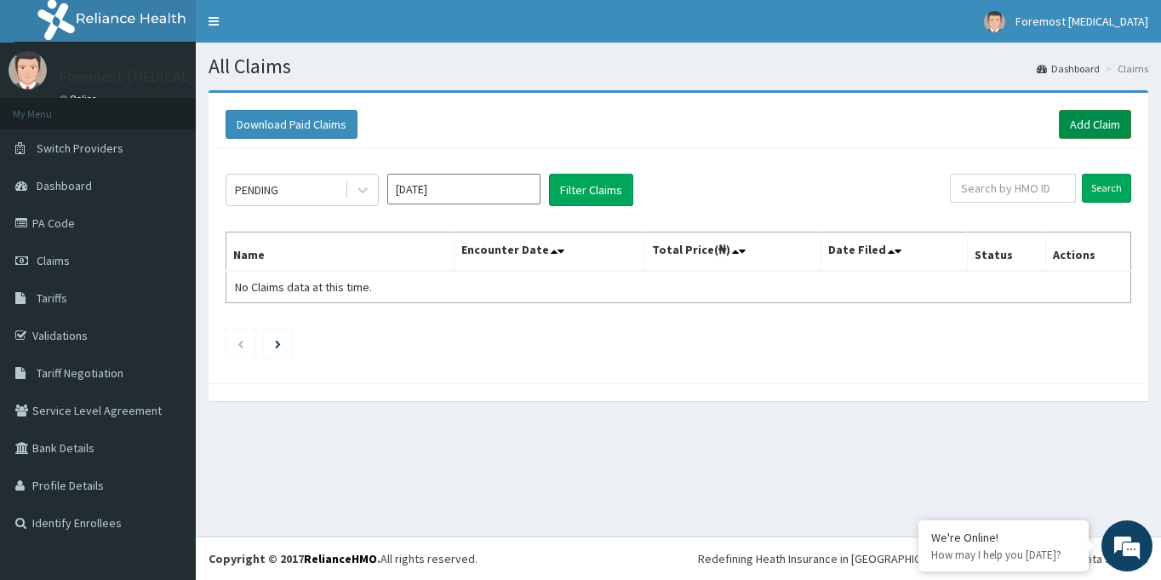
click at [1080, 135] on link "Add Claim" at bounding box center [1095, 124] width 72 height 29
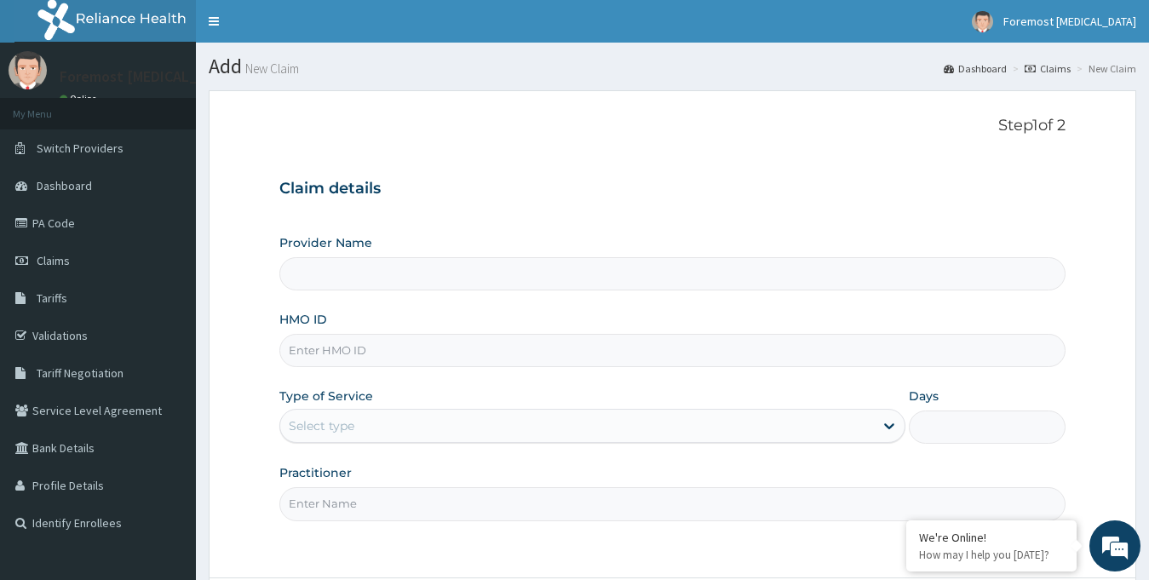
click at [367, 356] on input "HMO ID" at bounding box center [672, 350] width 787 height 33
type input "Foremost [MEDICAL_DATA]"
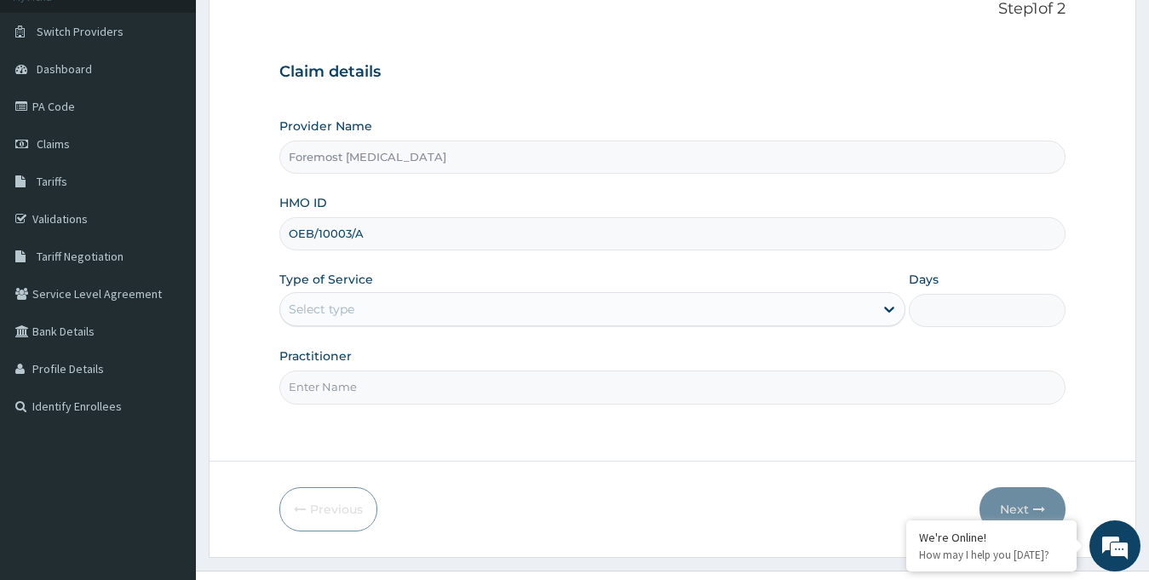
scroll to position [151, 0]
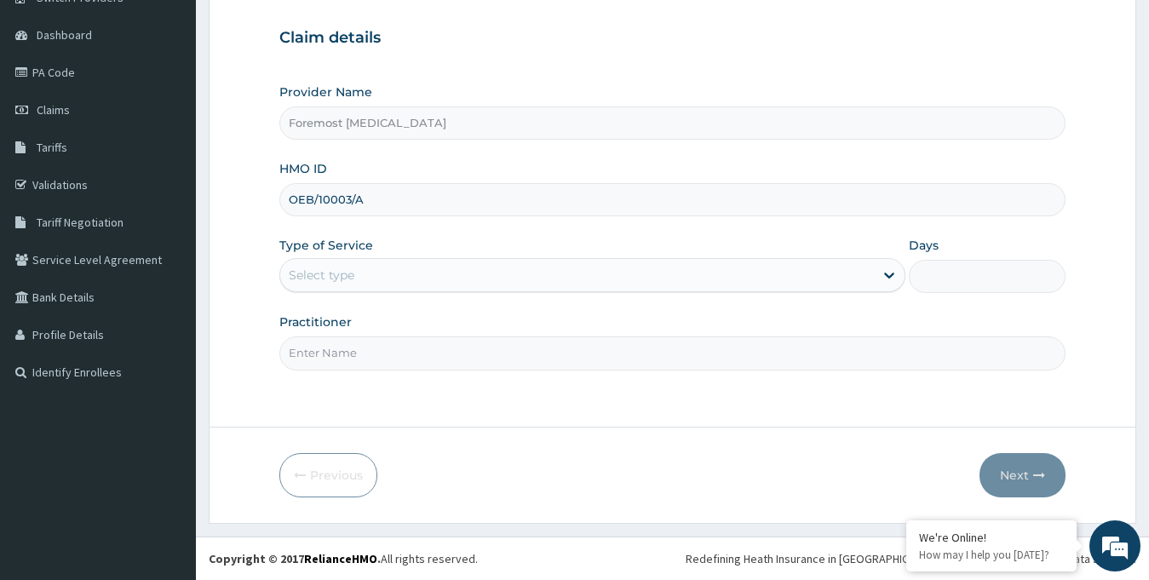
type input "OEB/10003/A"
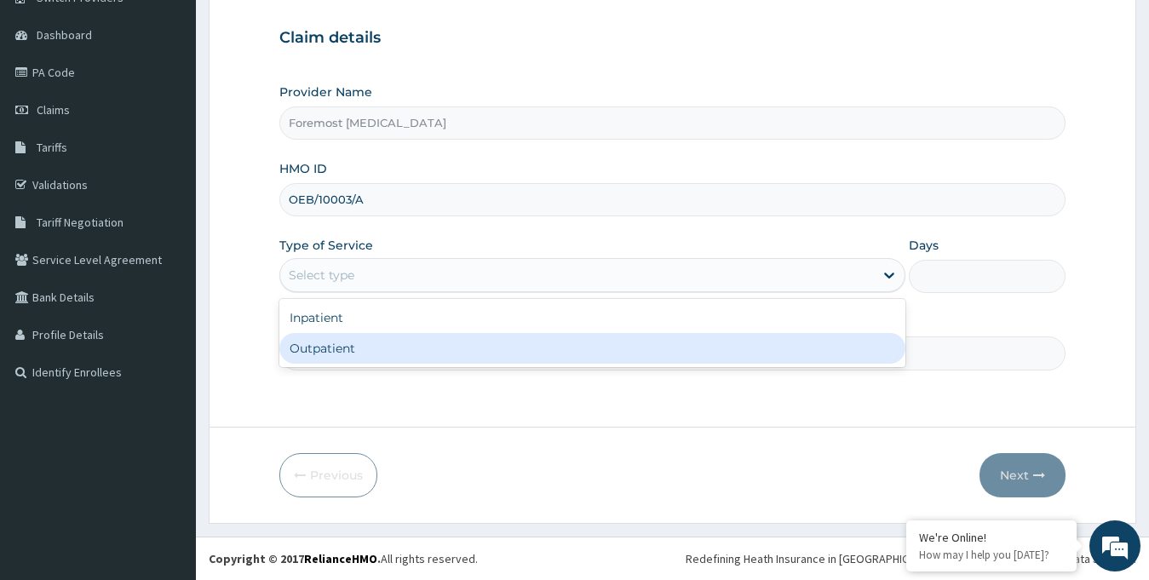
drag, startPoint x: 462, startPoint y: 279, endPoint x: 394, endPoint y: 352, distance: 100.0
click at [394, 292] on div "option Outpatient focused, 2 of 2. 2 results available. Use Up and Down to choo…" at bounding box center [592, 275] width 627 height 34
click at [394, 352] on div "Outpatient" at bounding box center [592, 348] width 627 height 31
type input "1"
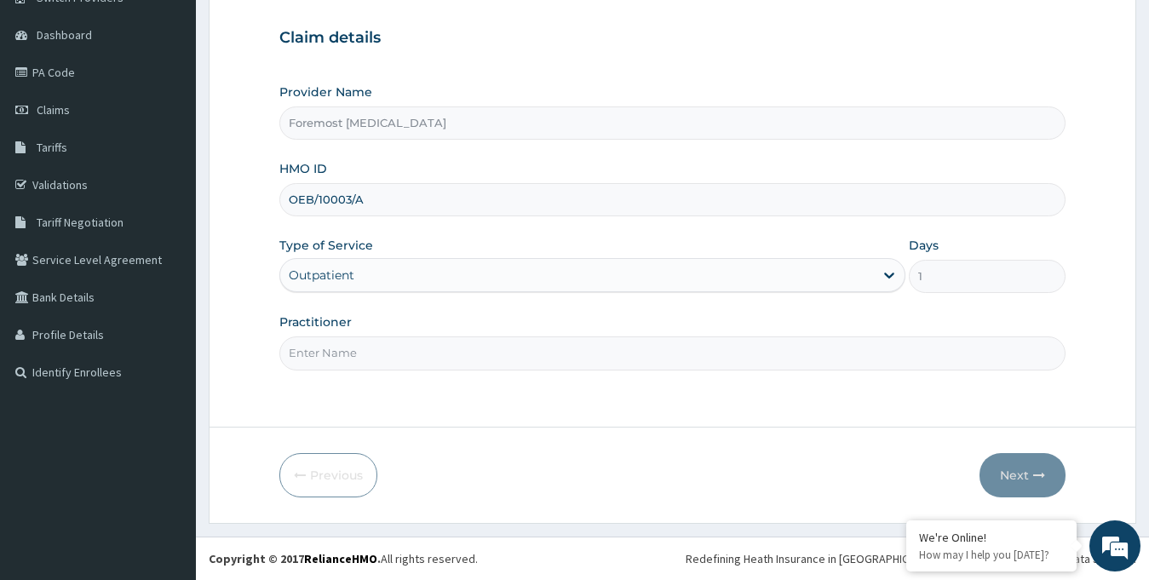
click at [394, 352] on input "Practitioner" at bounding box center [672, 352] width 787 height 33
paste input "NULL"
type input "NULL"
click at [1015, 467] on button "Next" at bounding box center [1022, 475] width 86 height 44
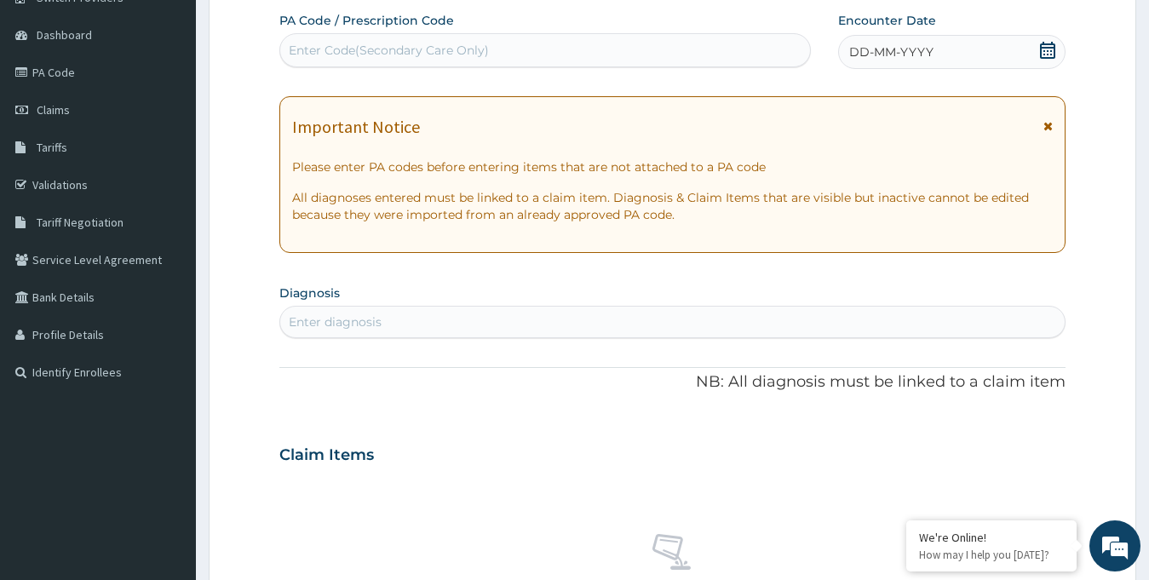
click at [914, 60] on span "DD-MM-YYYY" at bounding box center [891, 51] width 84 height 17
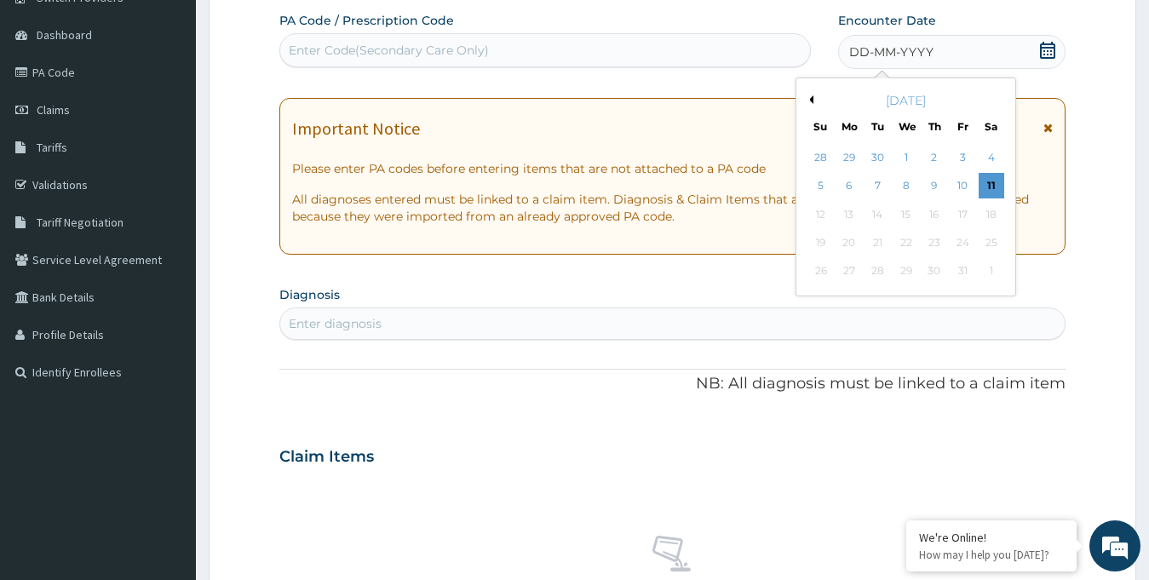
click at [814, 99] on div "October 2025" at bounding box center [905, 100] width 205 height 17
click at [810, 99] on button "Previous Month" at bounding box center [809, 99] width 9 height 9
click at [966, 182] on div "12" at bounding box center [962, 187] width 26 height 26
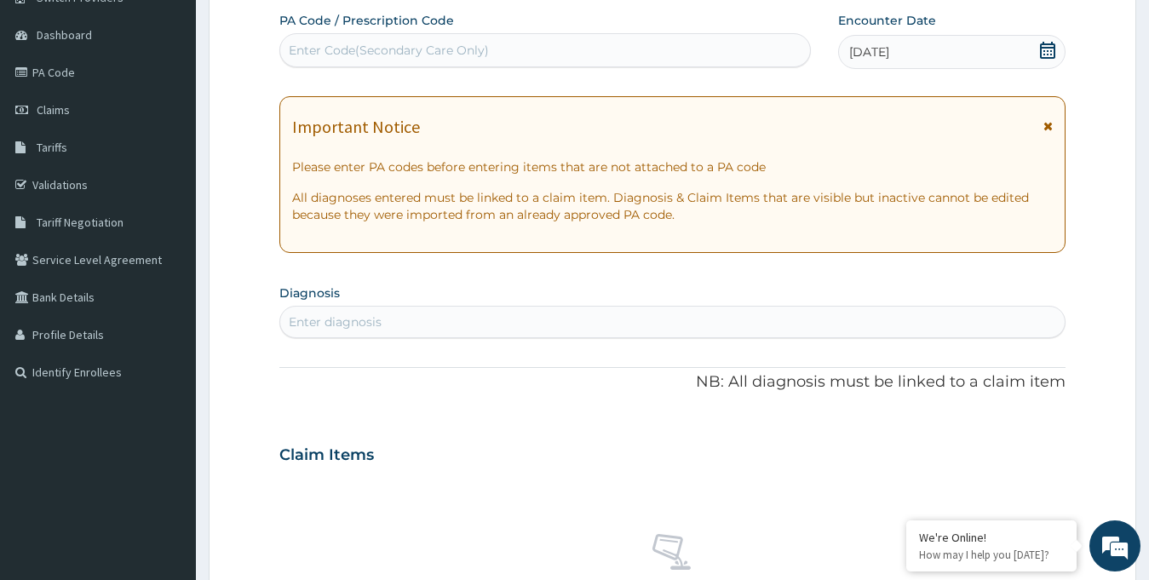
click at [456, 65] on div "Enter Code(Secondary Care Only)" at bounding box center [544, 50] width 531 height 34
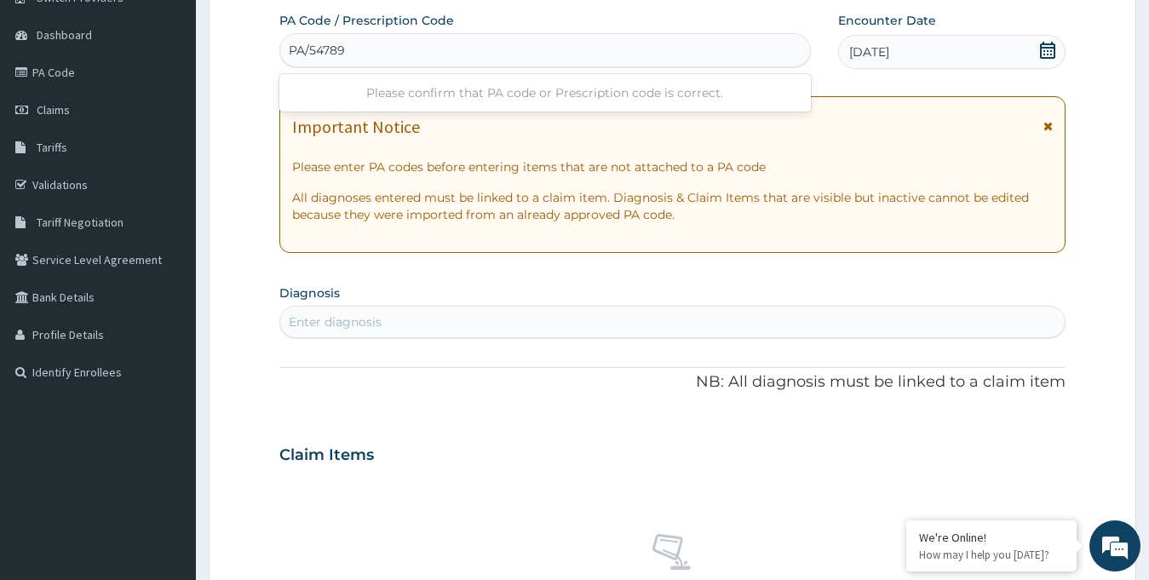
type input "PA/547890"
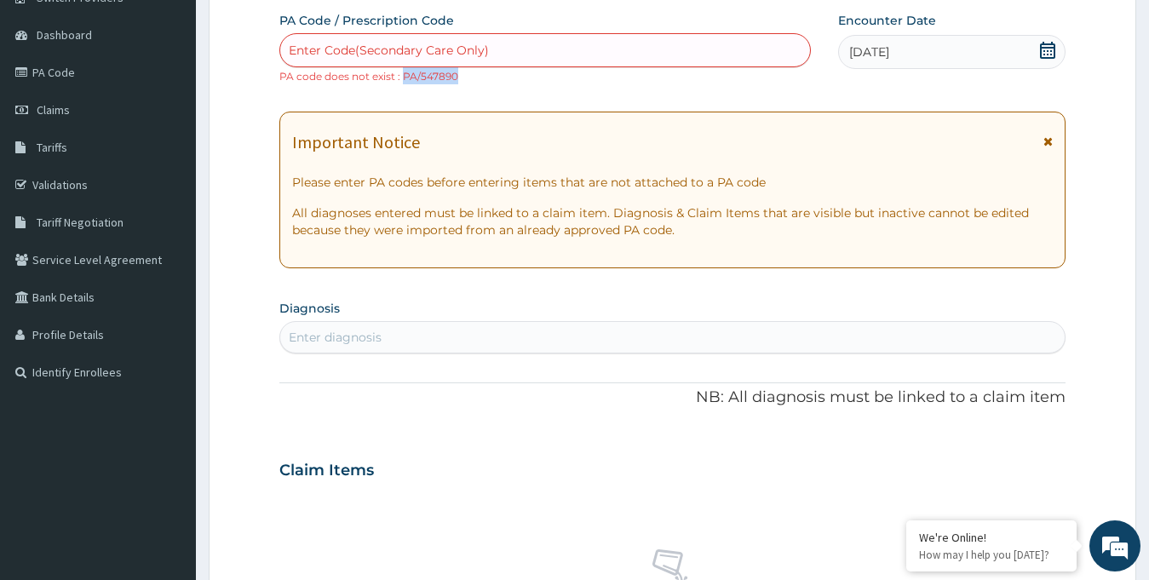
drag, startPoint x: 403, startPoint y: 79, endPoint x: 454, endPoint y: 81, distance: 51.1
click at [454, 81] on small "PA code does not exist : PA/547890" at bounding box center [368, 76] width 179 height 13
copy small "PA/547890"
click at [428, 60] on div "Enter Code(Secondary Care Only)" at bounding box center [545, 50] width 530 height 27
click at [405, 51] on div "Enter Code(Secondary Care Only)" at bounding box center [389, 50] width 200 height 17
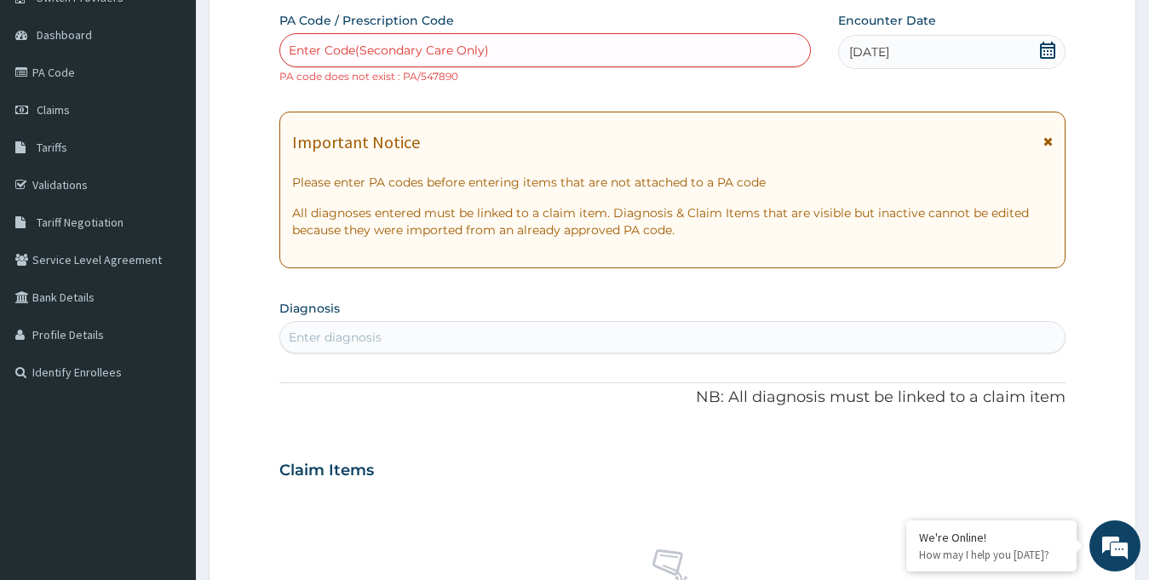
paste input "PA/547890"
type input "PA/54789D"
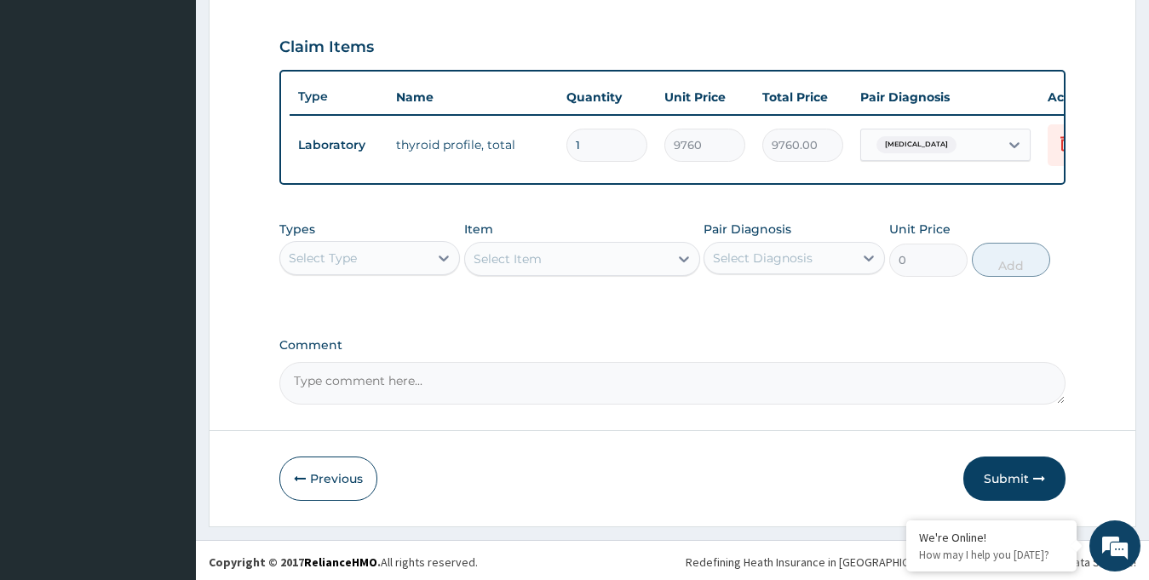
scroll to position [580, 0]
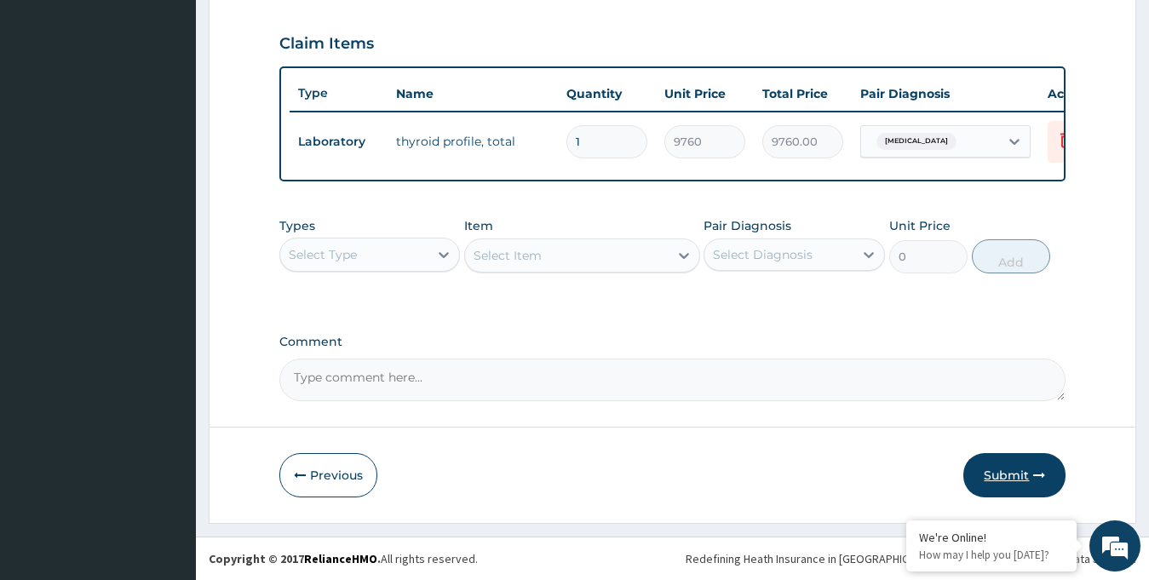
click at [1001, 472] on button "Submit" at bounding box center [1014, 475] width 102 height 44
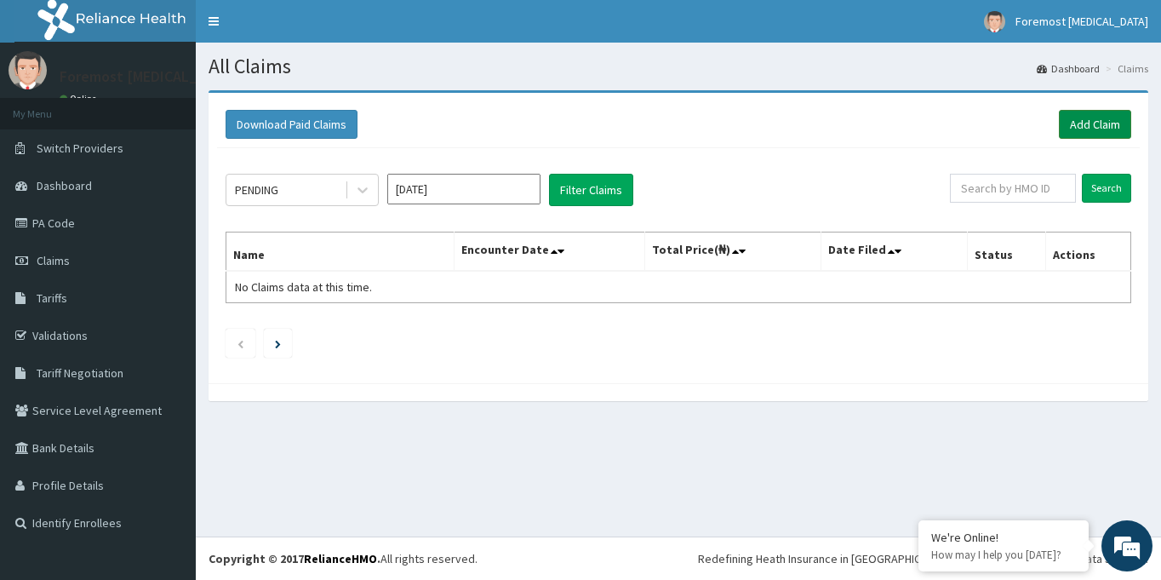
click at [1075, 129] on link "Add Claim" at bounding box center [1095, 124] width 72 height 29
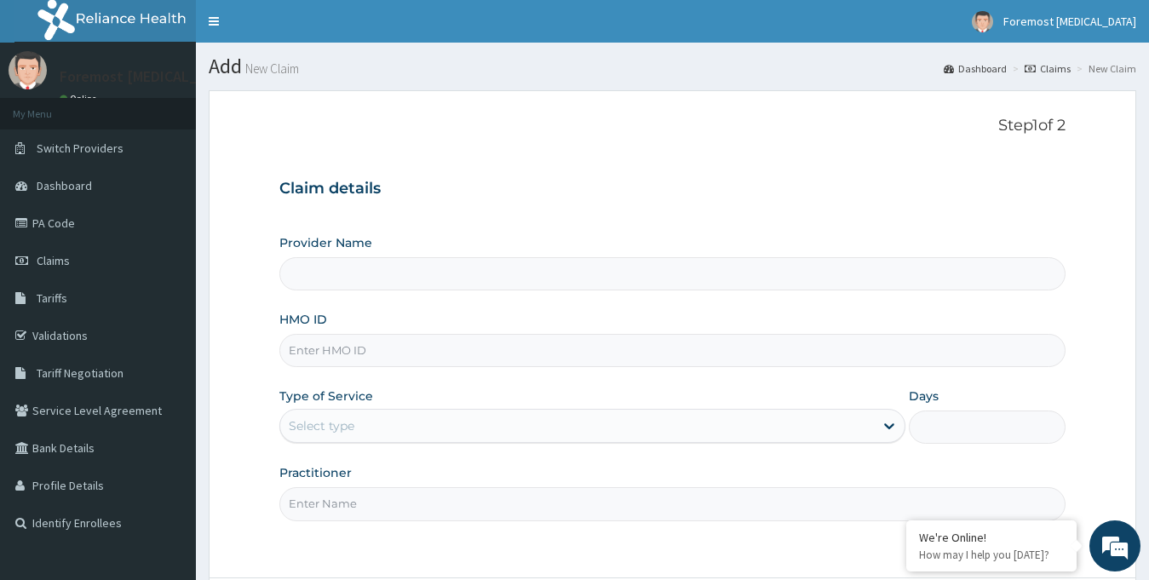
type input "Foremost [MEDICAL_DATA]"
click at [362, 352] on input "HMO ID" at bounding box center [672, 350] width 787 height 33
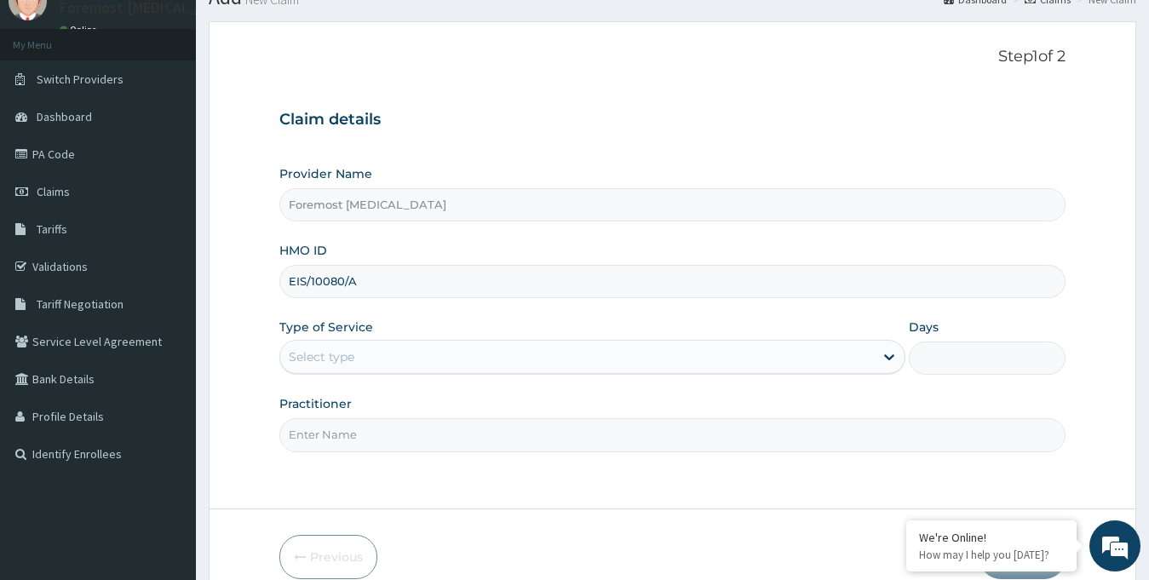
scroll to position [151, 0]
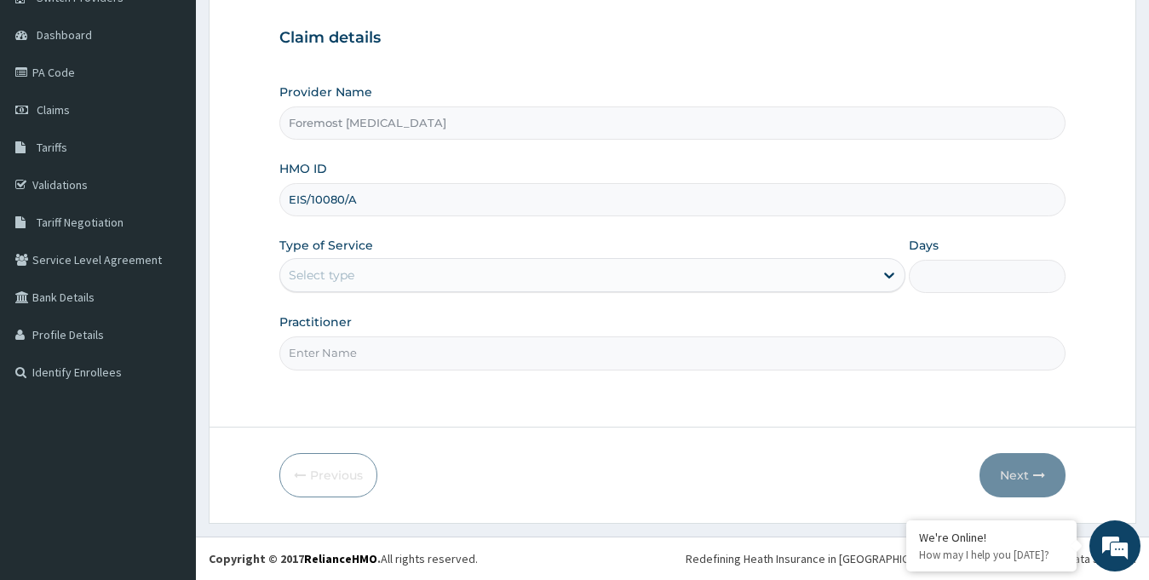
type input "EIS/10080/A"
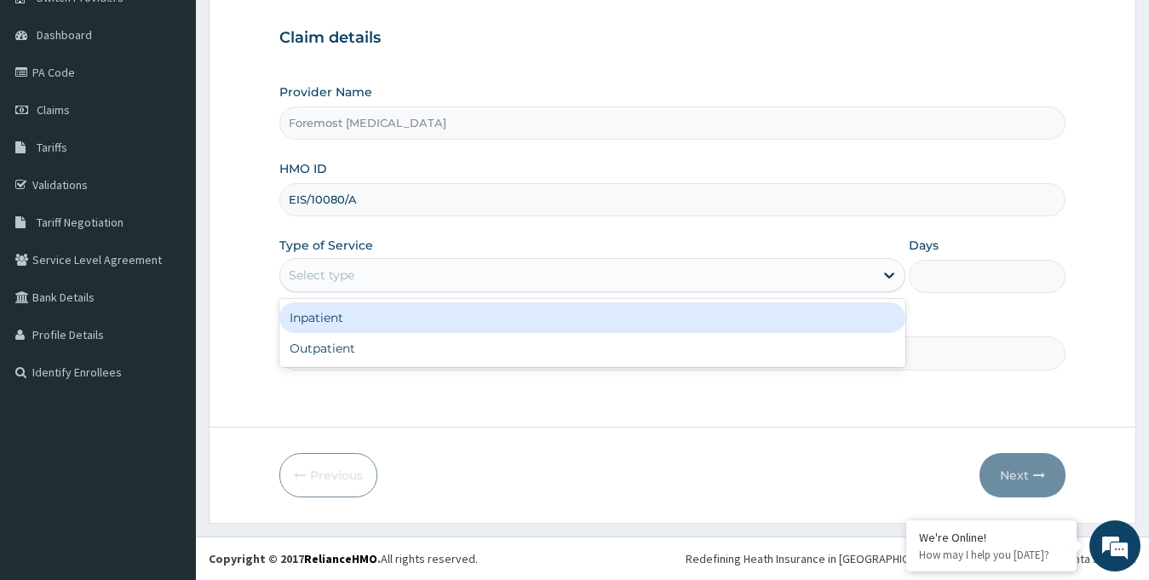
drag, startPoint x: 451, startPoint y: 277, endPoint x: 403, endPoint y: 343, distance: 82.3
click at [403, 292] on div "option Inpatient focused, 1 of 2. 2 results available. Use Up and Down to choos…" at bounding box center [592, 275] width 627 height 34
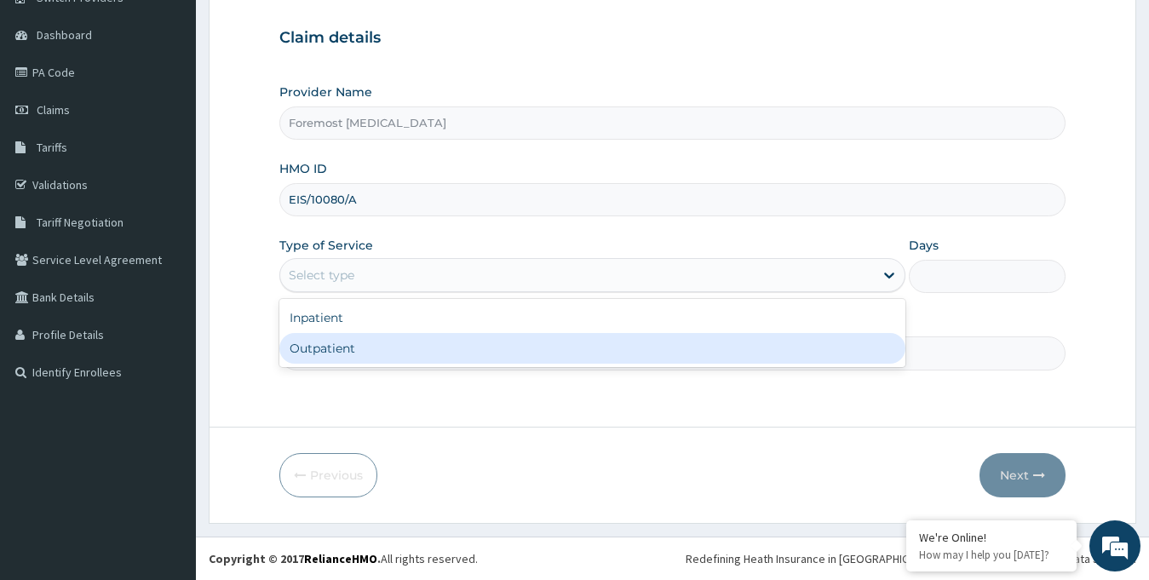
click at [402, 345] on div "Outpatient" at bounding box center [592, 348] width 627 height 31
type input "1"
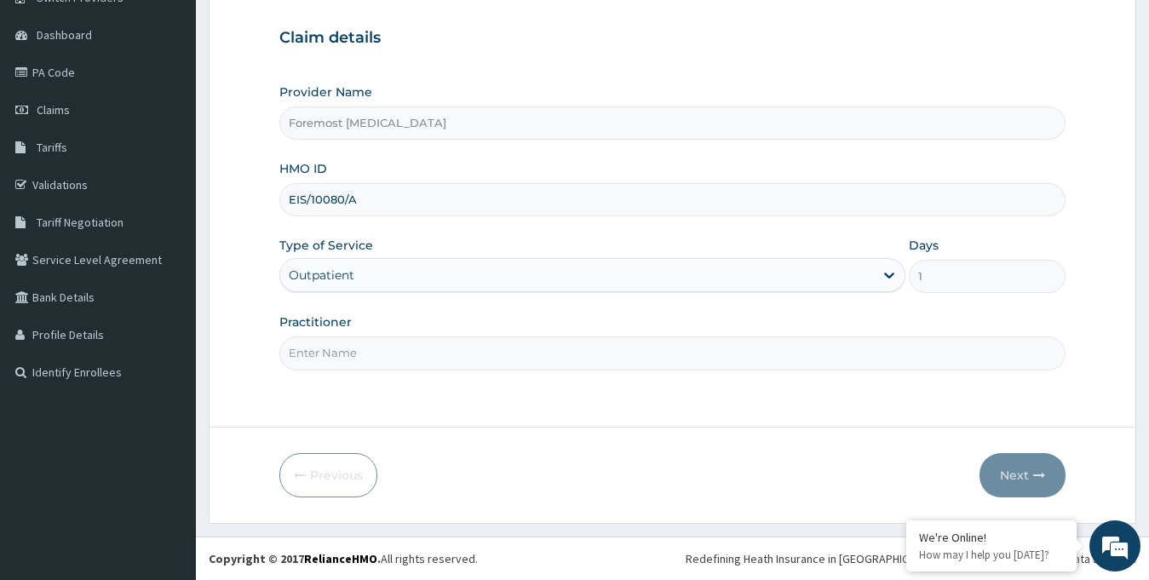
click at [402, 345] on input "Practitioner" at bounding box center [672, 352] width 787 height 33
paste input "PA/547890"
type input "NULL"
click at [1003, 473] on button "Next" at bounding box center [1022, 475] width 86 height 44
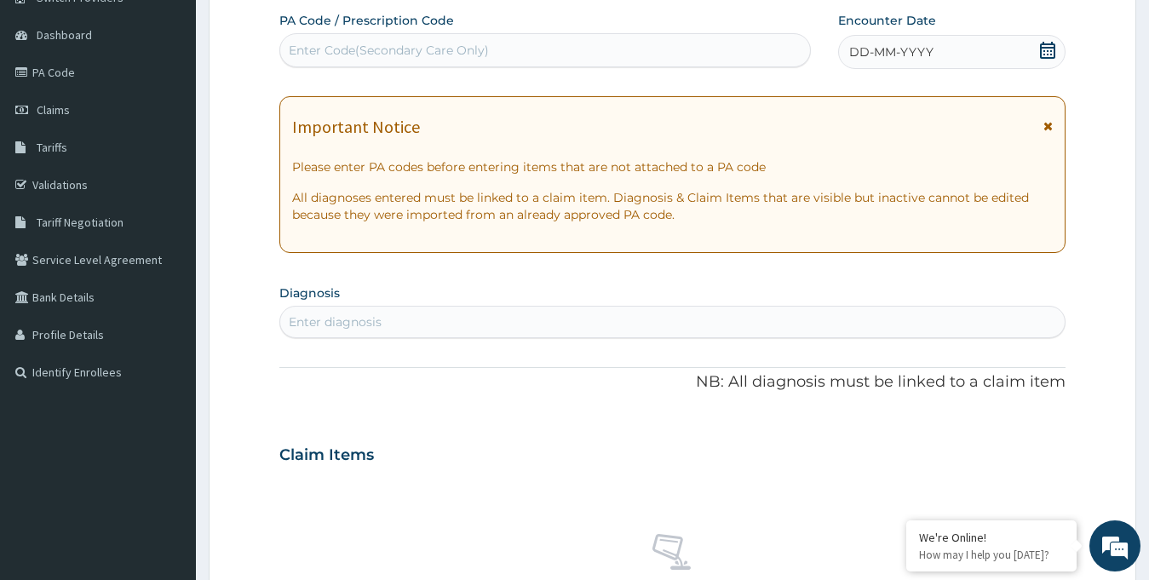
click at [905, 54] on span "DD-MM-YYYY" at bounding box center [891, 51] width 84 height 17
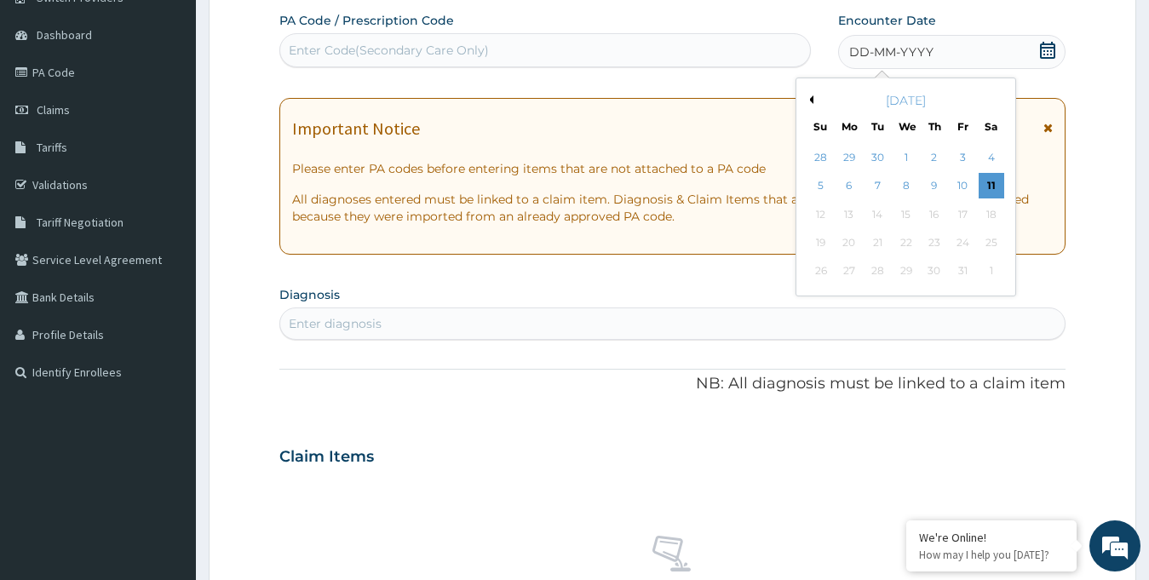
click at [811, 96] on button "Previous Month" at bounding box center [809, 99] width 9 height 9
click at [988, 180] on div "13" at bounding box center [990, 187] width 26 height 26
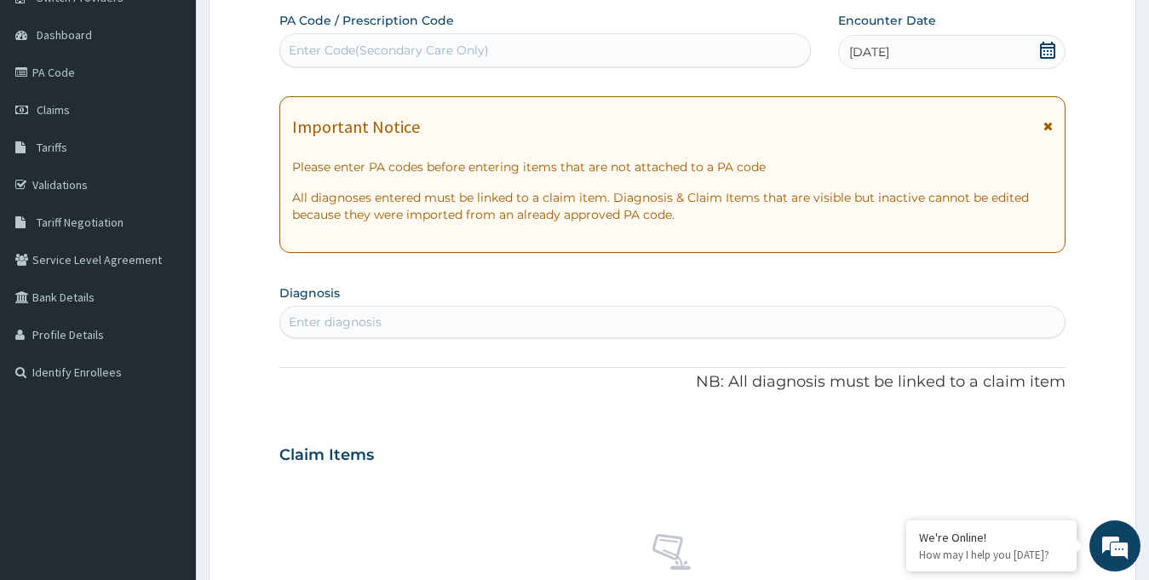
click at [517, 54] on div "Enter Code(Secondary Care Only)" at bounding box center [545, 50] width 530 height 27
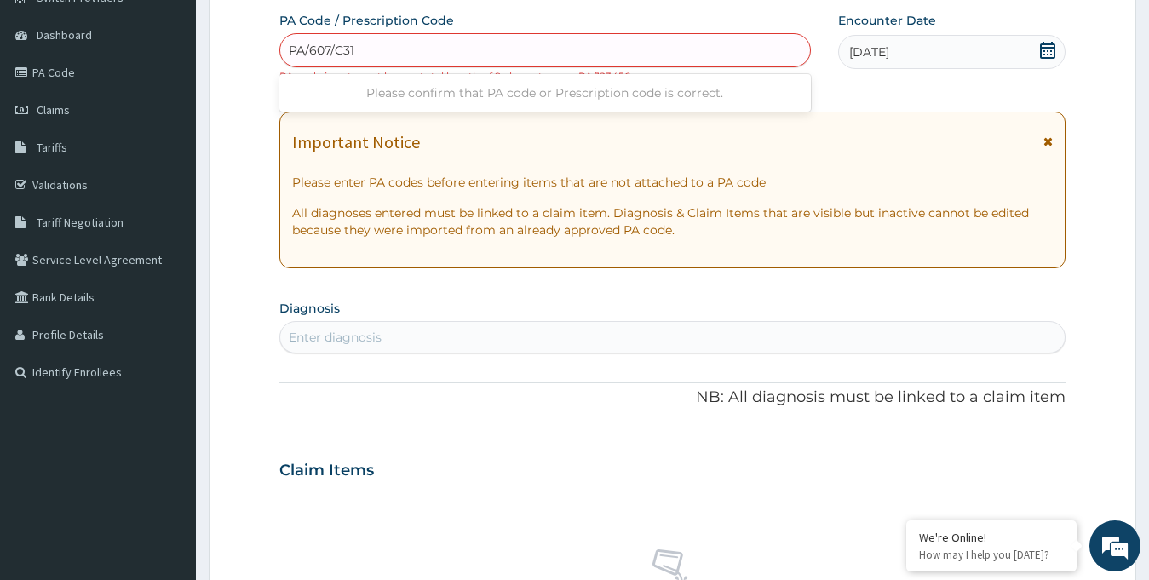
type input "PA/607C31"
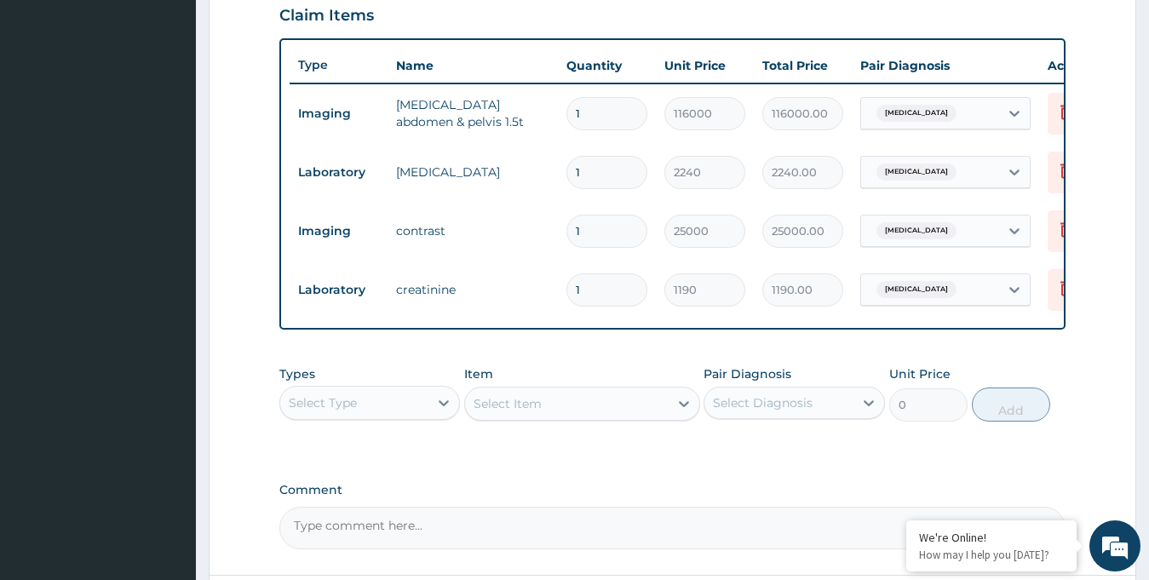
scroll to position [756, 0]
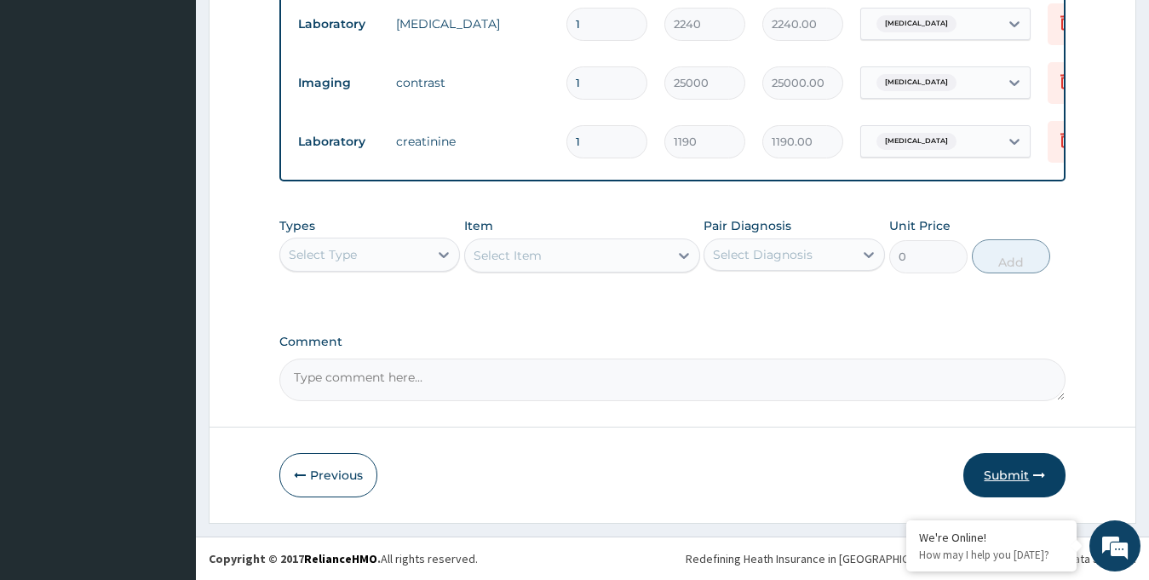
click at [982, 469] on button "Submit" at bounding box center [1014, 475] width 102 height 44
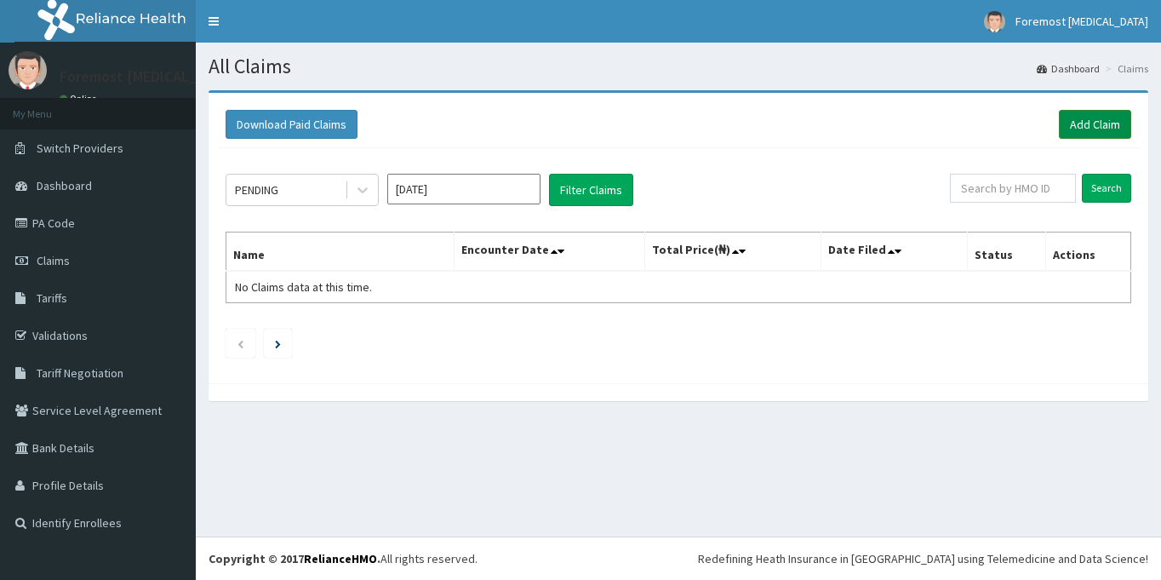
click at [1075, 120] on link "Add Claim" at bounding box center [1095, 124] width 72 height 29
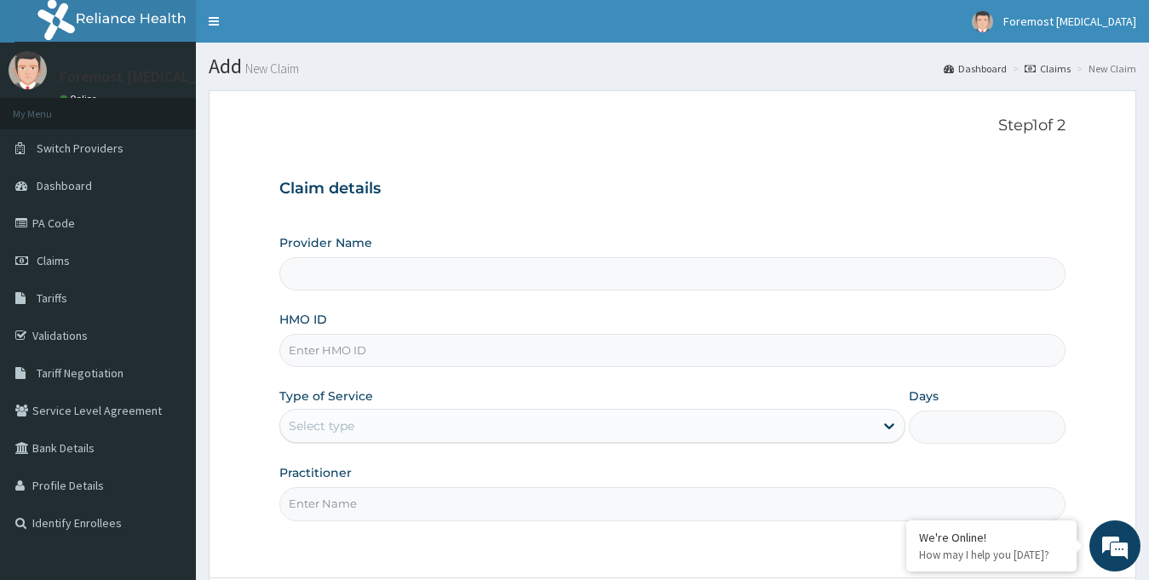
type input "Foremost [MEDICAL_DATA]"
click at [347, 341] on input "HMO ID" at bounding box center [672, 350] width 787 height 33
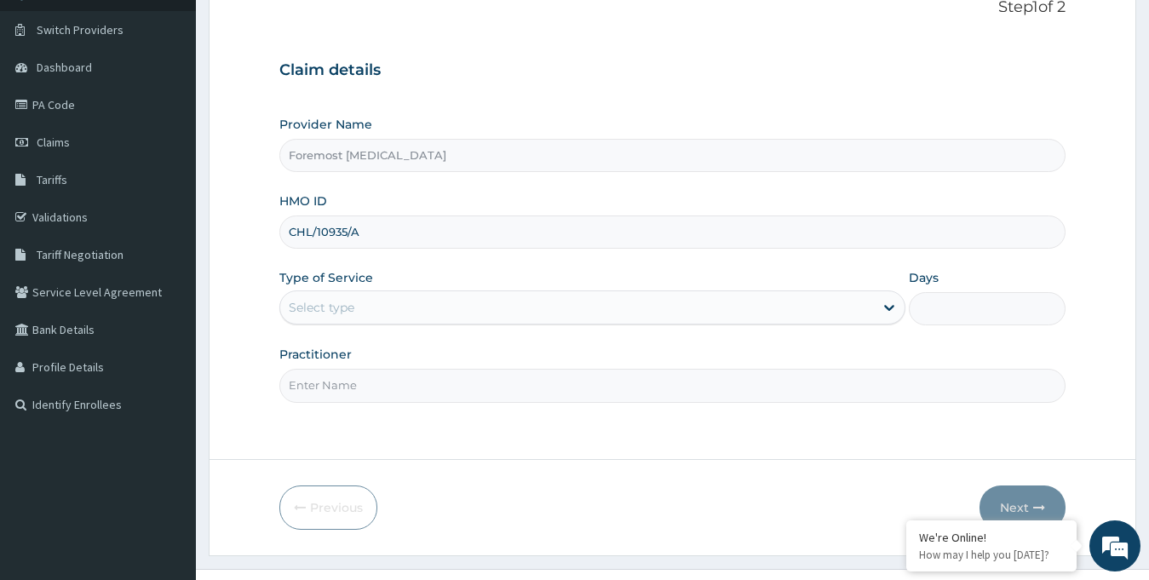
scroll to position [151, 0]
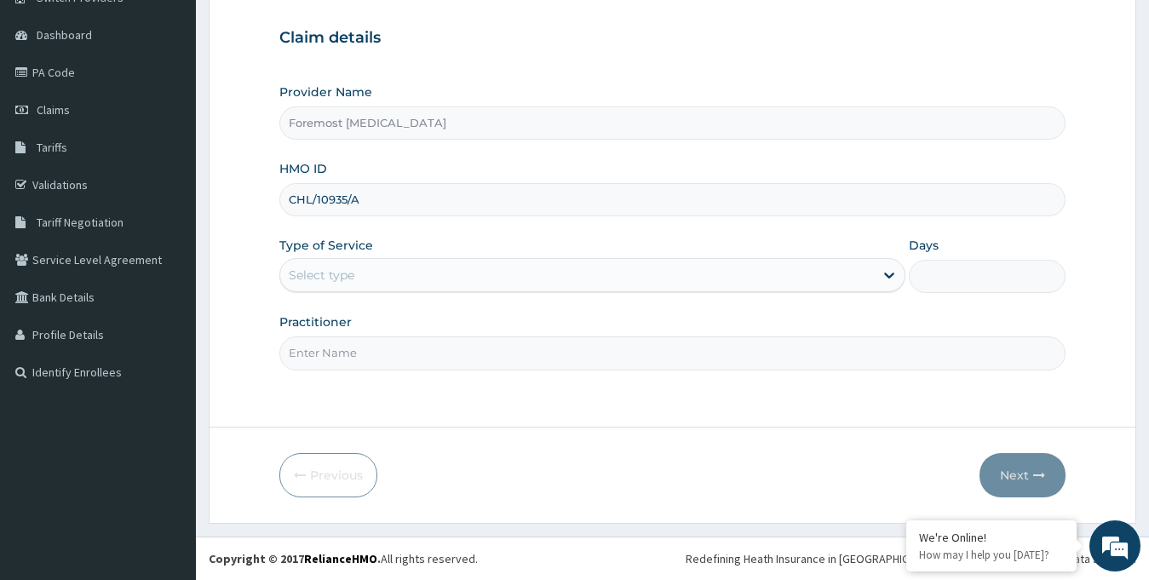
type input "CHL/10935/A"
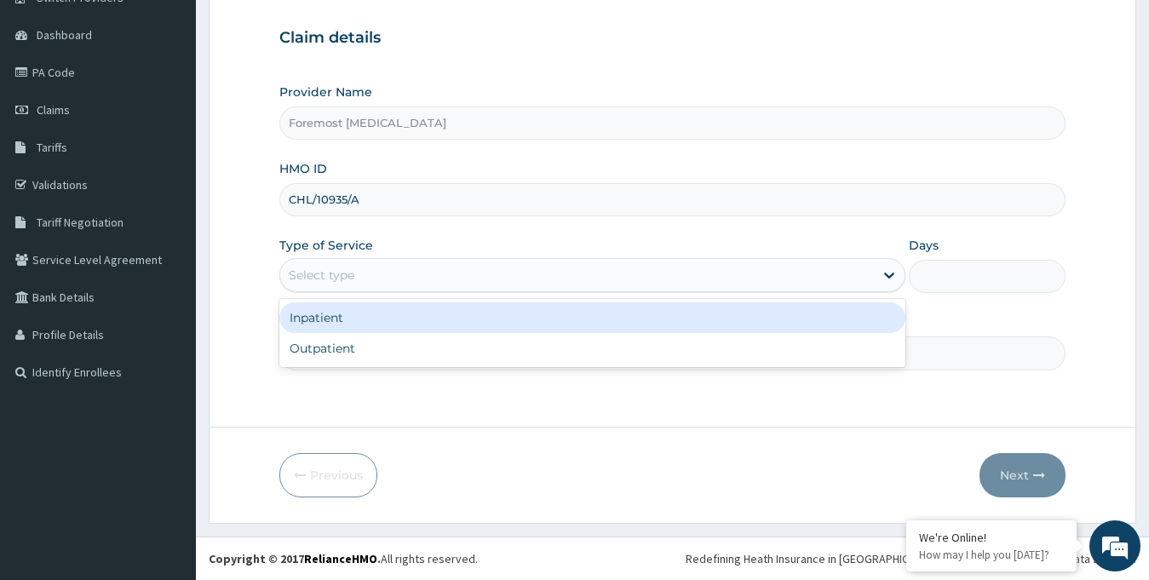
drag, startPoint x: 394, startPoint y: 280, endPoint x: 350, endPoint y: 337, distance: 72.2
click at [350, 292] on div "option Inpatient focused, 1 of 2. 2 results available. Use Up and Down to choos…" at bounding box center [592, 275] width 627 height 34
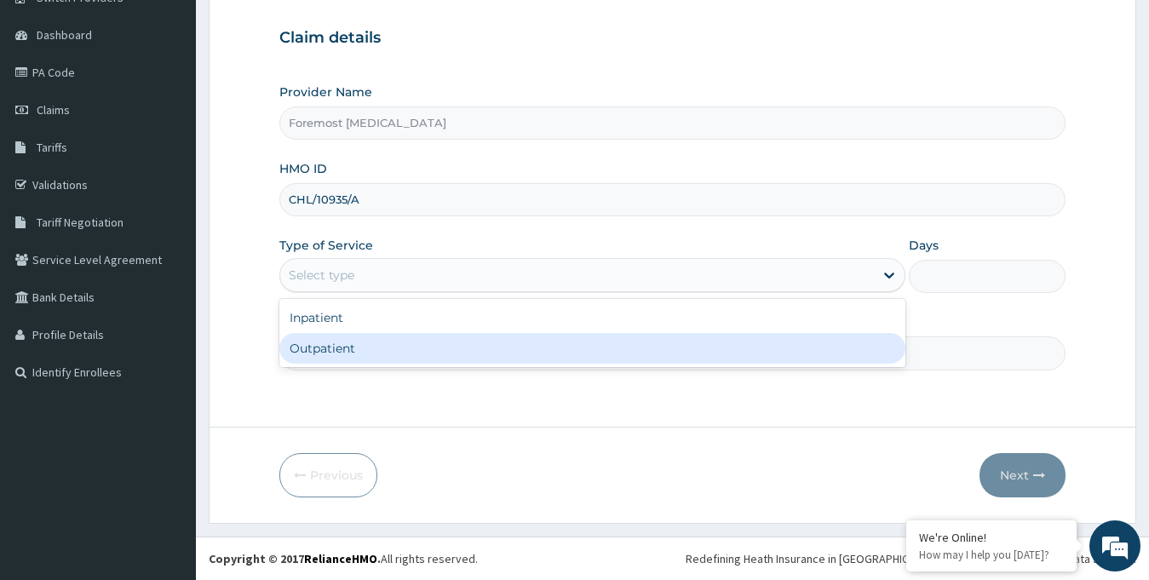
click at [350, 337] on div "Outpatient" at bounding box center [592, 348] width 627 height 31
type input "1"
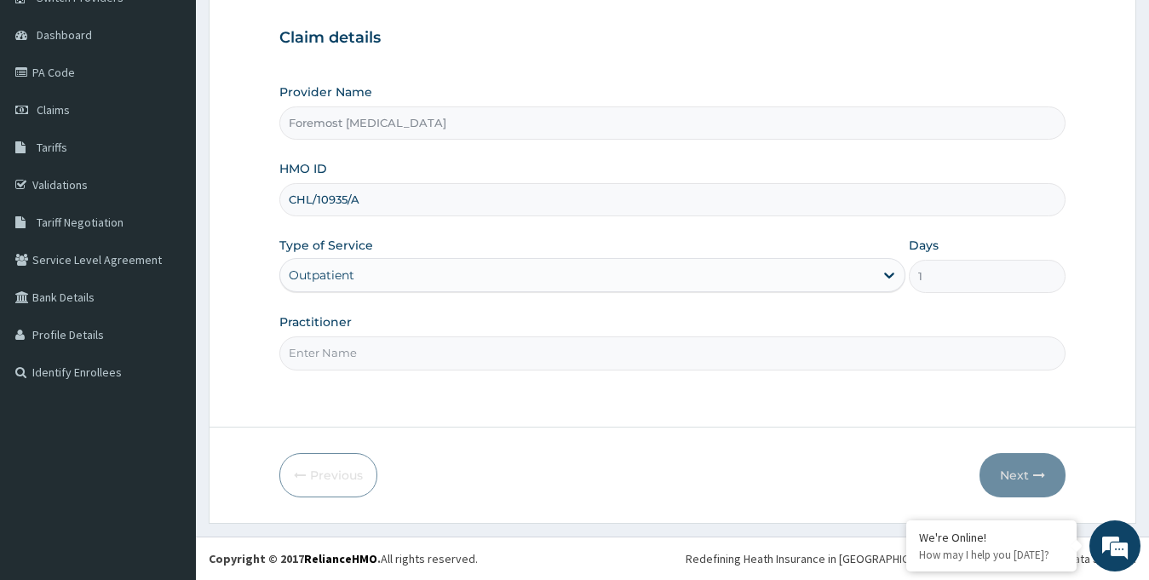
click at [350, 337] on input "Practitioner" at bounding box center [672, 352] width 787 height 33
paste input "NULL"
type input "NULL"
click at [1007, 464] on button "Next" at bounding box center [1022, 475] width 86 height 44
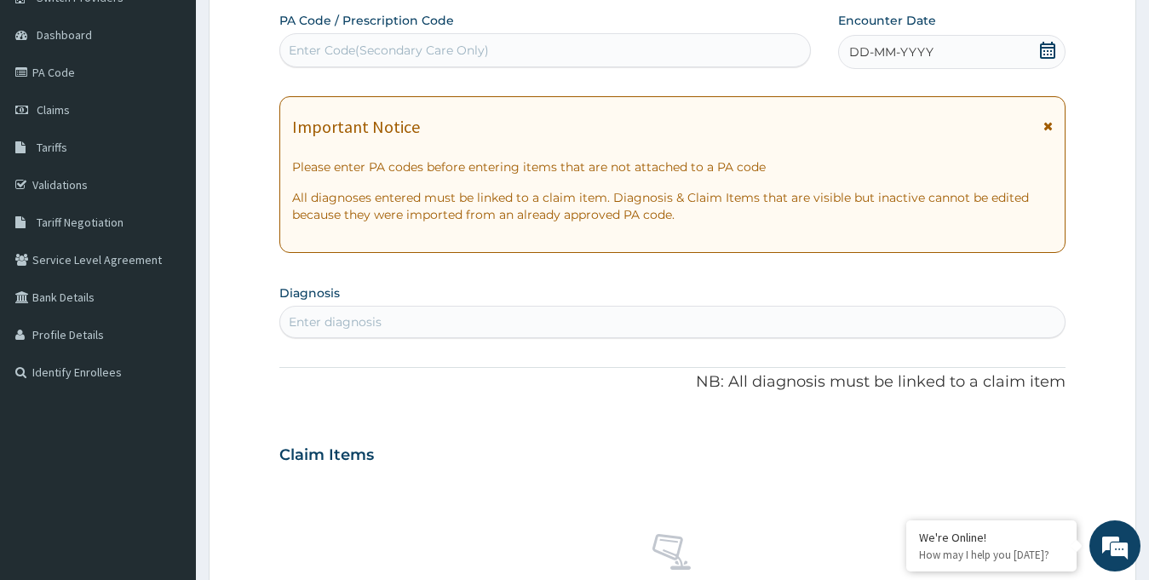
click at [890, 45] on span "DD-MM-YYYY" at bounding box center [891, 51] width 84 height 17
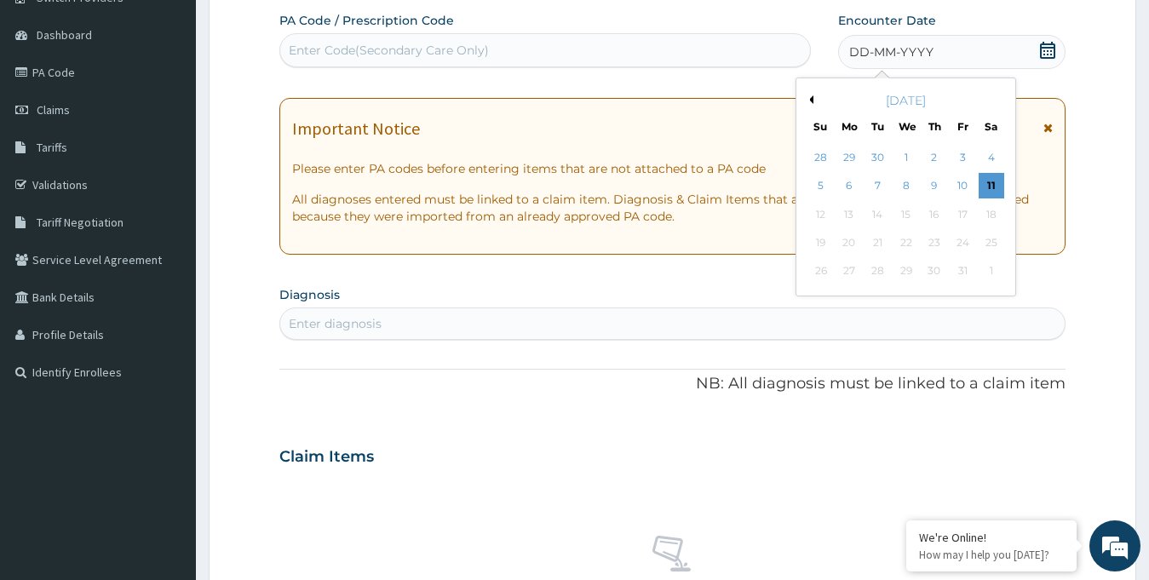
click at [810, 96] on button "Previous Month" at bounding box center [809, 99] width 9 height 9
click at [995, 187] on div "13" at bounding box center [990, 187] width 26 height 26
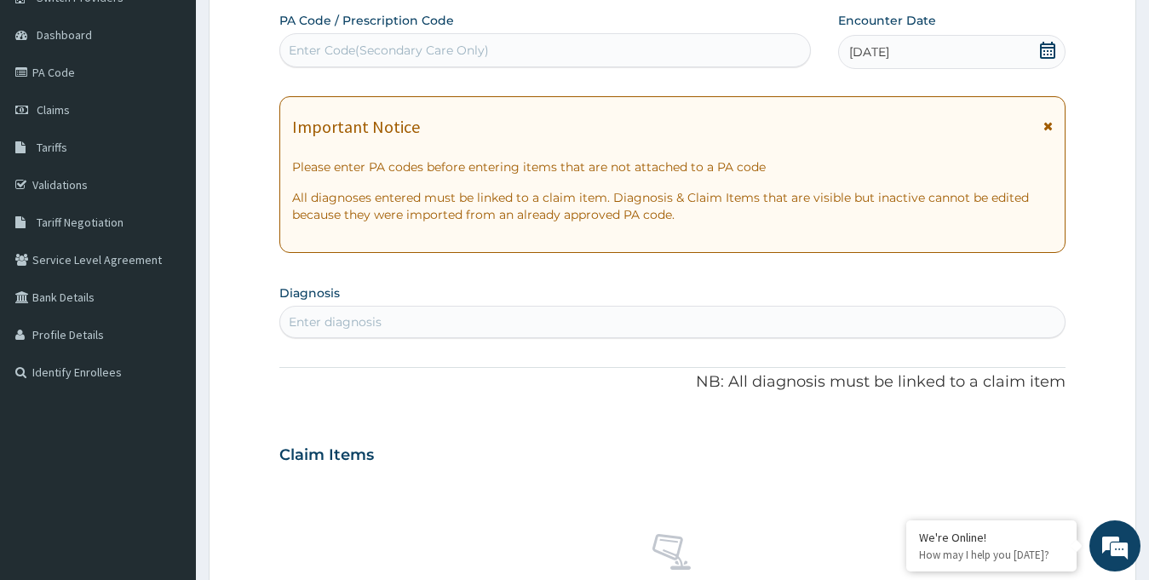
click at [461, 44] on div "Enter Code(Secondary Care Only)" at bounding box center [389, 50] width 200 height 17
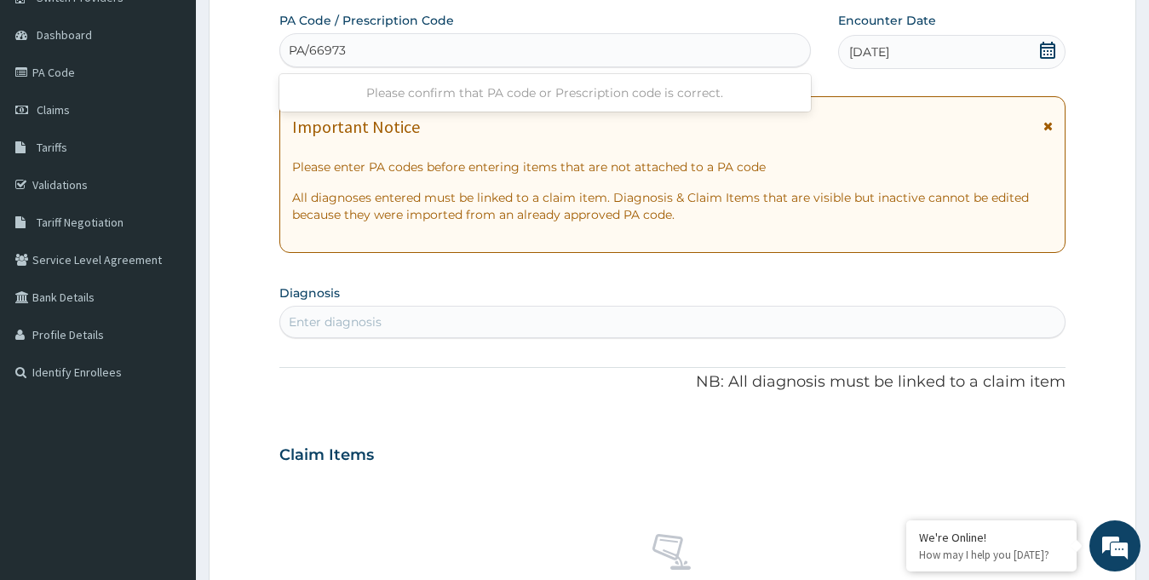
type input "PA/66973C"
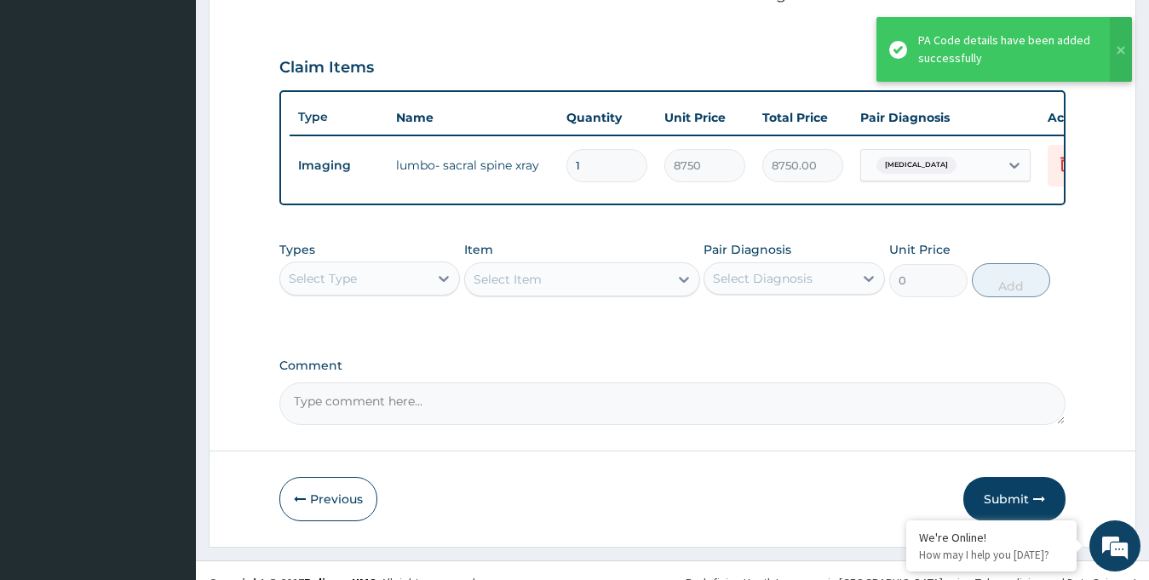
scroll to position [580, 0]
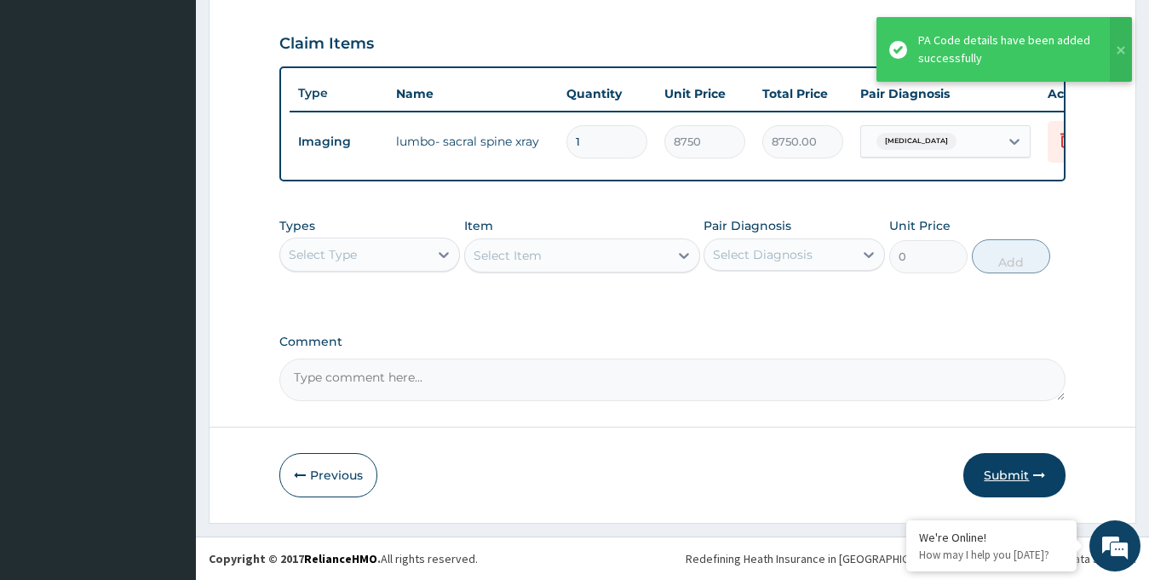
click at [1008, 471] on button "Submit" at bounding box center [1014, 475] width 102 height 44
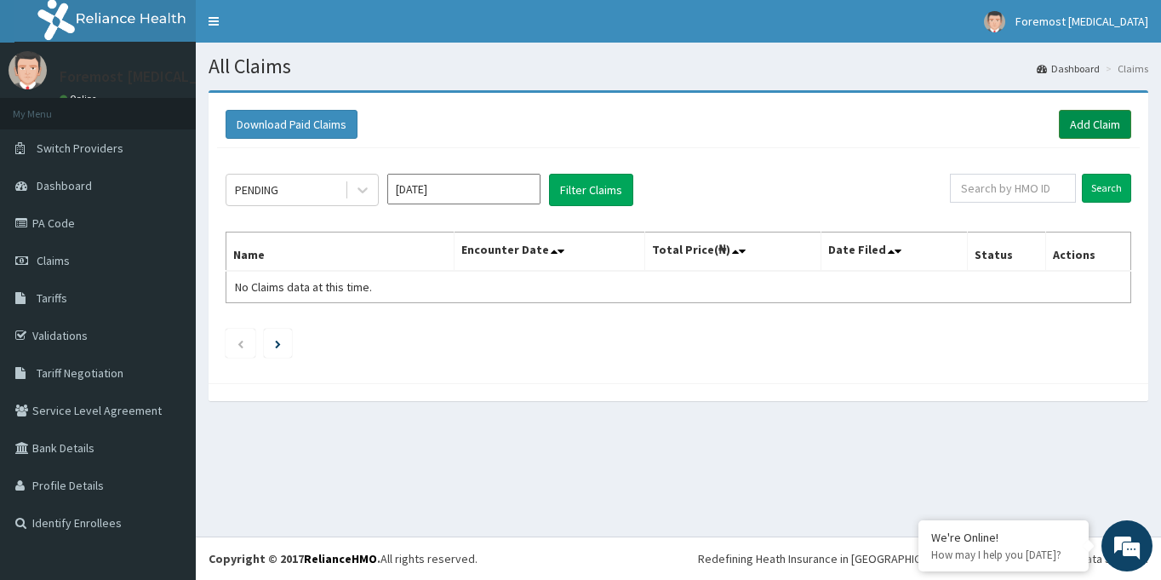
click at [1074, 126] on link "Add Claim" at bounding box center [1095, 124] width 72 height 29
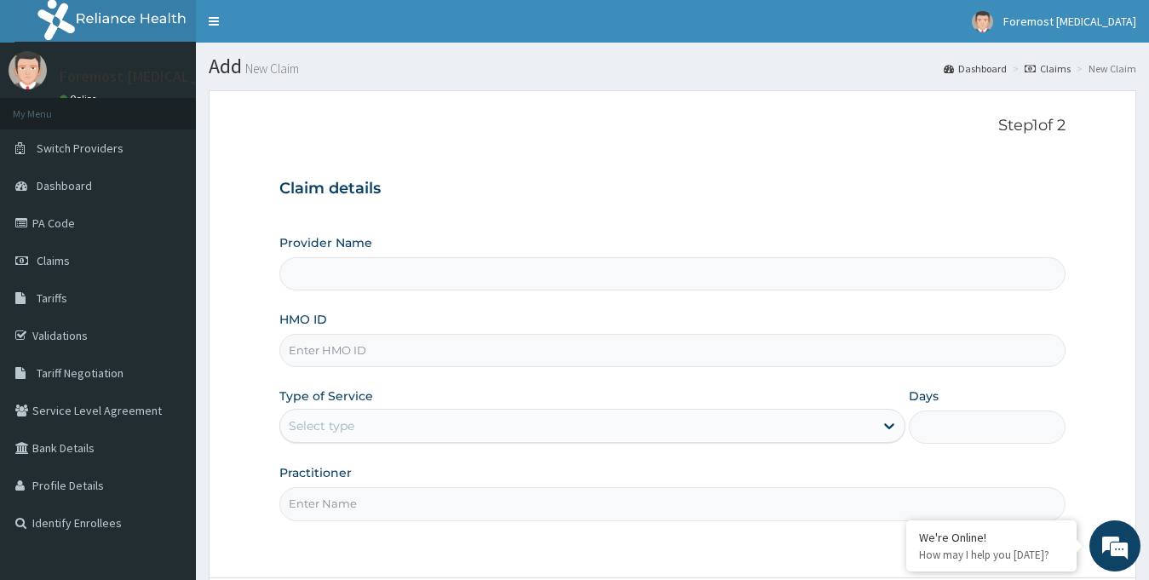
click at [333, 359] on input "HMO ID" at bounding box center [672, 350] width 787 height 33
type input "Foremost [MEDICAL_DATA]"
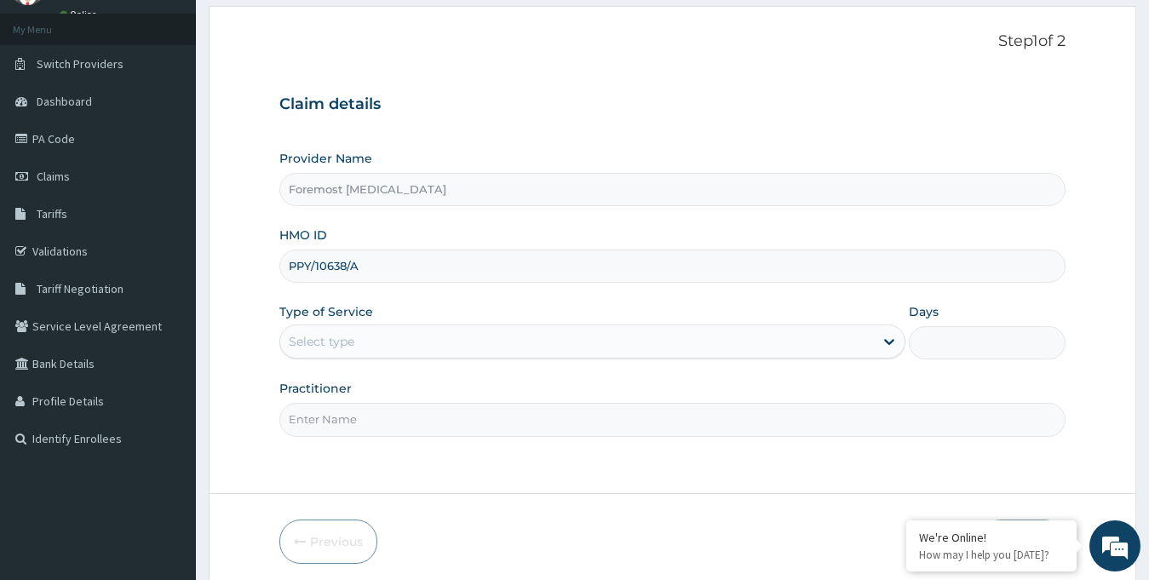
scroll to position [151, 0]
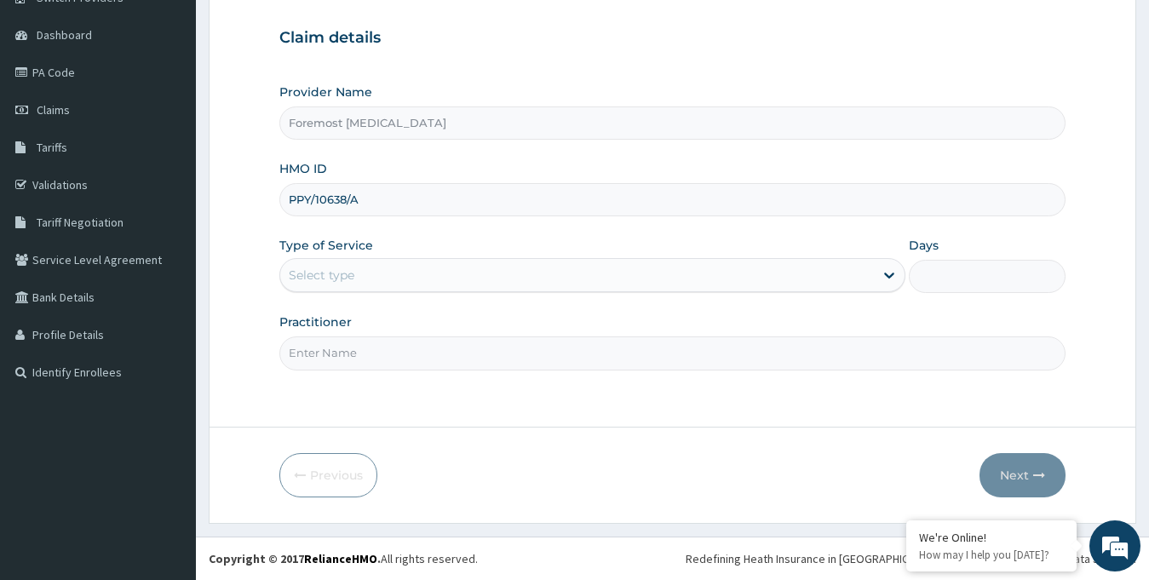
type input "PPY/10638/A"
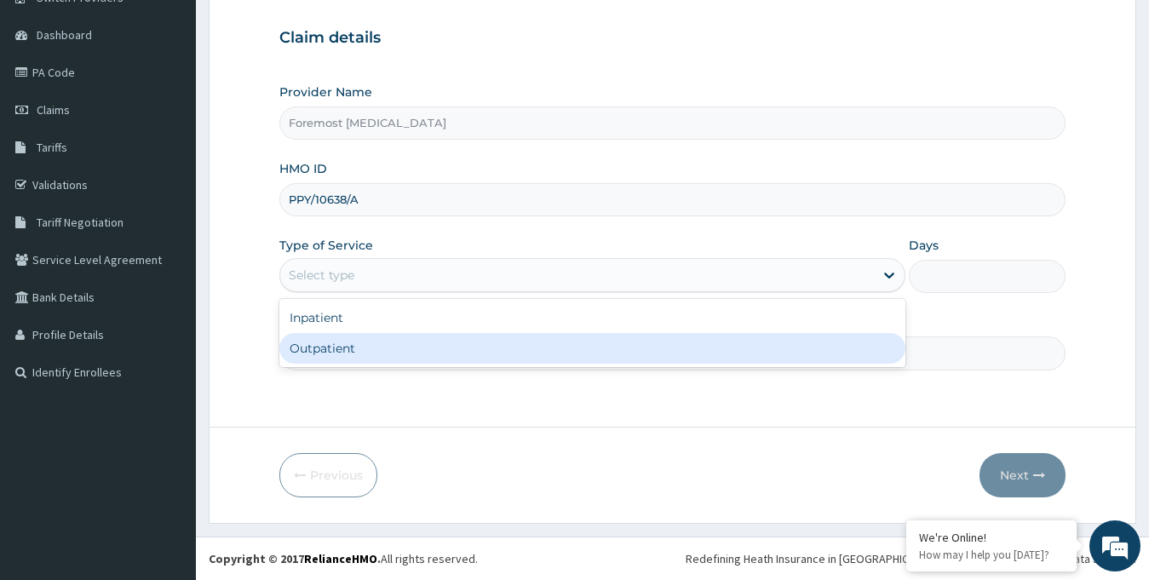
drag, startPoint x: 403, startPoint y: 272, endPoint x: 357, endPoint y: 349, distance: 90.1
click at [357, 292] on div "option Outpatient focused, 2 of 2. 2 results available. Use Up and Down to choo…" at bounding box center [592, 275] width 627 height 34
click at [357, 349] on div "Outpatient" at bounding box center [592, 348] width 627 height 31
type input "1"
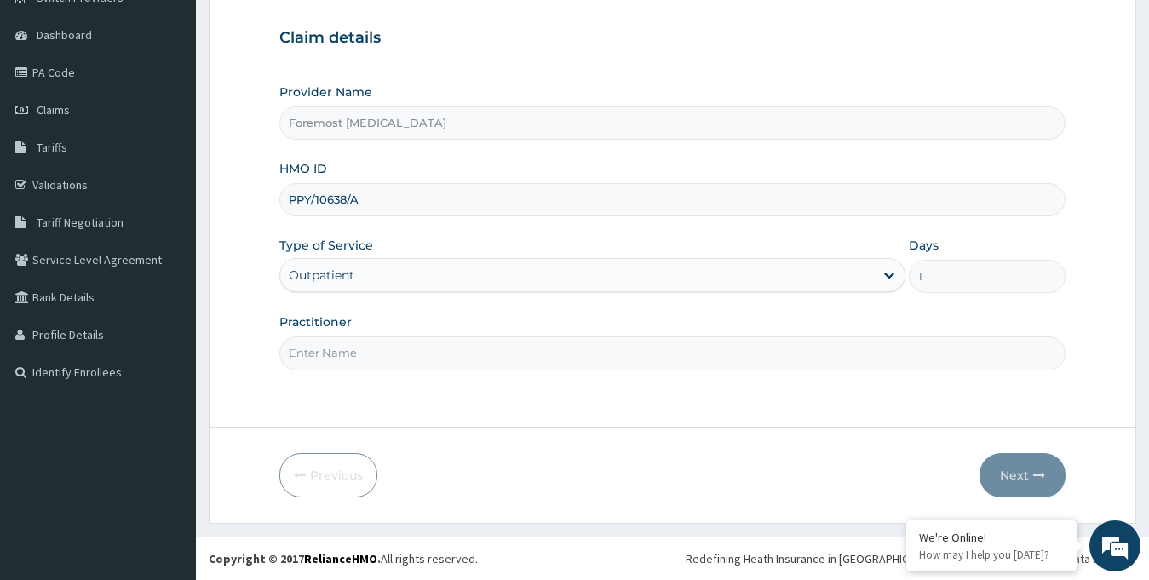
click at [357, 349] on input "Practitioner" at bounding box center [672, 352] width 787 height 33
paste input "NULL"
type input "NULL"
click at [1017, 474] on button "Next" at bounding box center [1022, 475] width 86 height 44
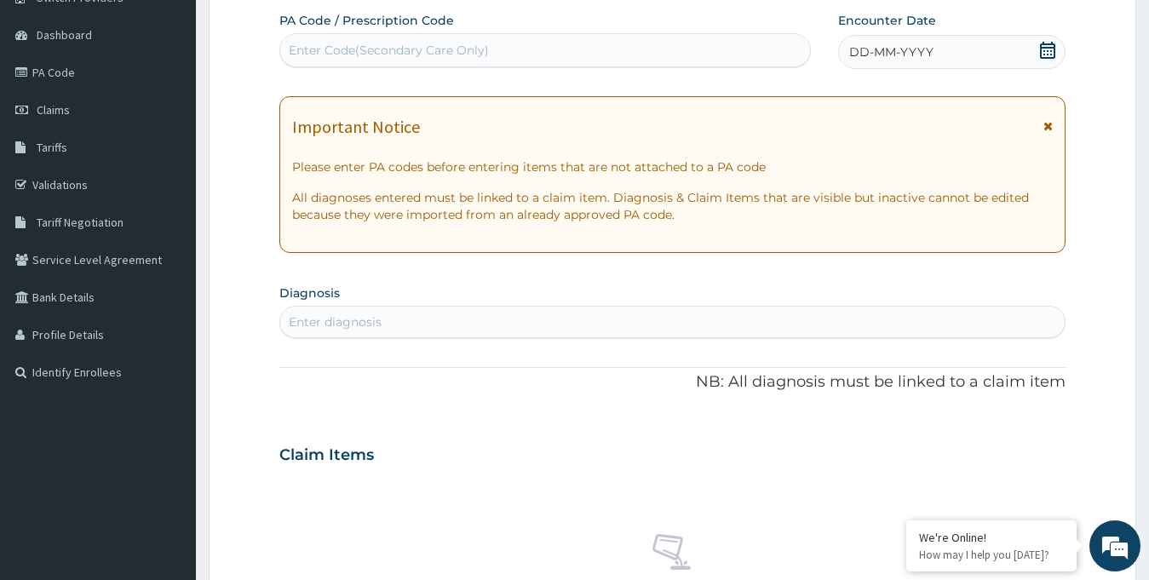
click at [936, 47] on div "DD-MM-YYYY" at bounding box center [952, 52] width 228 height 34
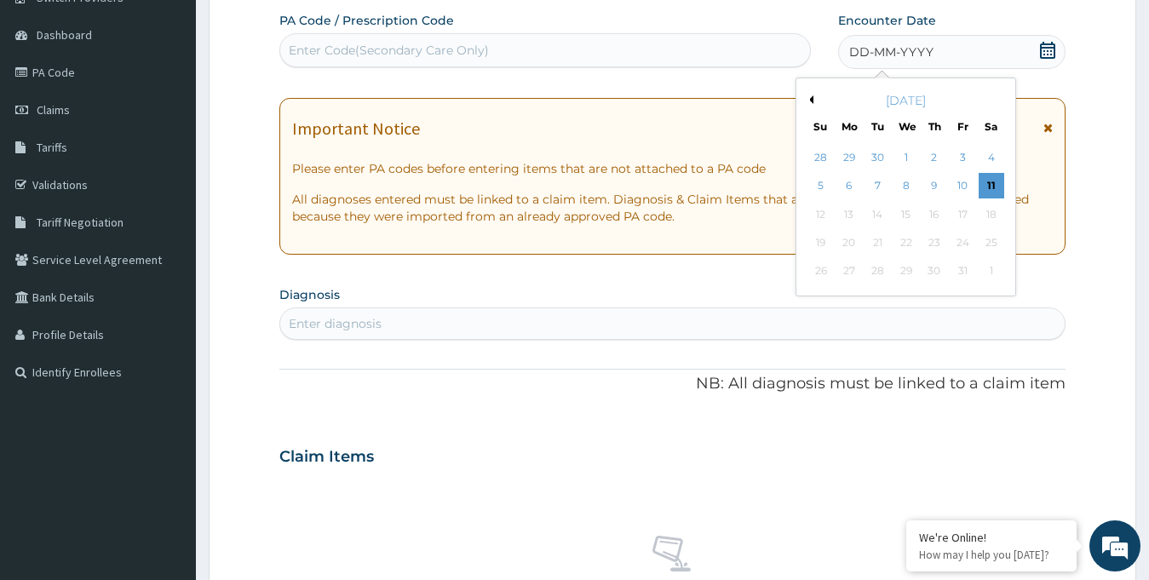
click at [810, 96] on button "Previous Month" at bounding box center [809, 99] width 9 height 9
click at [979, 184] on div "13" at bounding box center [990, 187] width 26 height 26
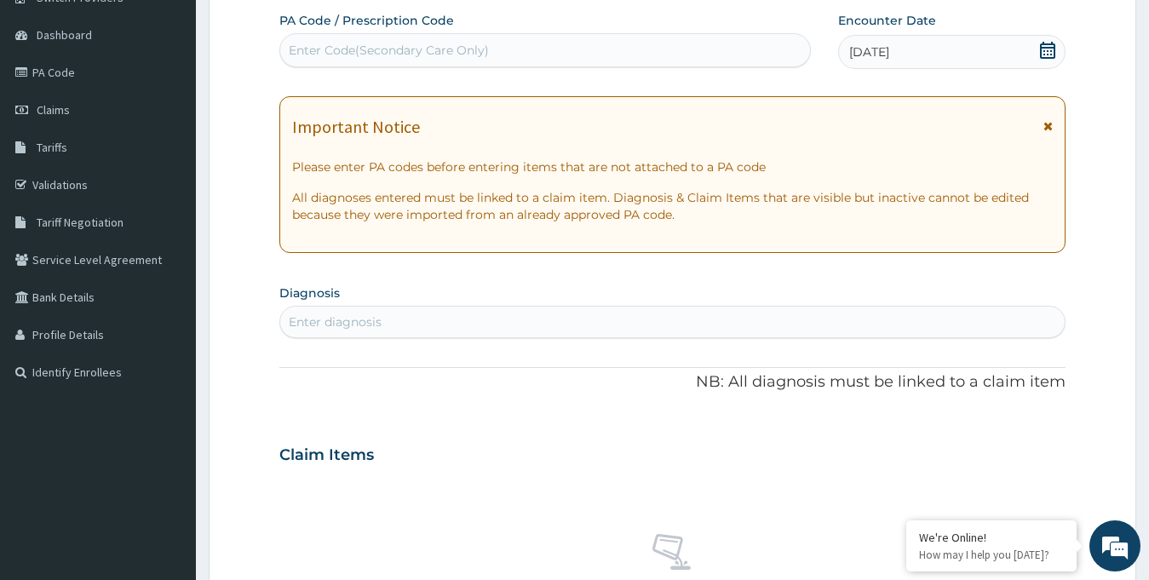
click at [471, 60] on div "Enter Code(Secondary Care Only)" at bounding box center [545, 50] width 530 height 27
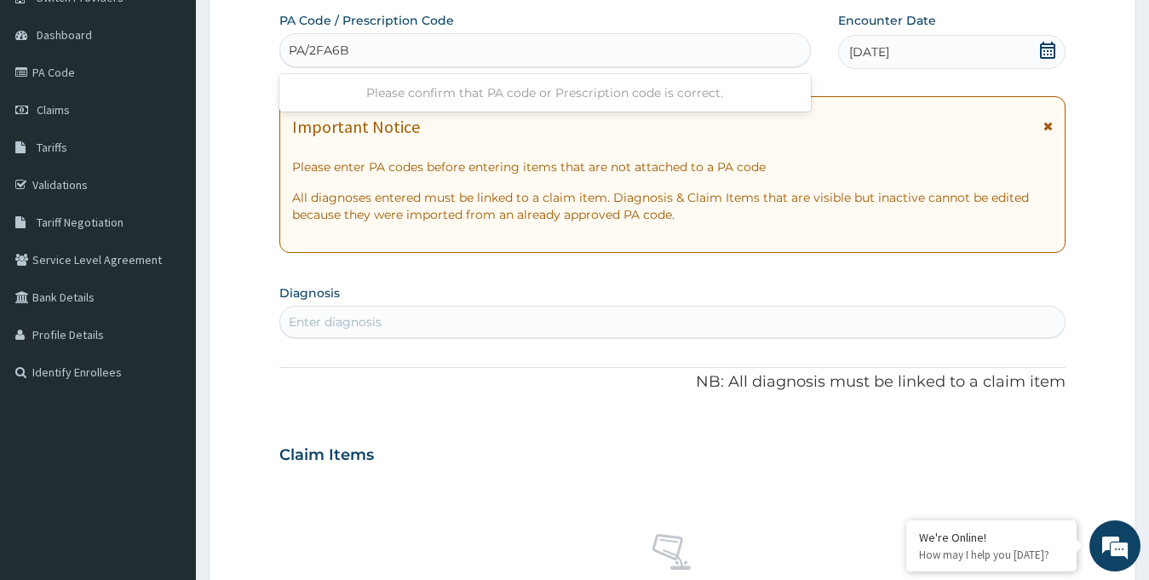
type input "PA/2FA6B5"
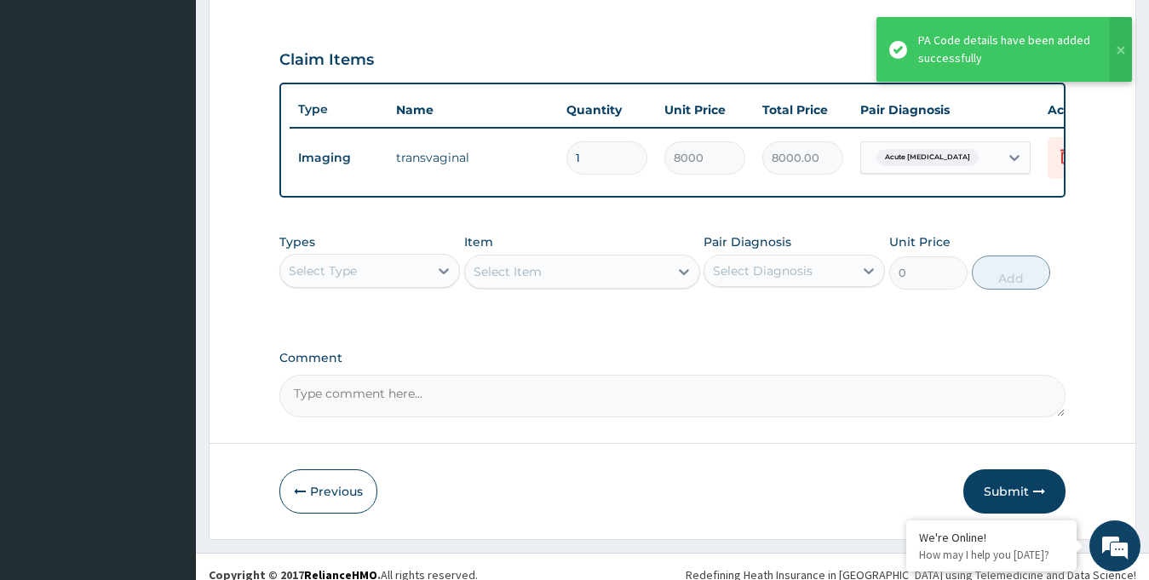
scroll to position [580, 0]
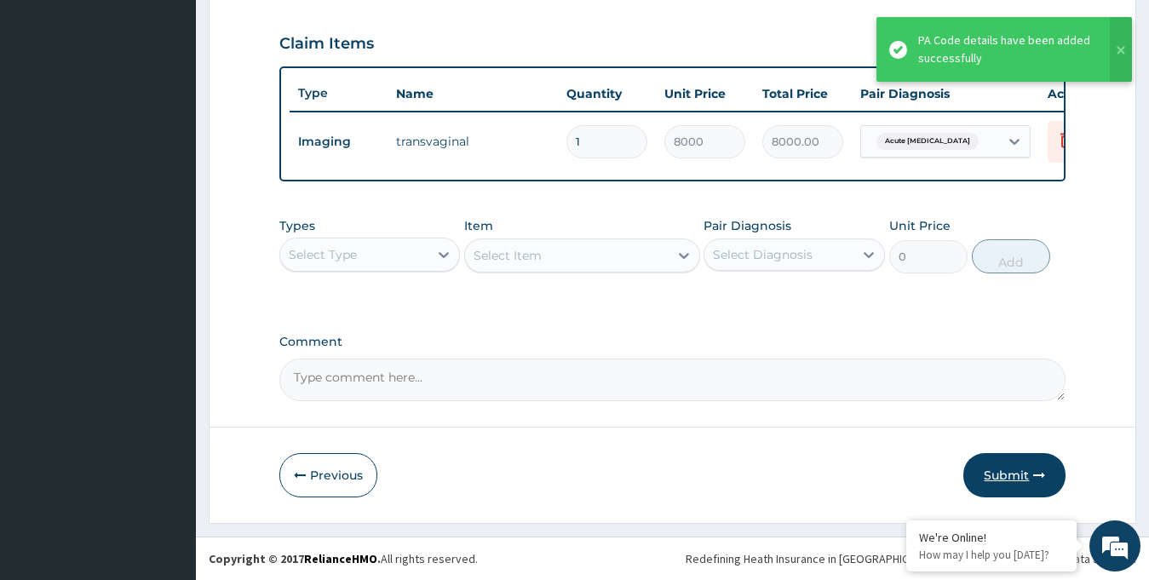
click at [986, 467] on button "Submit" at bounding box center [1014, 475] width 102 height 44
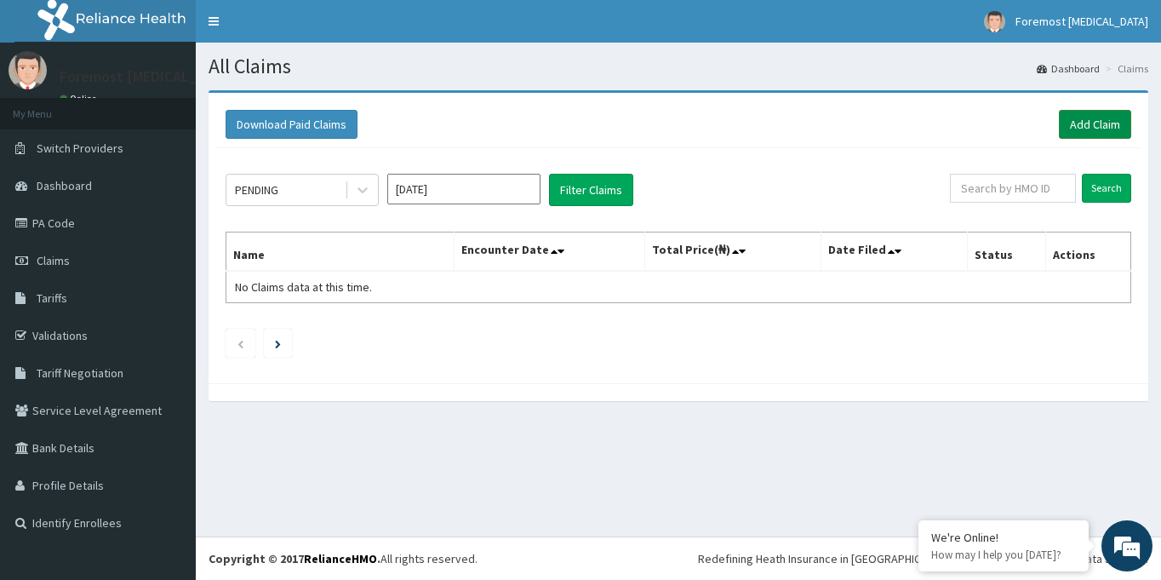
click at [1088, 128] on link "Add Claim" at bounding box center [1095, 124] width 72 height 29
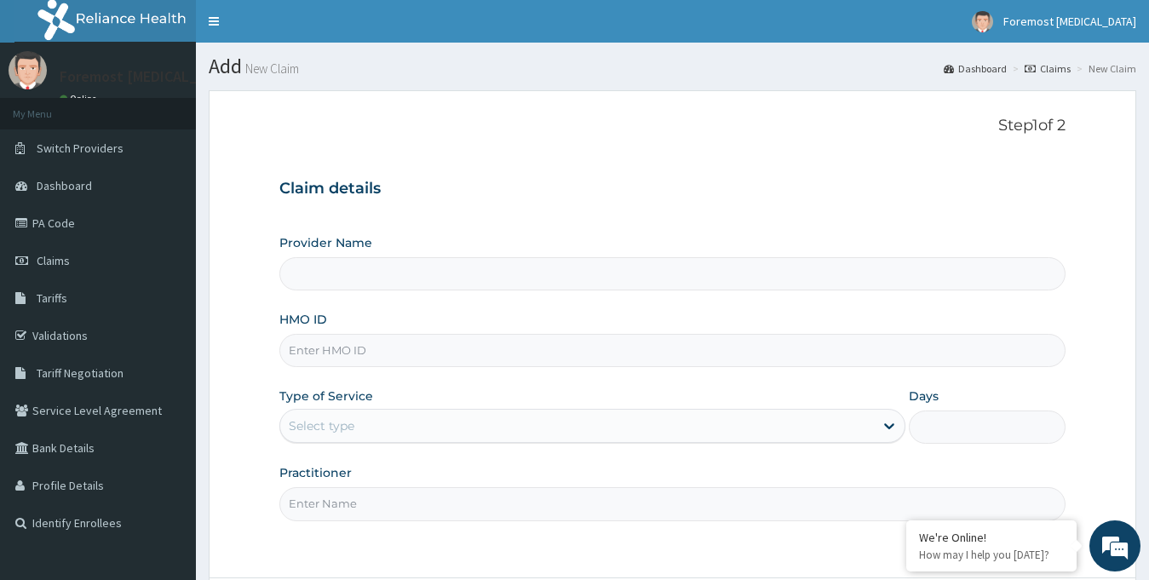
click at [461, 341] on input "HMO ID" at bounding box center [672, 350] width 787 height 33
type input "Foremost [MEDICAL_DATA]"
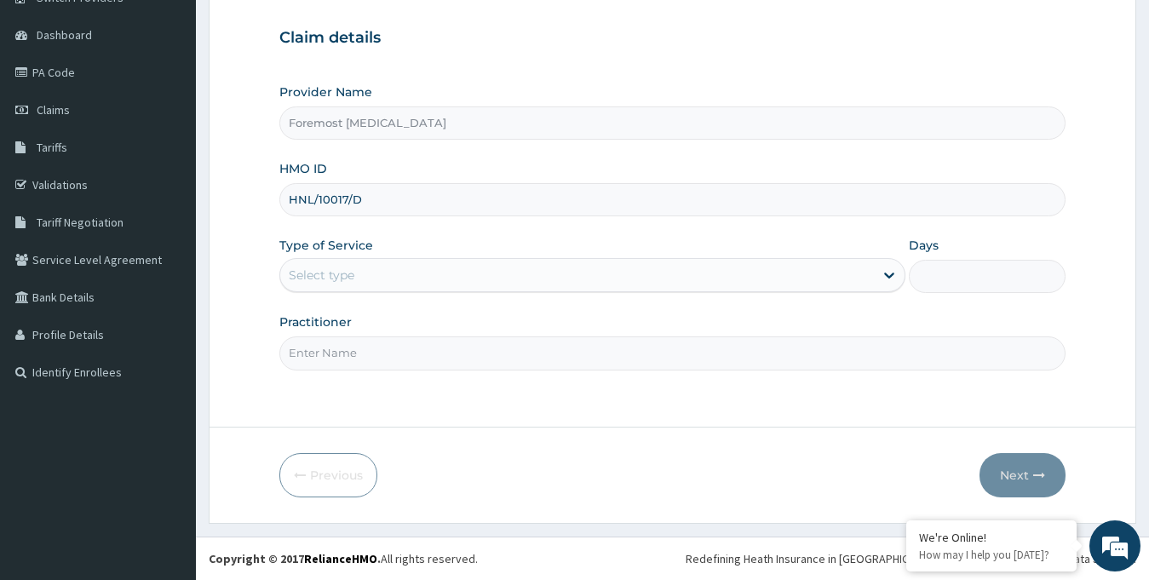
type input "HNL/10017/D"
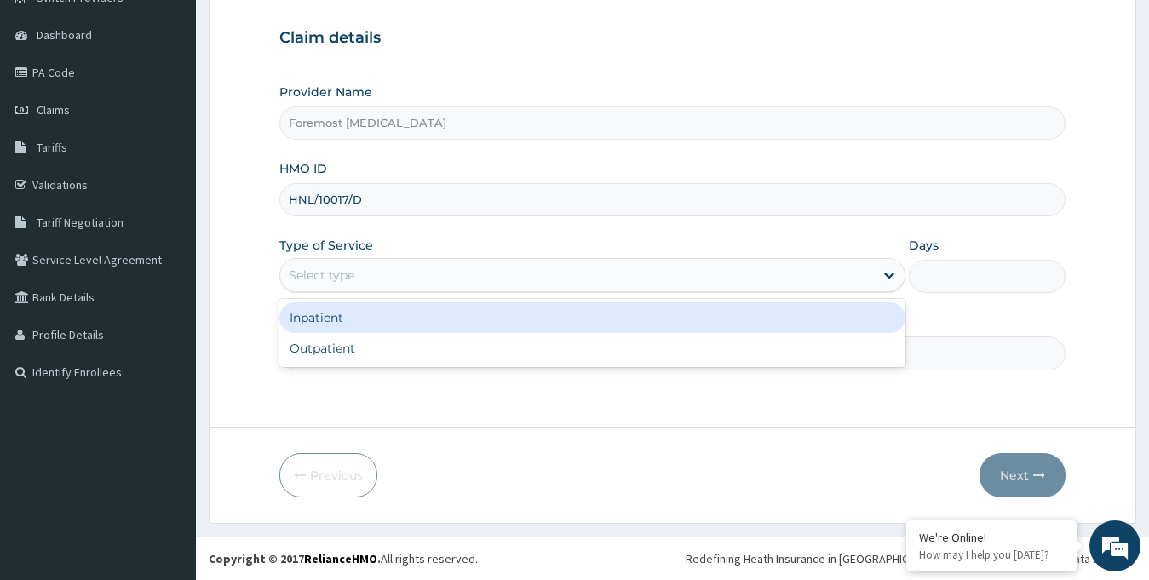
drag, startPoint x: 497, startPoint y: 276, endPoint x: 438, endPoint y: 349, distance: 93.9
click at [438, 292] on div "option Inpatient focused, 1 of 2. 2 results available. Use Up and Down to choos…" at bounding box center [592, 275] width 627 height 34
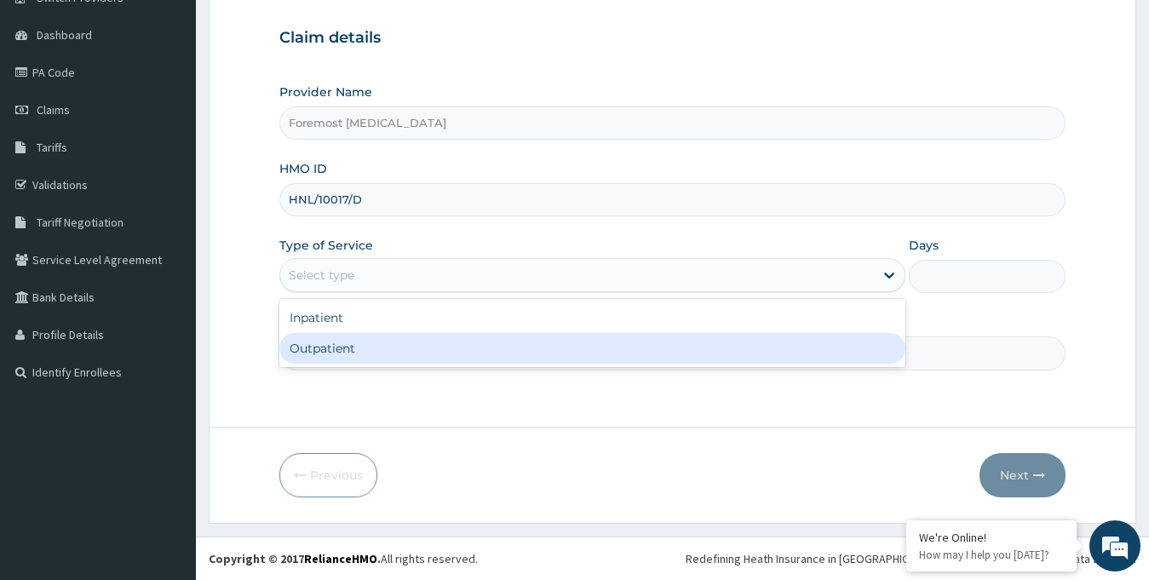
click at [438, 349] on div "Outpatient" at bounding box center [592, 348] width 627 height 31
type input "1"
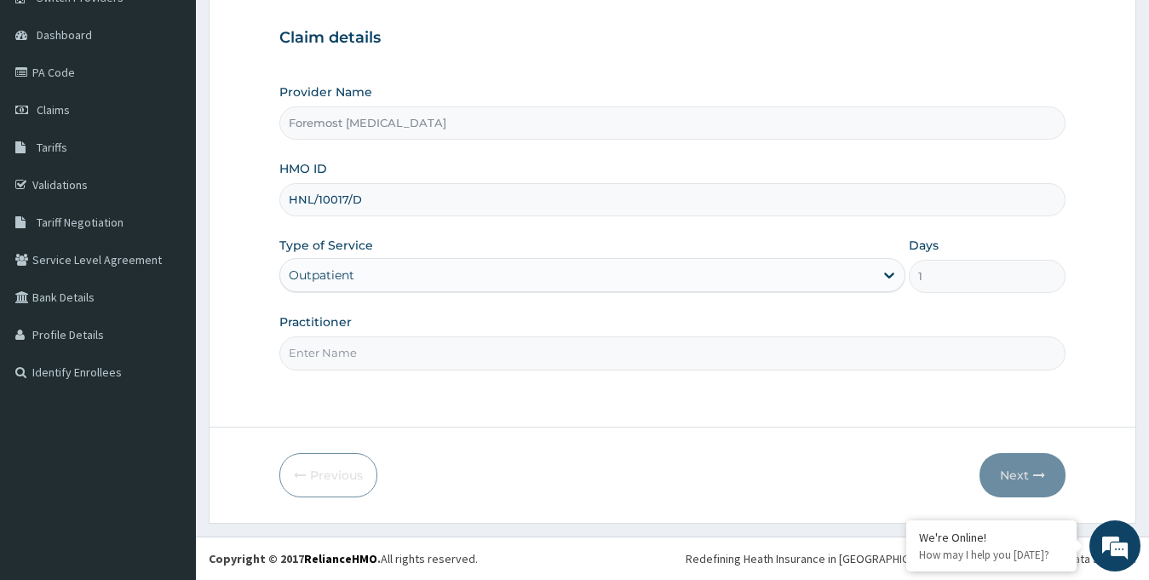
click at [438, 349] on input "Practitioner" at bounding box center [672, 352] width 787 height 33
paste input "NULL"
type input "NULL"
click at [1001, 476] on button "Next" at bounding box center [1022, 475] width 86 height 44
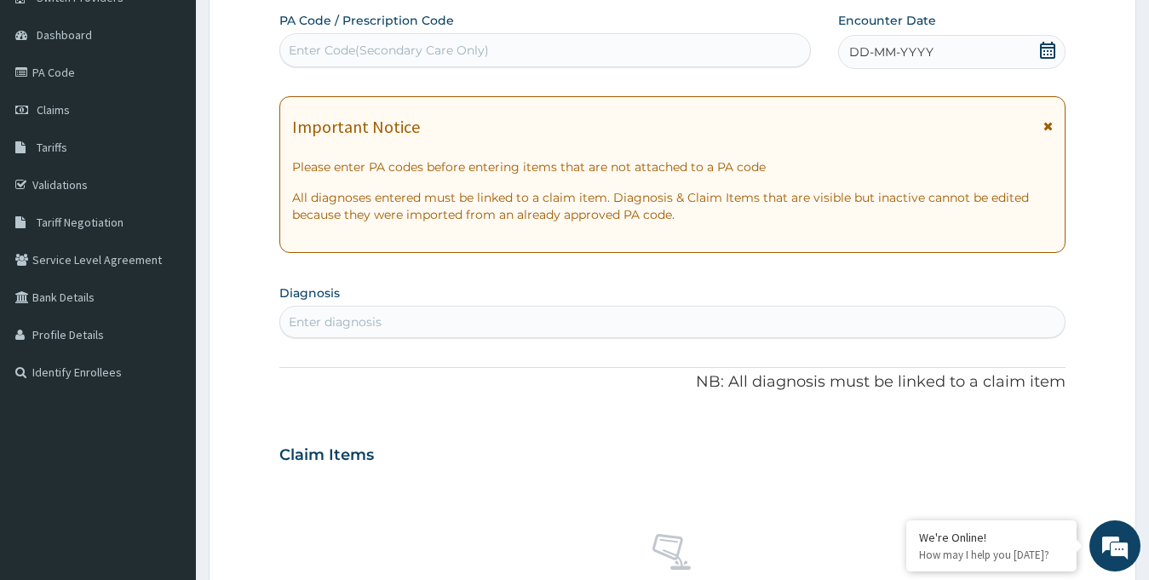
click at [919, 57] on span "DD-MM-YYYY" at bounding box center [891, 51] width 84 height 17
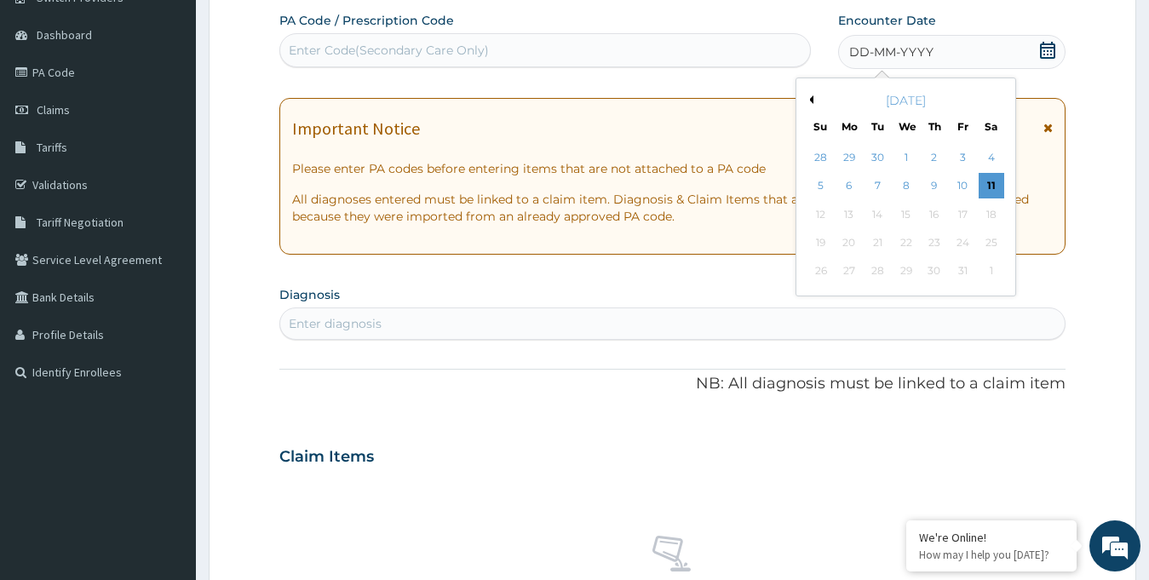
click at [810, 95] on button "Previous Month" at bounding box center [809, 99] width 9 height 9
click at [997, 185] on div "13" at bounding box center [990, 187] width 26 height 26
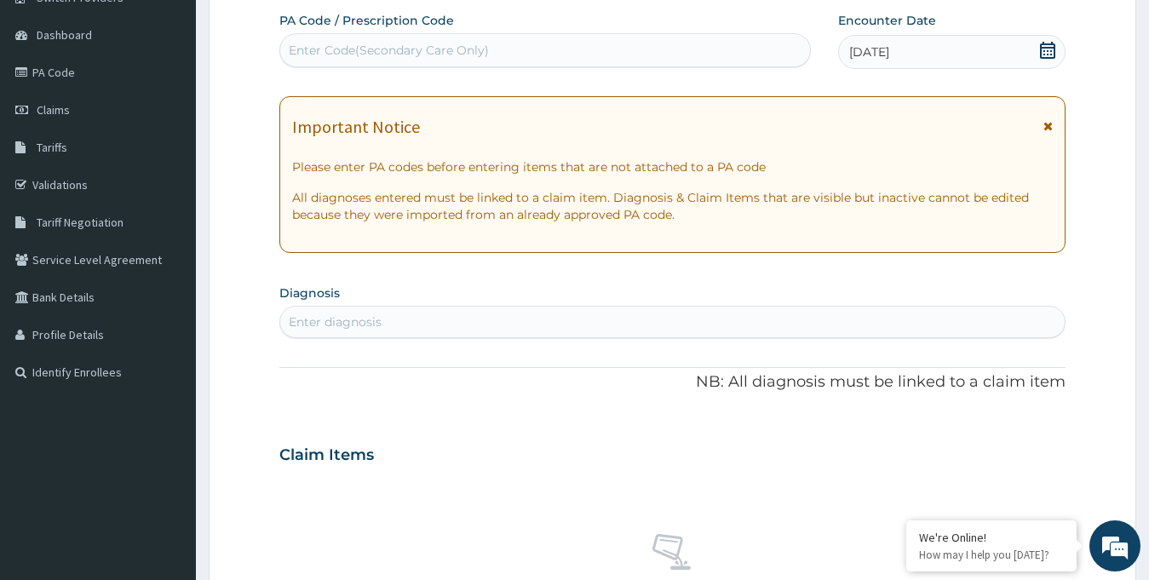
click at [424, 46] on div "Enter Code(Secondary Care Only)" at bounding box center [389, 50] width 200 height 17
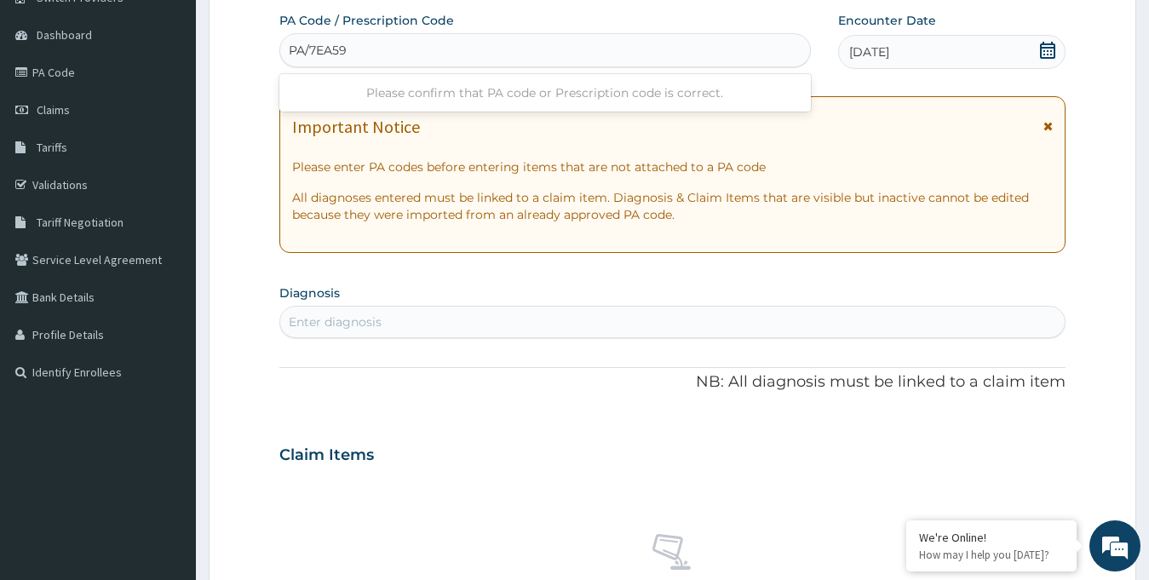
type input "PA/7EA594"
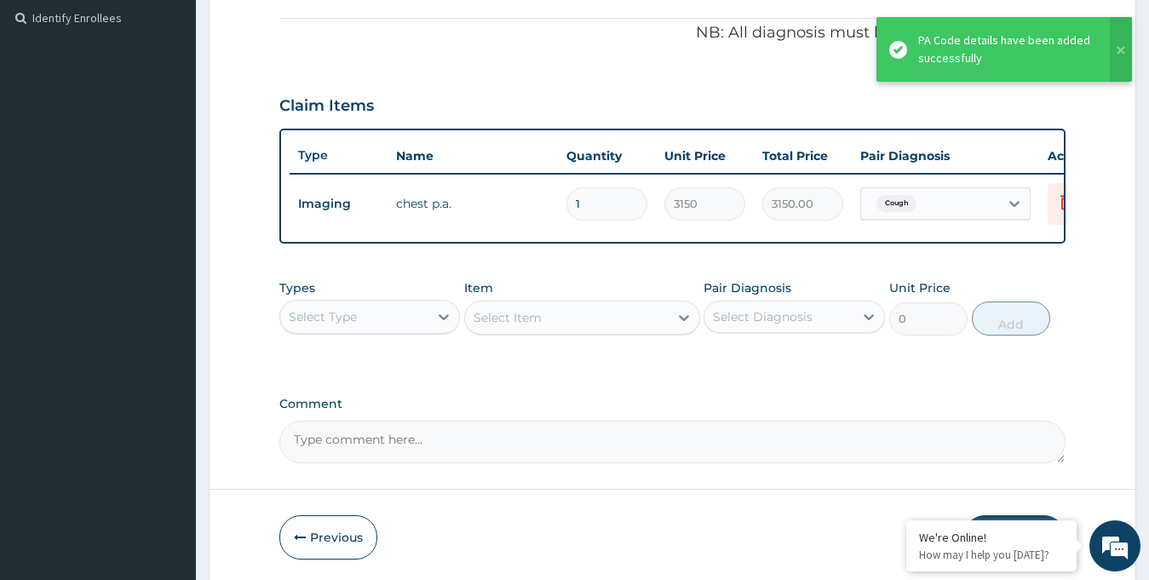
scroll to position [580, 0]
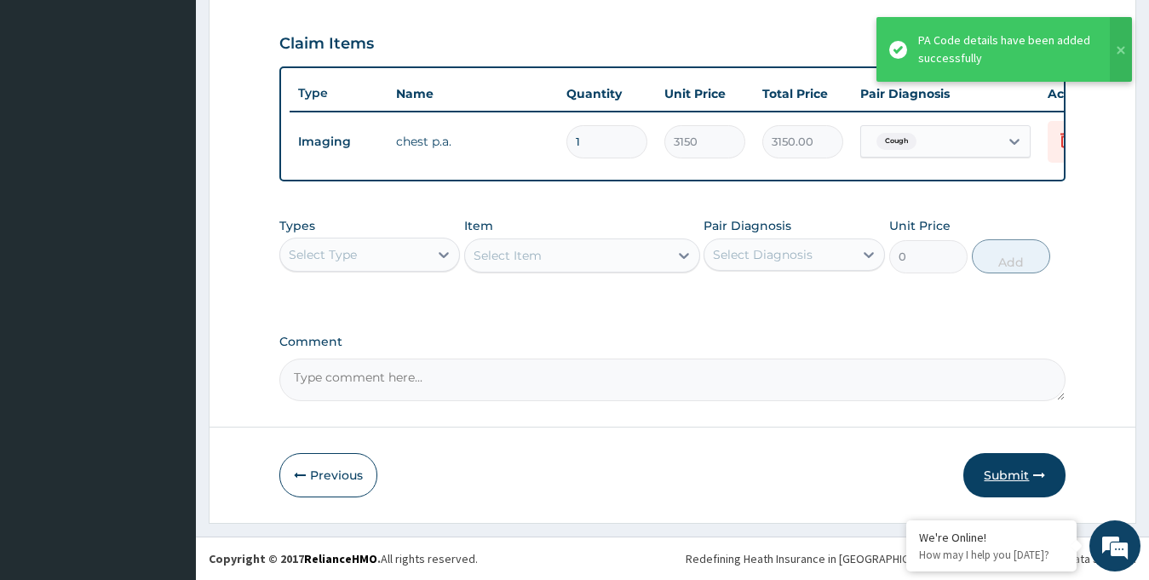
click at [997, 482] on button "Submit" at bounding box center [1014, 475] width 102 height 44
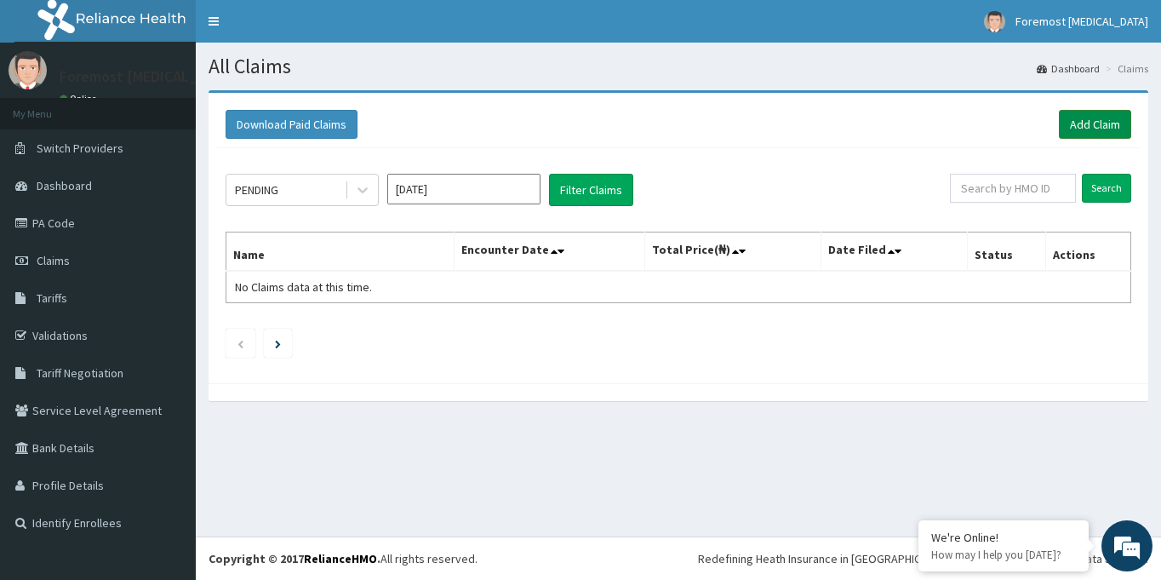
click at [1085, 130] on link "Add Claim" at bounding box center [1095, 124] width 72 height 29
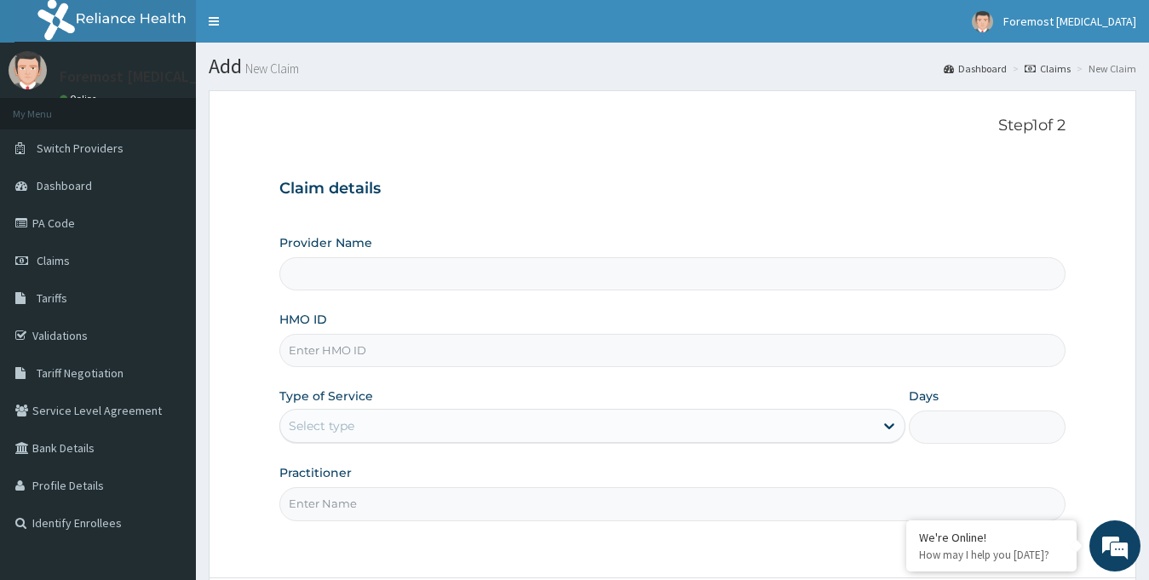
type input "Foremost [MEDICAL_DATA]"
click at [388, 346] on input "HMO ID" at bounding box center [672, 350] width 787 height 33
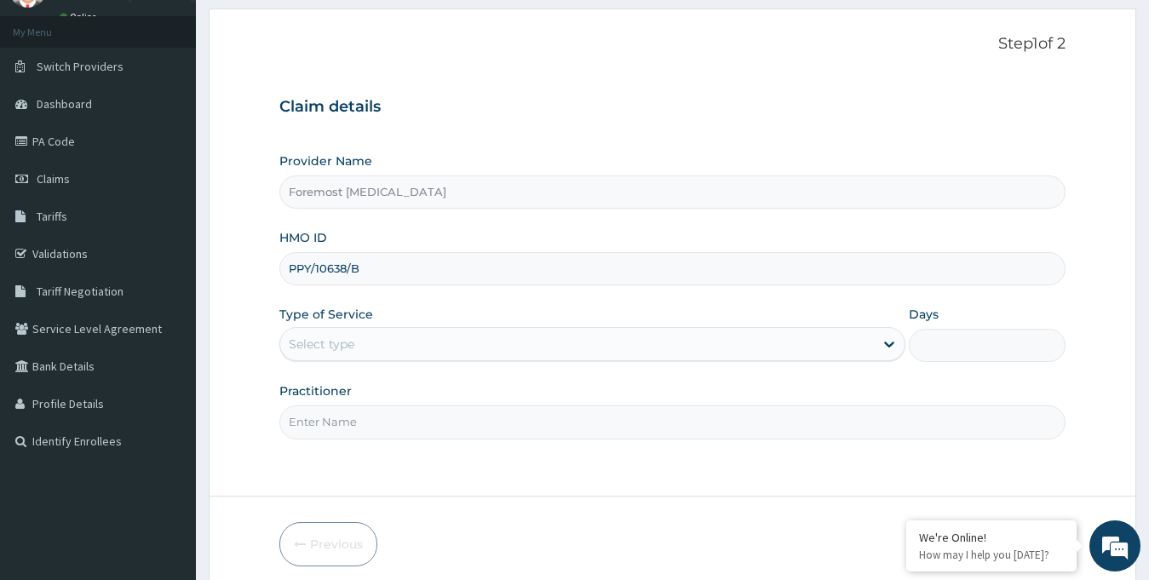
scroll to position [151, 0]
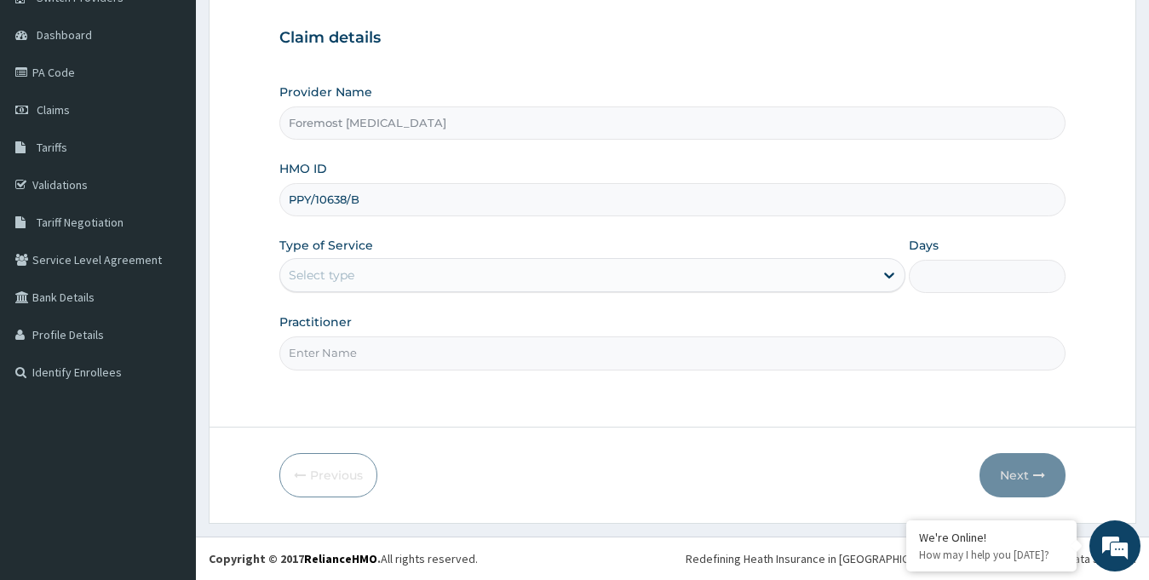
type input "PPY/10638/B"
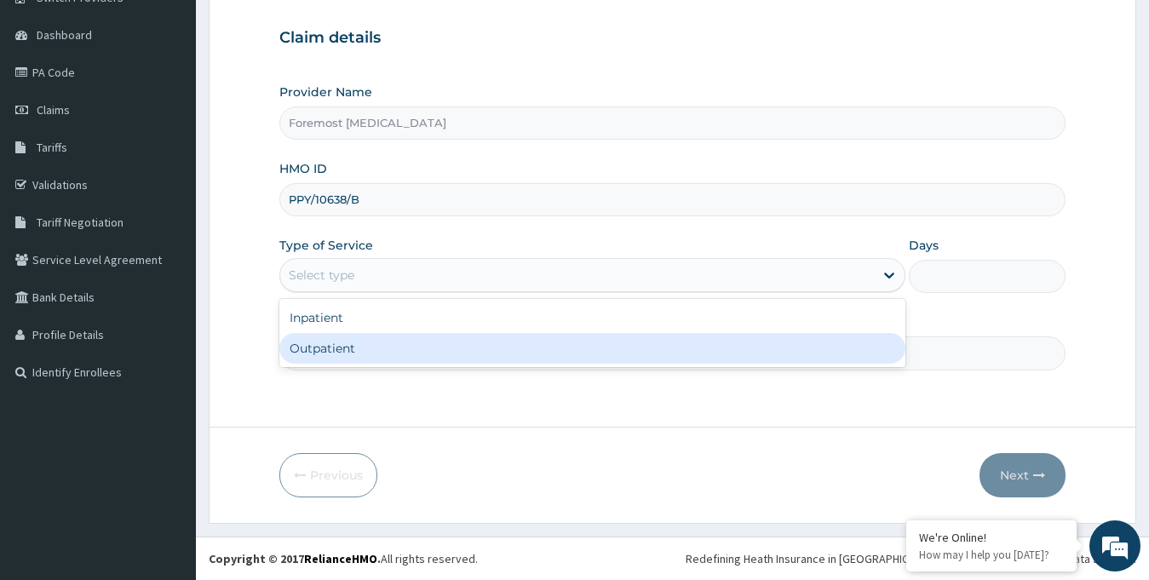
drag, startPoint x: 501, startPoint y: 275, endPoint x: 437, endPoint y: 341, distance: 92.1
click at [437, 292] on div "option Outpatient focused, 2 of 2. 2 results available. Use Up and Down to choo…" at bounding box center [592, 275] width 627 height 34
click at [437, 341] on div "Outpatient" at bounding box center [592, 348] width 627 height 31
type input "1"
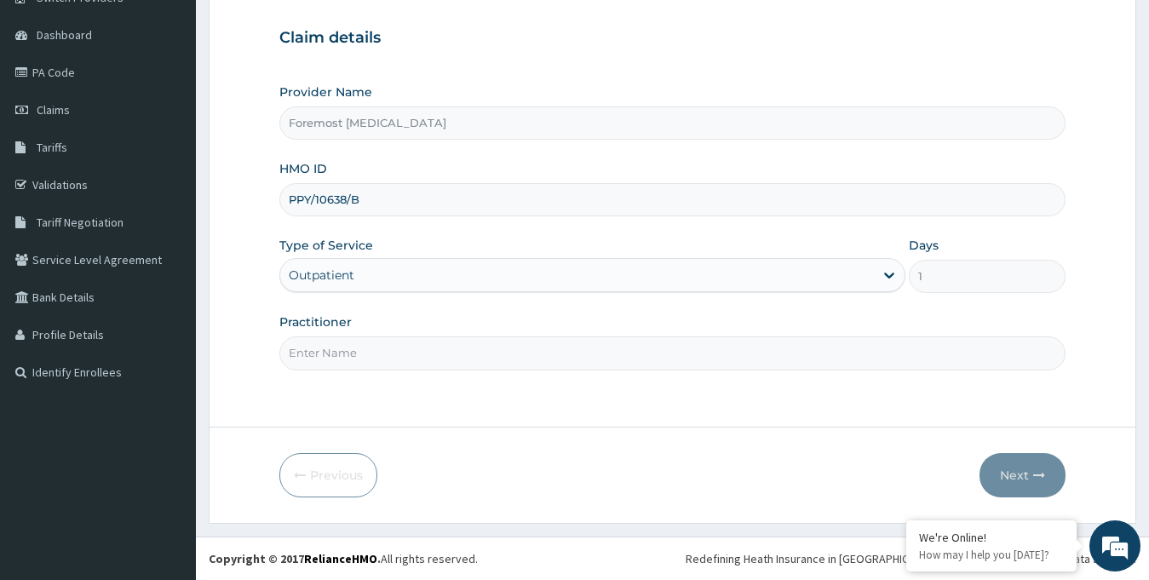
click at [437, 341] on input "Practitioner" at bounding box center [672, 352] width 787 height 33
paste input "NULL"
type input "NULL"
click at [1014, 477] on button "Next" at bounding box center [1022, 475] width 86 height 44
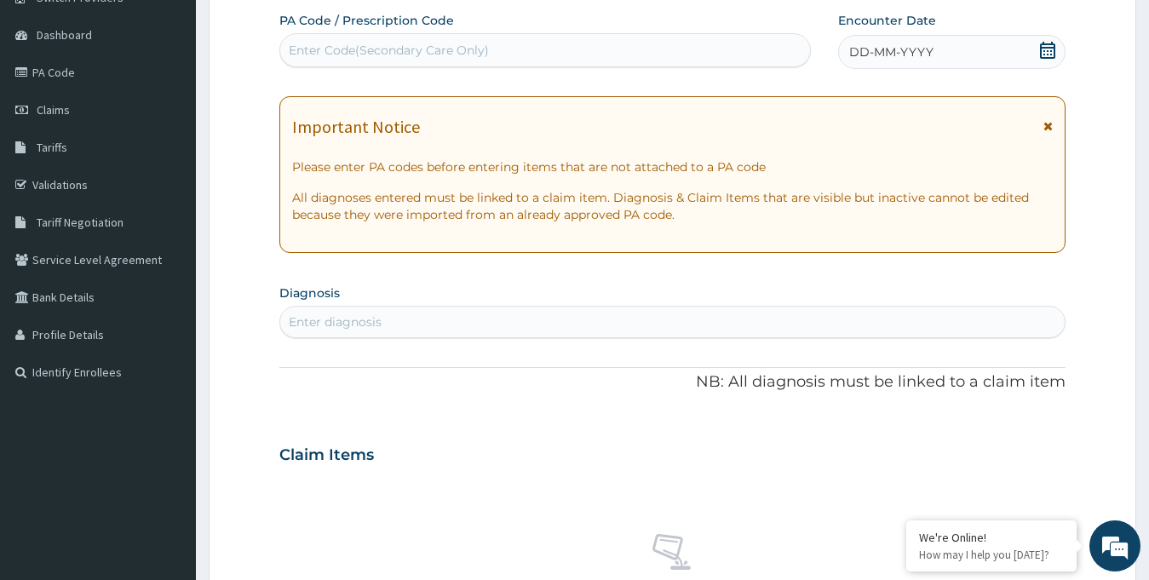
click at [875, 52] on span "DD-MM-YYYY" at bounding box center [891, 51] width 84 height 17
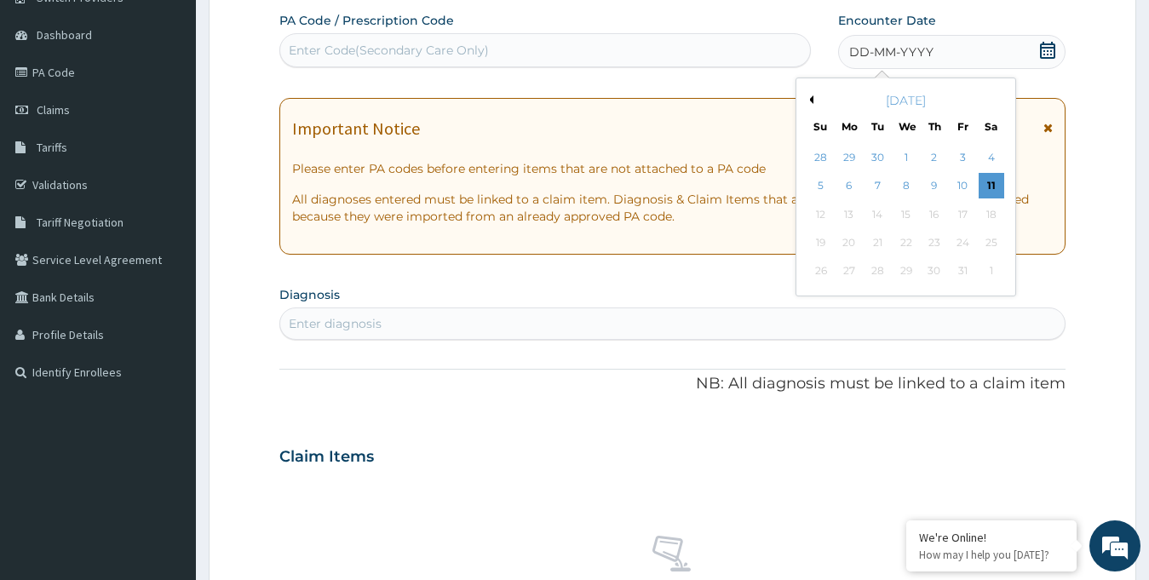
click at [811, 96] on button "Previous Month" at bounding box center [809, 99] width 9 height 9
click at [988, 181] on div "13" at bounding box center [990, 187] width 26 height 26
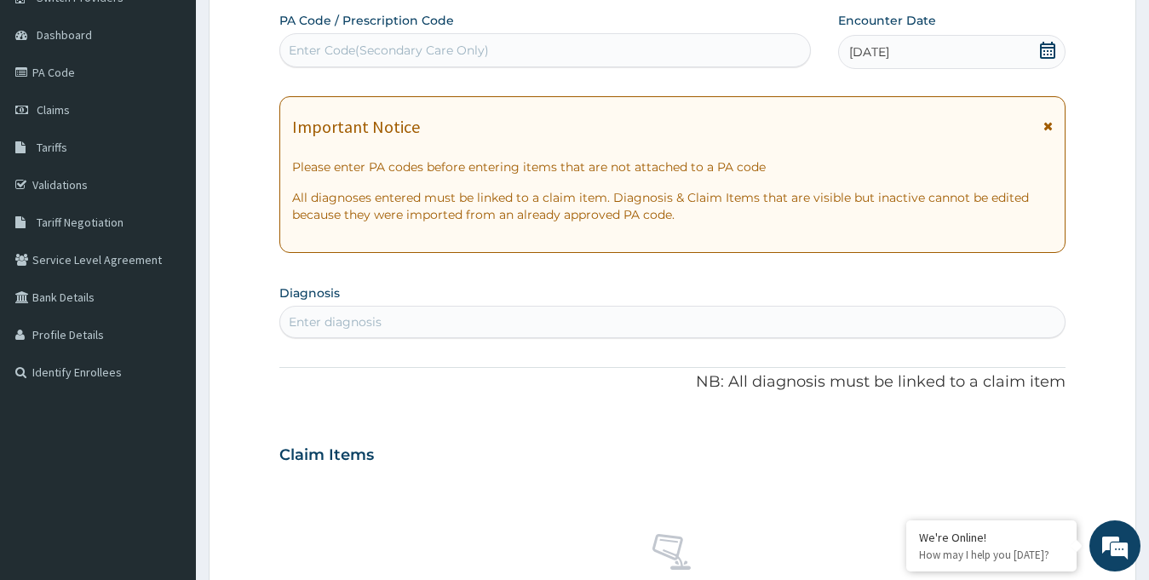
click at [498, 43] on div "Enter Code(Secondary Care Only)" at bounding box center [545, 50] width 530 height 27
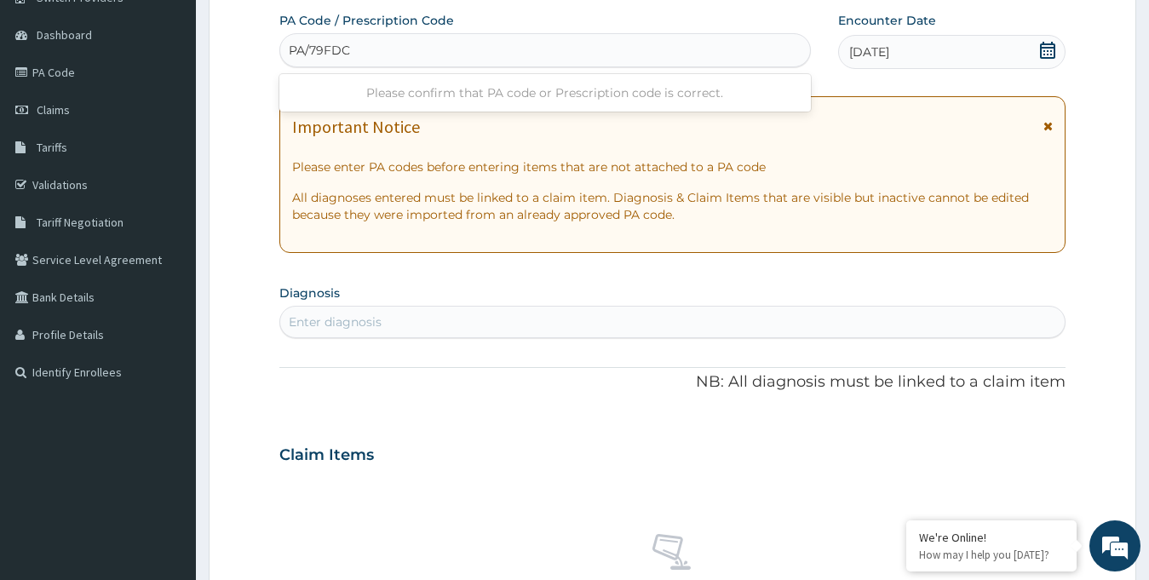
type input "PA/79FDC7"
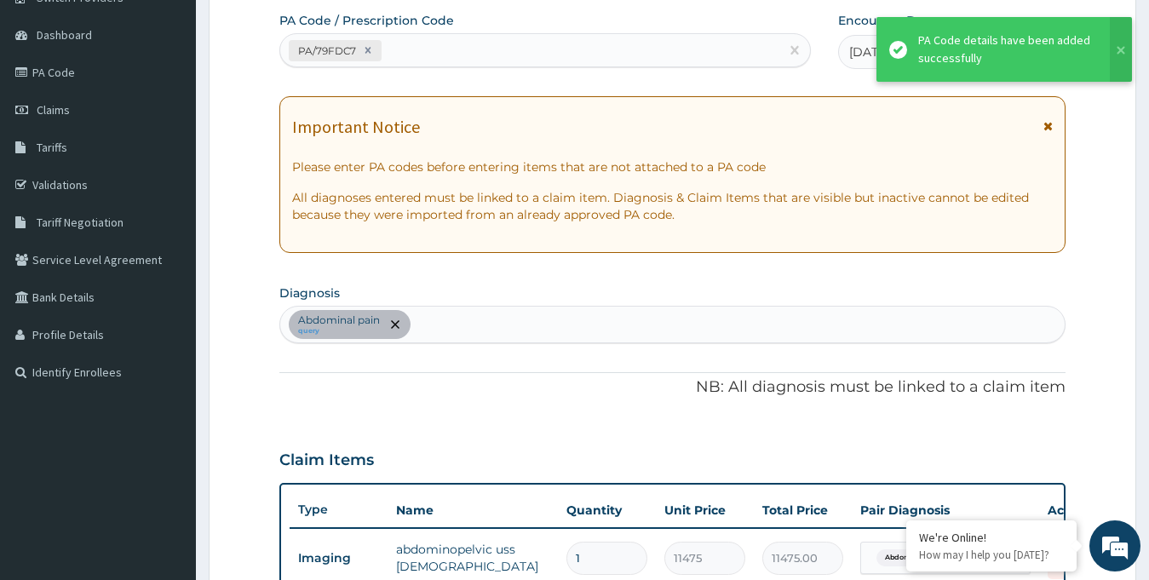
scroll to position [580, 0]
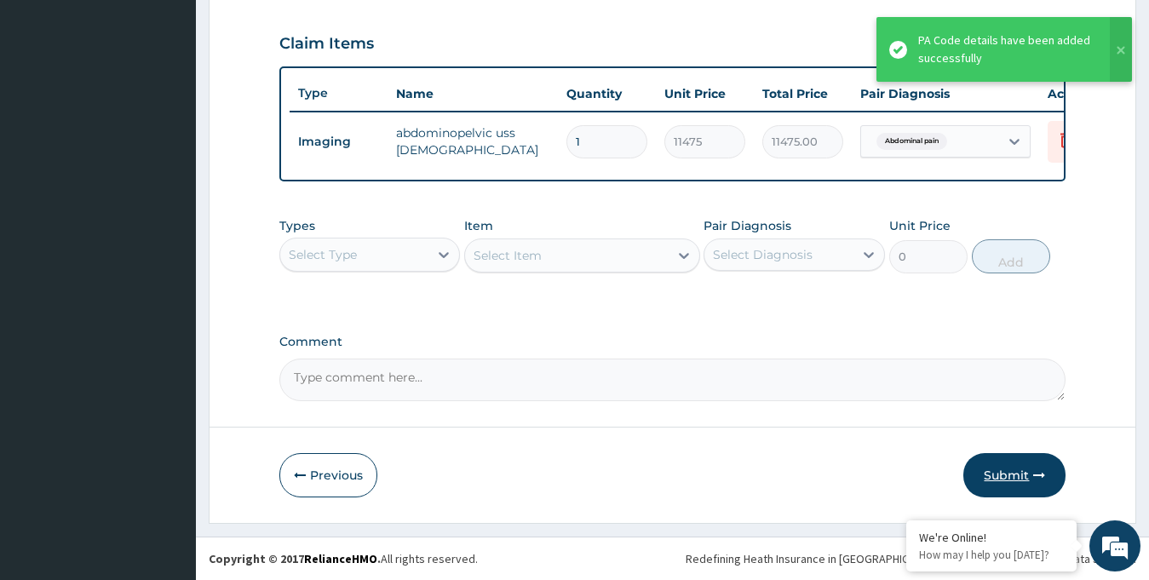
click at [997, 479] on button "Submit" at bounding box center [1014, 475] width 102 height 44
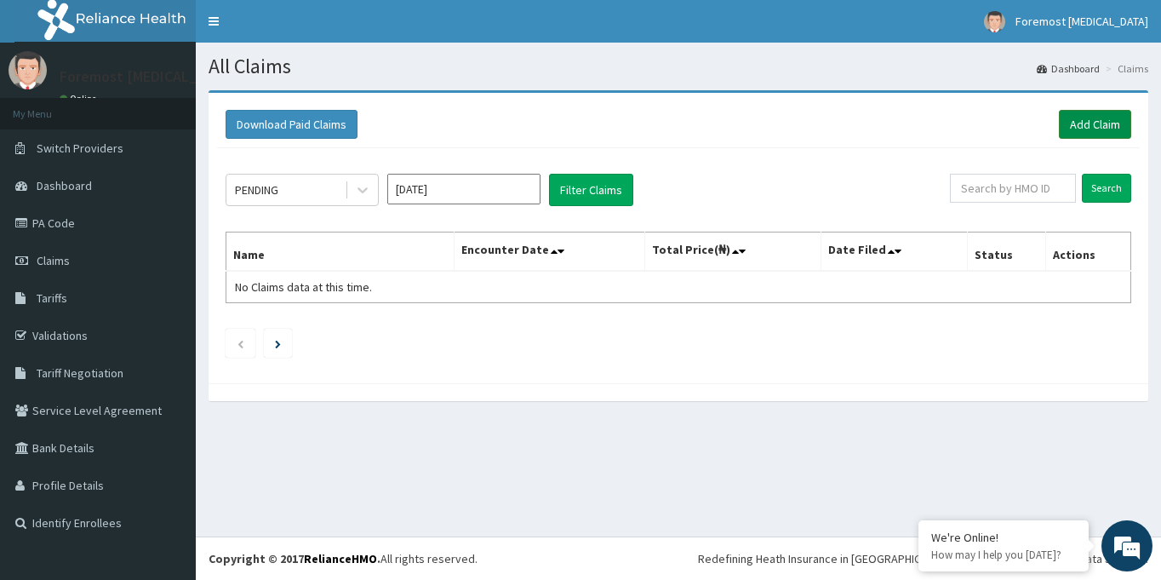
click at [1078, 121] on link "Add Claim" at bounding box center [1095, 124] width 72 height 29
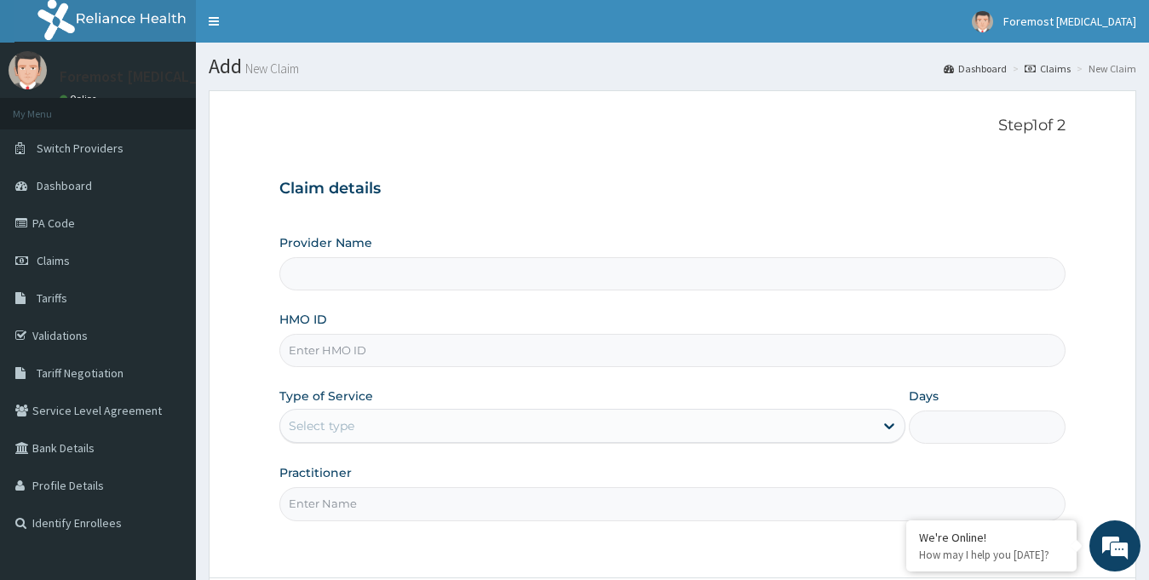
type input "Foremost [MEDICAL_DATA]"
click at [518, 334] on input "HMO ID" at bounding box center [672, 350] width 787 height 33
click at [424, 357] on input "HMO ID" at bounding box center [672, 350] width 787 height 33
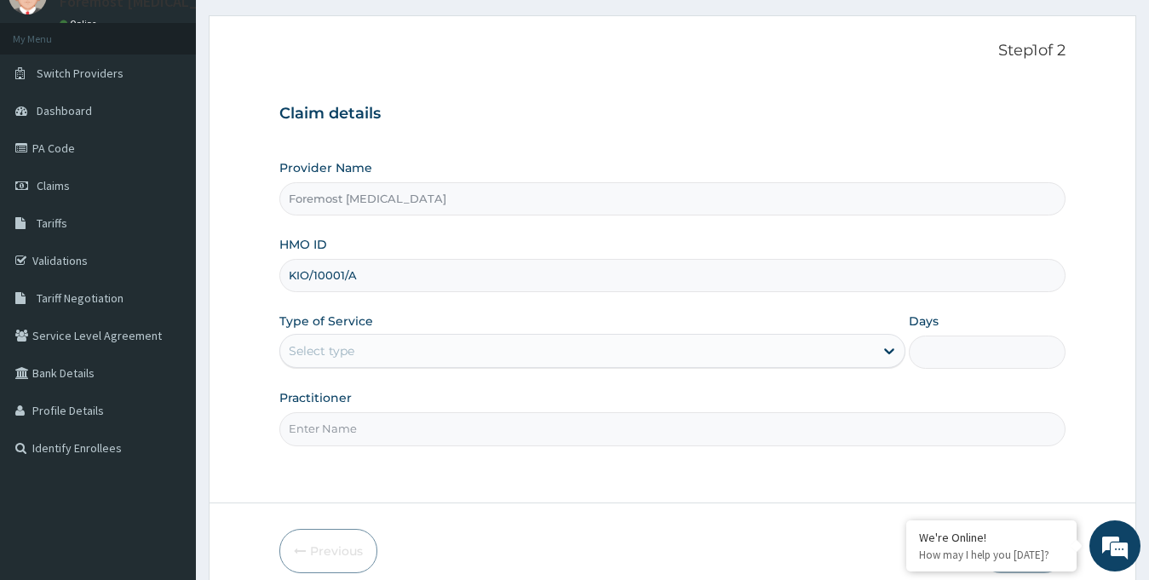
scroll to position [151, 0]
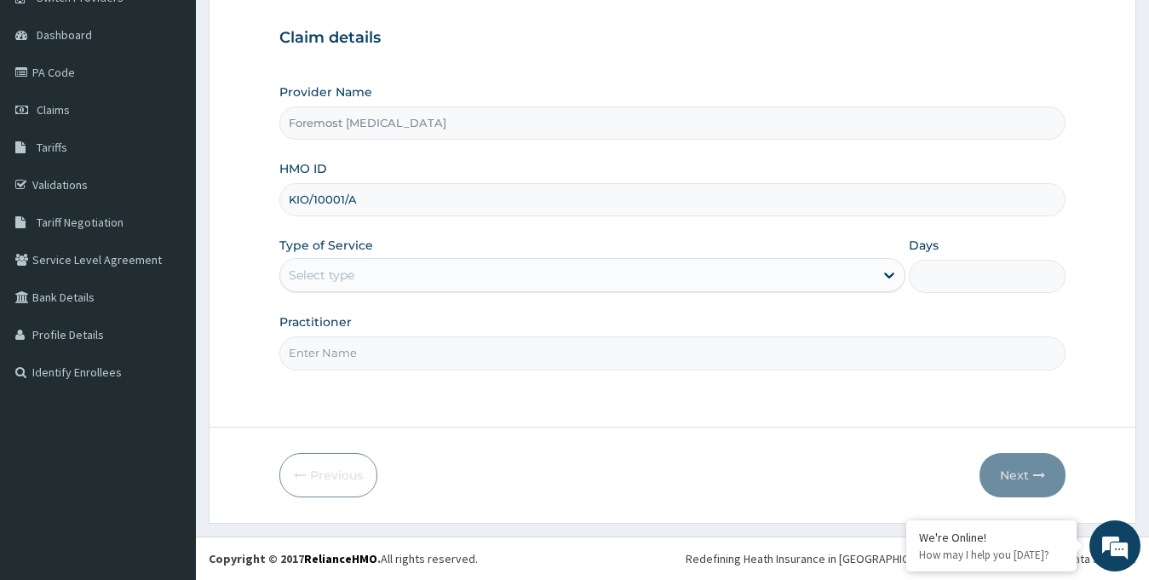
type input "KIO/10001/A"
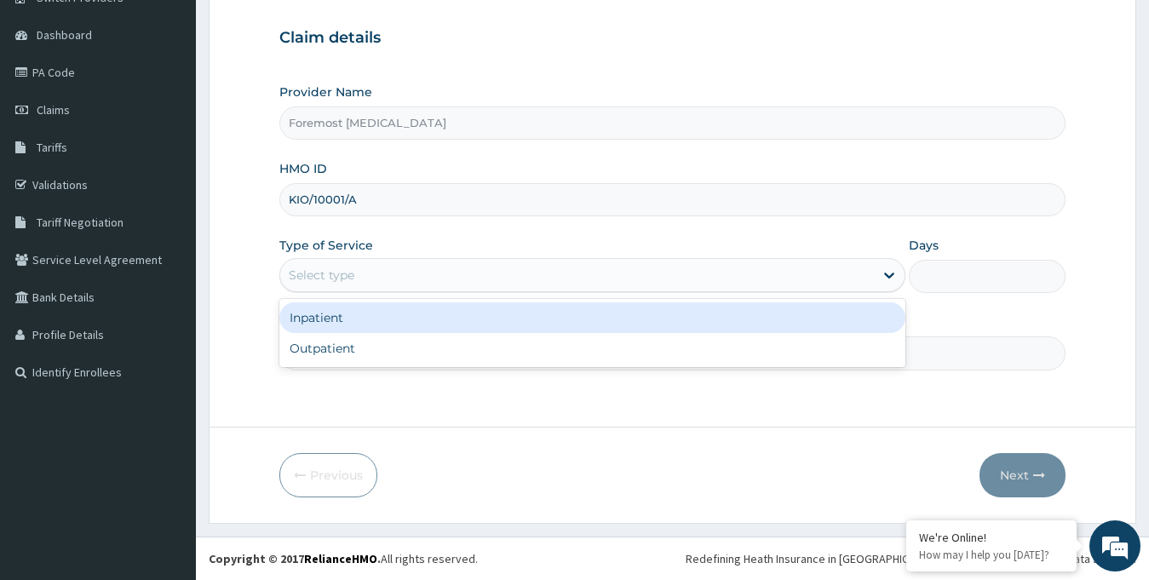
drag, startPoint x: 438, startPoint y: 269, endPoint x: 387, endPoint y: 347, distance: 92.8
click at [387, 292] on div "option Inpatient focused, 1 of 2. 2 results available. Use Up and Down to choos…" at bounding box center [592, 275] width 627 height 34
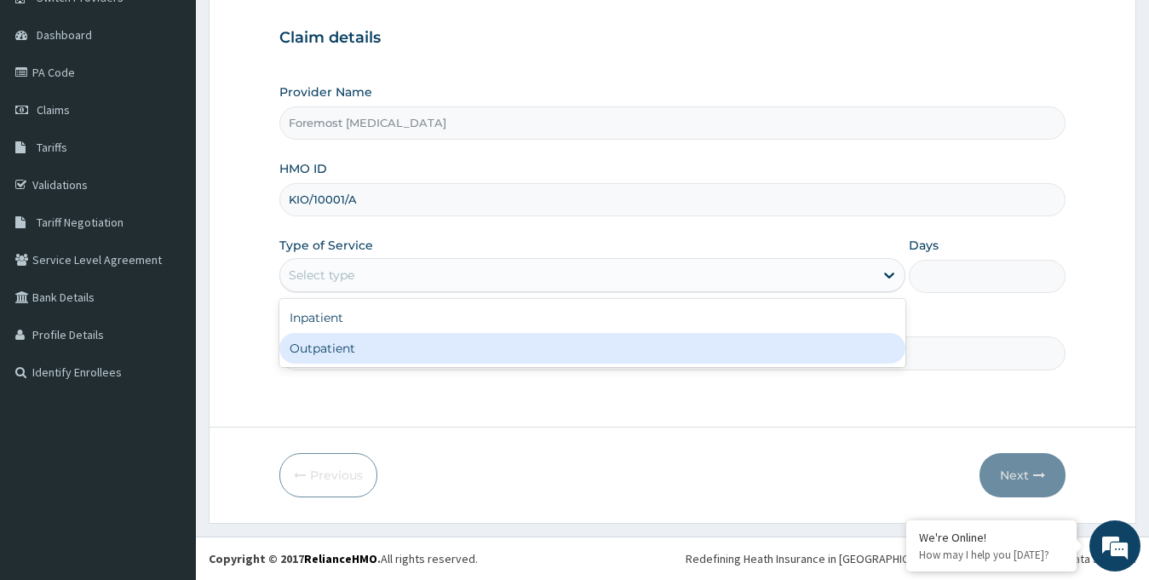
click at [387, 347] on div "Outpatient" at bounding box center [592, 348] width 627 height 31
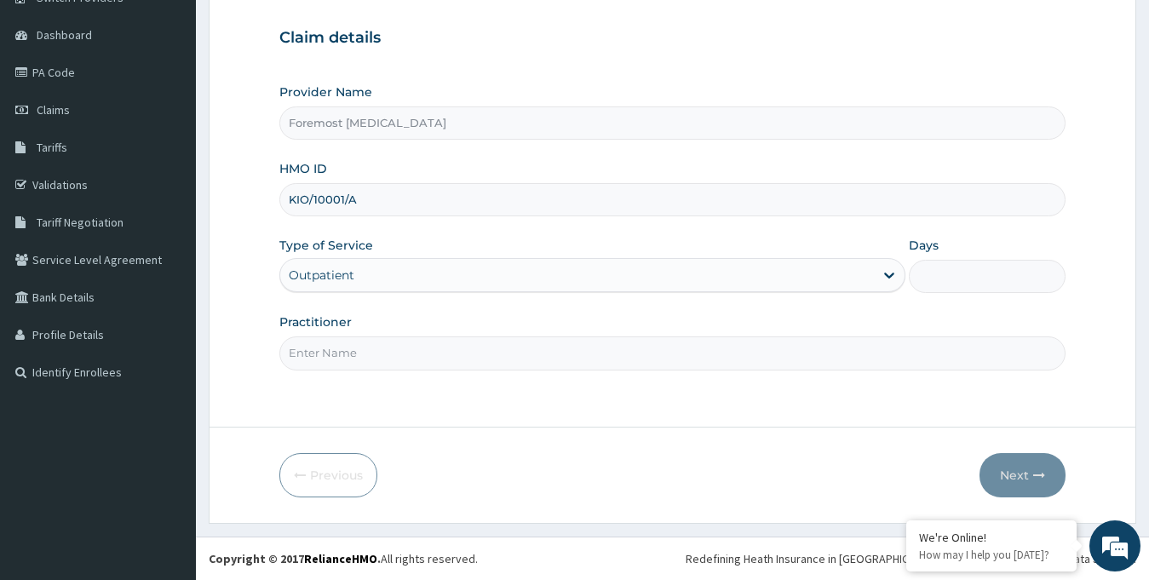
type input "1"
click at [387, 347] on input "Practitioner" at bounding box center [672, 352] width 787 height 33
paste input "NULL"
type input "NULL"
click at [1013, 478] on button "Next" at bounding box center [1022, 475] width 86 height 44
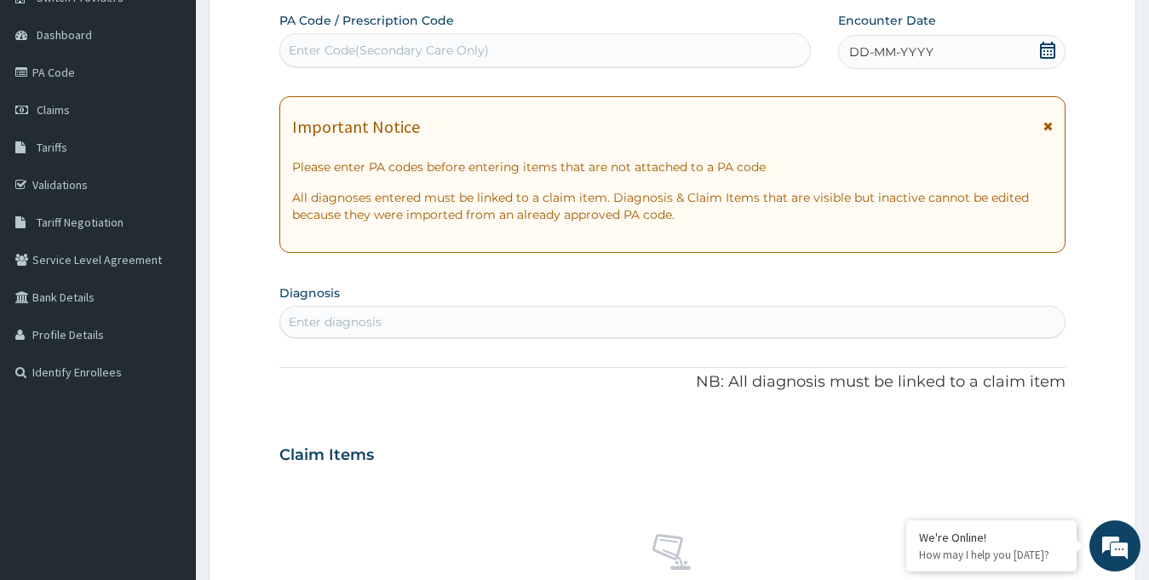
click at [918, 58] on span "DD-MM-YYYY" at bounding box center [891, 51] width 84 height 17
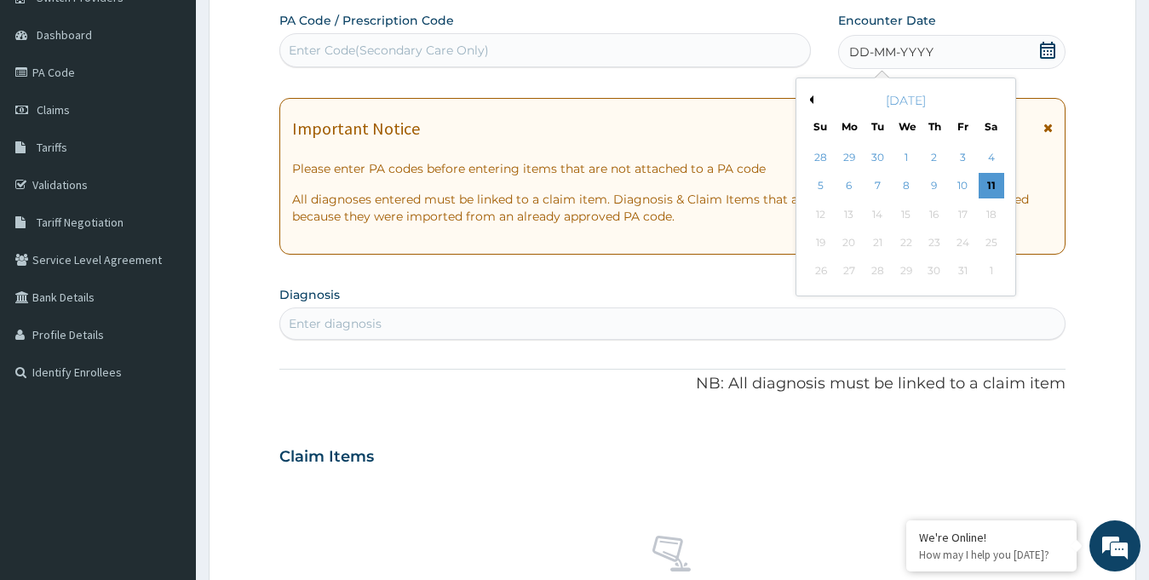
click at [812, 100] on button "Previous Month" at bounding box center [809, 99] width 9 height 9
click at [862, 210] on div "14 15 16 17 18 19 20" at bounding box center [905, 214] width 198 height 28
click at [852, 213] on div "15" at bounding box center [849, 215] width 26 height 26
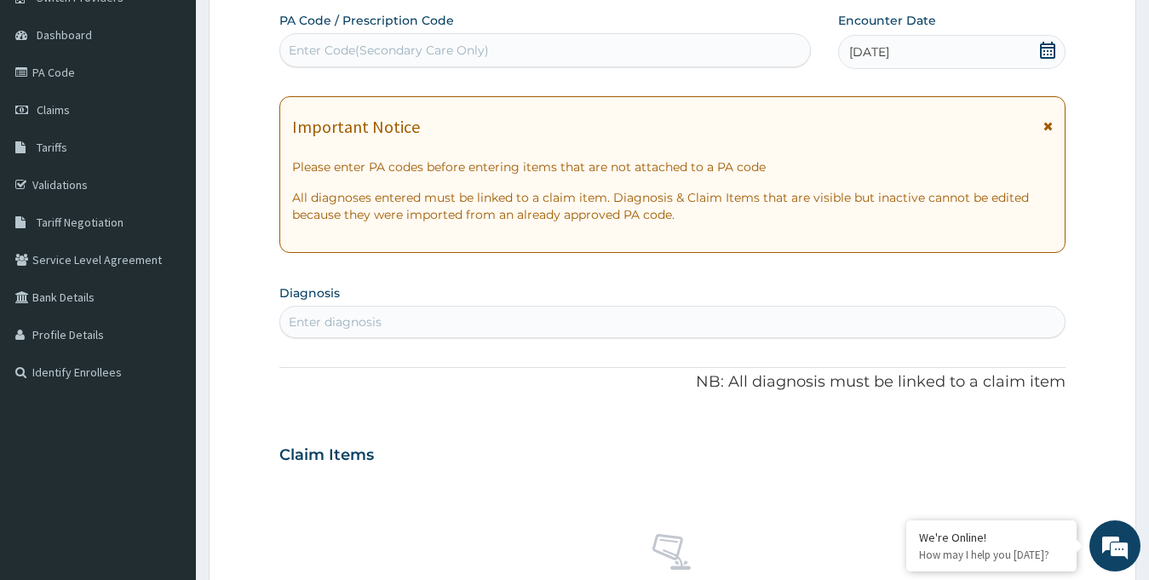
click at [398, 43] on div "Enter Code(Secondary Care Only)" at bounding box center [389, 50] width 200 height 17
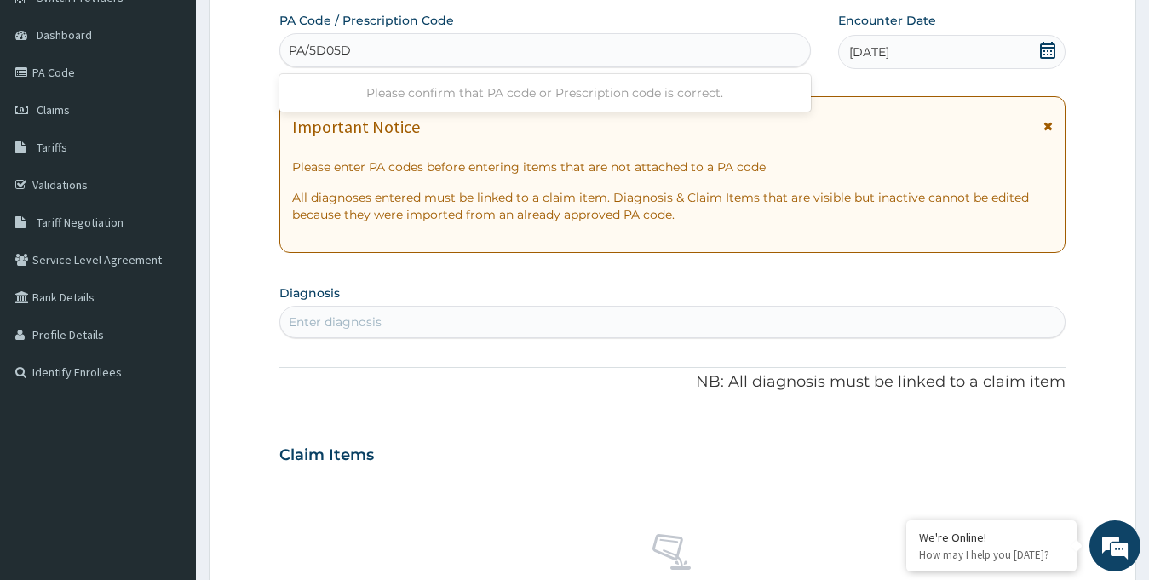
type input "PA/5D05DD"
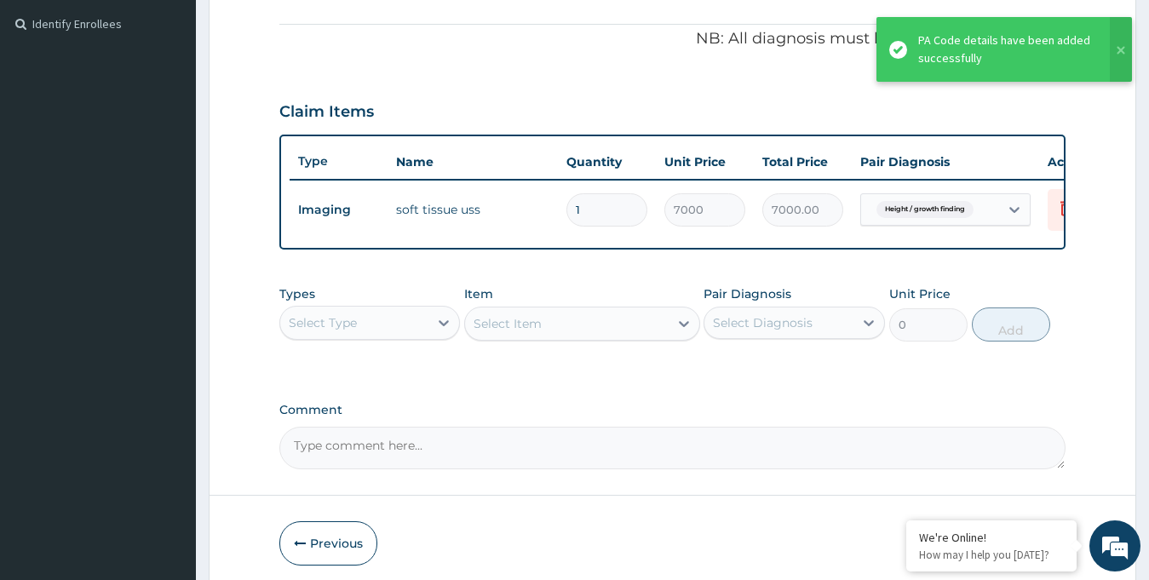
scroll to position [580, 0]
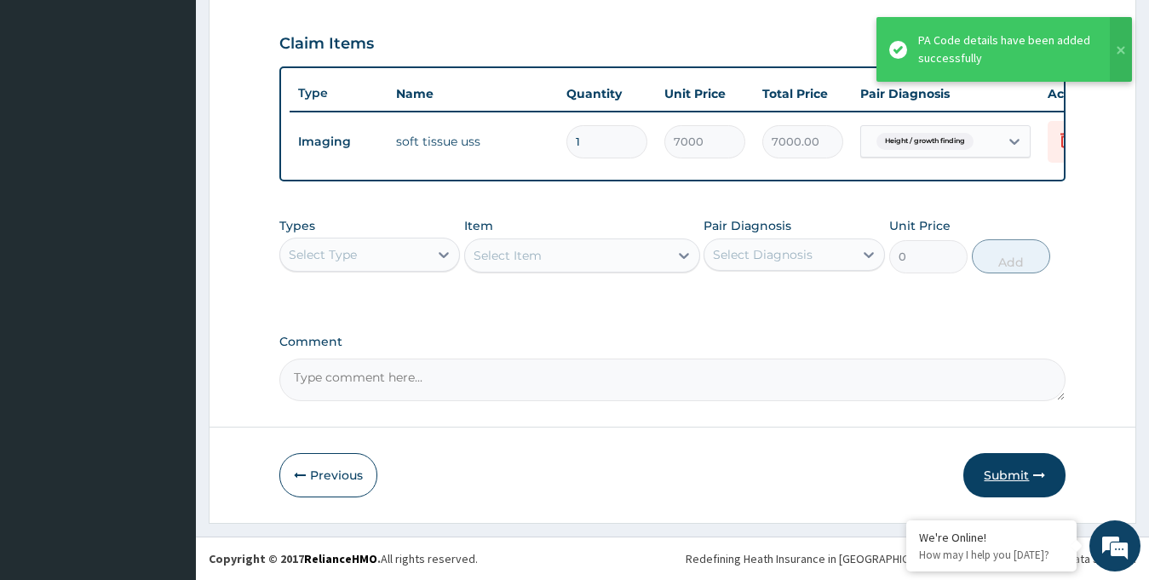
click at [998, 462] on button "Submit" at bounding box center [1014, 475] width 102 height 44
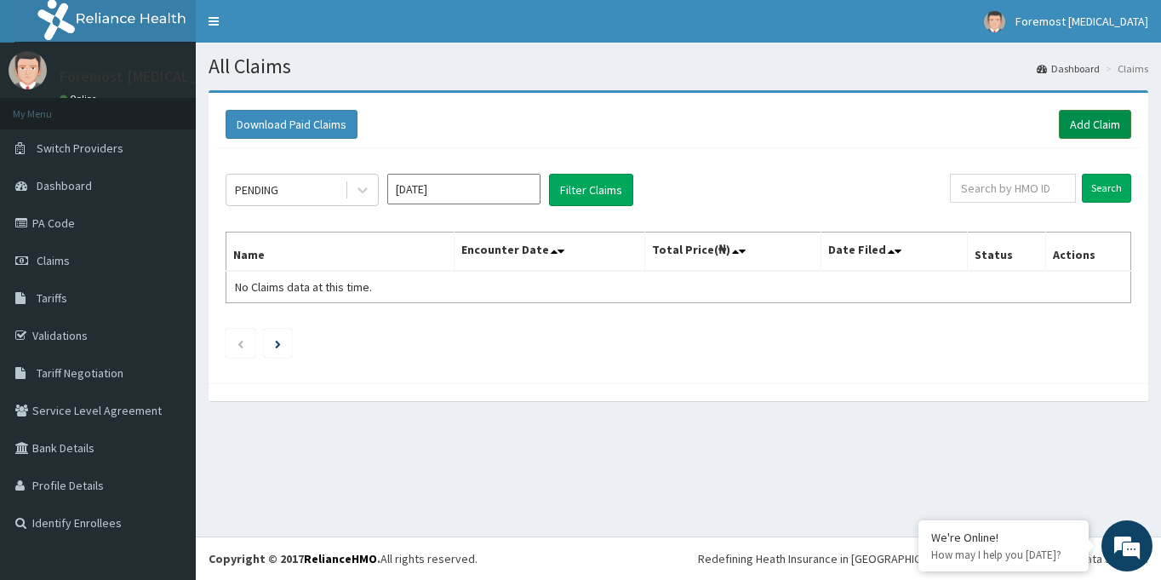
click at [1070, 138] on link "Add Claim" at bounding box center [1095, 124] width 72 height 29
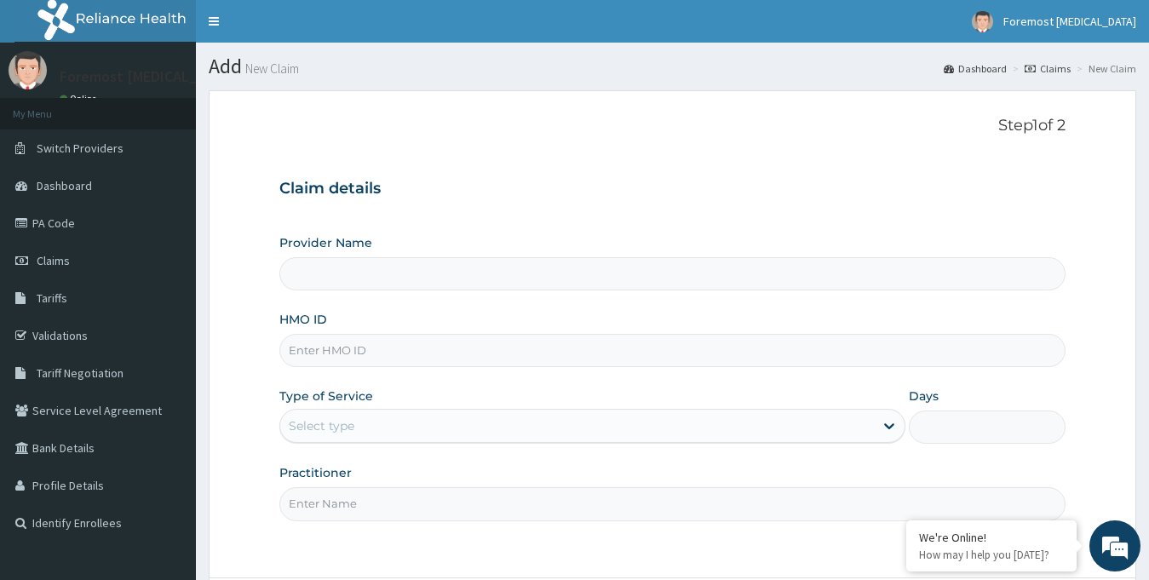
click at [347, 345] on input "HMO ID" at bounding box center [672, 350] width 787 height 33
type input "Foremost [MEDICAL_DATA]"
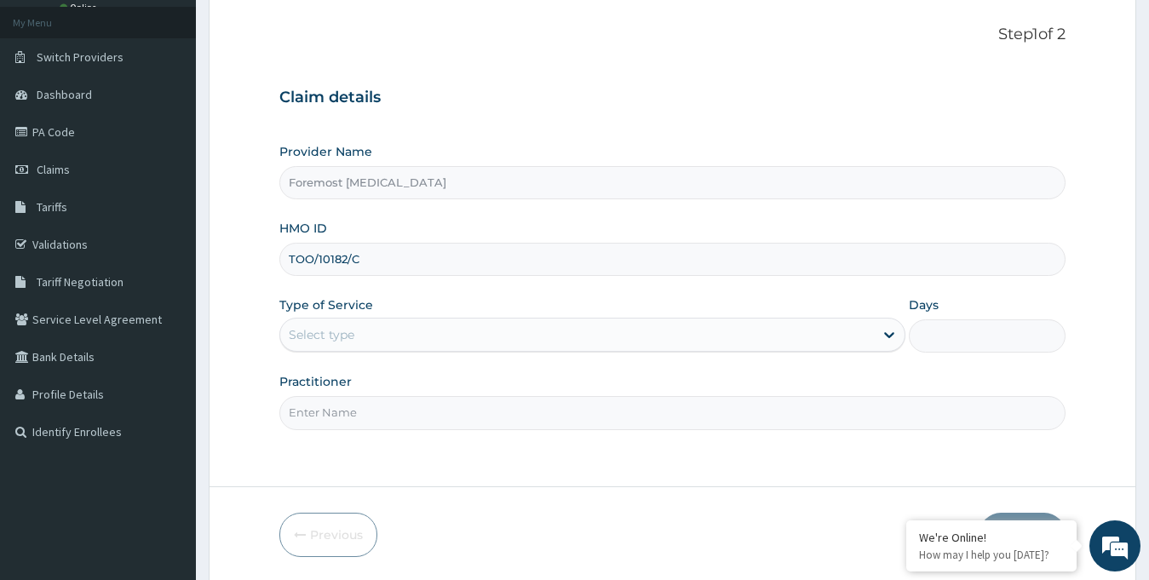
scroll to position [151, 0]
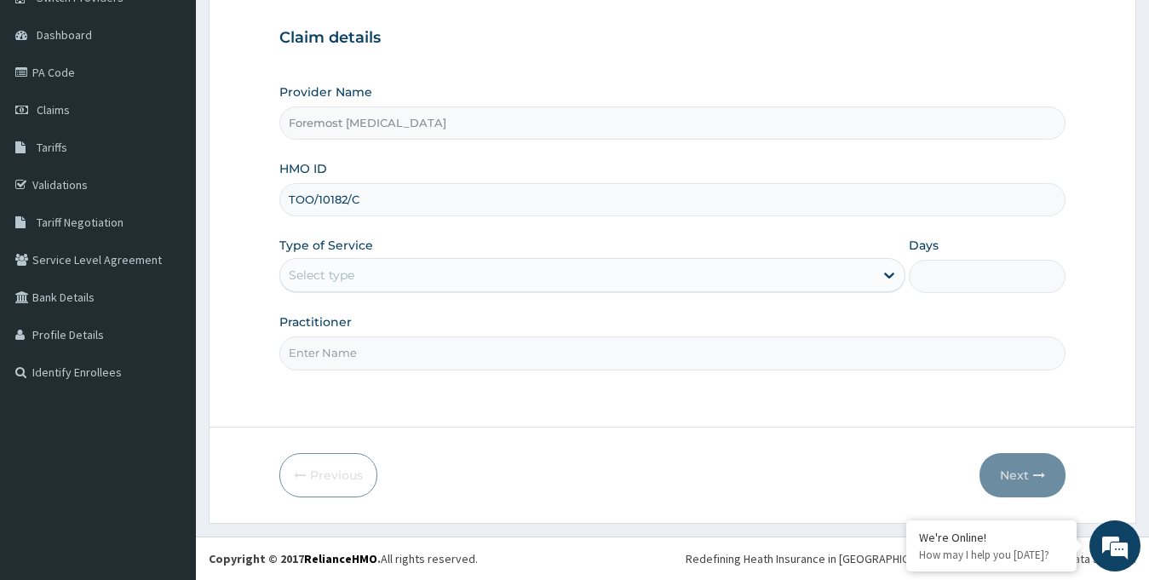
type input "TOO/10182/C"
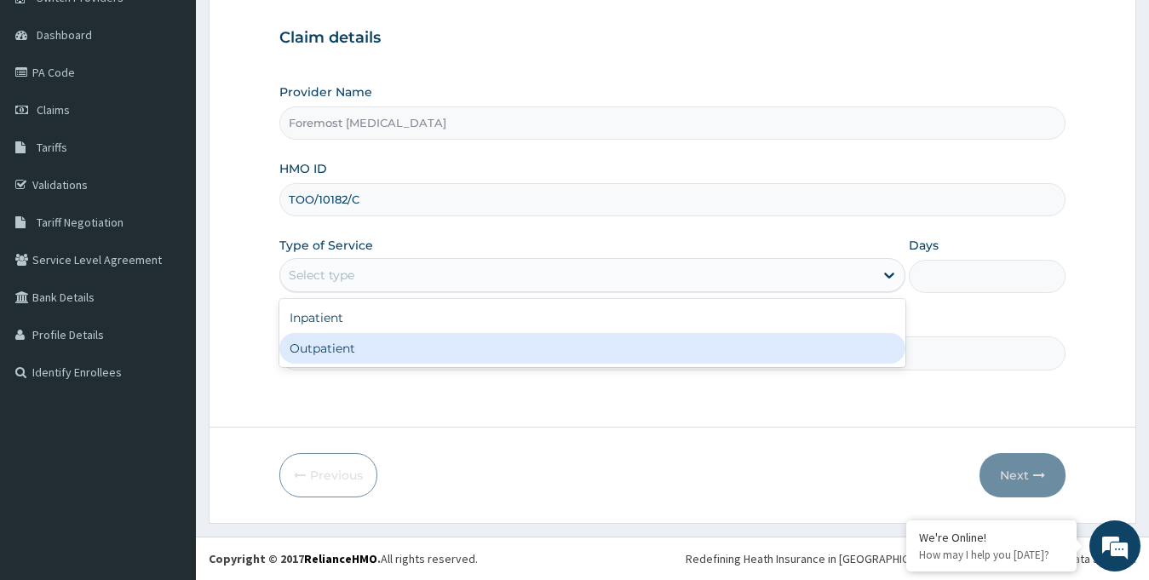
drag, startPoint x: 428, startPoint y: 280, endPoint x: 389, endPoint y: 351, distance: 80.8
click at [389, 292] on div "option Outpatient focused, 2 of 2. 2 results available. Use Up and Down to choo…" at bounding box center [592, 275] width 627 height 34
click at [389, 351] on div "Outpatient" at bounding box center [592, 348] width 627 height 31
type input "1"
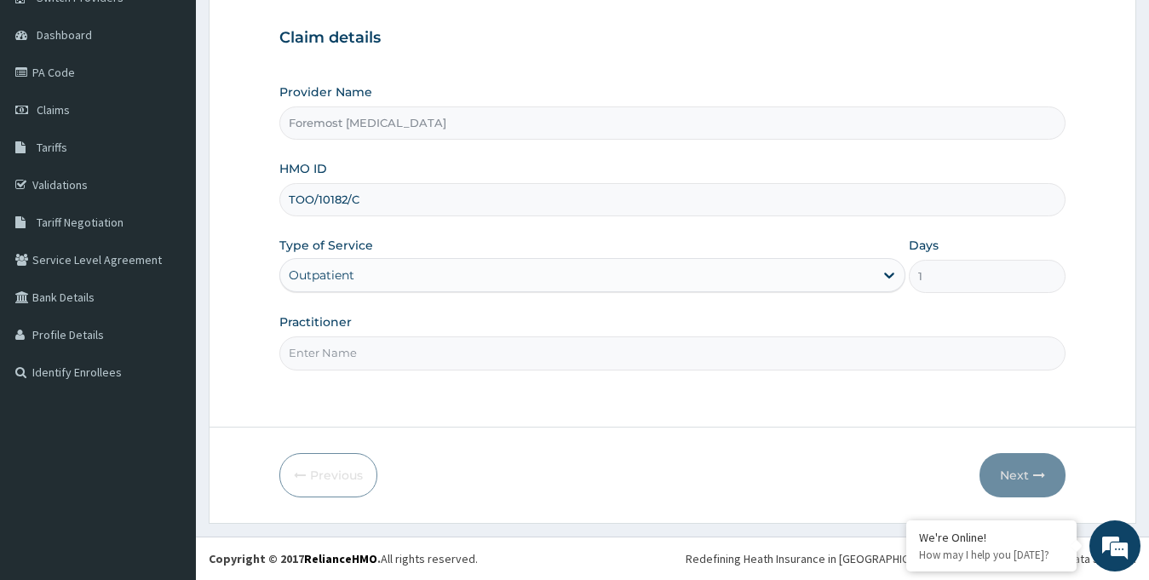
click at [370, 351] on input "Practitioner" at bounding box center [672, 352] width 787 height 33
paste input "NULL"
type input "NULL"
click at [1006, 464] on button "Next" at bounding box center [1022, 475] width 86 height 44
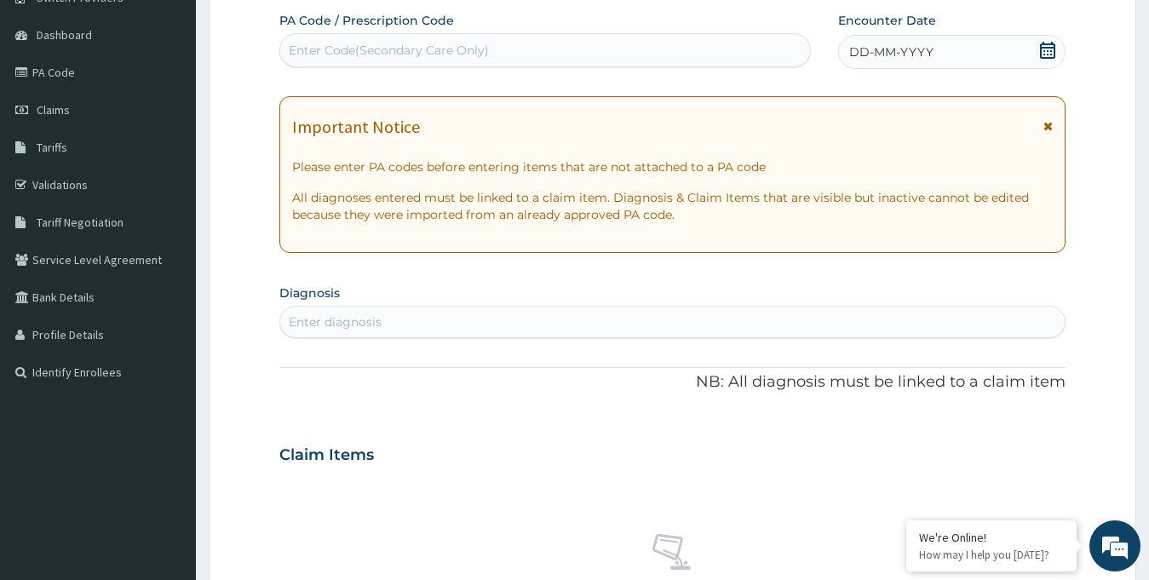
click at [897, 57] on span "DD-MM-YYYY" at bounding box center [891, 51] width 84 height 17
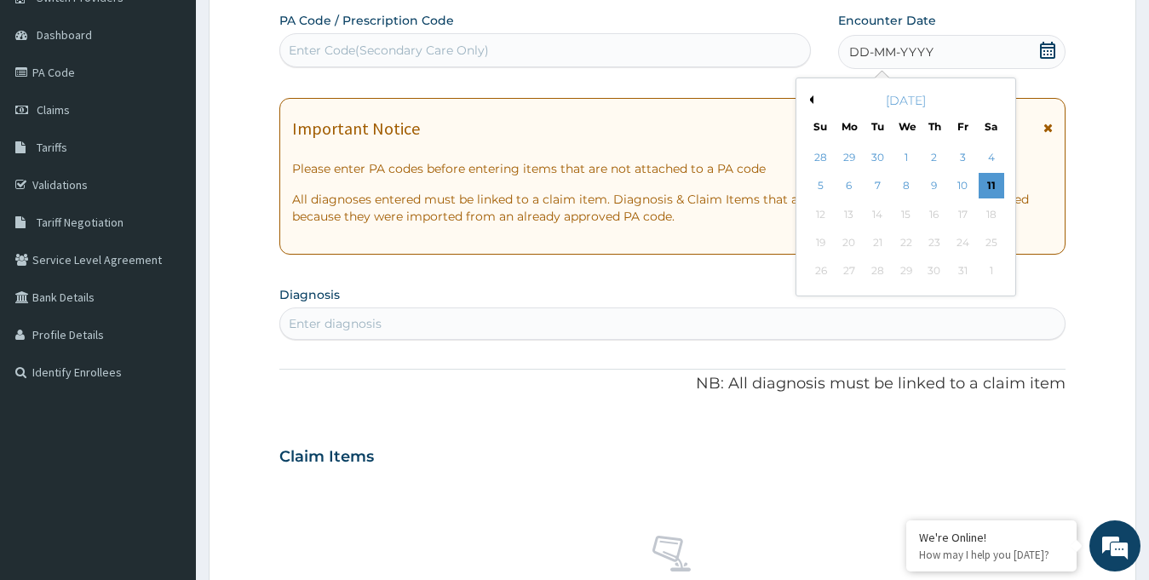
click at [810, 97] on button "Previous Month" at bounding box center [809, 99] width 9 height 9
click at [858, 211] on div "15" at bounding box center [849, 215] width 26 height 26
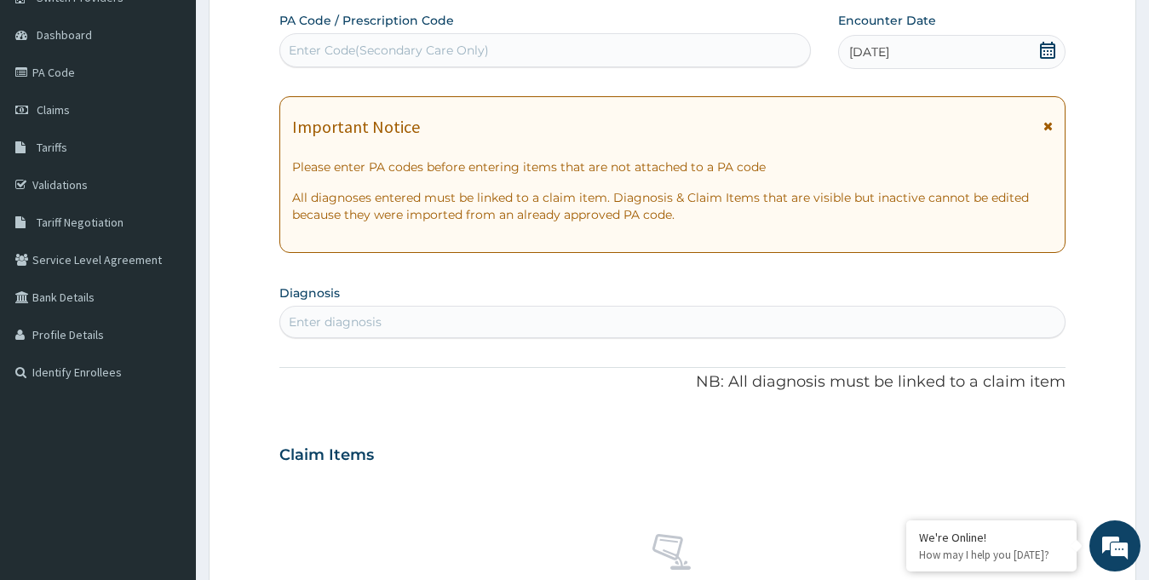
click at [445, 49] on div "Enter Code(Secondary Care Only)" at bounding box center [389, 50] width 200 height 17
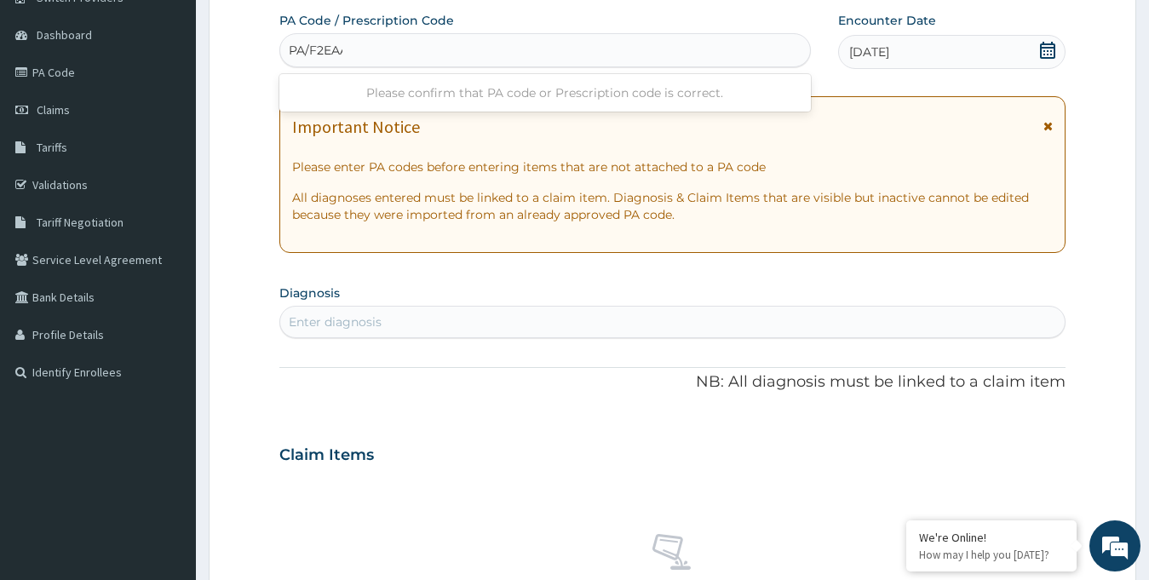
type input "PA/F2EAAA"
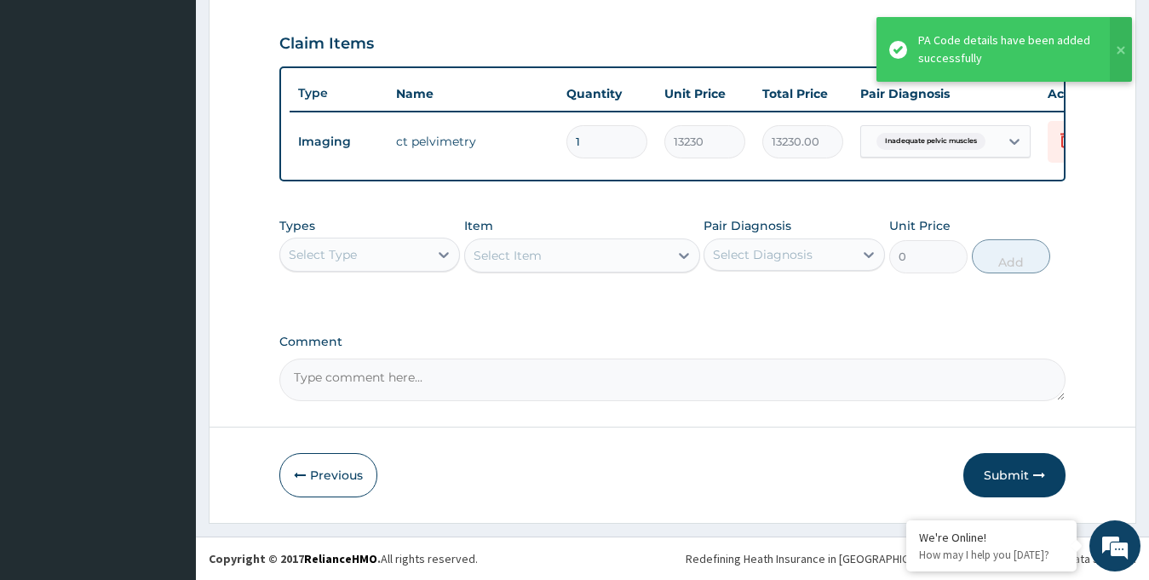
scroll to position [580, 0]
click at [1013, 473] on button "Submit" at bounding box center [1014, 475] width 102 height 44
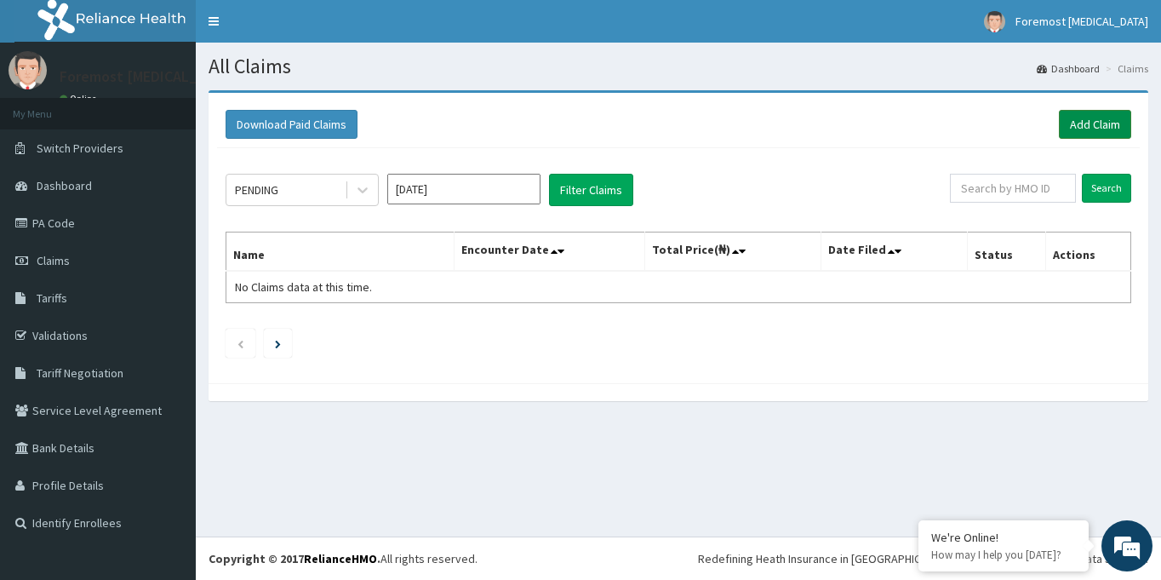
click at [1086, 135] on link "Add Claim" at bounding box center [1095, 124] width 72 height 29
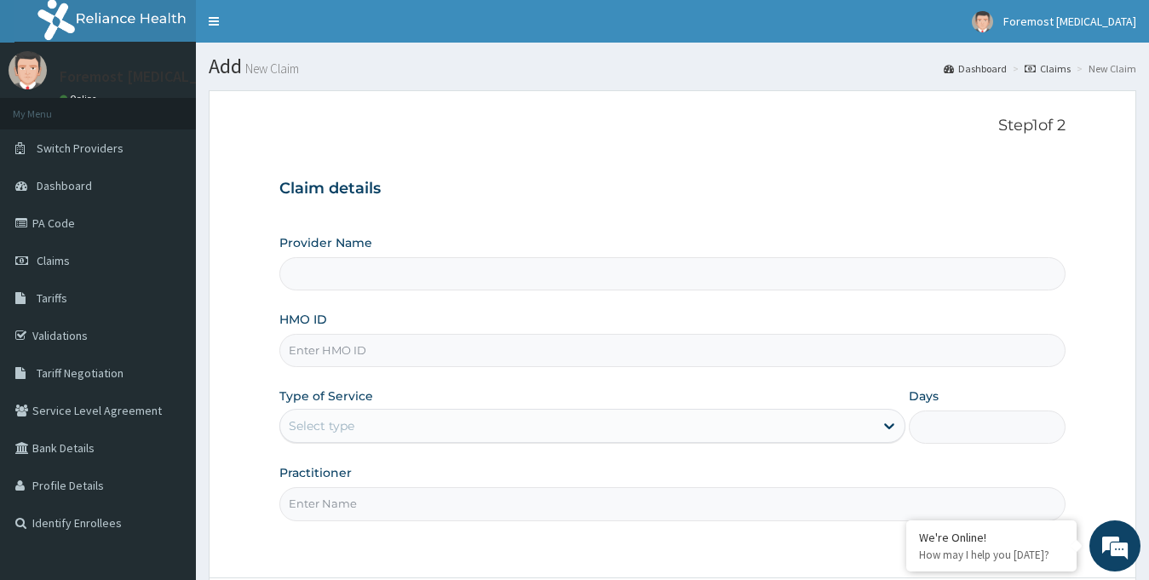
click at [337, 364] on input "HMO ID" at bounding box center [672, 350] width 787 height 33
type input "Foremost [MEDICAL_DATA]"
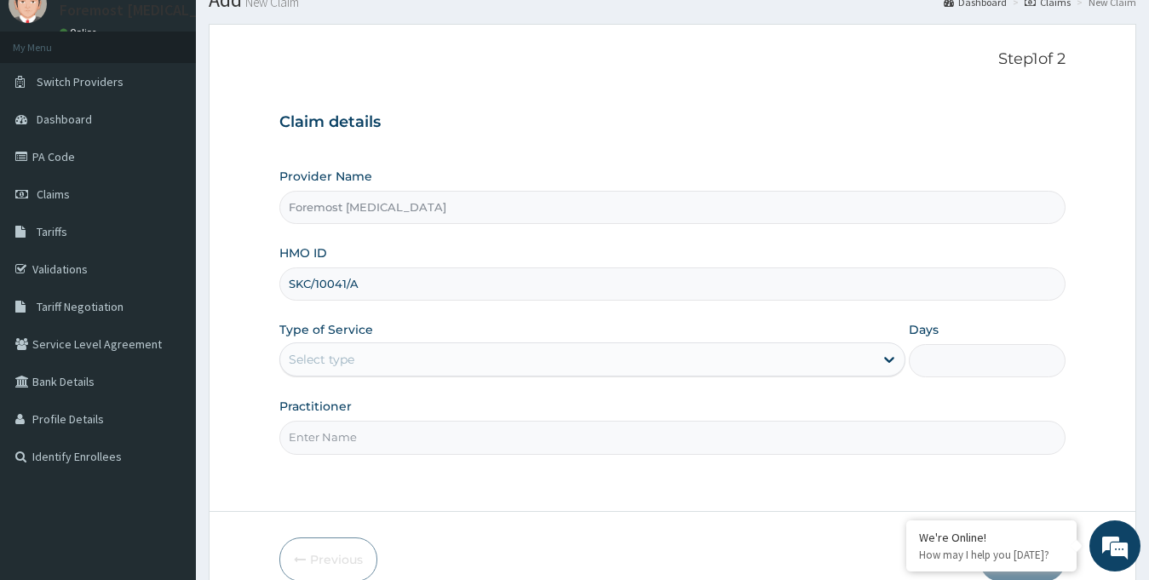
scroll to position [151, 0]
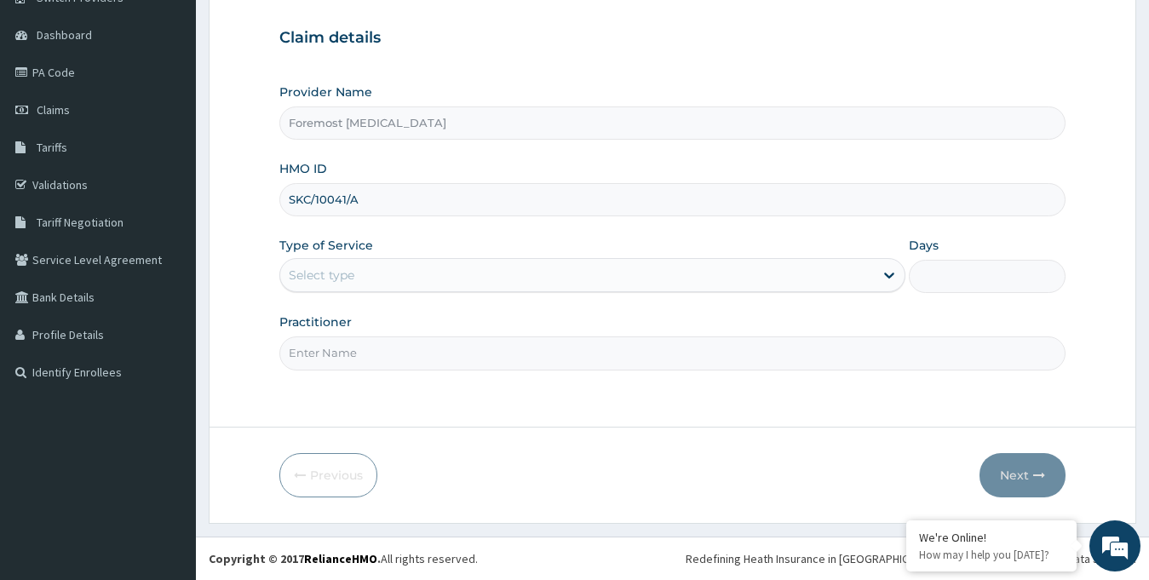
type input "SKC/10041/A"
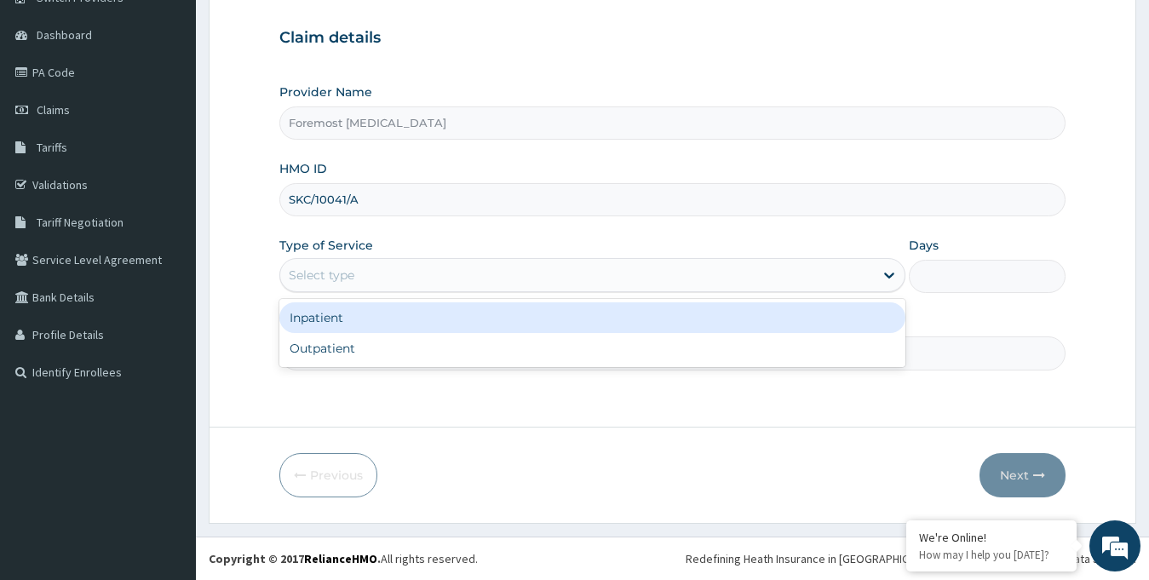
drag, startPoint x: 410, startPoint y: 274, endPoint x: 387, endPoint y: 343, distance: 73.0
click at [387, 292] on div "option Inpatient focused, 1 of 2. 2 results available. Use Up and Down to choos…" at bounding box center [592, 275] width 627 height 34
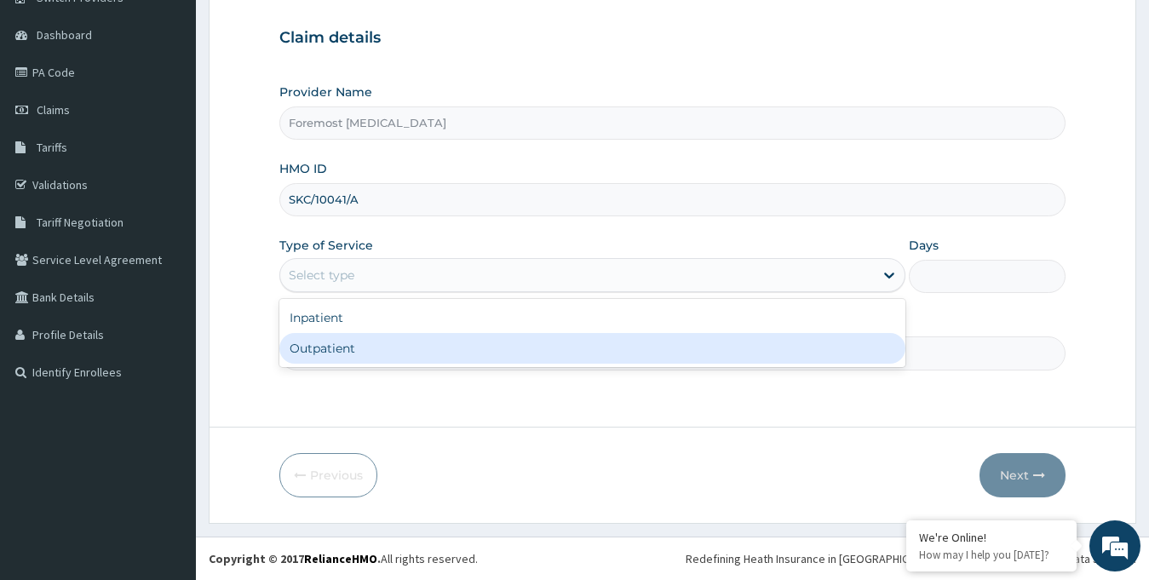
click at [387, 343] on div "Outpatient" at bounding box center [592, 348] width 627 height 31
type input "1"
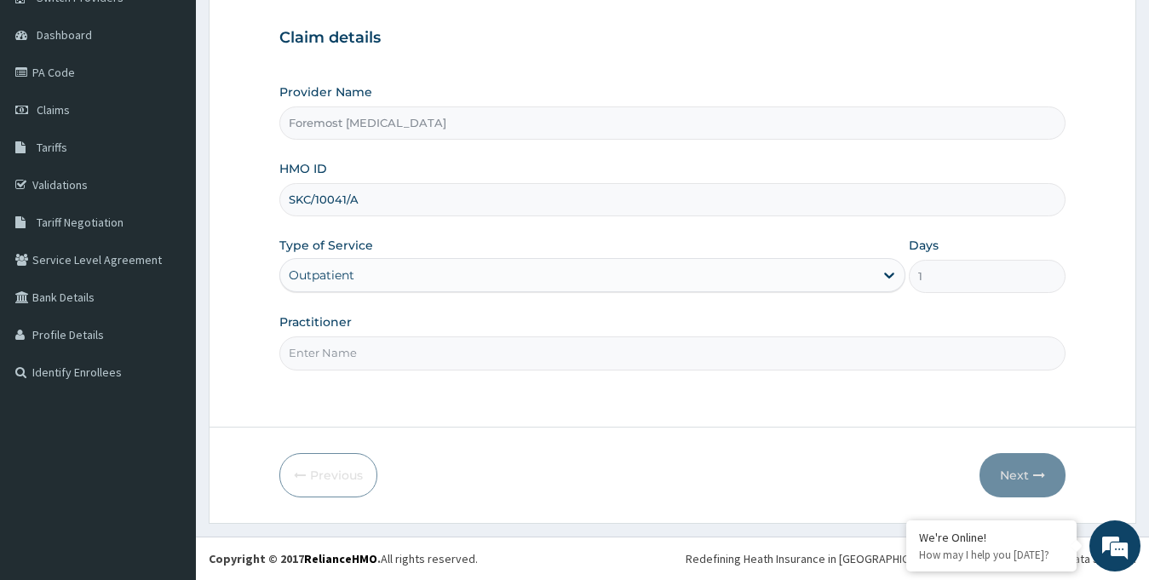
click at [387, 343] on input "Practitioner" at bounding box center [672, 352] width 787 height 33
paste input "NULL"
type input "NULL"
click at [1021, 480] on button "Next" at bounding box center [1022, 475] width 86 height 44
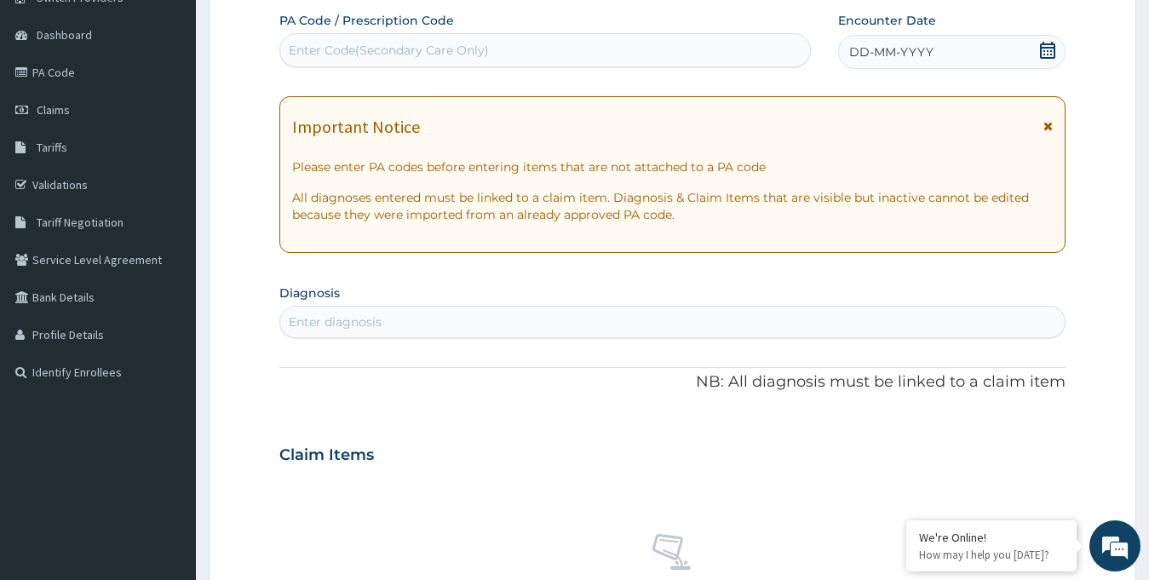
click at [887, 50] on span "DD-MM-YYYY" at bounding box center [891, 51] width 84 height 17
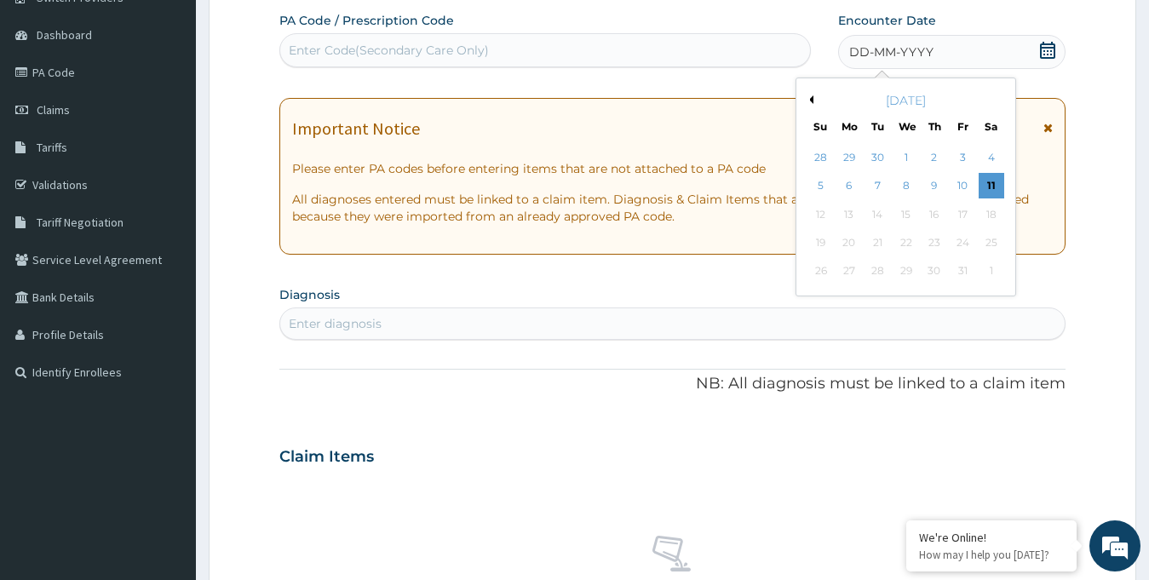
click at [810, 98] on button "Previous Month" at bounding box center [809, 99] width 9 height 9
click at [862, 210] on div "14 15 16 17 18 19 20" at bounding box center [905, 214] width 198 height 28
click at [848, 210] on div "15" at bounding box center [849, 215] width 26 height 26
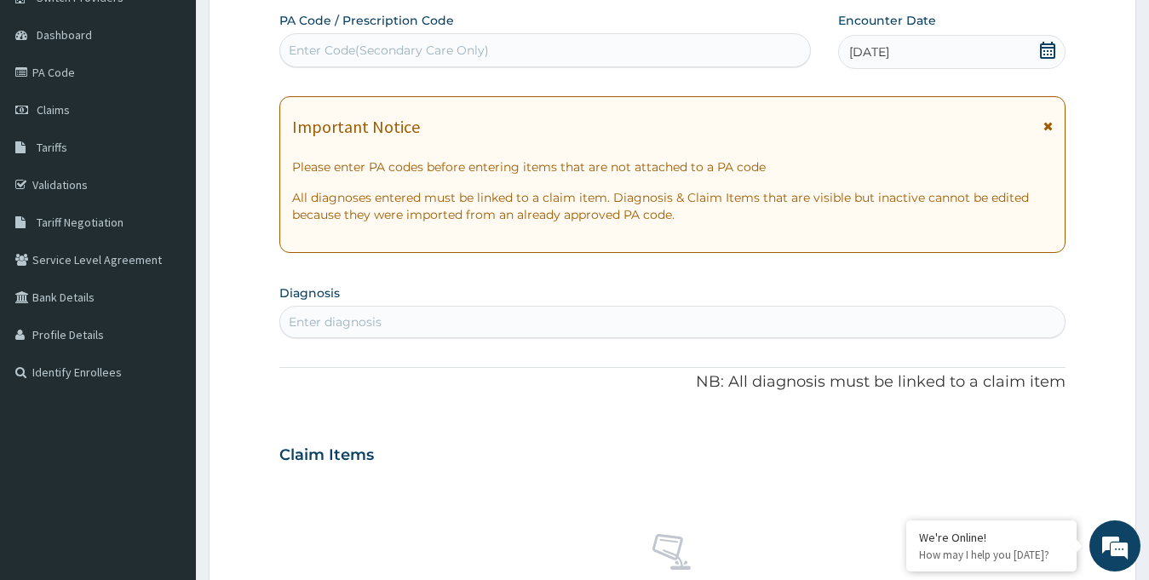
click at [461, 50] on div "Enter Code(Secondary Care Only)" at bounding box center [389, 50] width 200 height 17
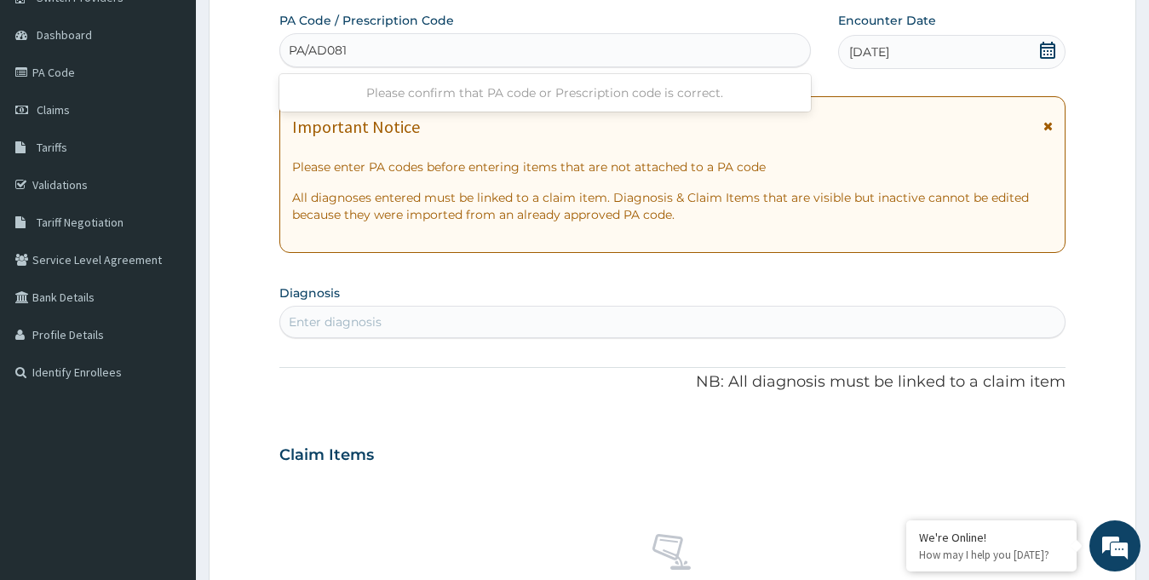
type input "PA/AD0814"
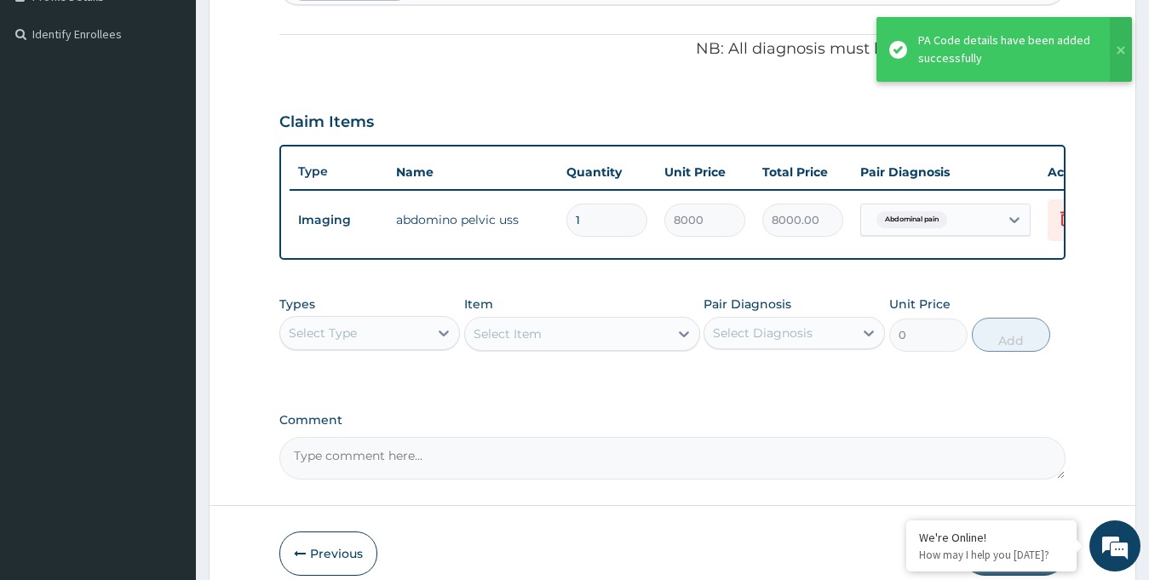
scroll to position [580, 0]
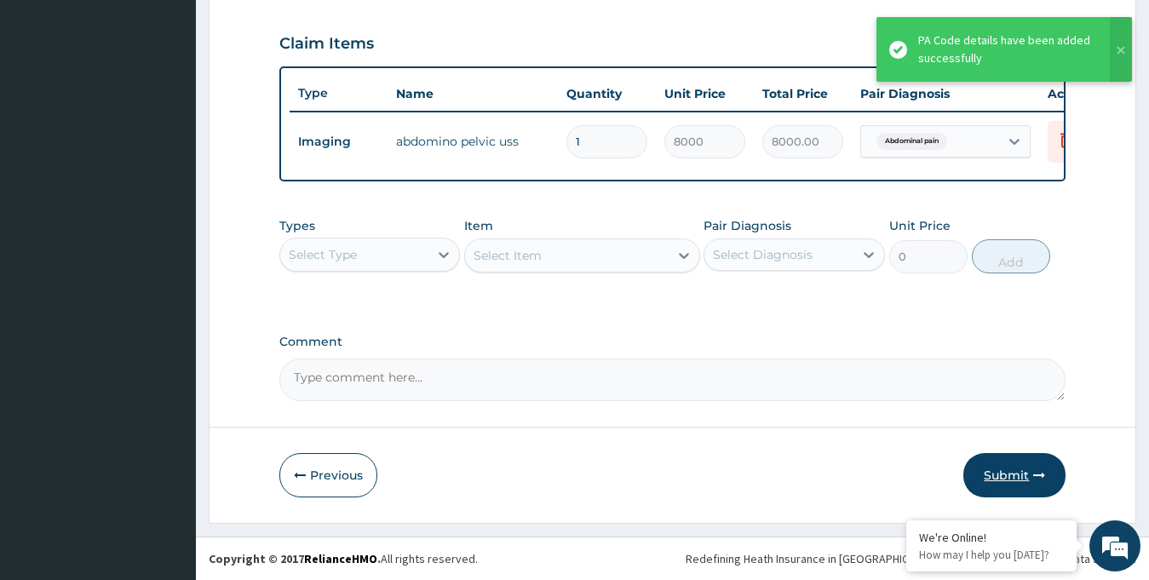
click at [1020, 473] on button "Submit" at bounding box center [1014, 475] width 102 height 44
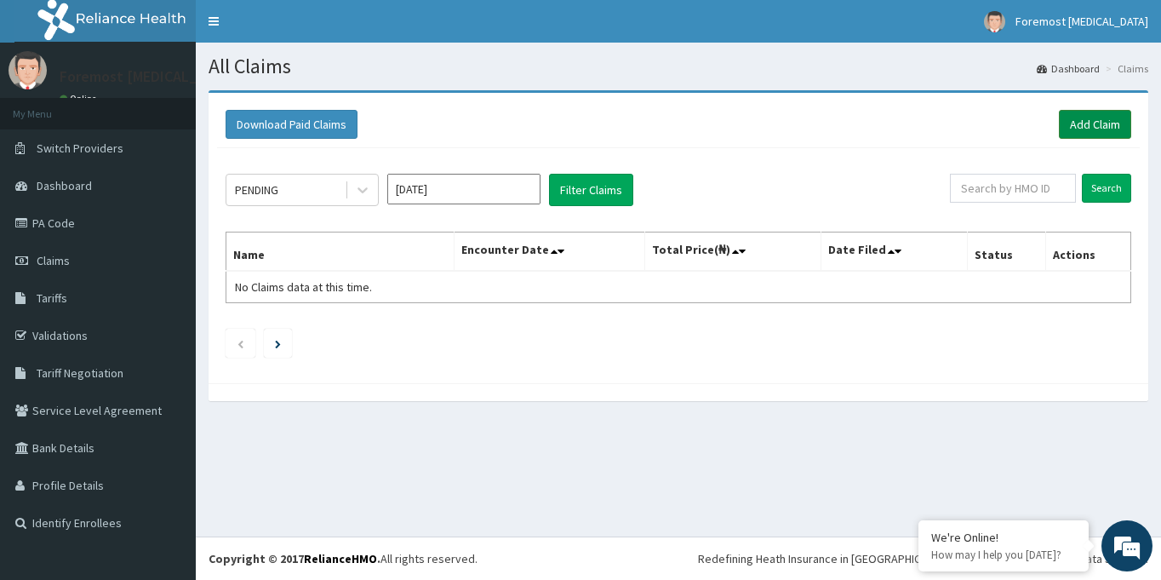
click at [1078, 131] on link "Add Claim" at bounding box center [1095, 124] width 72 height 29
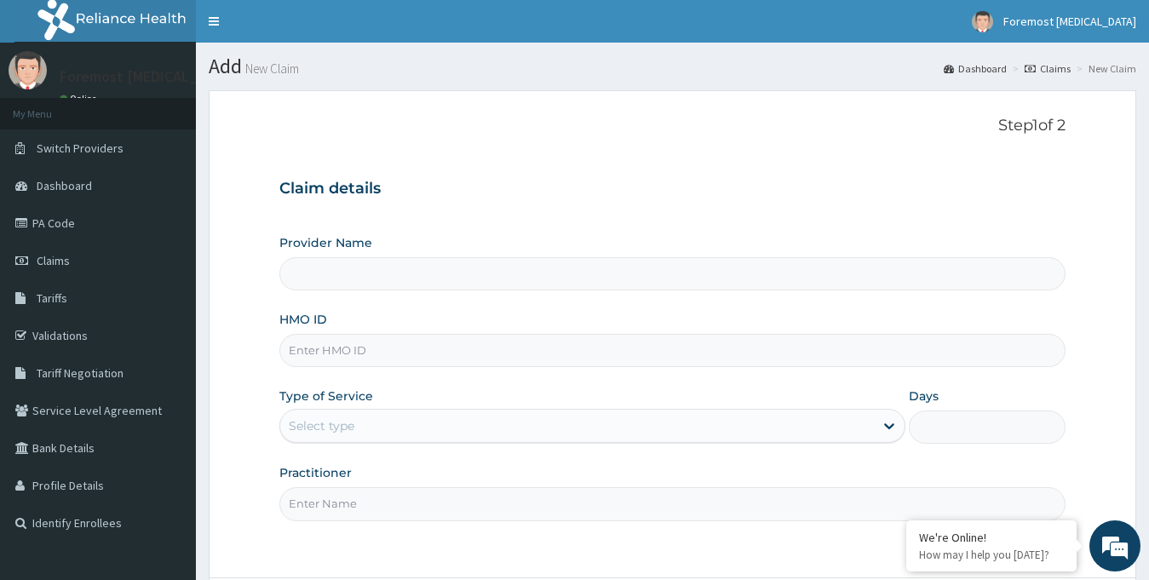
click at [339, 348] on input "HMO ID" at bounding box center [672, 350] width 787 height 33
type input "Foremost [MEDICAL_DATA]"
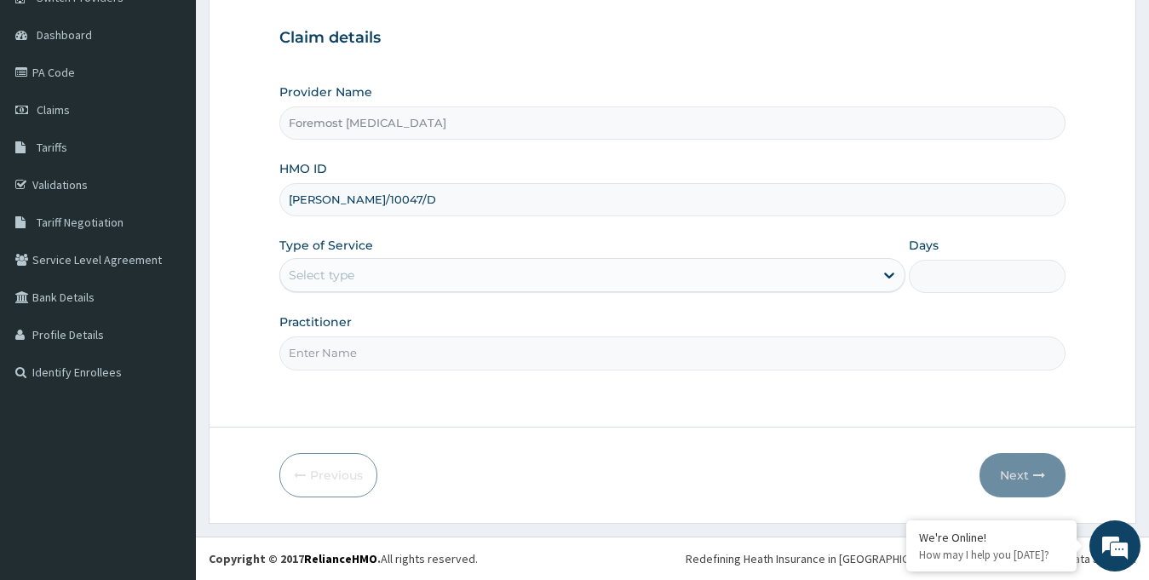
type input "KAY/10047/D"
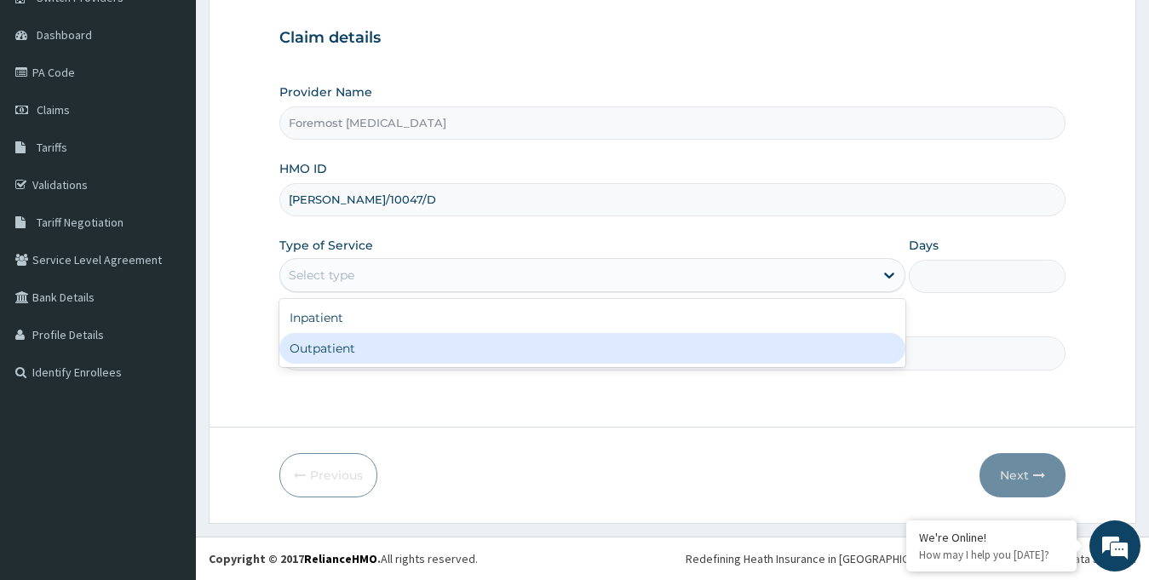
drag, startPoint x: 431, startPoint y: 279, endPoint x: 387, endPoint y: 353, distance: 86.3
click at [387, 292] on div "option Outpatient focused, 2 of 2. 2 results available. Use Up and Down to choo…" at bounding box center [592, 275] width 627 height 34
click at [387, 353] on div "Outpatient" at bounding box center [592, 348] width 627 height 31
type input "1"
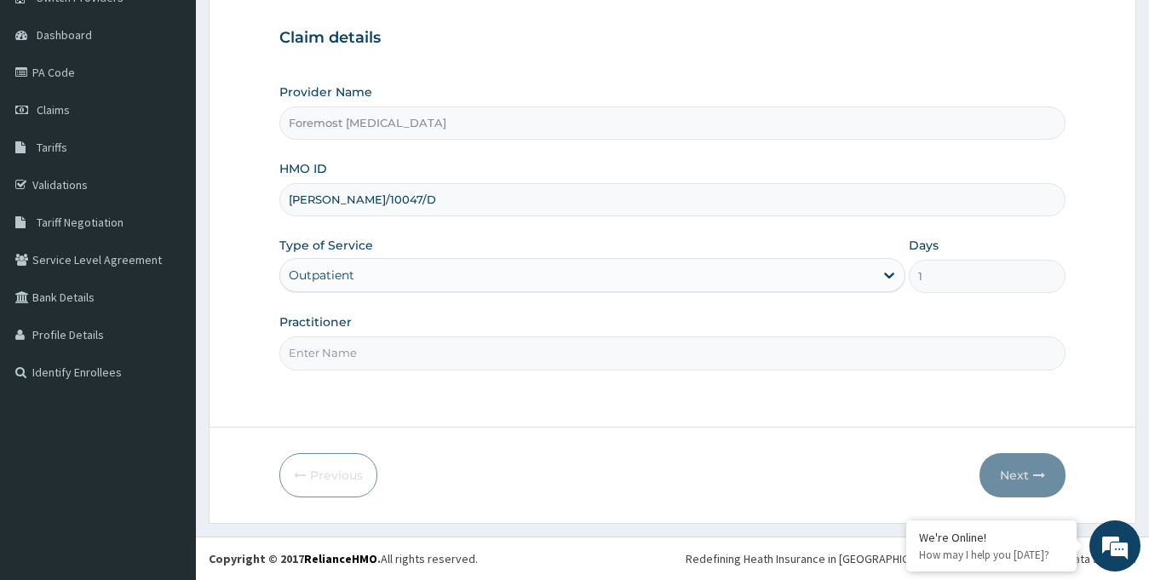
click at [364, 350] on input "Practitioner" at bounding box center [672, 352] width 787 height 33
paste input "NULL"
type input "NULL"
click at [1008, 472] on button "Next" at bounding box center [1022, 475] width 86 height 44
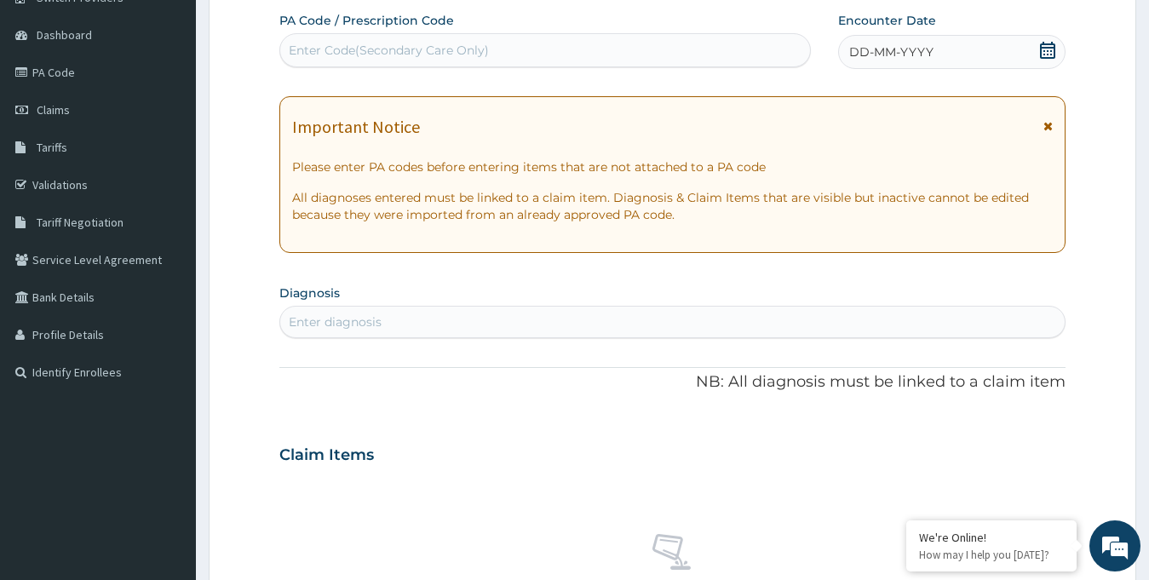
click at [887, 44] on span "DD-MM-YYYY" at bounding box center [891, 51] width 84 height 17
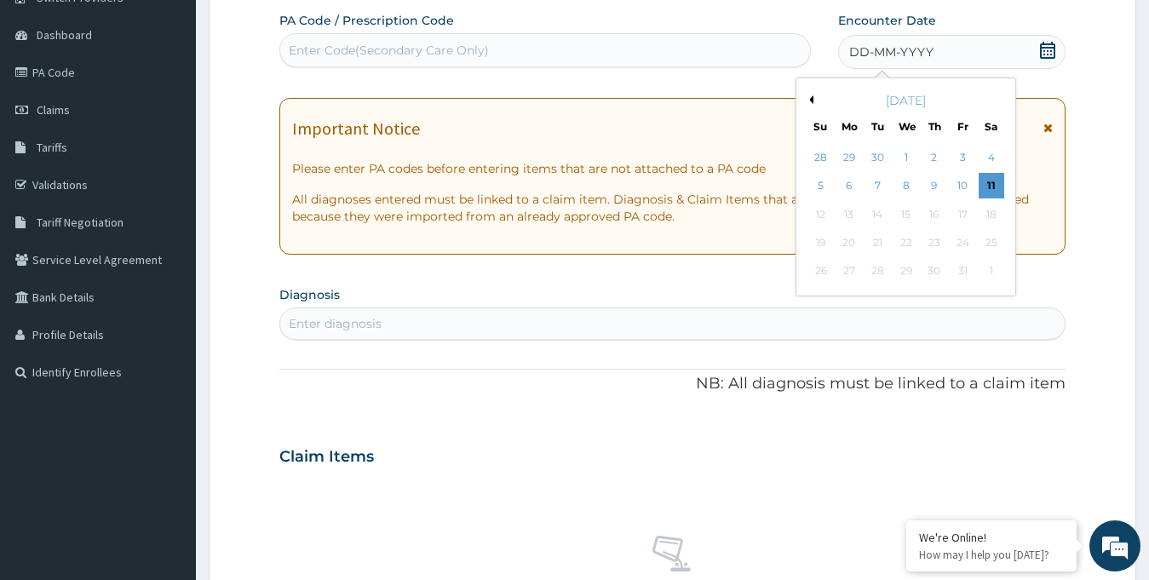
click at [812, 97] on button "Previous Month" at bounding box center [809, 99] width 9 height 9
click at [847, 217] on div "15" at bounding box center [849, 215] width 26 height 26
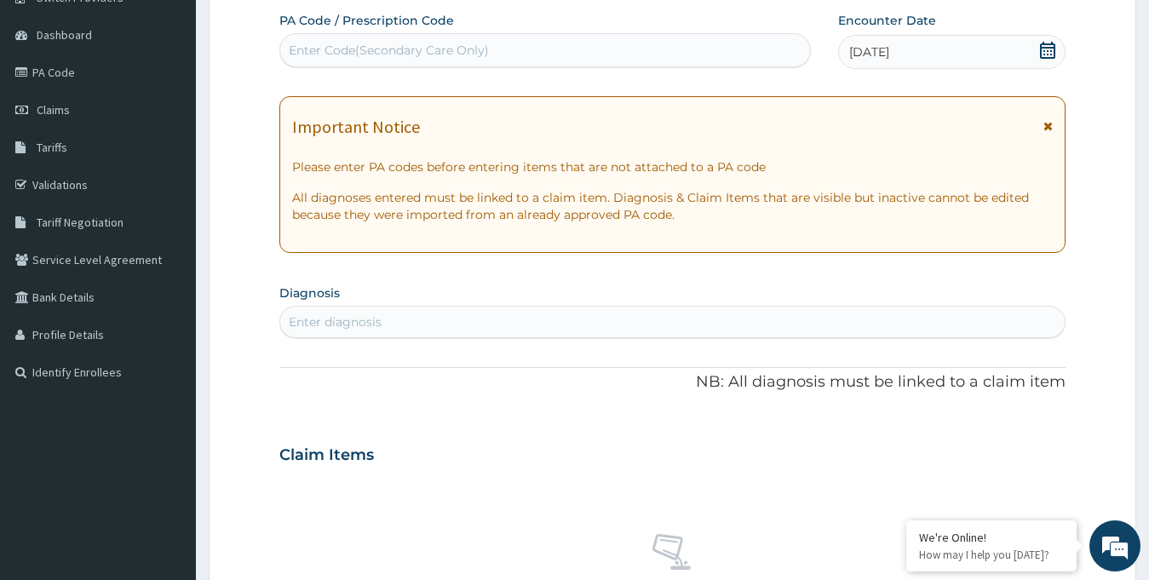
click at [309, 43] on div "Enter Code(Secondary Care Only)" at bounding box center [389, 50] width 200 height 17
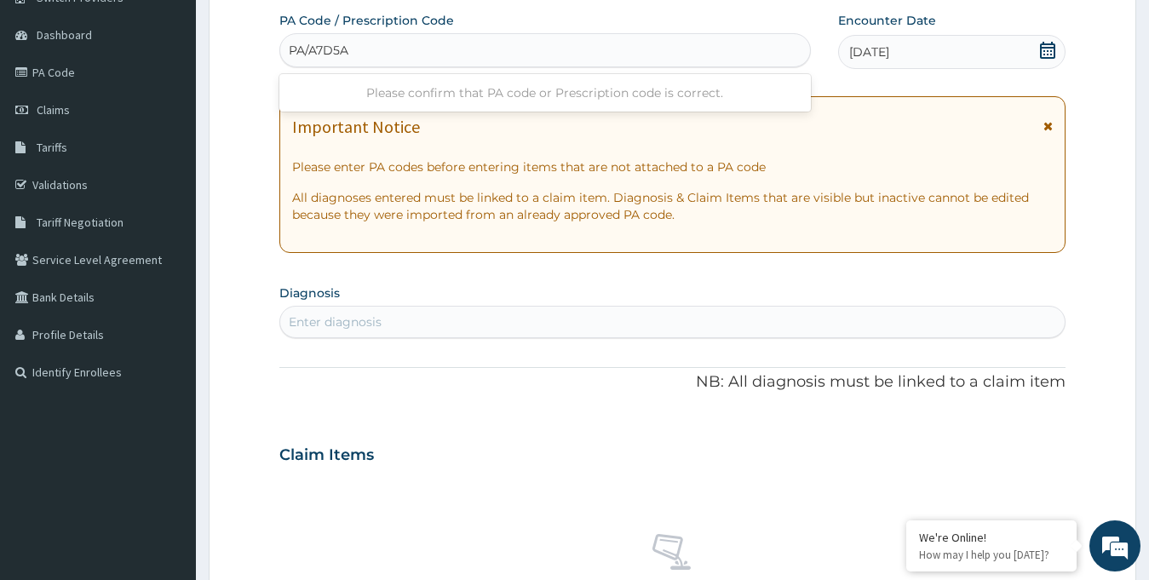
type input "PA/A7D5A2"
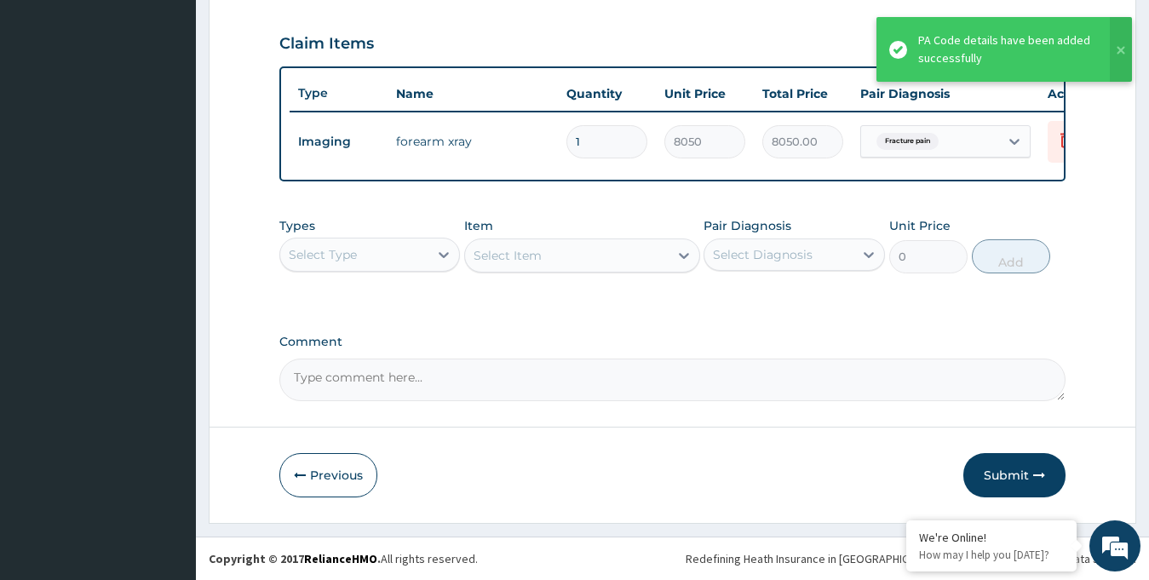
scroll to position [580, 0]
click at [1011, 473] on button "Submit" at bounding box center [1014, 475] width 102 height 44
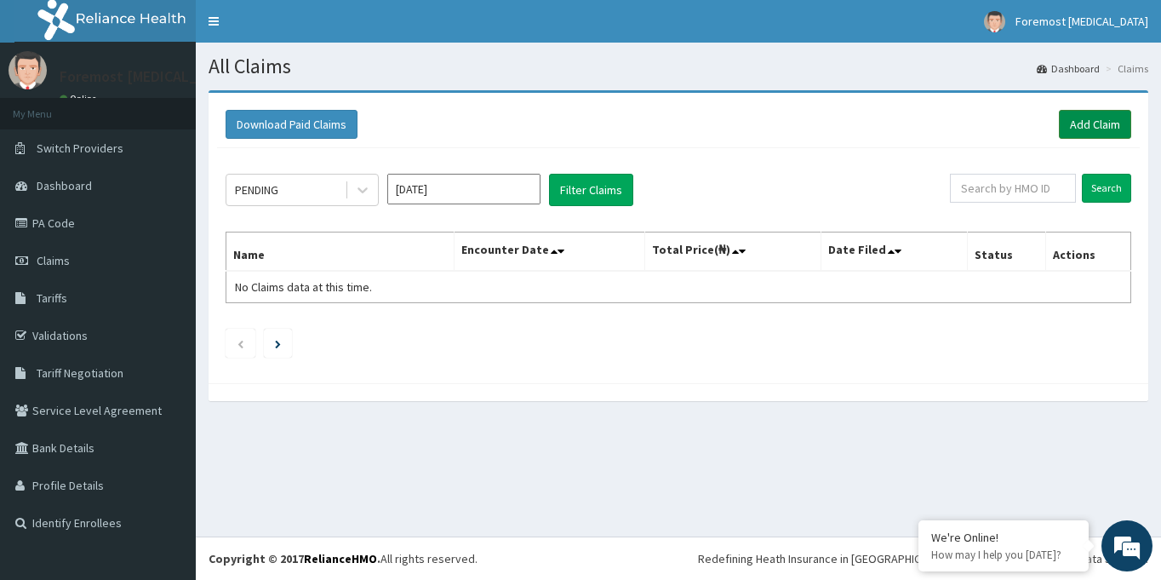
click at [1086, 125] on link "Add Claim" at bounding box center [1095, 124] width 72 height 29
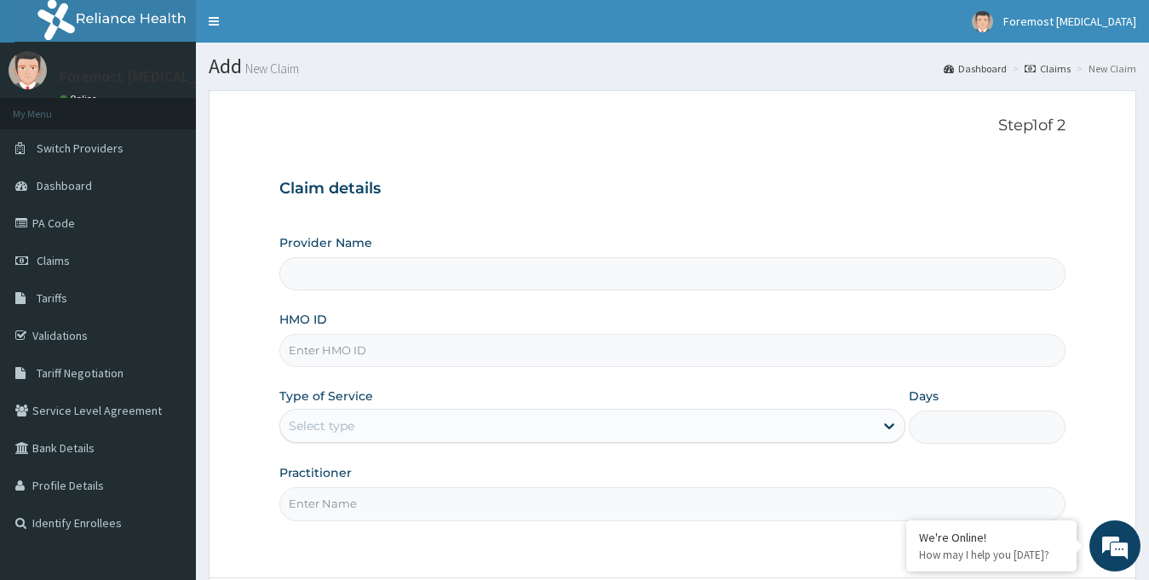
click at [340, 359] on input "HMO ID" at bounding box center [672, 350] width 787 height 33
type input "Foremost [MEDICAL_DATA]"
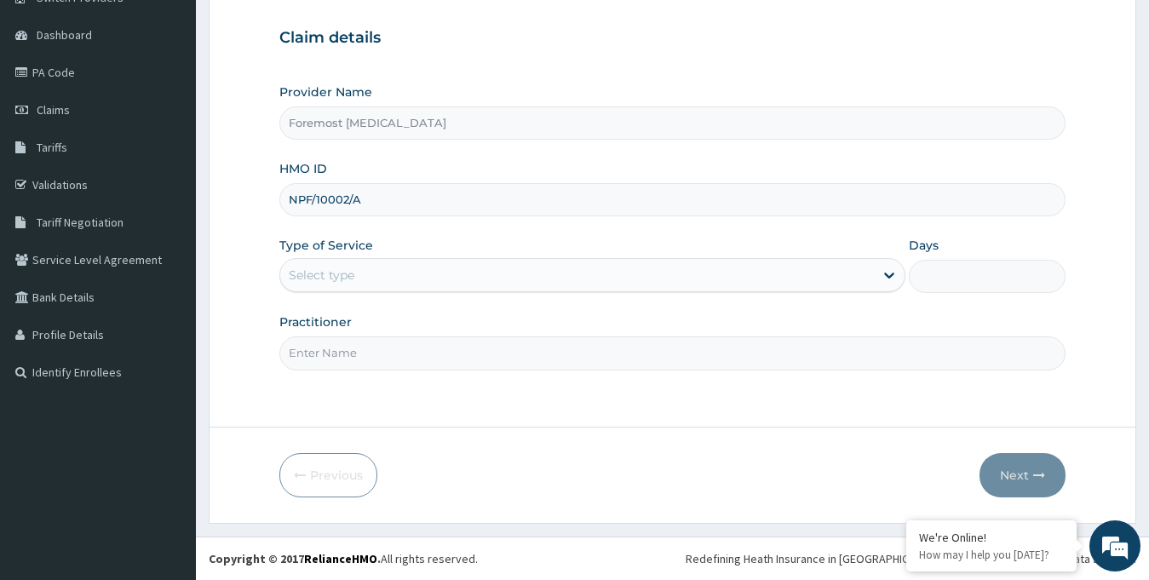
type input "NPF/10002/A"
click at [461, 289] on div "Select type" at bounding box center [577, 274] width 594 height 27
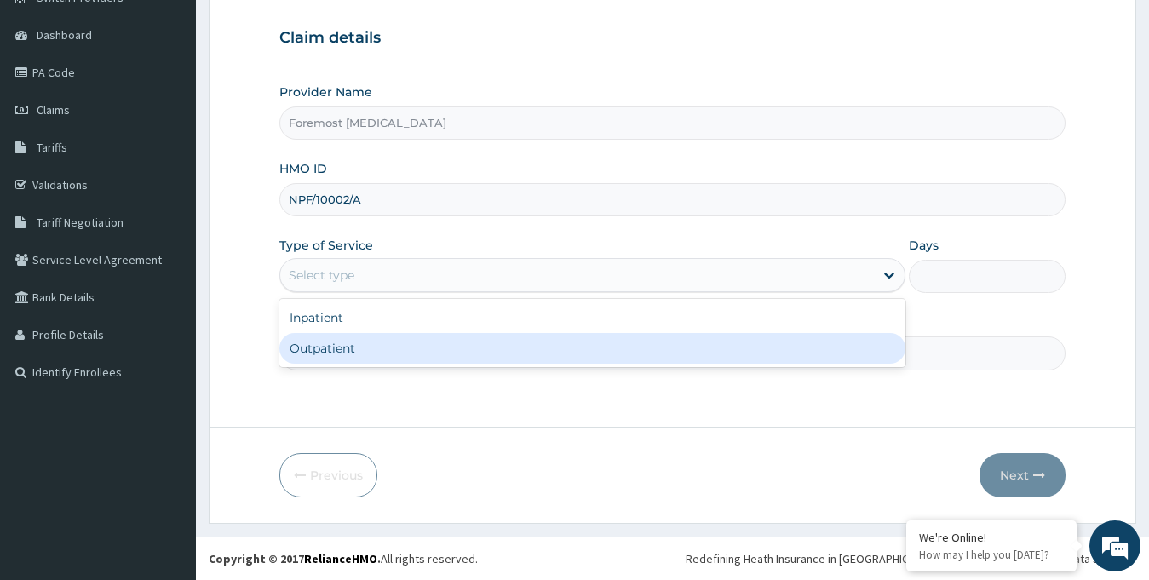
click at [373, 363] on div "Outpatient" at bounding box center [592, 348] width 627 height 31
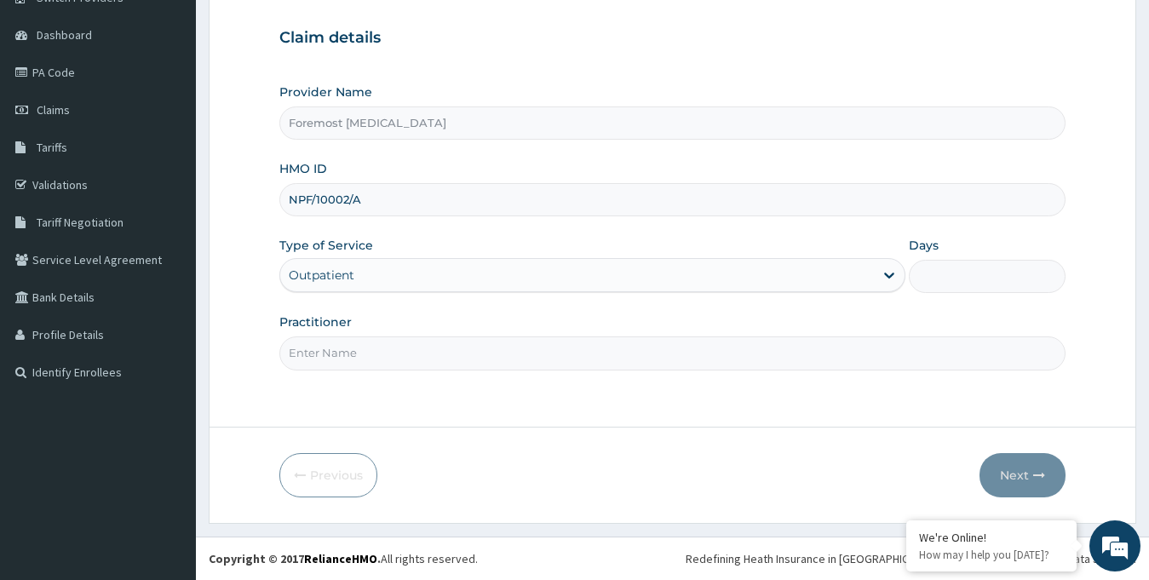
type input "1"
click at [344, 356] on input "Practitioner" at bounding box center [672, 352] width 787 height 33
paste input "NULL"
type input "NULL"
click at [1018, 478] on button "Next" at bounding box center [1022, 475] width 86 height 44
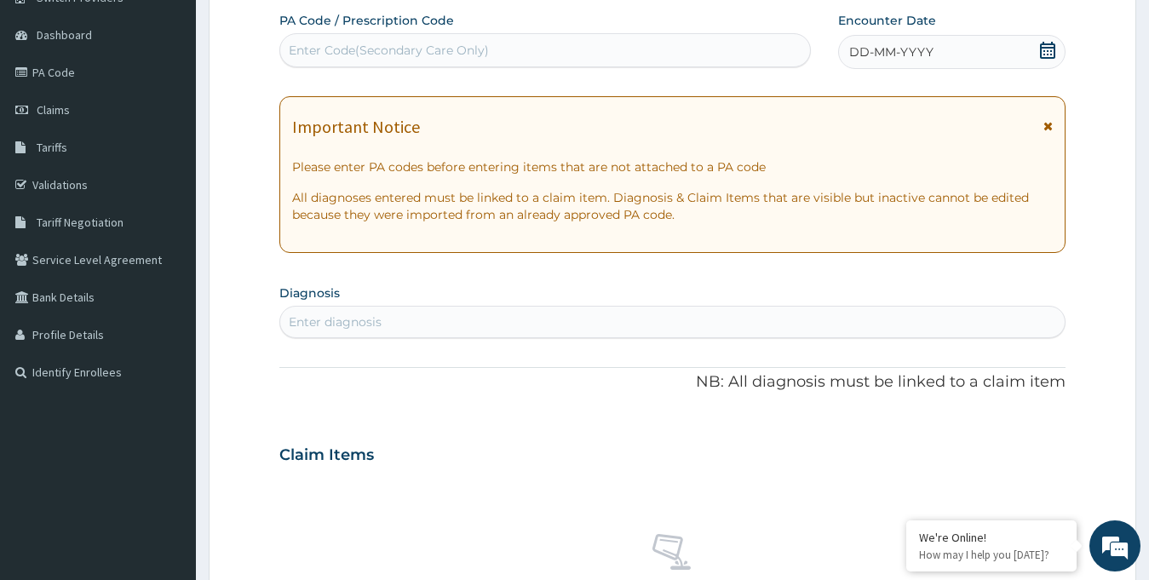
click at [904, 55] on span "DD-MM-YYYY" at bounding box center [891, 51] width 84 height 17
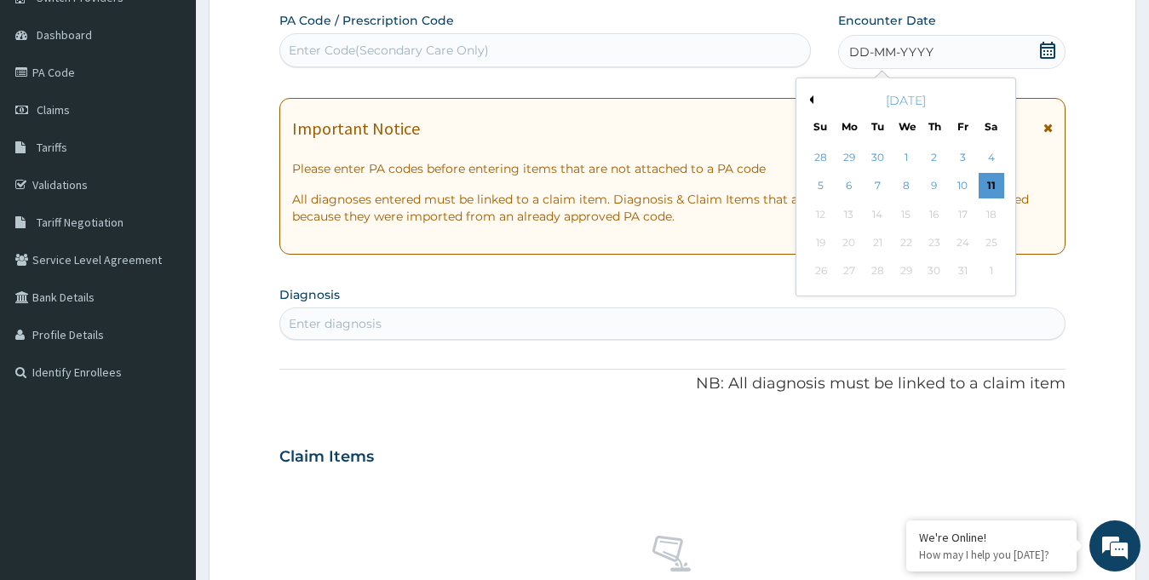
click at [813, 98] on div "[DATE]" at bounding box center [905, 100] width 205 height 17
click at [811, 101] on button "Previous Month" at bounding box center [809, 99] width 9 height 9
click at [994, 186] on div "13" at bounding box center [990, 187] width 26 height 26
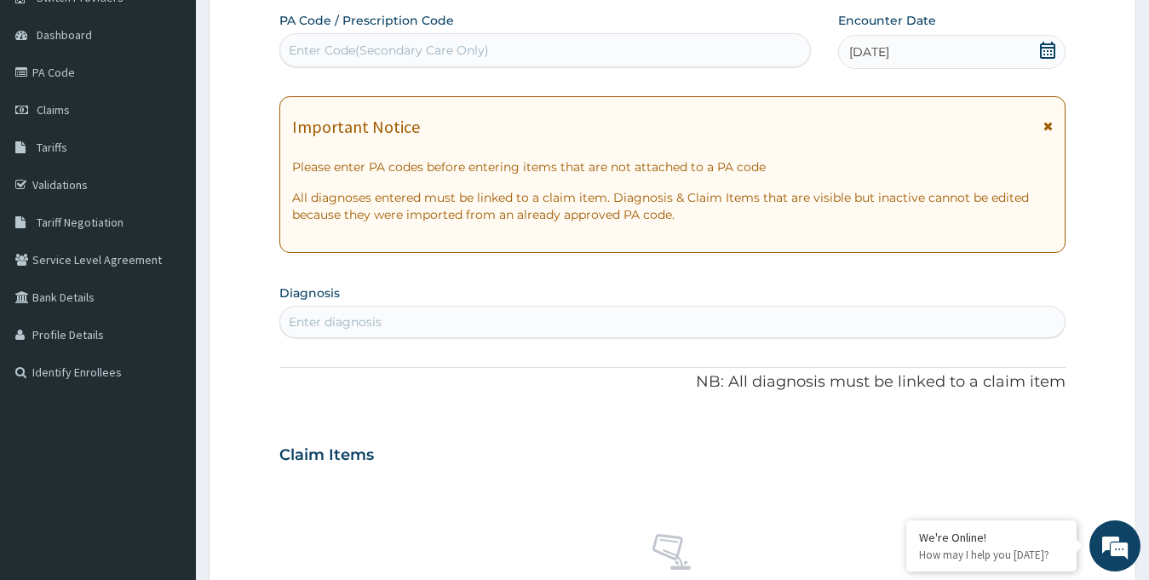
click at [441, 37] on div "Enter Code(Secondary Care Only)" at bounding box center [545, 50] width 530 height 27
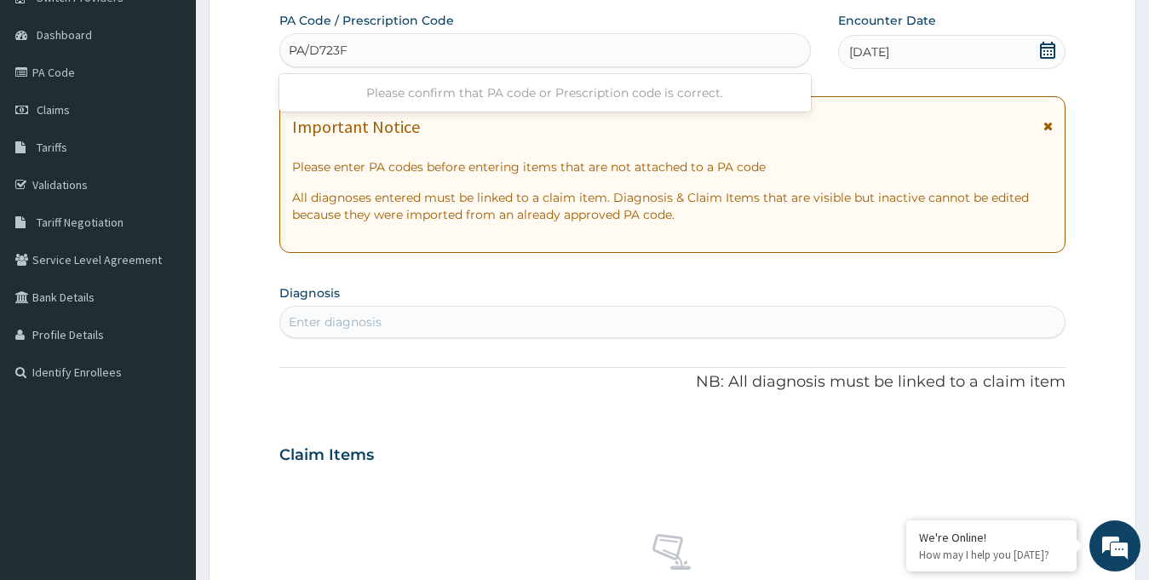
type input "PA/D723F2"
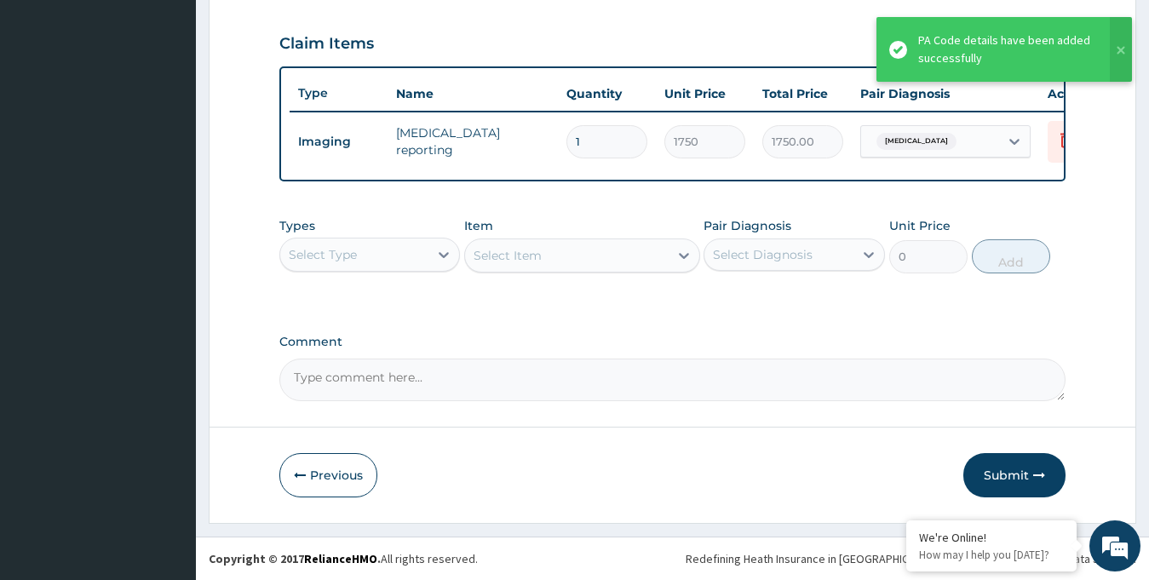
scroll to position [580, 0]
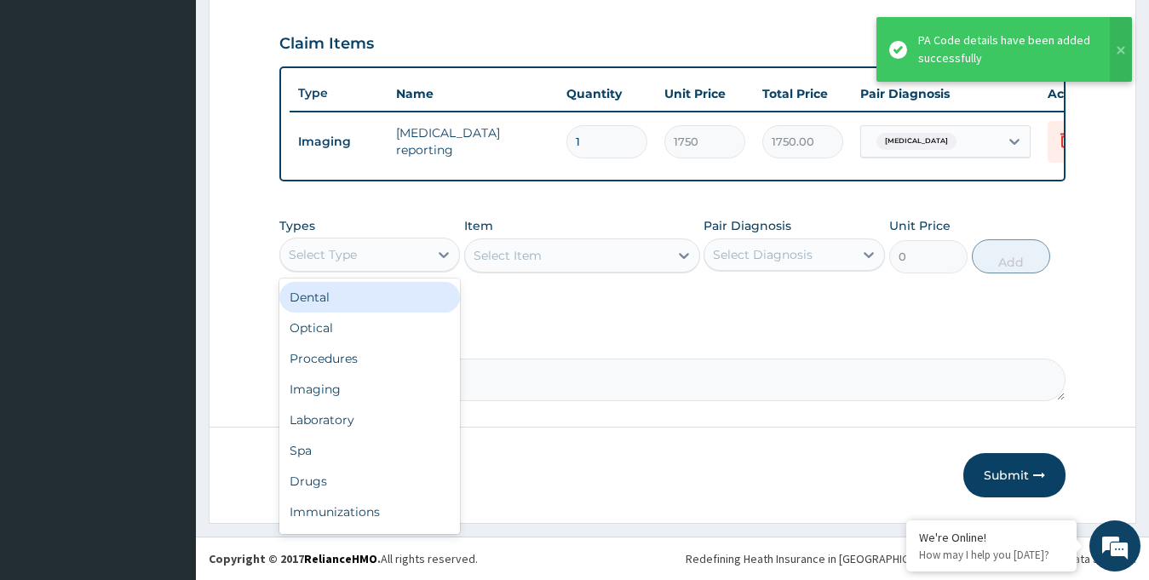
click at [384, 261] on div "Select Type" at bounding box center [354, 254] width 149 height 27
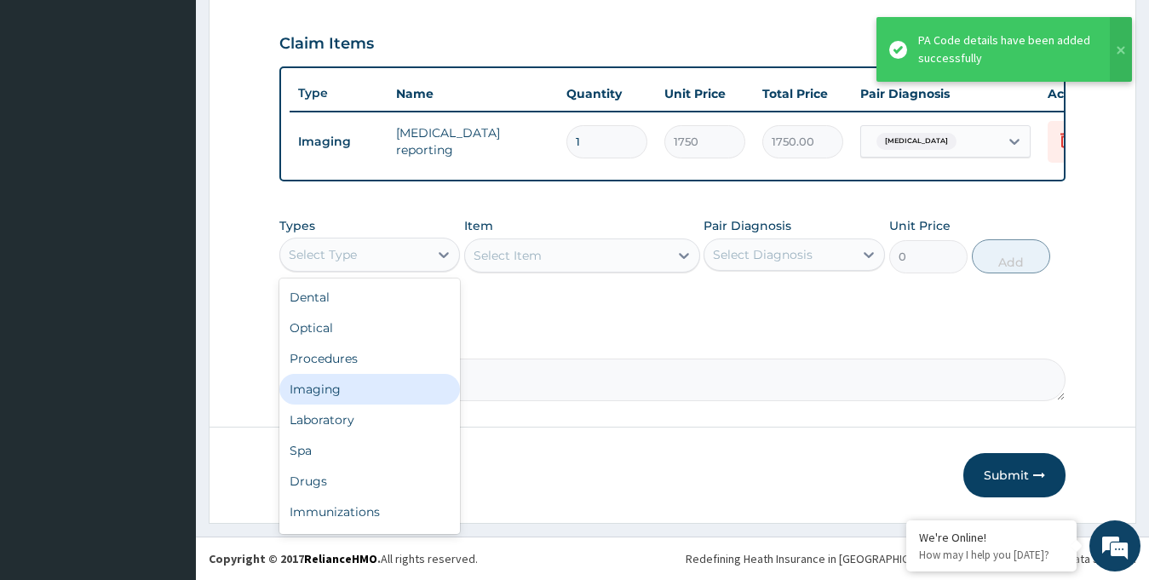
click at [352, 398] on div "Imaging" at bounding box center [369, 389] width 181 height 31
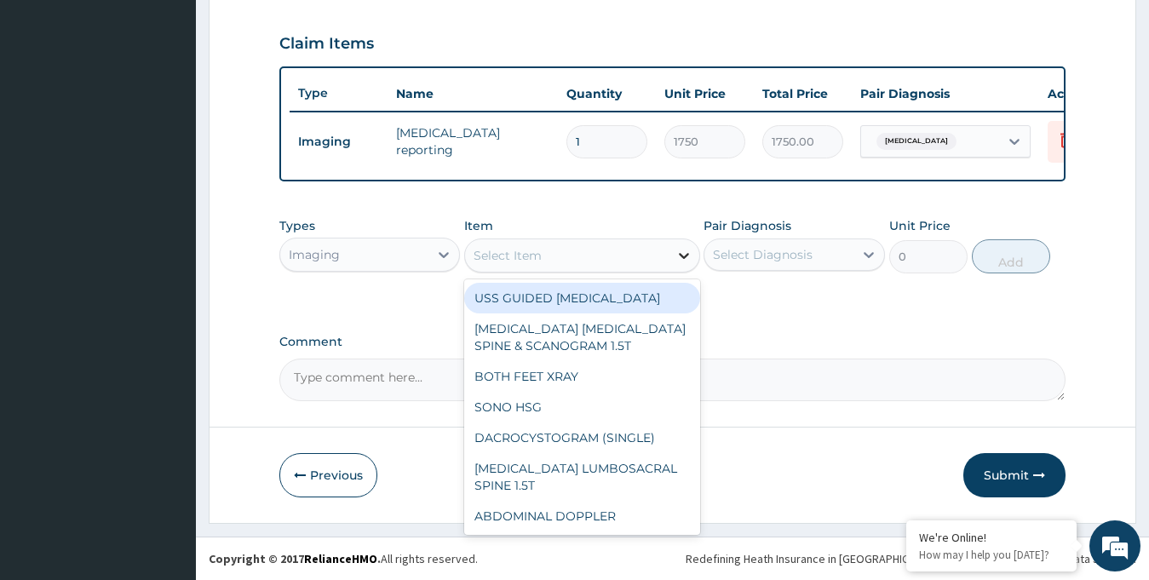
click at [673, 257] on div at bounding box center [683, 255] width 31 height 31
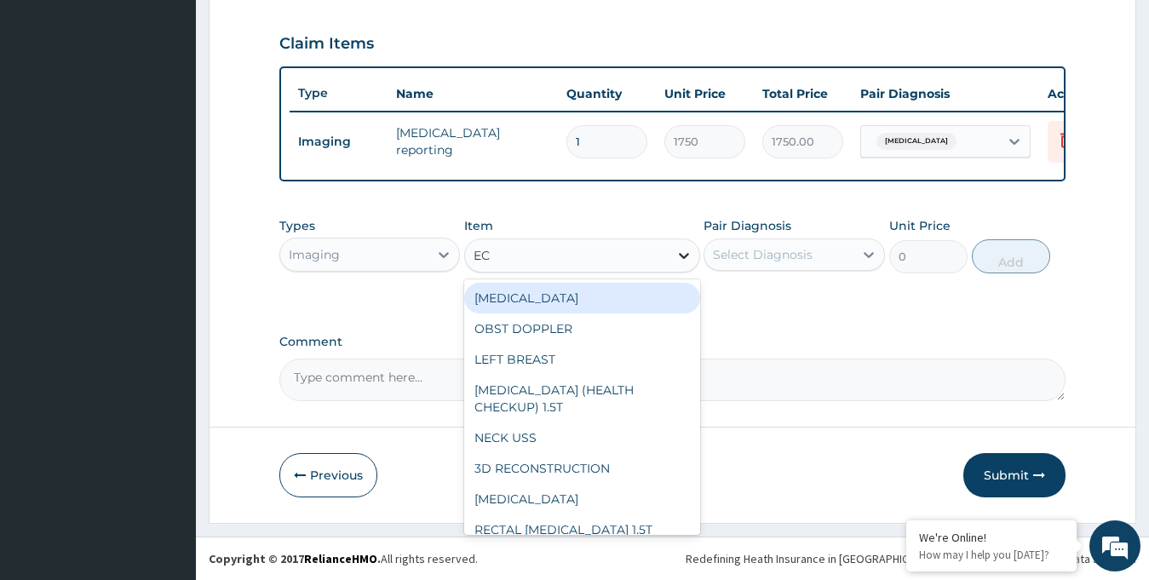
type input "ECG"
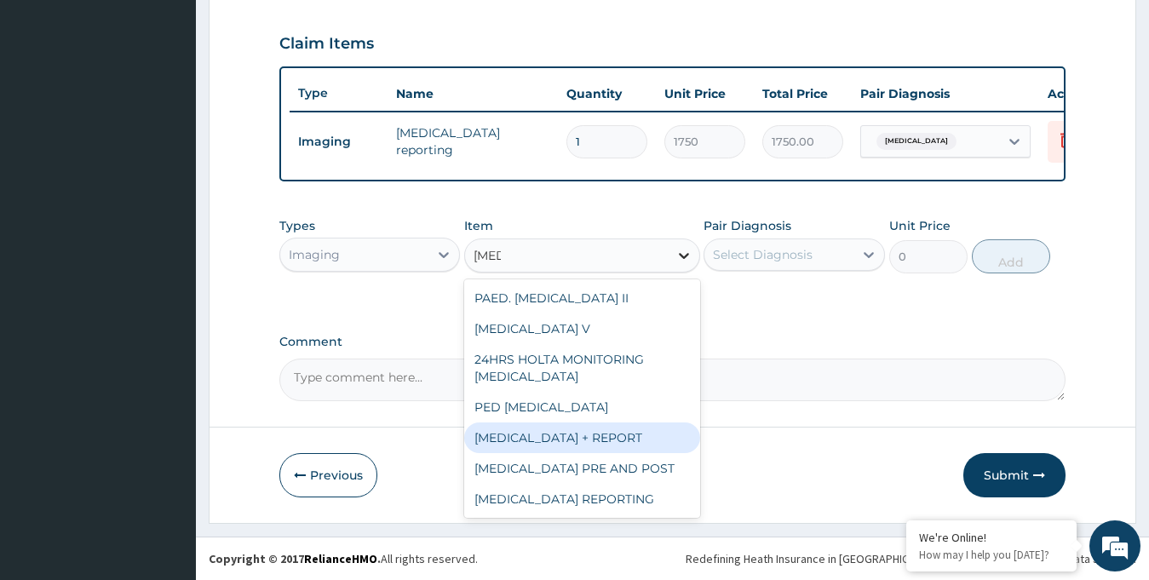
type input "6230"
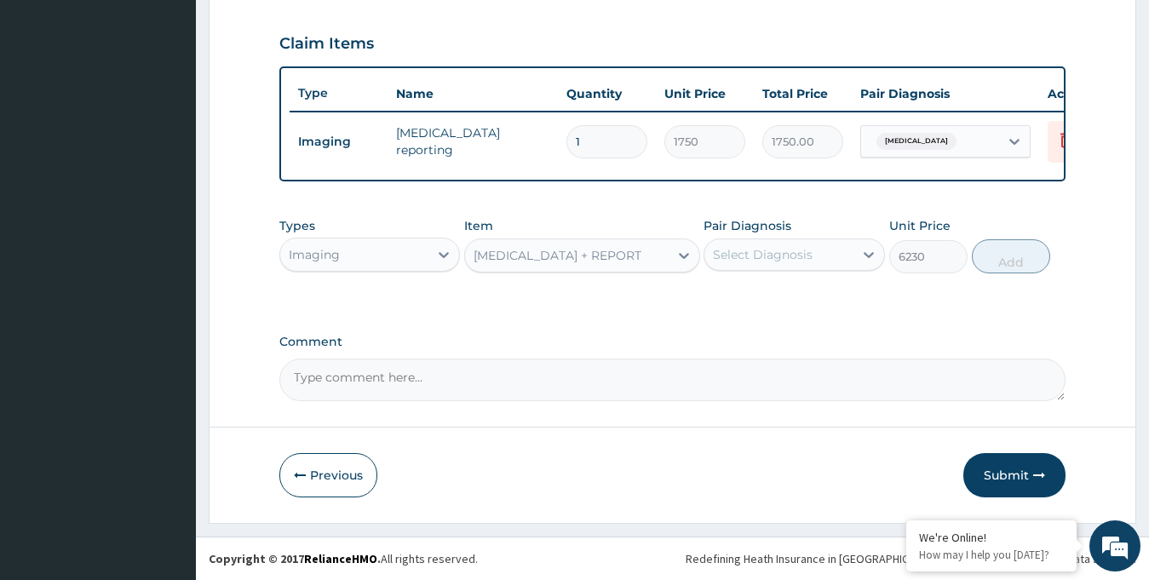
click at [845, 259] on div "Select Diagnosis" at bounding box center [778, 254] width 149 height 27
click at [815, 305] on div "Dysphasia" at bounding box center [793, 298] width 181 height 35
checkbox input "true"
click at [1005, 265] on button "Add" at bounding box center [1010, 256] width 78 height 34
type input "0"
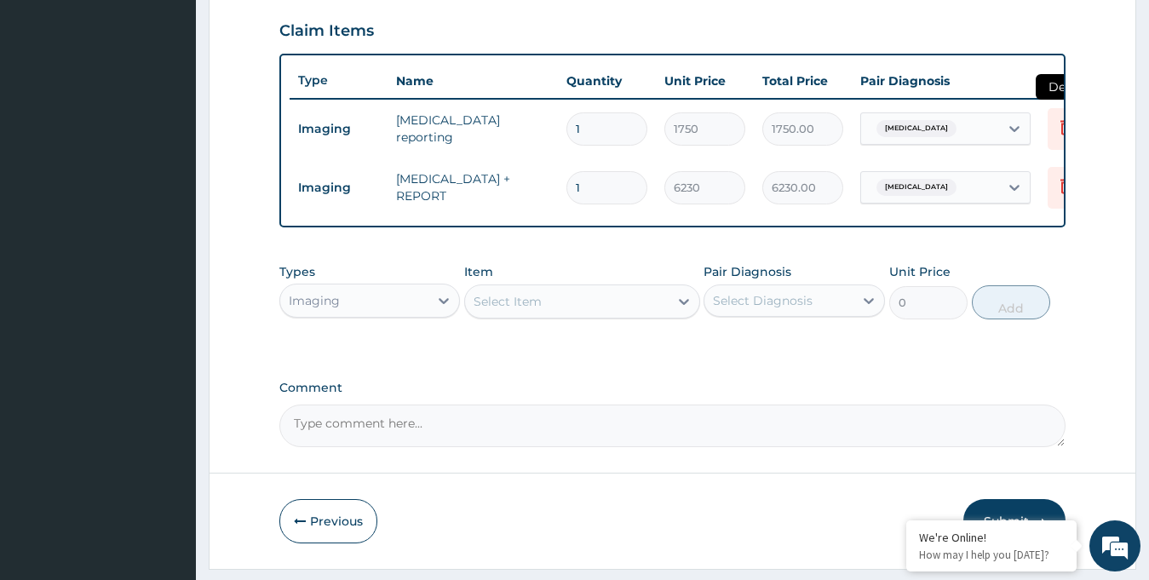
click at [1047, 136] on icon at bounding box center [1065, 129] width 37 height 42
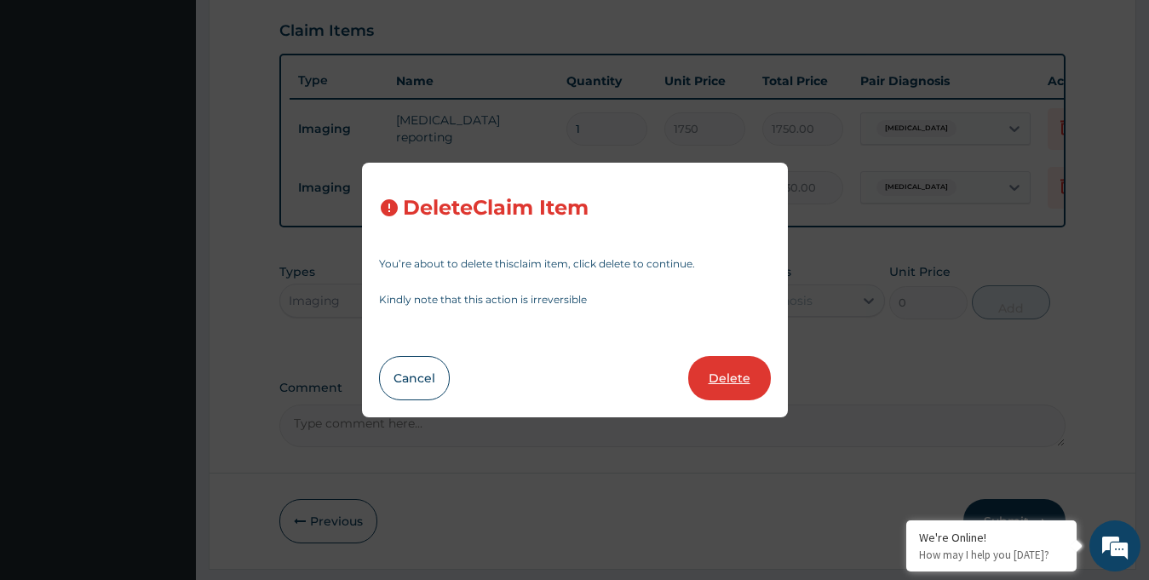
click at [742, 380] on button "Delete" at bounding box center [729, 378] width 83 height 44
type input "6230"
type input "6230.00"
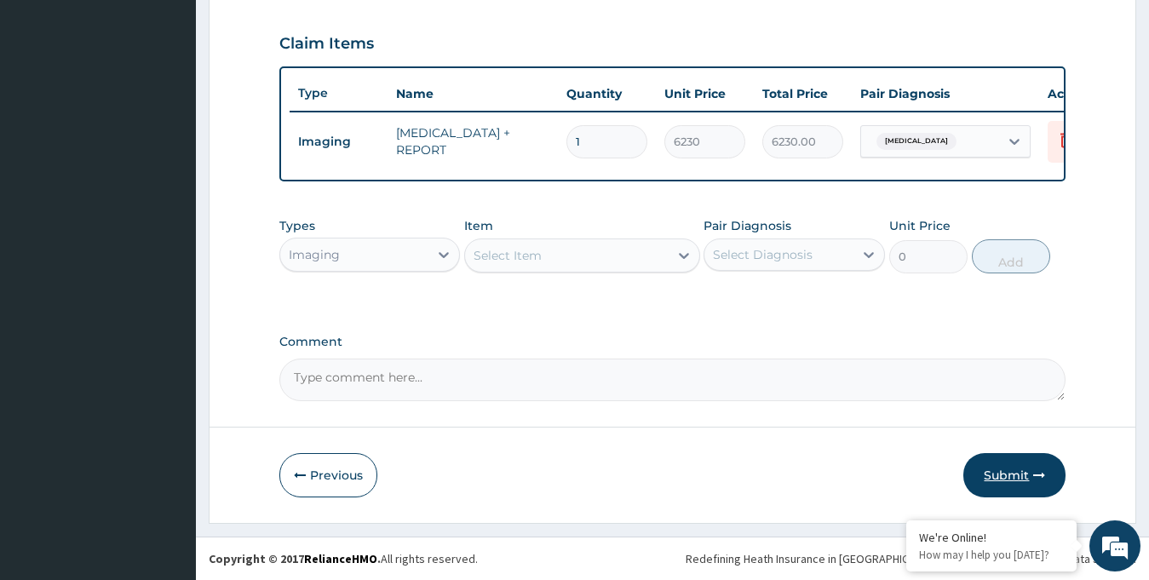
click at [1024, 480] on button "Submit" at bounding box center [1014, 475] width 102 height 44
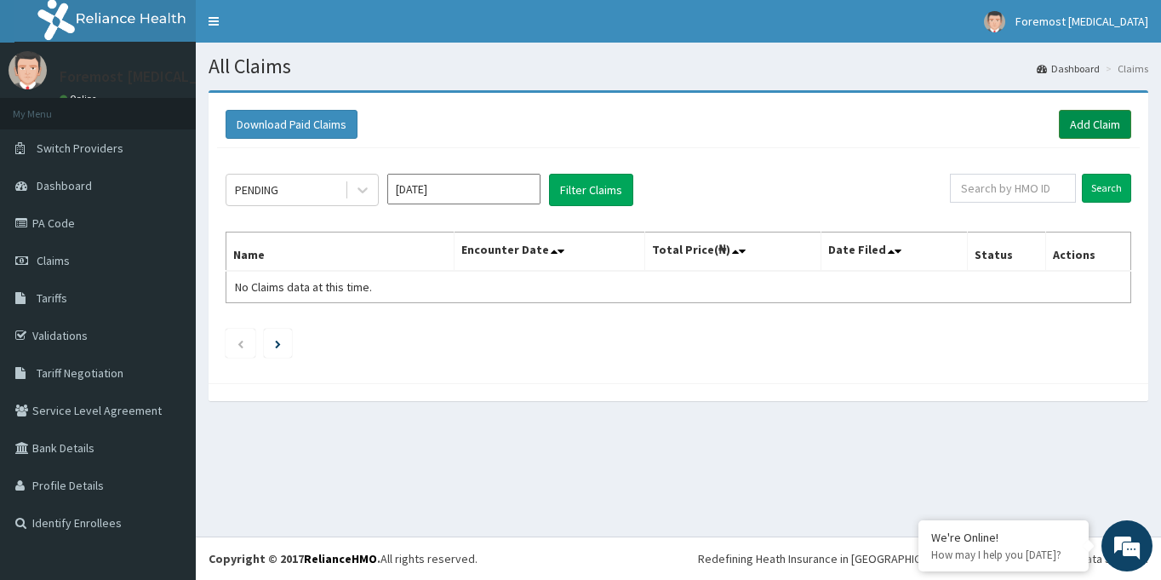
click at [1086, 122] on link "Add Claim" at bounding box center [1095, 124] width 72 height 29
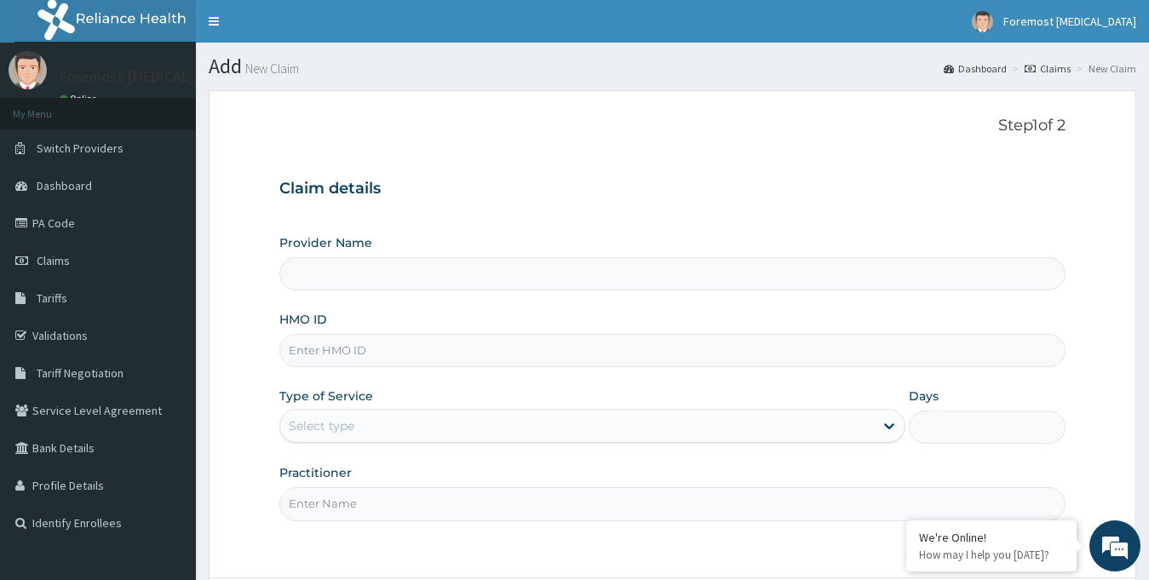
click at [332, 341] on input "HMO ID" at bounding box center [672, 350] width 787 height 33
type input "Foremost [MEDICAL_DATA]"
type input "PPG/10215/A"
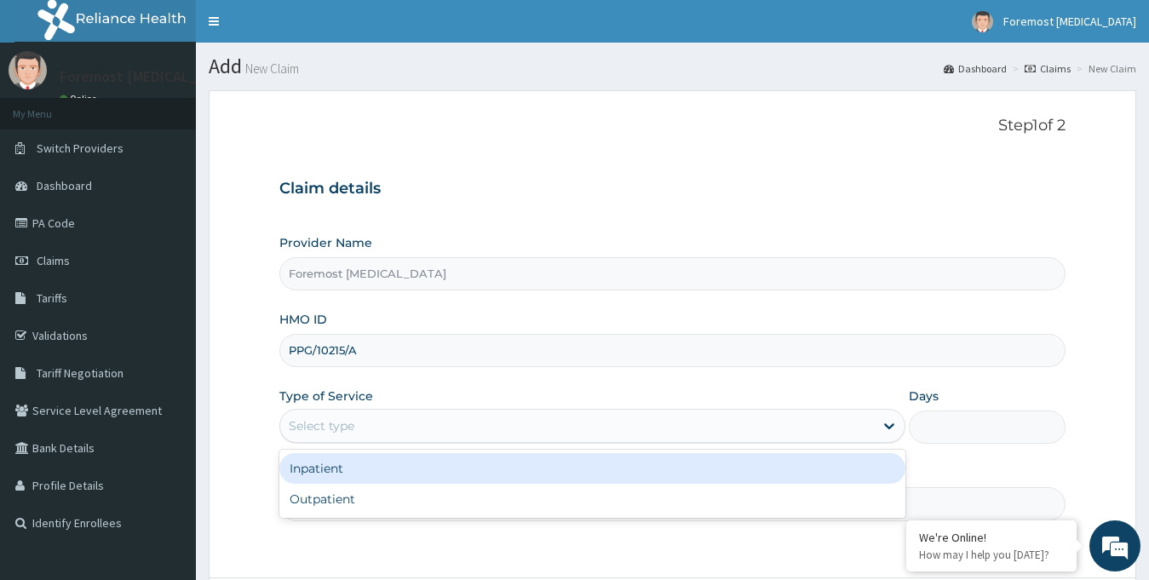
drag, startPoint x: 370, startPoint y: 421, endPoint x: 350, endPoint y: 500, distance: 80.7
click at [350, 443] on div "option Inpatient focused, 1 of 2. 2 results available. Use Up and Down to choos…" at bounding box center [592, 426] width 627 height 34
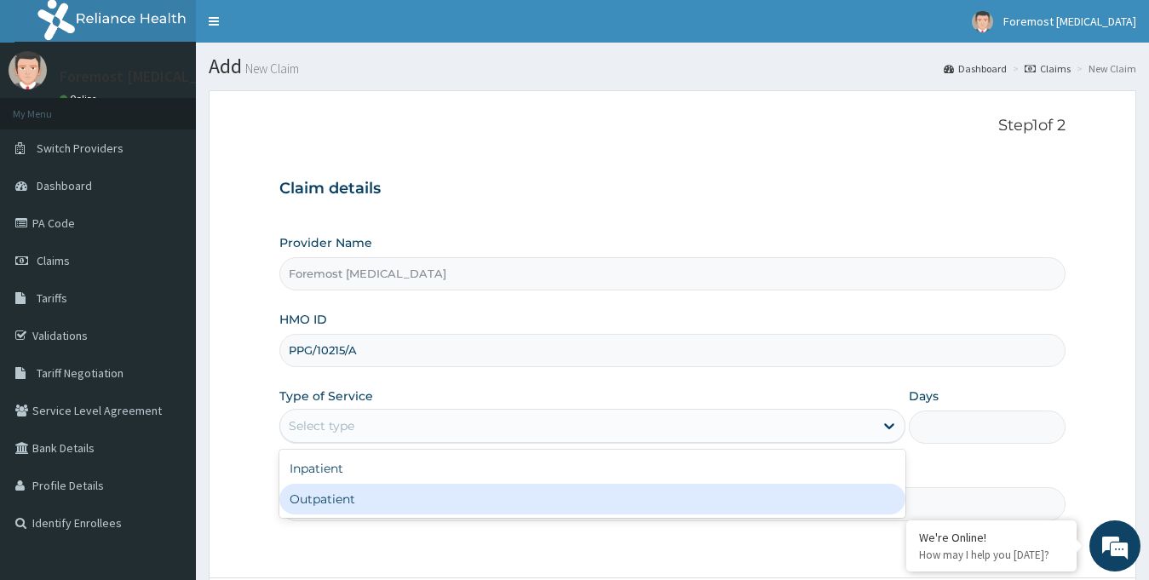
click at [350, 500] on div "Outpatient" at bounding box center [592, 499] width 627 height 31
type input "1"
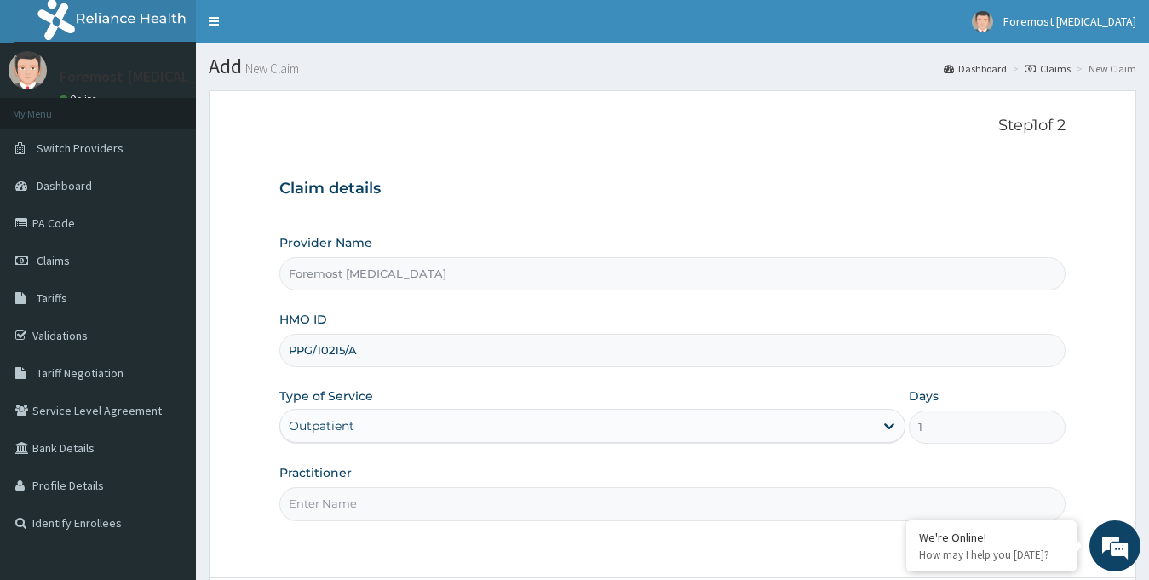
click at [350, 500] on input "Practitioner" at bounding box center [672, 503] width 787 height 33
paste input "NULL"
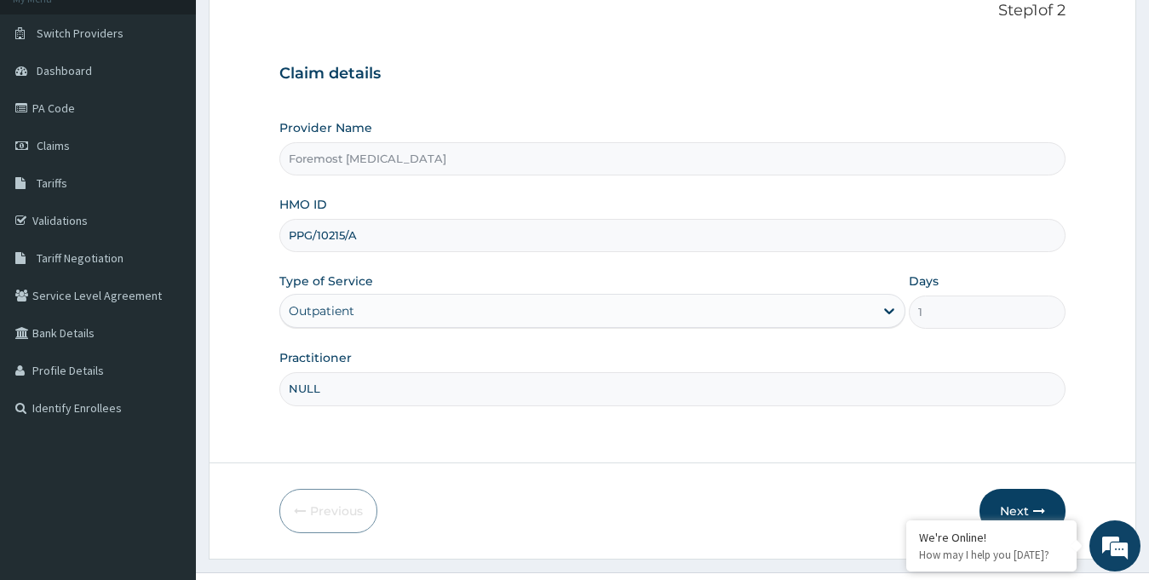
scroll to position [151, 0]
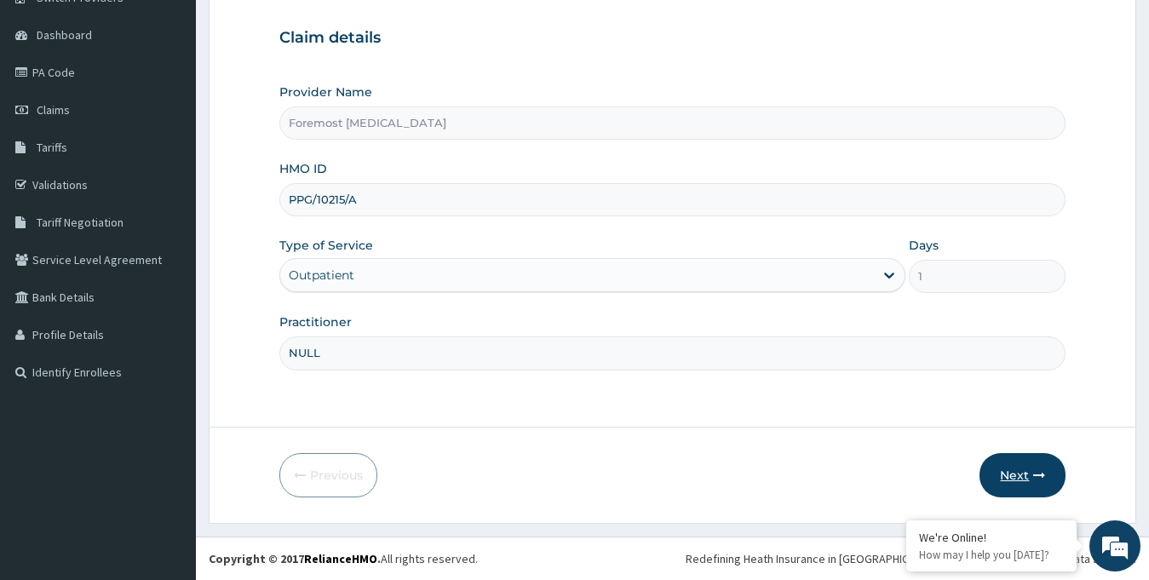
type input "NULL"
click at [1024, 469] on button "Next" at bounding box center [1022, 475] width 86 height 44
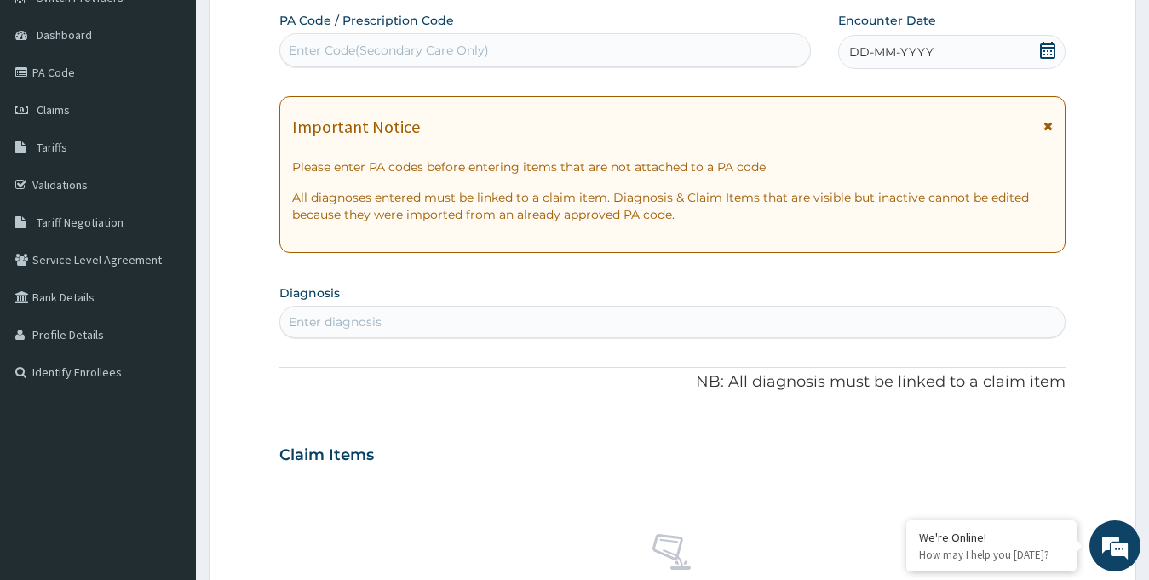
click at [893, 52] on span "DD-MM-YYYY" at bounding box center [891, 51] width 84 height 17
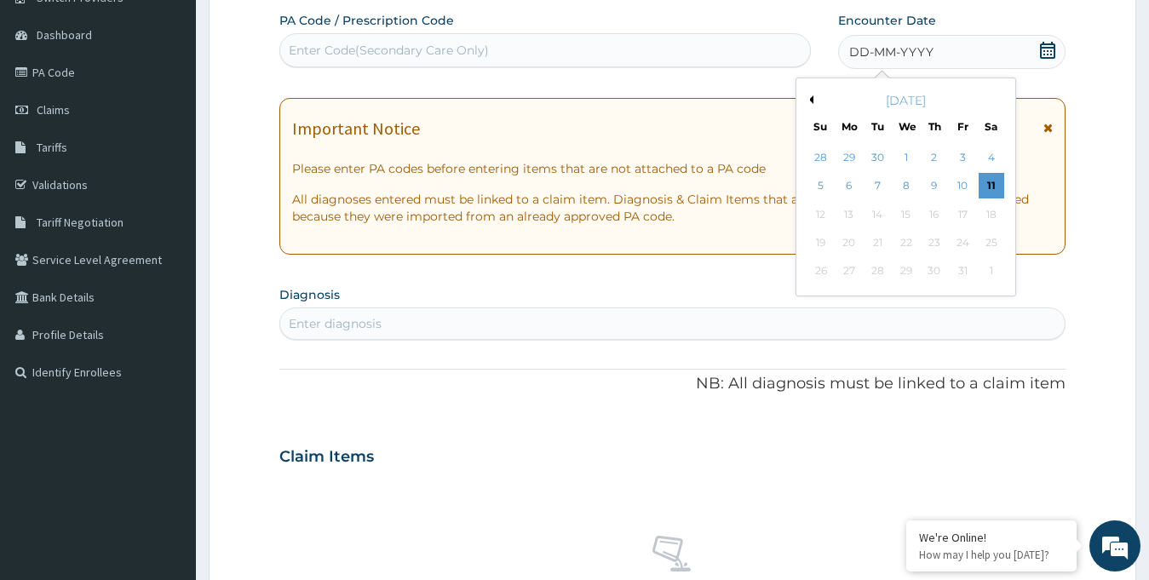
click at [815, 97] on div "October 2025" at bounding box center [905, 100] width 205 height 17
click at [808, 99] on button "Previous Month" at bounding box center [809, 99] width 9 height 9
click at [984, 184] on div "13" at bounding box center [990, 187] width 26 height 26
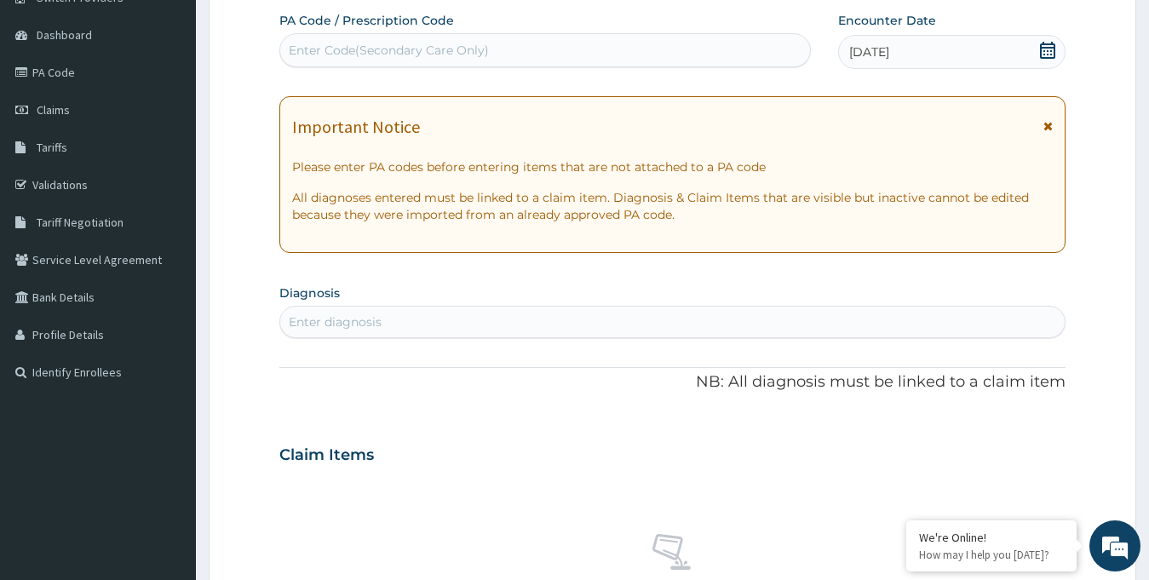
click at [462, 40] on div "Enter Code(Secondary Care Only)" at bounding box center [545, 50] width 530 height 27
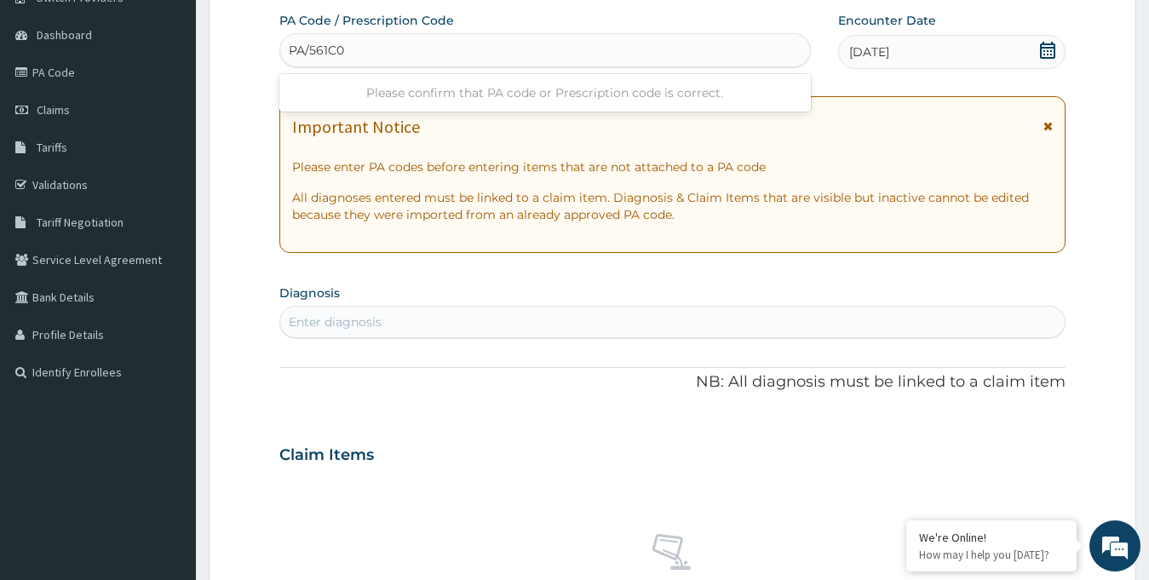
type input "PA/561C02"
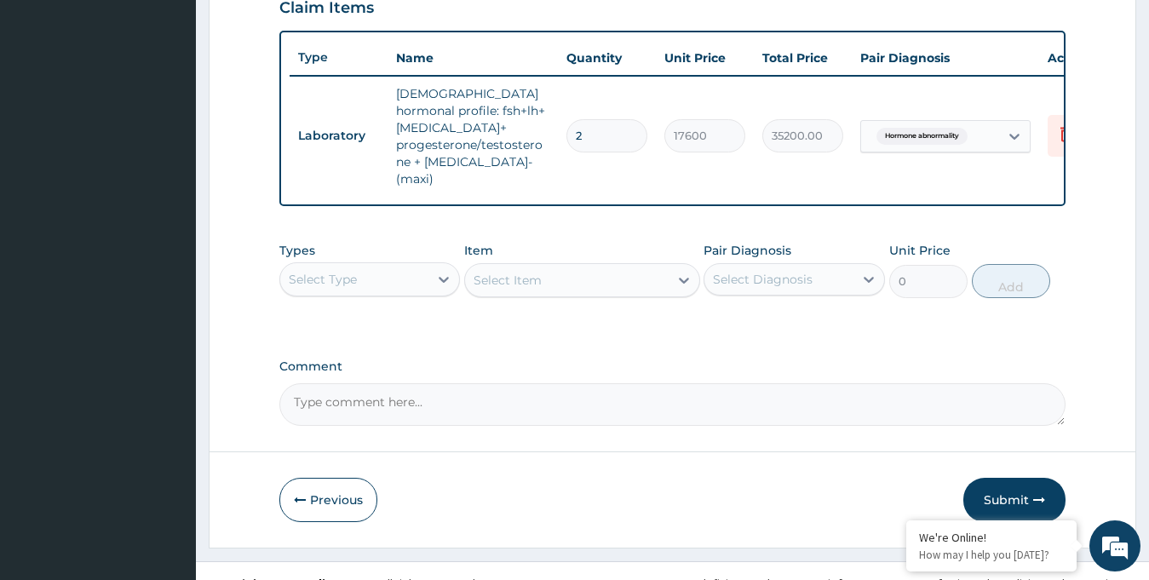
scroll to position [606, 0]
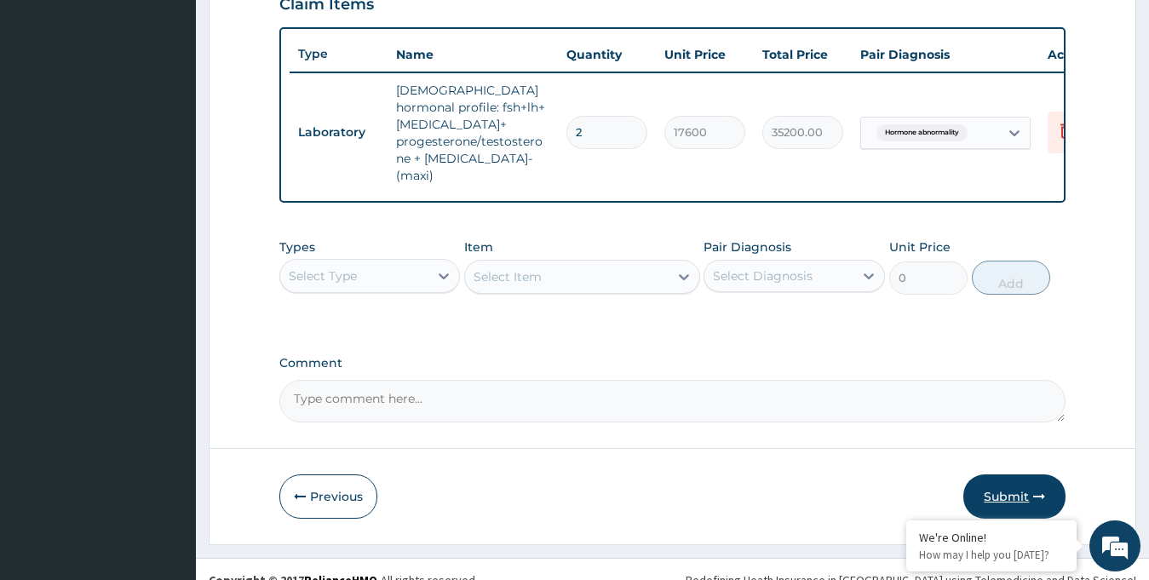
click at [992, 478] on button "Submit" at bounding box center [1014, 496] width 102 height 44
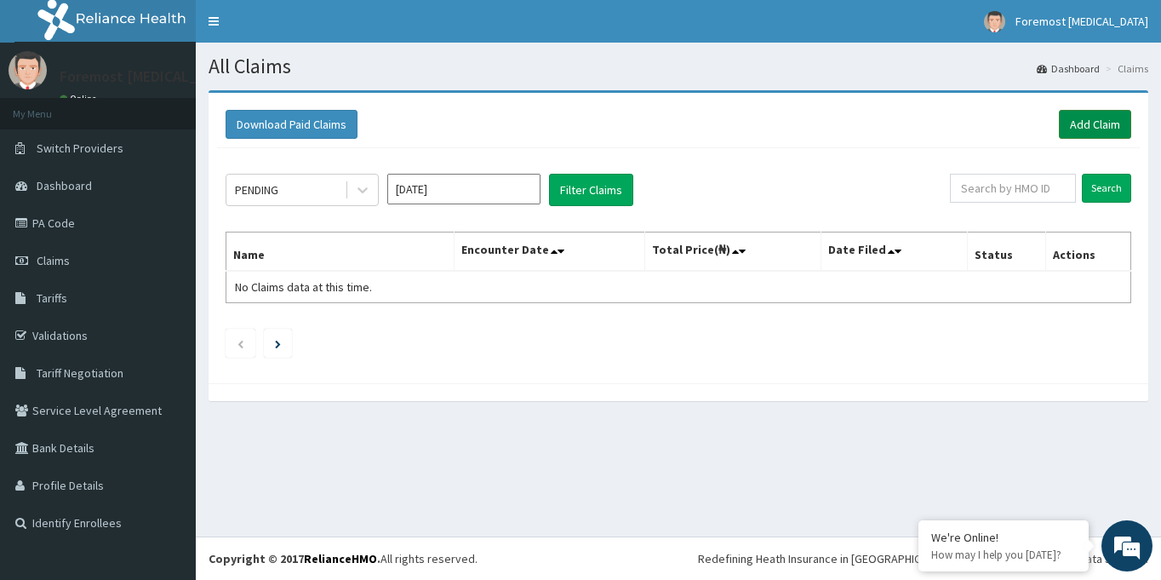
click at [1074, 118] on link "Add Claim" at bounding box center [1095, 124] width 72 height 29
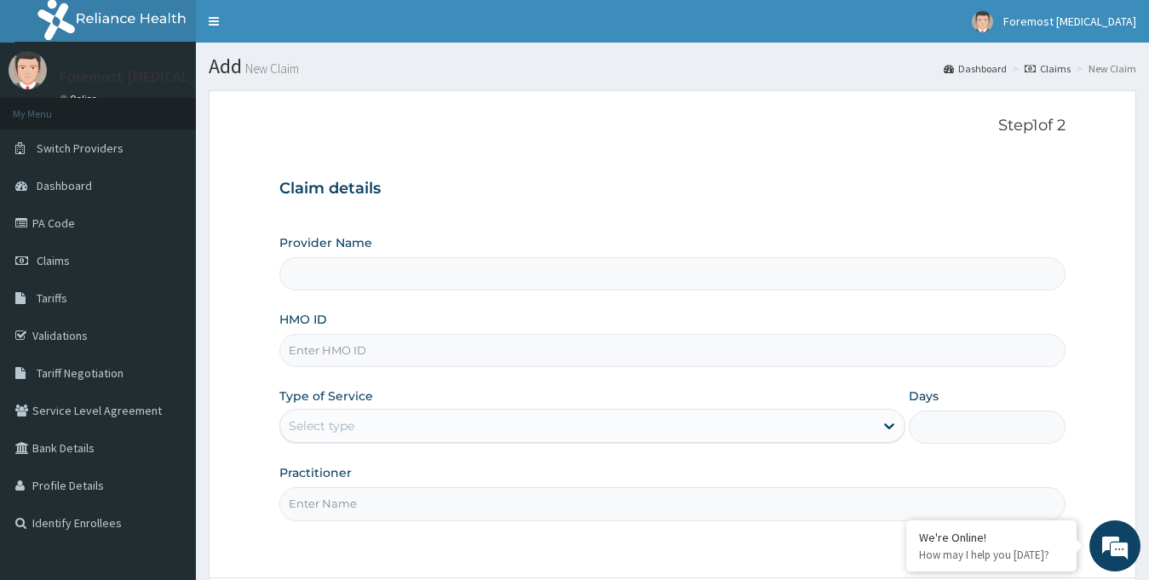
type input "Foremost [MEDICAL_DATA]"
click at [428, 355] on input "HMO ID" at bounding box center [672, 350] width 787 height 33
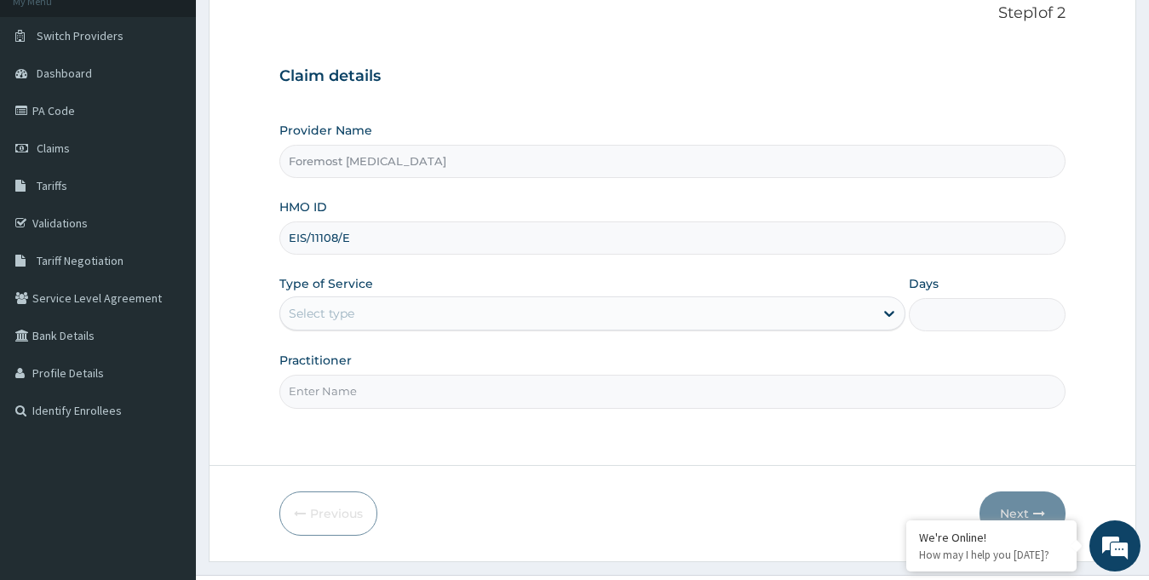
scroll to position [151, 0]
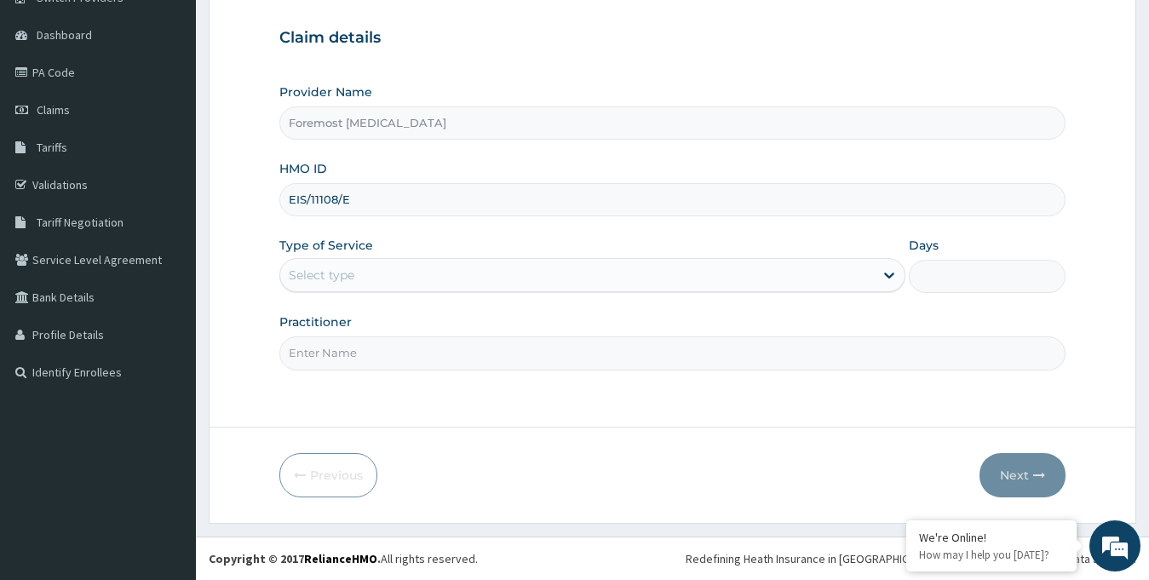
type input "EIS/11108/E"
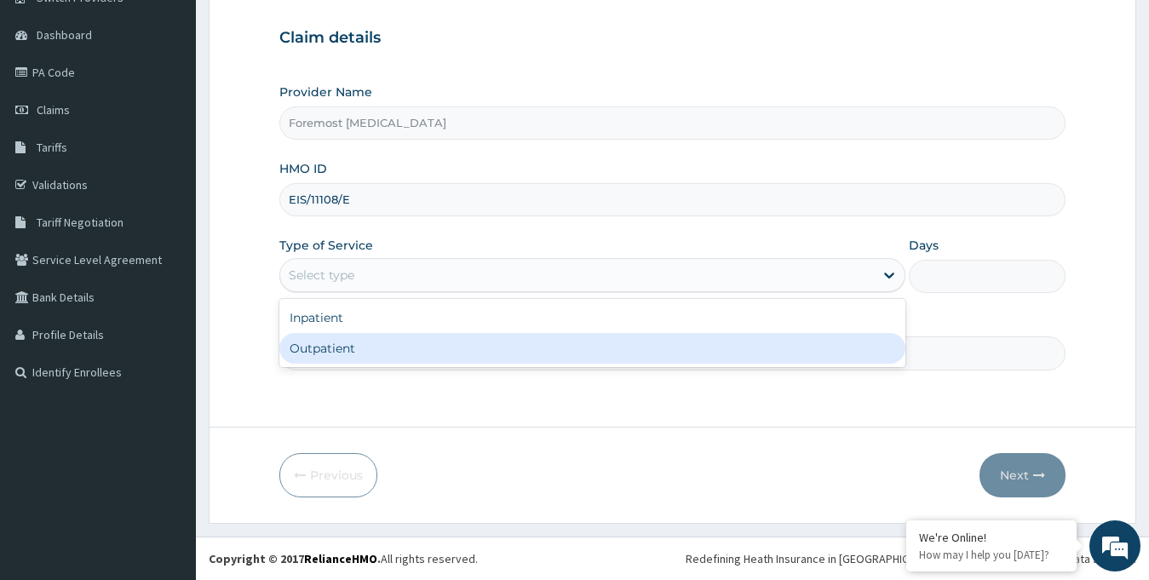
drag, startPoint x: 507, startPoint y: 270, endPoint x: 415, endPoint y: 364, distance: 131.3
click at [415, 292] on div "option Outpatient focused, 2 of 2. 2 results available. Use Up and Down to choo…" at bounding box center [592, 275] width 627 height 34
click at [415, 364] on div "Inpatient Outpatient" at bounding box center [592, 333] width 627 height 68
click at [364, 345] on div "Outpatient" at bounding box center [592, 348] width 627 height 31
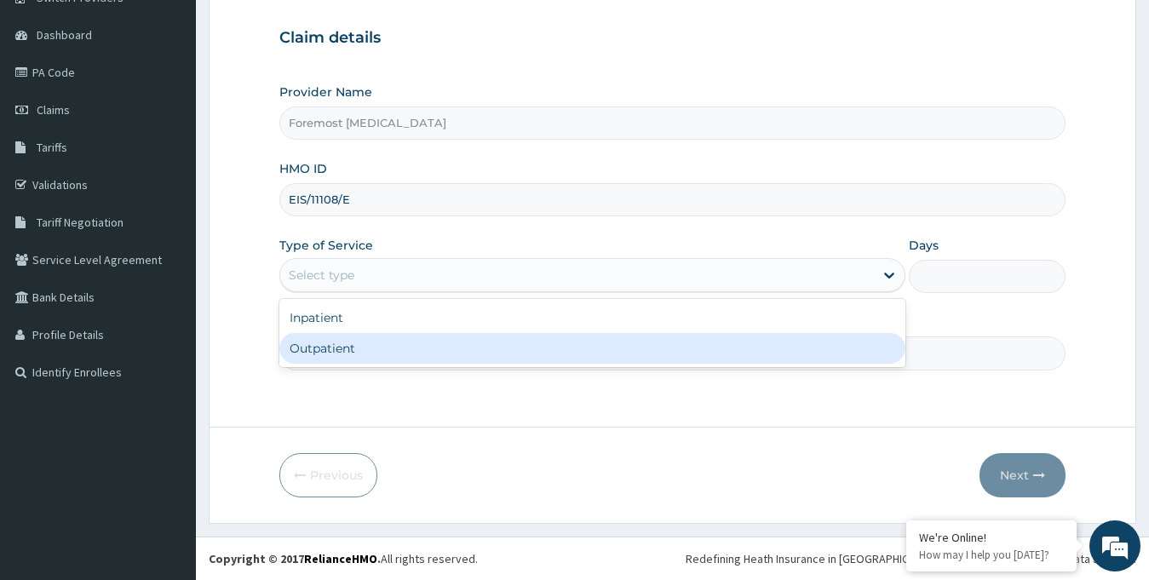
type input "1"
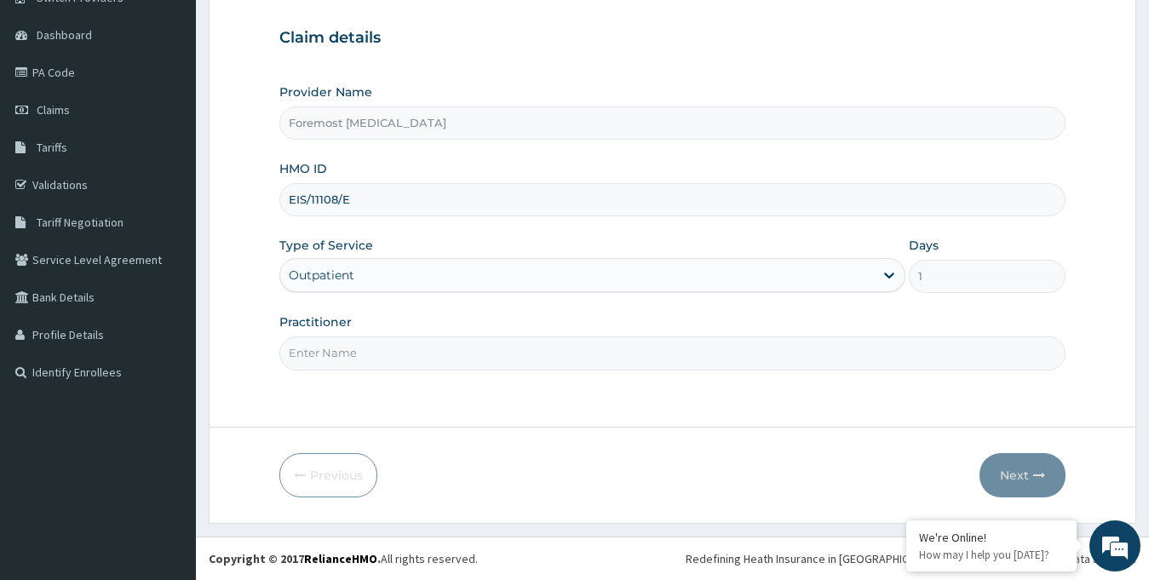
click at [348, 346] on input "Practitioner" at bounding box center [672, 352] width 787 height 33
paste input "NULL"
type input "NULL"
click at [1007, 470] on button "Next" at bounding box center [1022, 475] width 86 height 44
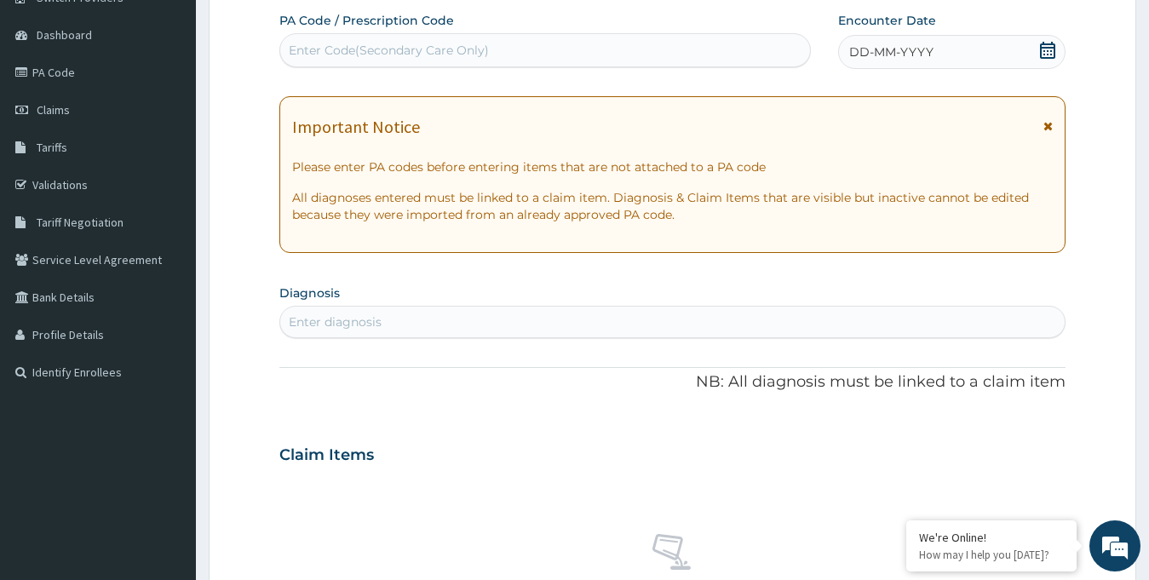
click at [910, 47] on span "DD-MM-YYYY" at bounding box center [891, 51] width 84 height 17
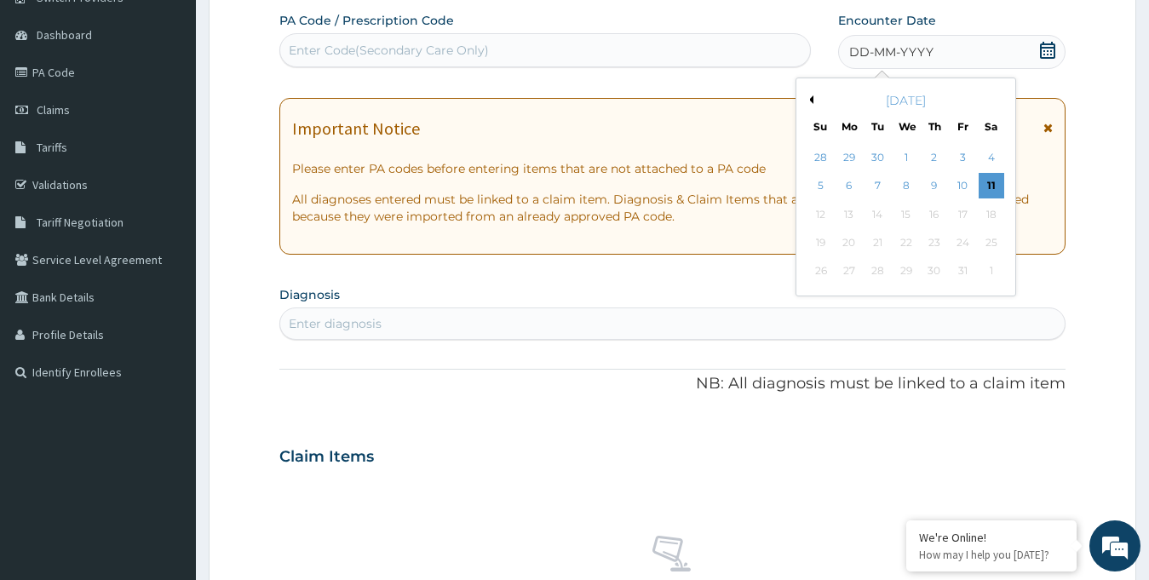
click at [809, 95] on button "Previous Month" at bounding box center [809, 99] width 9 height 9
click at [871, 212] on div "16" at bounding box center [877, 215] width 26 height 26
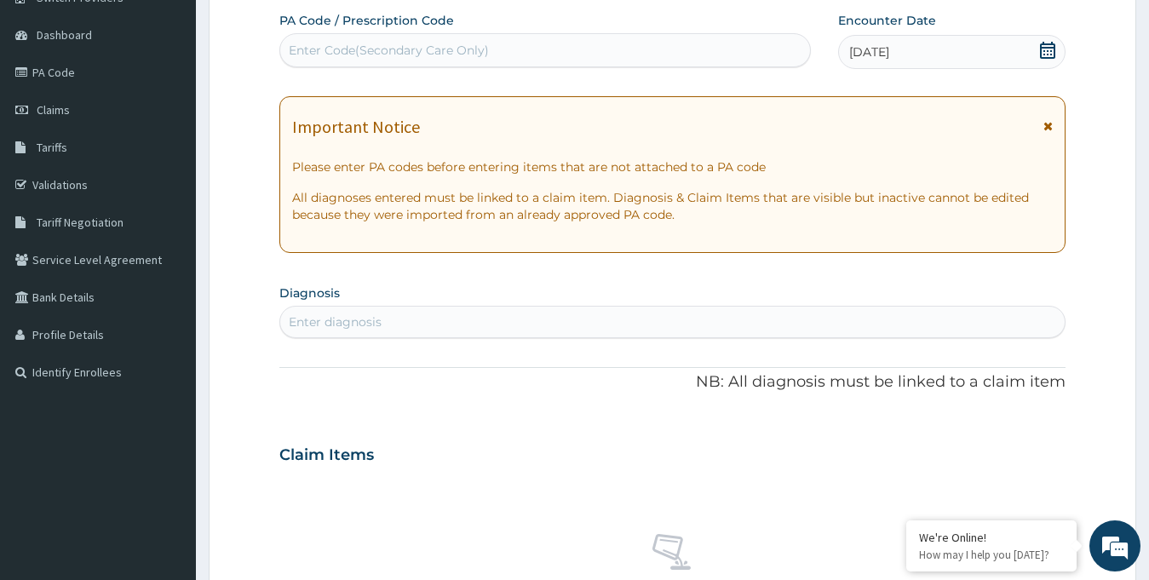
click at [395, 59] on div "Enter Code(Secondary Care Only)" at bounding box center [389, 50] width 200 height 17
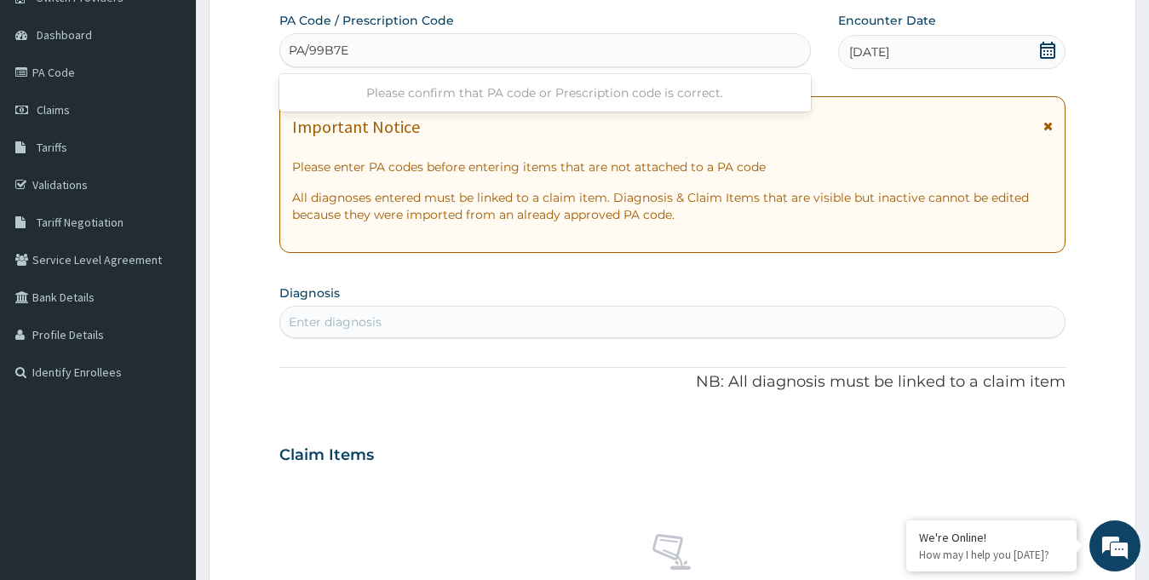
type input "PA/99B7EF"
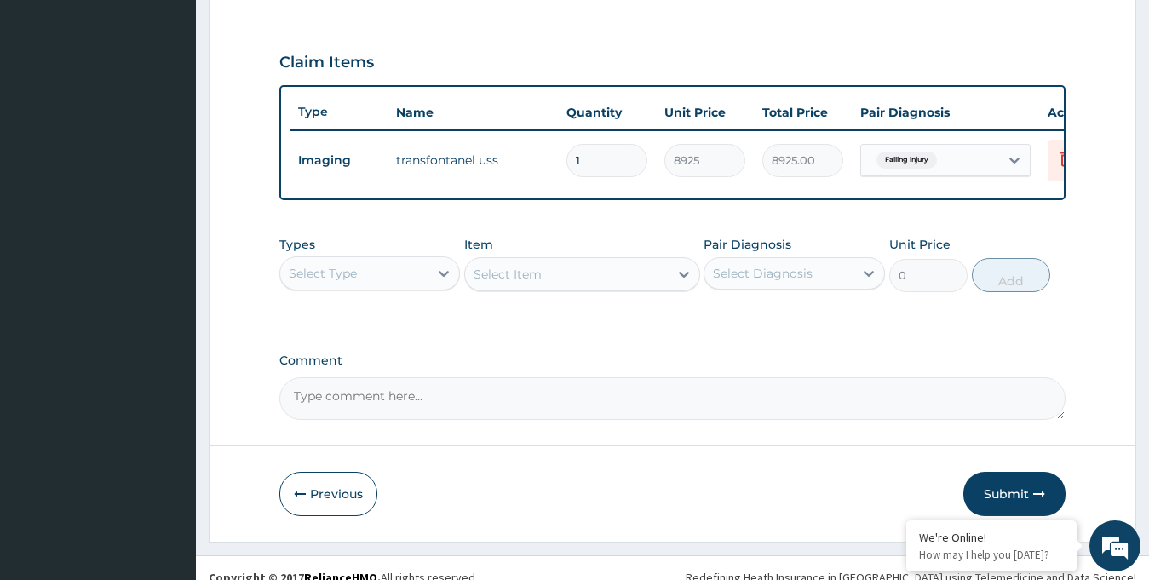
scroll to position [580, 0]
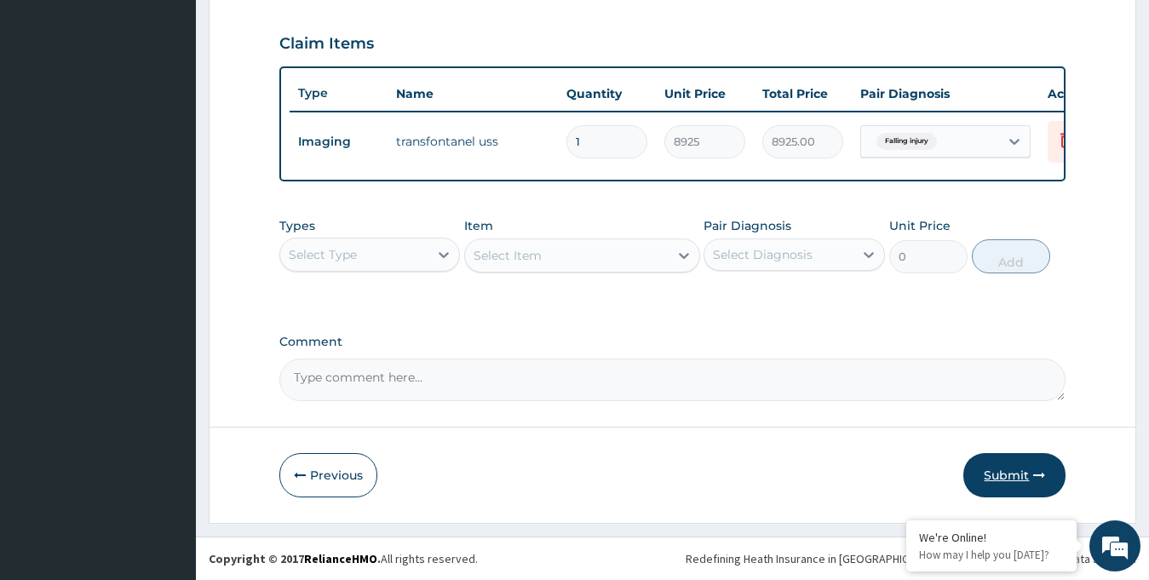
click at [985, 477] on button "Submit" at bounding box center [1014, 475] width 102 height 44
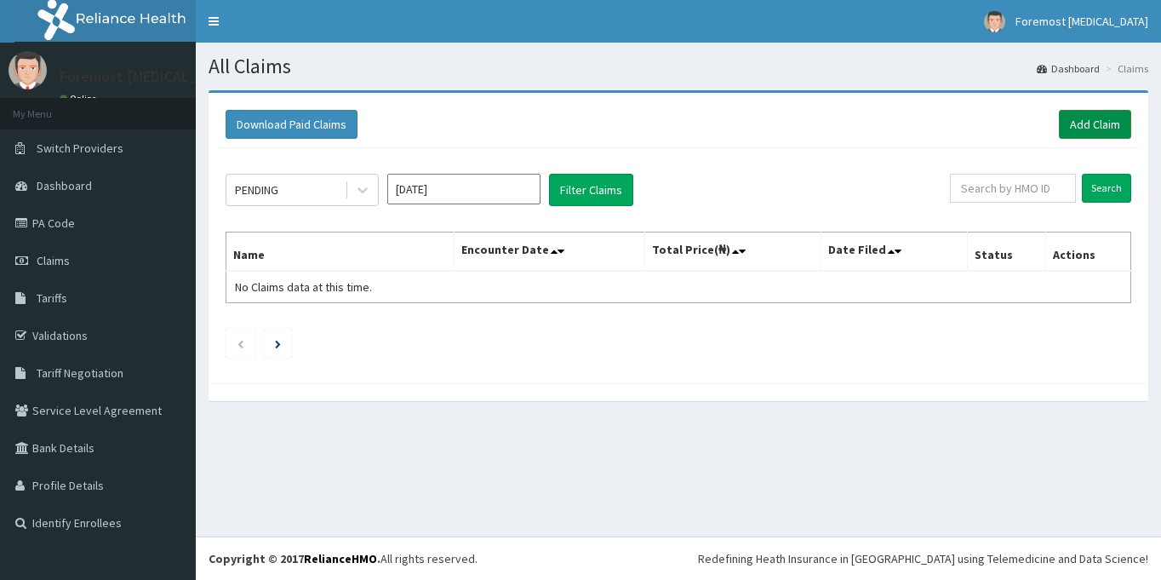
click at [1077, 126] on link "Add Claim" at bounding box center [1095, 124] width 72 height 29
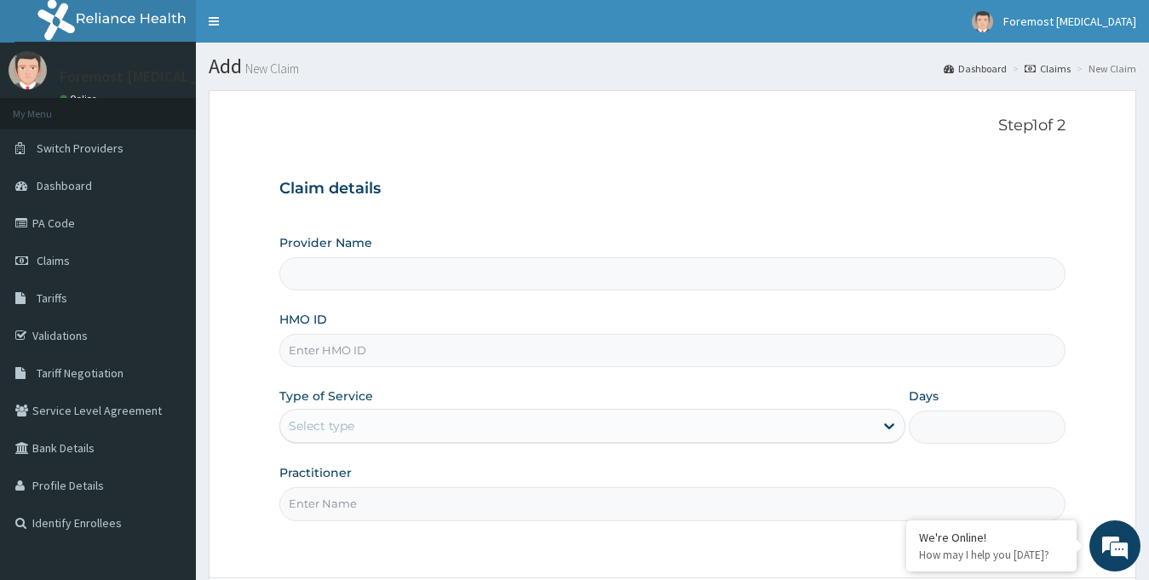
click at [350, 354] on input "HMO ID" at bounding box center [672, 350] width 787 height 33
type input "Foremost [MEDICAL_DATA]"
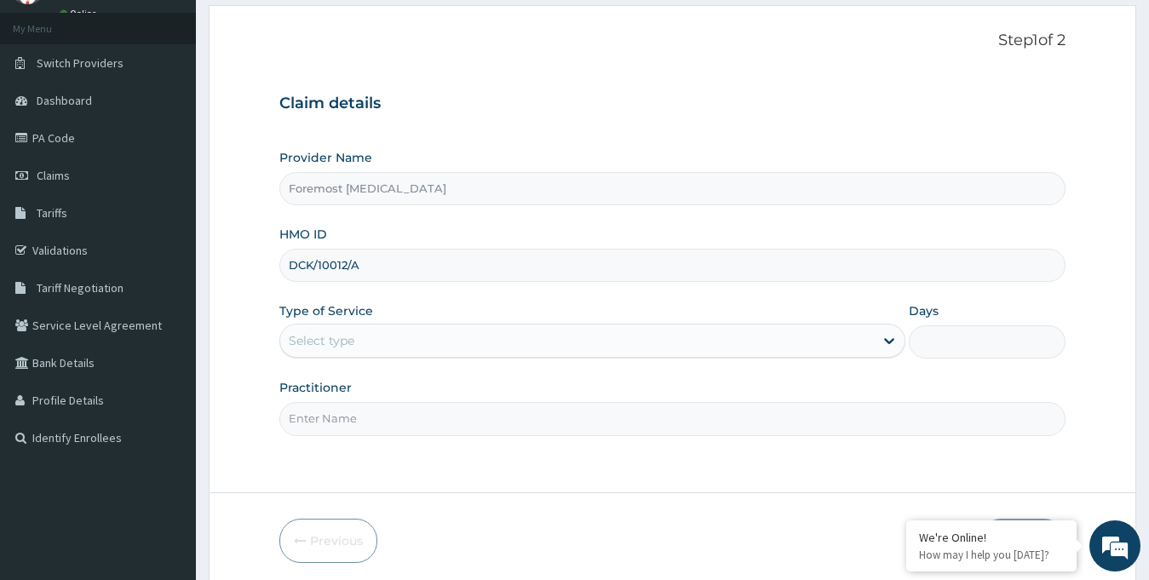
scroll to position [151, 0]
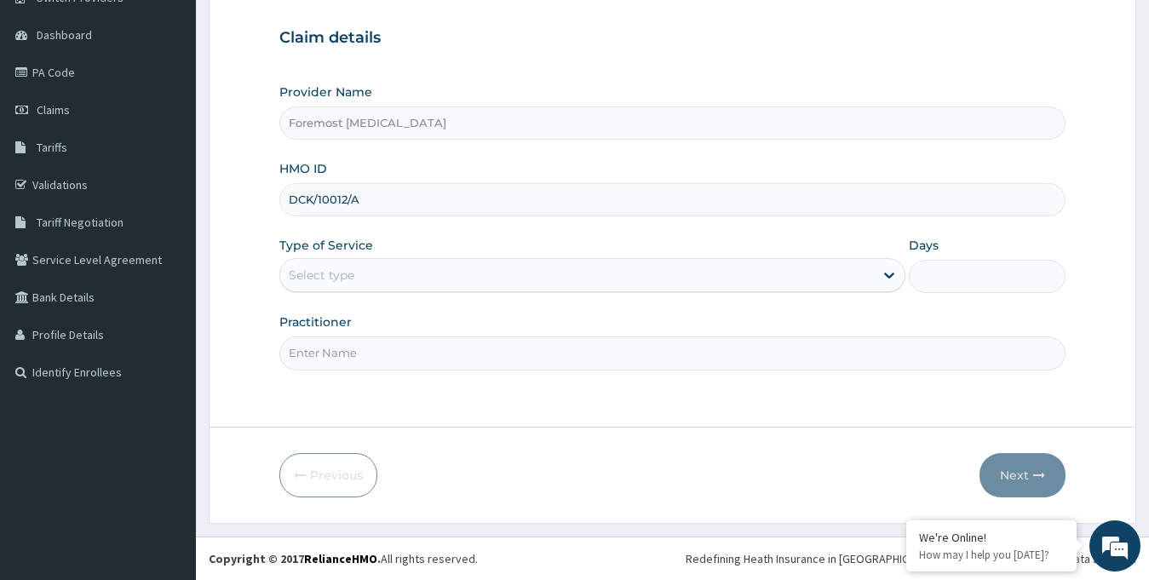
type input "DCK/10012/A"
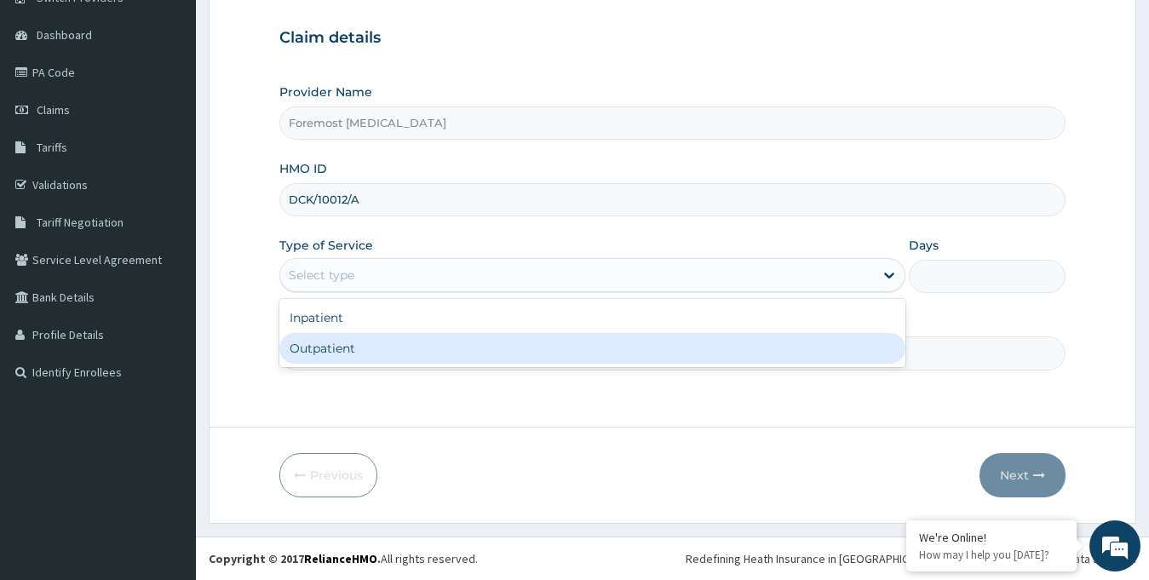
drag, startPoint x: 451, startPoint y: 272, endPoint x: 395, endPoint y: 361, distance: 105.6
click at [395, 292] on div "option Outpatient focused, 2 of 2. 2 results available. Use Up and Down to choo…" at bounding box center [592, 275] width 627 height 34
click at [395, 362] on div "Outpatient" at bounding box center [592, 348] width 627 height 31
type input "1"
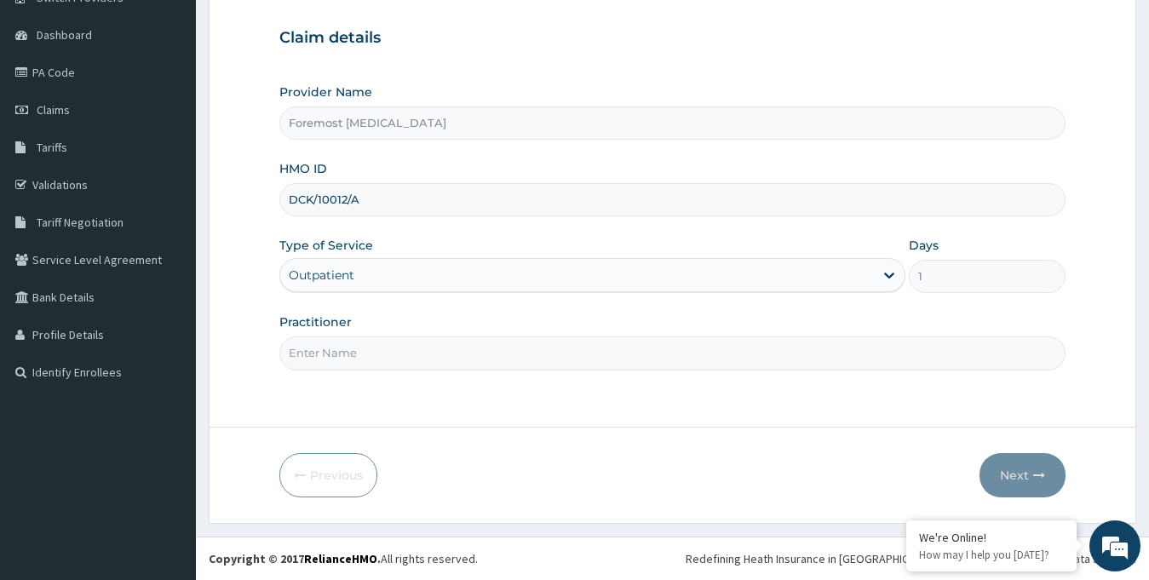
click at [361, 366] on input "Practitioner" at bounding box center [672, 352] width 787 height 33
paste input "NULL"
type input "NULL"
click at [1033, 474] on icon "button" at bounding box center [1039, 475] width 12 height 12
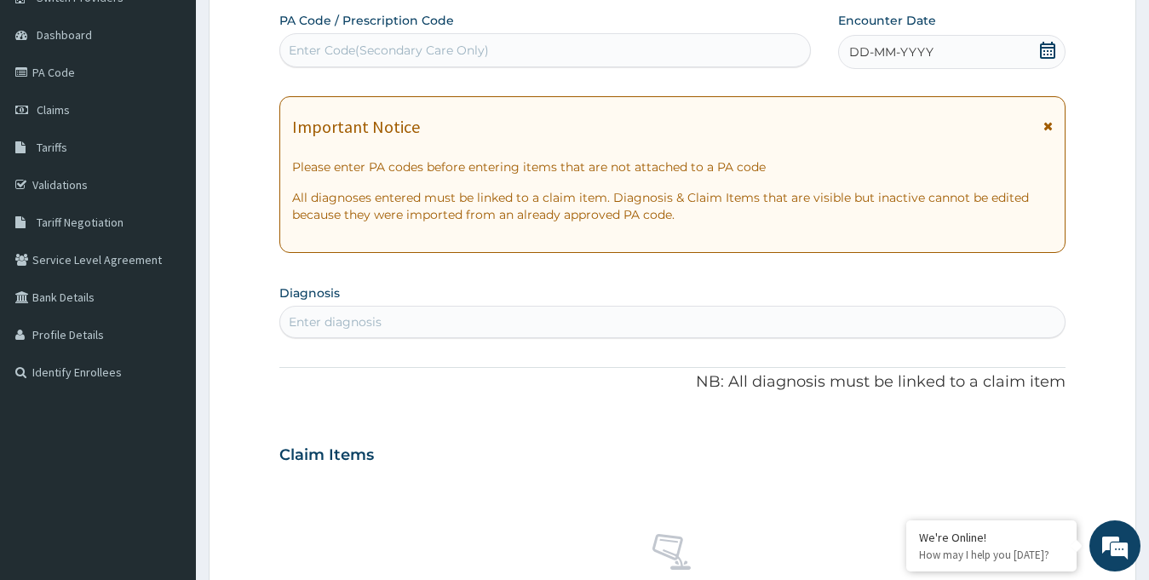
click at [892, 43] on span "DD-MM-YYYY" at bounding box center [891, 51] width 84 height 17
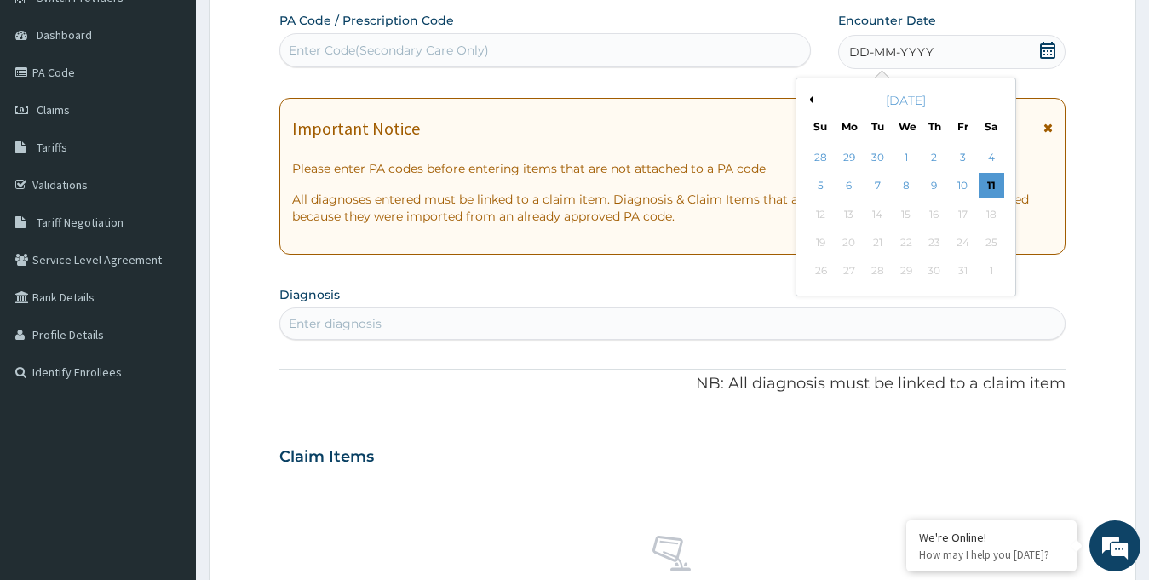
click at [813, 99] on div "[DATE]" at bounding box center [905, 100] width 205 height 17
click at [809, 98] on button "Previous Month" at bounding box center [809, 99] width 9 height 9
click at [883, 209] on div "16" at bounding box center [877, 215] width 26 height 26
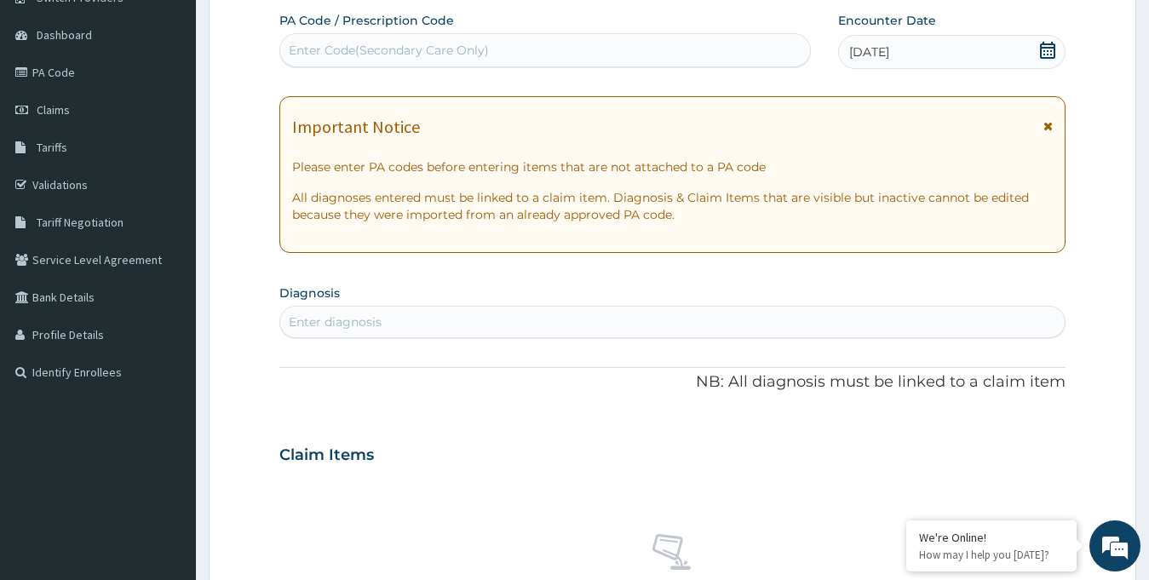
click at [396, 62] on div "Enter Code(Secondary Care Only)" at bounding box center [545, 50] width 530 height 27
type input "PA/"
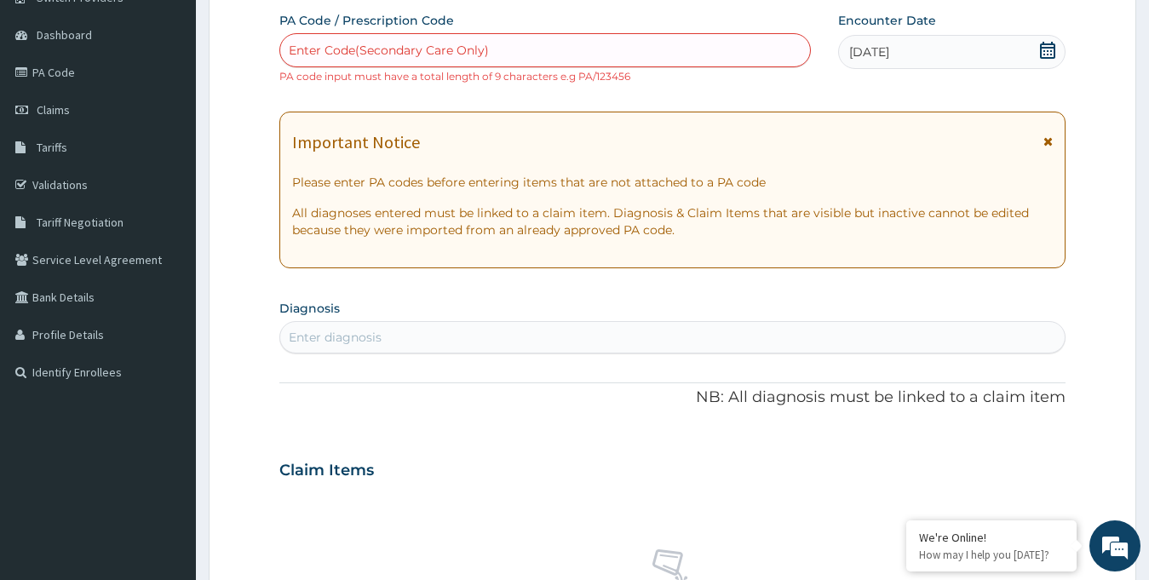
click at [427, 47] on div "Enter Code(Secondary Care Only)" at bounding box center [389, 50] width 200 height 17
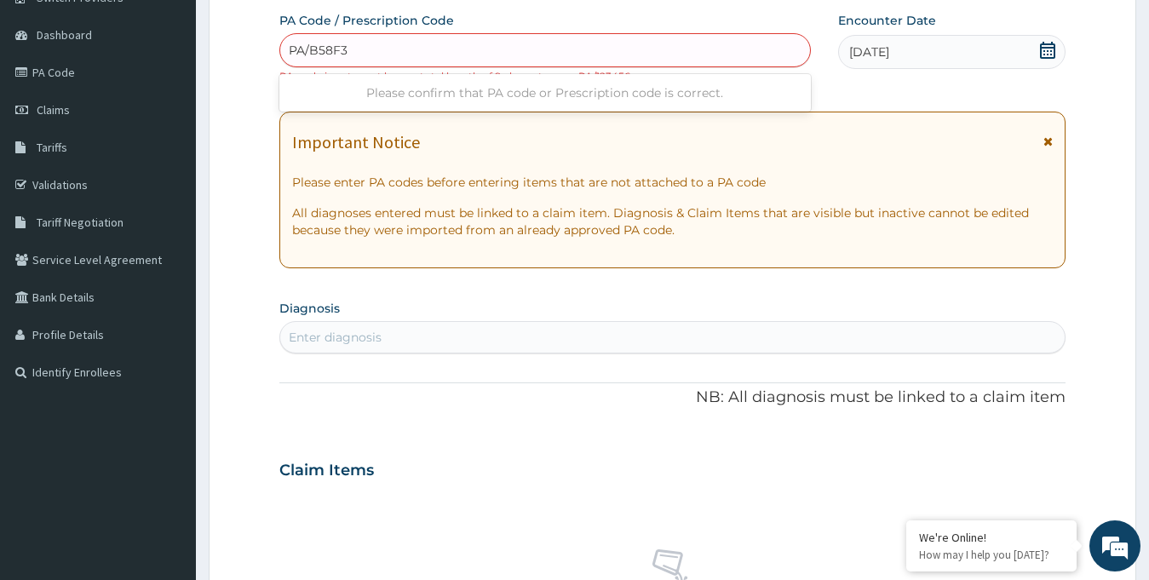
type input "PA/B58F30"
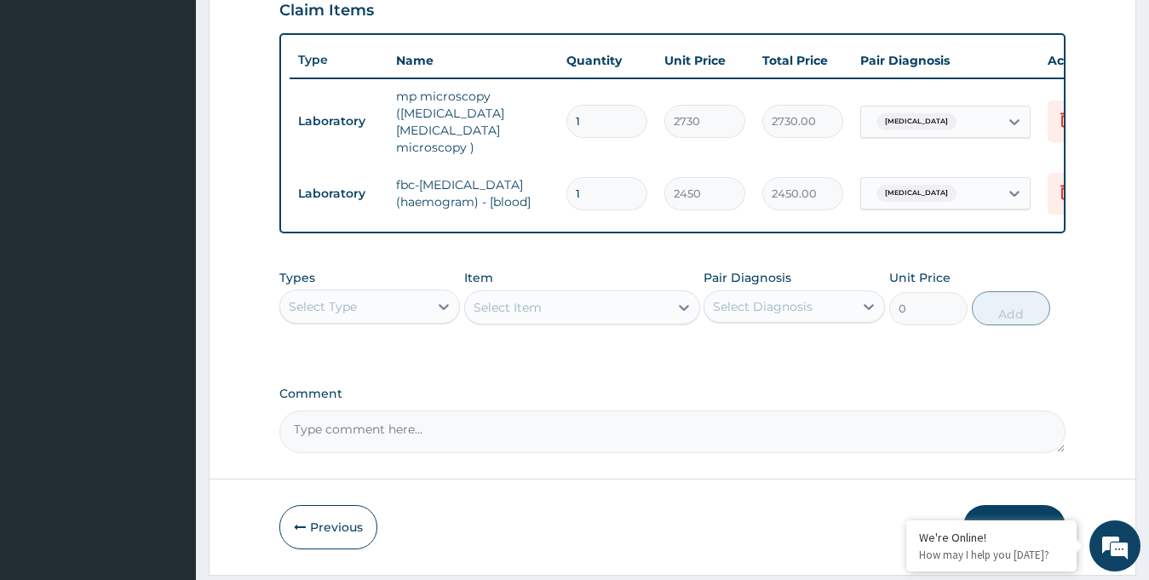
scroll to position [639, 0]
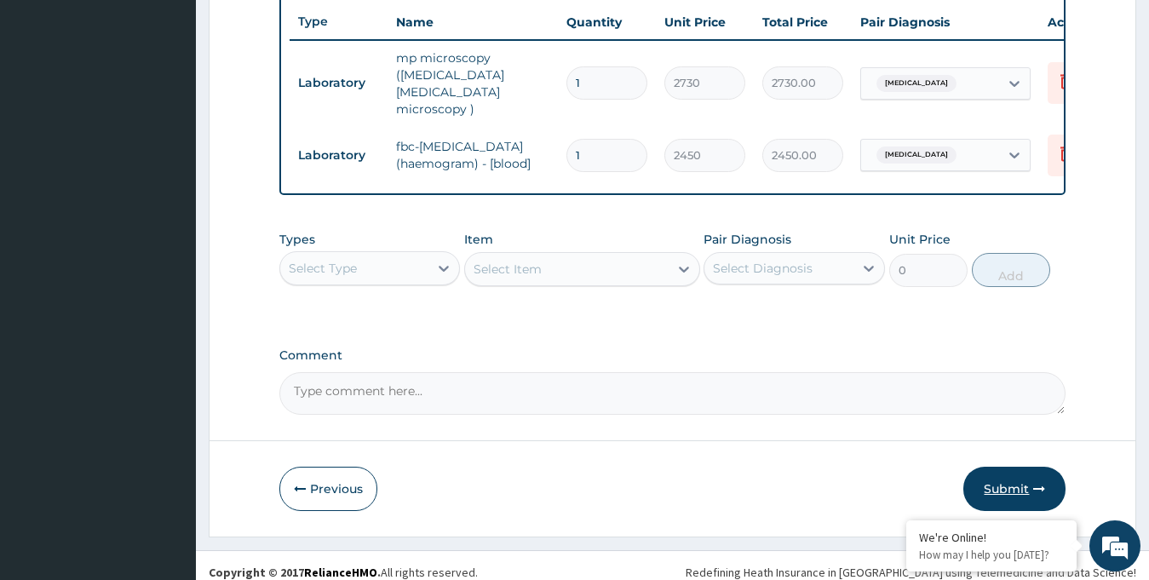
click at [1001, 478] on button "Submit" at bounding box center [1014, 489] width 102 height 44
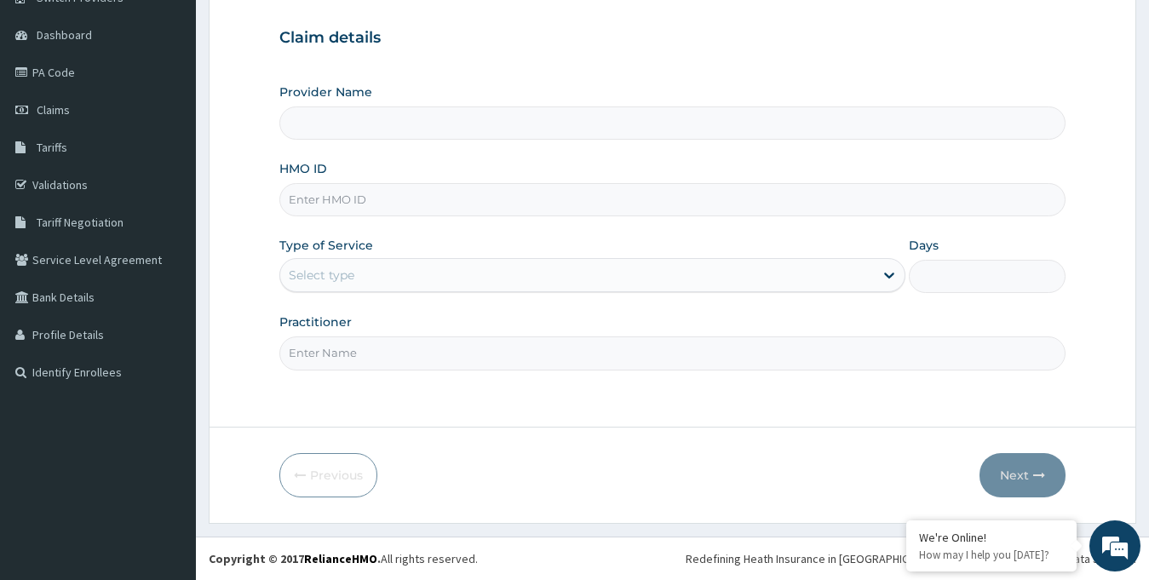
type input "Foremost [MEDICAL_DATA]"
click at [410, 205] on input "HMO ID" at bounding box center [672, 199] width 787 height 33
type input "DCK/10012/A"
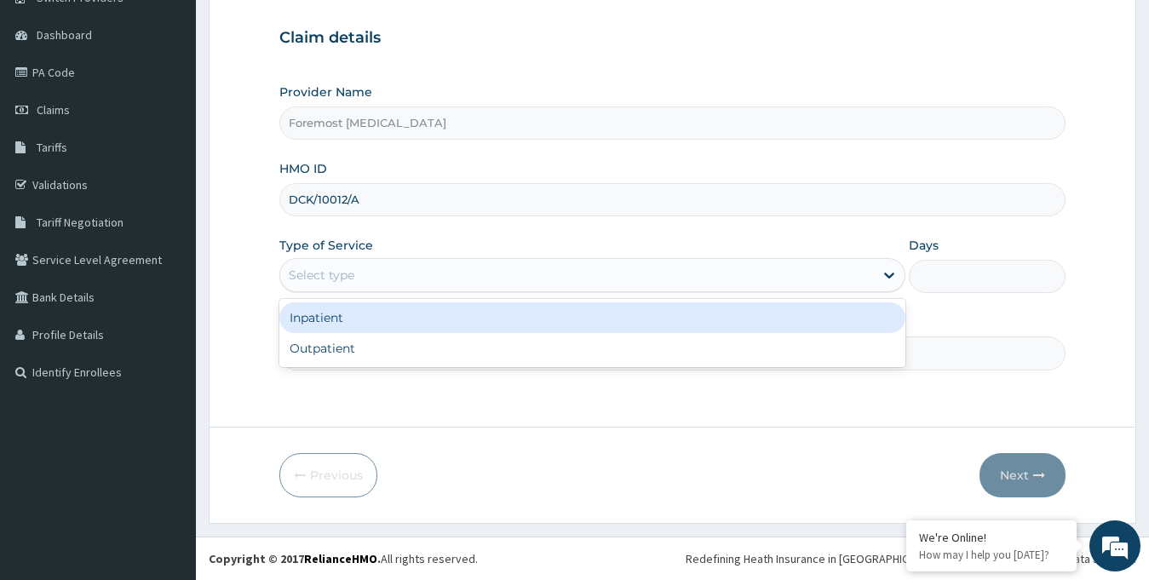
click at [406, 270] on div "Select type" at bounding box center [577, 274] width 594 height 27
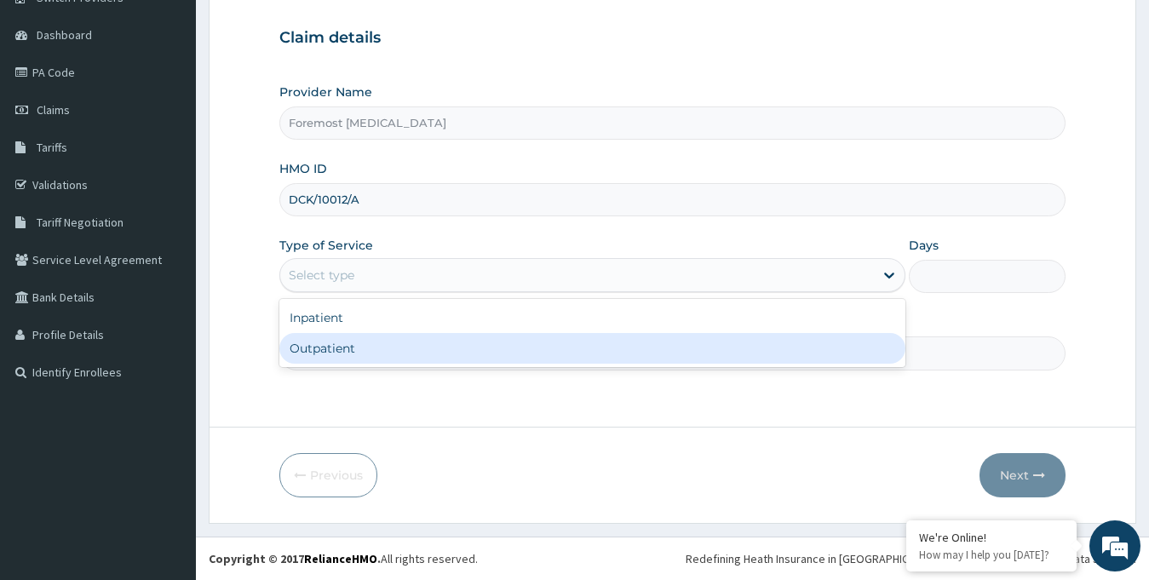
click at [350, 359] on div "Outpatient" at bounding box center [592, 348] width 627 height 31
type input "1"
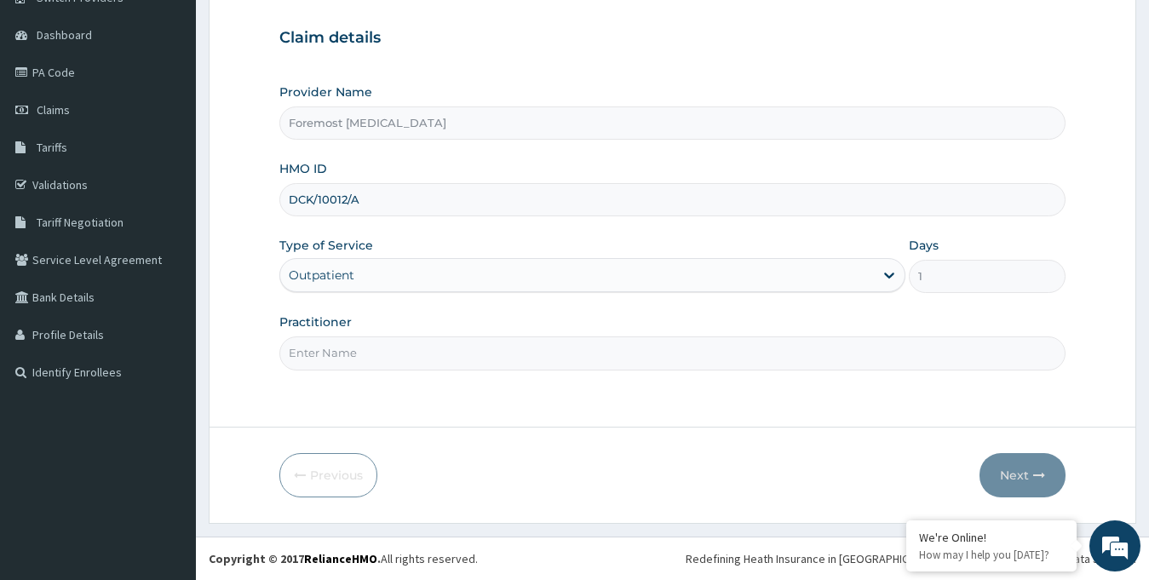
click at [375, 351] on input "Practitioner" at bounding box center [672, 352] width 787 height 33
paste input "NULL"
type input "NULL"
click at [1019, 468] on button "Next" at bounding box center [1022, 475] width 86 height 44
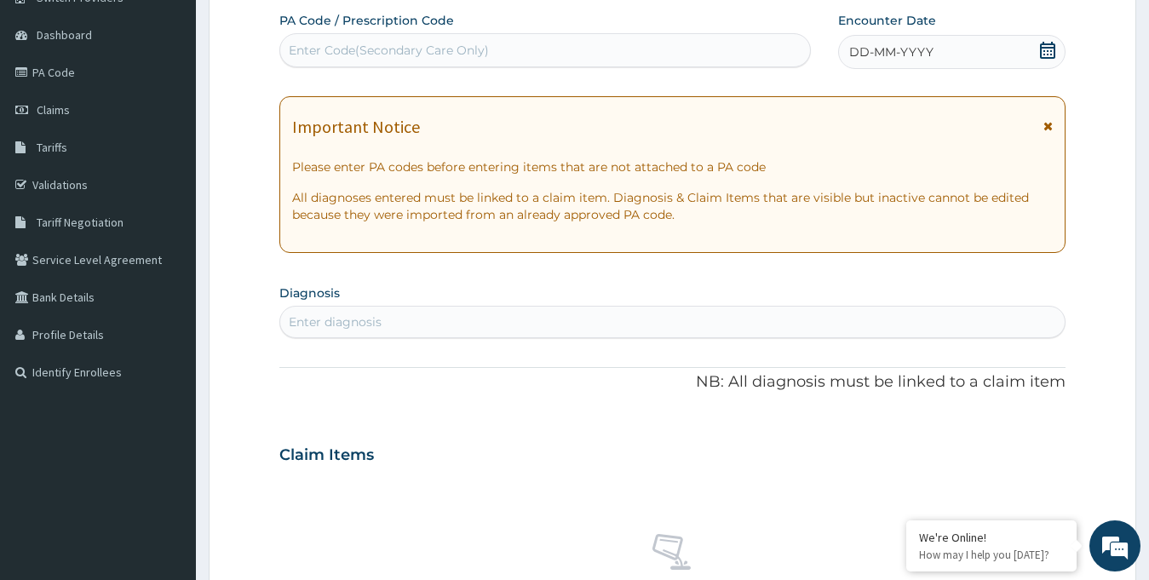
click at [410, 54] on div "Enter Code(Secondary Care Only)" at bounding box center [389, 50] width 200 height 17
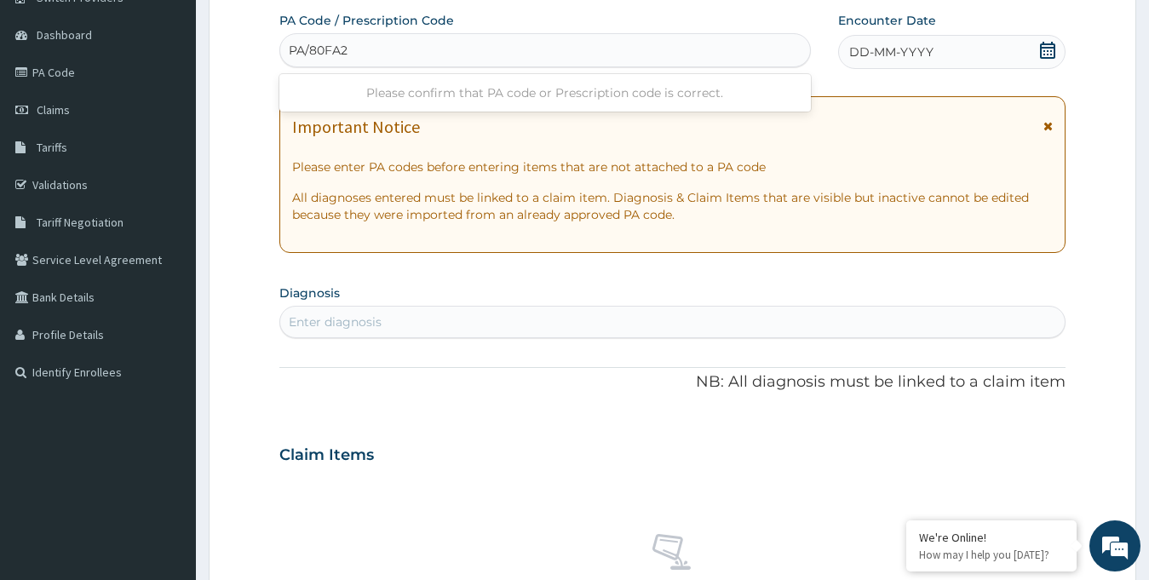
type input "PA/80FA2B"
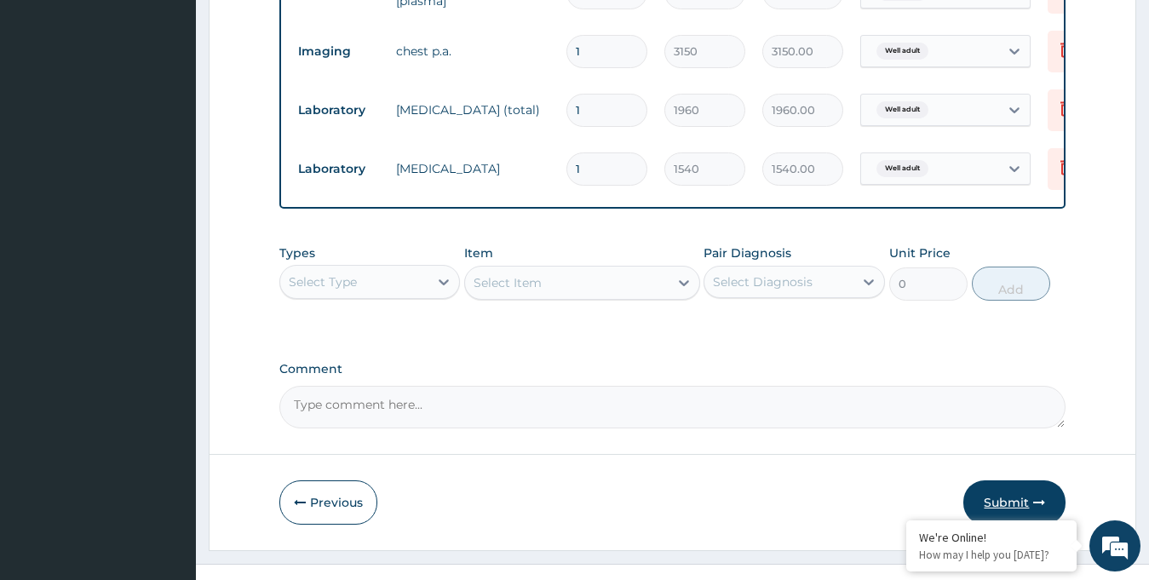
scroll to position [815, 0]
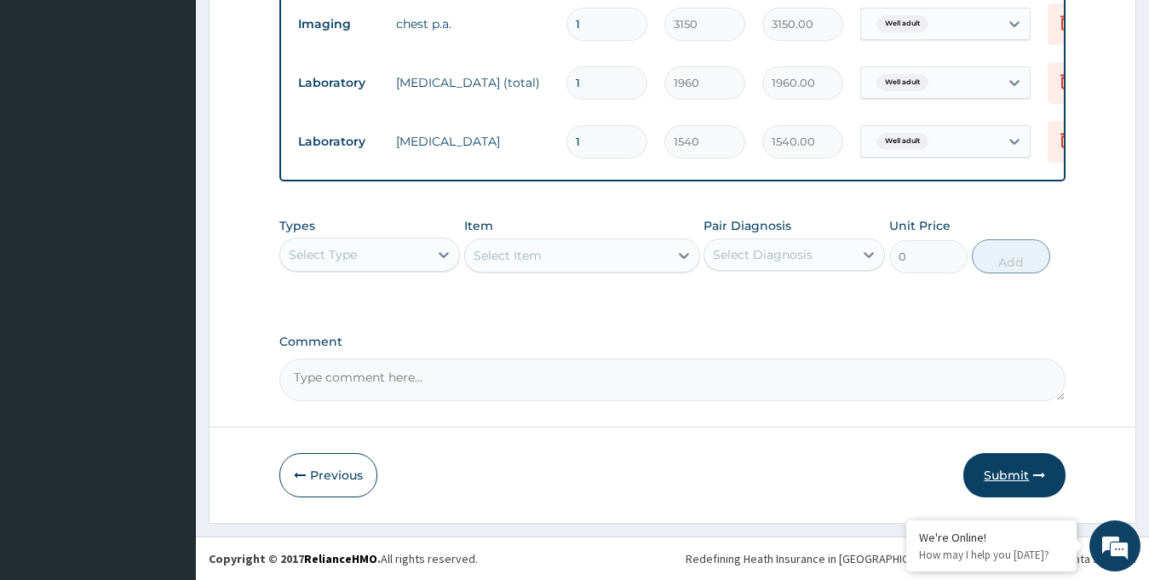
click at [1003, 470] on button "Submit" at bounding box center [1014, 475] width 102 height 44
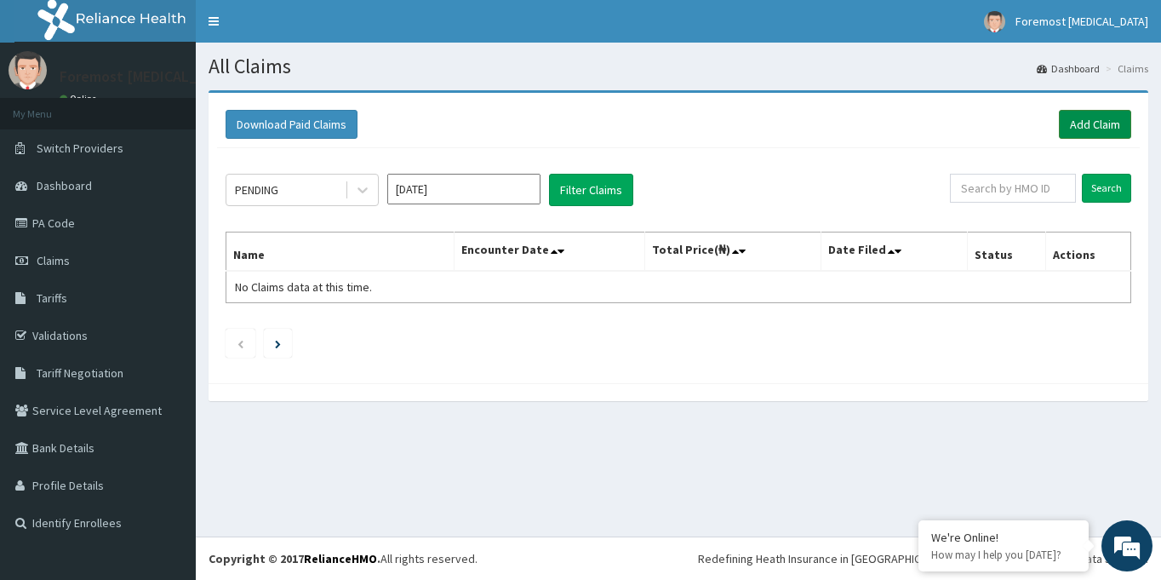
click at [1074, 117] on link "Add Claim" at bounding box center [1095, 124] width 72 height 29
click at [1075, 129] on link "Add Claim" at bounding box center [1095, 124] width 72 height 29
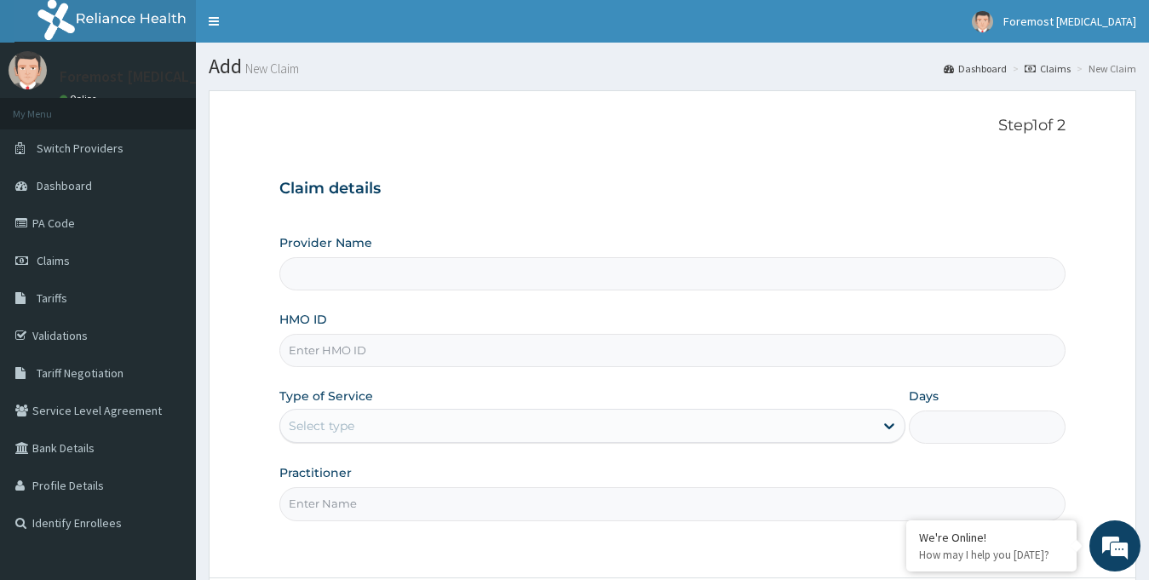
type input "Foremost [MEDICAL_DATA]"
click at [436, 354] on input "HMO ID" at bounding box center [672, 350] width 787 height 33
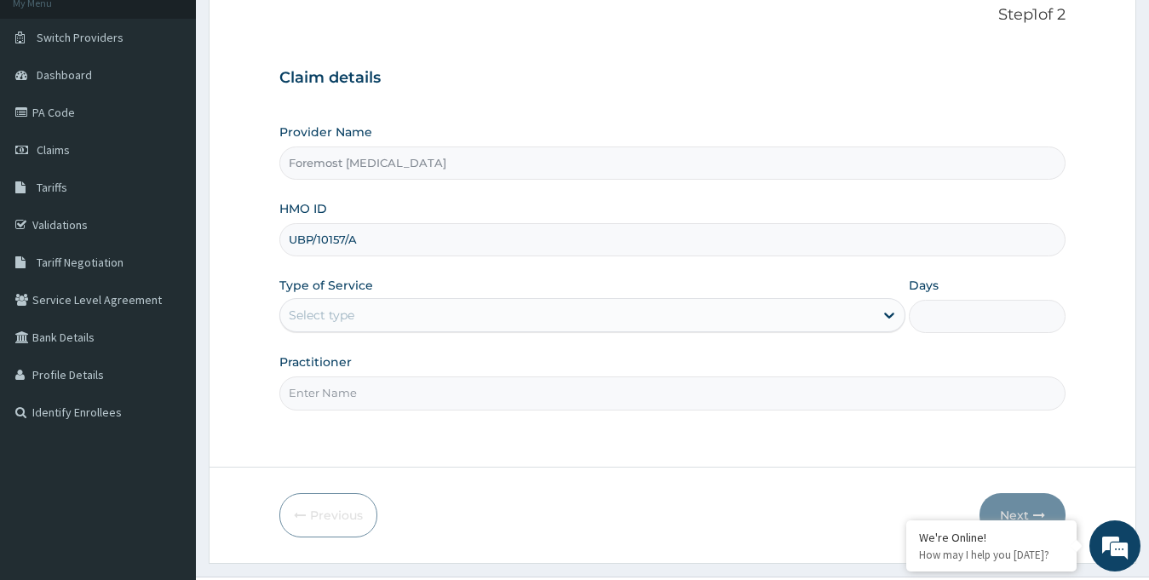
scroll to position [151, 0]
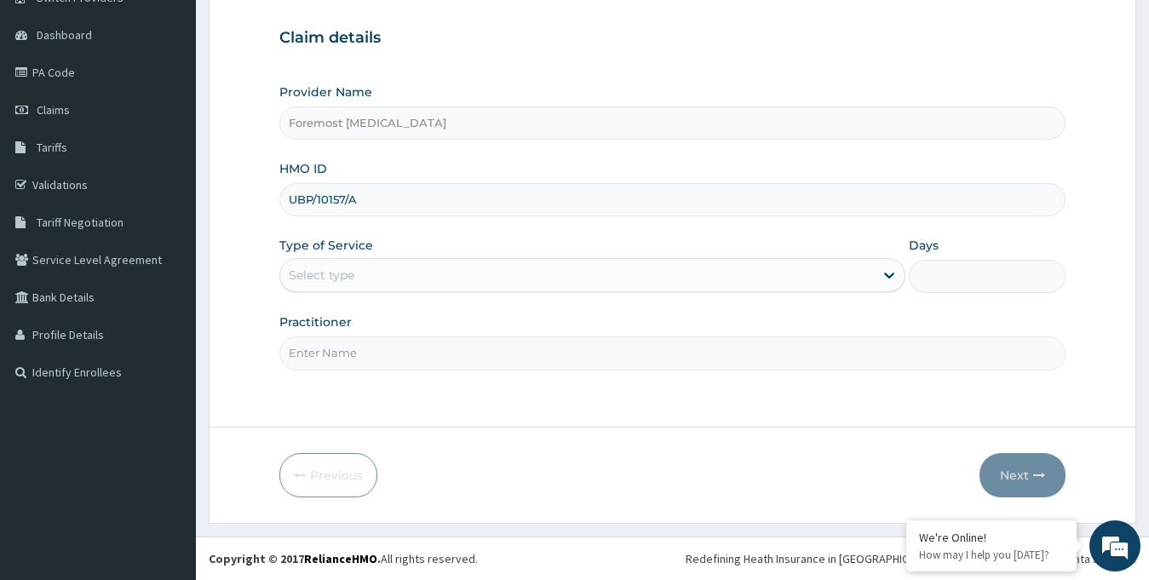
type input "UBP/10157/A"
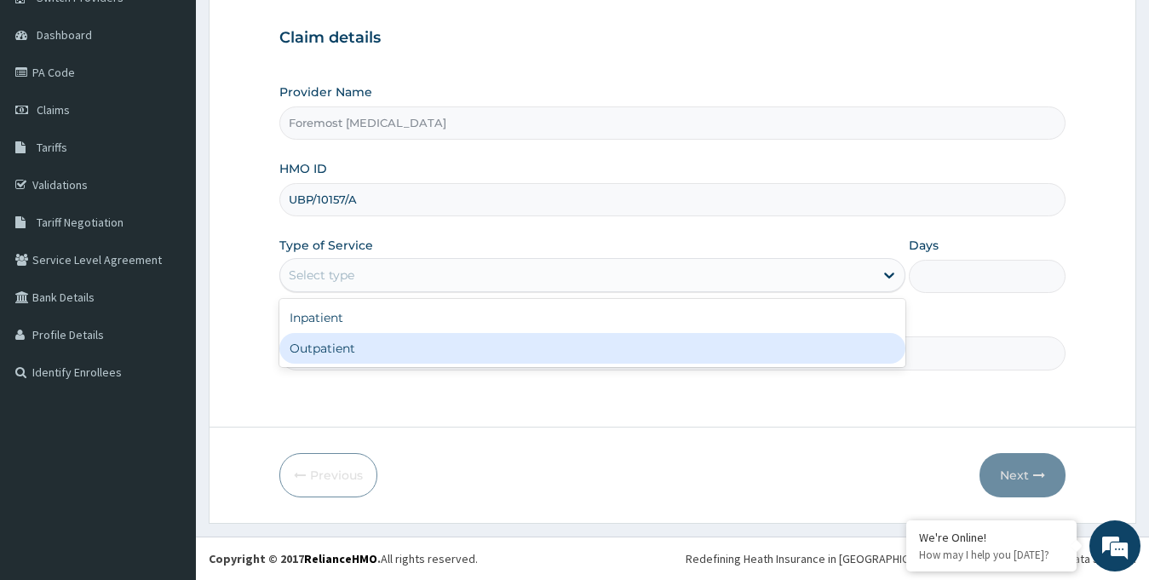
drag, startPoint x: 395, startPoint y: 275, endPoint x: 348, endPoint y: 351, distance: 89.1
click at [348, 292] on div "option Outpatient focused, 2 of 2. 2 results available. Use Up and Down to choo…" at bounding box center [592, 275] width 627 height 34
click at [348, 351] on div "Outpatient" at bounding box center [592, 348] width 627 height 31
type input "1"
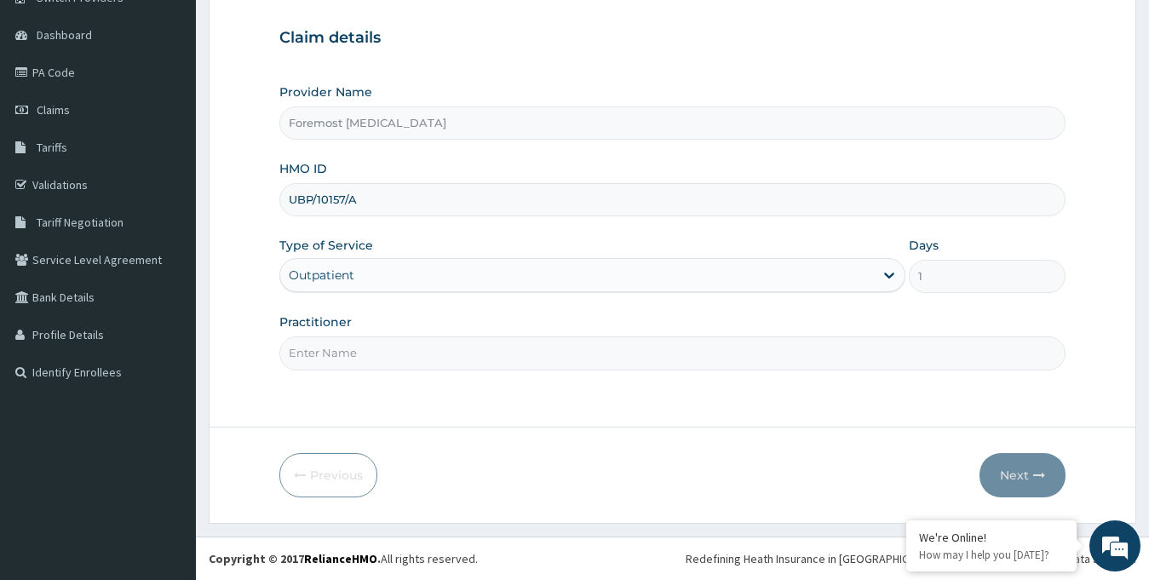
click at [348, 351] on input "Practitioner" at bounding box center [672, 352] width 787 height 33
paste input "NULL"
type input "NULL"
click at [1011, 475] on button "Next" at bounding box center [1022, 475] width 86 height 44
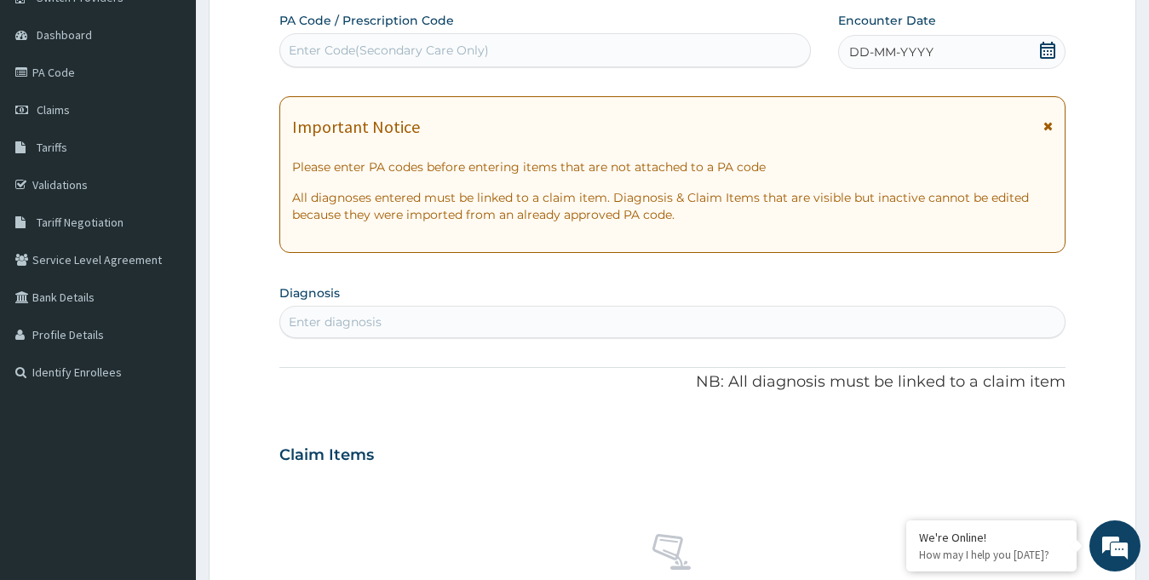
click at [883, 60] on span "DD-MM-YYYY" at bounding box center [891, 51] width 84 height 17
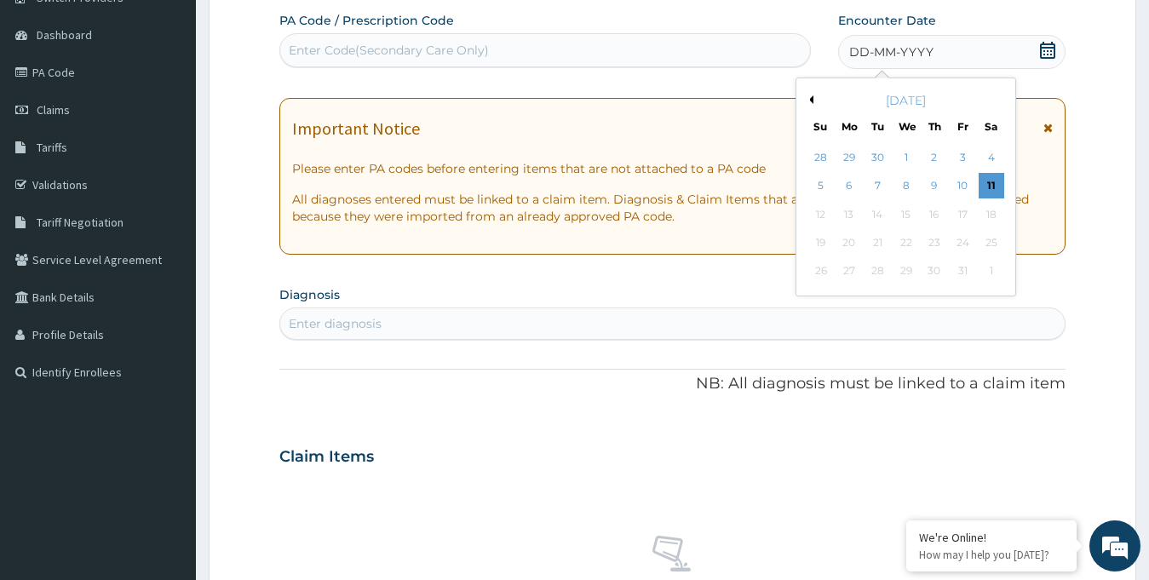
click at [809, 97] on button "Previous Month" at bounding box center [809, 99] width 9 height 9
click at [880, 210] on div "16" at bounding box center [877, 215] width 26 height 26
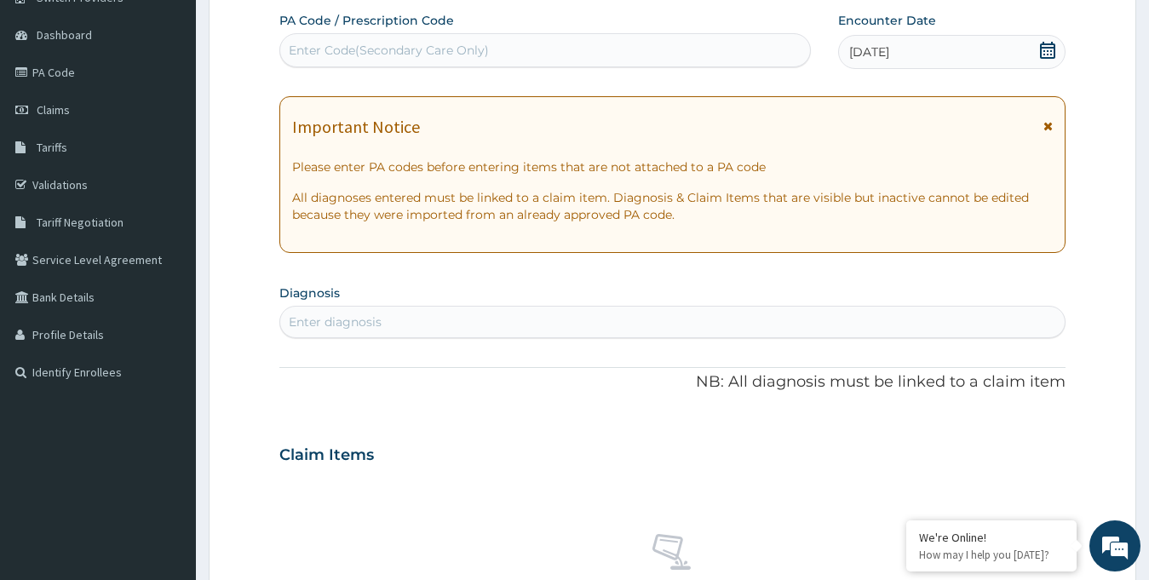
click at [510, 56] on div "Enter Code(Secondary Care Only)" at bounding box center [545, 50] width 530 height 27
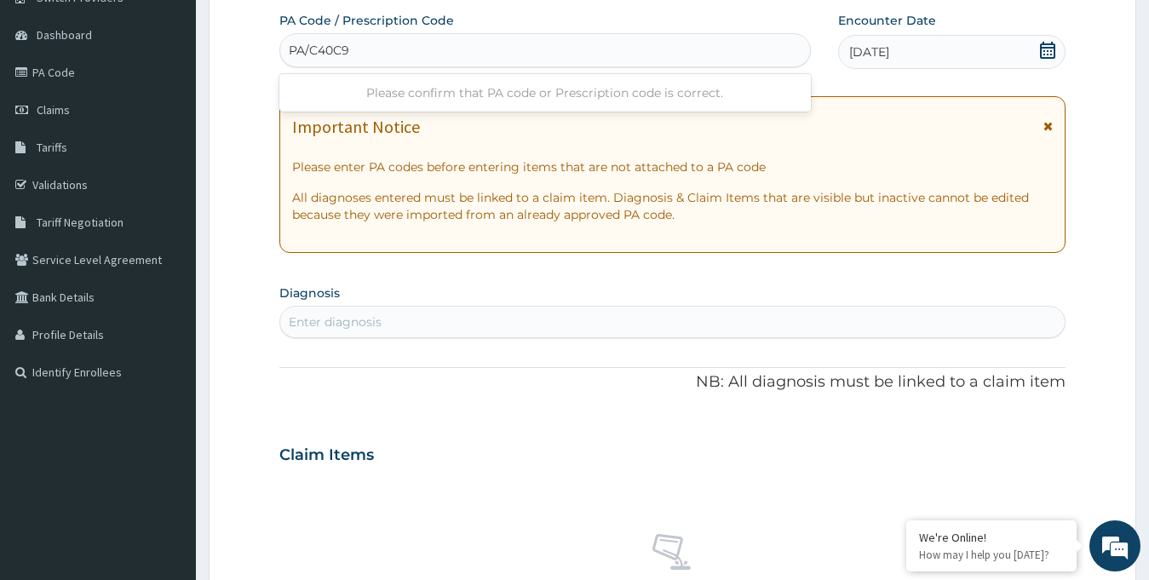
type input "PA/C40C9C"
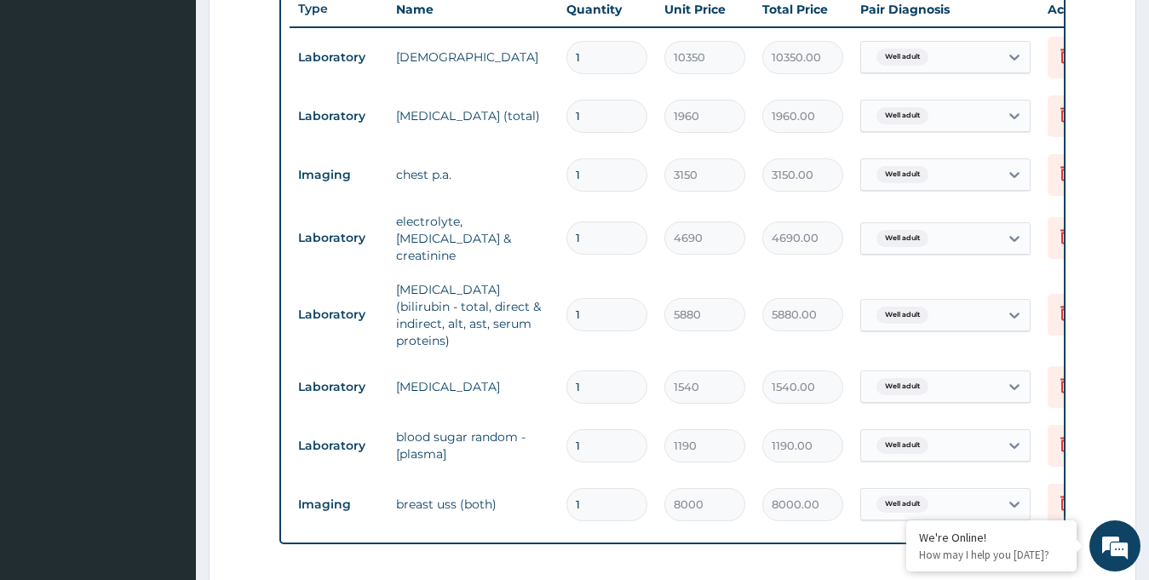
scroll to position [1017, 0]
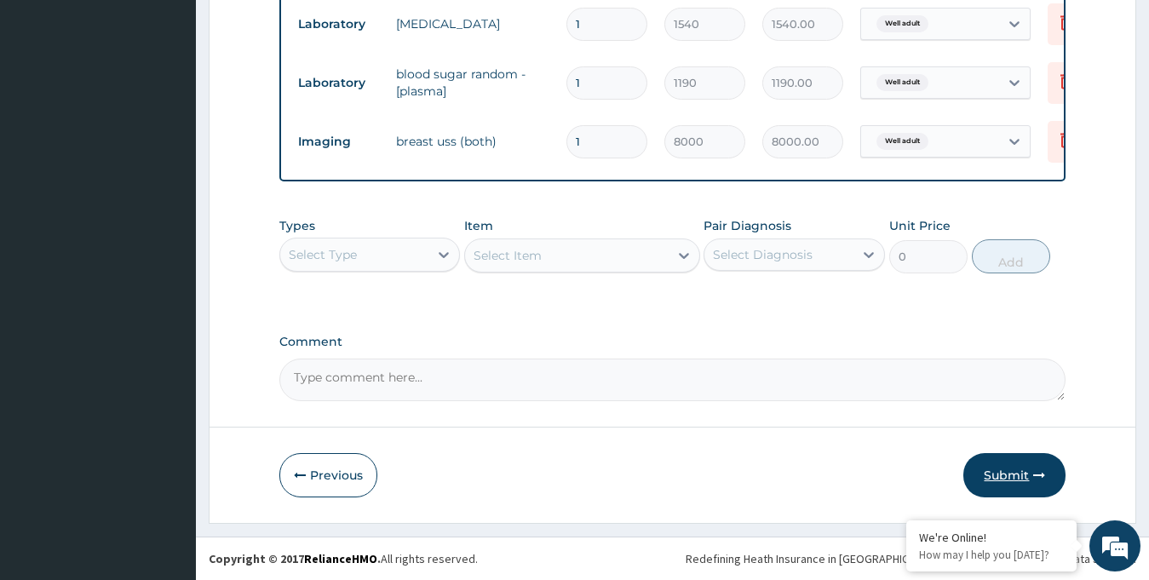
click at [1017, 484] on button "Submit" at bounding box center [1014, 475] width 102 height 44
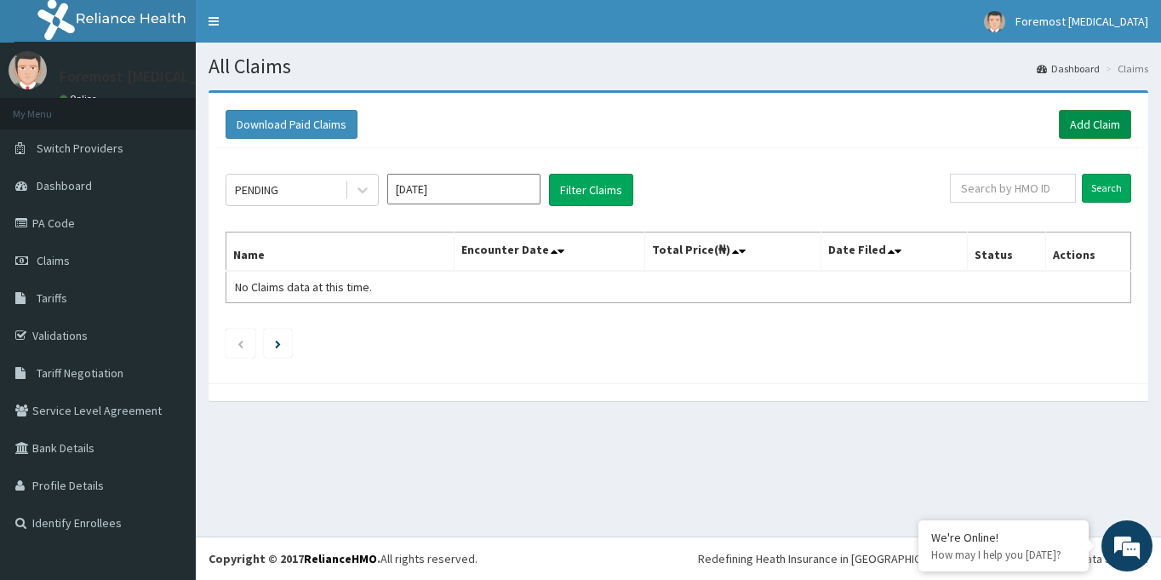
click at [1077, 121] on link "Add Claim" at bounding box center [1095, 124] width 72 height 29
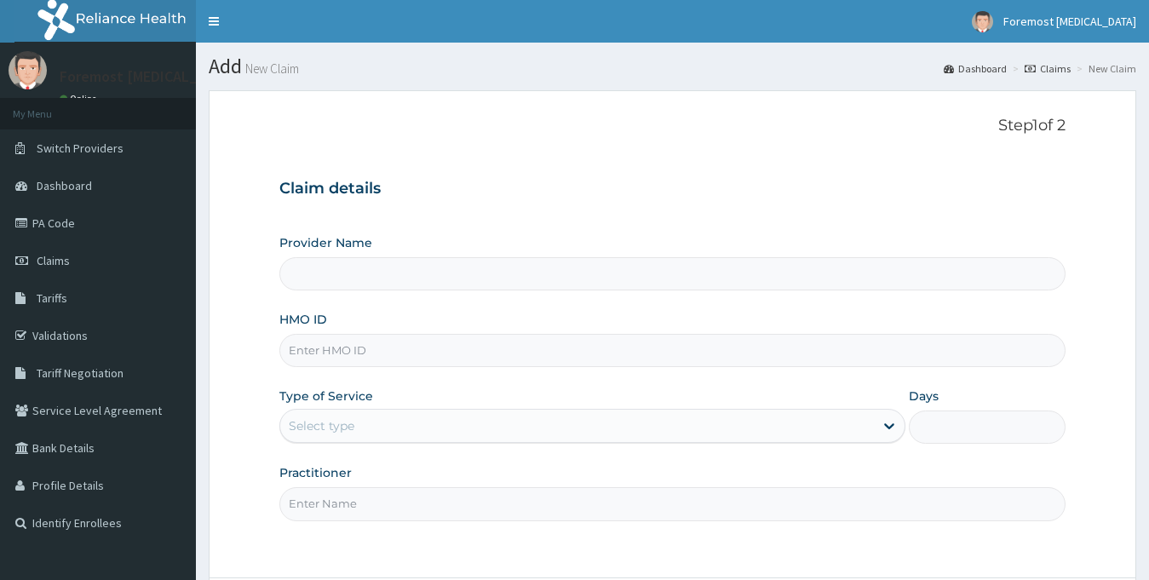
click at [360, 357] on input "HMO ID" at bounding box center [672, 350] width 787 height 33
type input "Foremost [MEDICAL_DATA]"
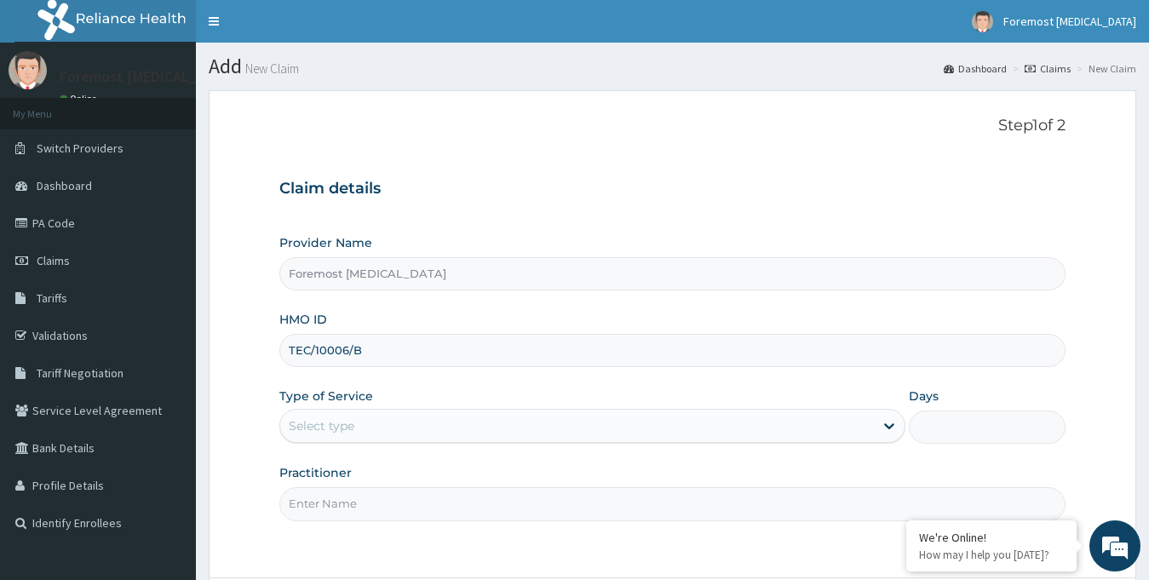
scroll to position [151, 0]
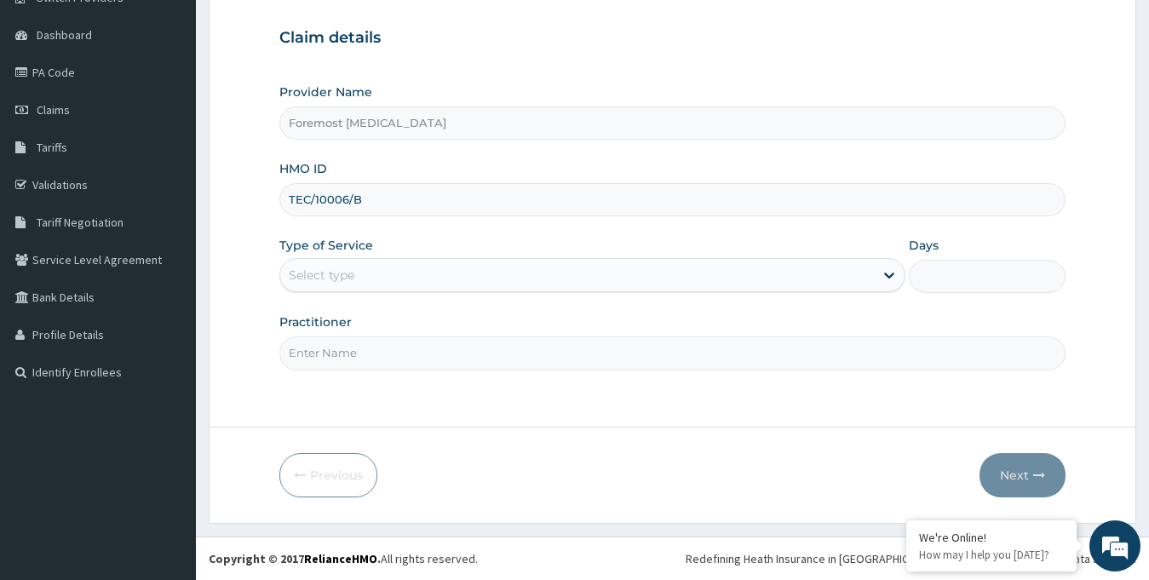
type input "TEC/10006/B"
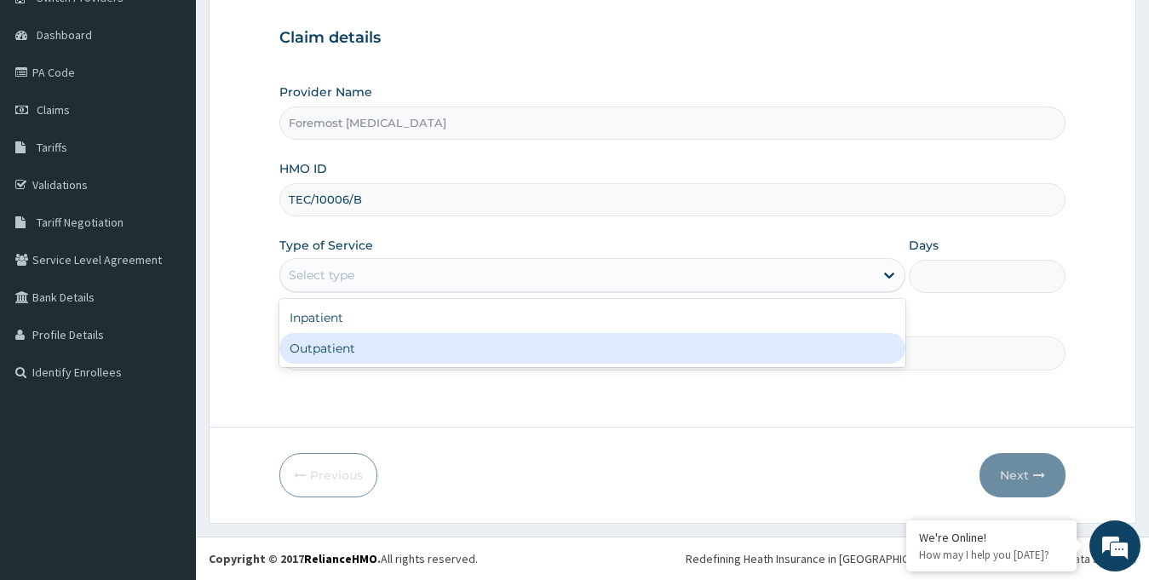
drag, startPoint x: 576, startPoint y: 267, endPoint x: 518, endPoint y: 354, distance: 104.4
click at [518, 292] on div "option Outpatient focused, 2 of 2. 2 results available. Use Up and Down to choo…" at bounding box center [592, 275] width 627 height 34
click at [518, 354] on div "Outpatient" at bounding box center [592, 348] width 627 height 31
type input "1"
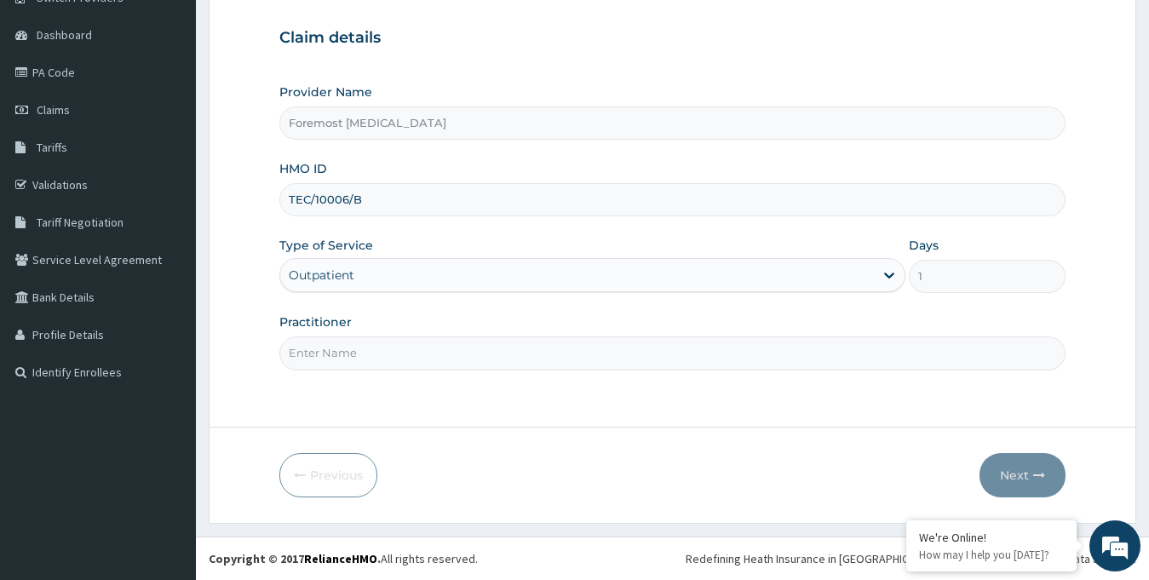
click at [462, 358] on input "Practitioner" at bounding box center [672, 352] width 787 height 33
paste input "NULL"
type input "NULL"
click at [1006, 476] on button "Next" at bounding box center [1022, 475] width 86 height 44
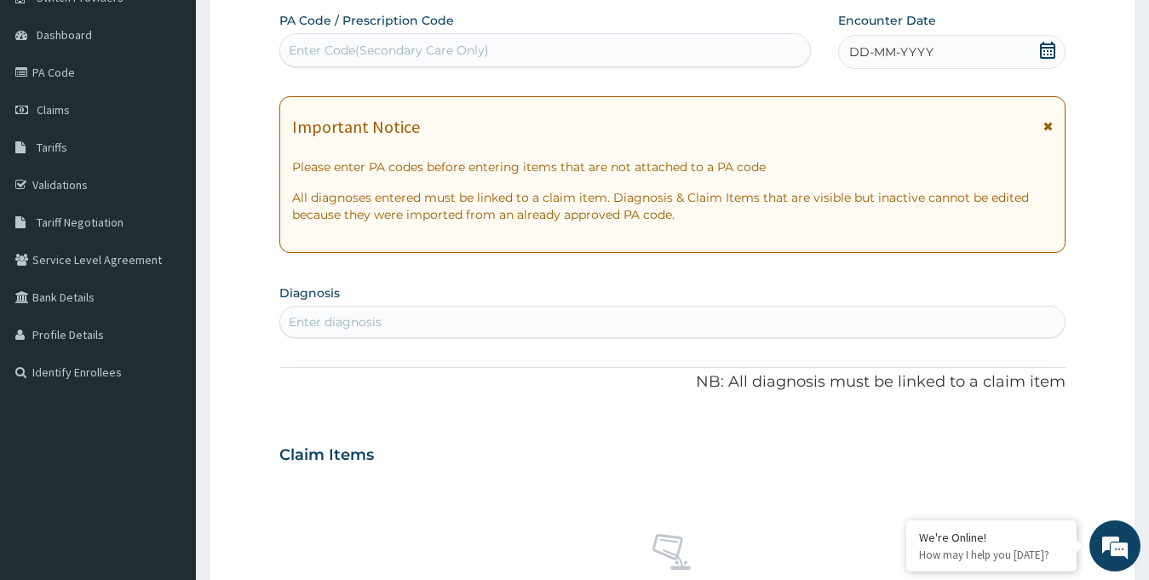
click at [902, 40] on div "DD-MM-YYYY" at bounding box center [952, 52] width 228 height 34
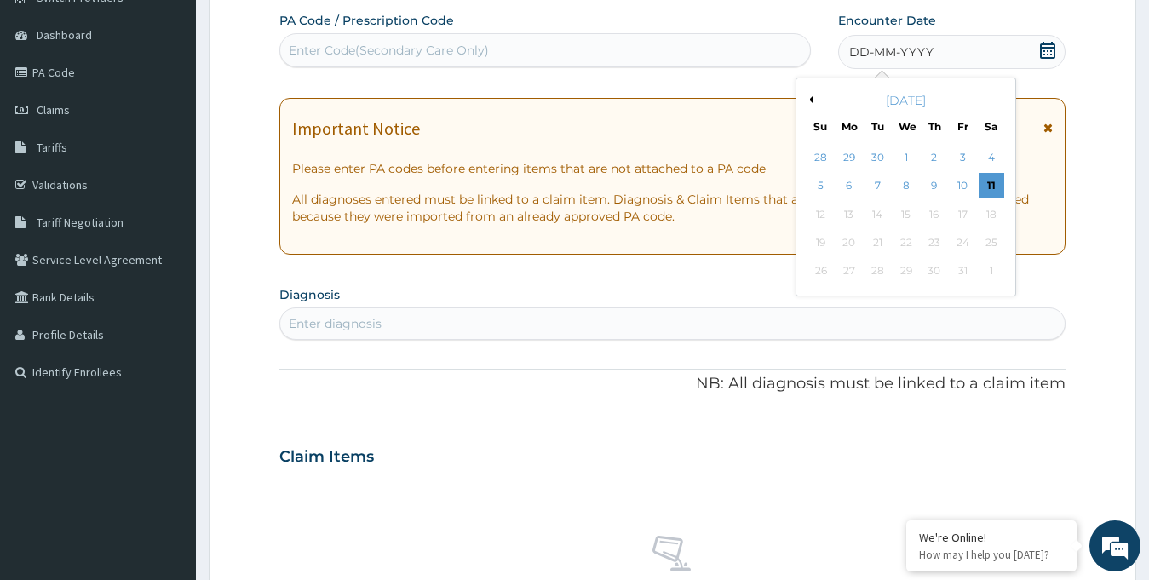
click at [811, 100] on button "Previous Month" at bounding box center [809, 99] width 9 height 9
click at [884, 213] on div "16" at bounding box center [877, 215] width 26 height 26
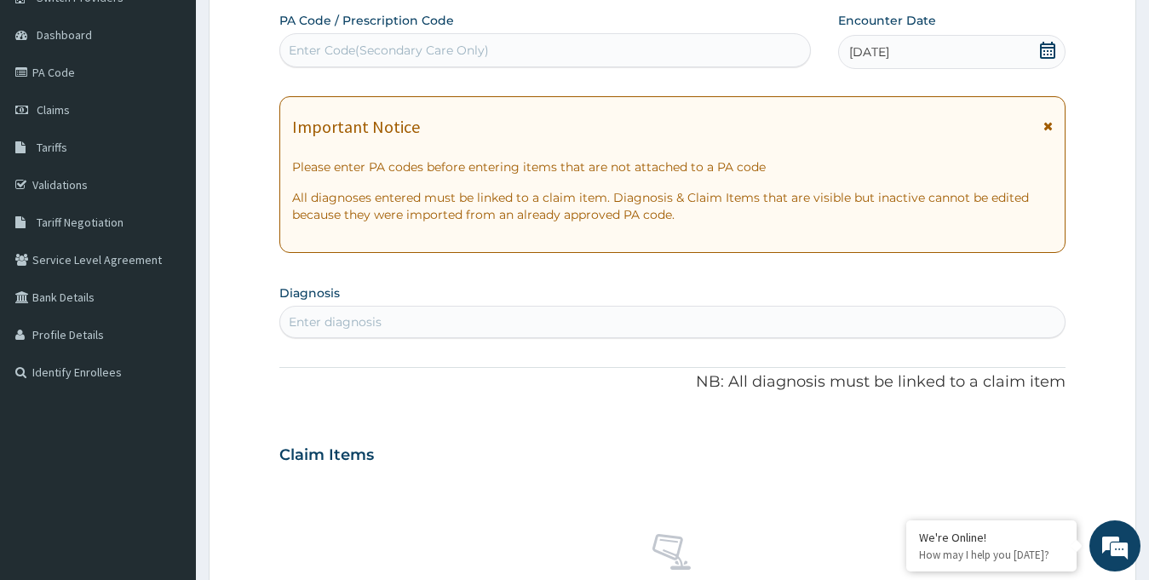
click at [467, 55] on div "Enter Code(Secondary Care Only)" at bounding box center [389, 50] width 200 height 17
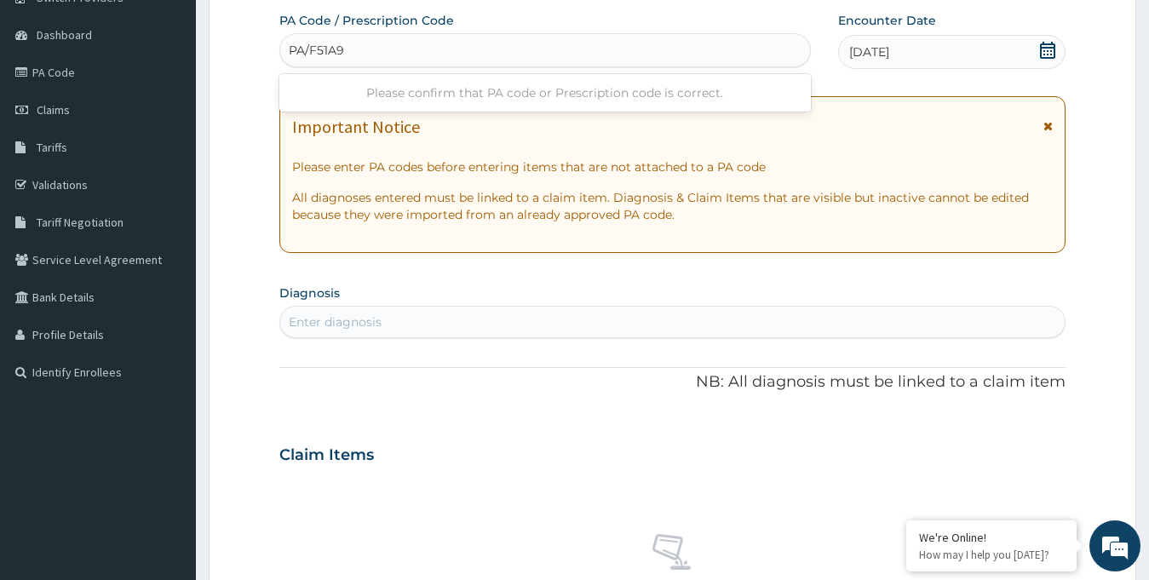
type input "PA/F51A92"
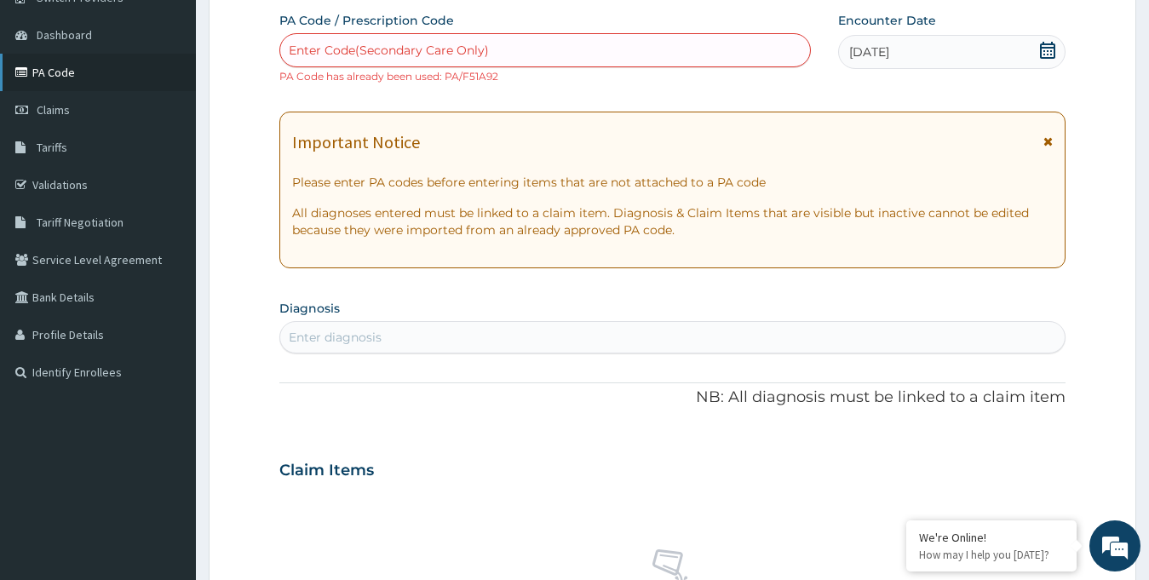
click at [65, 73] on link "PA Code" at bounding box center [98, 72] width 196 height 37
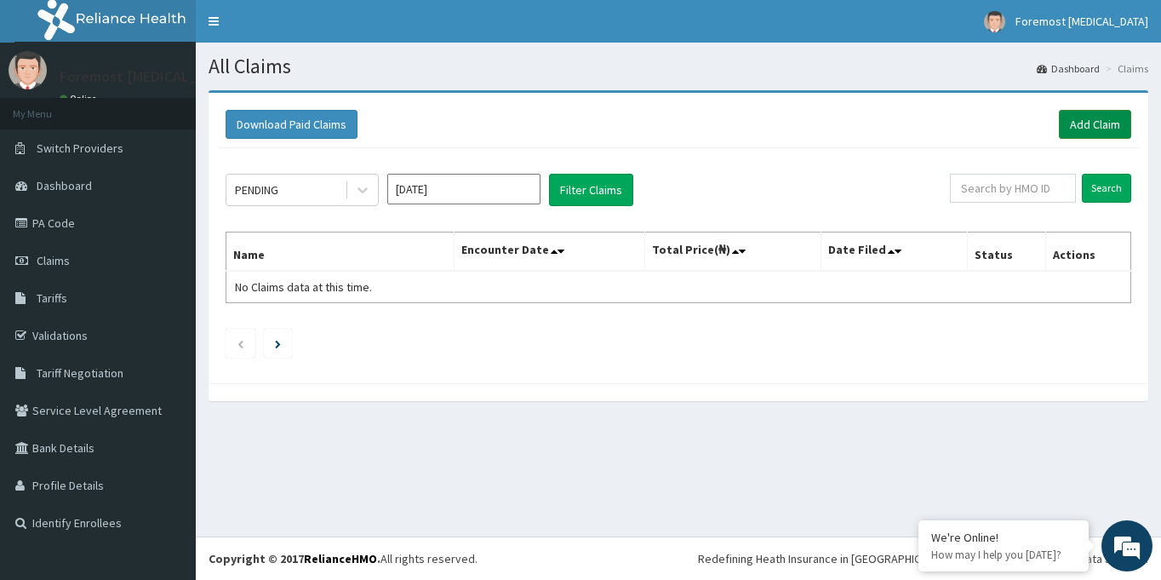
click at [1070, 129] on link "Add Claim" at bounding box center [1095, 124] width 72 height 29
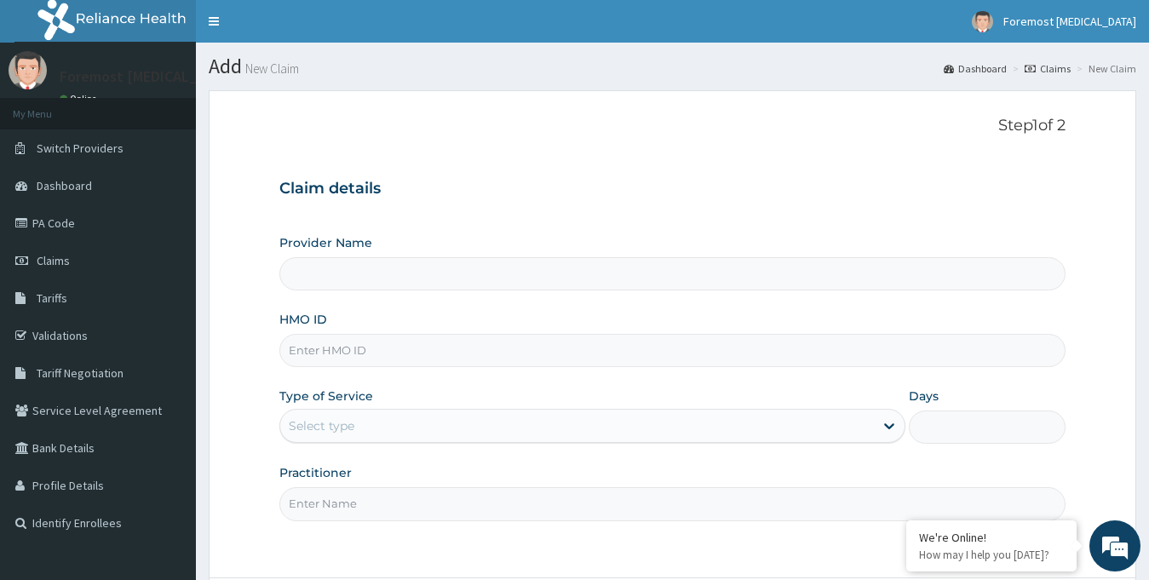
click at [398, 358] on input "HMO ID" at bounding box center [672, 350] width 787 height 33
type input "TEC"
type input "Foremost [MEDICAL_DATA]"
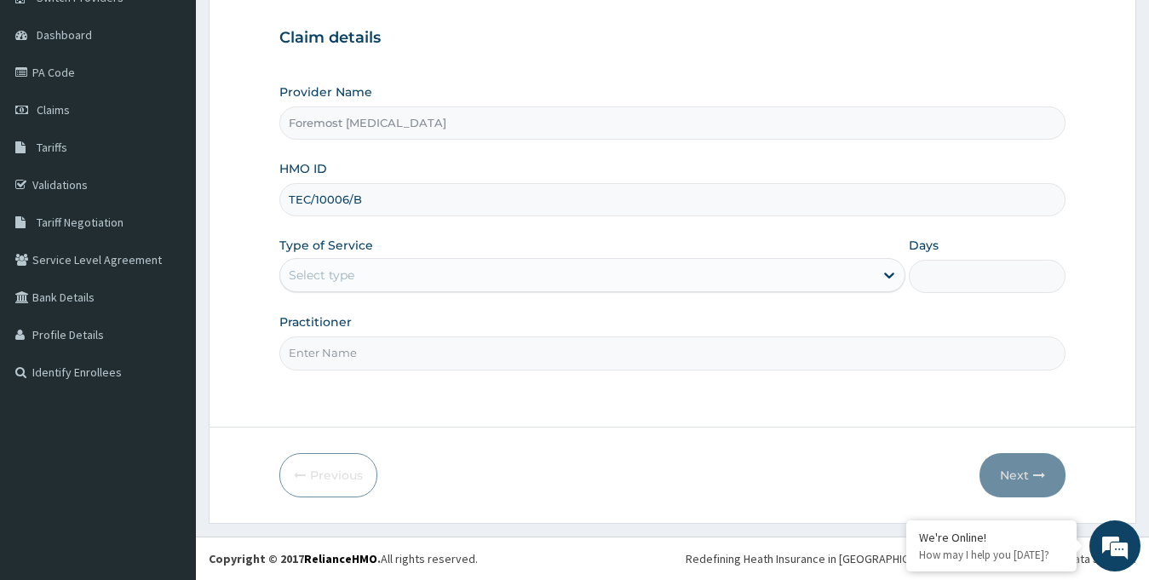
type input "TEC/10006/B"
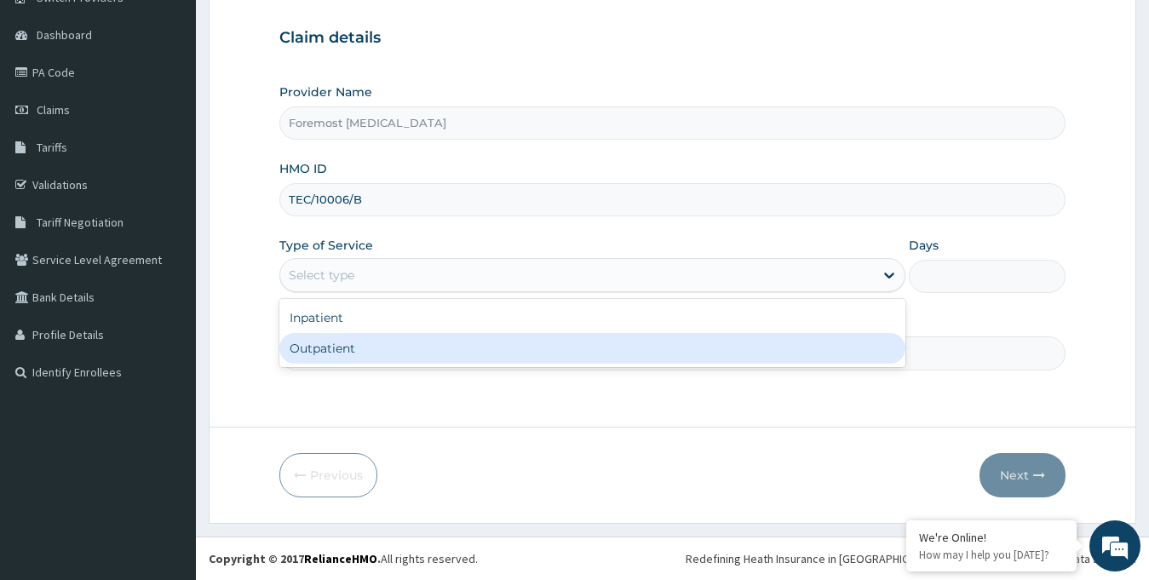
drag, startPoint x: 544, startPoint y: 267, endPoint x: 425, endPoint y: 355, distance: 148.0
click at [425, 292] on div "option Outpatient focused, 2 of 2. 2 results available. Use Up and Down to choo…" at bounding box center [592, 275] width 627 height 34
click at [425, 355] on div "Outpatient" at bounding box center [592, 348] width 627 height 31
type input "1"
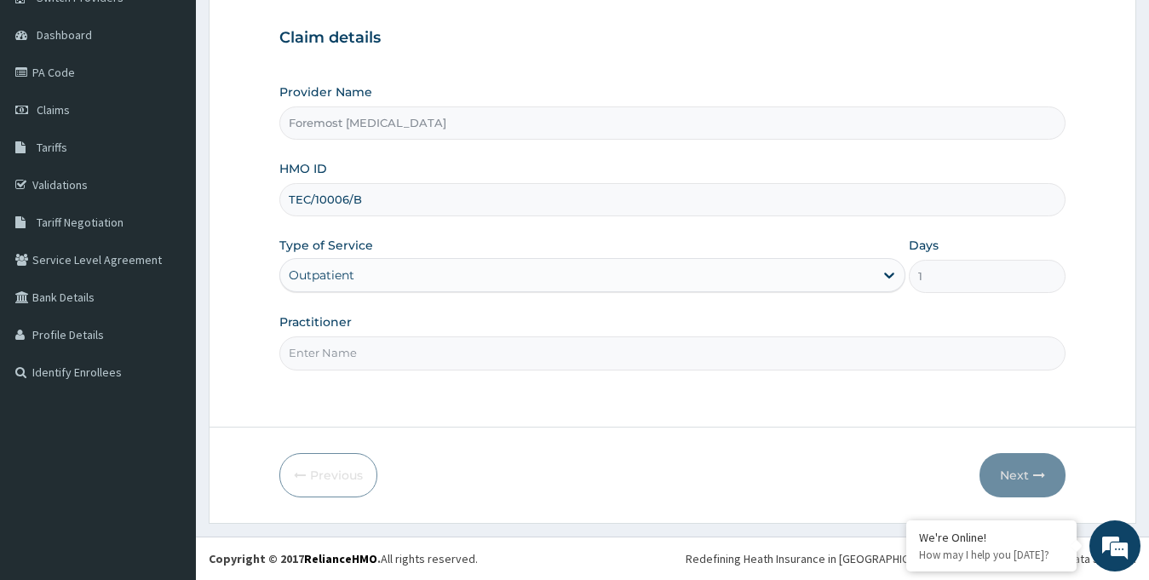
scroll to position [0, 0]
click at [400, 358] on input "Practitioner" at bounding box center [672, 352] width 787 height 33
paste input "NULL"
type input "NULL"
click at [1011, 464] on button "Next" at bounding box center [1022, 475] width 86 height 44
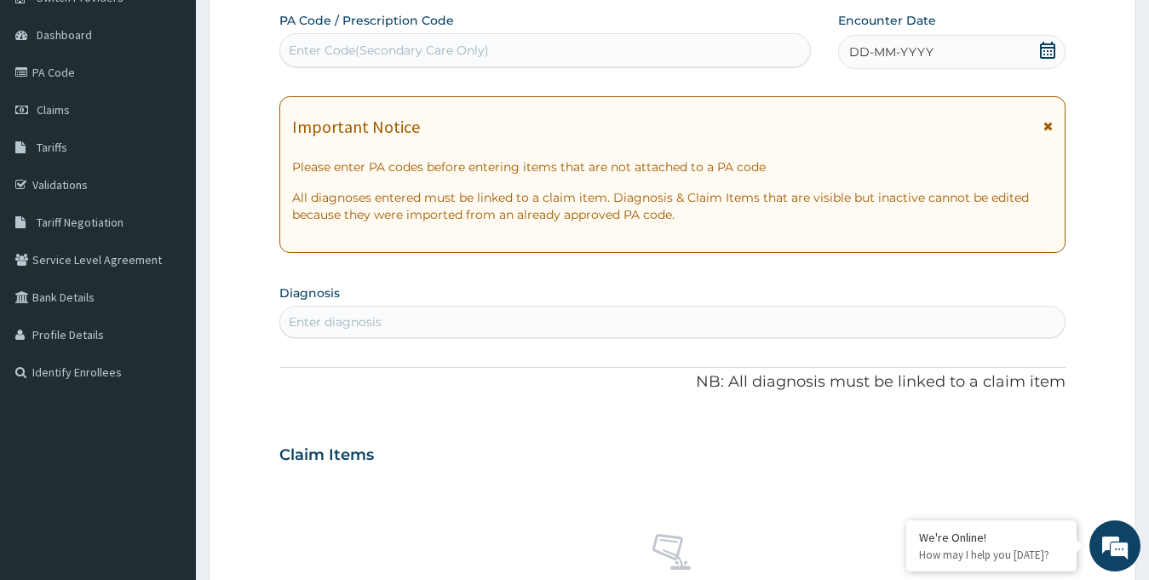
click at [945, 60] on div "DD-MM-YYYY" at bounding box center [952, 52] width 228 height 34
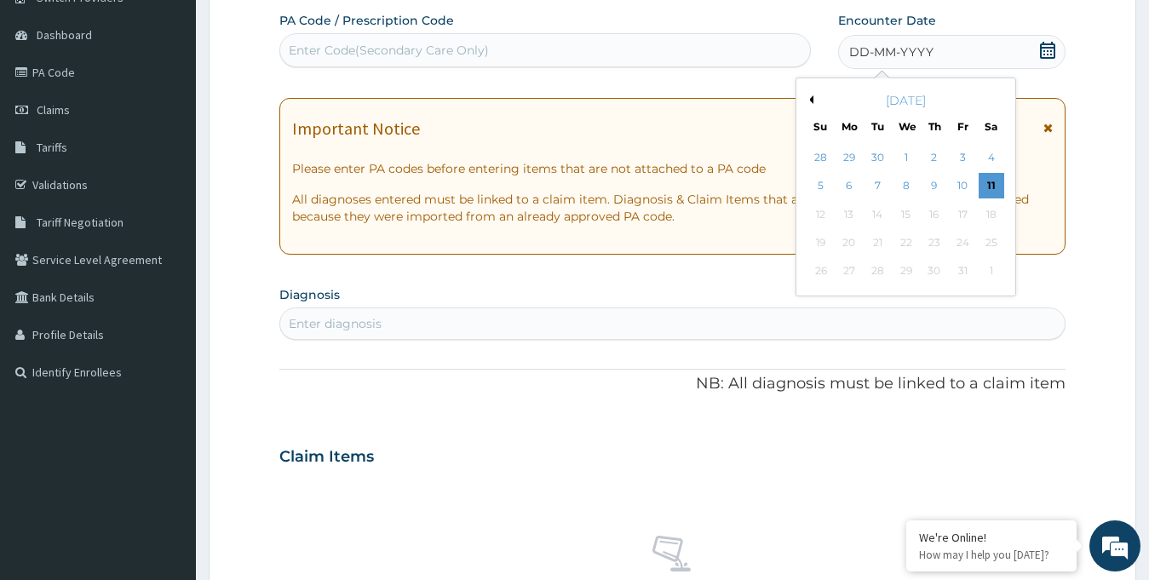
click at [809, 99] on button "Previous Month" at bounding box center [809, 99] width 9 height 9
click at [883, 215] on div "16" at bounding box center [877, 215] width 26 height 26
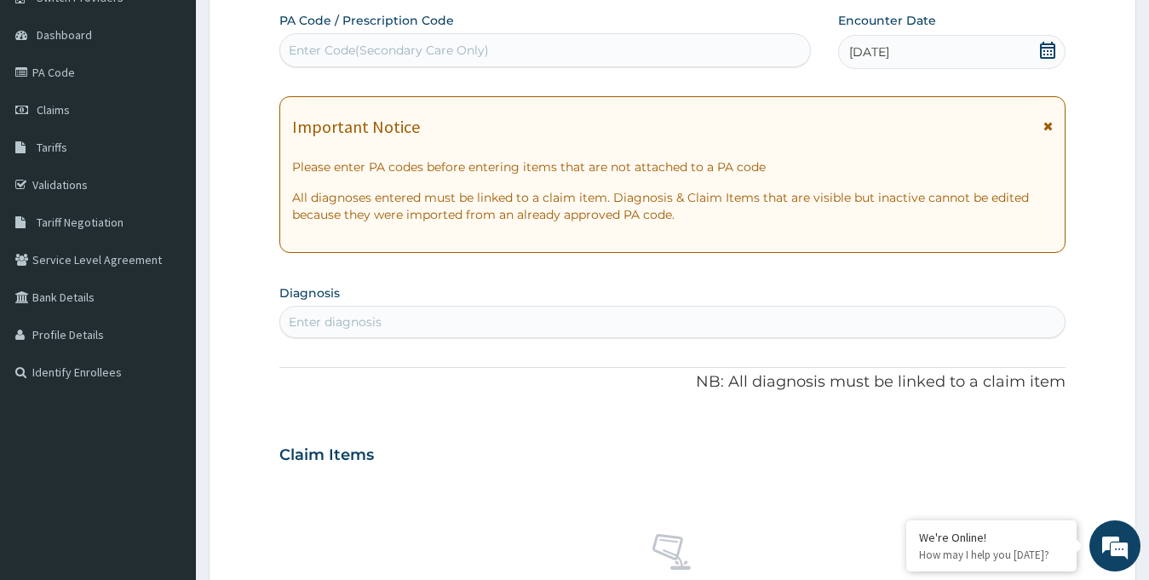
click at [438, 45] on div "Enter Code(Secondary Care Only)" at bounding box center [389, 50] width 200 height 17
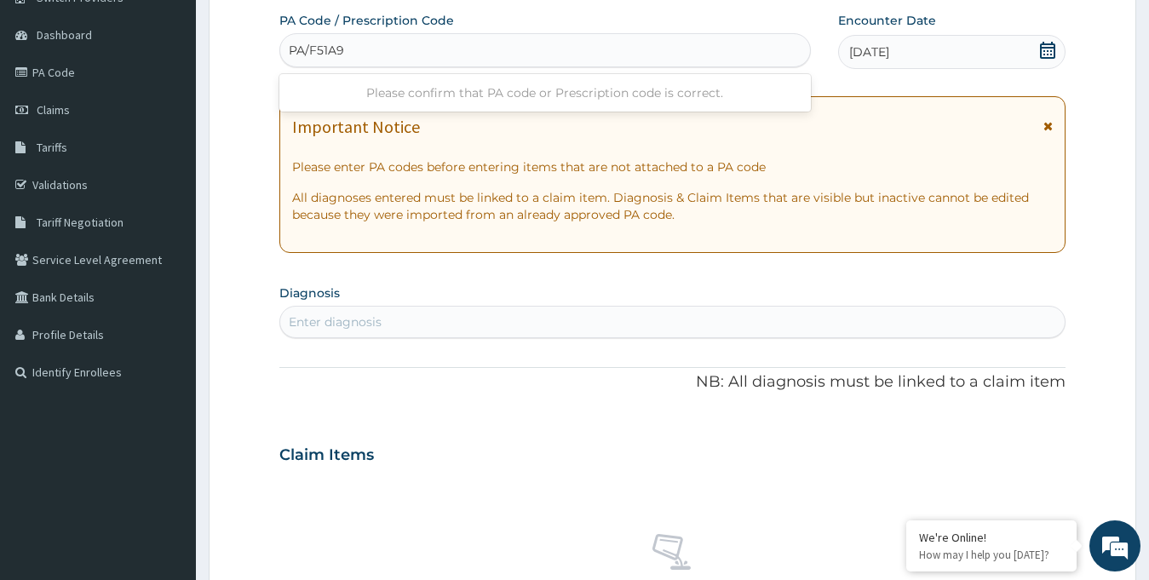
type input "PA/F51A92"
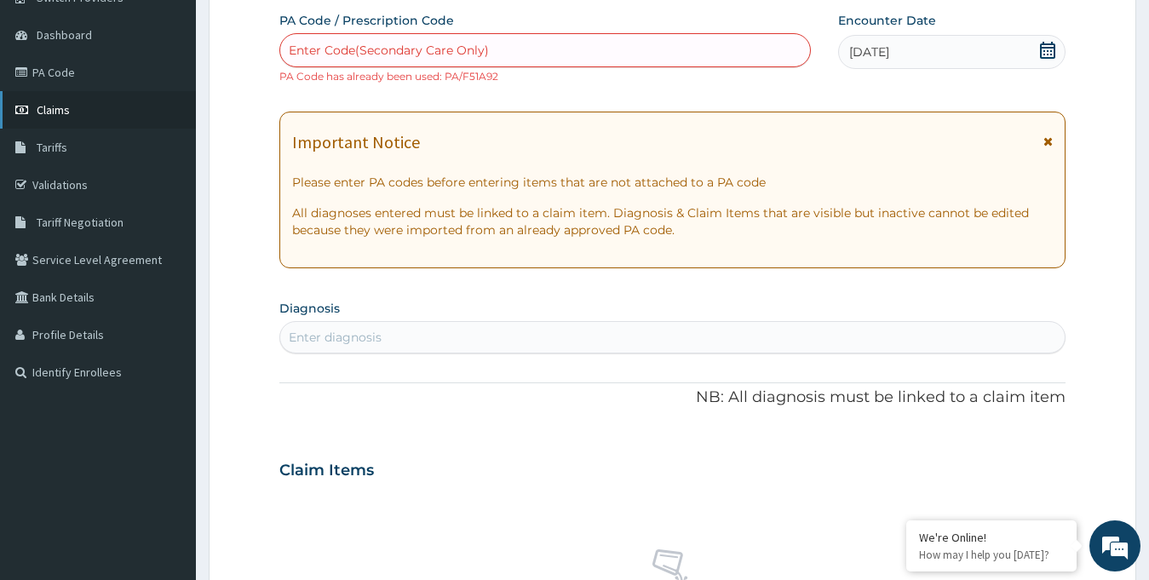
click at [68, 113] on span "Claims" at bounding box center [53, 109] width 33 height 15
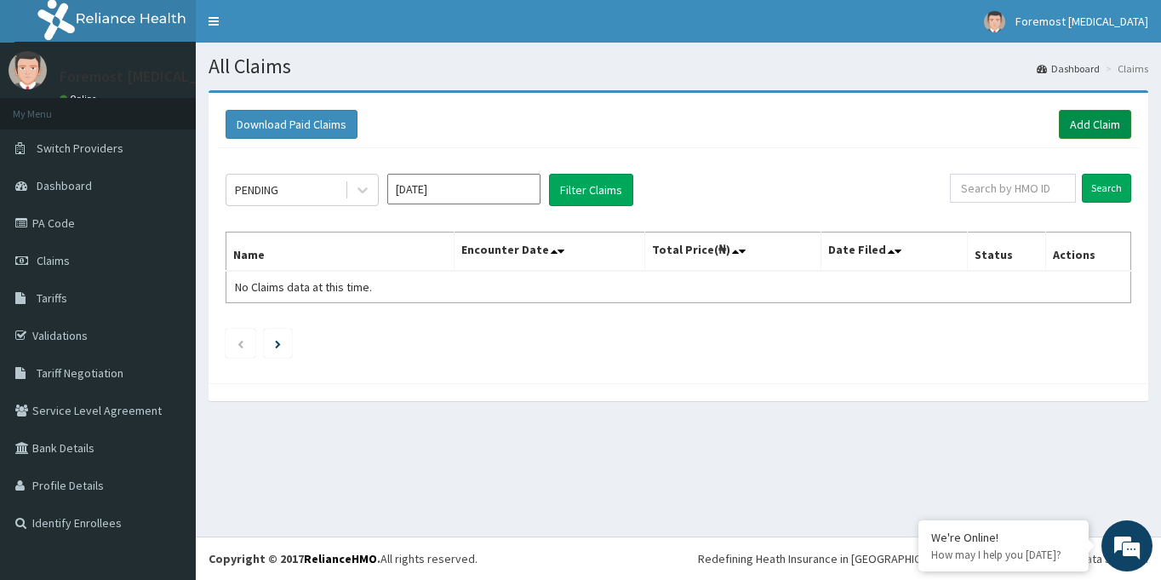
click at [1085, 115] on link "Add Claim" at bounding box center [1095, 124] width 72 height 29
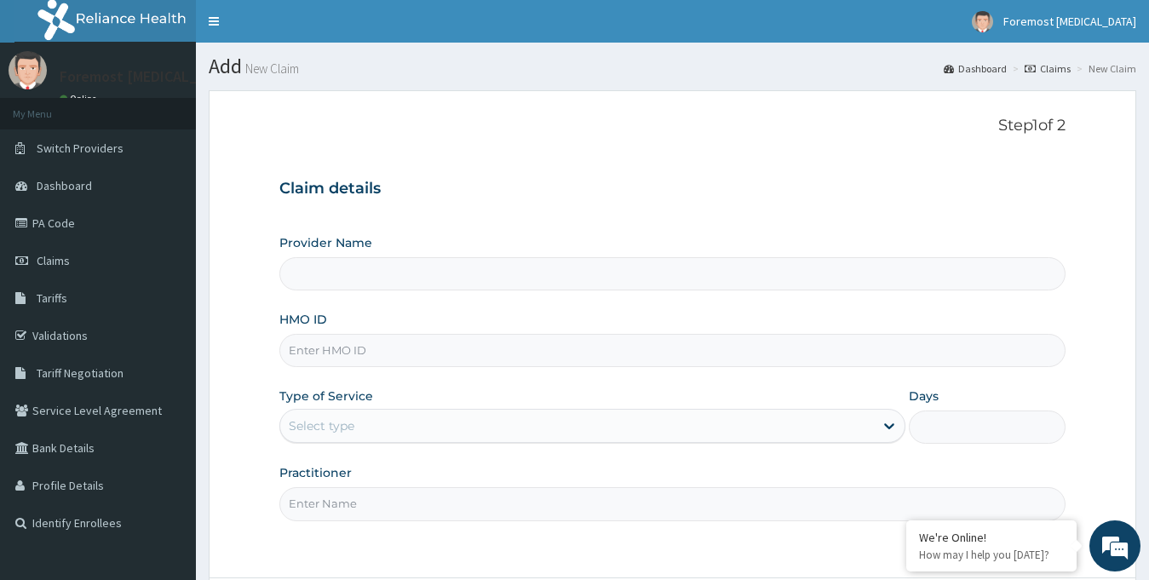
type input "Foremost [MEDICAL_DATA]"
drag, startPoint x: 381, startPoint y: 372, endPoint x: 362, endPoint y: 358, distance: 24.4
click at [362, 358] on div "Provider Name Foremost Radiology HMO ID Type of Service Select type Days Practi…" at bounding box center [672, 377] width 787 height 286
click at [362, 358] on input "HMO ID" at bounding box center [672, 350] width 787 height 33
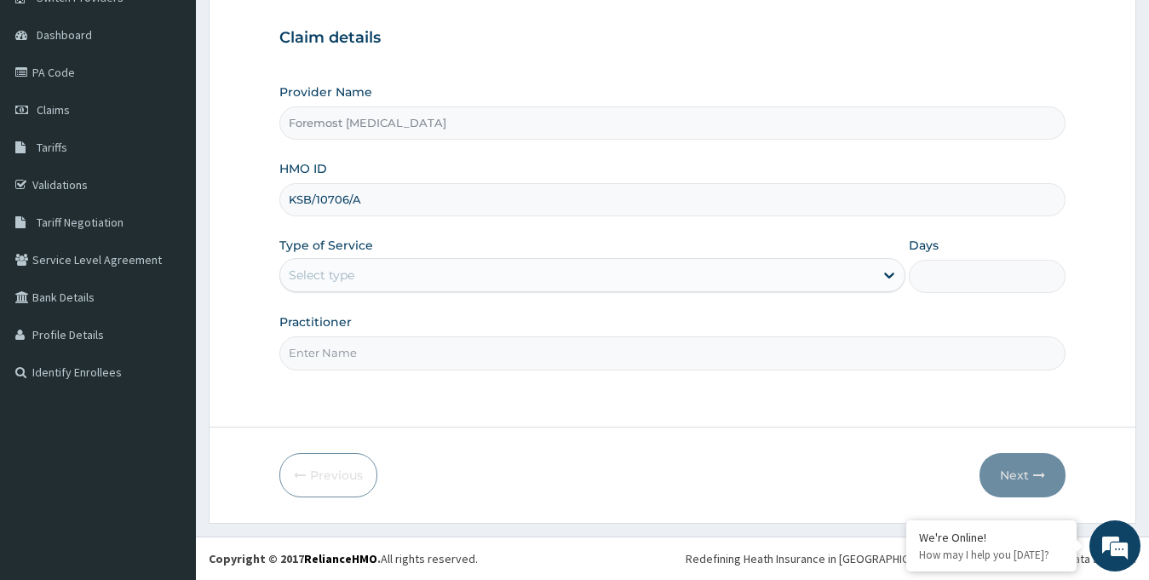
type input "KSB/10706/A"
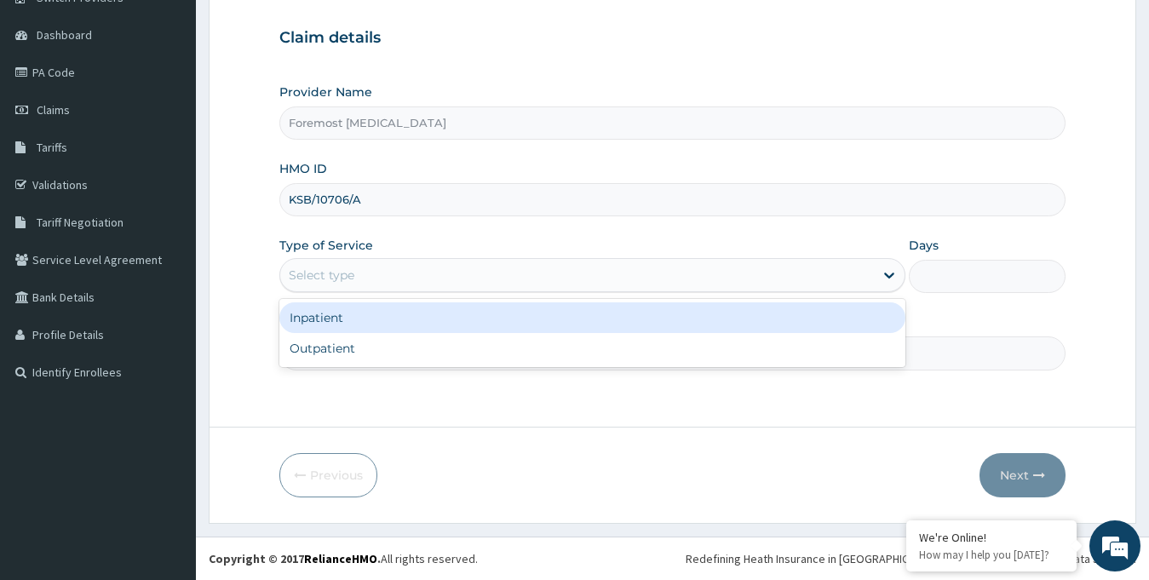
drag, startPoint x: 475, startPoint y: 274, endPoint x: 404, endPoint y: 368, distance: 117.3
click at [404, 368] on div "Provider Name Foremost Radiology HMO ID KSB/10706/A Type of Service option Inpa…" at bounding box center [672, 226] width 787 height 286
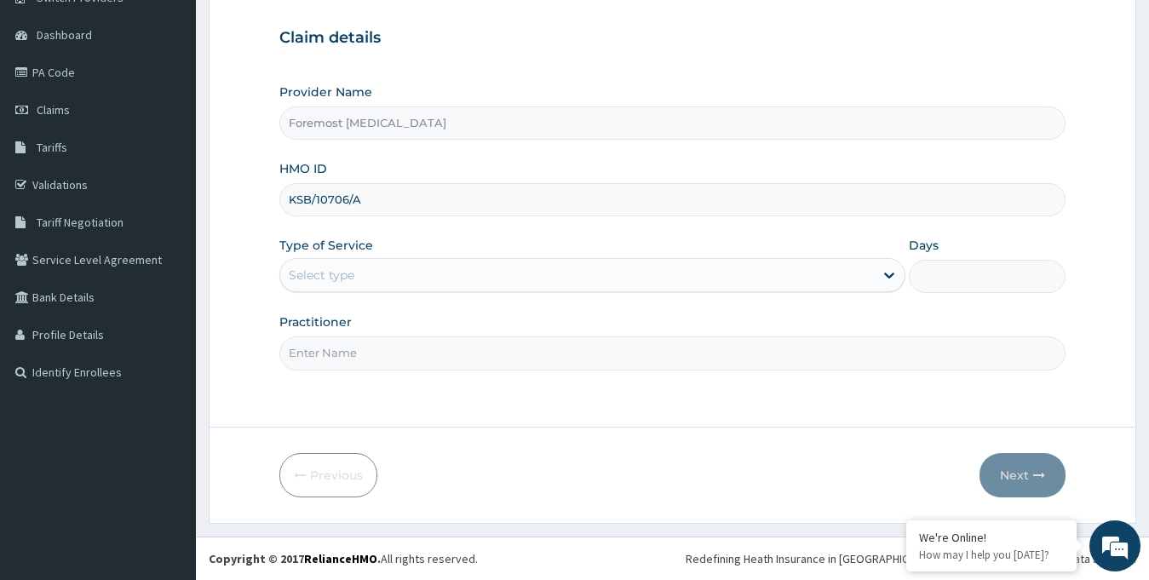
click at [404, 368] on input "Practitioner" at bounding box center [672, 352] width 787 height 33
click at [381, 358] on input "Practitioner" at bounding box center [672, 352] width 787 height 33
click at [363, 287] on div "Select type" at bounding box center [577, 274] width 594 height 27
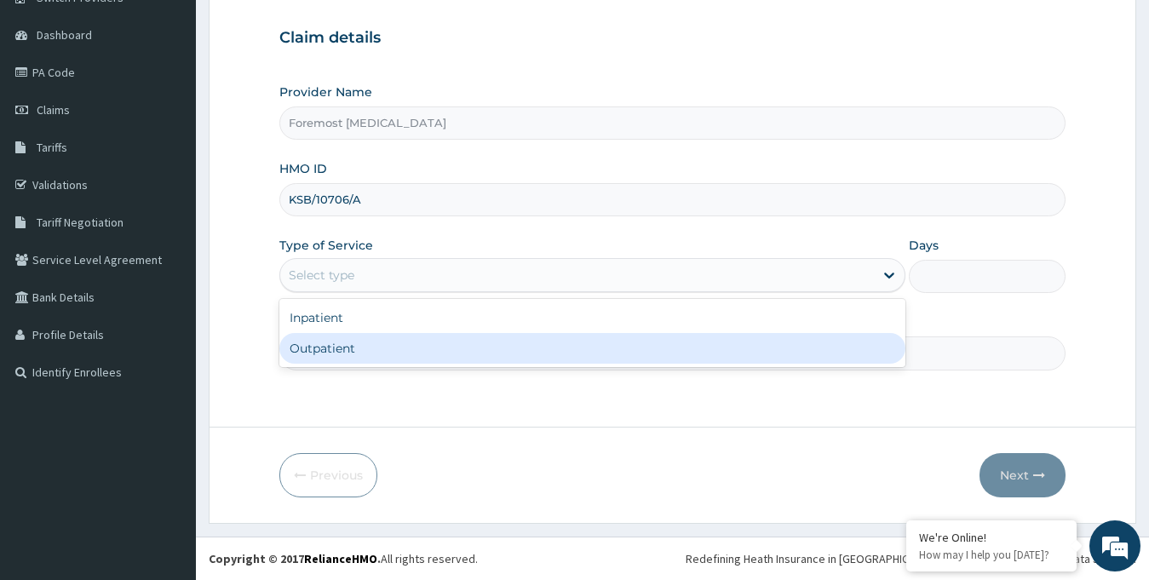
click at [347, 341] on div "Outpatient" at bounding box center [592, 348] width 627 height 31
type input "1"
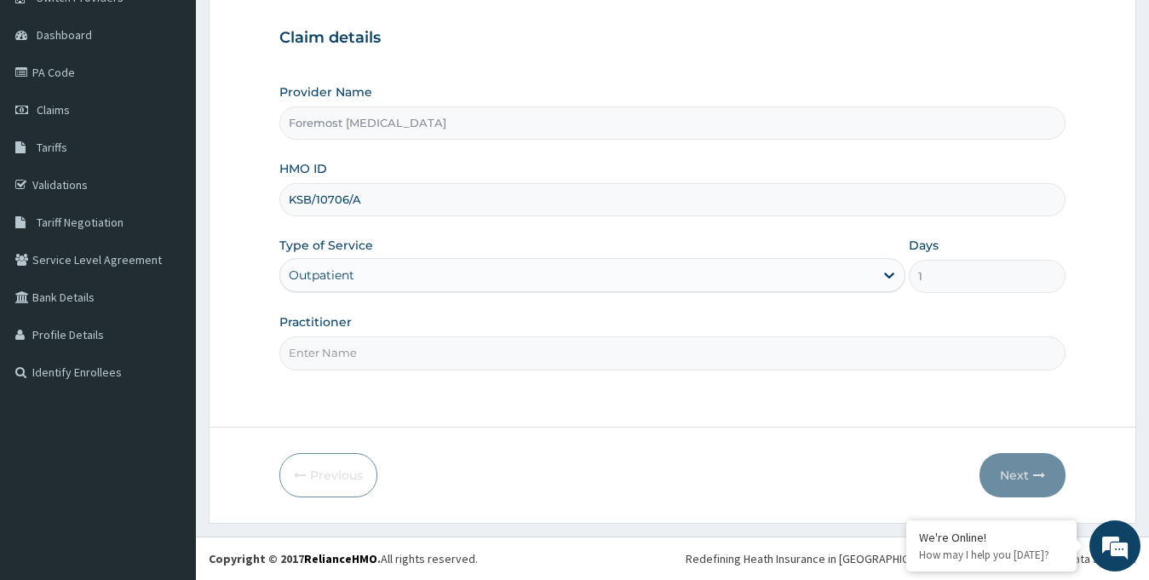
click at [347, 341] on input "Practitioner" at bounding box center [672, 352] width 787 height 33
paste input "NULL"
type input "NULL"
click at [1005, 467] on button "Next" at bounding box center [1022, 475] width 86 height 44
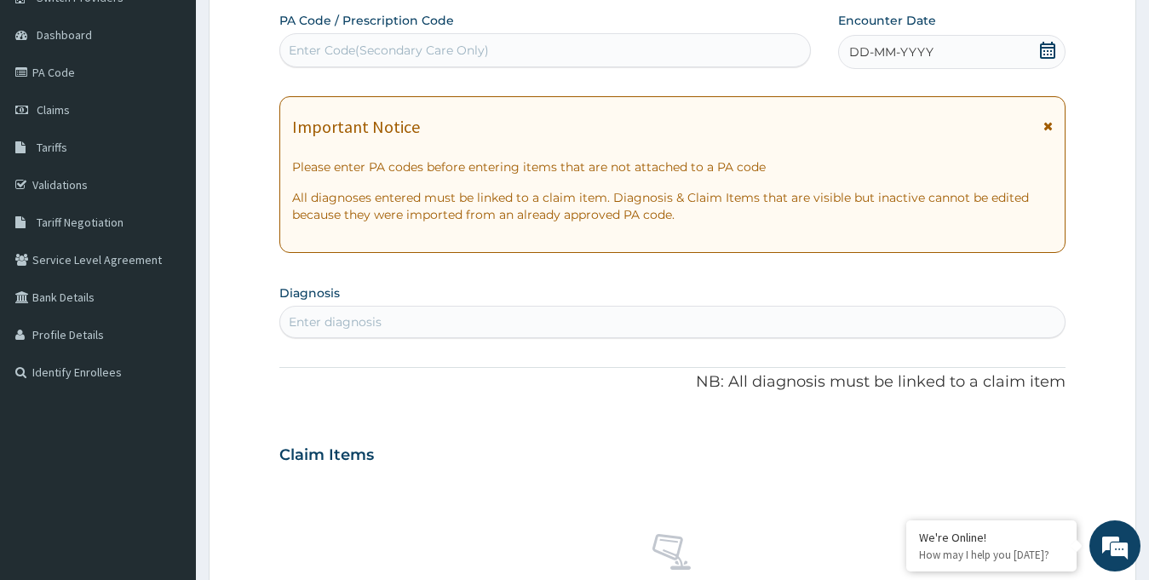
click at [911, 51] on span "DD-MM-YYYY" at bounding box center [891, 51] width 84 height 17
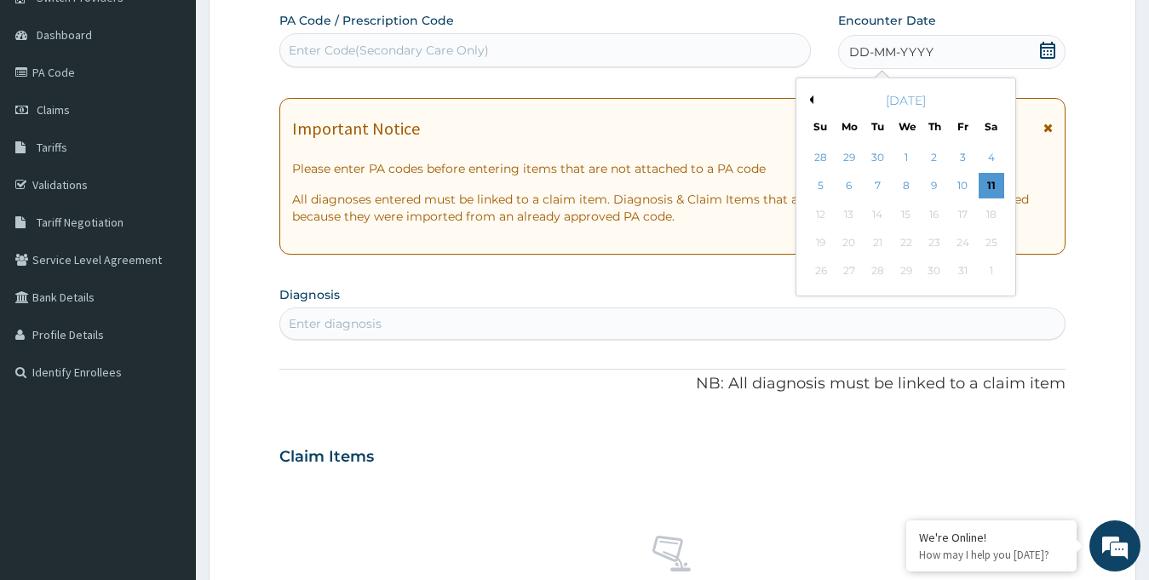
click at [814, 97] on div "October 2025" at bounding box center [905, 100] width 205 height 17
click at [806, 101] on button "Previous Month" at bounding box center [809, 99] width 9 height 9
click at [880, 216] on div "16" at bounding box center [877, 215] width 26 height 26
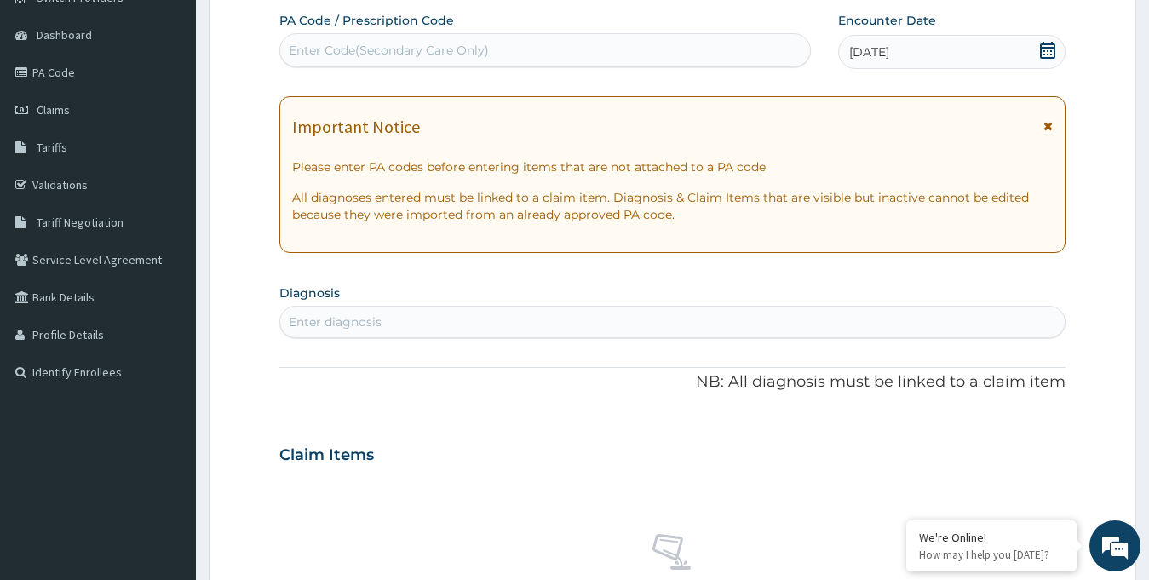
click at [521, 54] on div "Enter Code(Secondary Care Only)" at bounding box center [545, 50] width 530 height 27
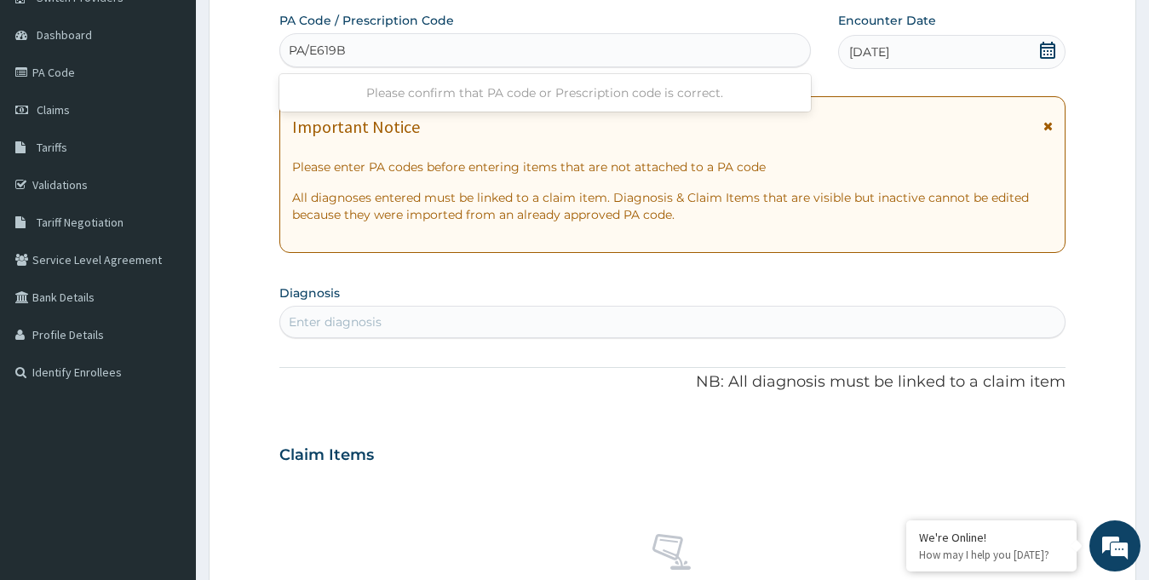
type input "PA/E619B7"
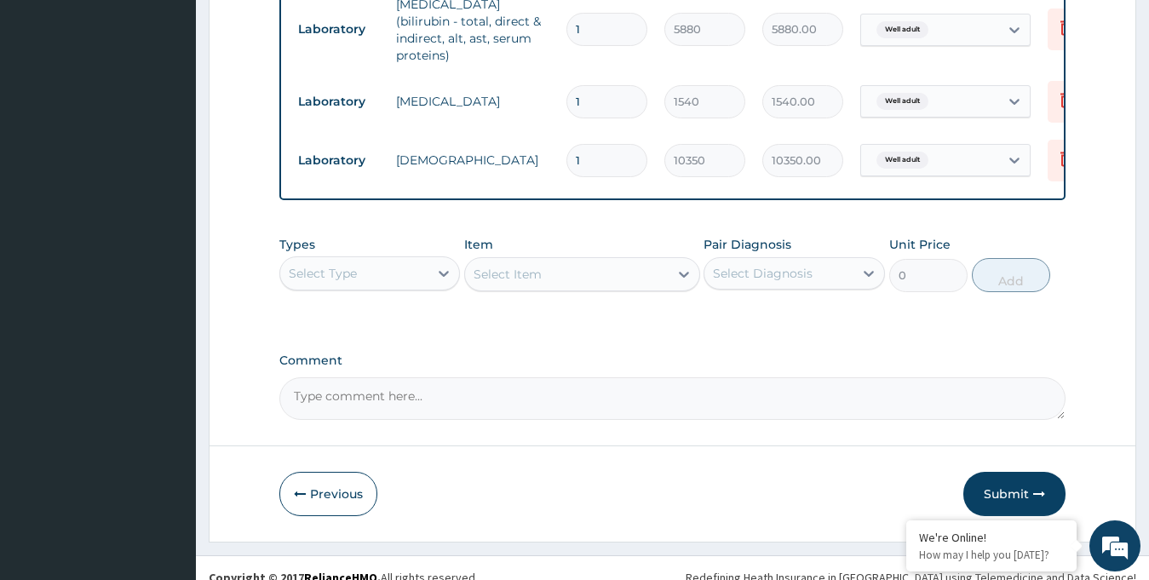
scroll to position [1017, 0]
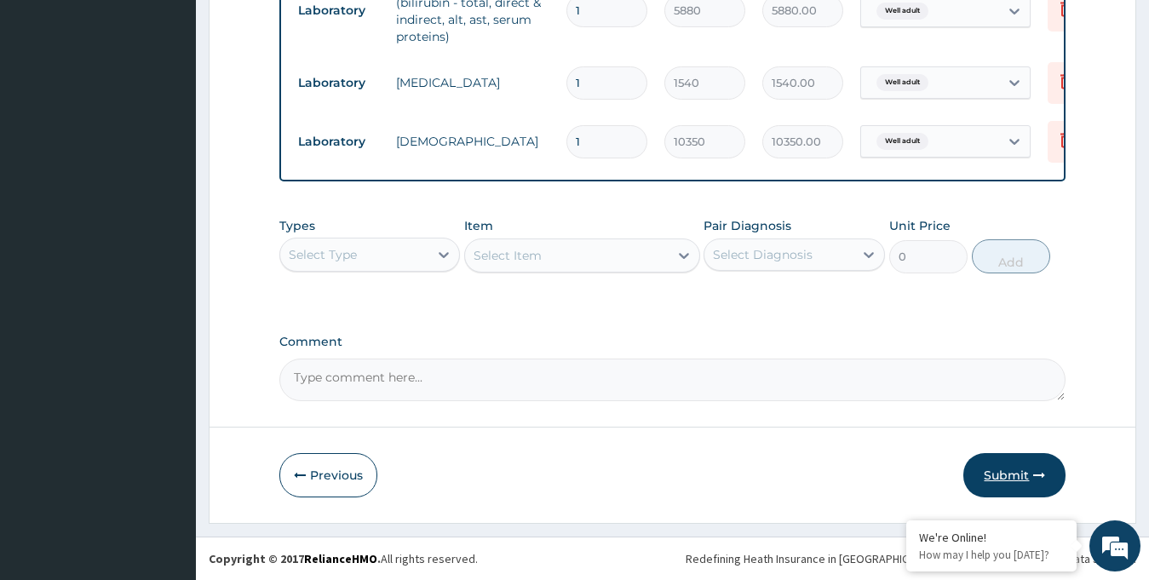
click at [987, 470] on button "Submit" at bounding box center [1014, 475] width 102 height 44
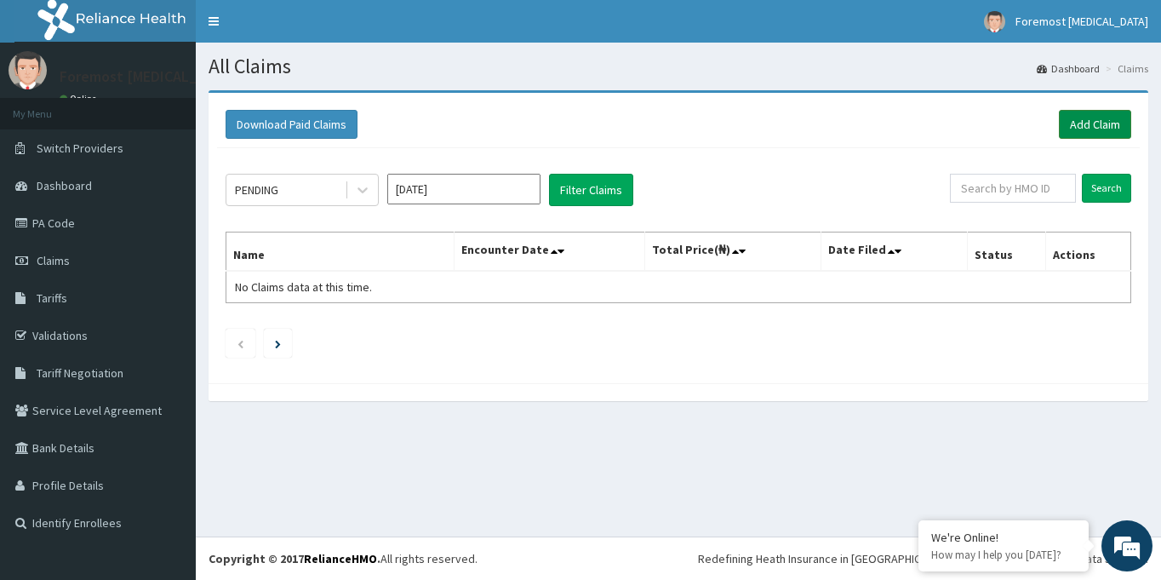
click at [1082, 126] on link "Add Claim" at bounding box center [1095, 124] width 72 height 29
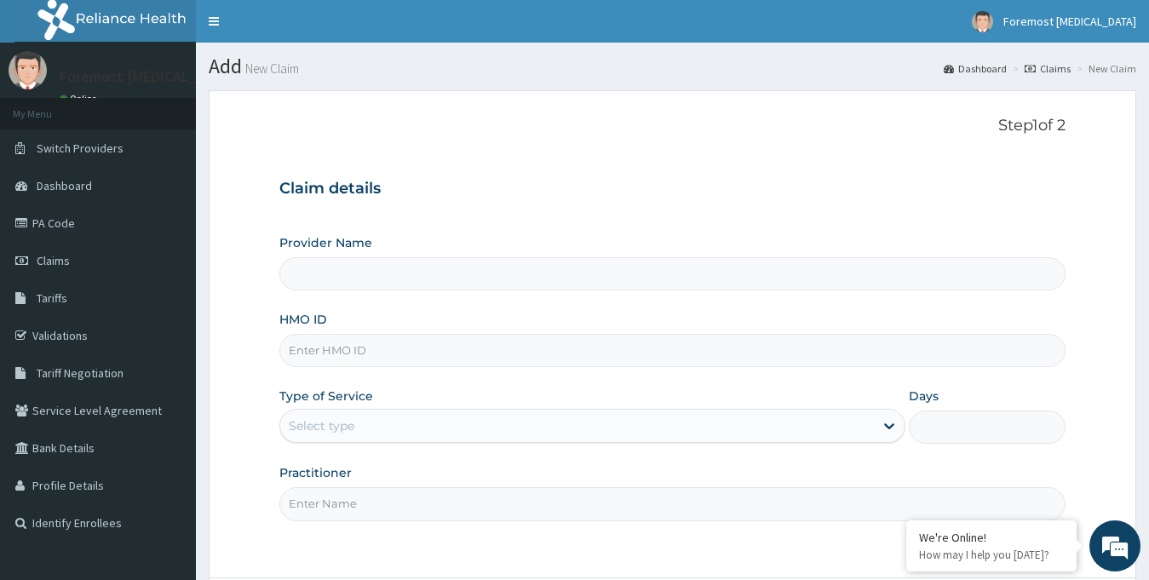
type input "Foremost [MEDICAL_DATA]"
click at [381, 357] on input "HMO ID" at bounding box center [672, 350] width 787 height 33
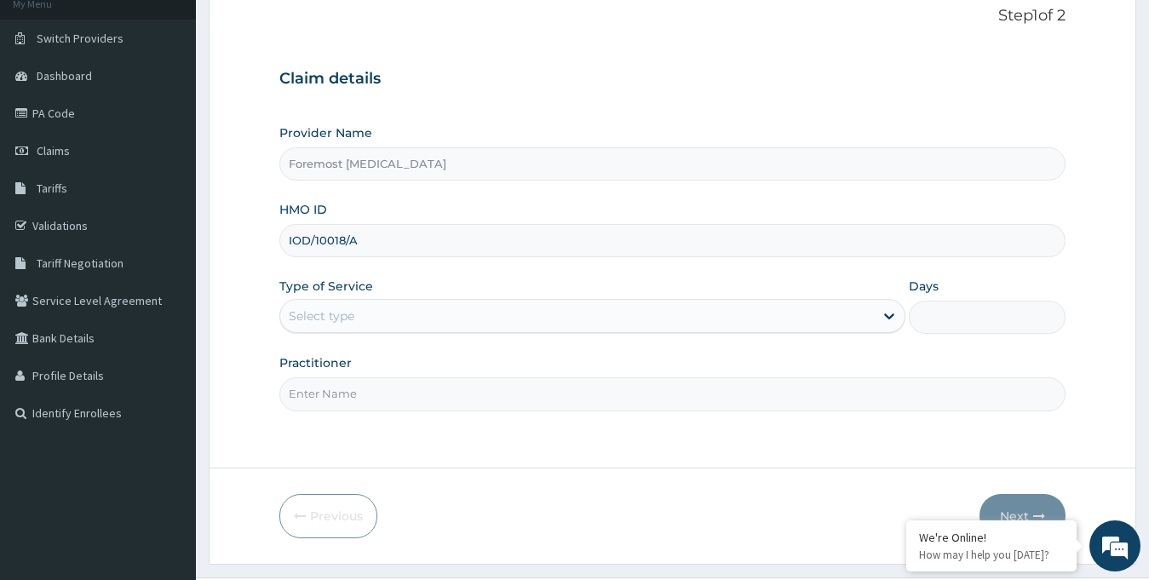
scroll to position [151, 0]
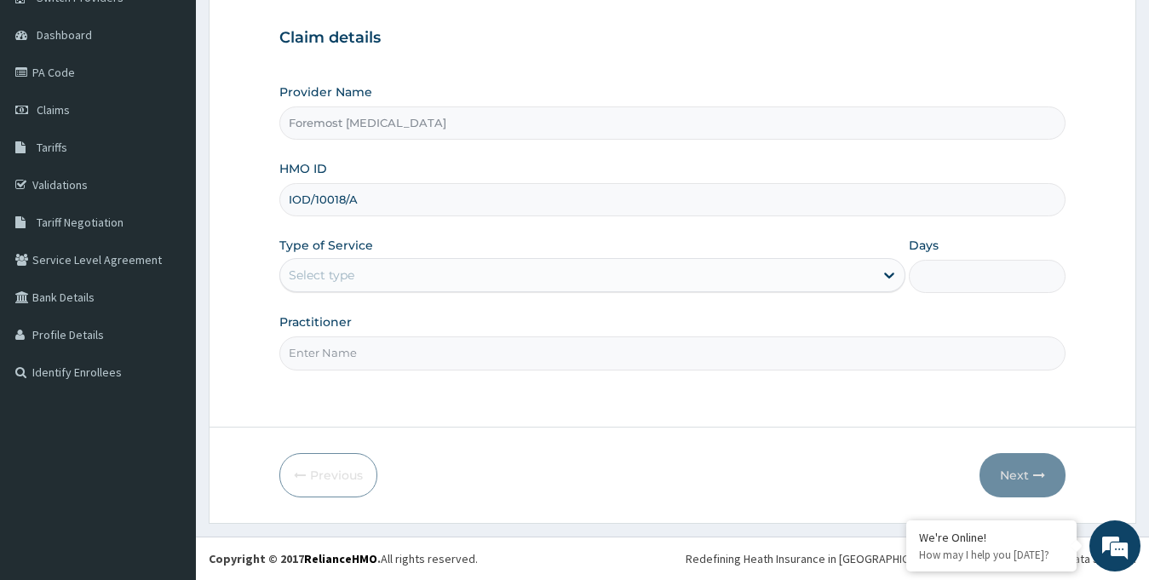
type input "IOD/10018/A"
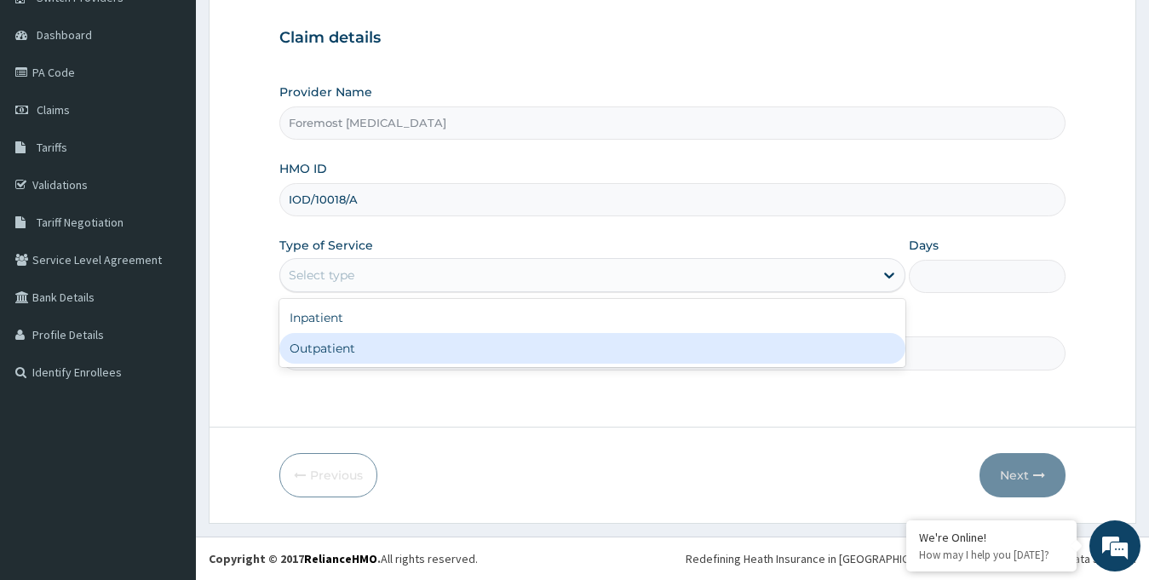
drag, startPoint x: 377, startPoint y: 269, endPoint x: 364, endPoint y: 357, distance: 88.7
click at [364, 292] on div "option Outpatient focused, 2 of 2. 2 results available. Use Up and Down to choo…" at bounding box center [592, 275] width 627 height 34
click at [364, 357] on div "Outpatient" at bounding box center [592, 348] width 627 height 31
type input "1"
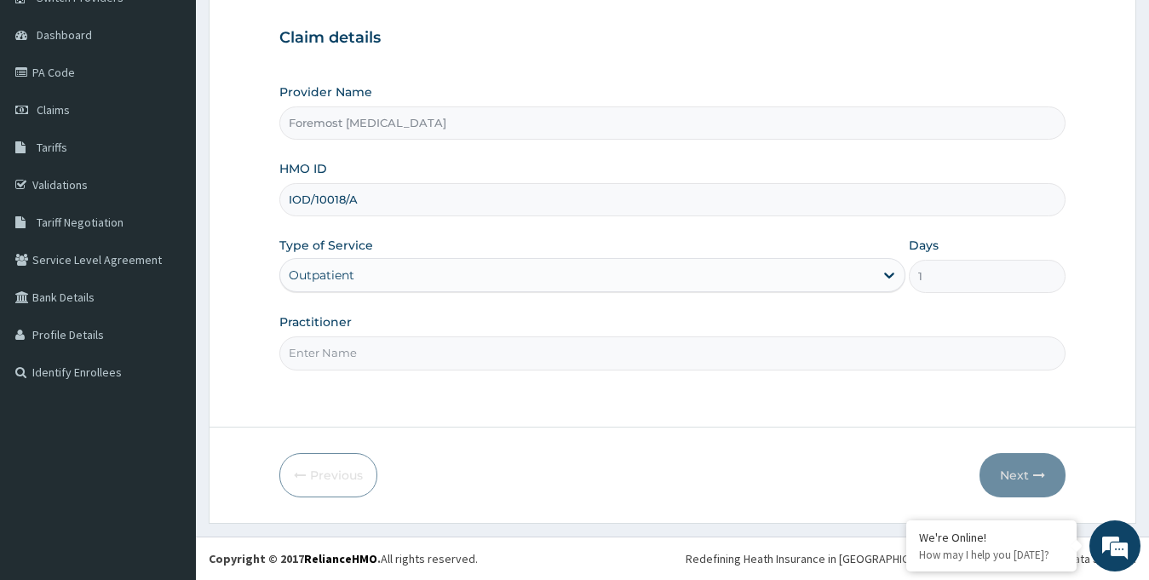
click at [352, 341] on input "Practitioner" at bounding box center [672, 352] width 787 height 33
paste input "NULL"
type input "NULL"
click at [998, 465] on button "Next" at bounding box center [1022, 475] width 86 height 44
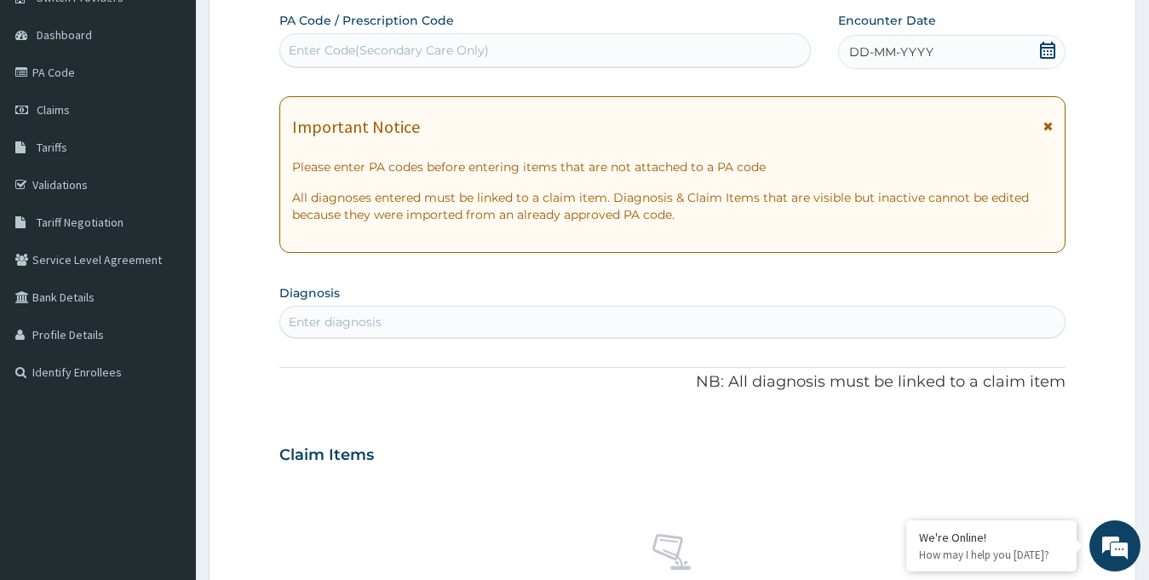
click at [871, 52] on span "DD-MM-YYYY" at bounding box center [891, 51] width 84 height 17
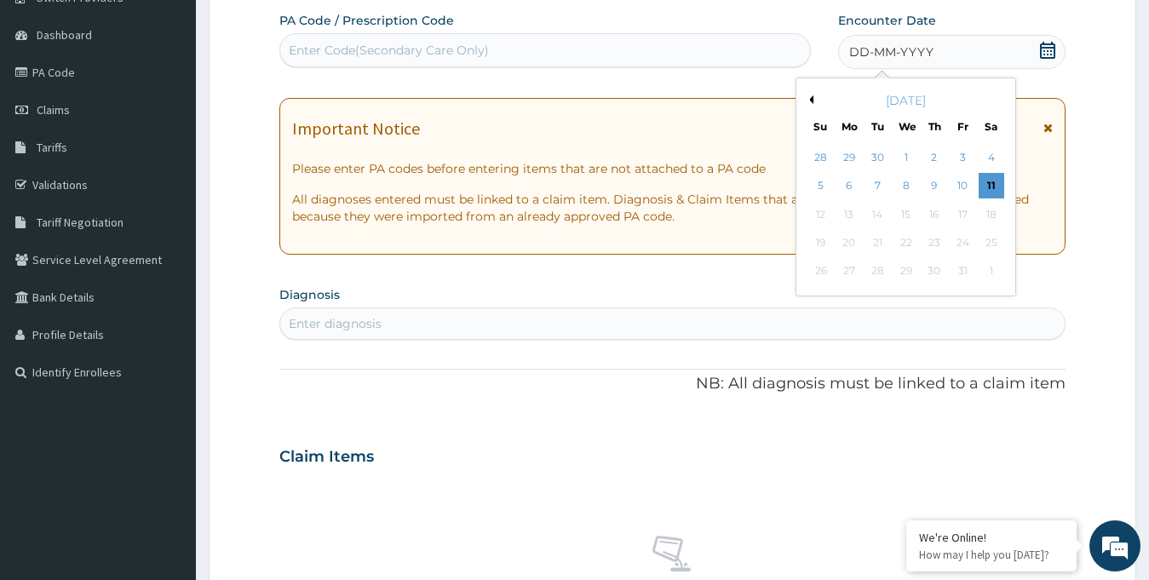
click at [815, 103] on div "October 2025" at bounding box center [905, 100] width 205 height 17
click at [811, 95] on div "October 2025" at bounding box center [905, 100] width 205 height 17
click at [809, 100] on button "Previous Month" at bounding box center [809, 99] width 9 height 9
click at [878, 212] on div "16" at bounding box center [877, 215] width 26 height 26
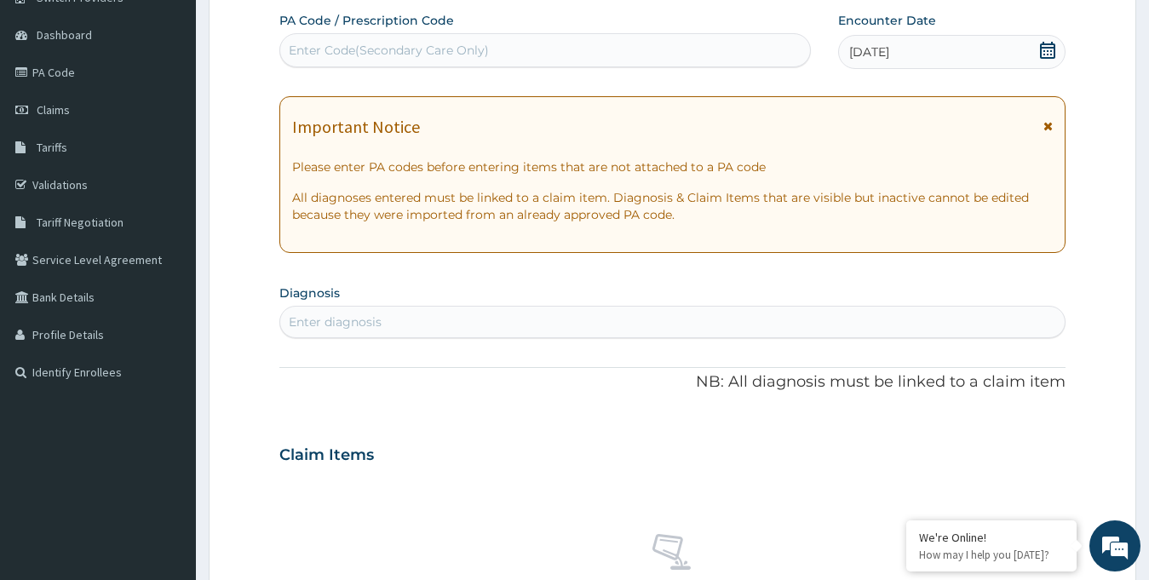
click at [469, 55] on div "Enter Code(Secondary Care Only)" at bounding box center [389, 50] width 200 height 17
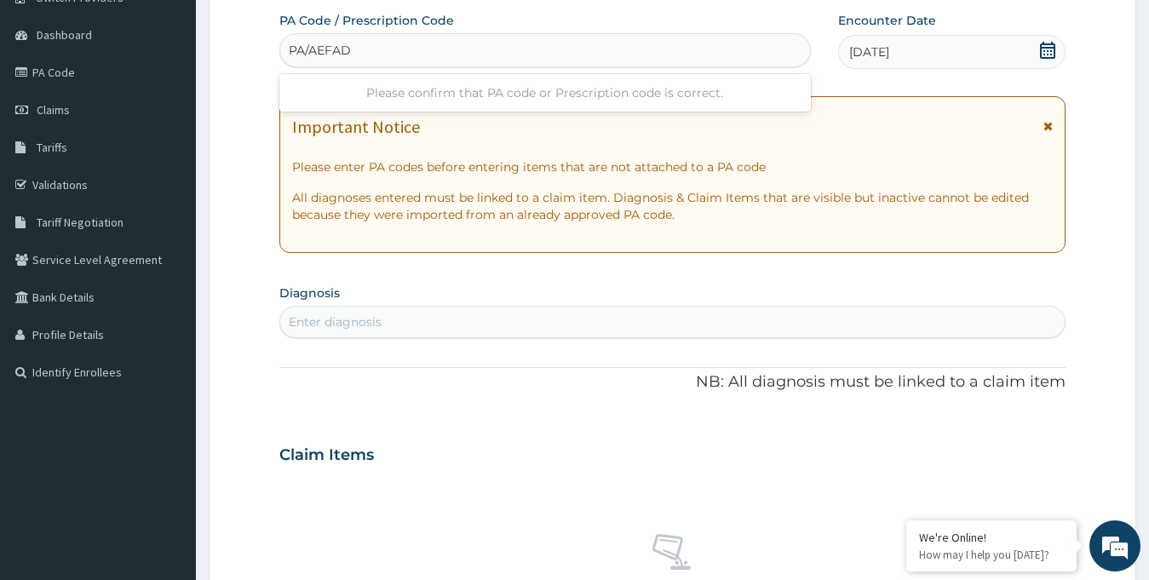
type input "PA/AEFADD"
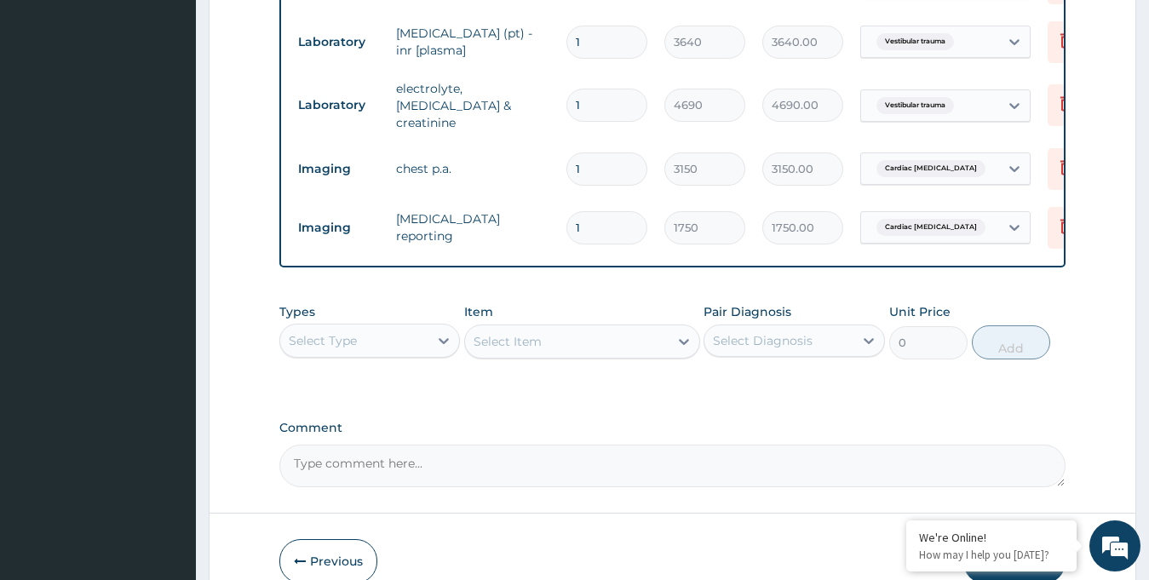
scroll to position [883, 0]
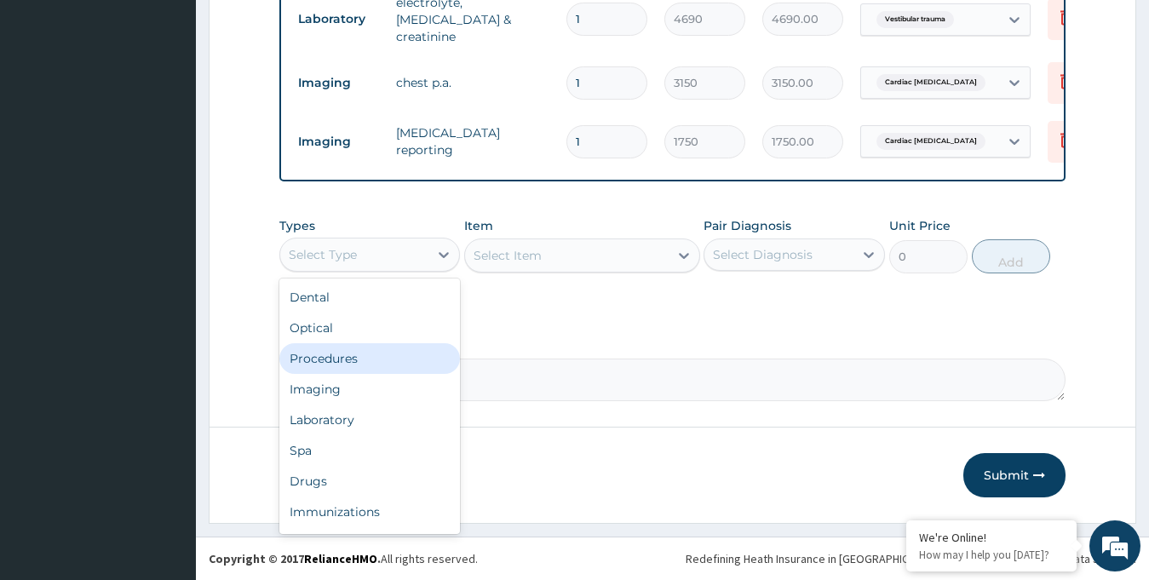
drag, startPoint x: 405, startPoint y: 261, endPoint x: 356, endPoint y: 378, distance: 127.4
click at [356, 272] on div "option Procedures focused, 3 of 10. 10 results available. Use Up and Down to ch…" at bounding box center [369, 255] width 181 height 34
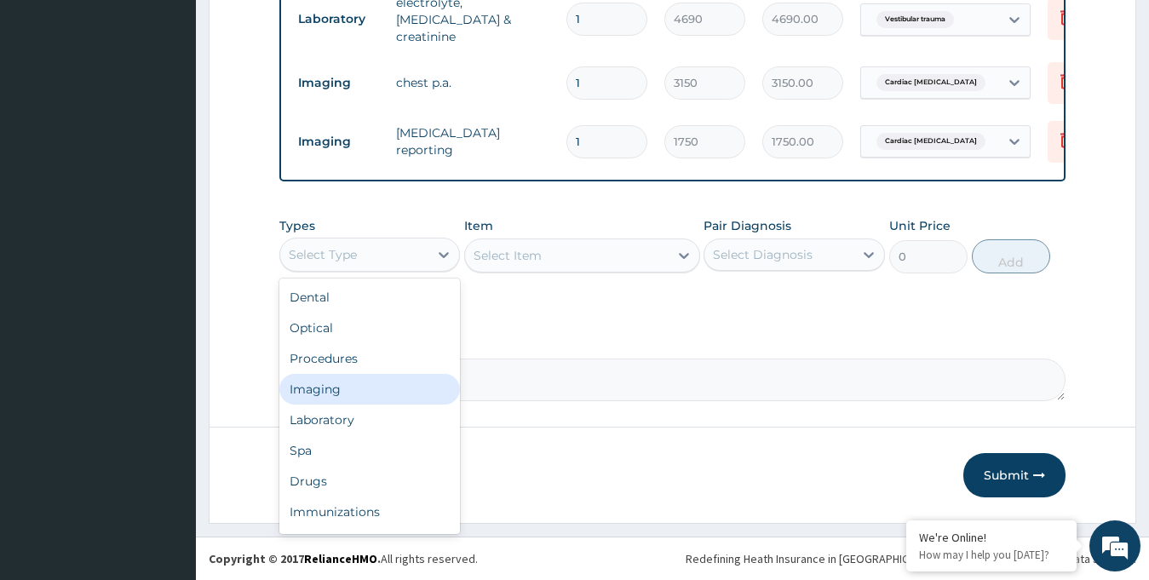
click at [340, 391] on div "Imaging" at bounding box center [369, 389] width 181 height 31
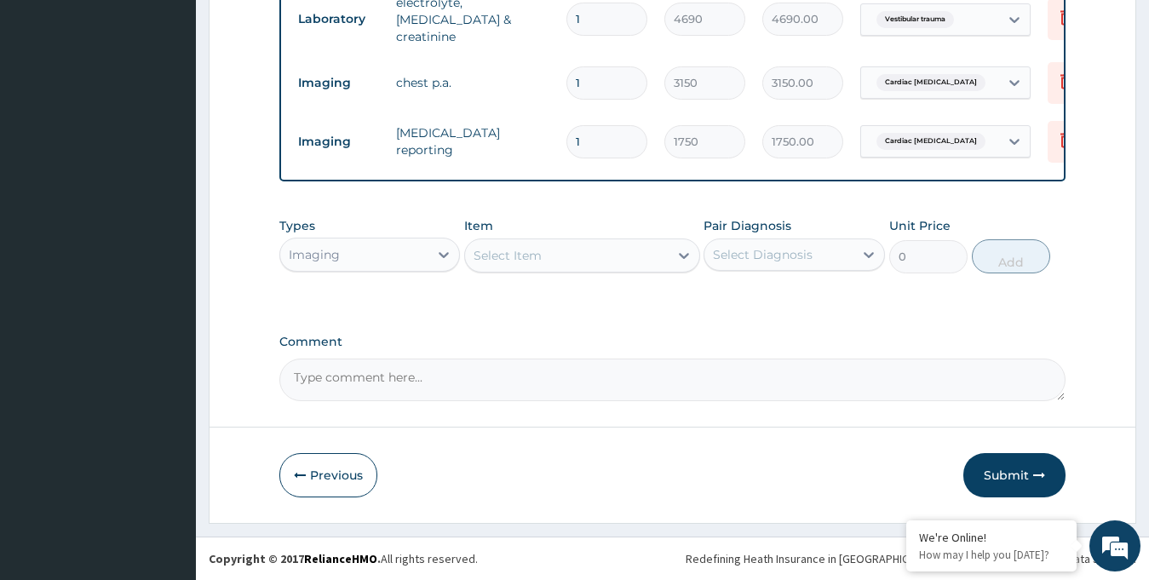
click at [678, 258] on icon at bounding box center [683, 255] width 17 height 17
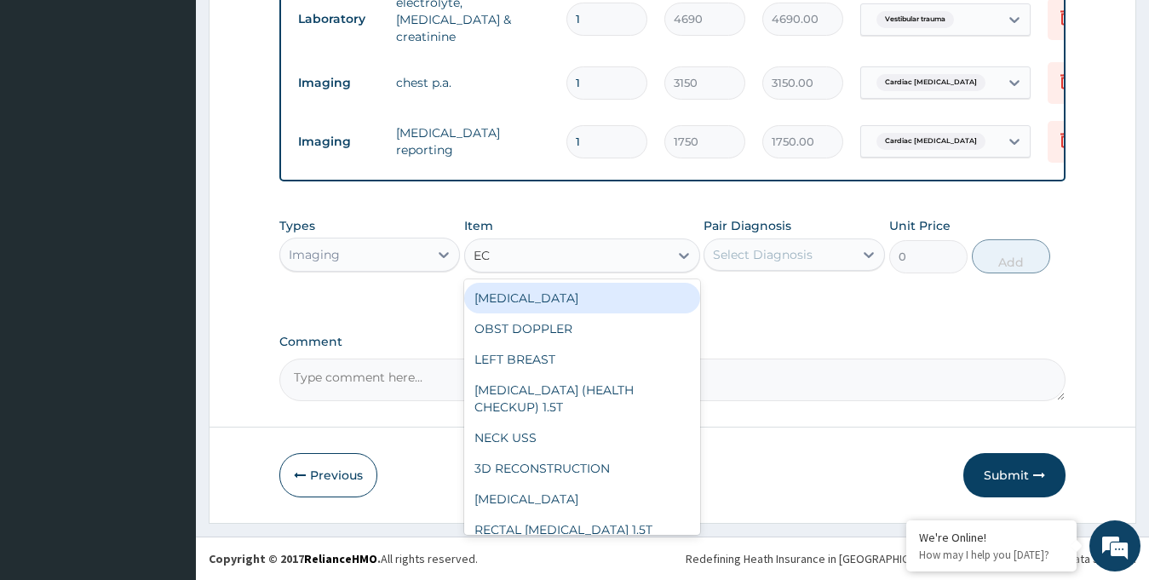
type input "ECG"
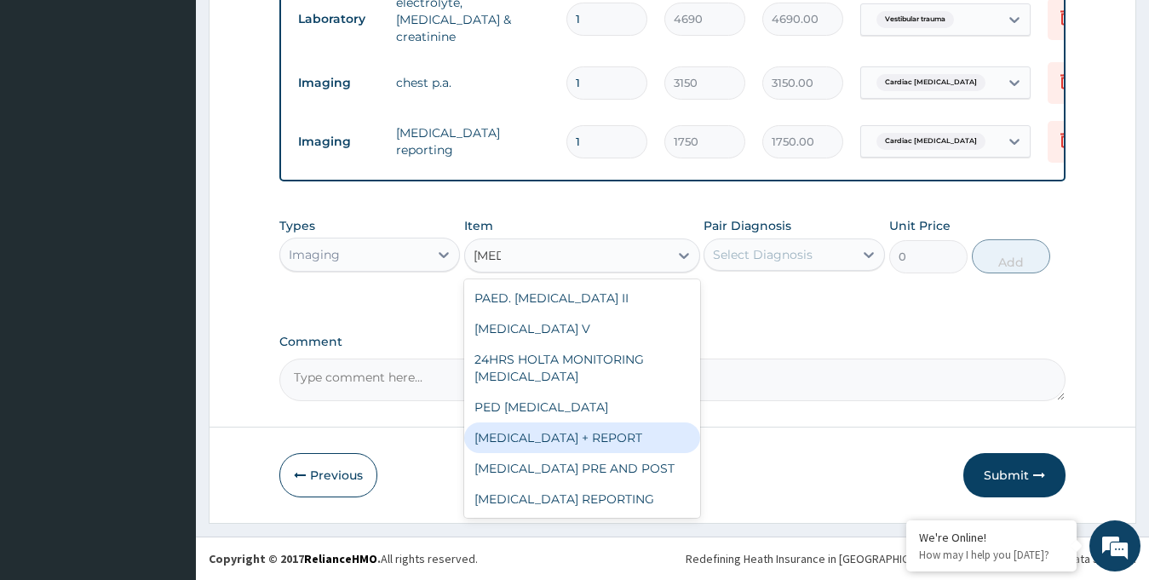
type input "6230"
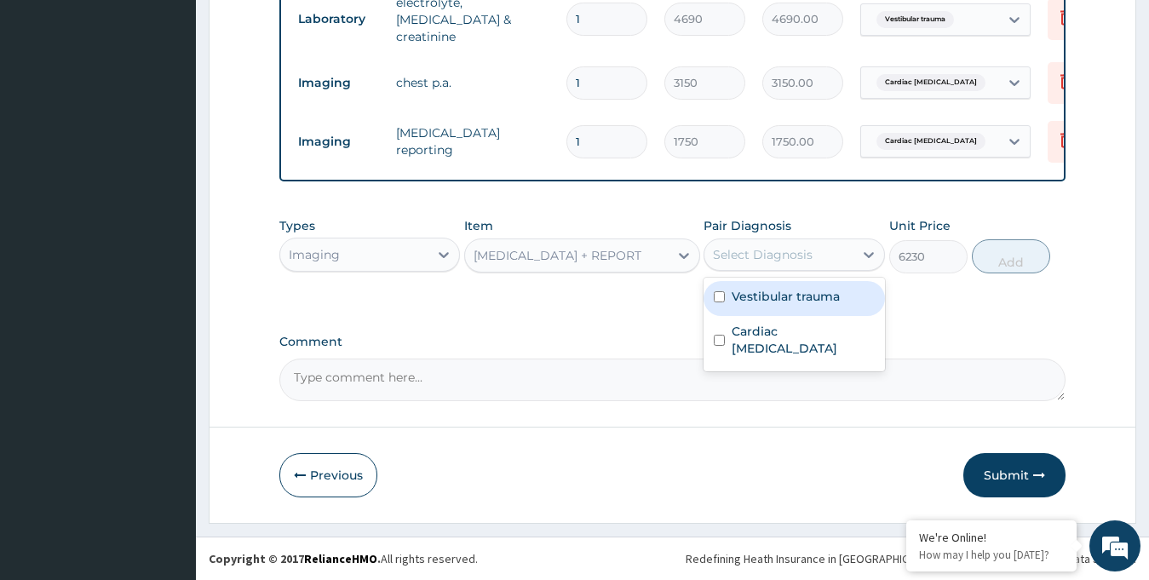
click at [827, 252] on div "Select Diagnosis" at bounding box center [778, 254] width 149 height 27
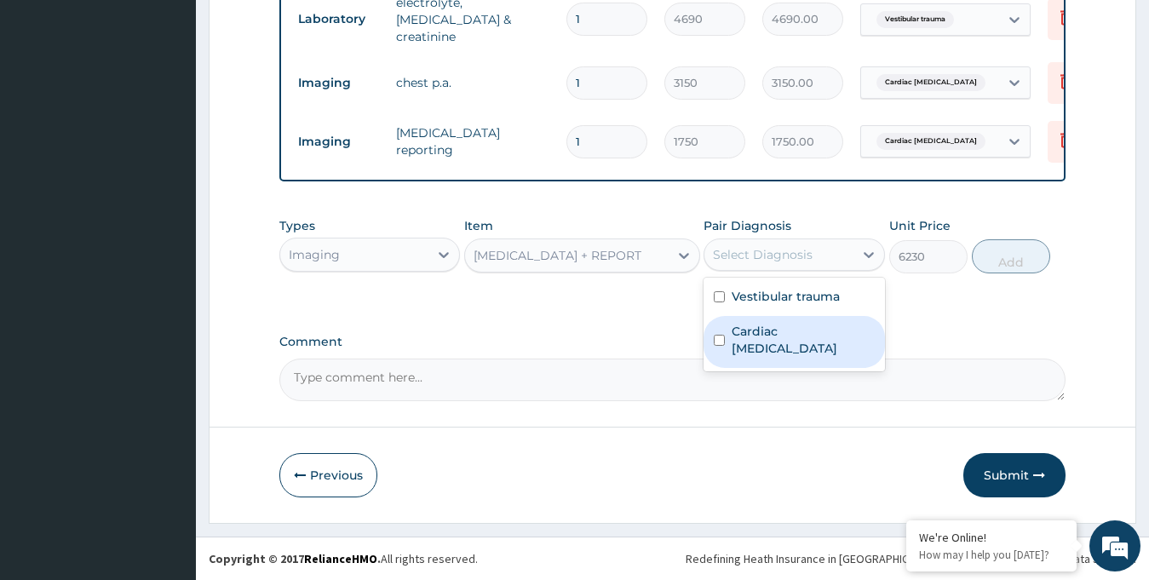
click at [799, 328] on label "Cardiac chest pain" at bounding box center [802, 340] width 143 height 34
checkbox input "true"
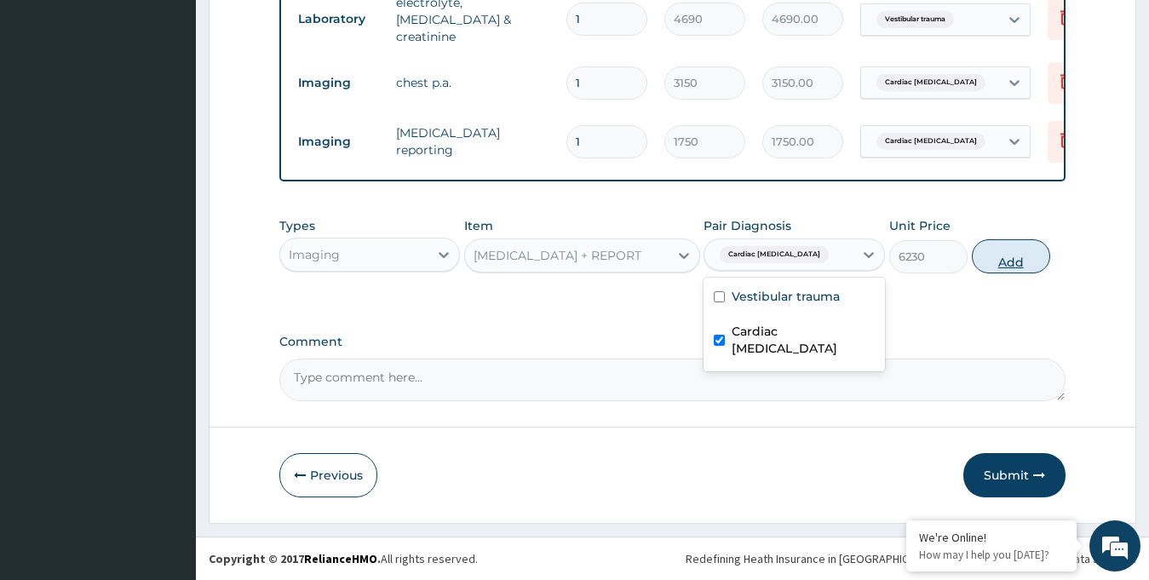
click at [1008, 261] on button "Add" at bounding box center [1010, 256] width 78 height 34
type input "0"
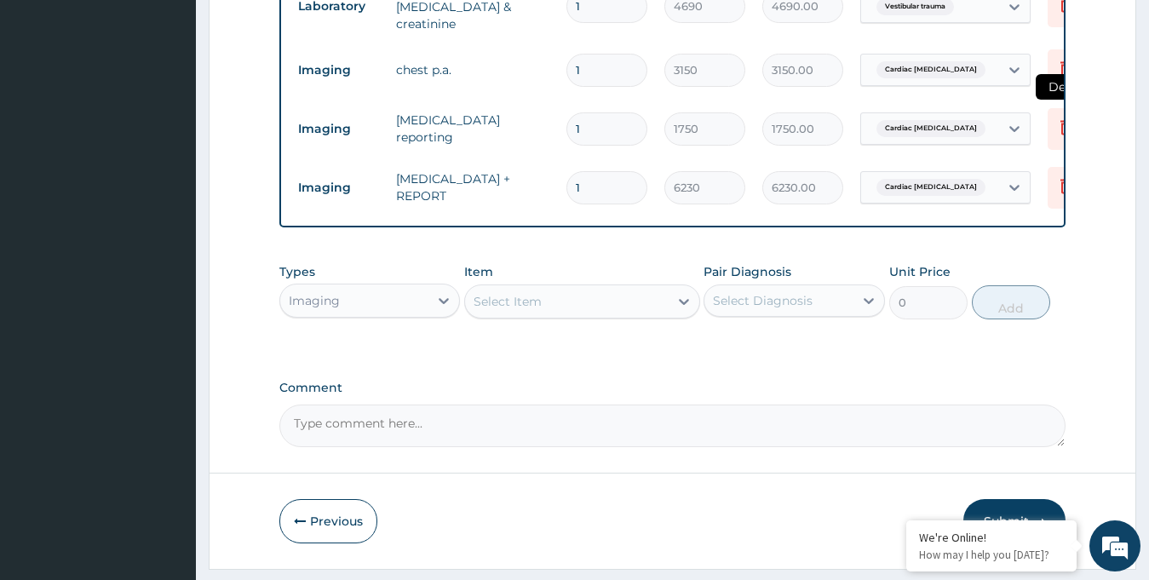
click at [1048, 139] on icon at bounding box center [1065, 129] width 37 height 42
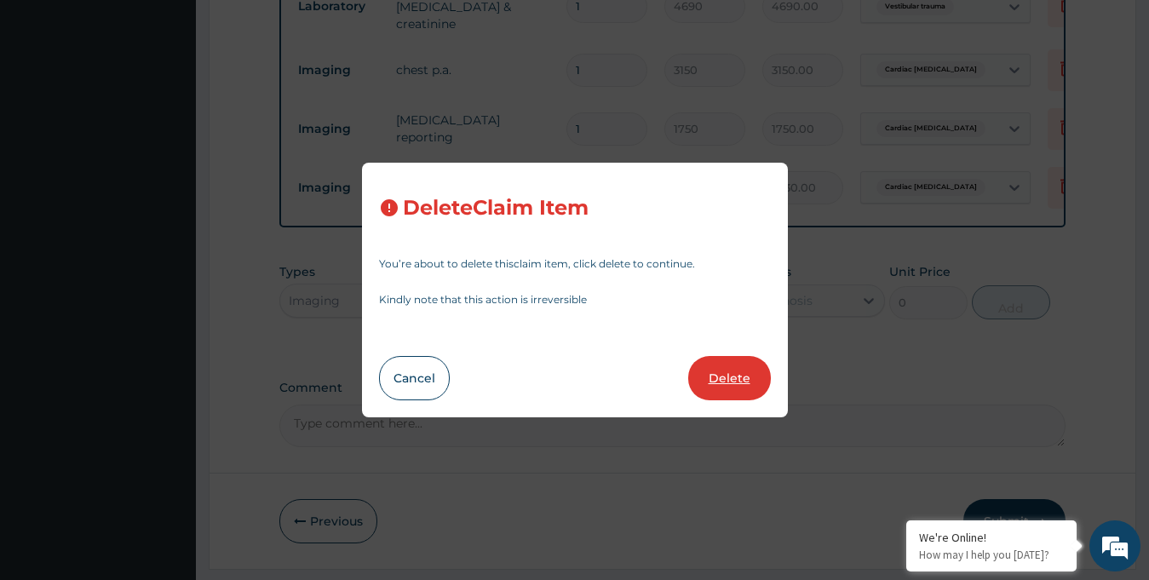
click at [720, 372] on button "Delete" at bounding box center [729, 378] width 83 height 44
type input "6230"
type input "6230.00"
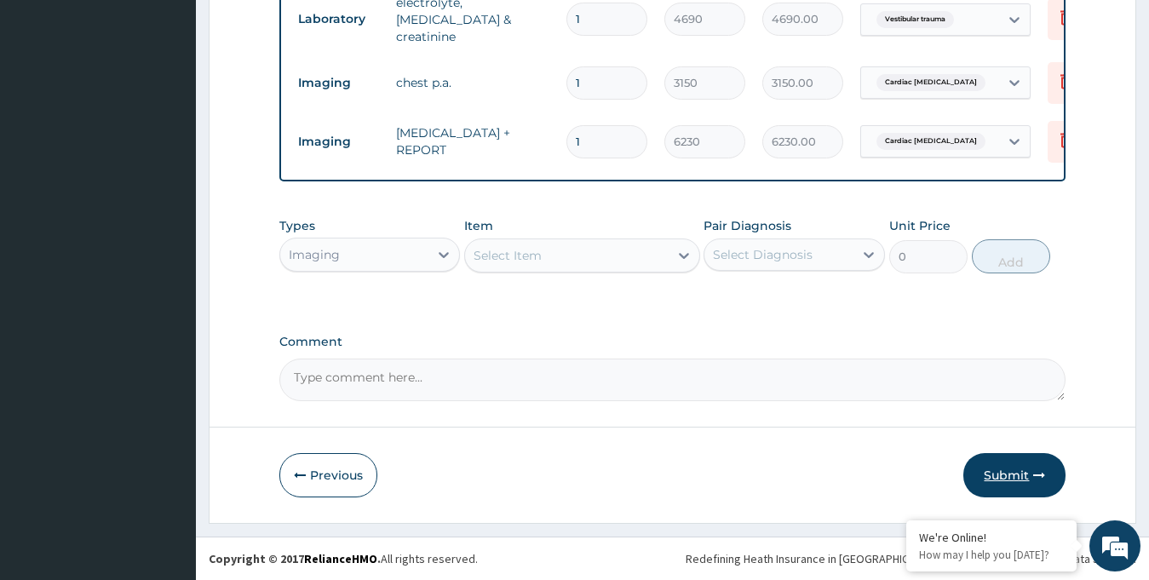
click at [984, 482] on button "Submit" at bounding box center [1014, 475] width 102 height 44
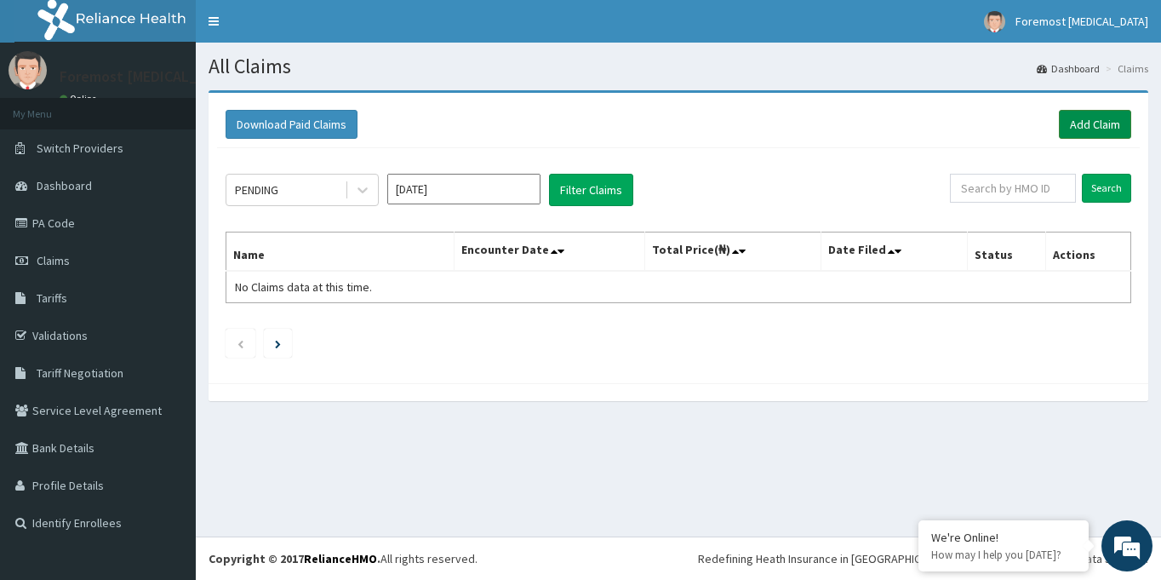
click at [1079, 128] on link "Add Claim" at bounding box center [1095, 124] width 72 height 29
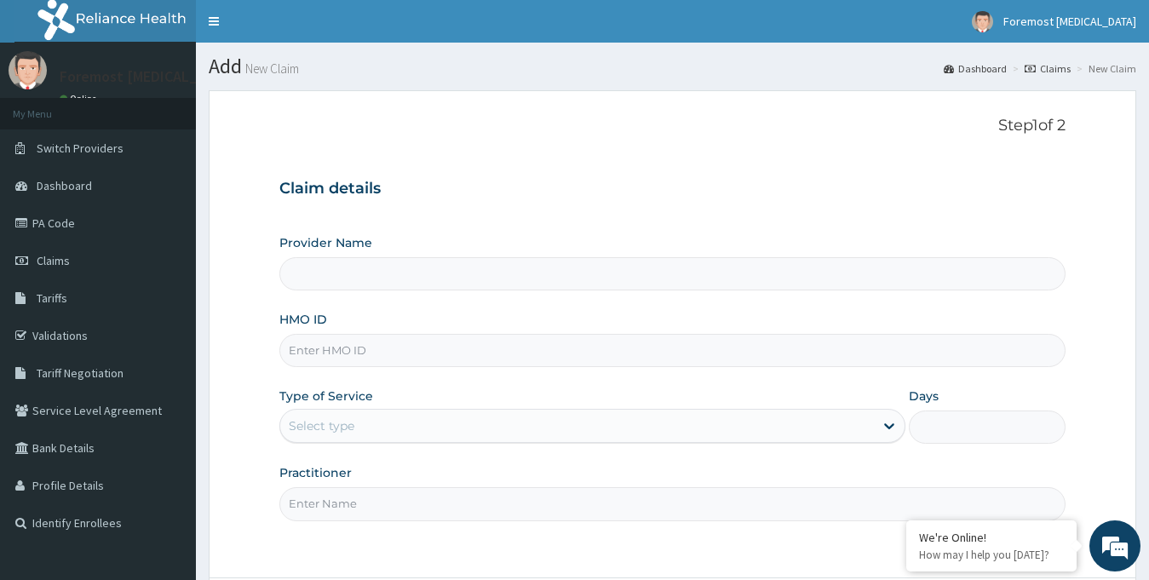
click at [367, 344] on input "HMO ID" at bounding box center [672, 350] width 787 height 33
type input "Foremost [MEDICAL_DATA]"
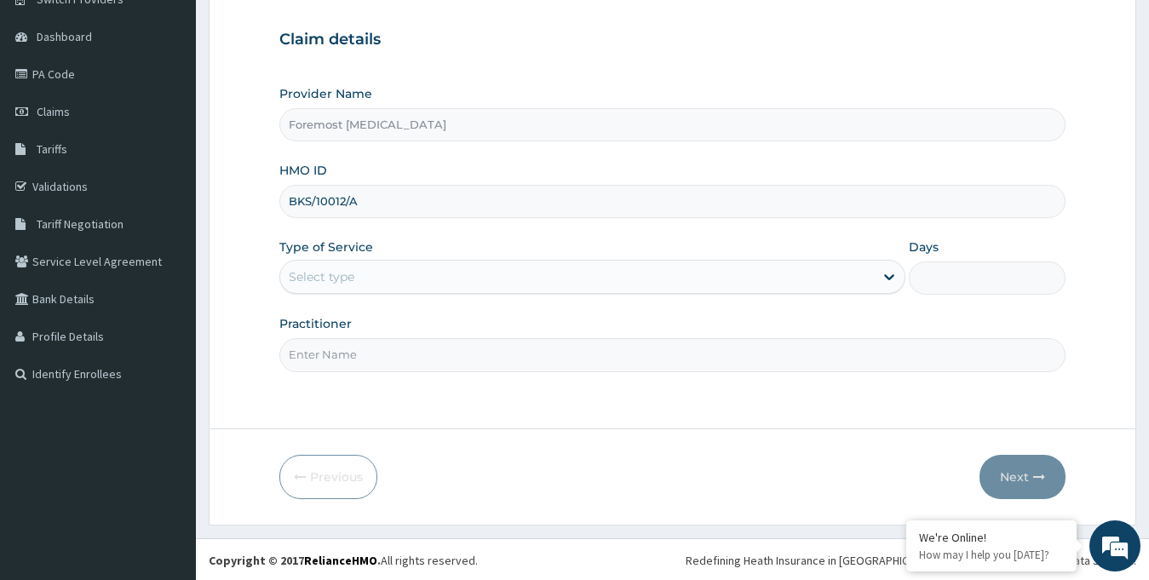
scroll to position [151, 0]
type input "BKS/10012/A"
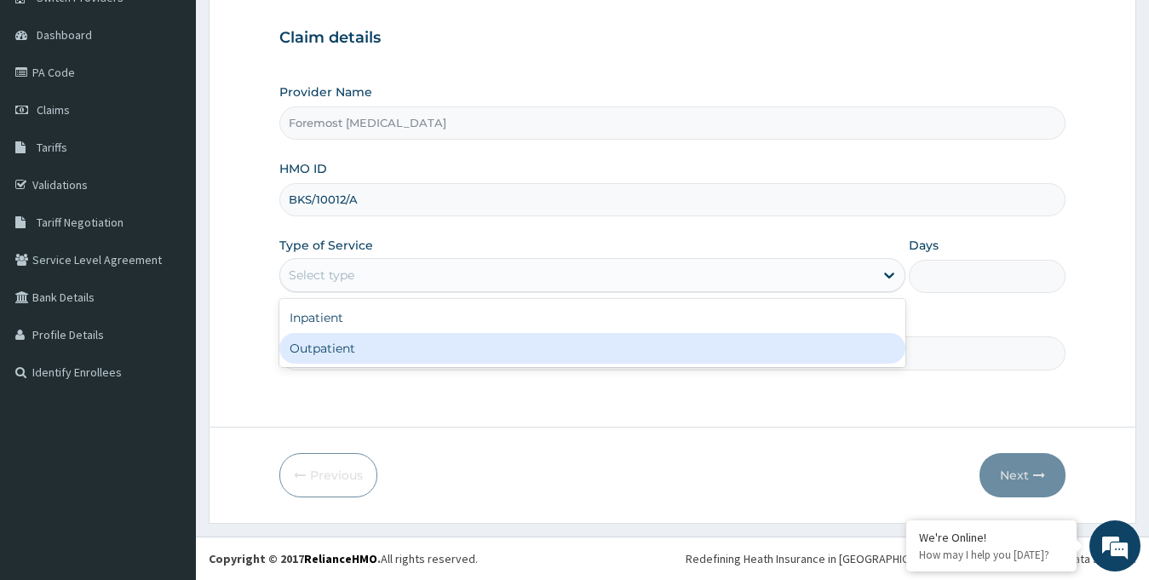
drag, startPoint x: 400, startPoint y: 284, endPoint x: 361, endPoint y: 348, distance: 75.6
click at [361, 292] on div "option Outpatient focused, 2 of 2. 2 results available. Use Up and Down to choo…" at bounding box center [592, 275] width 627 height 34
click at [361, 348] on div "Outpatient" at bounding box center [592, 348] width 627 height 31
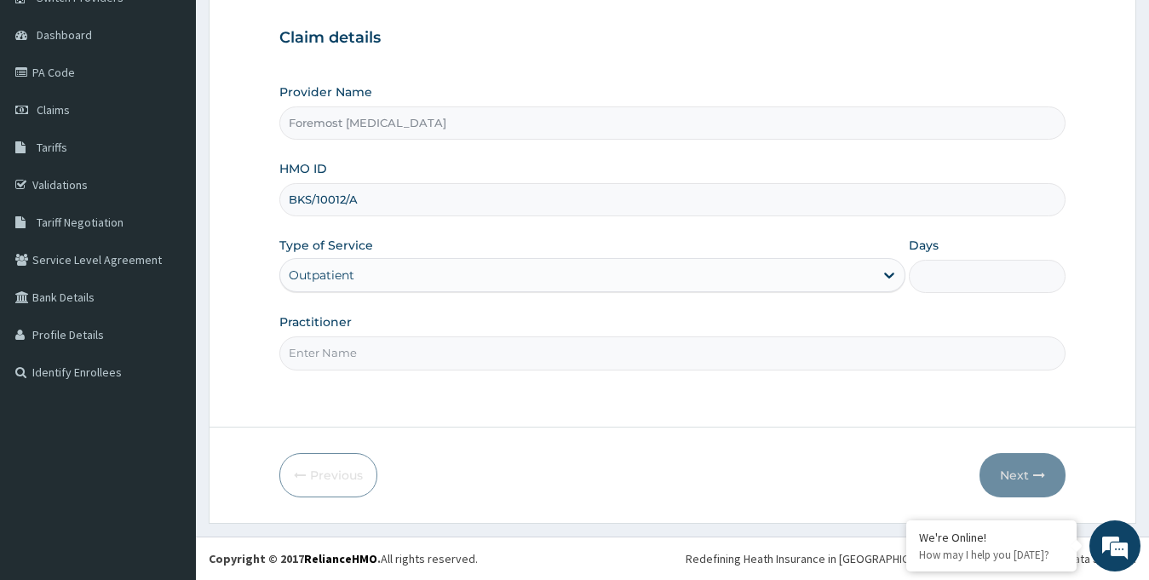
type input "1"
click at [361, 348] on input "Practitioner" at bounding box center [672, 352] width 787 height 33
paste input "NULL"
type input "NULL"
click at [1032, 463] on button "Next" at bounding box center [1022, 475] width 86 height 44
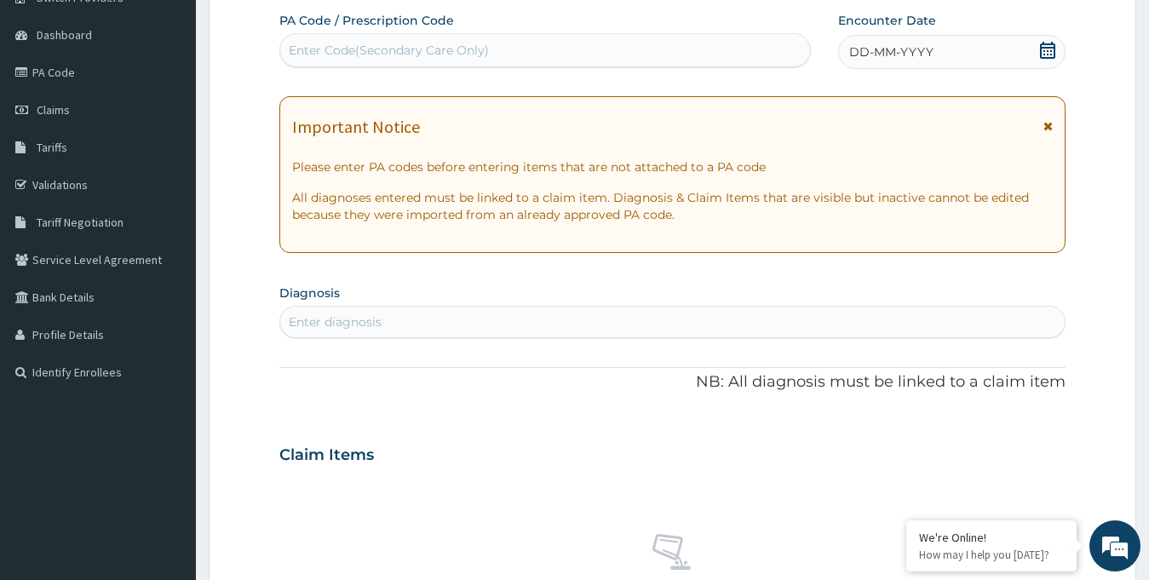
click at [916, 63] on div "DD-MM-YYYY" at bounding box center [952, 52] width 228 height 34
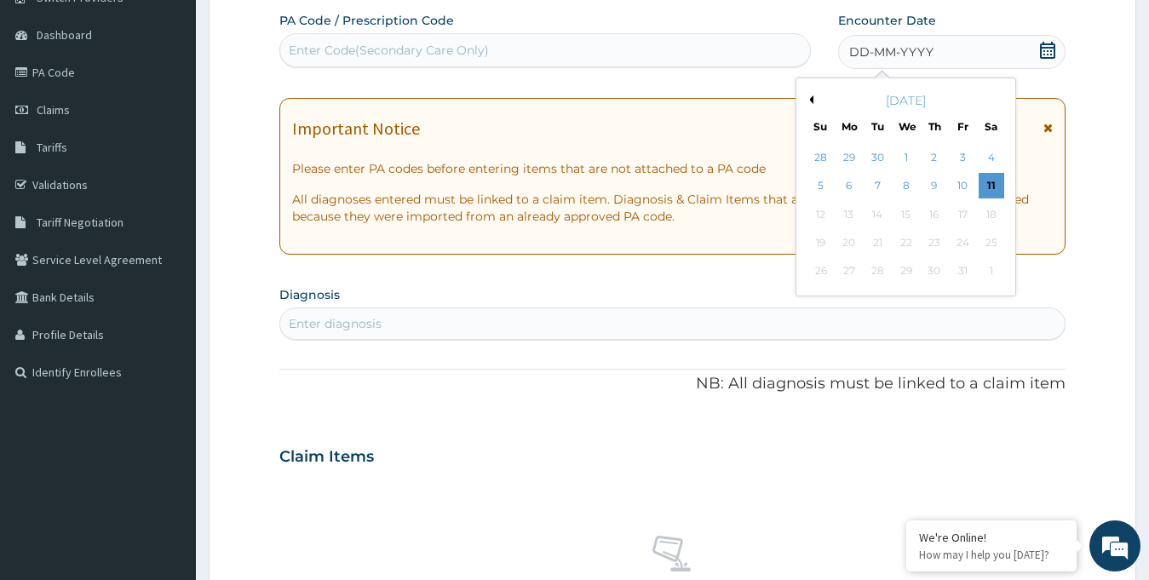
click at [810, 100] on button "Previous Month" at bounding box center [809, 99] width 9 height 9
click at [880, 213] on div "16" at bounding box center [877, 215] width 26 height 26
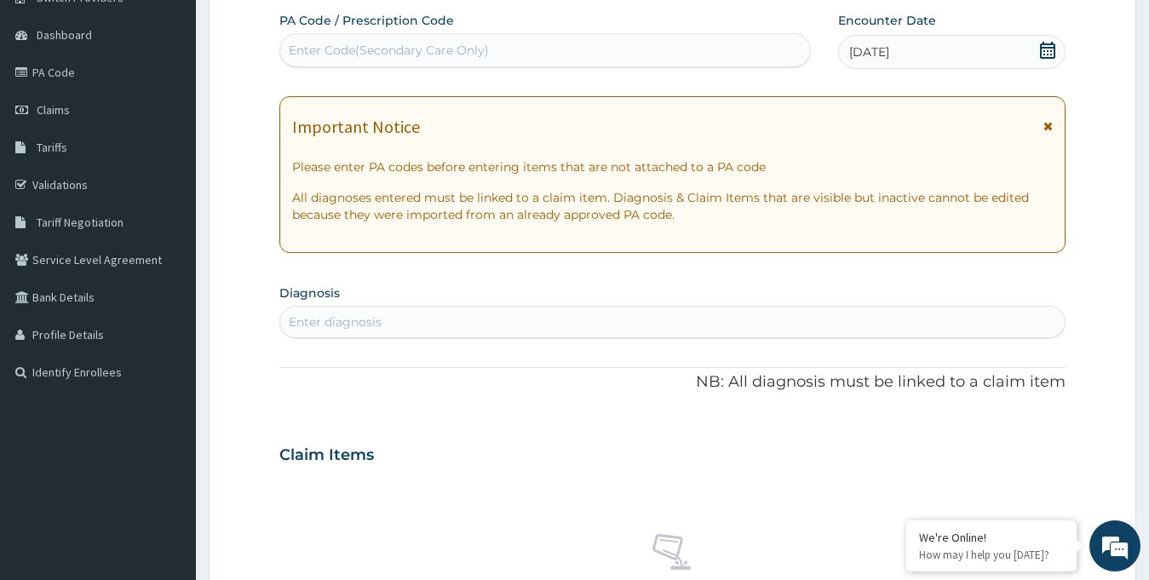
click at [481, 53] on div "Enter Code(Secondary Care Only)" at bounding box center [389, 50] width 200 height 17
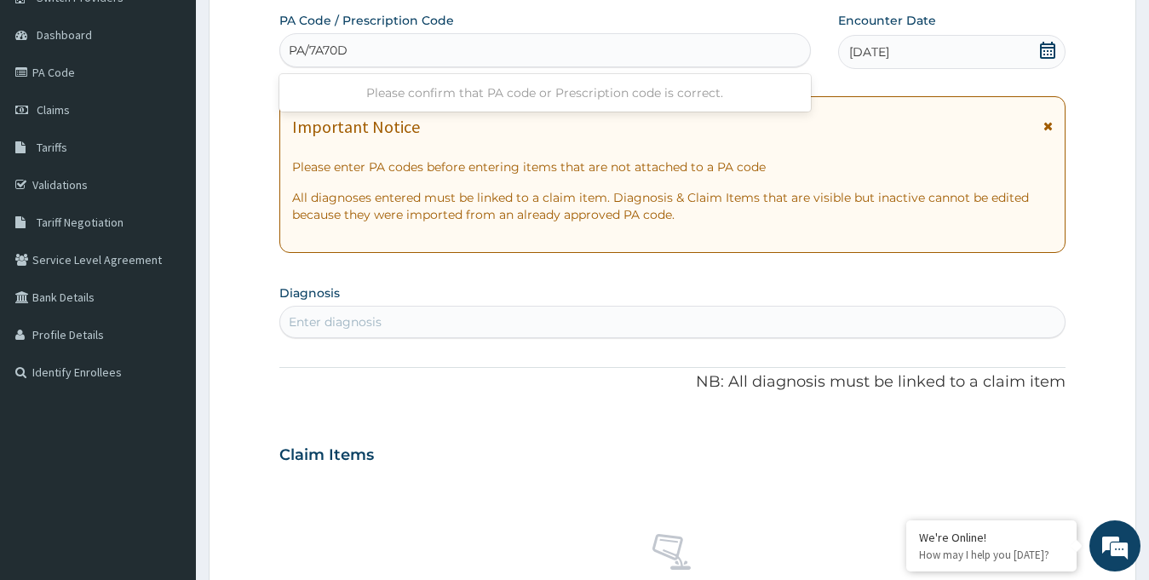
type input "PA/7A70D9"
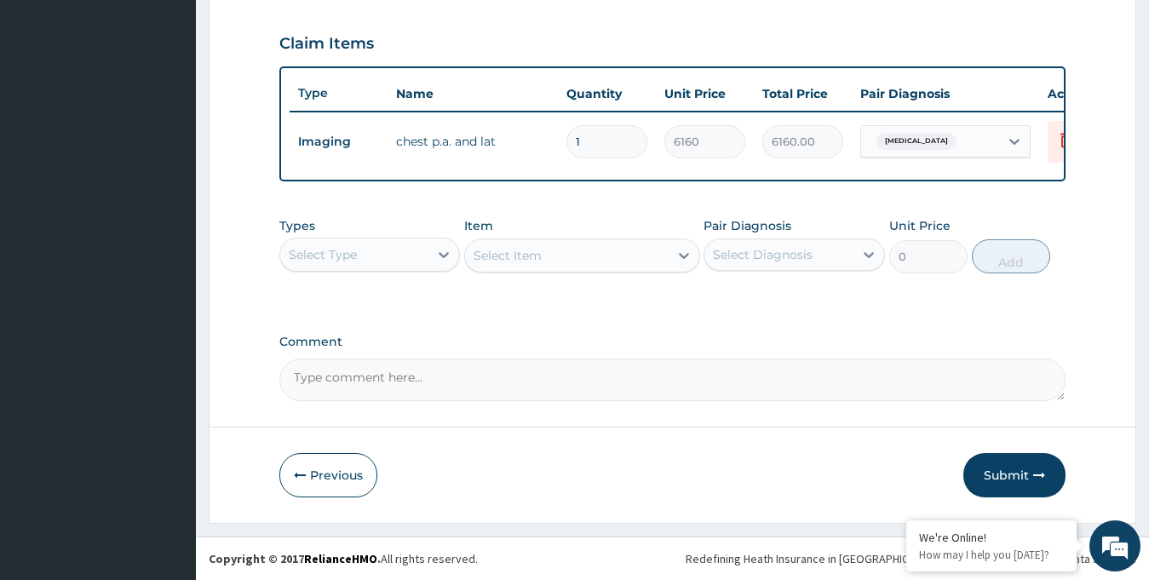
scroll to position [573, 0]
click at [998, 471] on button "Submit" at bounding box center [1014, 475] width 102 height 44
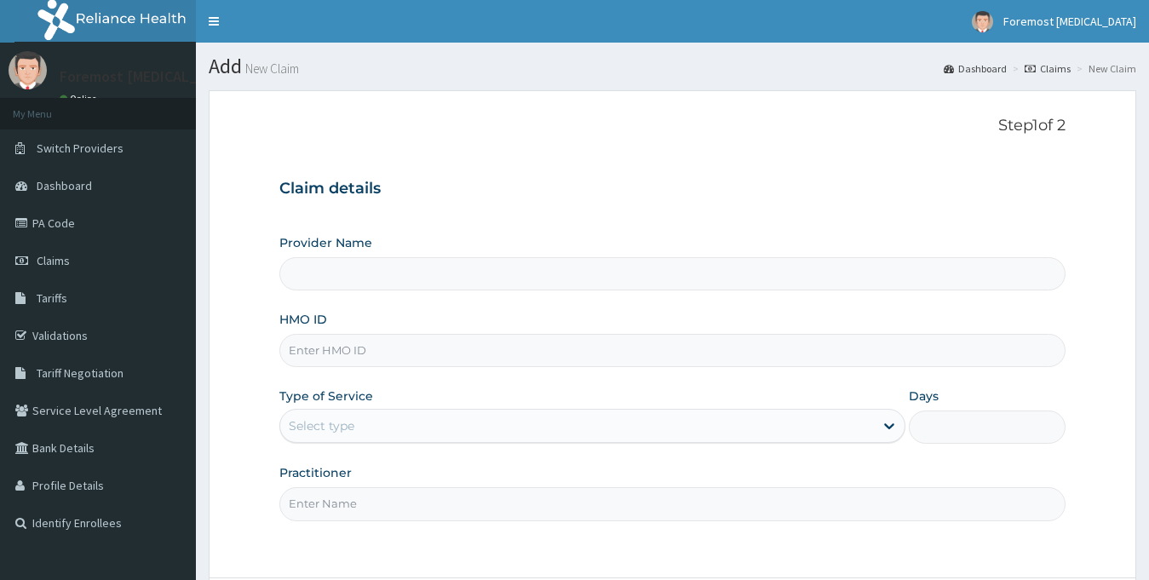
click at [329, 345] on input "HMO ID" at bounding box center [672, 350] width 787 height 33
type input "Foremost [MEDICAL_DATA]"
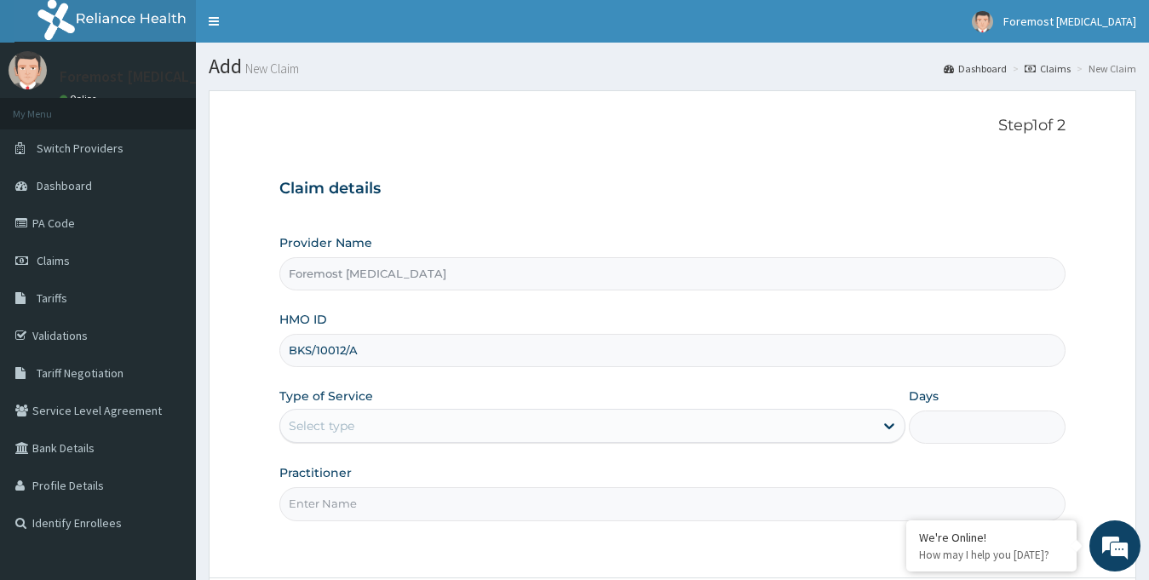
scroll to position [151, 0]
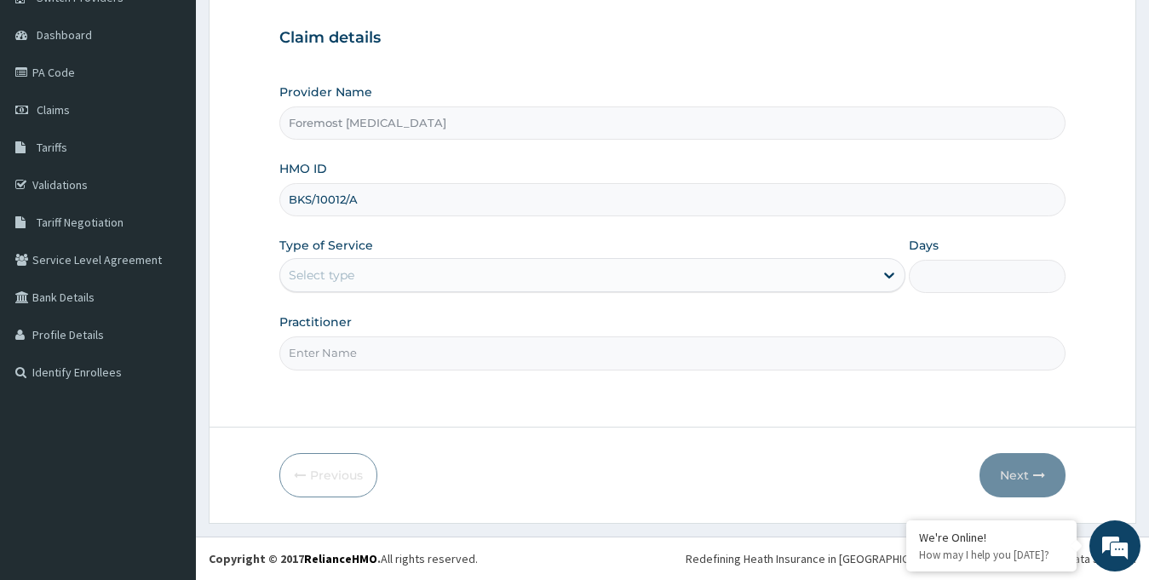
type input "BKS/10012/A"
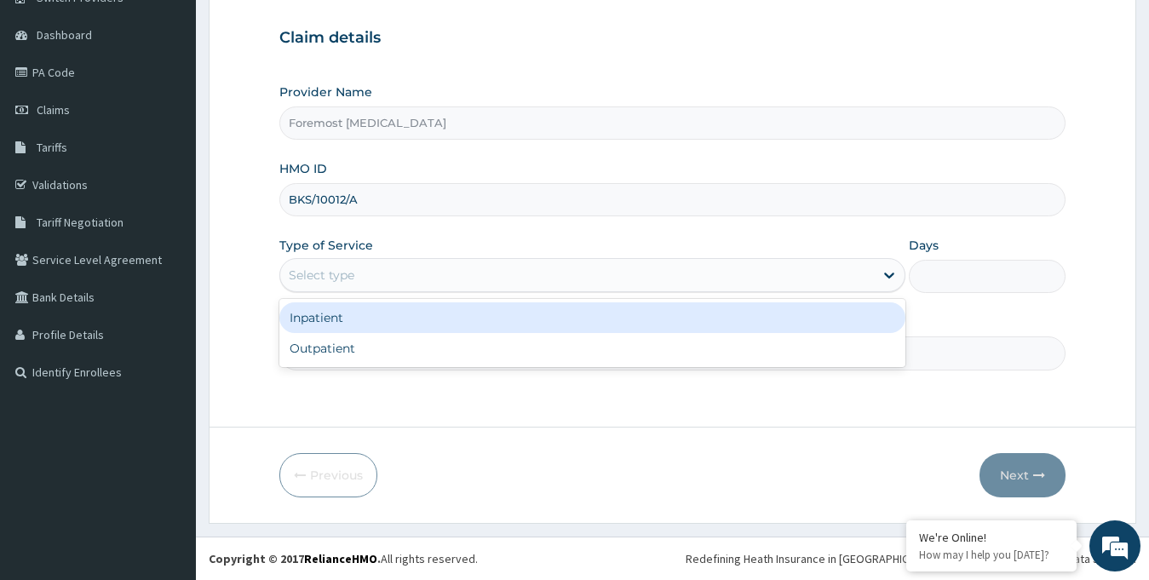
drag, startPoint x: 467, startPoint y: 289, endPoint x: 423, endPoint y: 339, distance: 66.4
click at [423, 292] on div "option Inpatient focused, 1 of 2. 2 results available. Use Up and Down to choos…" at bounding box center [592, 275] width 627 height 34
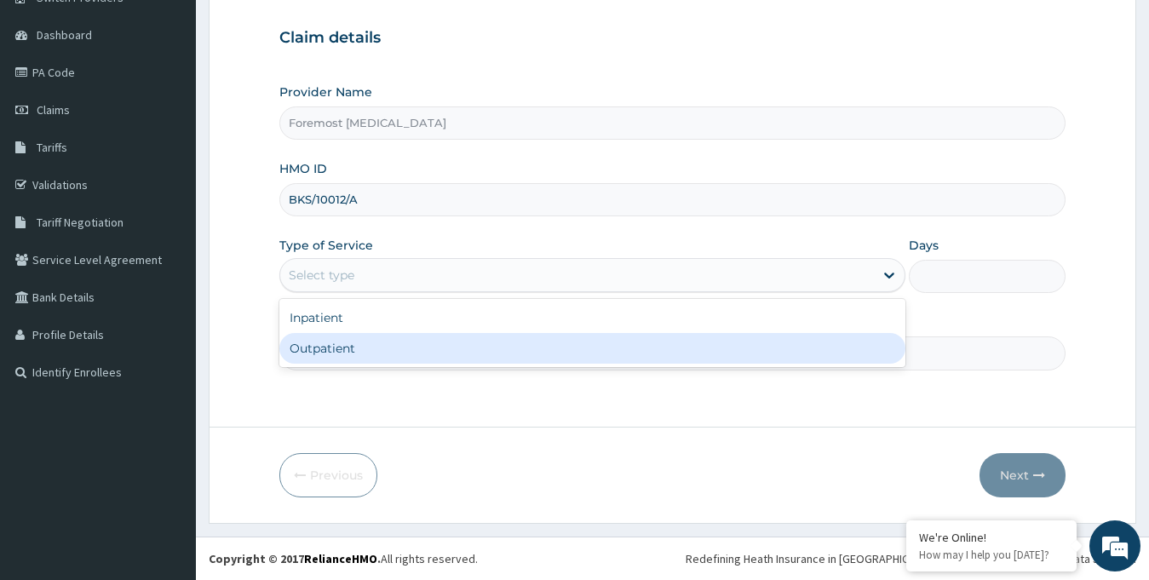
click at [423, 339] on div "Outpatient" at bounding box center [592, 348] width 627 height 31
type input "1"
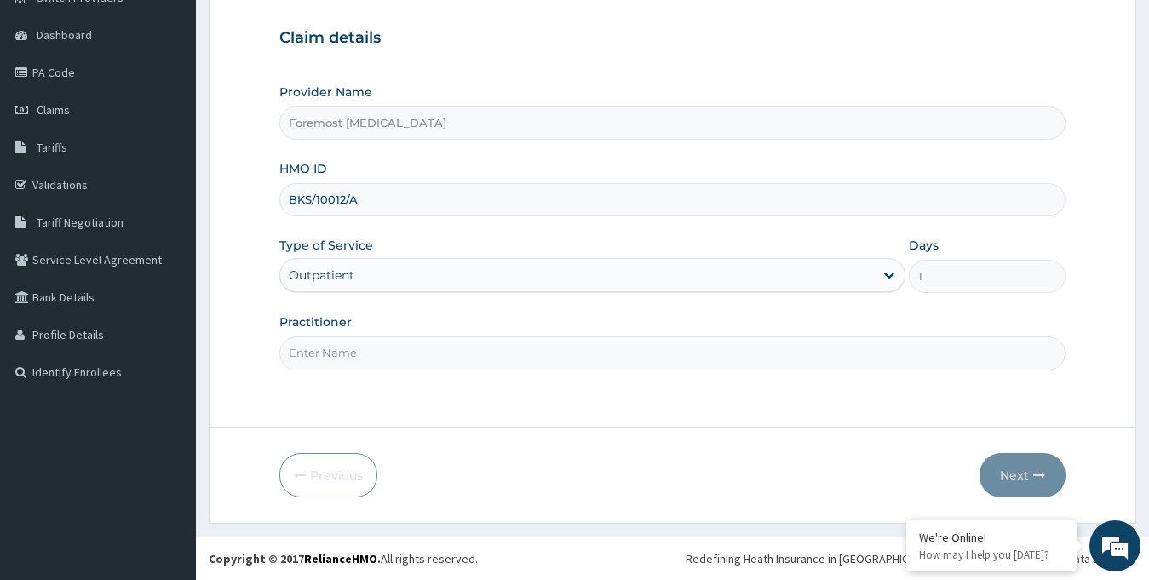
click at [423, 339] on input "Practitioner" at bounding box center [672, 352] width 787 height 33
paste input "NULL"
type input "NULL"
click at [1010, 475] on button "Next" at bounding box center [1022, 475] width 86 height 44
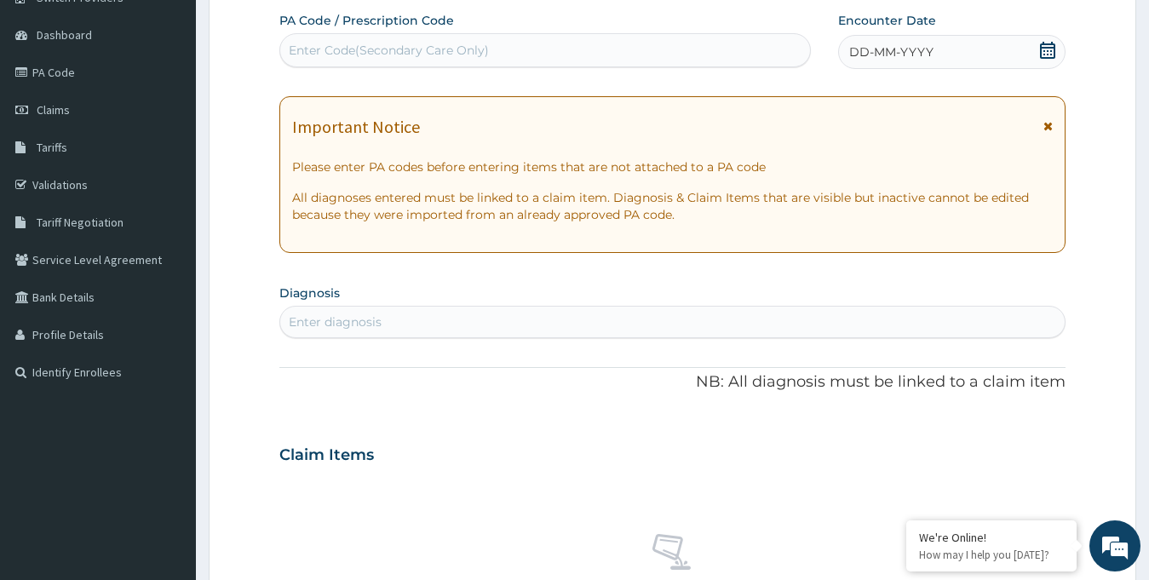
click at [893, 49] on span "DD-MM-YYYY" at bounding box center [891, 51] width 84 height 17
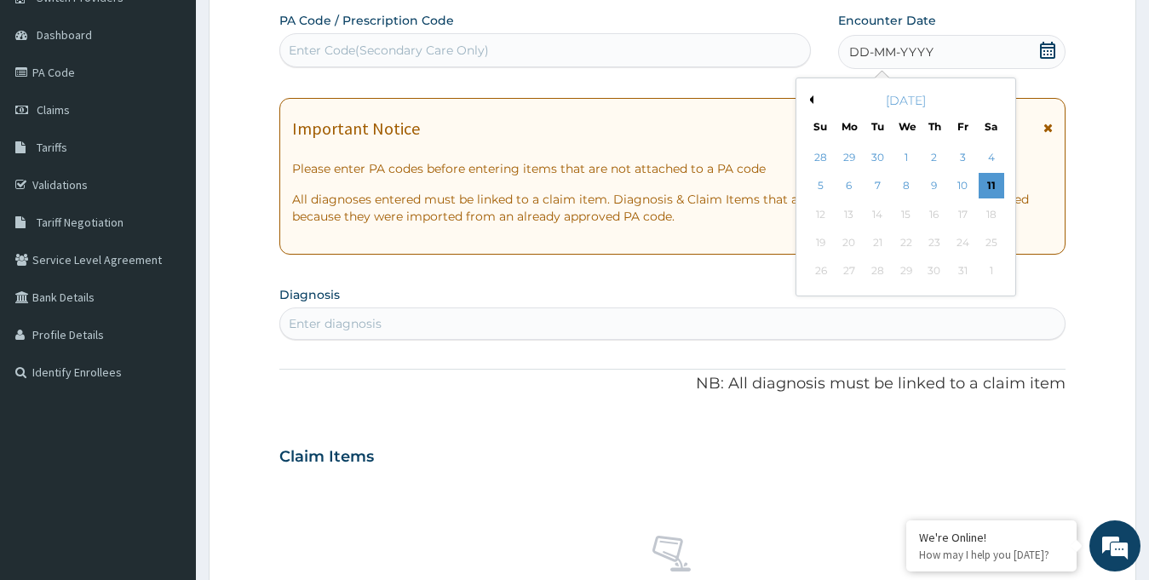
click at [807, 100] on button "Previous Month" at bounding box center [809, 99] width 9 height 9
click at [876, 215] on div "16" at bounding box center [877, 215] width 26 height 26
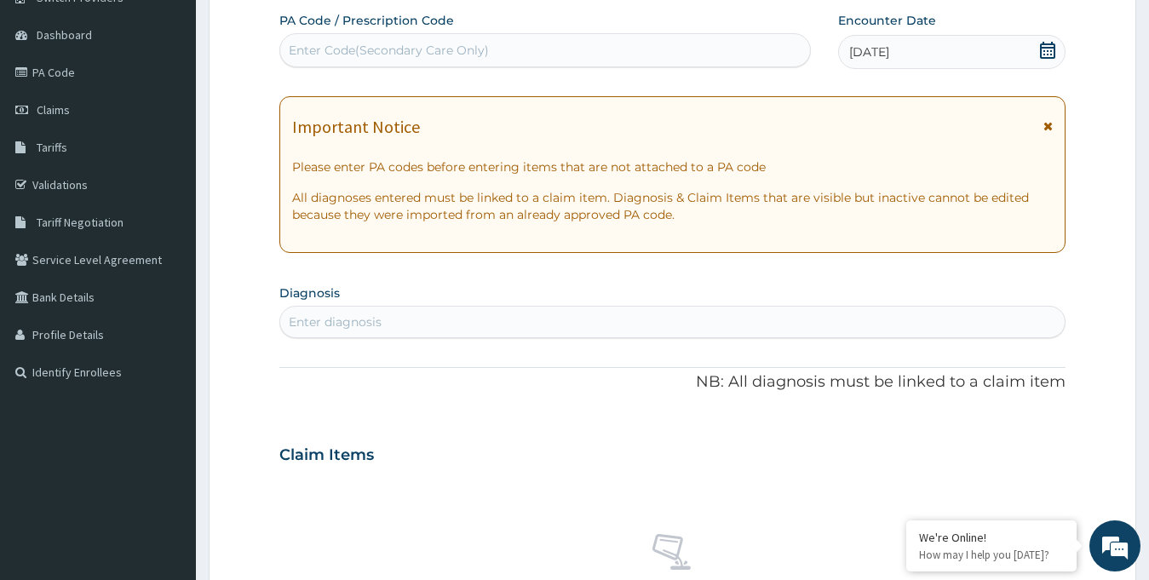
click at [402, 53] on div "Enter Code(Secondary Care Only)" at bounding box center [389, 50] width 200 height 17
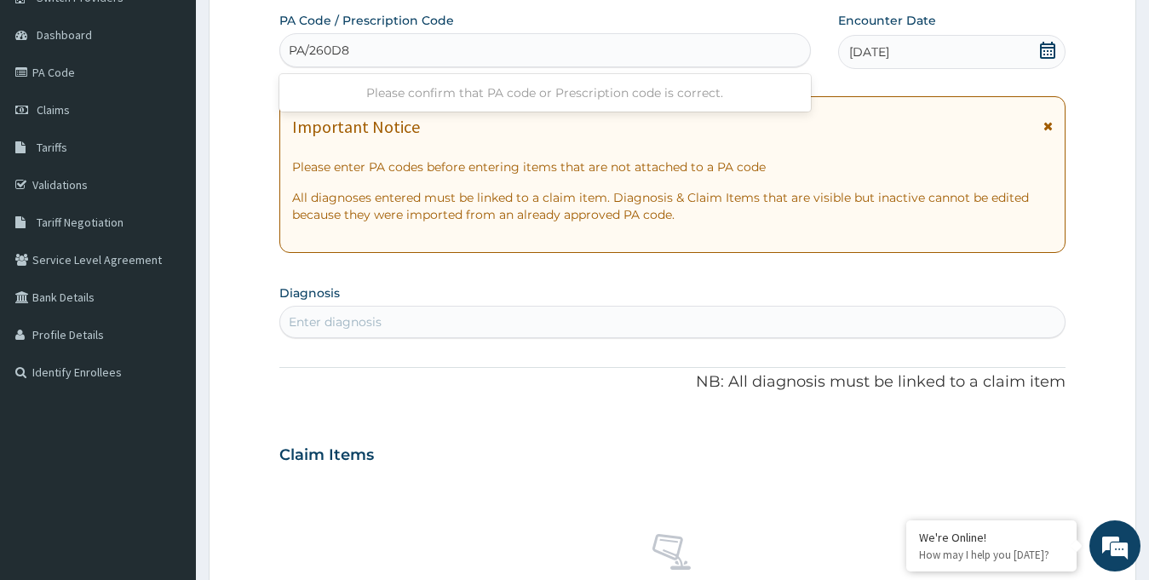
type input "PA/260D85"
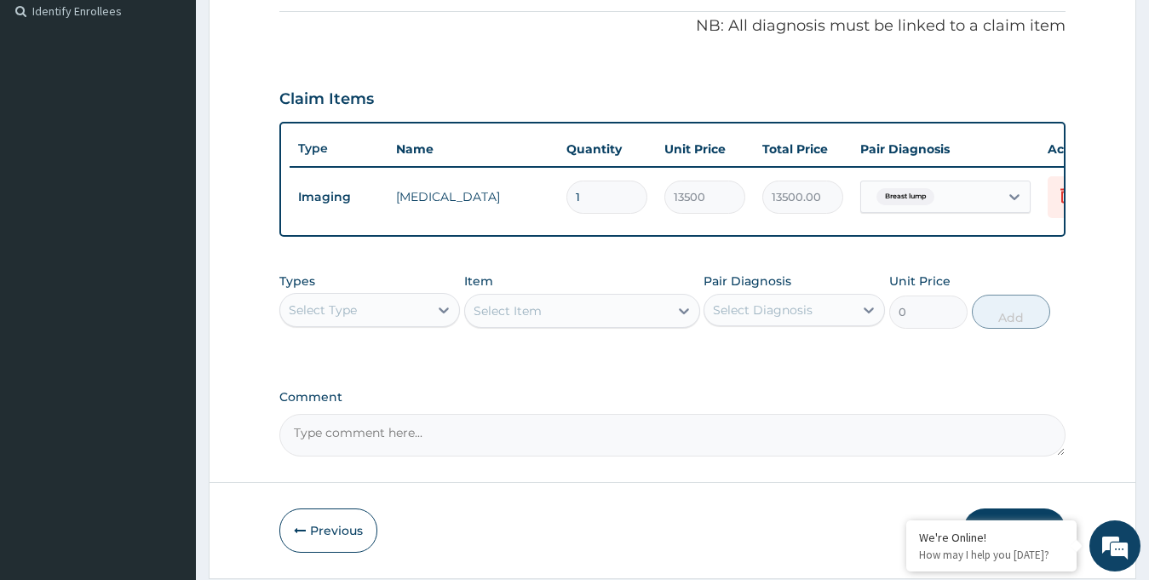
scroll to position [513, 0]
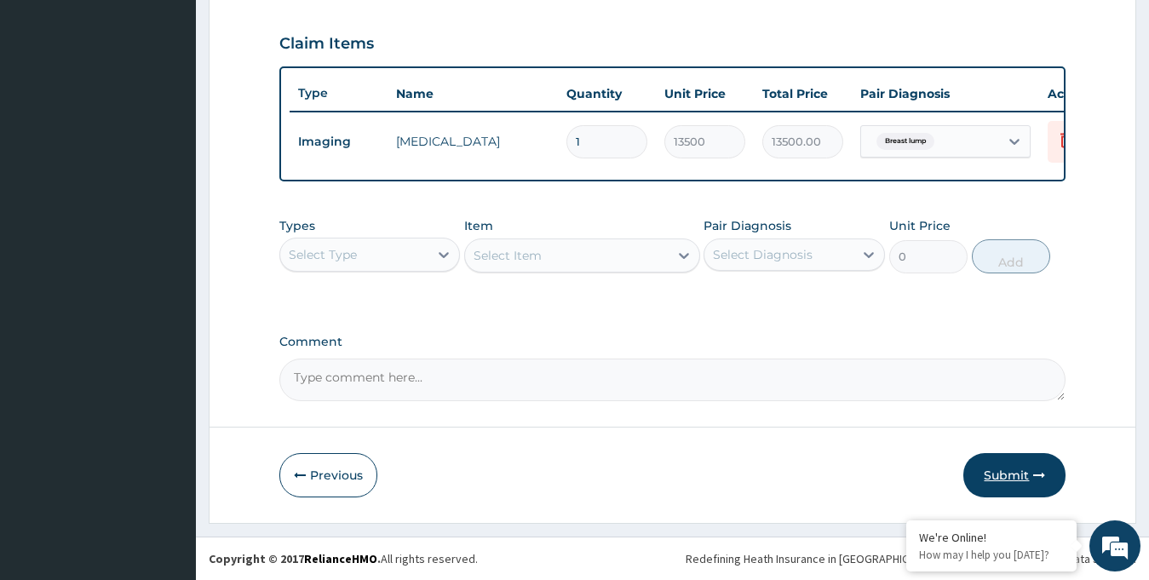
click at [1011, 472] on button "Submit" at bounding box center [1014, 475] width 102 height 44
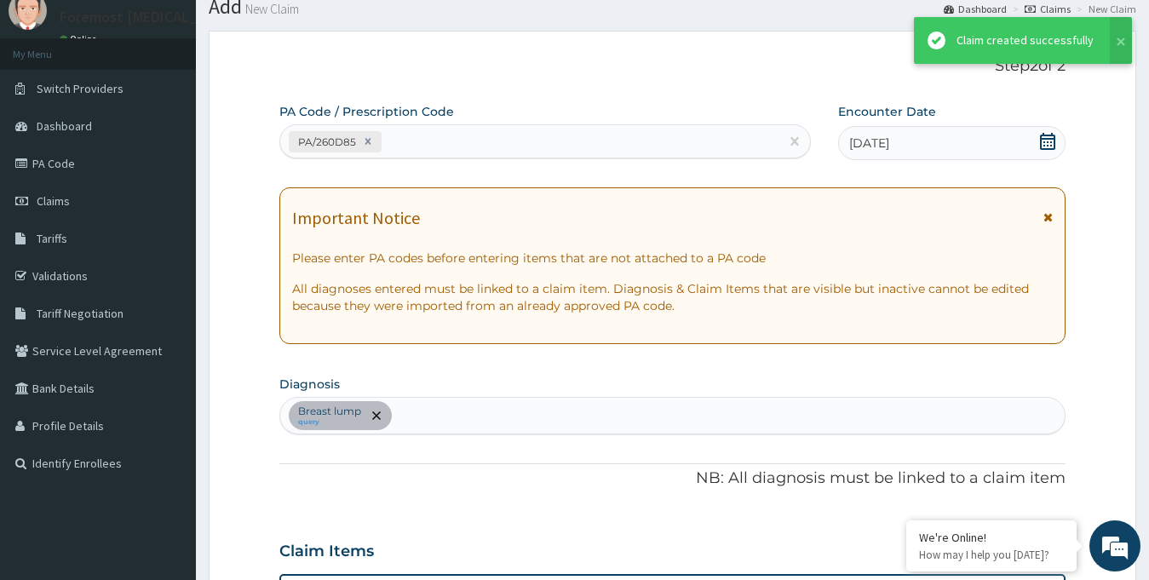
scroll to position [580, 0]
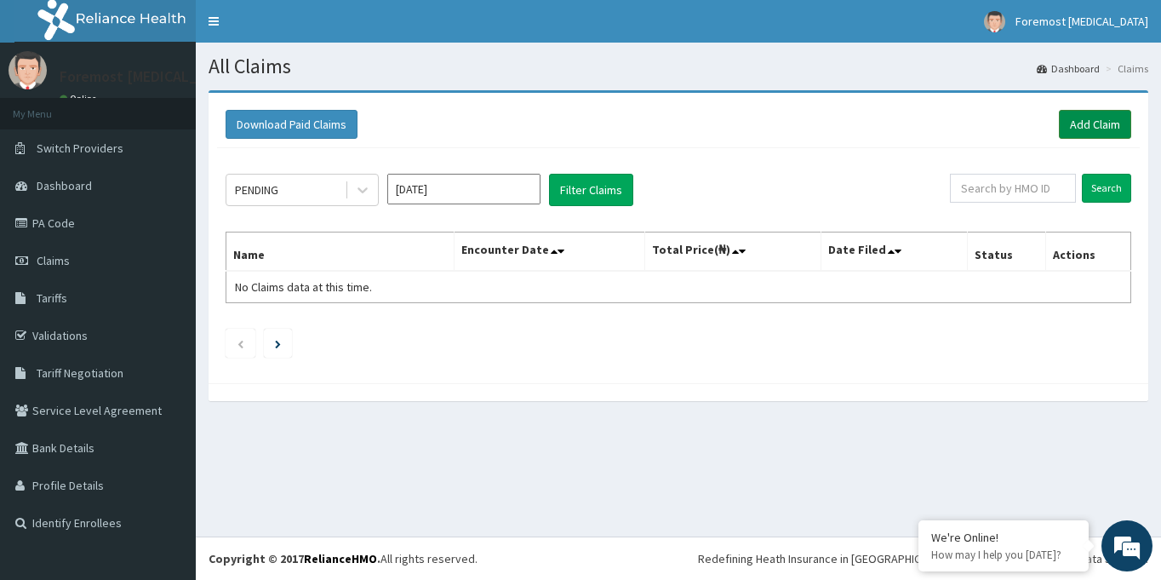
click at [1091, 116] on link "Add Claim" at bounding box center [1095, 124] width 72 height 29
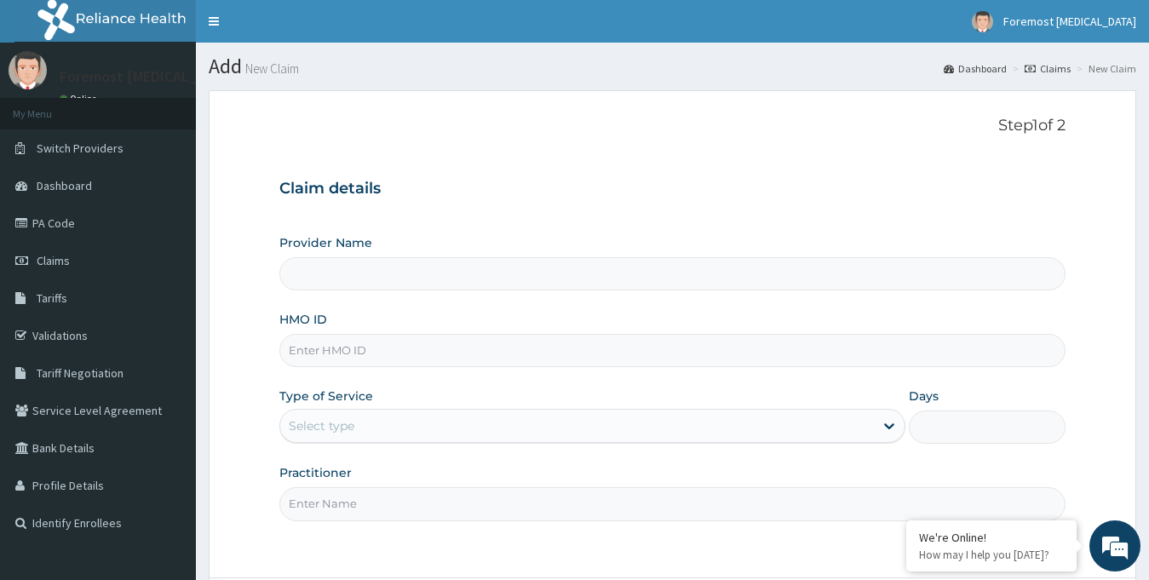
type input "Foremost [MEDICAL_DATA]"
drag, startPoint x: 494, startPoint y: 329, endPoint x: 466, endPoint y: 352, distance: 36.8
click at [466, 352] on div "HMO ID" at bounding box center [672, 339] width 787 height 56
click at [466, 352] on input "HMO ID" at bounding box center [672, 350] width 787 height 33
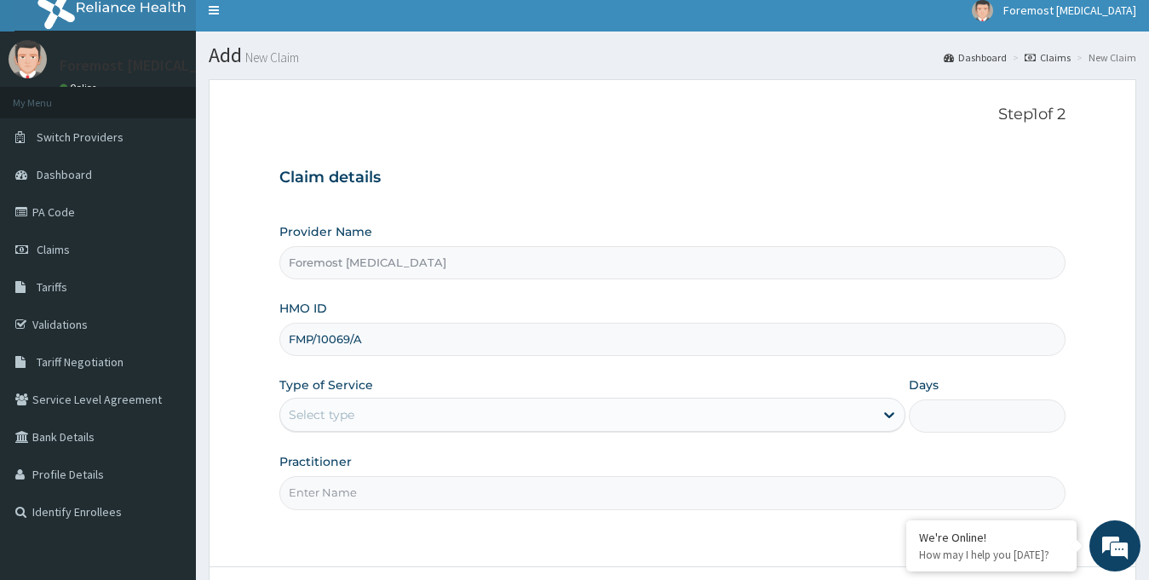
scroll to position [151, 0]
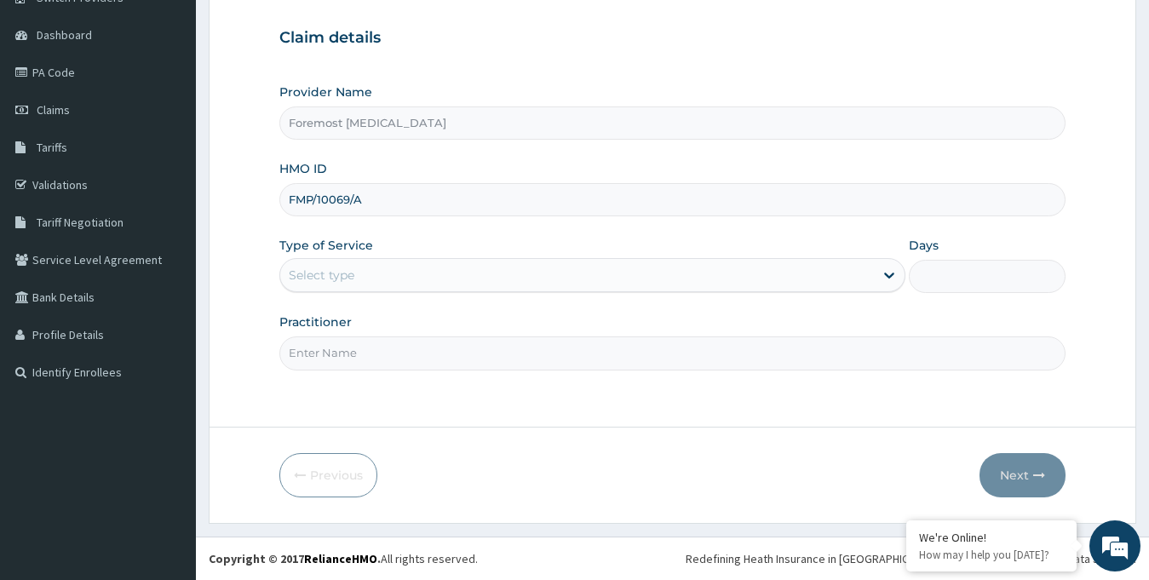
type input "FMP/10069/A"
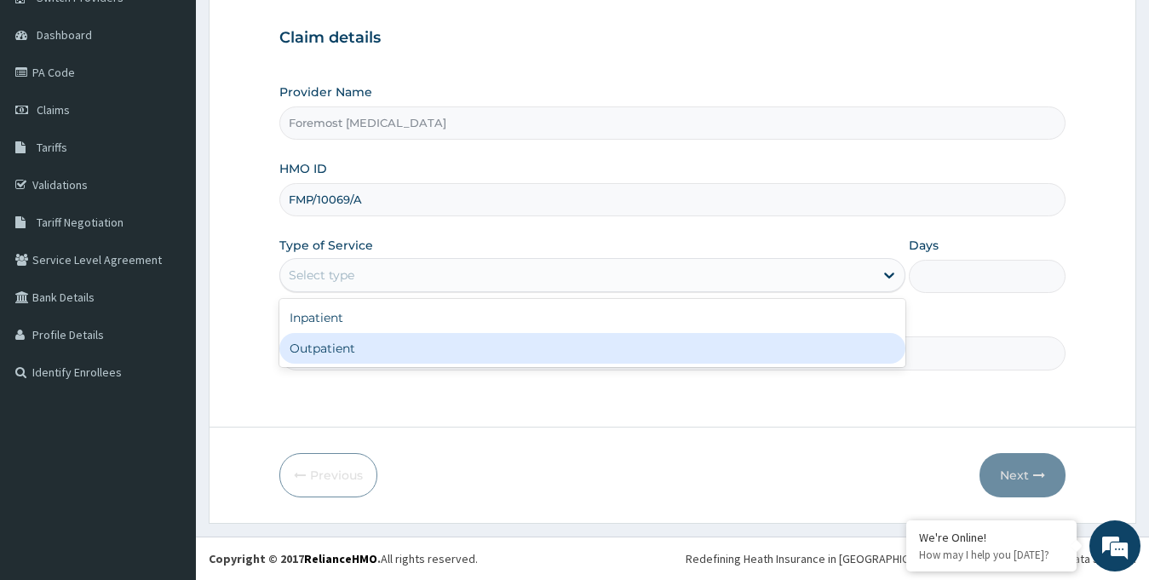
drag, startPoint x: 520, startPoint y: 281, endPoint x: 419, endPoint y: 359, distance: 128.1
click at [419, 292] on div "option Outpatient focused, 2 of 2. 2 results available. Use Up and Down to choo…" at bounding box center [592, 275] width 627 height 34
click at [419, 359] on div "Outpatient" at bounding box center [592, 348] width 627 height 31
type input "1"
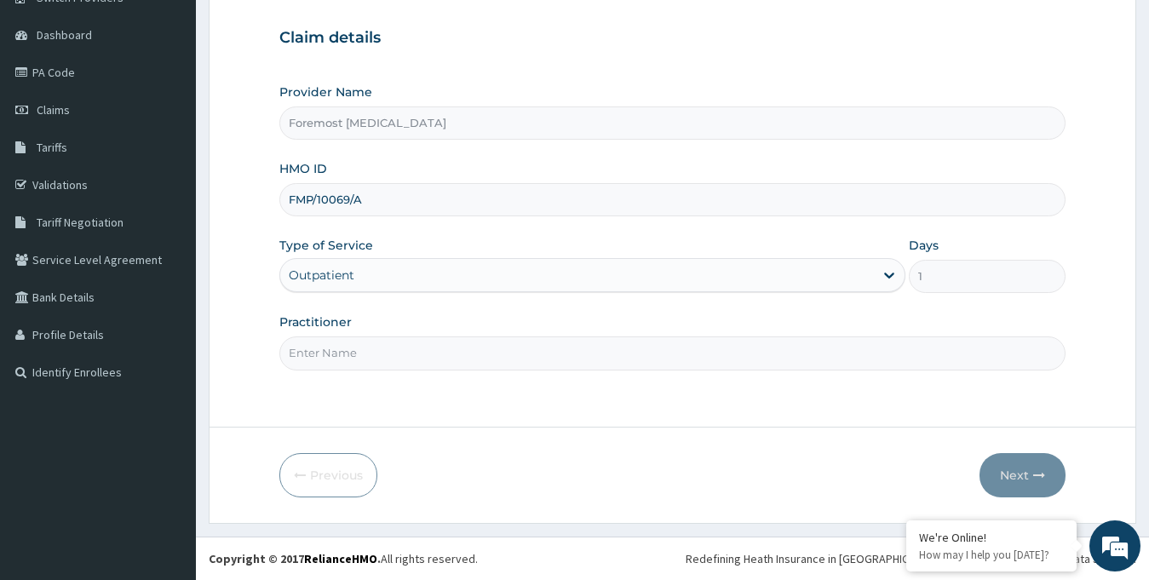
click at [419, 359] on input "Practitioner" at bounding box center [672, 352] width 787 height 33
paste input "NULL"
type input "NULL"
click at [1020, 464] on button "Next" at bounding box center [1022, 475] width 86 height 44
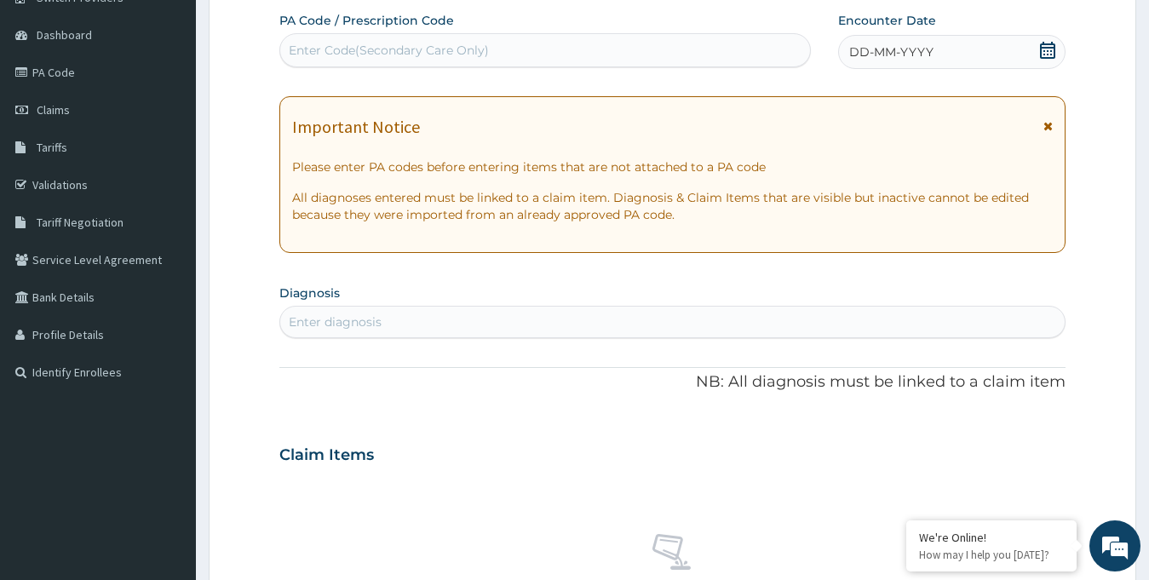
click at [920, 49] on span "DD-MM-YYYY" at bounding box center [891, 51] width 84 height 17
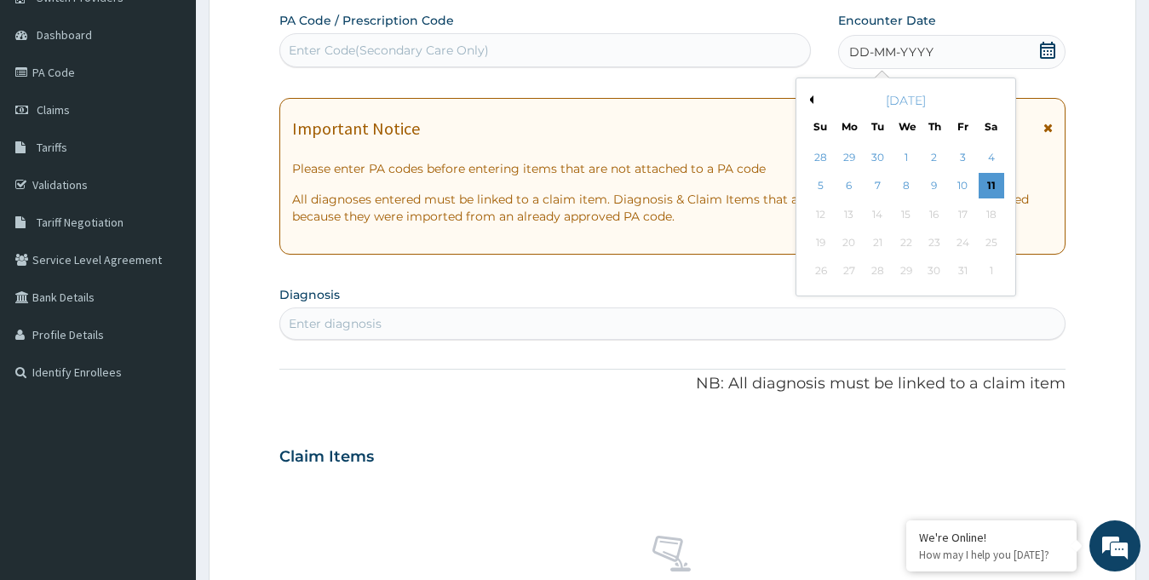
click at [811, 97] on button "Previous Month" at bounding box center [809, 99] width 9 height 9
click at [880, 209] on div "16" at bounding box center [877, 215] width 26 height 26
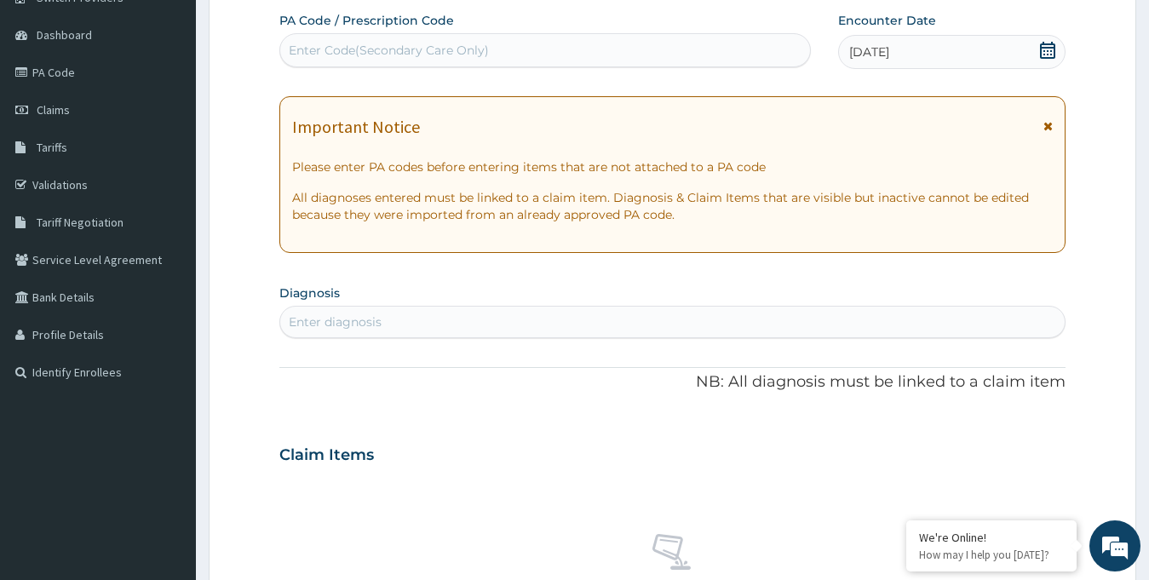
click at [443, 55] on div "Enter Code(Secondary Care Only)" at bounding box center [389, 50] width 200 height 17
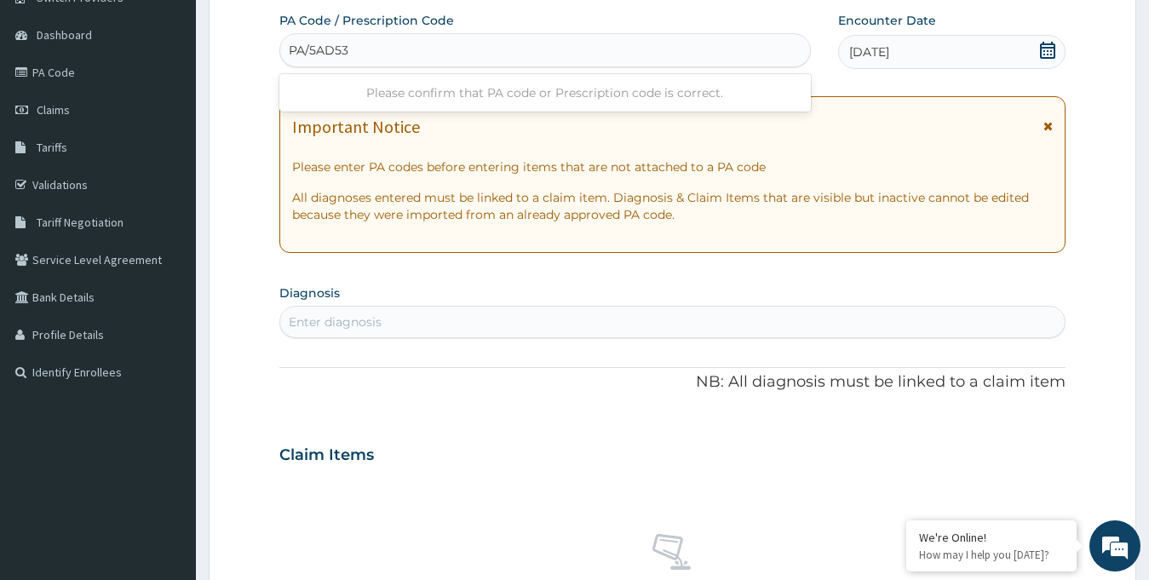
type input "PA/5AD538"
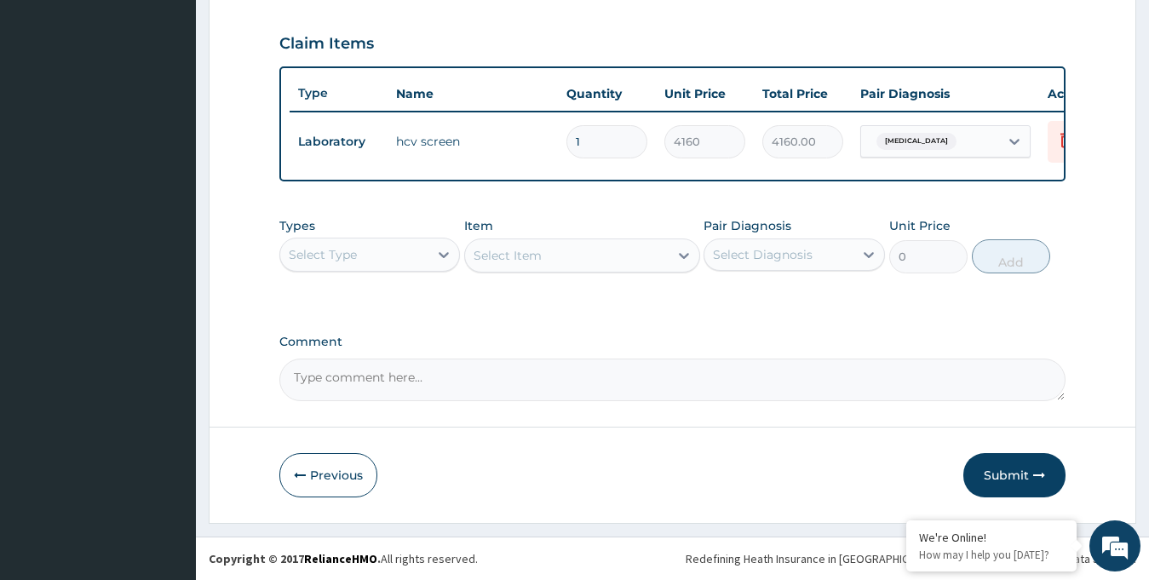
scroll to position [580, 0]
click at [995, 487] on button "Submit" at bounding box center [1014, 475] width 102 height 44
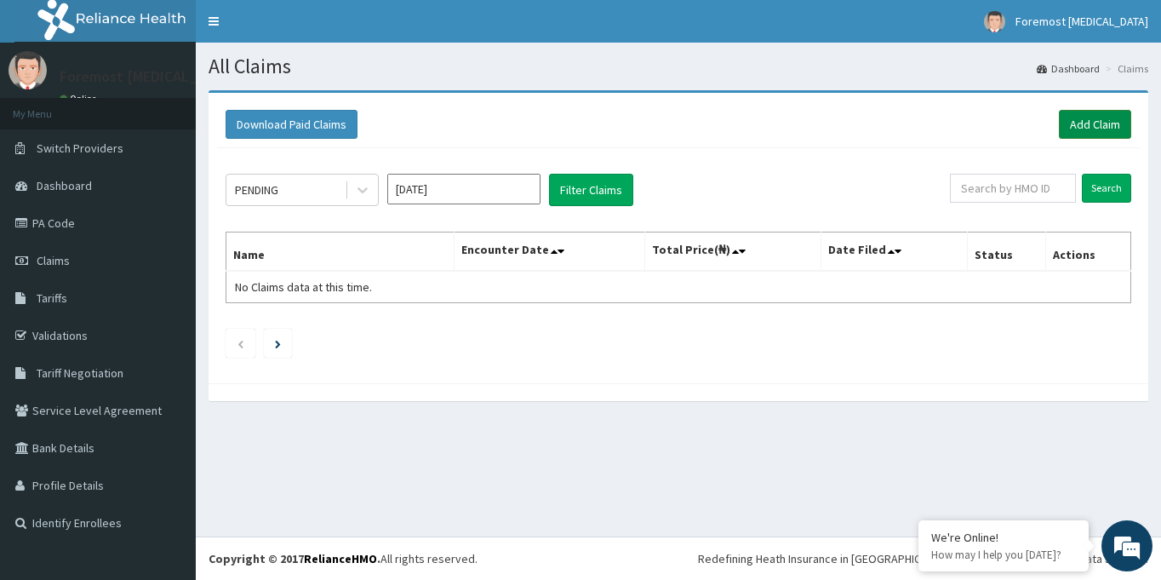
click at [1082, 130] on link "Add Claim" at bounding box center [1095, 124] width 72 height 29
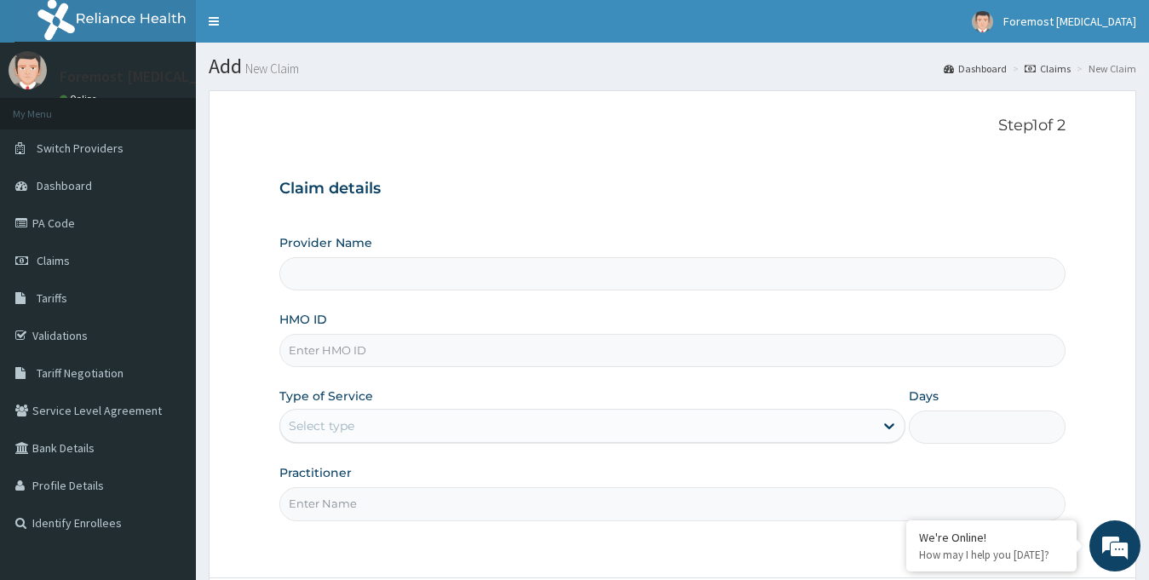
click at [370, 360] on input "HMO ID" at bounding box center [672, 350] width 787 height 33
type input "Foremost [MEDICAL_DATA]"
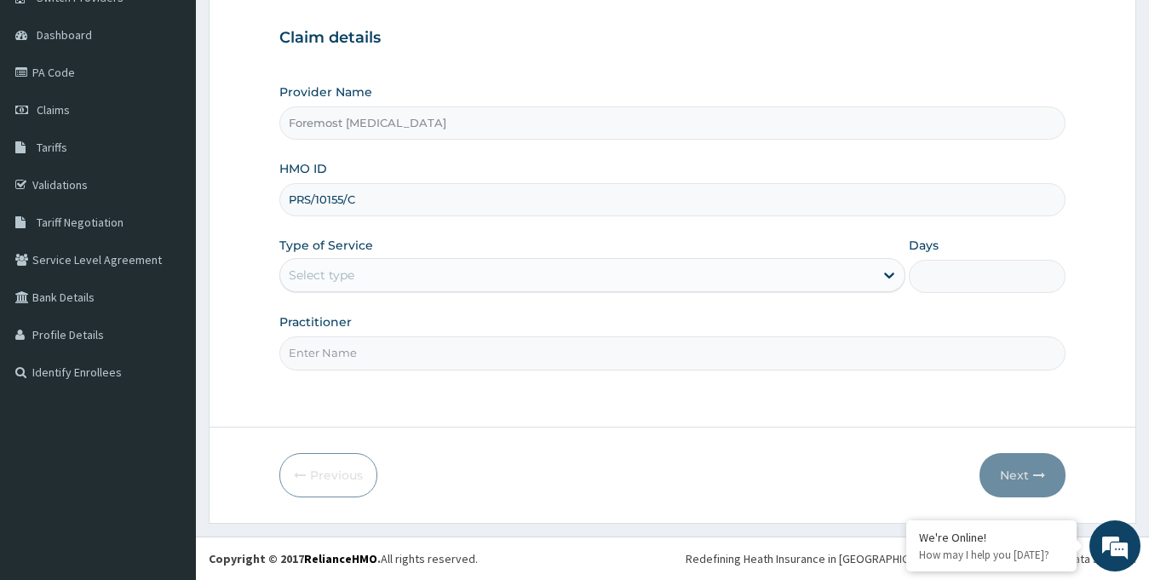
type input "PRS/10155/C"
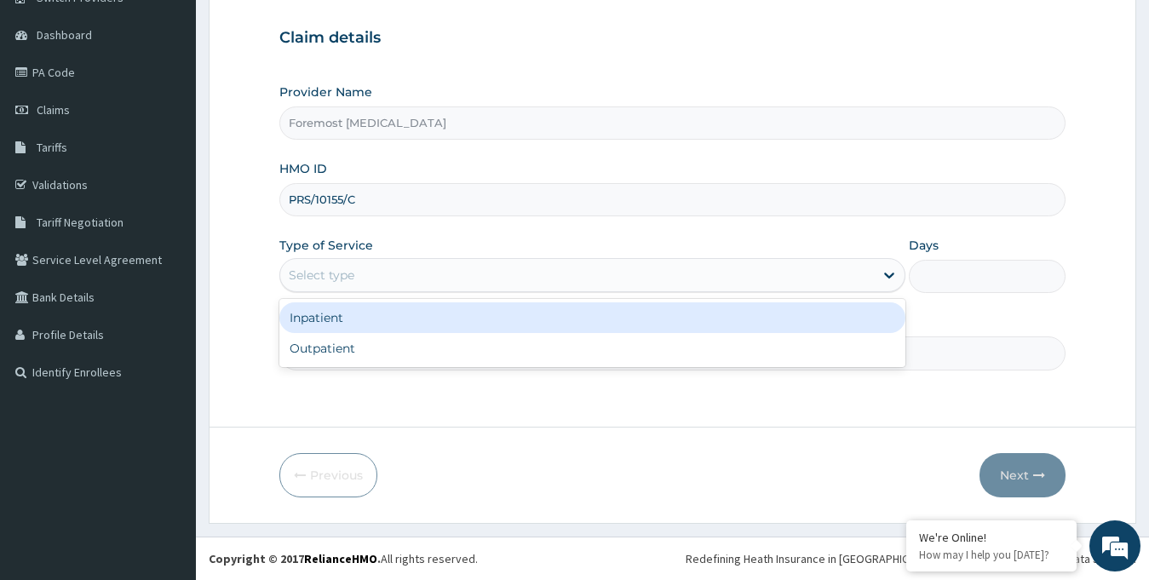
drag, startPoint x: 484, startPoint y: 287, endPoint x: 417, endPoint y: 355, distance: 95.7
click at [417, 292] on div "option Inpatient focused, 1 of 2. 2 results available. Use Up and Down to choos…" at bounding box center [592, 275] width 627 height 34
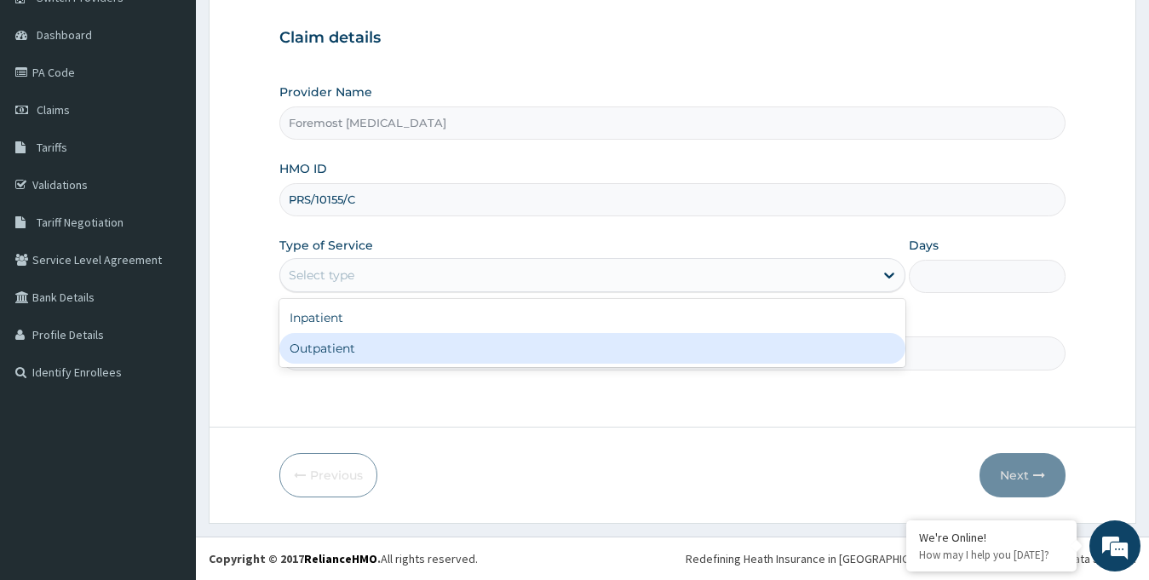
click at [417, 355] on div "Outpatient" at bounding box center [592, 348] width 627 height 31
type input "1"
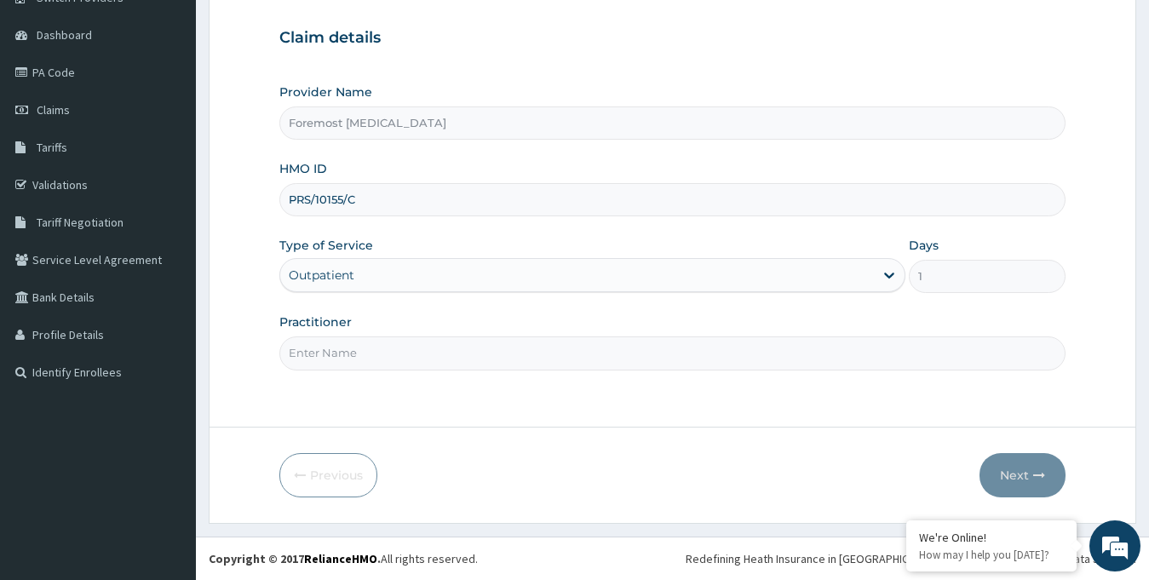
click at [417, 355] on input "Practitioner" at bounding box center [672, 352] width 787 height 33
paste input "NULL"
type input "NULL"
click at [1011, 476] on button "Next" at bounding box center [1022, 475] width 86 height 44
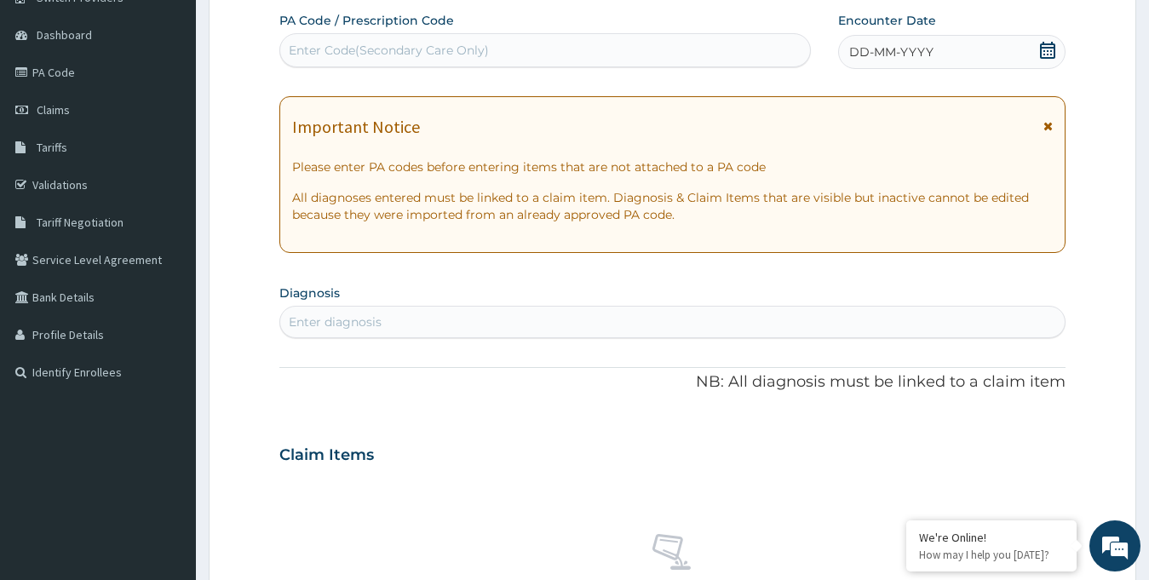
click at [920, 54] on span "DD-MM-YYYY" at bounding box center [891, 51] width 84 height 17
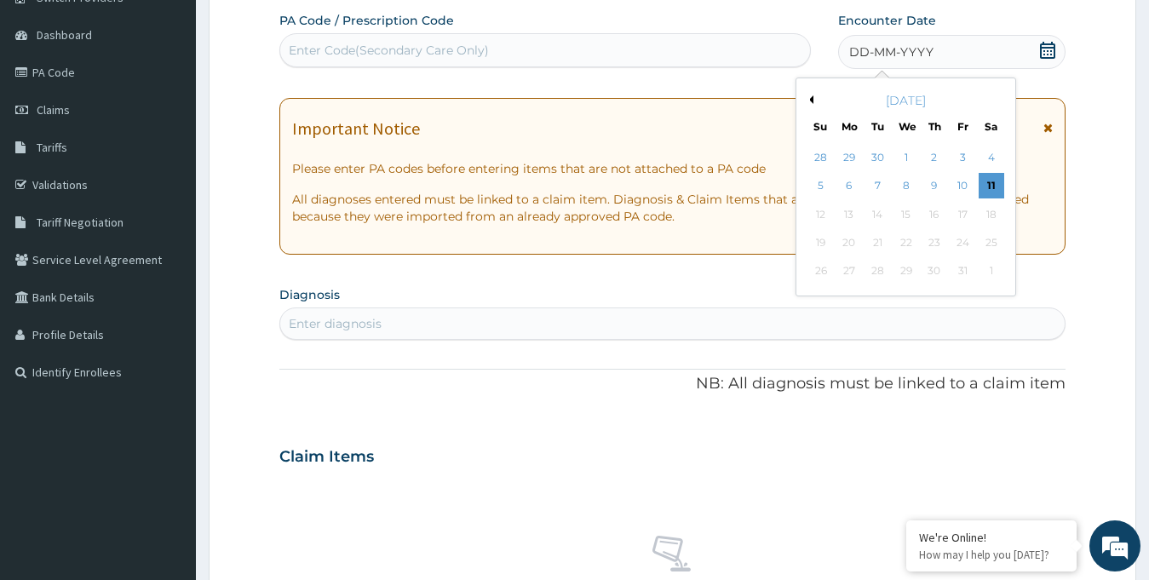
click at [811, 99] on button "Previous Month" at bounding box center [809, 99] width 9 height 9
click at [886, 217] on div "16" at bounding box center [877, 215] width 26 height 26
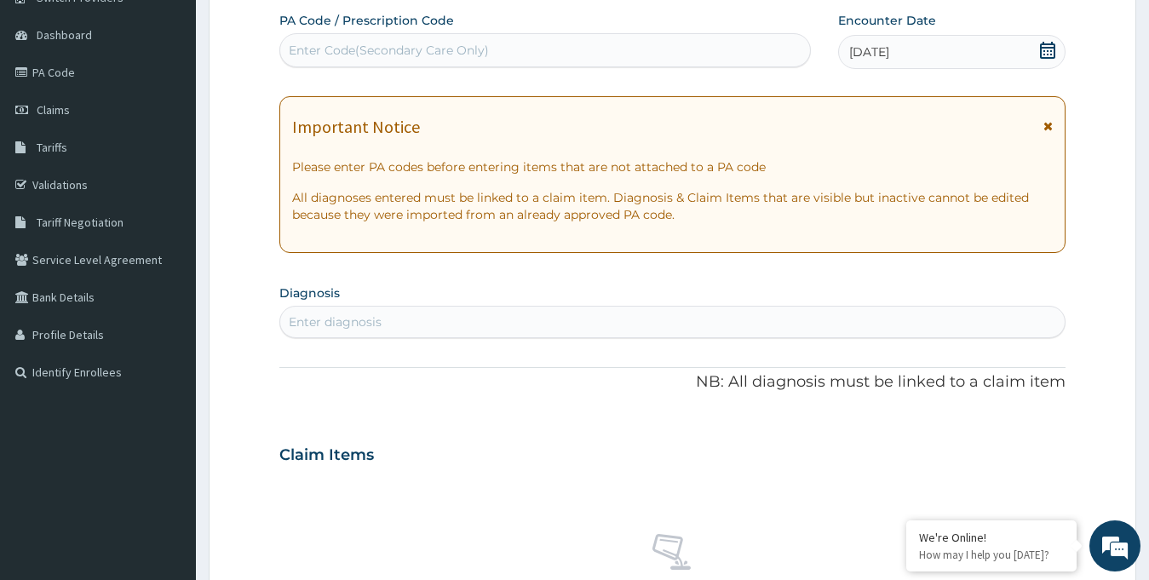
click at [499, 48] on div "Enter Code(Secondary Care Only)" at bounding box center [545, 50] width 530 height 27
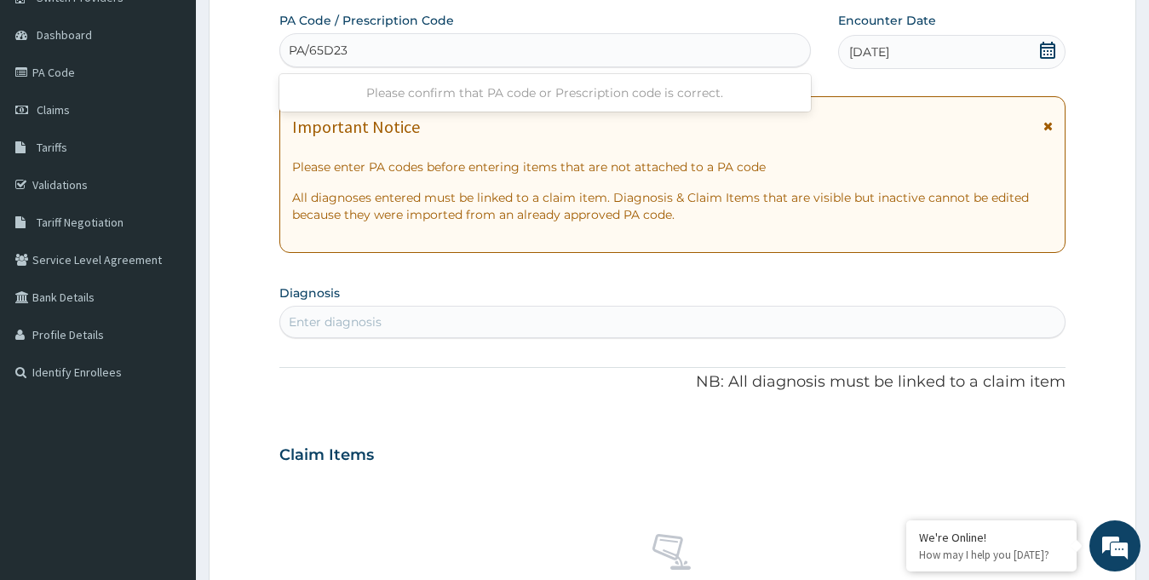
type input "PA/65D23D"
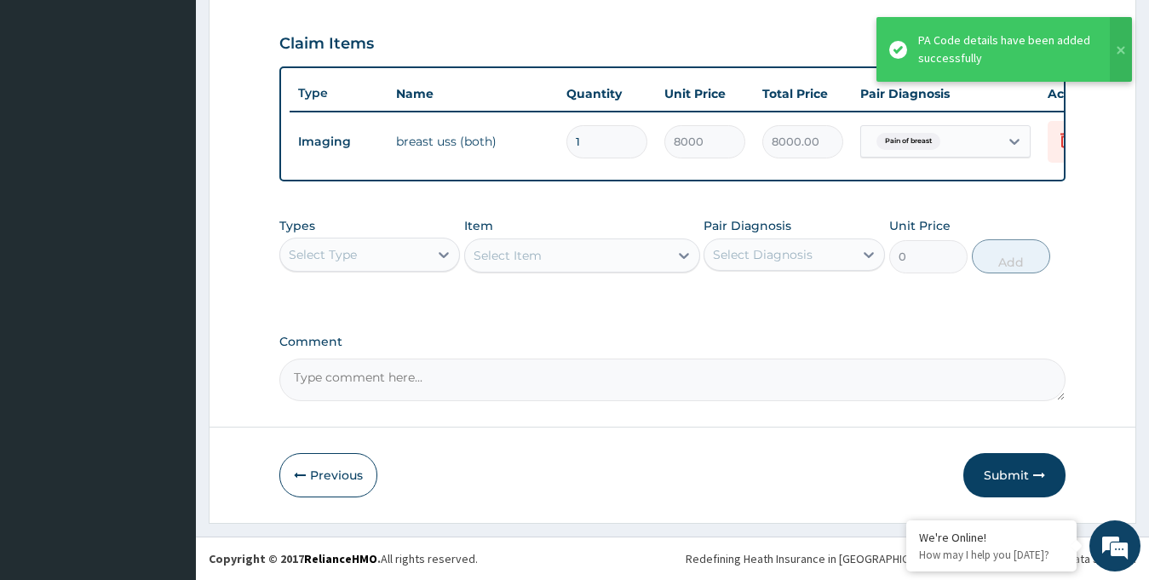
scroll to position [580, 0]
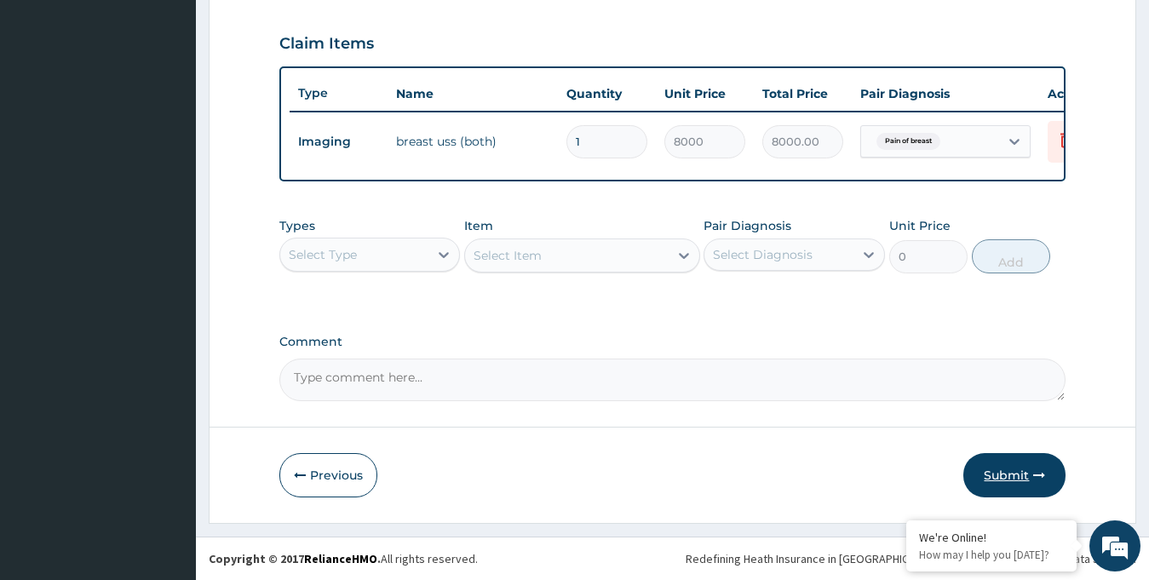
click at [1009, 475] on button "Submit" at bounding box center [1014, 475] width 102 height 44
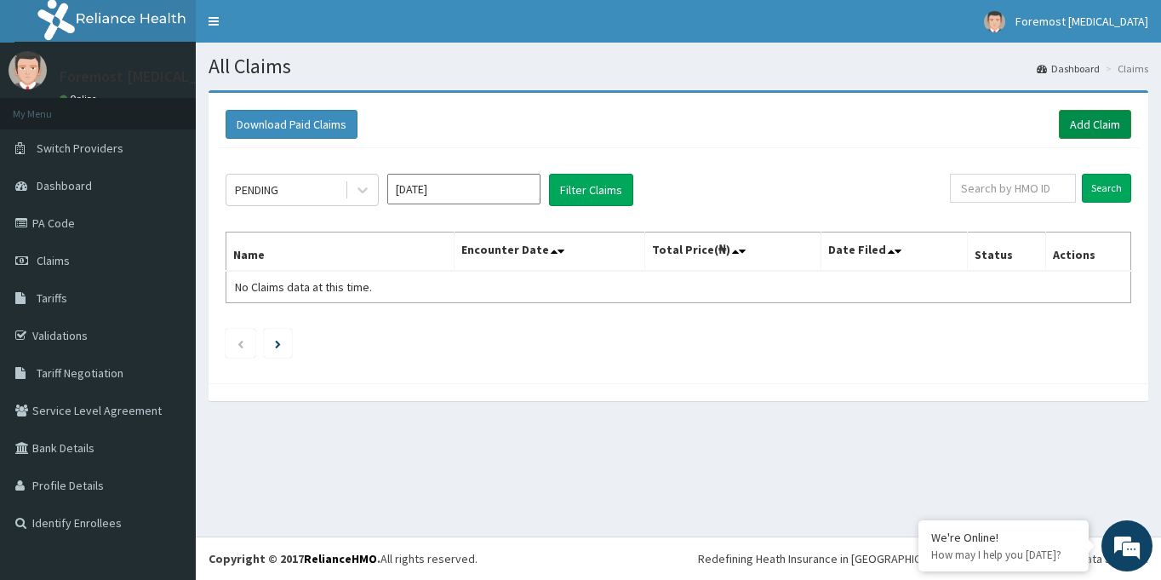
click at [1079, 129] on link "Add Claim" at bounding box center [1095, 124] width 72 height 29
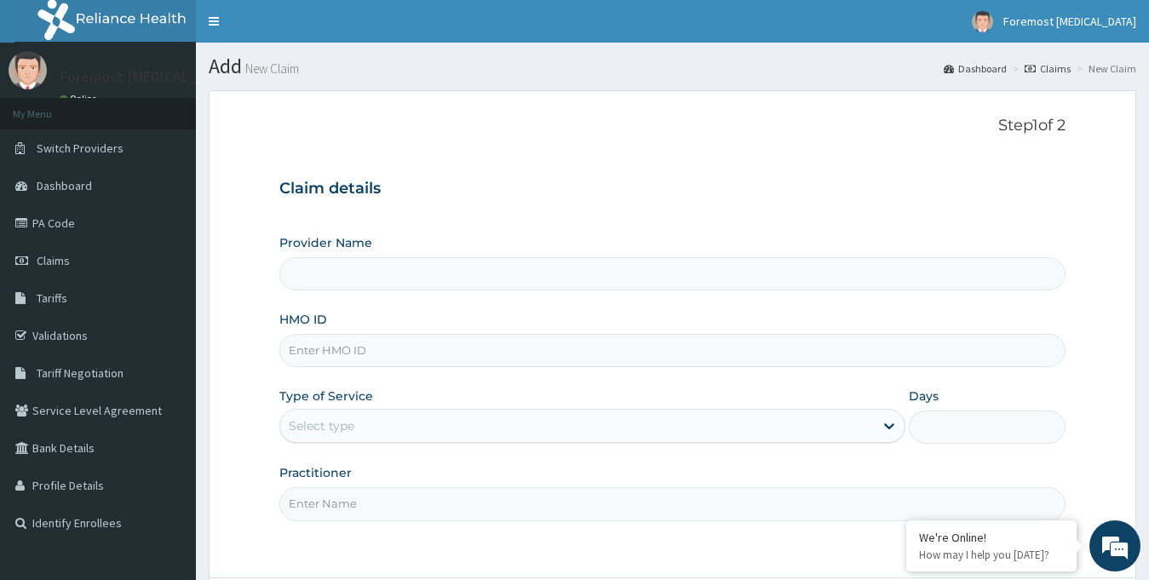
click at [412, 347] on input "HMO ID" at bounding box center [672, 350] width 787 height 33
type input "Foremost [MEDICAL_DATA]"
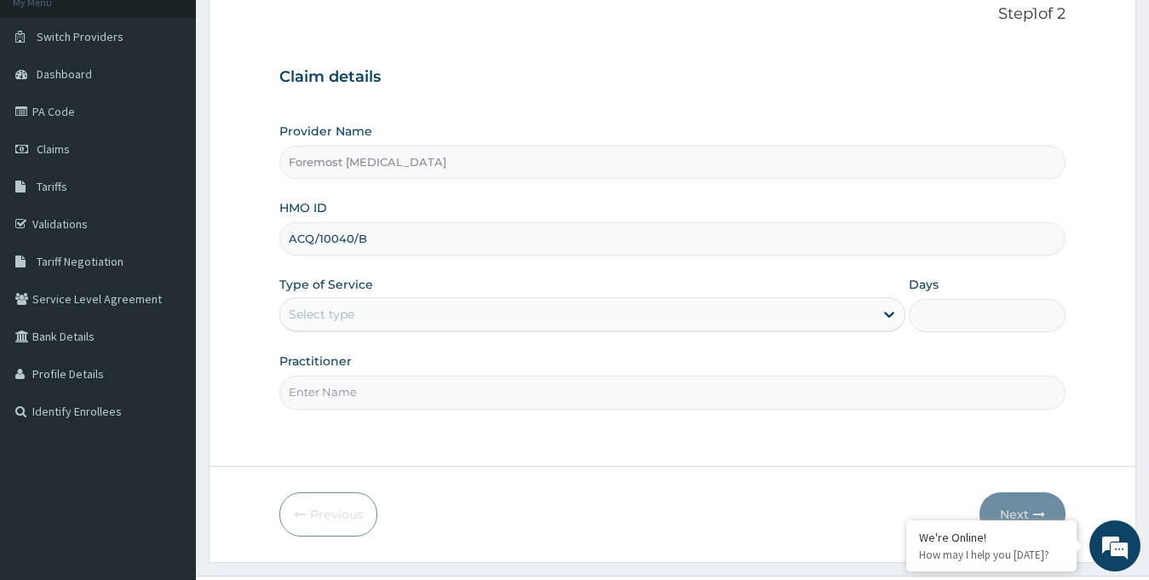
scroll to position [151, 0]
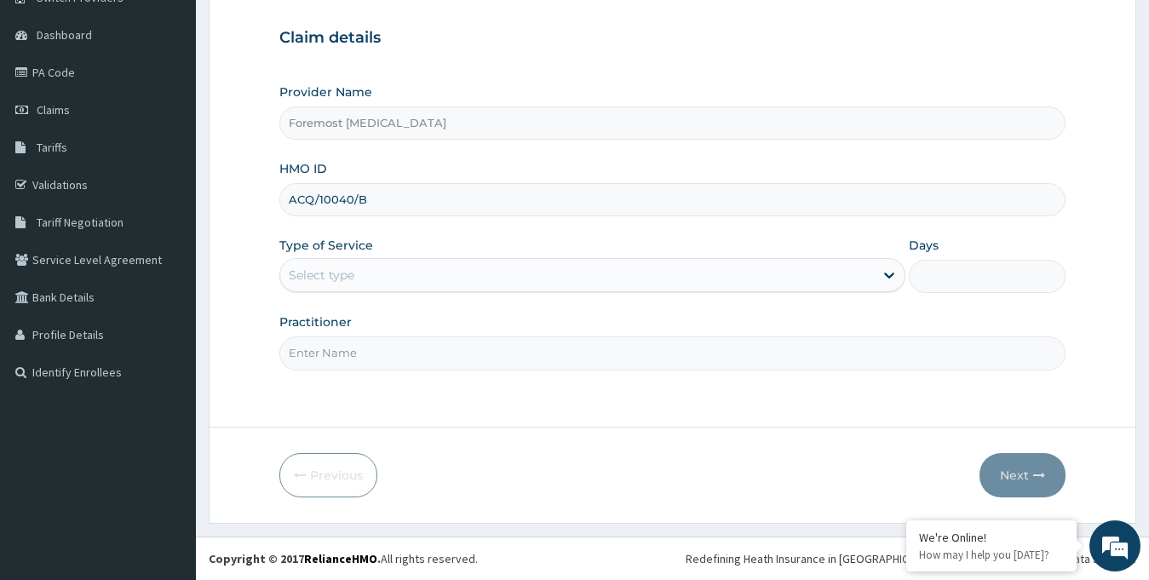
type input "ACQ/10040/B"
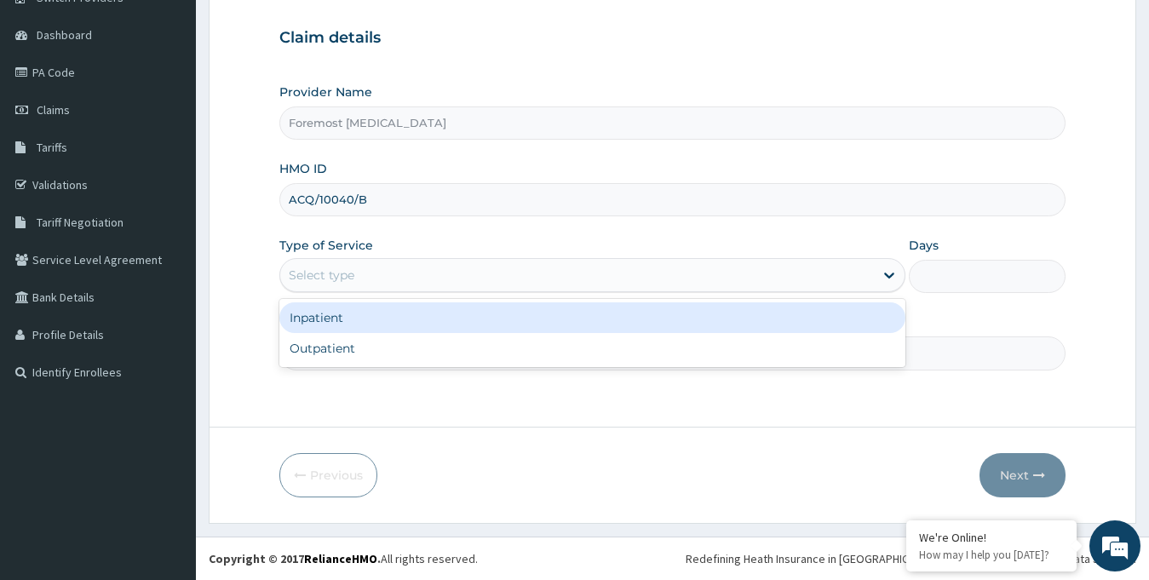
click at [510, 289] on div "Select type" at bounding box center [577, 274] width 594 height 27
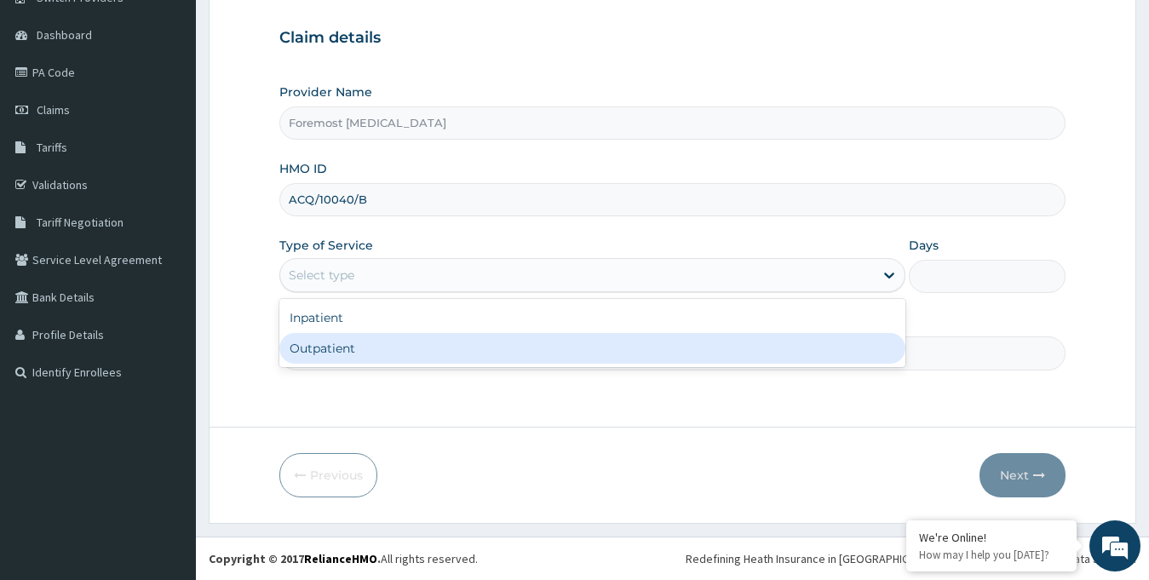
click at [387, 364] on div "Inpatient Outpatient" at bounding box center [592, 333] width 627 height 68
click at [351, 355] on div "Outpatient" at bounding box center [592, 348] width 627 height 31
type input "1"
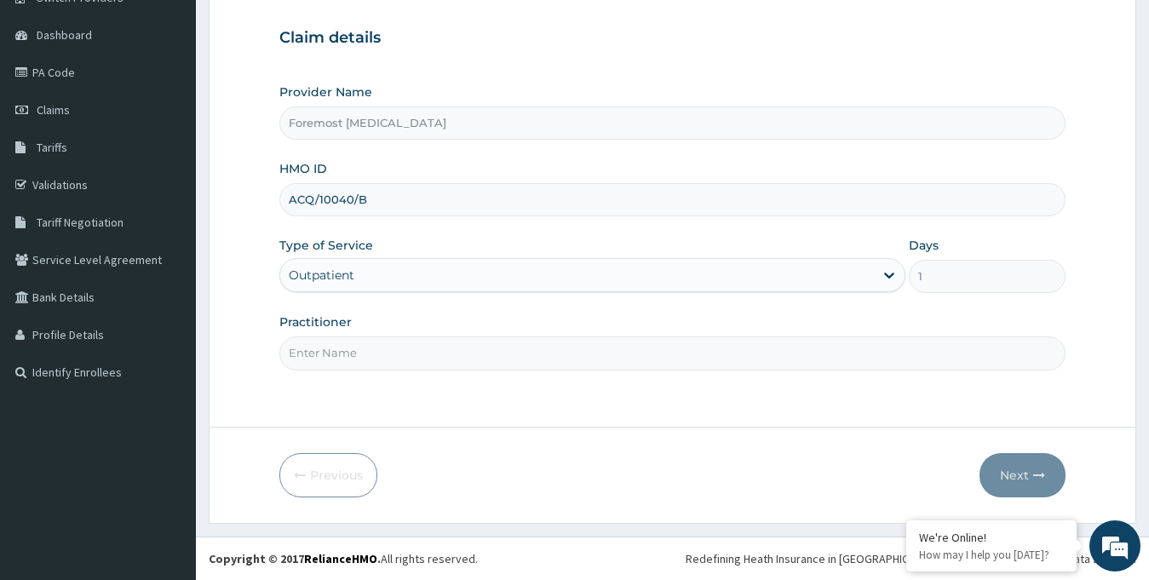
click at [351, 355] on input "Practitioner" at bounding box center [672, 352] width 787 height 33
paste input "NULL"
type input "NULL"
click at [1016, 471] on button "Next" at bounding box center [1022, 475] width 86 height 44
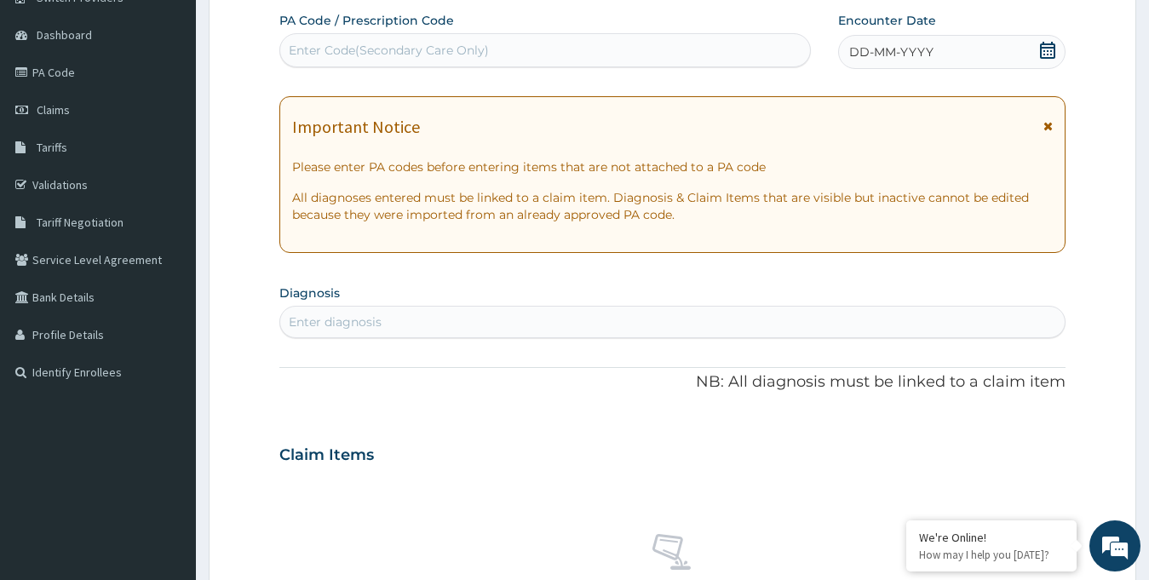
click at [873, 55] on span "DD-MM-YYYY" at bounding box center [891, 51] width 84 height 17
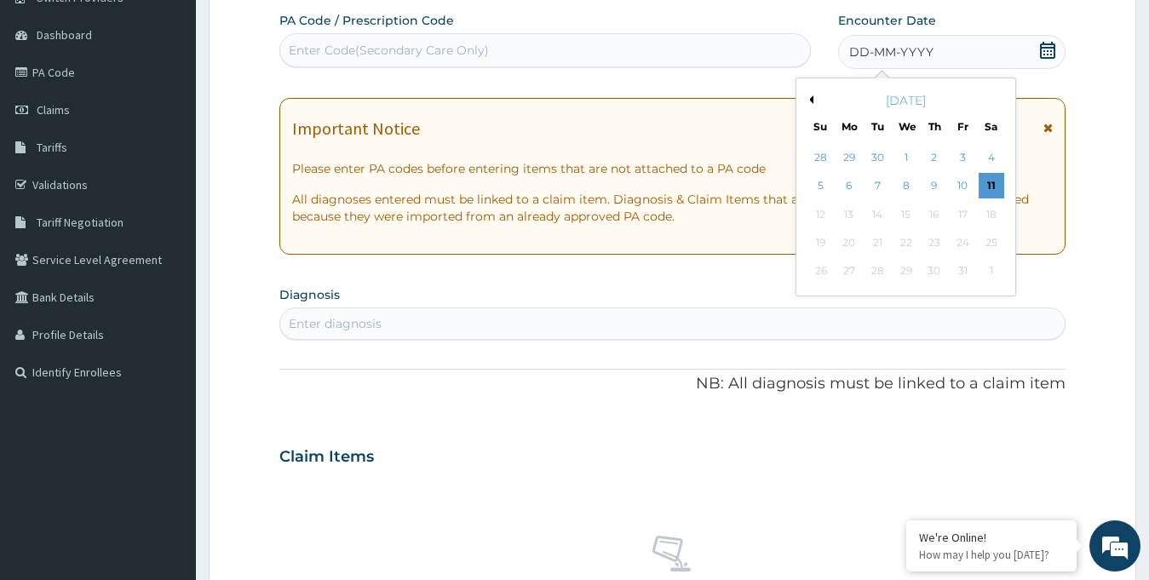
click at [817, 102] on div "October 2025" at bounding box center [905, 100] width 205 height 17
click at [812, 100] on button "Previous Month" at bounding box center [809, 99] width 9 height 9
drag, startPoint x: 911, startPoint y: 214, endPoint x: 655, endPoint y: 96, distance: 281.9
click at [655, 96] on div "PA Code / Prescription Code Enter Code(Secondary Care Only) Encounter Date DD-M…" at bounding box center [672, 453] width 787 height 883
click at [907, 213] on div "17" at bounding box center [905, 215] width 26 height 26
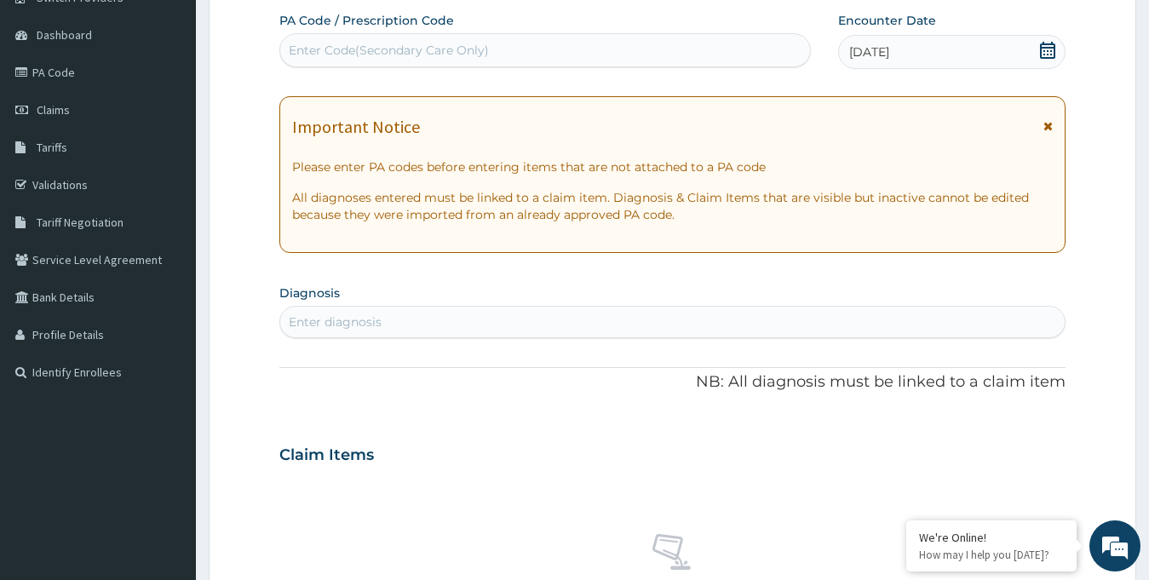
click at [557, 27] on div "PA Code / Prescription Code Enter Code(Secondary Care Only)" at bounding box center [544, 39] width 531 height 55
click at [536, 41] on div "Enter Code(Secondary Care Only)" at bounding box center [545, 50] width 530 height 27
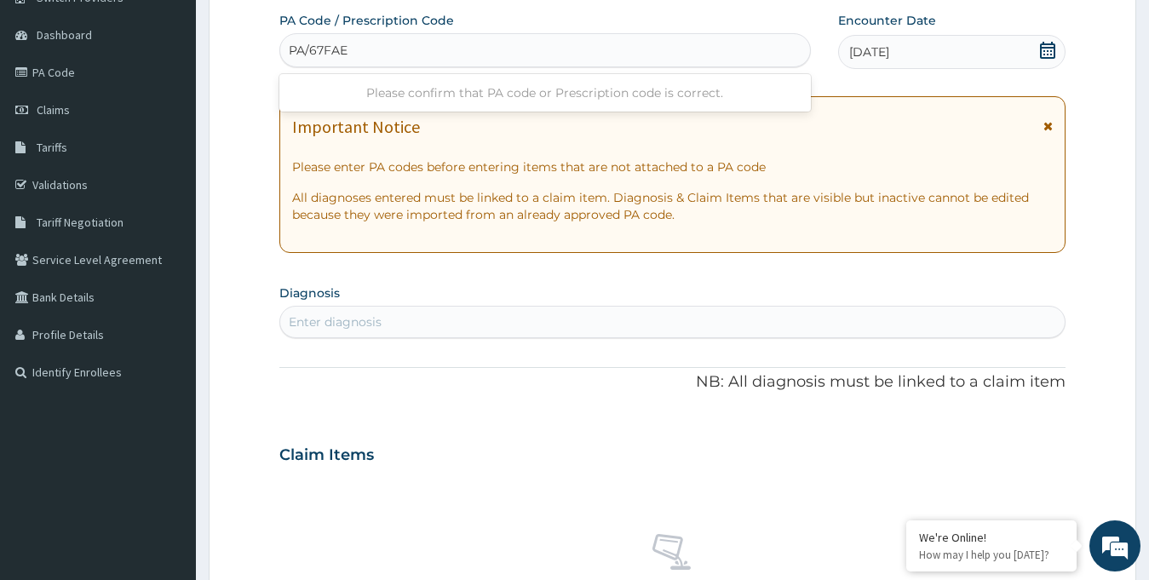
type input "PA/67FAEC"
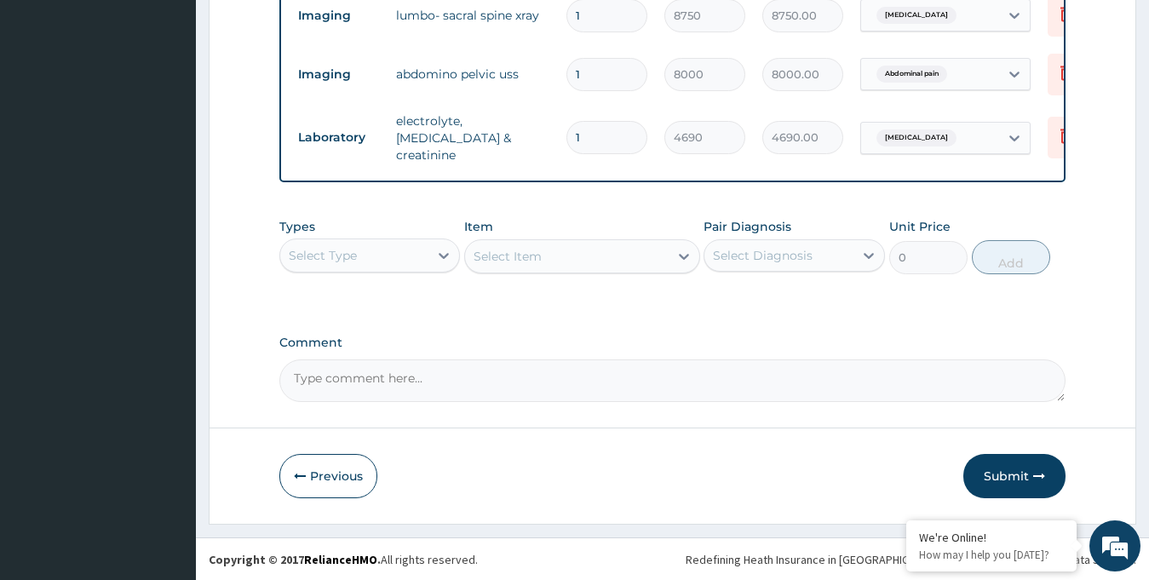
scroll to position [697, 0]
click at [1006, 468] on button "Submit" at bounding box center [1014, 475] width 102 height 44
